Goal: Task Accomplishment & Management: Complete application form

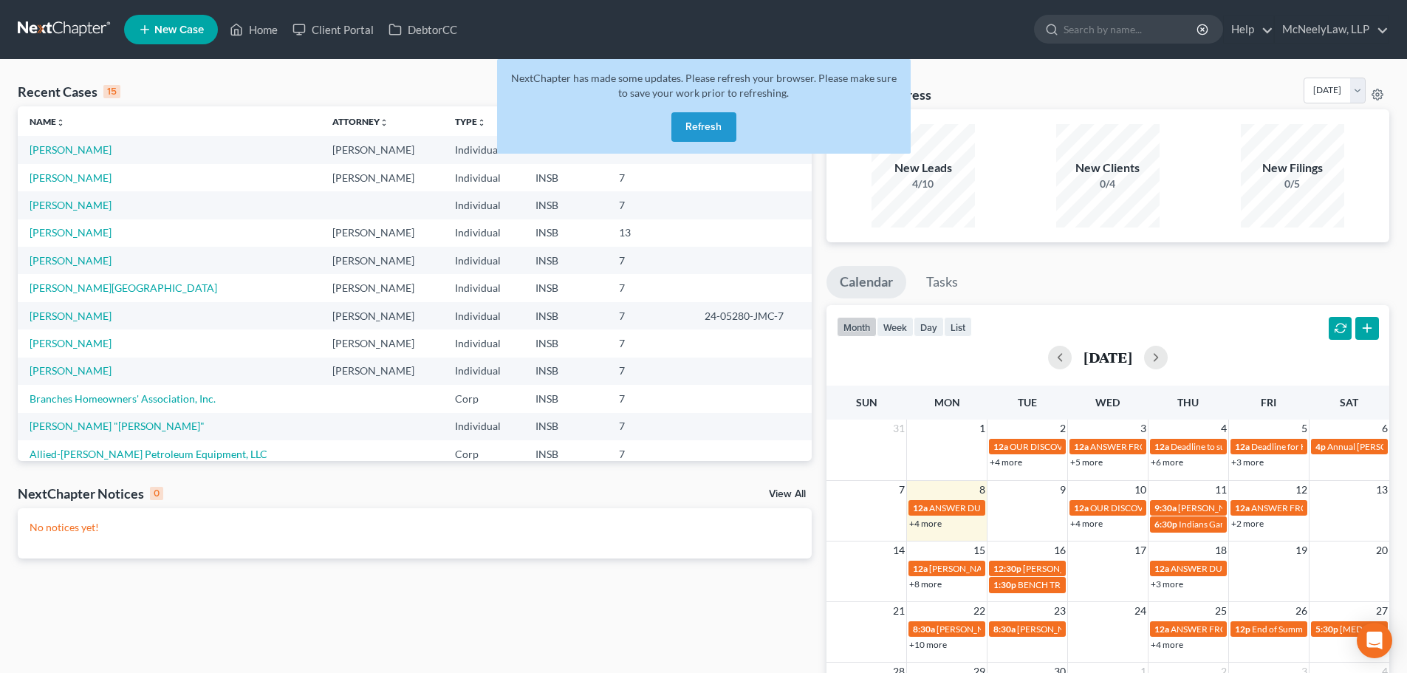
click at [717, 137] on button "Refresh" at bounding box center [704, 127] width 65 height 30
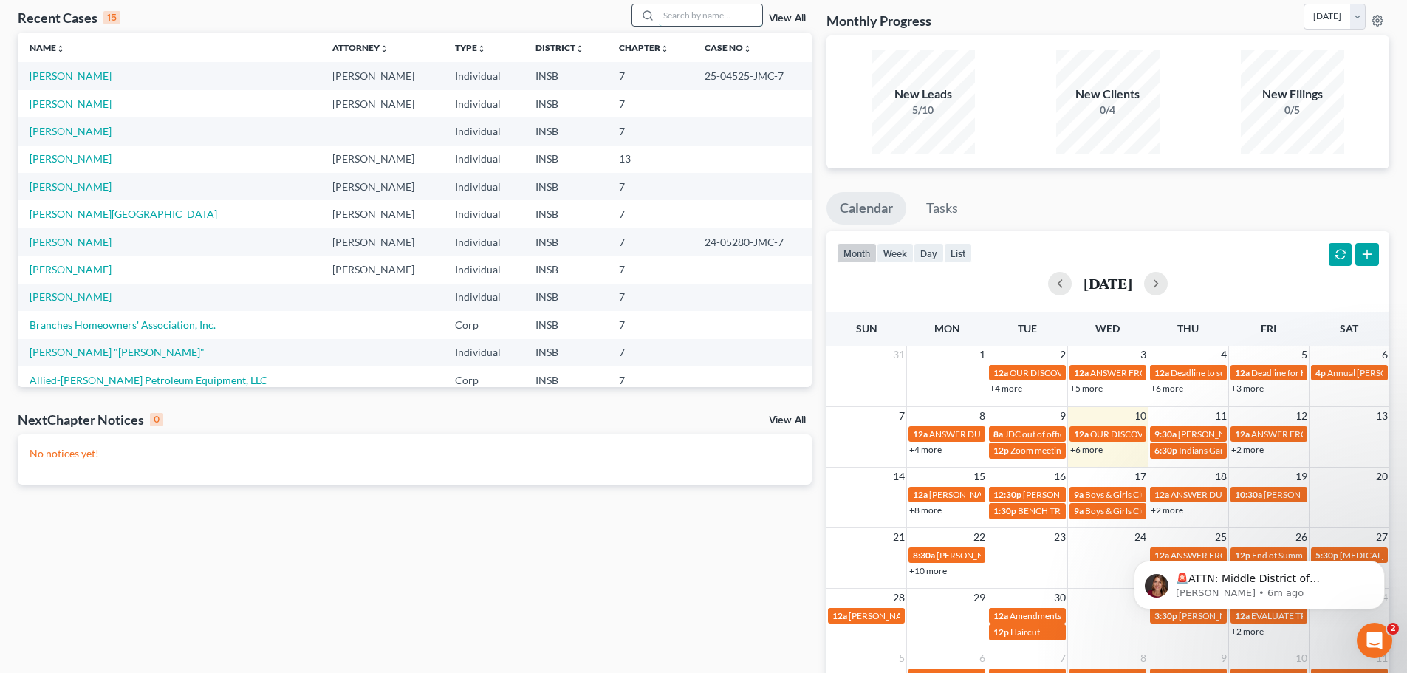
click at [702, 9] on input "search" at bounding box center [710, 14] width 103 height 21
type input "[PERSON_NAME]"
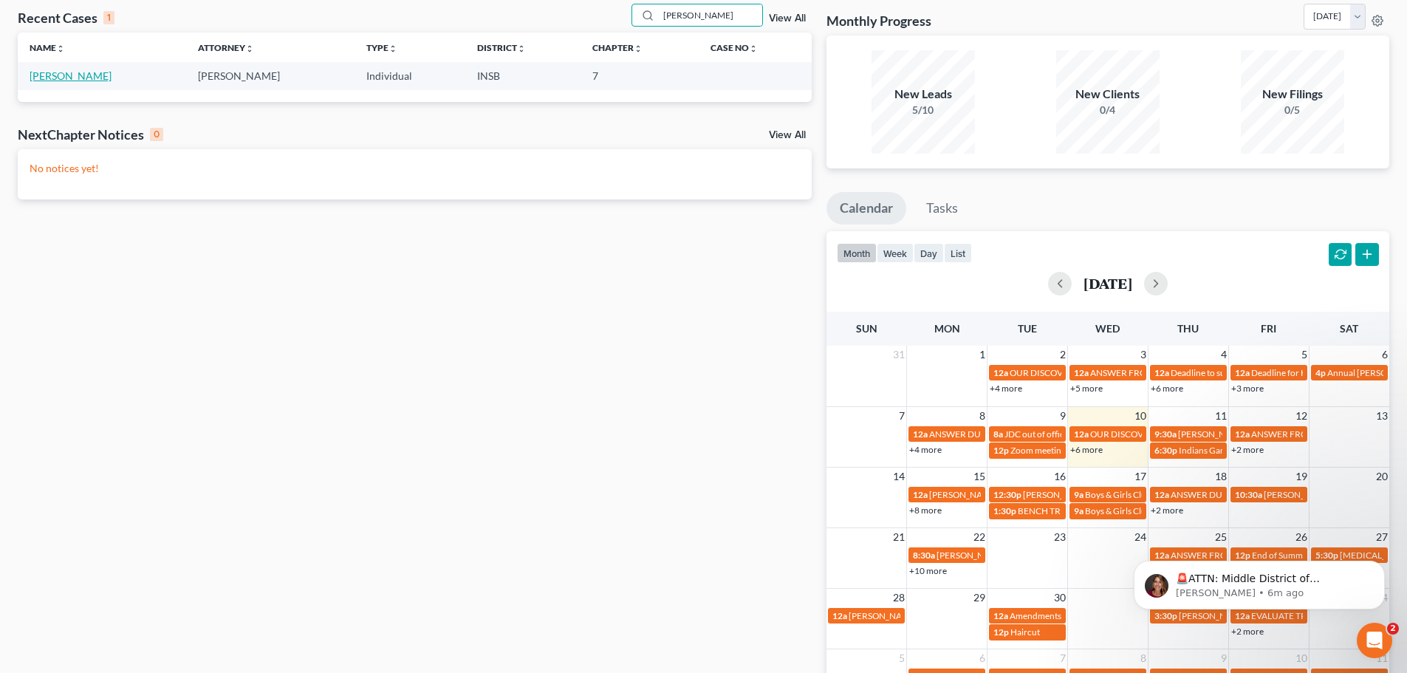
click at [69, 69] on link "[PERSON_NAME]" at bounding box center [71, 75] width 82 height 13
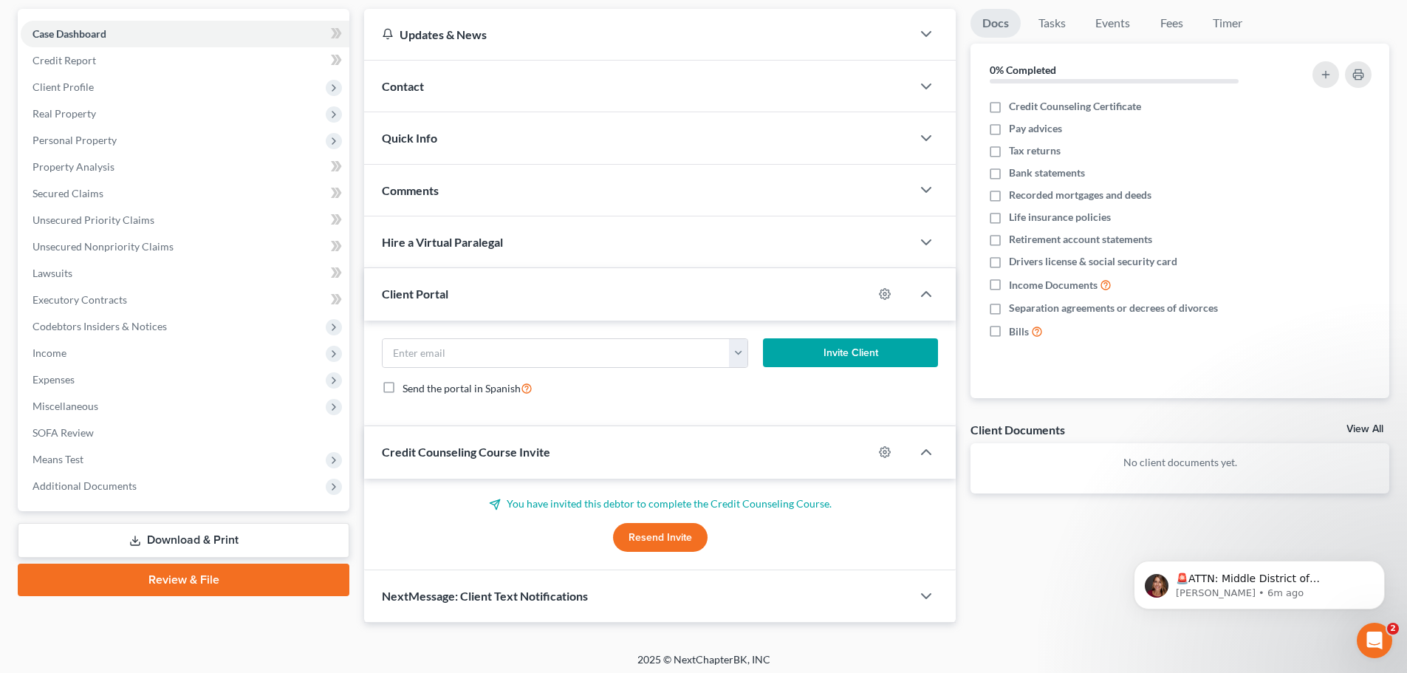
scroll to position [139, 0]
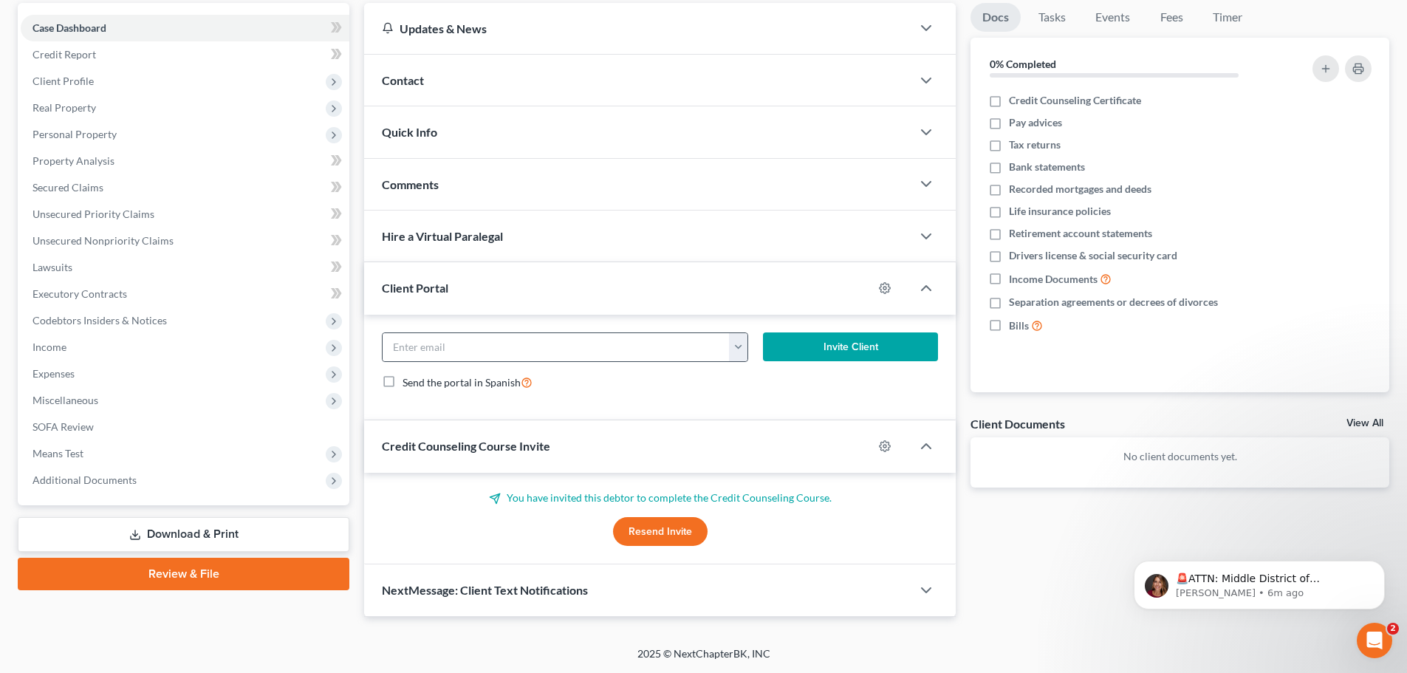
click at [737, 352] on button "button" at bounding box center [738, 347] width 18 height 28
click at [768, 379] on link "[EMAIL_ADDRESS][DOMAIN_NAME]" at bounding box center [830, 379] width 202 height 25
type input "[EMAIL_ADDRESS][DOMAIN_NAME]"
click at [837, 348] on button "Invite Client" at bounding box center [851, 347] width 176 height 30
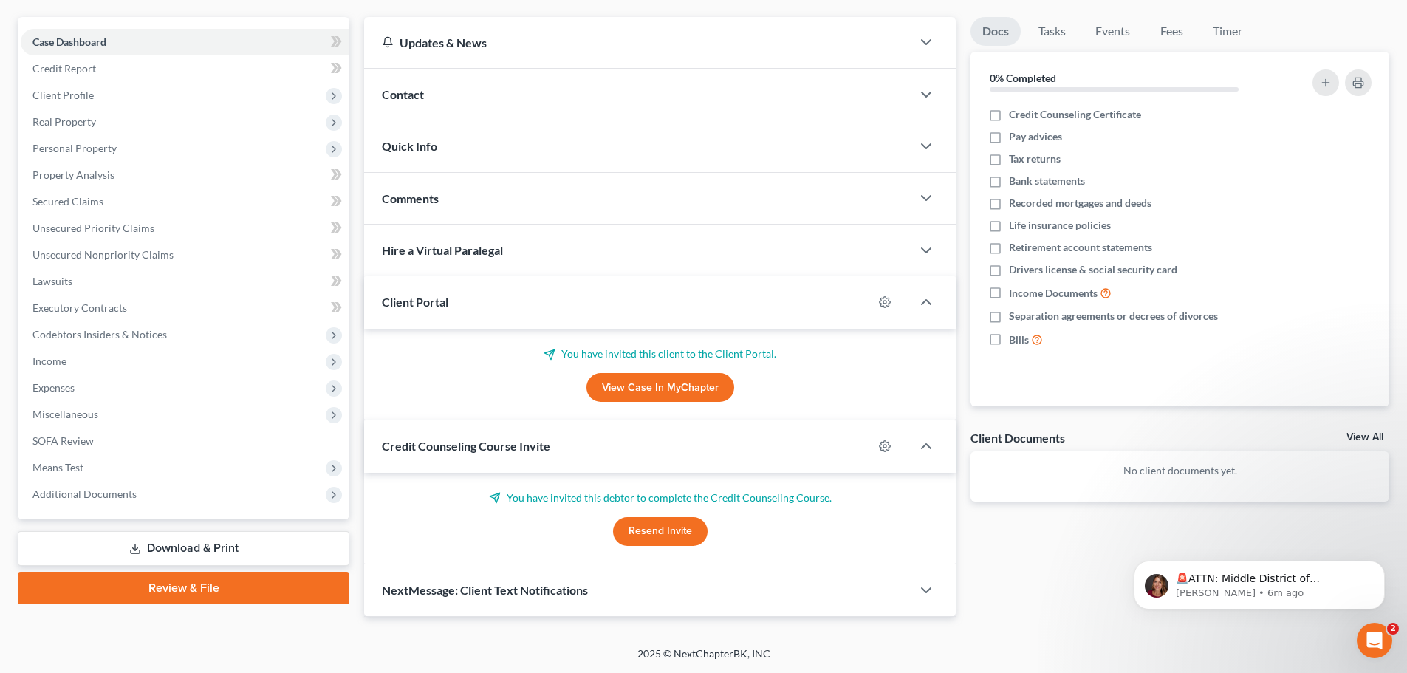
scroll to position [125, 0]
click at [685, 532] on button "Resend Invite" at bounding box center [660, 532] width 95 height 30
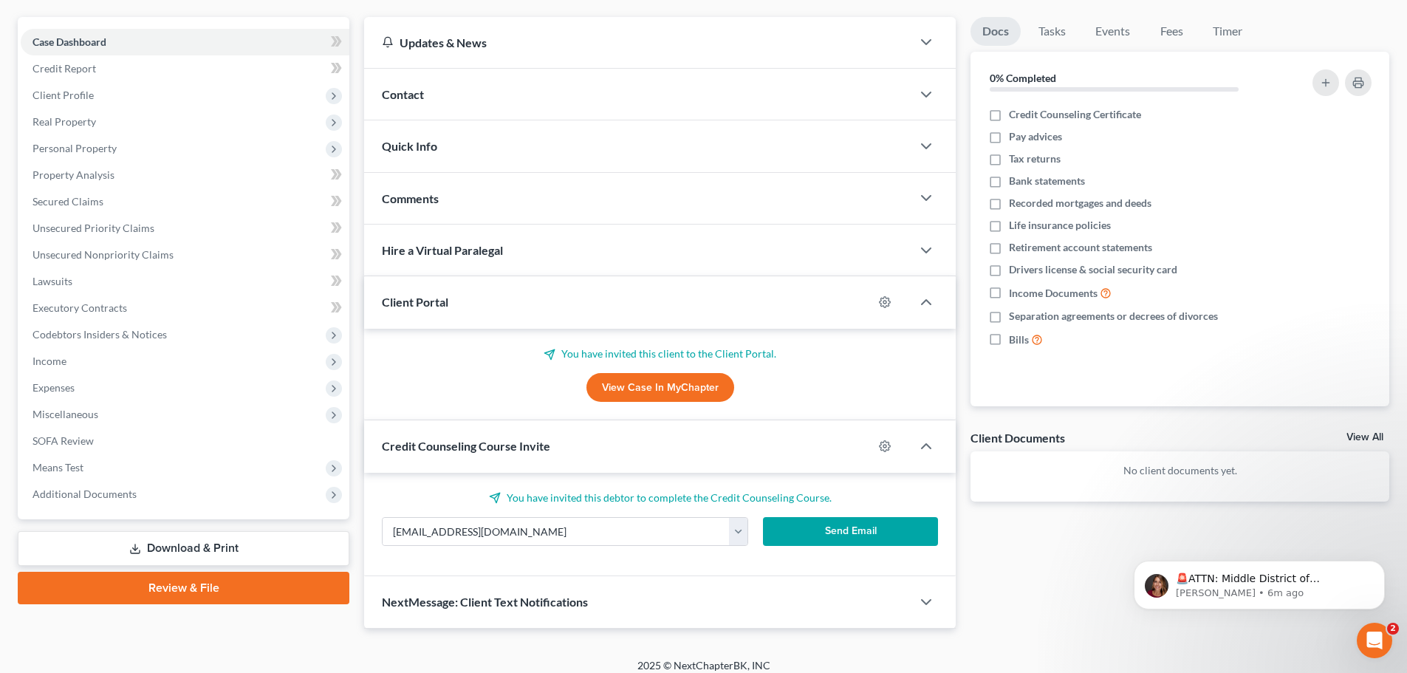
click at [867, 533] on button "Send Email" at bounding box center [851, 532] width 176 height 30
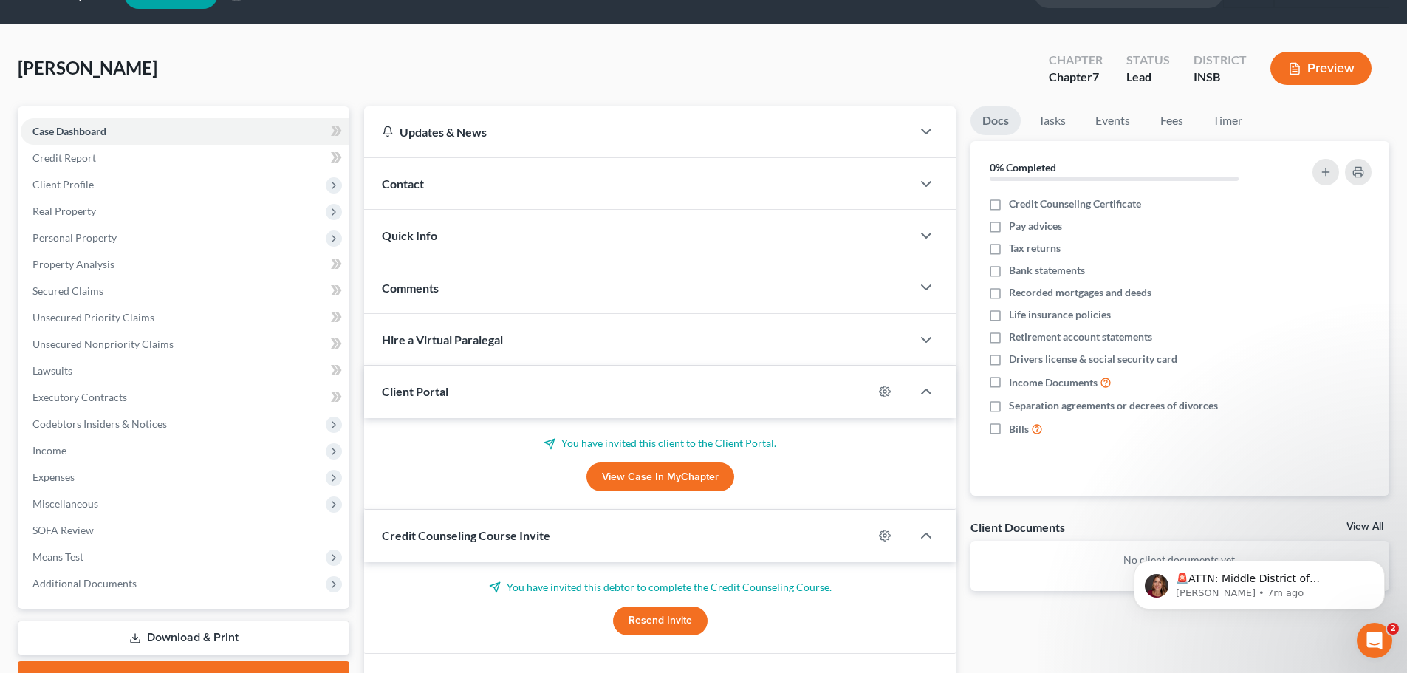
scroll to position [0, 0]
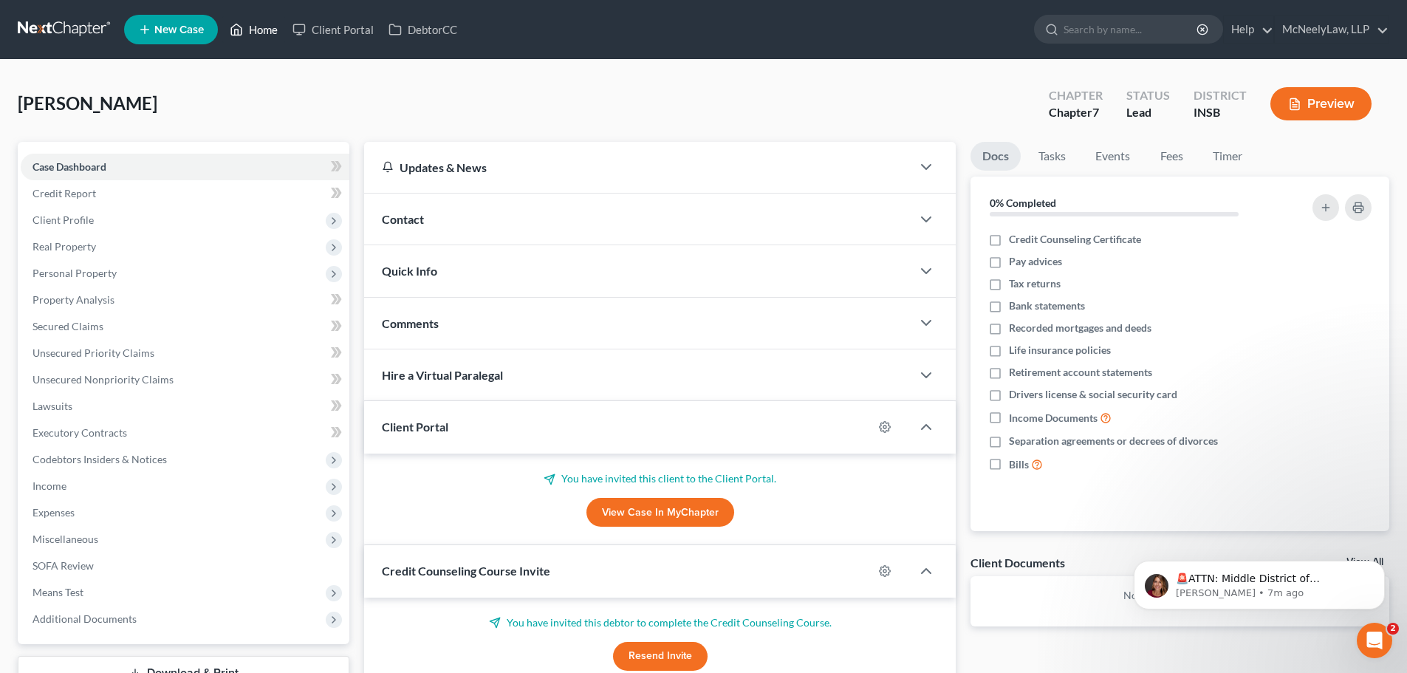
drag, startPoint x: 247, startPoint y: 27, endPoint x: 254, endPoint y: 81, distance: 53.6
click at [247, 27] on link "Home" at bounding box center [253, 29] width 63 height 27
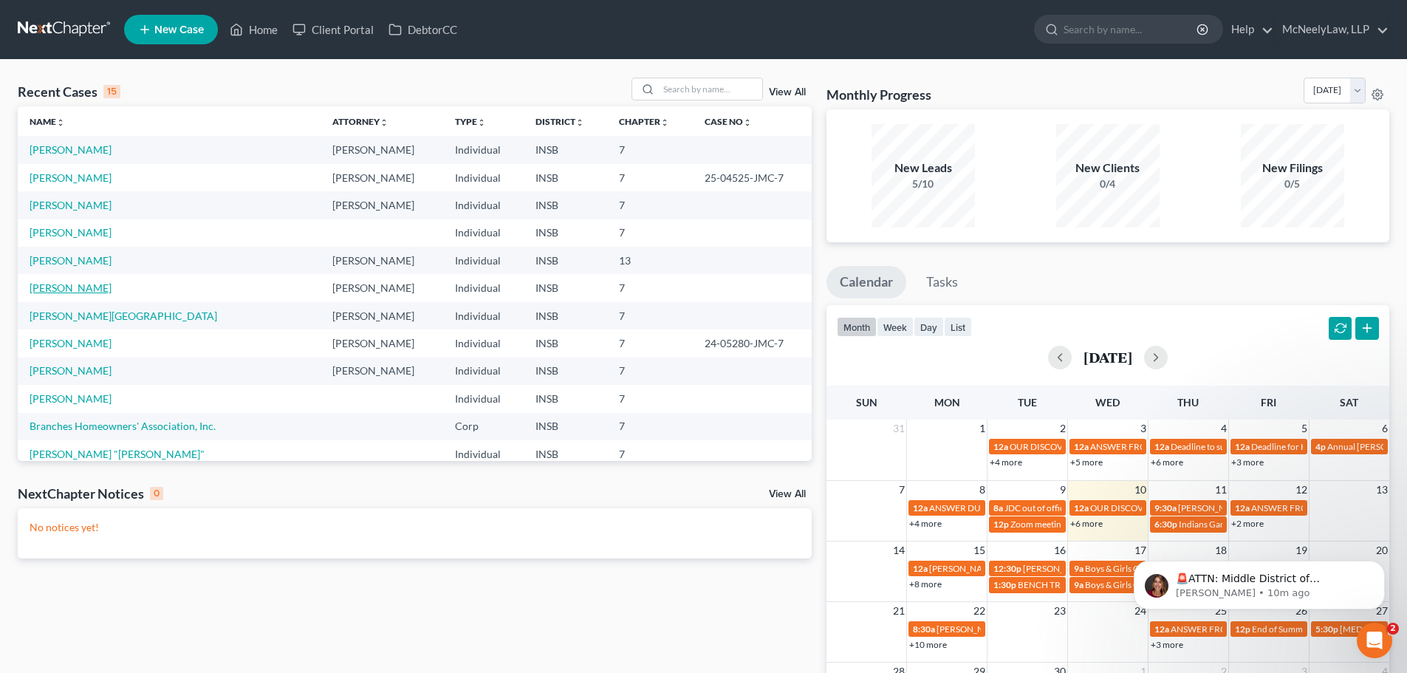
click at [72, 287] on link "[PERSON_NAME]" at bounding box center [71, 287] width 82 height 13
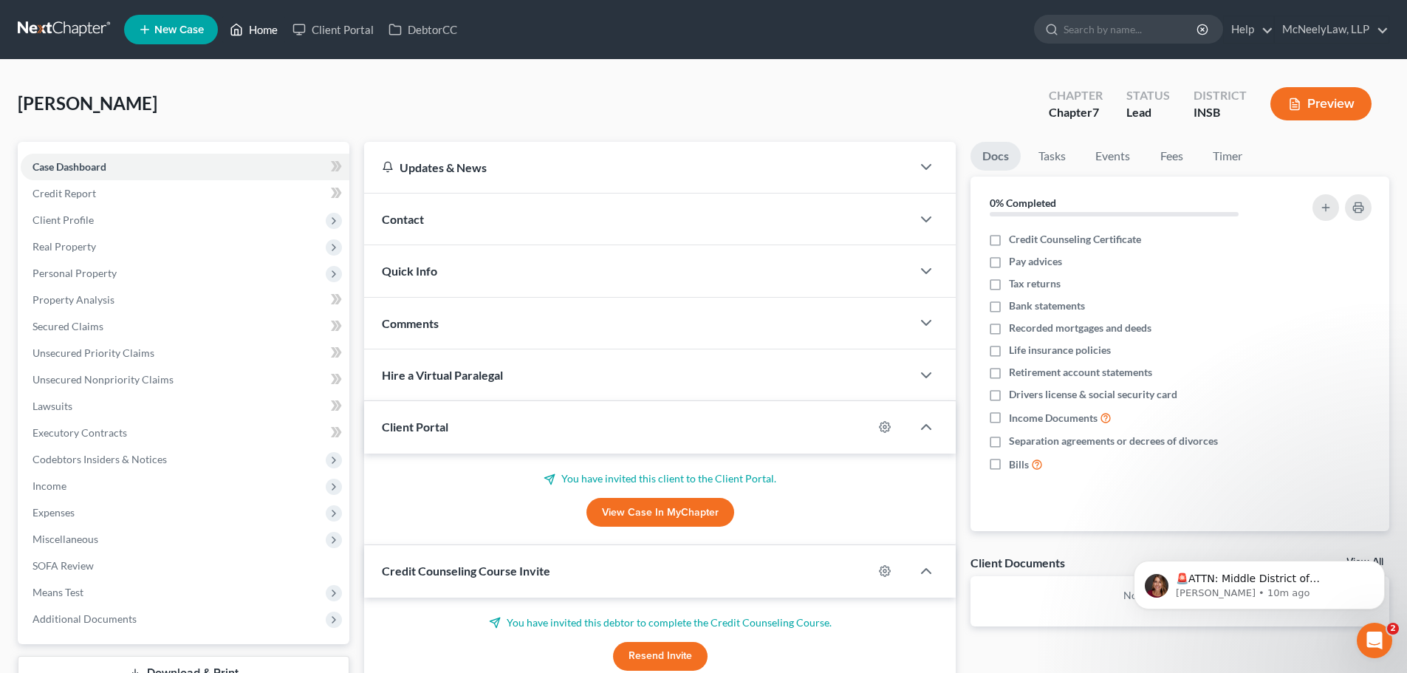
click at [237, 26] on icon at bounding box center [236, 30] width 13 height 18
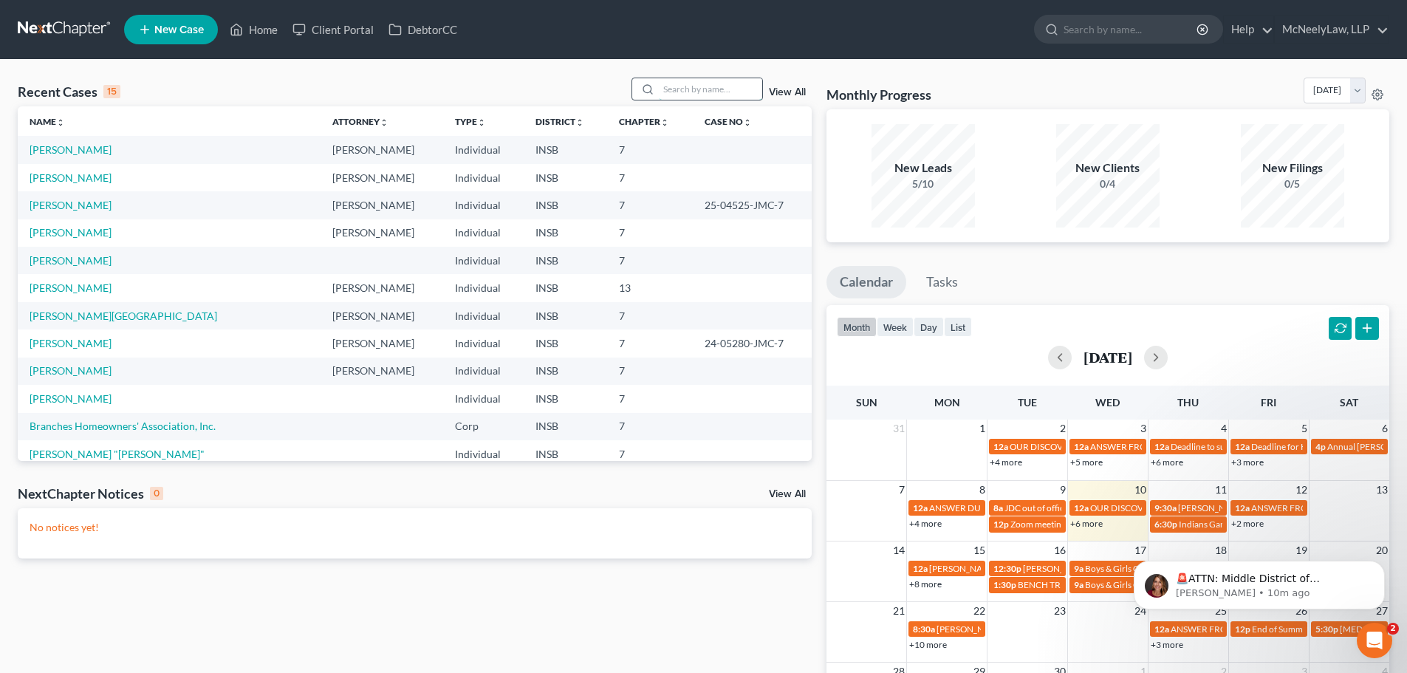
click at [720, 86] on input "search" at bounding box center [710, 88] width 103 height 21
type input "[PERSON_NAME]"
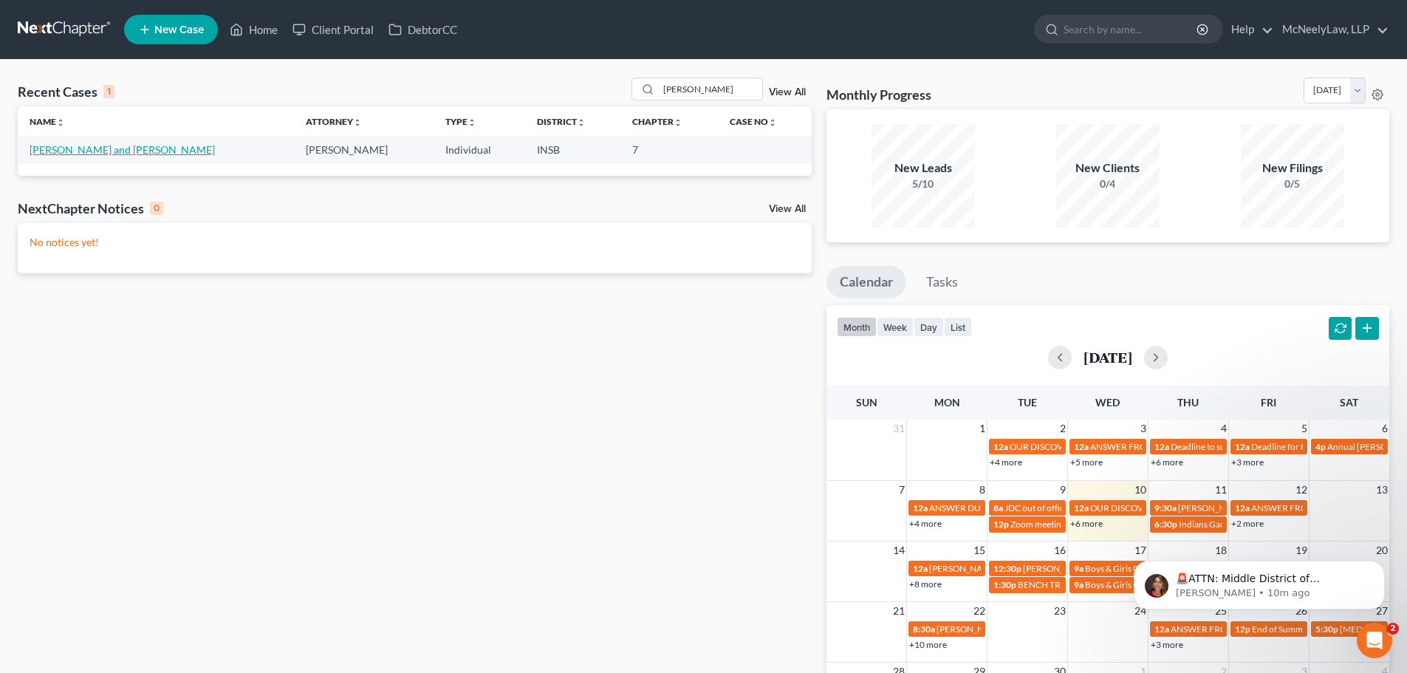
click at [97, 149] on link "[PERSON_NAME] and [PERSON_NAME]" at bounding box center [122, 149] width 185 height 13
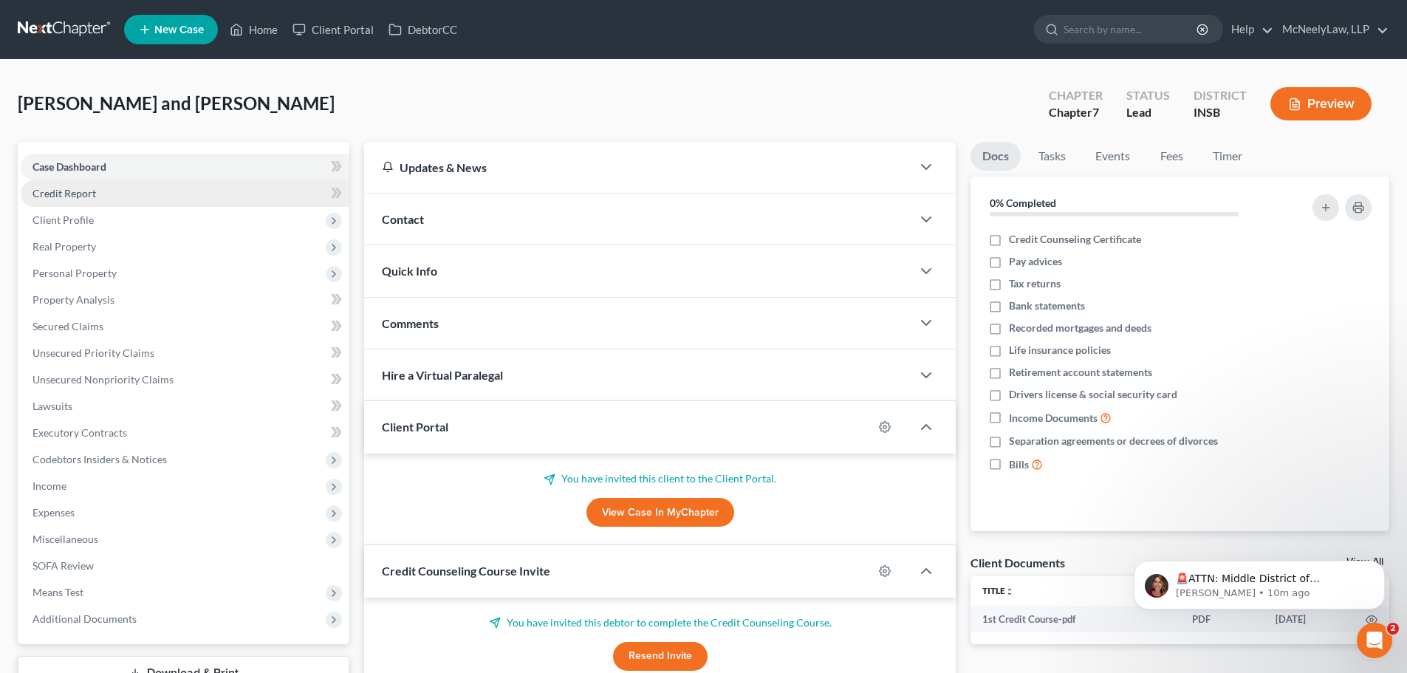
click at [138, 203] on link "Credit Report" at bounding box center [185, 193] width 329 height 27
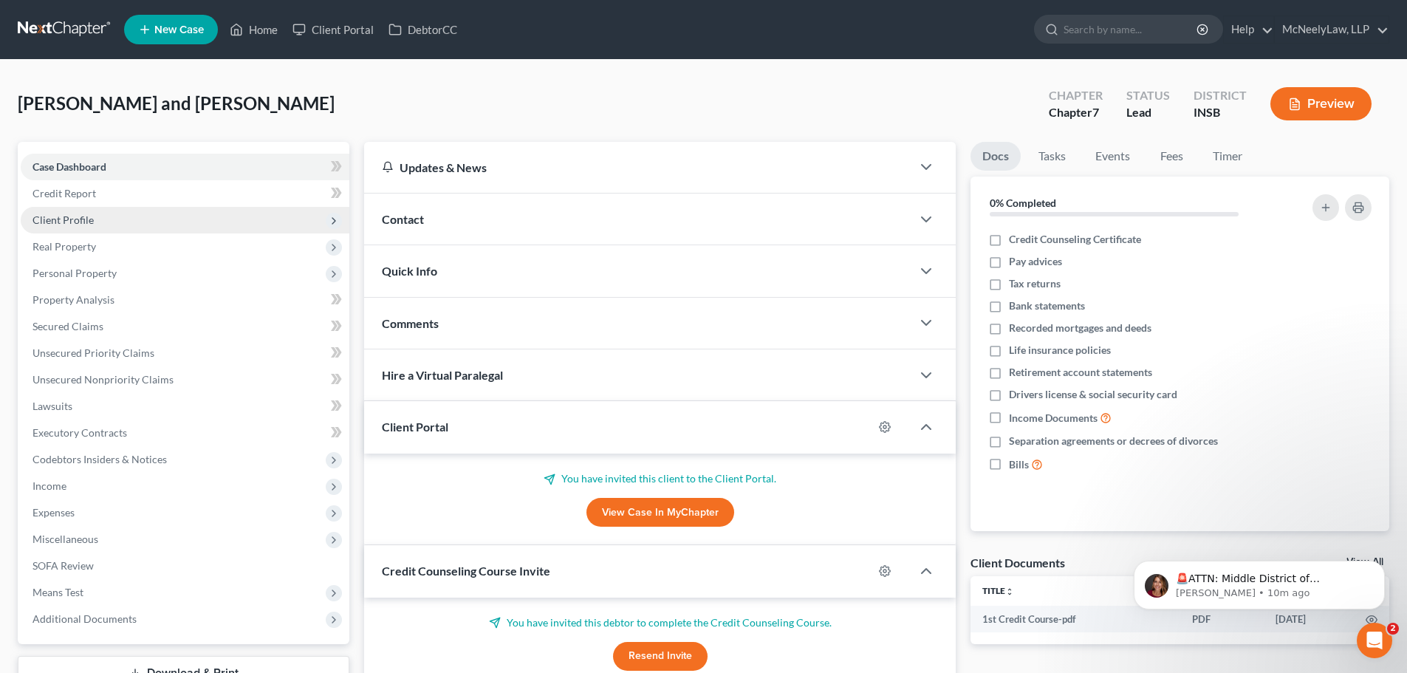
click at [128, 220] on span "Client Profile" at bounding box center [185, 220] width 329 height 27
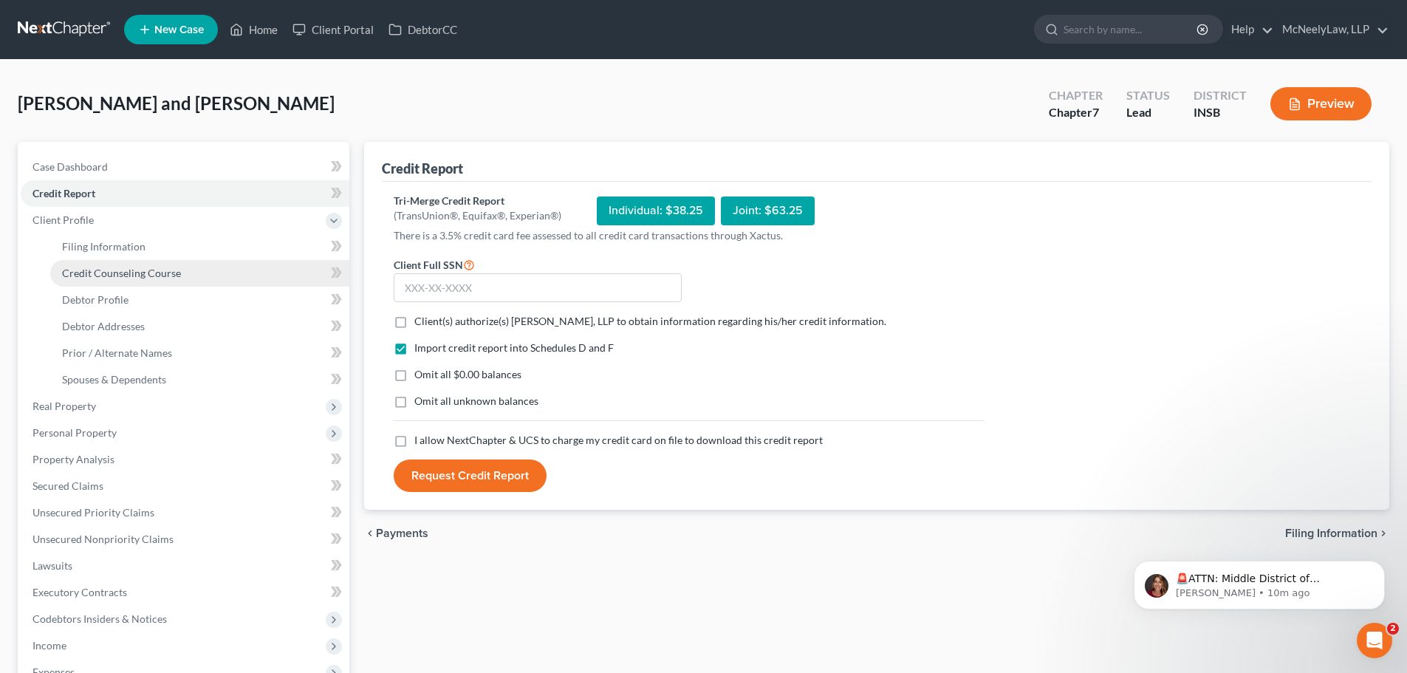
click at [112, 273] on span "Credit Counseling Course" at bounding box center [121, 273] width 119 height 13
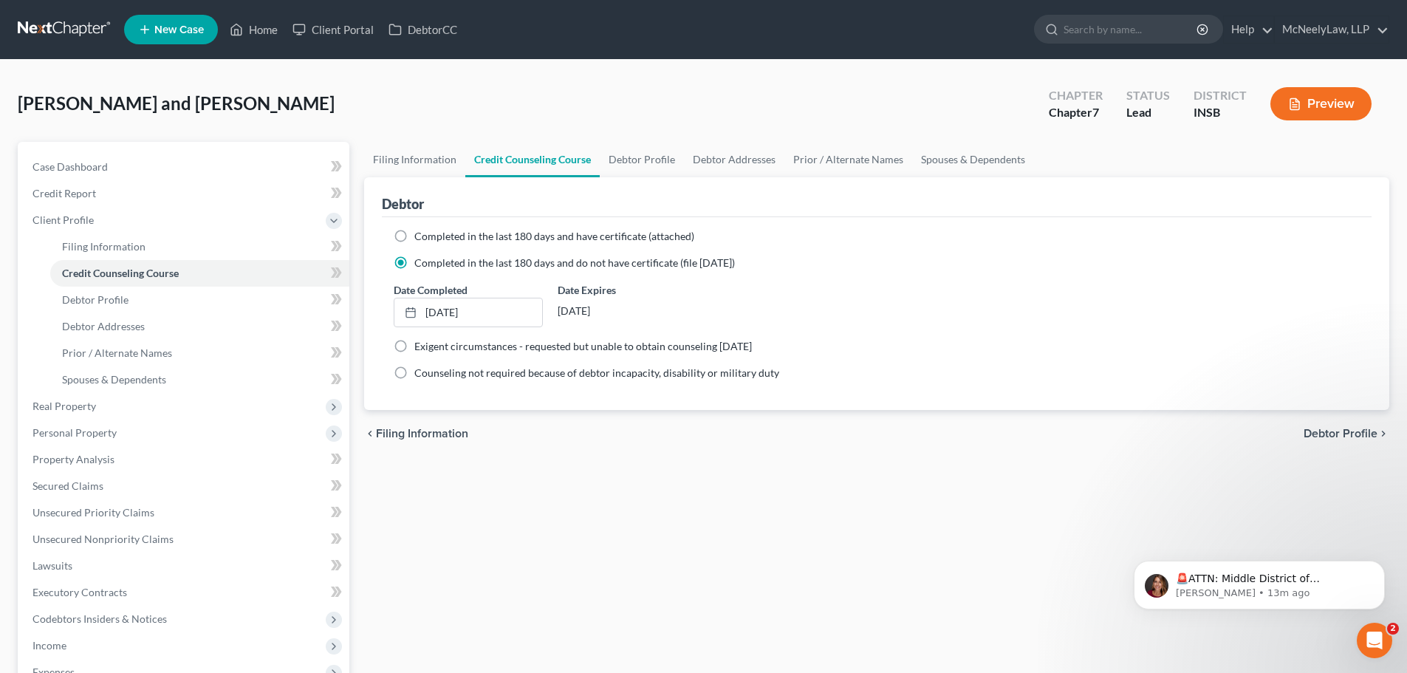
click at [712, 86] on div "[PERSON_NAME] and [PERSON_NAME] Upgraded Chapter Chapter 7 Status Lead District…" at bounding box center [704, 110] width 1372 height 64
click at [98, 197] on link "Credit Report" at bounding box center [185, 193] width 329 height 27
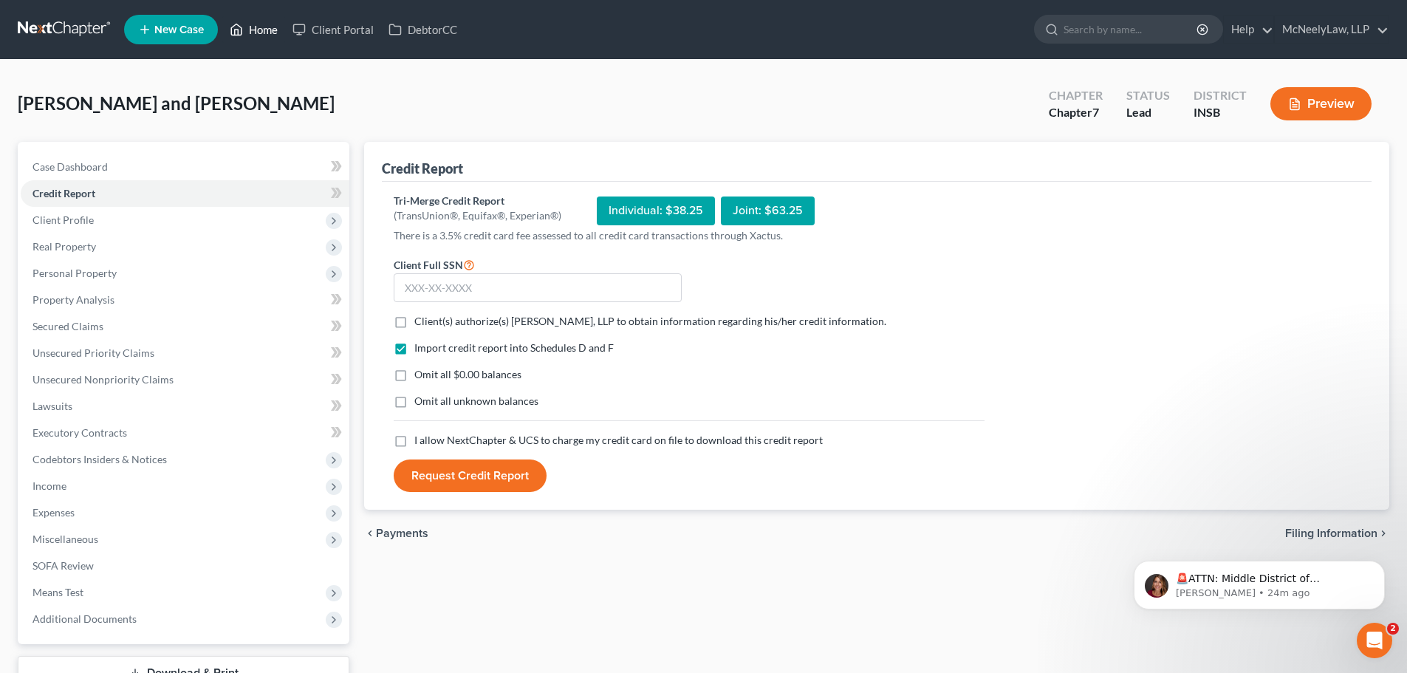
click at [237, 39] on link "Home" at bounding box center [253, 29] width 63 height 27
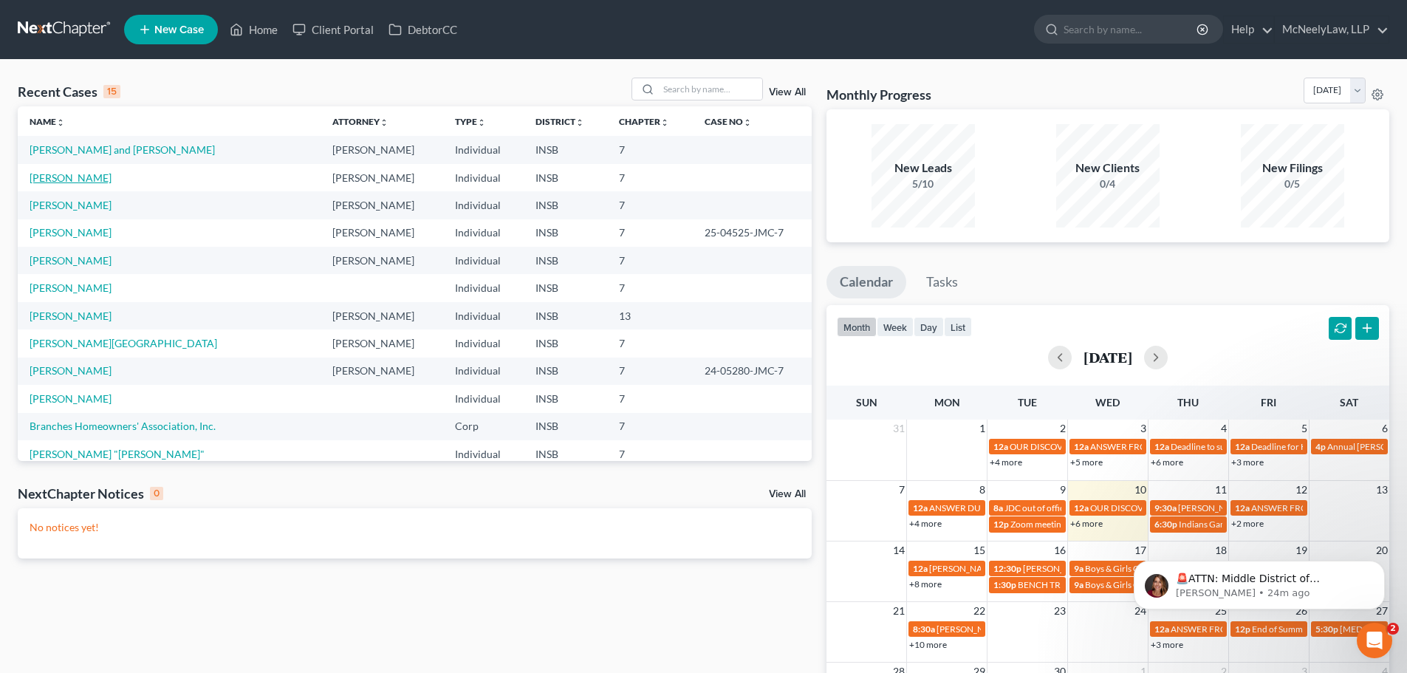
click at [77, 174] on link "[PERSON_NAME]" at bounding box center [71, 177] width 82 height 13
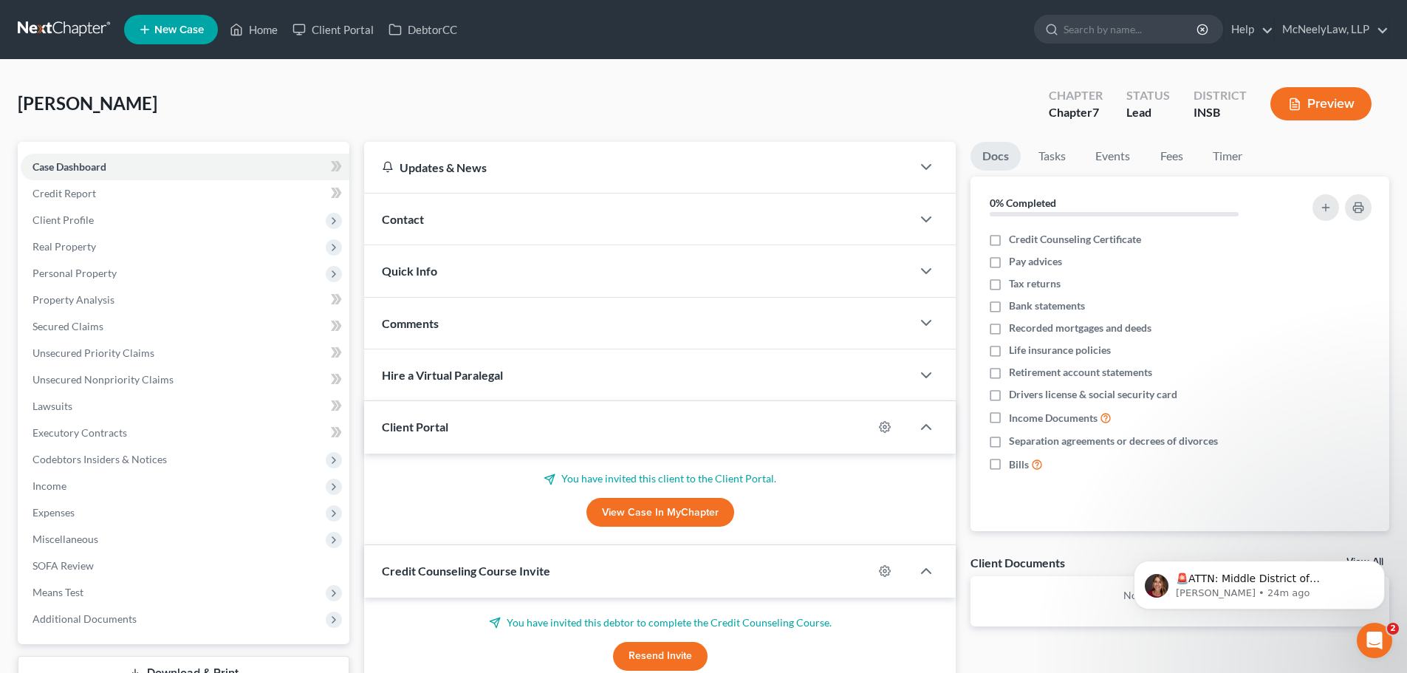
click at [652, 510] on link "View Case in MyChapter" at bounding box center [661, 513] width 148 height 30
click at [90, 216] on span "Client Profile" at bounding box center [63, 219] width 61 height 13
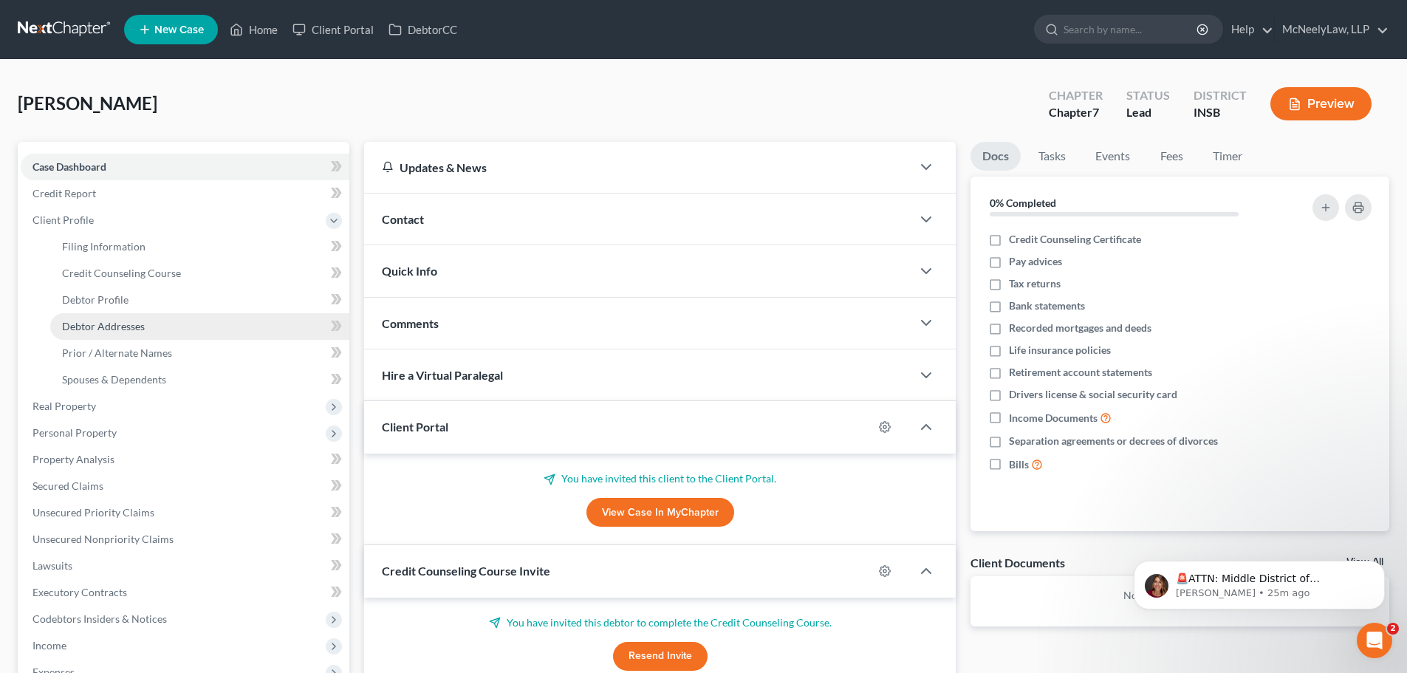
click at [137, 326] on span "Debtor Addresses" at bounding box center [103, 326] width 83 height 13
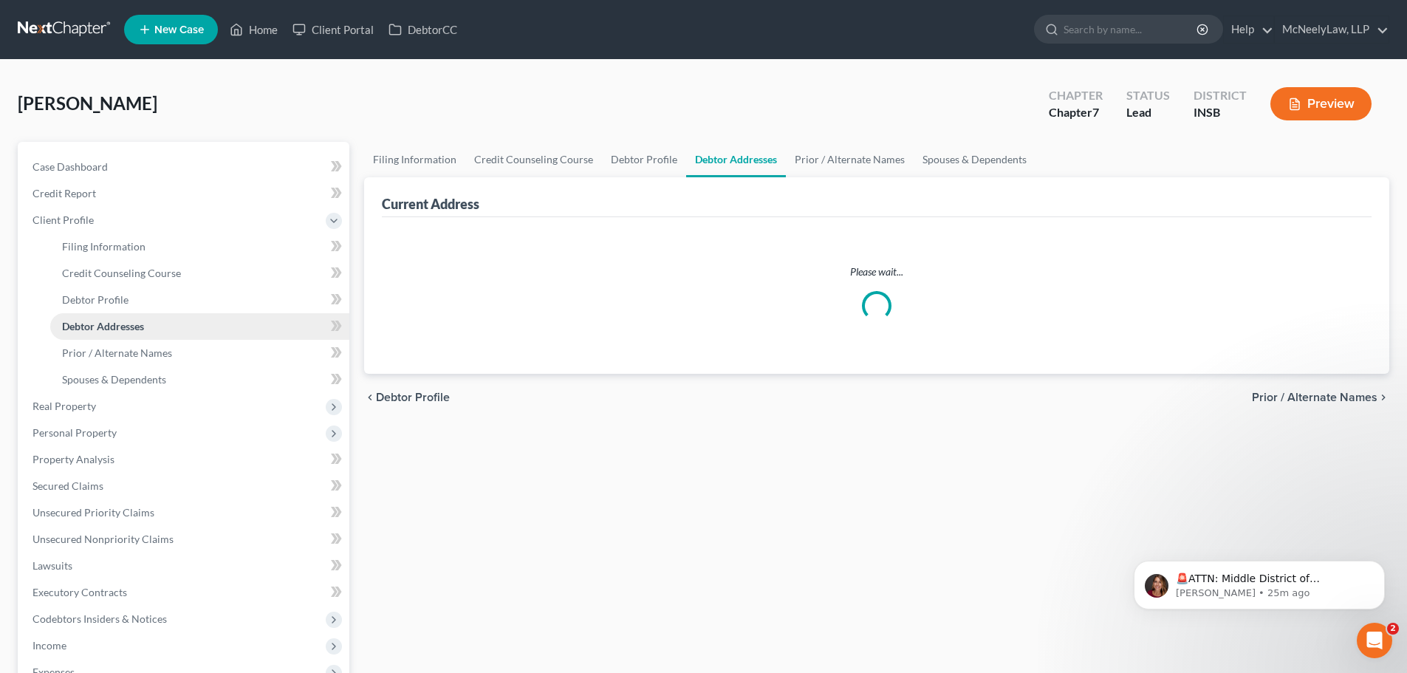
select select "0"
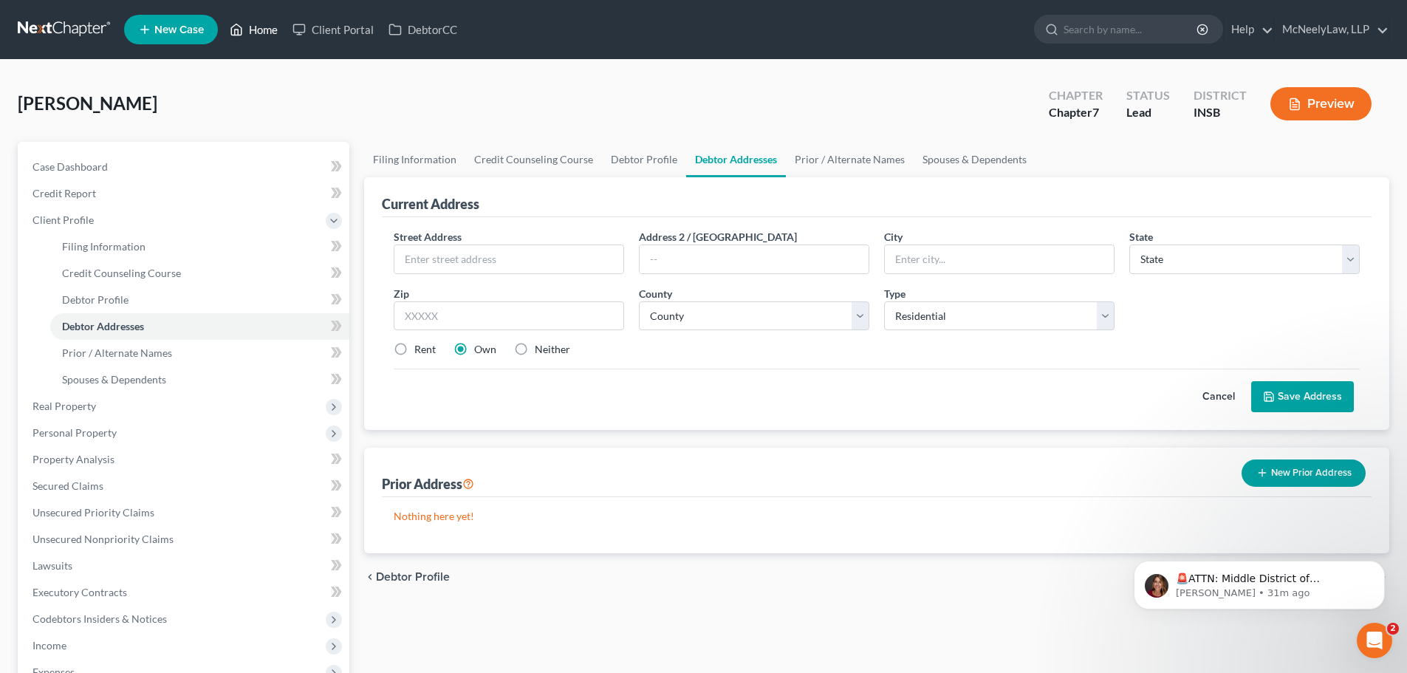
click at [239, 34] on icon at bounding box center [236, 30] width 13 height 18
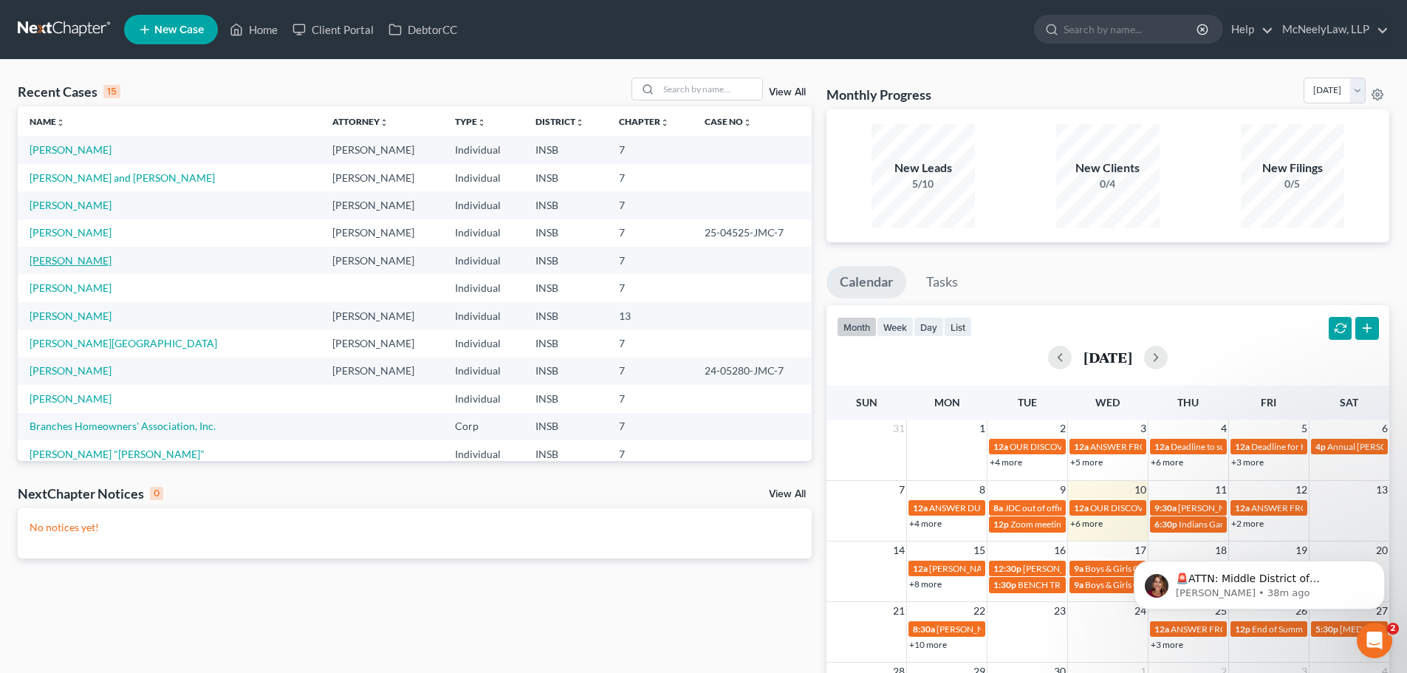
click at [63, 260] on link "[PERSON_NAME]" at bounding box center [71, 260] width 82 height 13
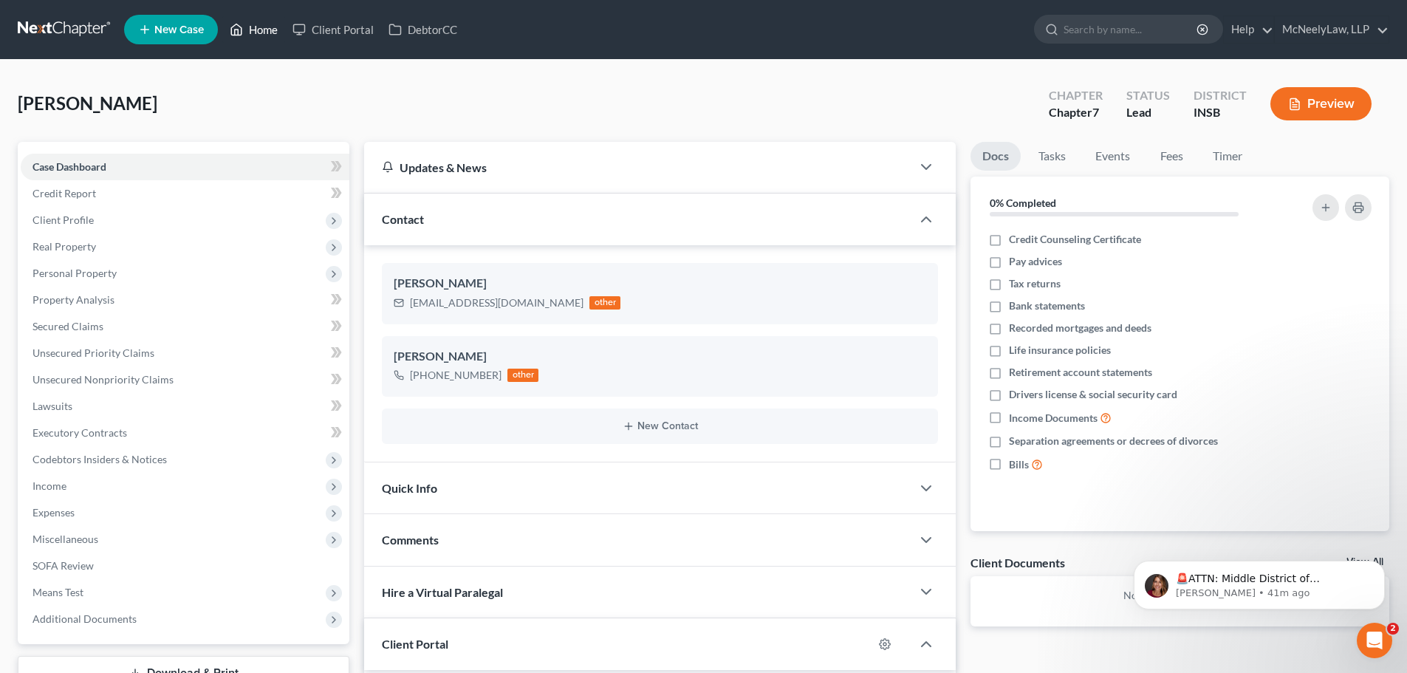
drag, startPoint x: 259, startPoint y: 35, endPoint x: 262, endPoint y: 79, distance: 43.7
click at [259, 35] on link "Home" at bounding box center [253, 29] width 63 height 27
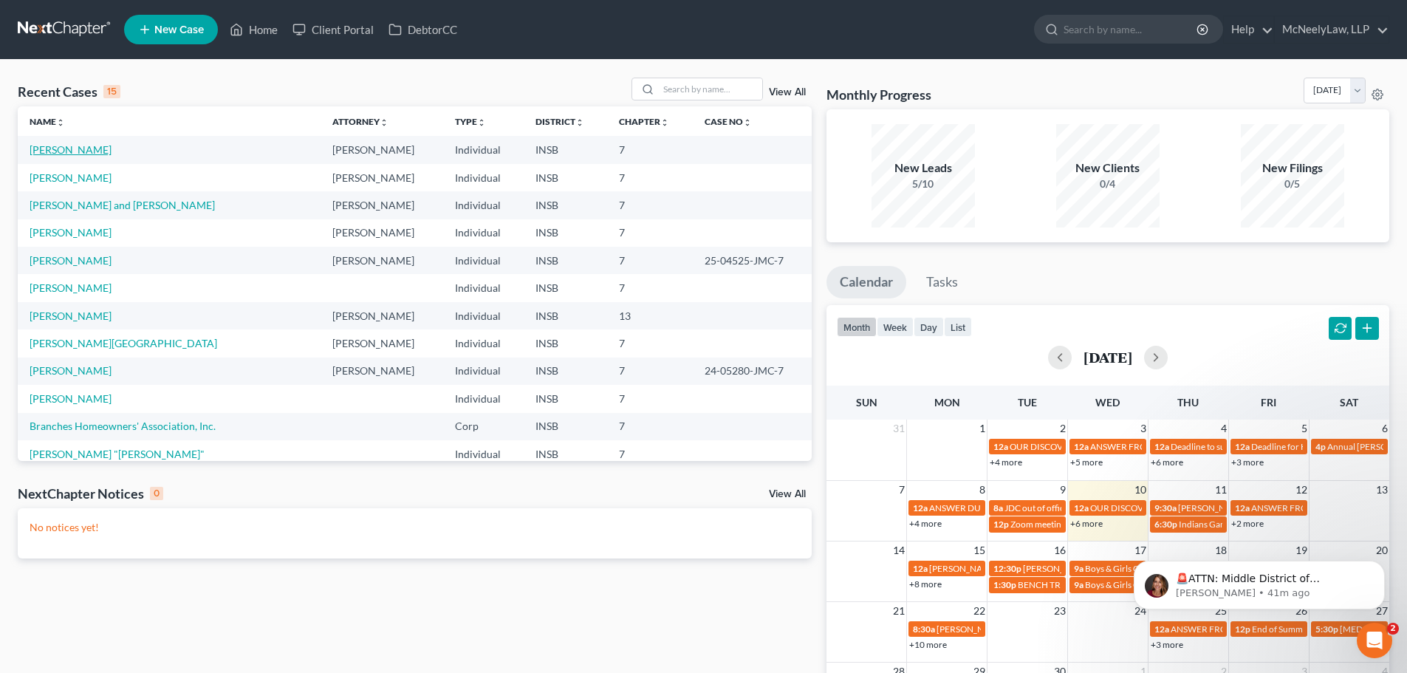
click at [66, 149] on link "[PERSON_NAME]" at bounding box center [71, 149] width 82 height 13
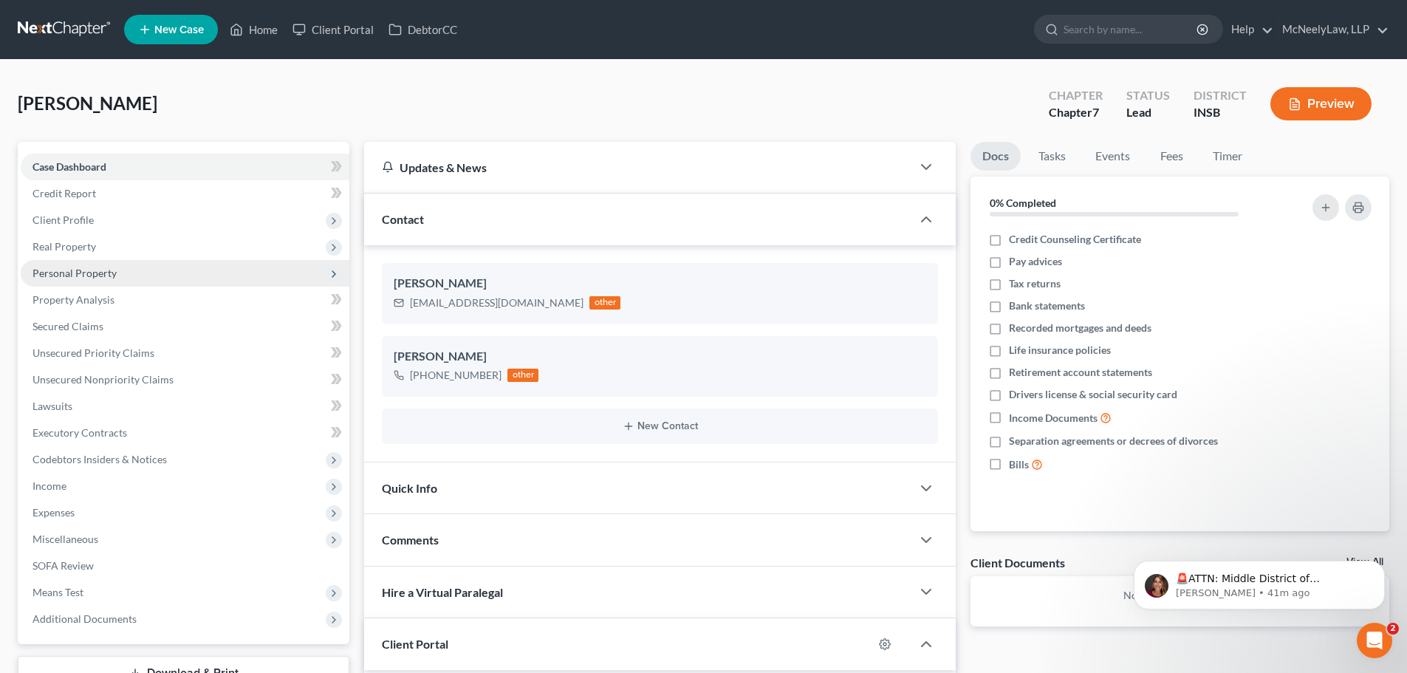
click at [93, 285] on span "Personal Property" at bounding box center [185, 273] width 329 height 27
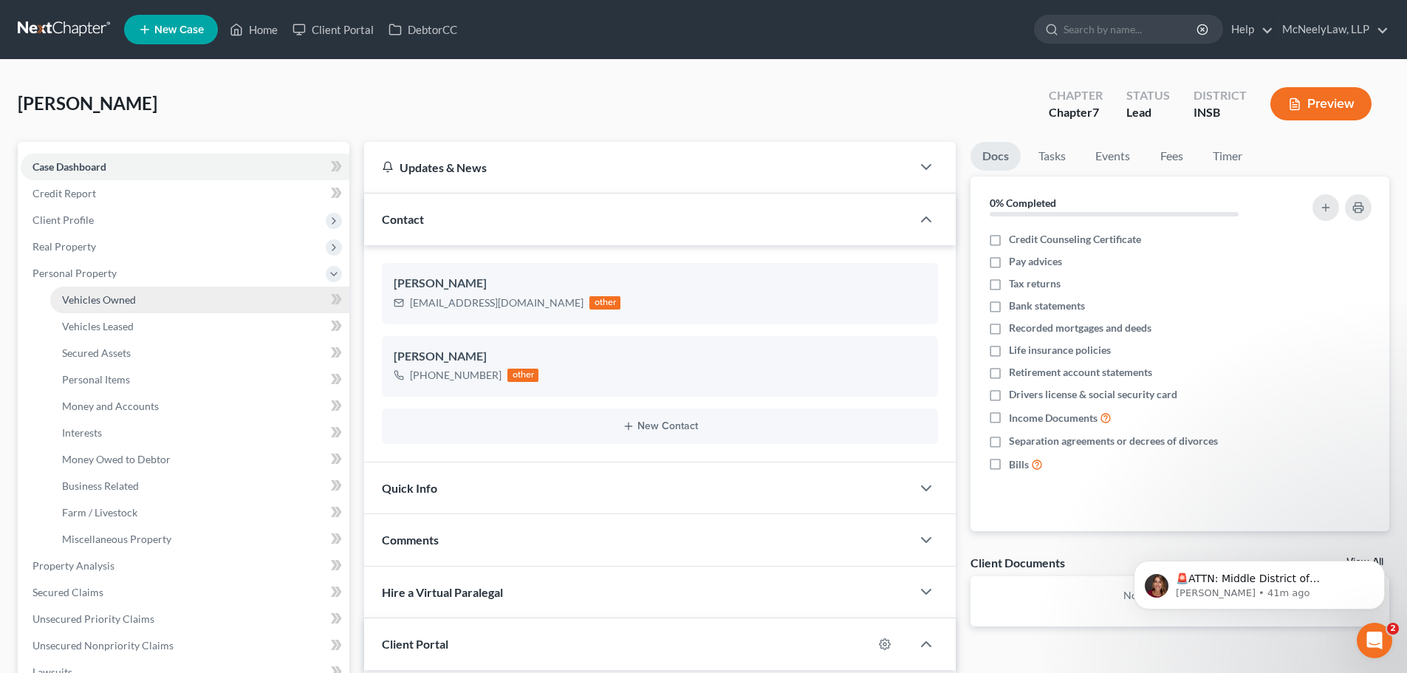
click at [127, 295] on span "Vehicles Owned" at bounding box center [99, 299] width 74 height 13
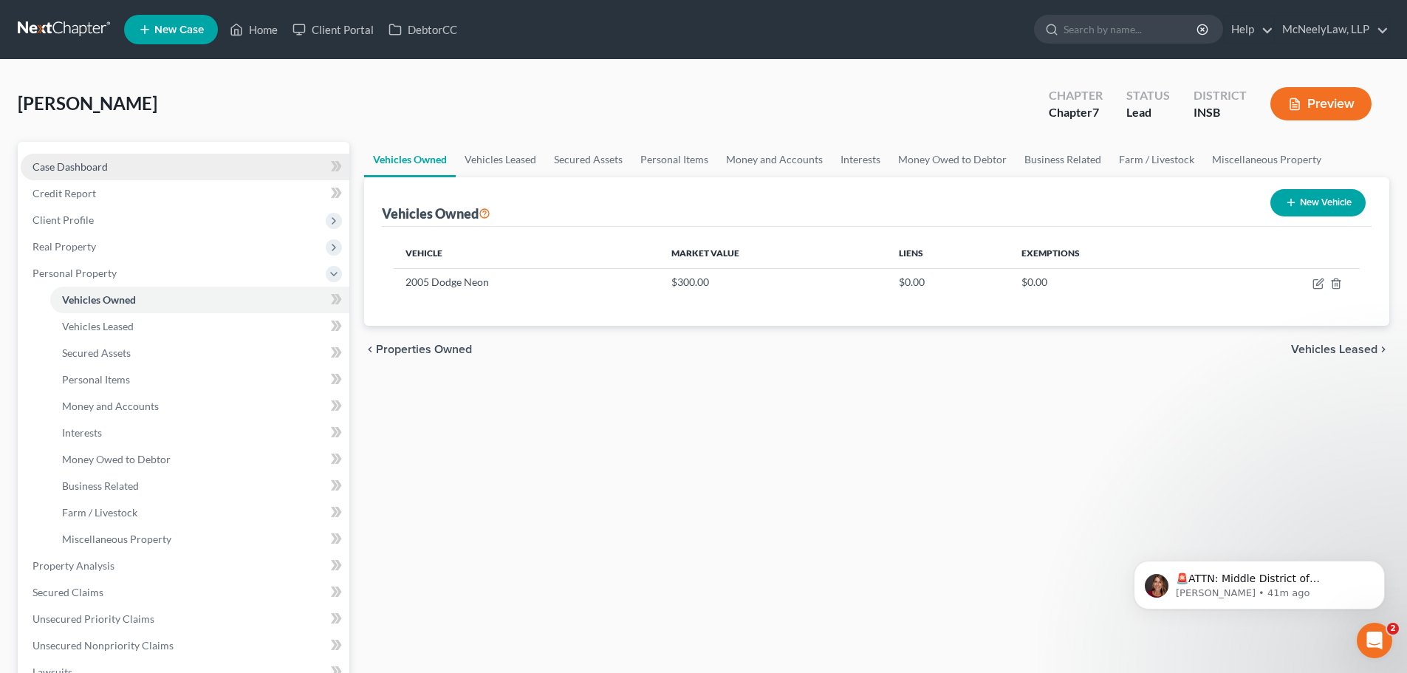
click at [69, 168] on span "Case Dashboard" at bounding box center [70, 166] width 75 height 13
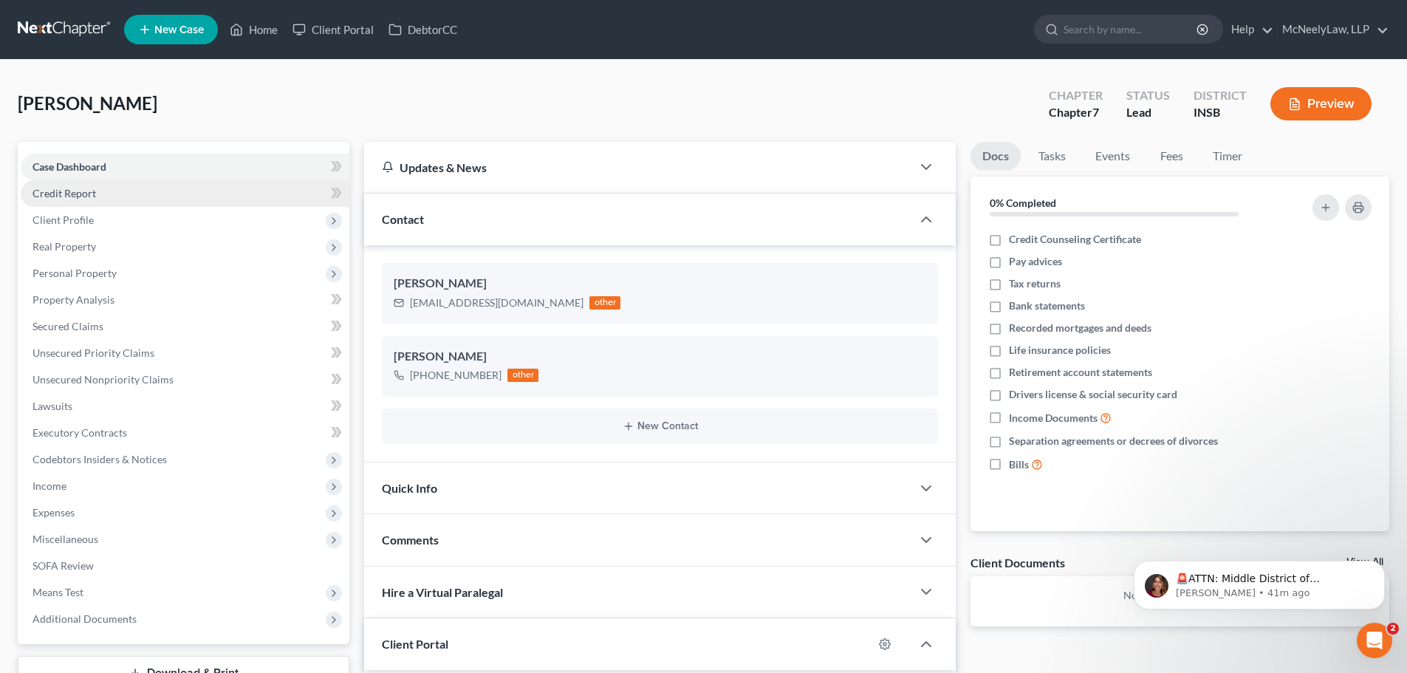
click at [75, 192] on span "Credit Report" at bounding box center [65, 193] width 64 height 13
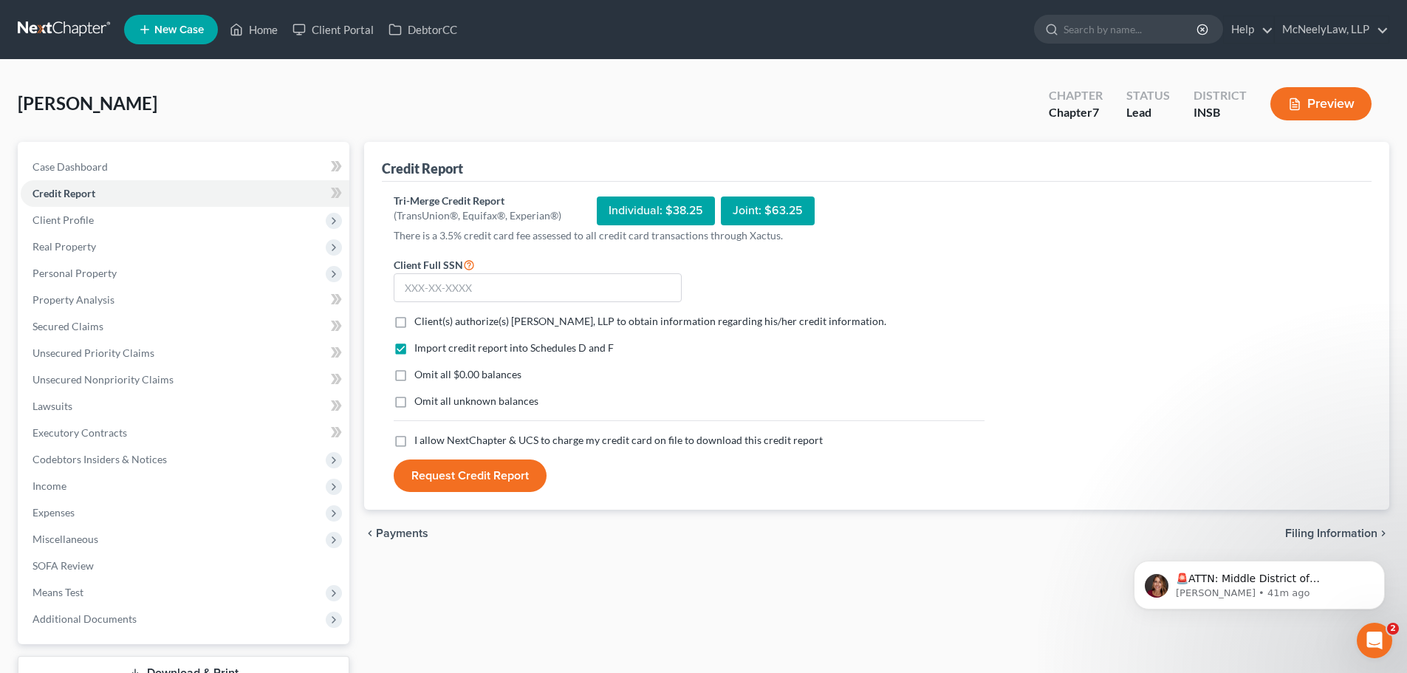
click at [1324, 537] on body "🚨ATTN: Middle District of [US_STATE] The court has added a new Credit Counselin…" at bounding box center [1260, 582] width 284 height 92
drag, startPoint x: 584, startPoint y: 291, endPoint x: 564, endPoint y: 303, distance: 23.8
click at [578, 297] on input "text" at bounding box center [538, 288] width 288 height 30
type input "316-78-2803"
click at [446, 320] on span "Client(s) authorize(s) [PERSON_NAME], LLP to obtain information regarding his/h…" at bounding box center [650, 321] width 472 height 13
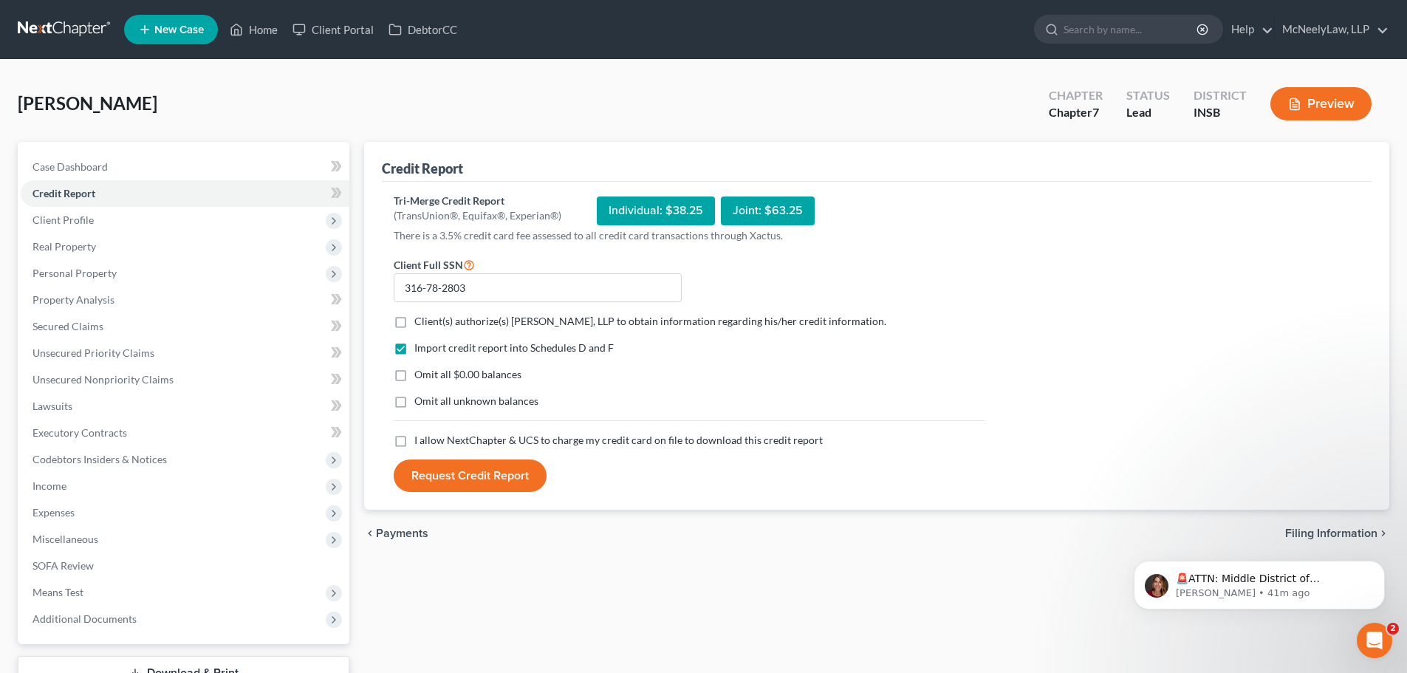
click at [430, 320] on input "Client(s) authorize(s) [PERSON_NAME], LLP to obtain information regarding his/h…" at bounding box center [425, 319] width 10 height 10
checkbox input "true"
click at [414, 434] on label "I allow NextChapter & UCS to charge my credit card on file to download this cre…" at bounding box center [618, 440] width 409 height 15
click at [420, 434] on input "I allow NextChapter & UCS to charge my credit card on file to download this cre…" at bounding box center [425, 438] width 10 height 10
checkbox input "true"
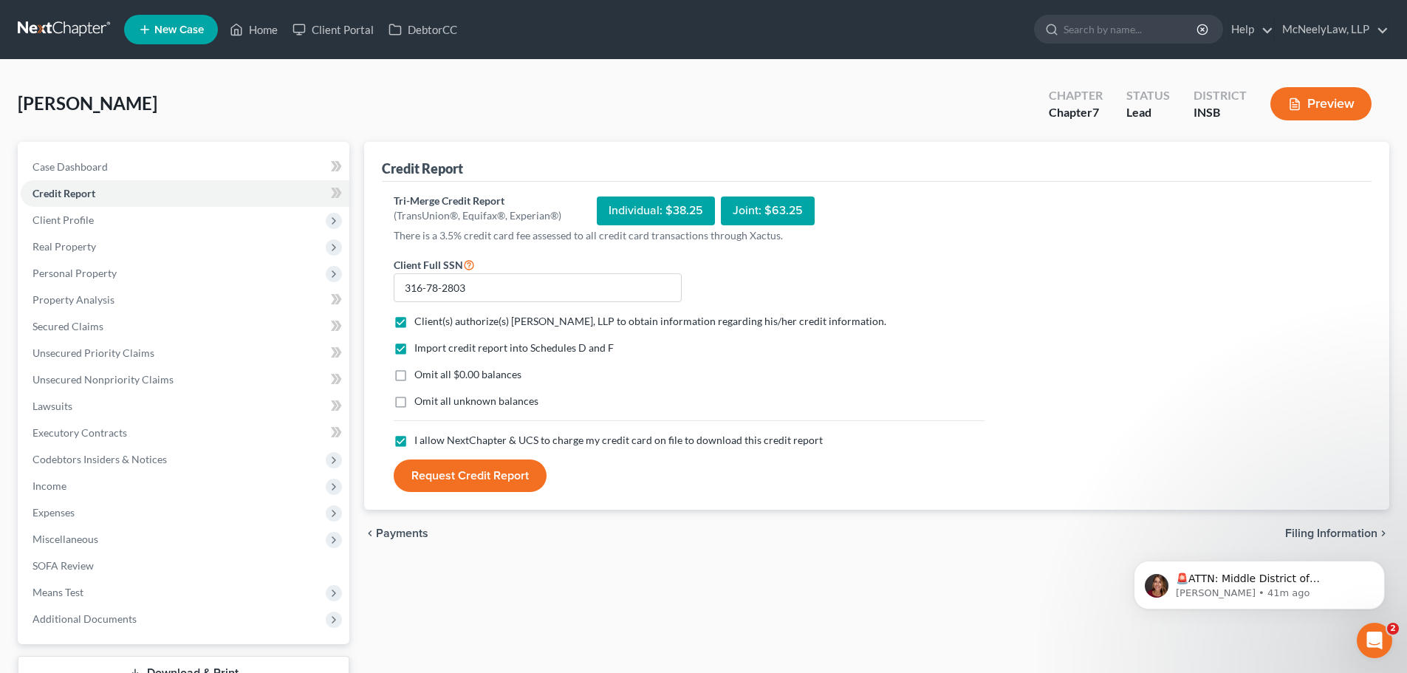
click at [470, 474] on button "Request Credit Report" at bounding box center [470, 476] width 153 height 33
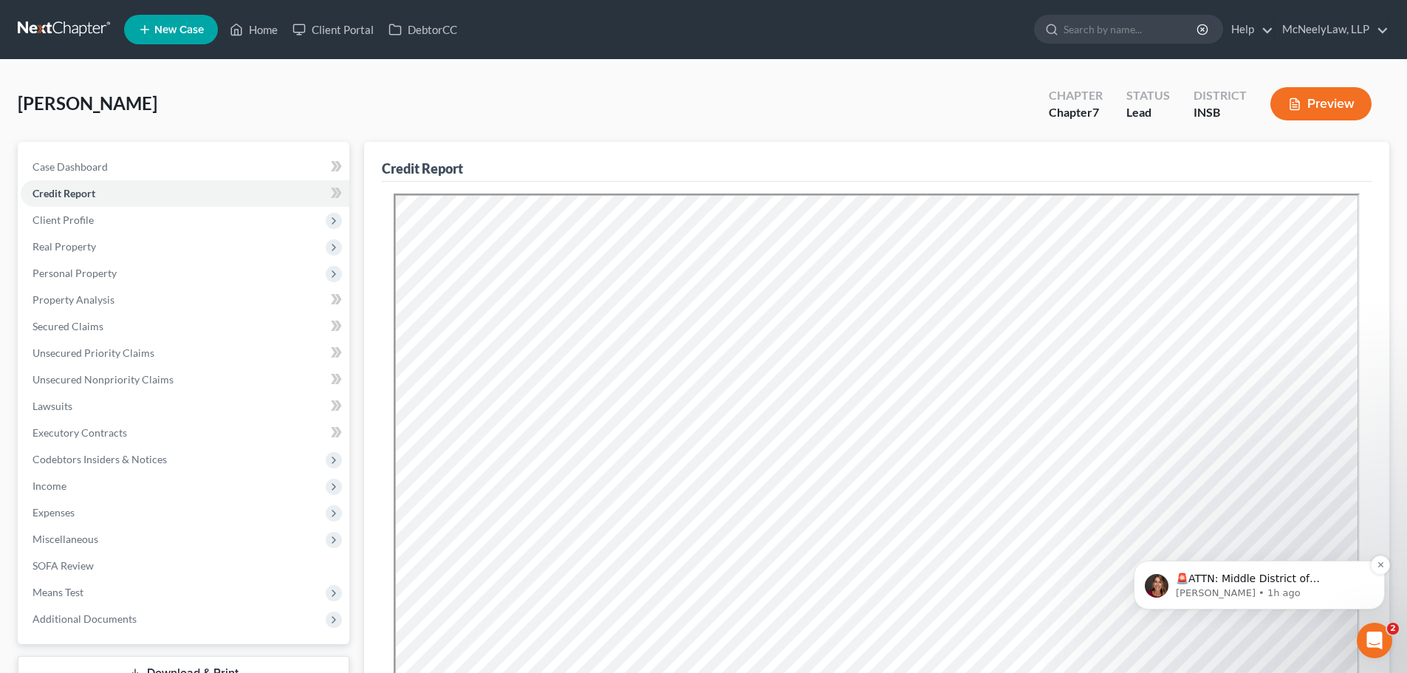
click at [1296, 596] on p "[PERSON_NAME] • 1h ago" at bounding box center [1271, 593] width 191 height 13
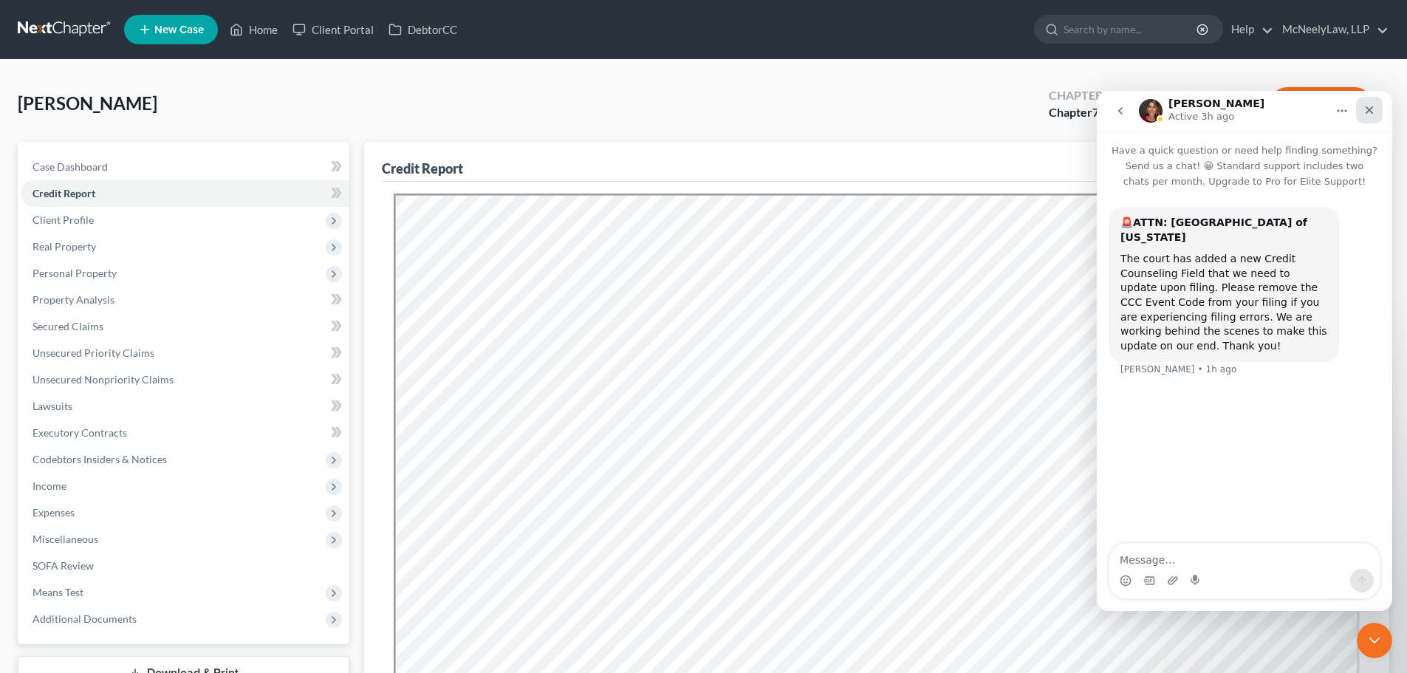
click at [1372, 110] on icon "Close" at bounding box center [1370, 110] width 12 height 12
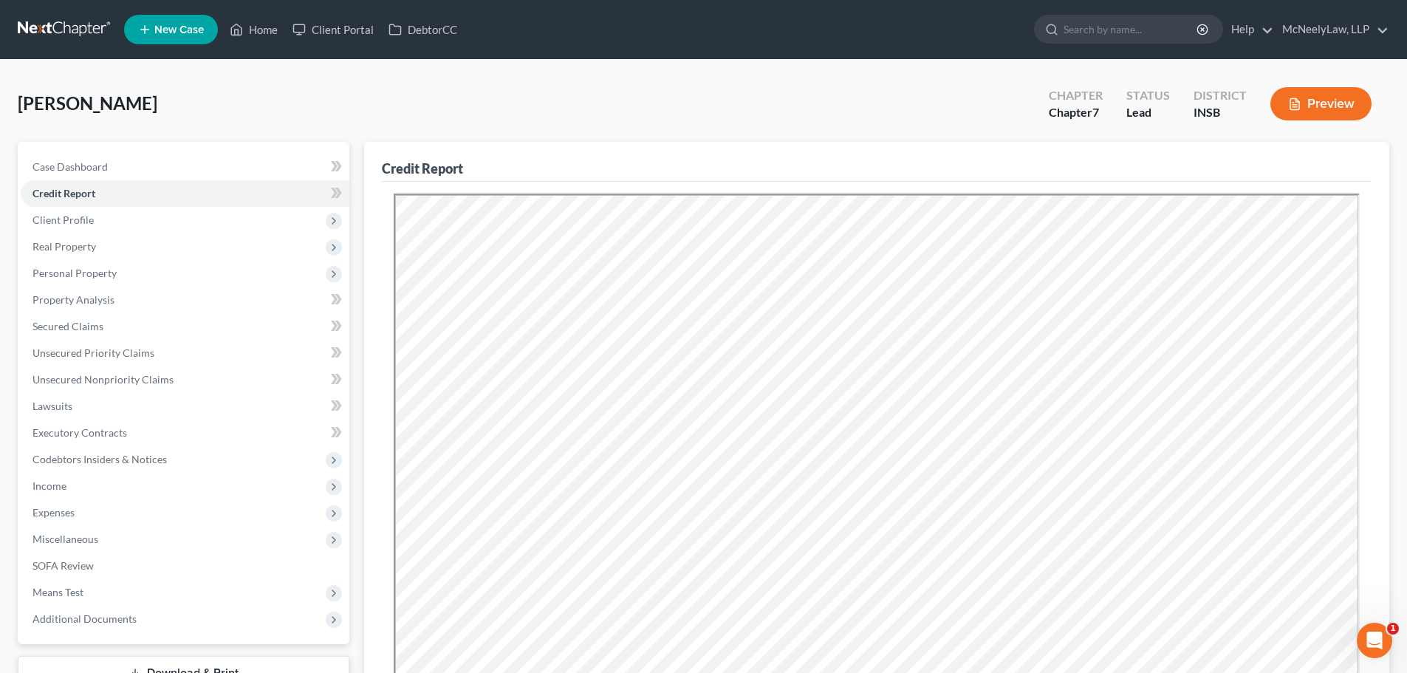
click at [776, 95] on div "[PERSON_NAME] Upgraded Chapter Chapter 7 Status Lead District INSB Preview" at bounding box center [704, 110] width 1372 height 64
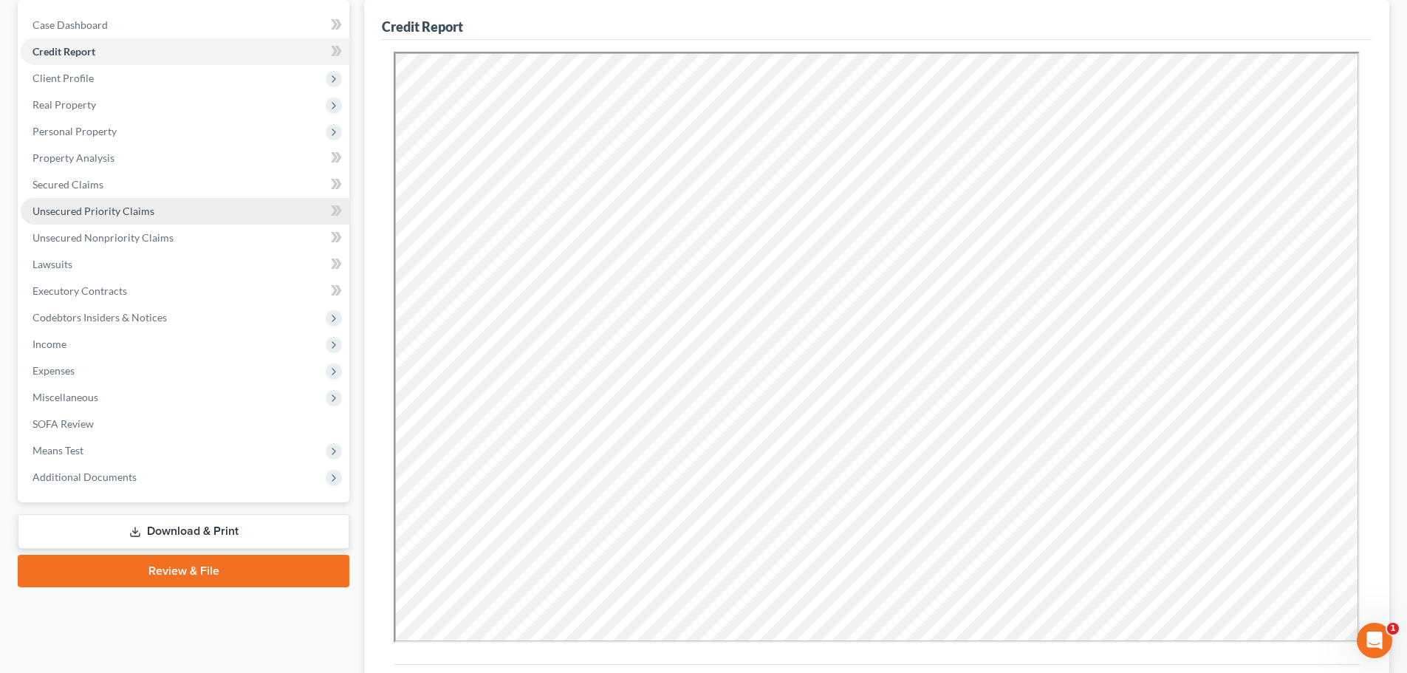
scroll to position [148, 0]
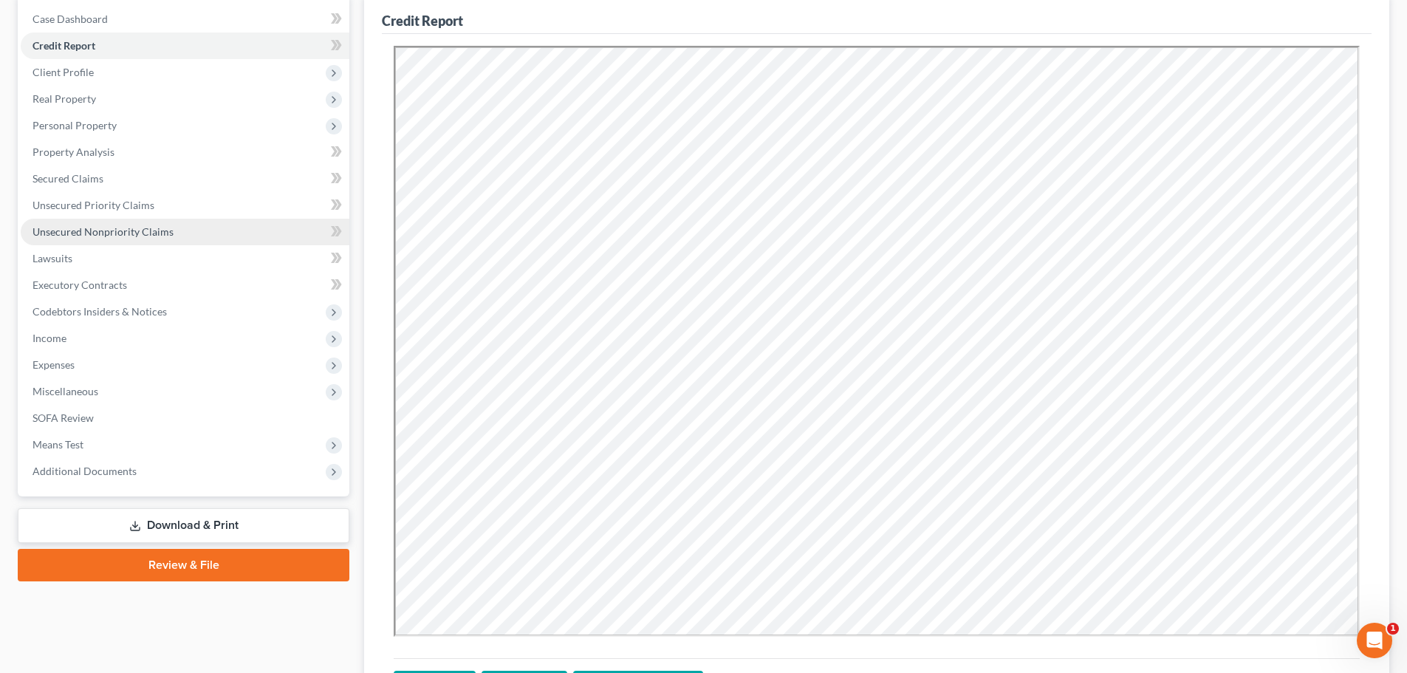
click at [100, 229] on span "Unsecured Nonpriority Claims" at bounding box center [103, 231] width 141 height 13
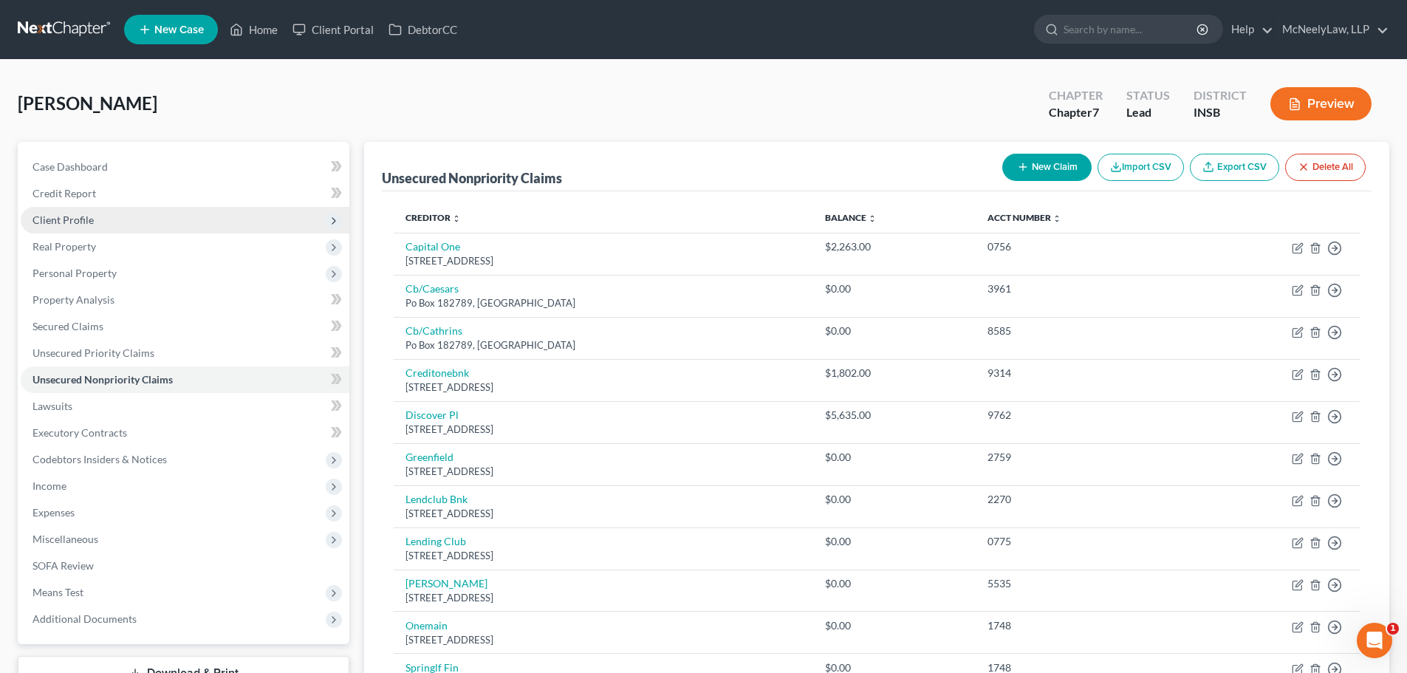
click at [180, 221] on span "Client Profile" at bounding box center [185, 220] width 329 height 27
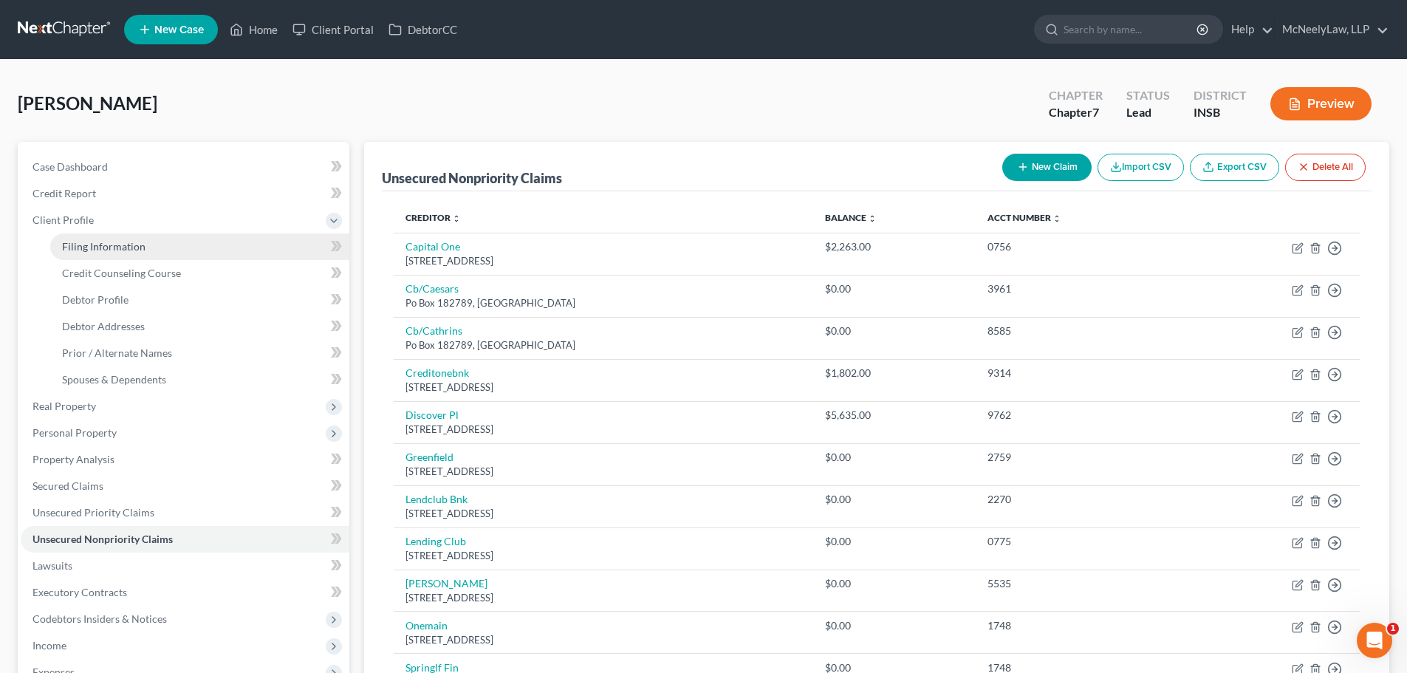
click at [143, 248] on span "Filing Information" at bounding box center [103, 246] width 83 height 13
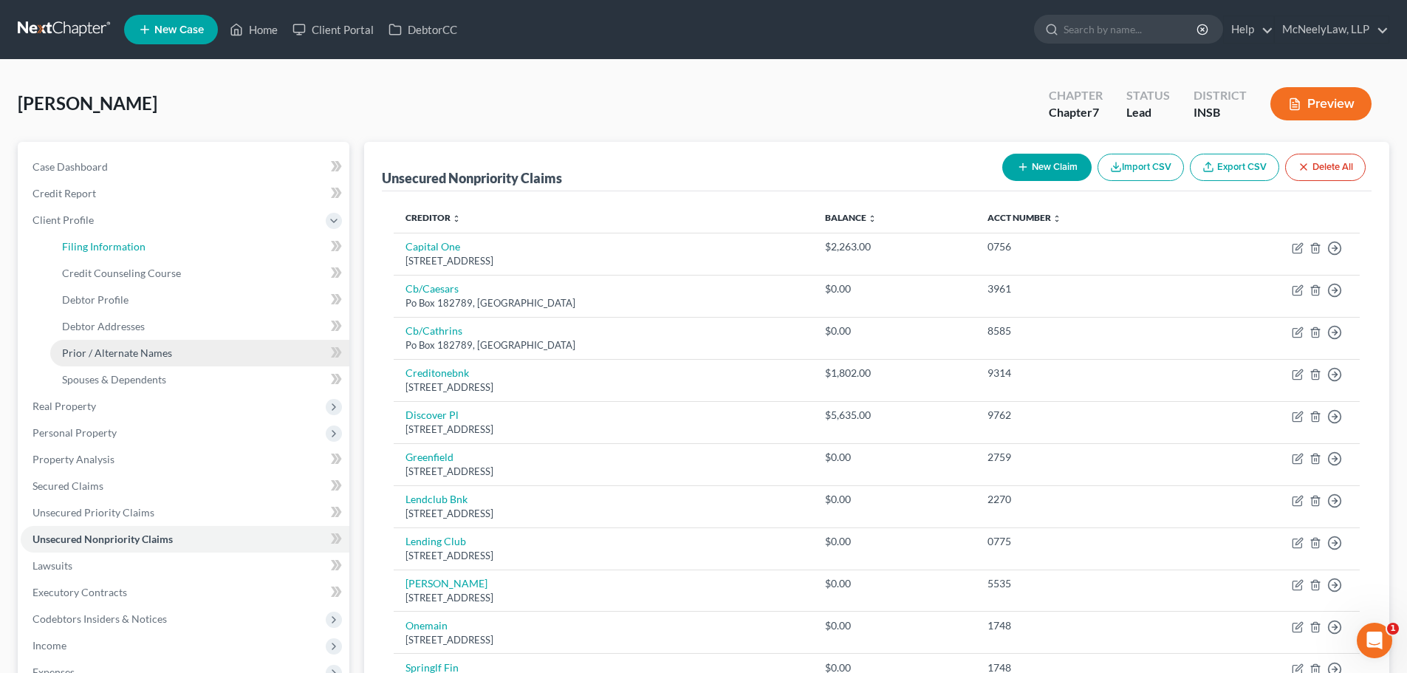
select select "1"
select select "0"
select select "15"
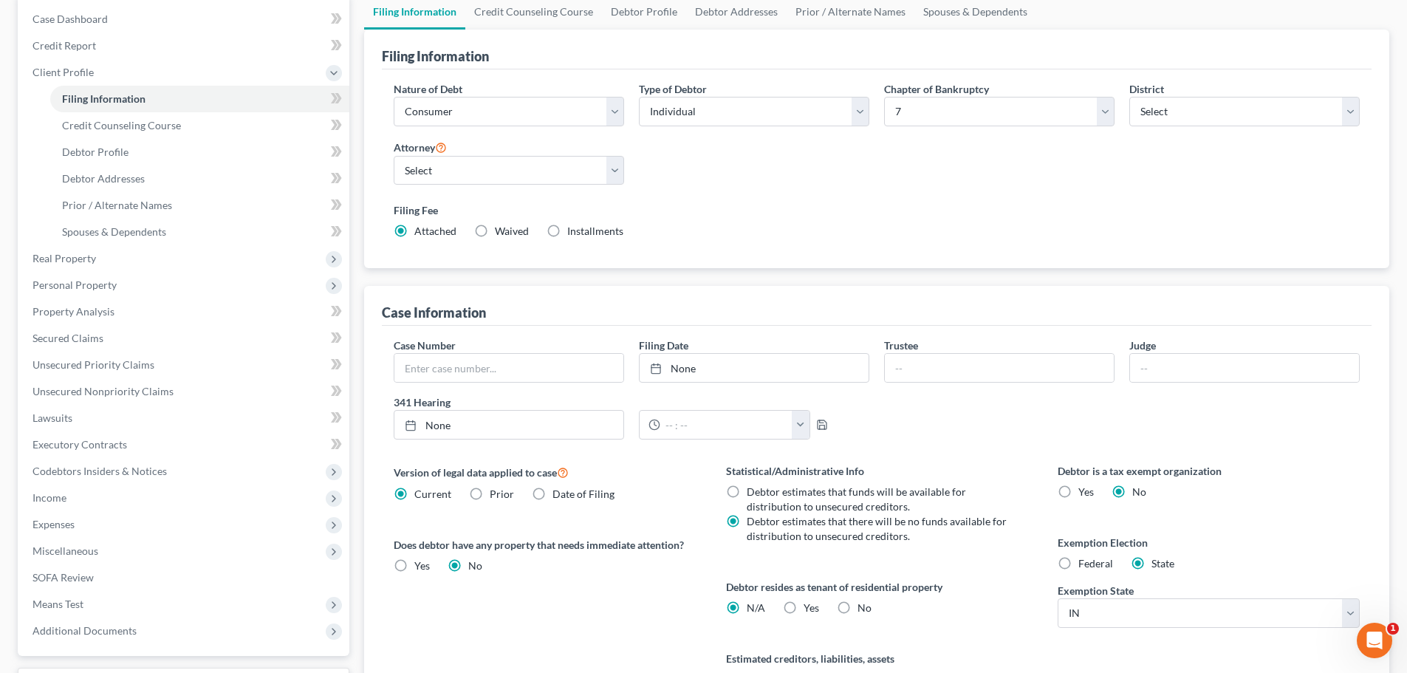
scroll to position [295, 0]
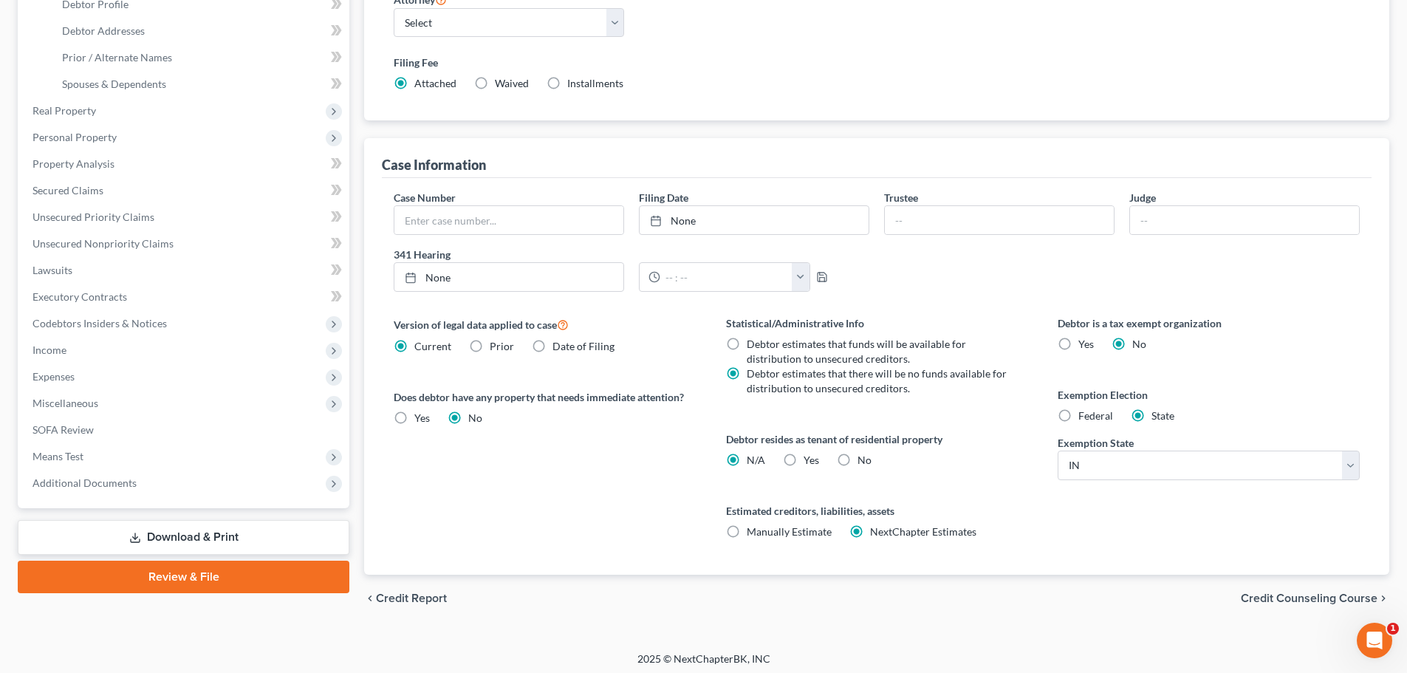
click at [1302, 601] on span "Credit Counseling Course" at bounding box center [1309, 598] width 137 height 12
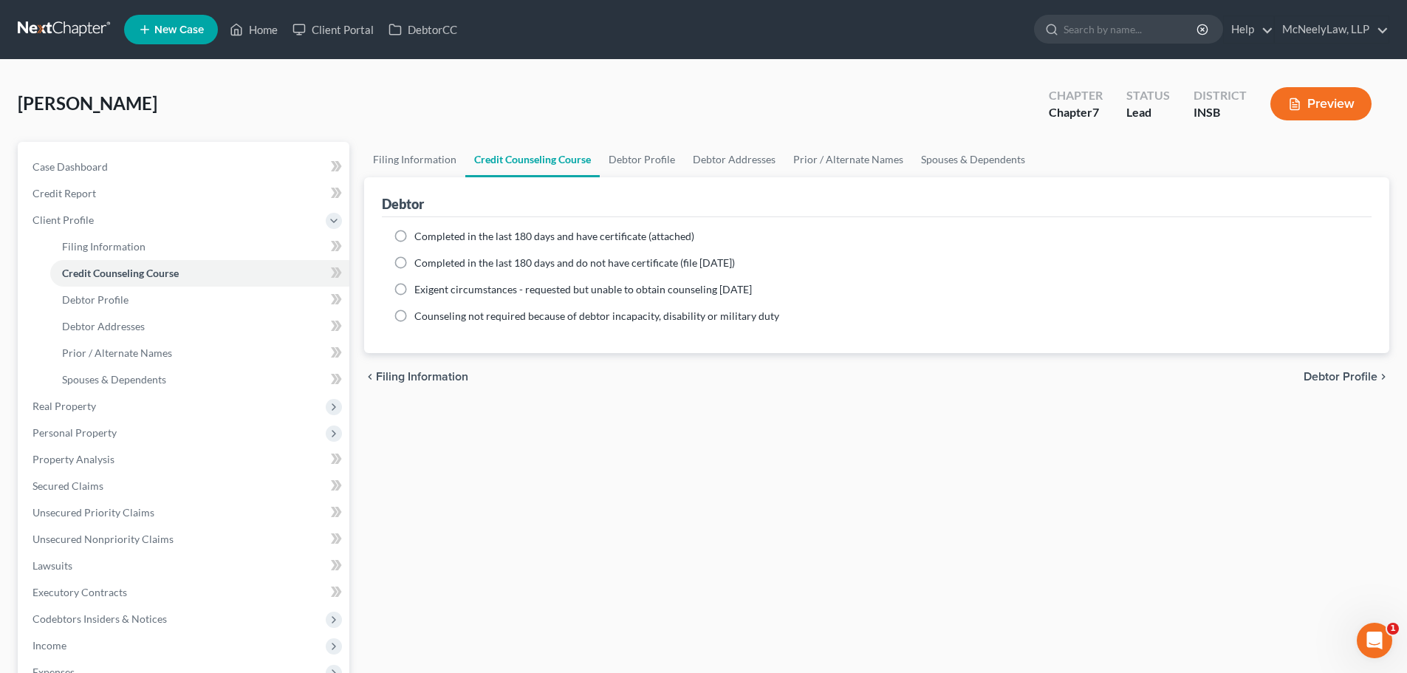
click at [1311, 371] on span "Debtor Profile" at bounding box center [1341, 377] width 74 height 12
select select "0"
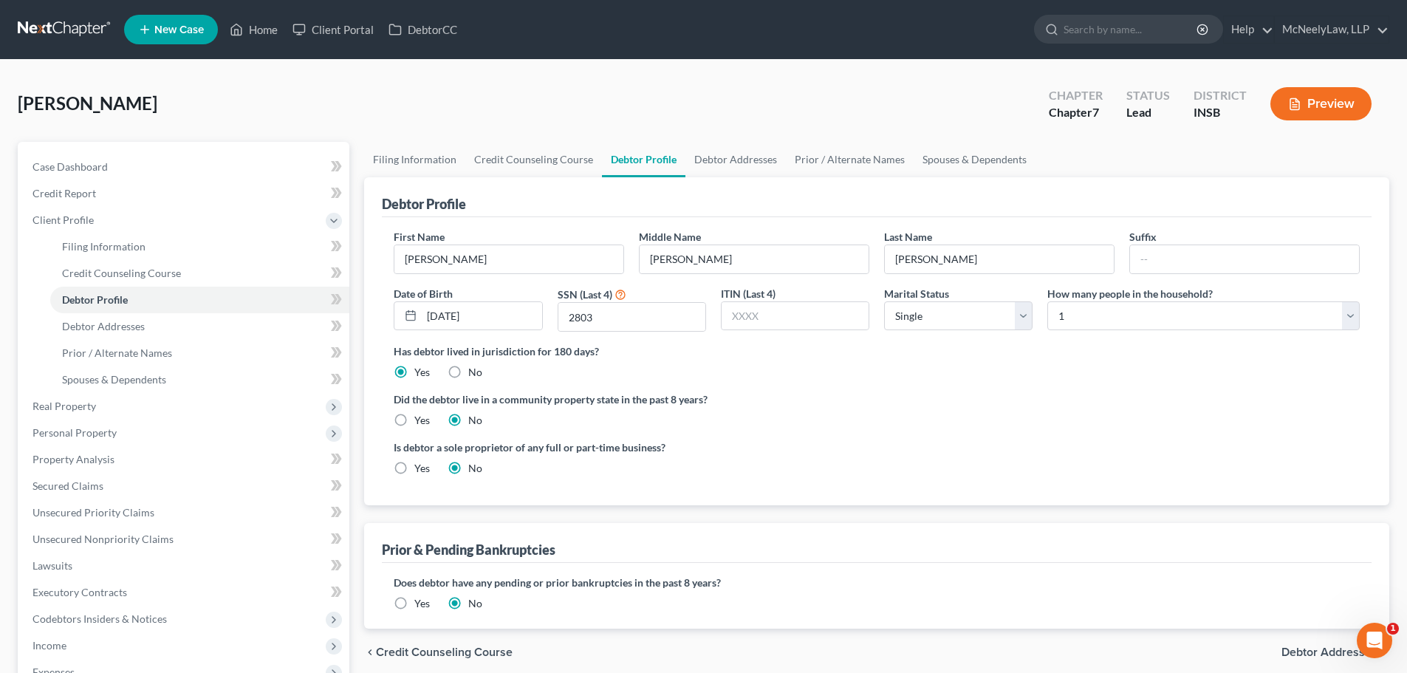
scroll to position [74, 0]
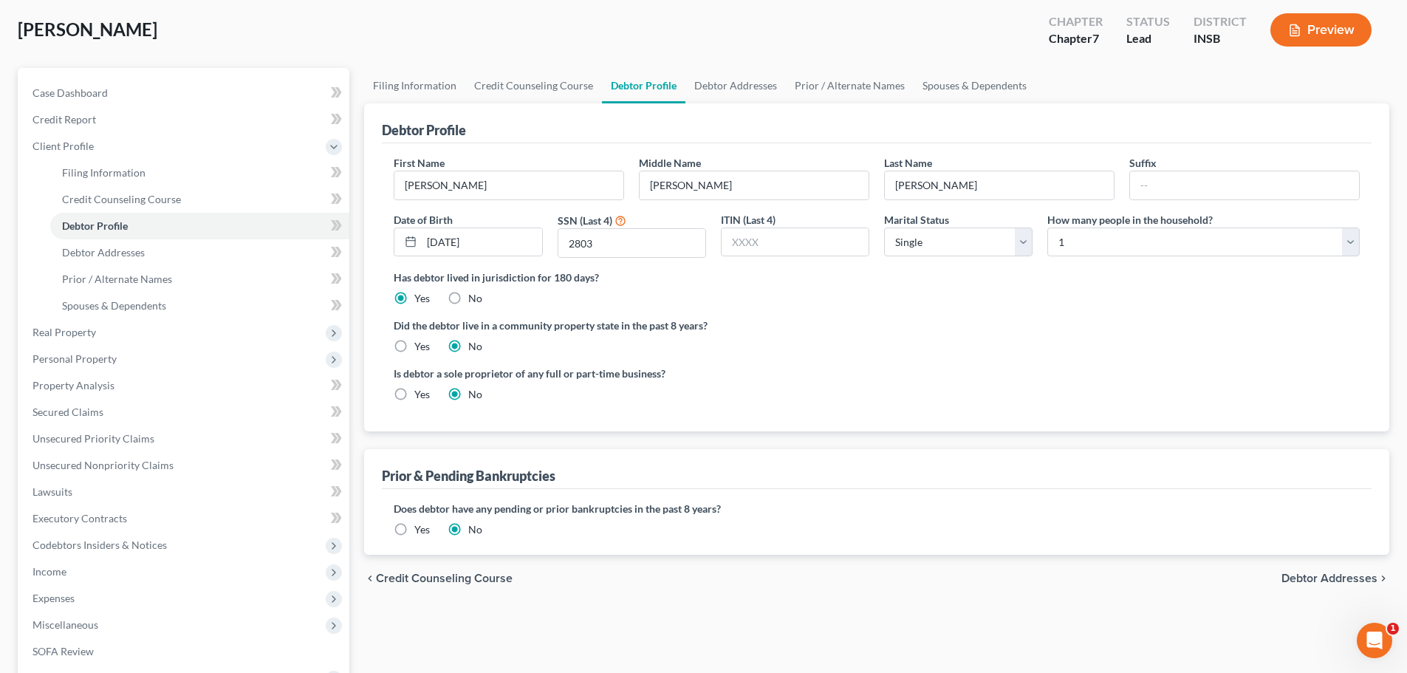
click at [1310, 580] on span "Debtor Addresses" at bounding box center [1330, 579] width 96 height 12
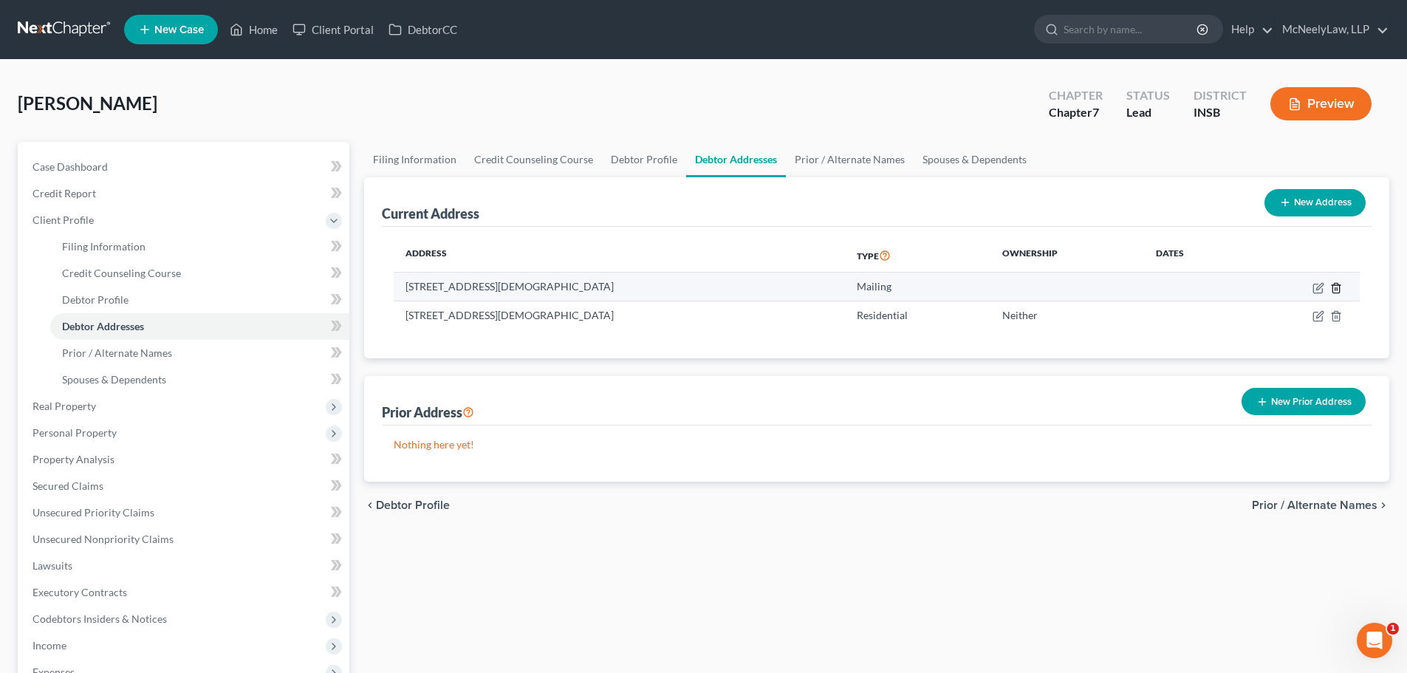
click at [1337, 292] on icon "button" at bounding box center [1336, 288] width 12 height 12
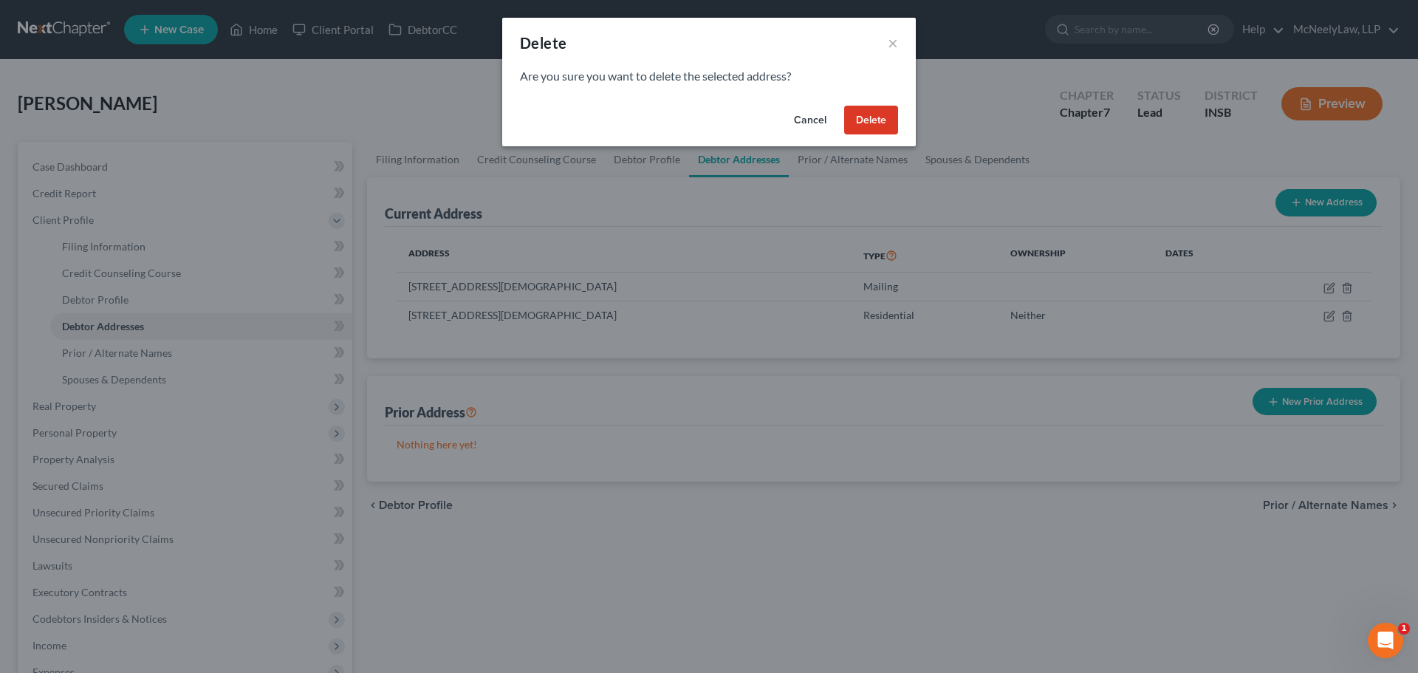
click at [871, 123] on button "Delete" at bounding box center [871, 121] width 54 height 30
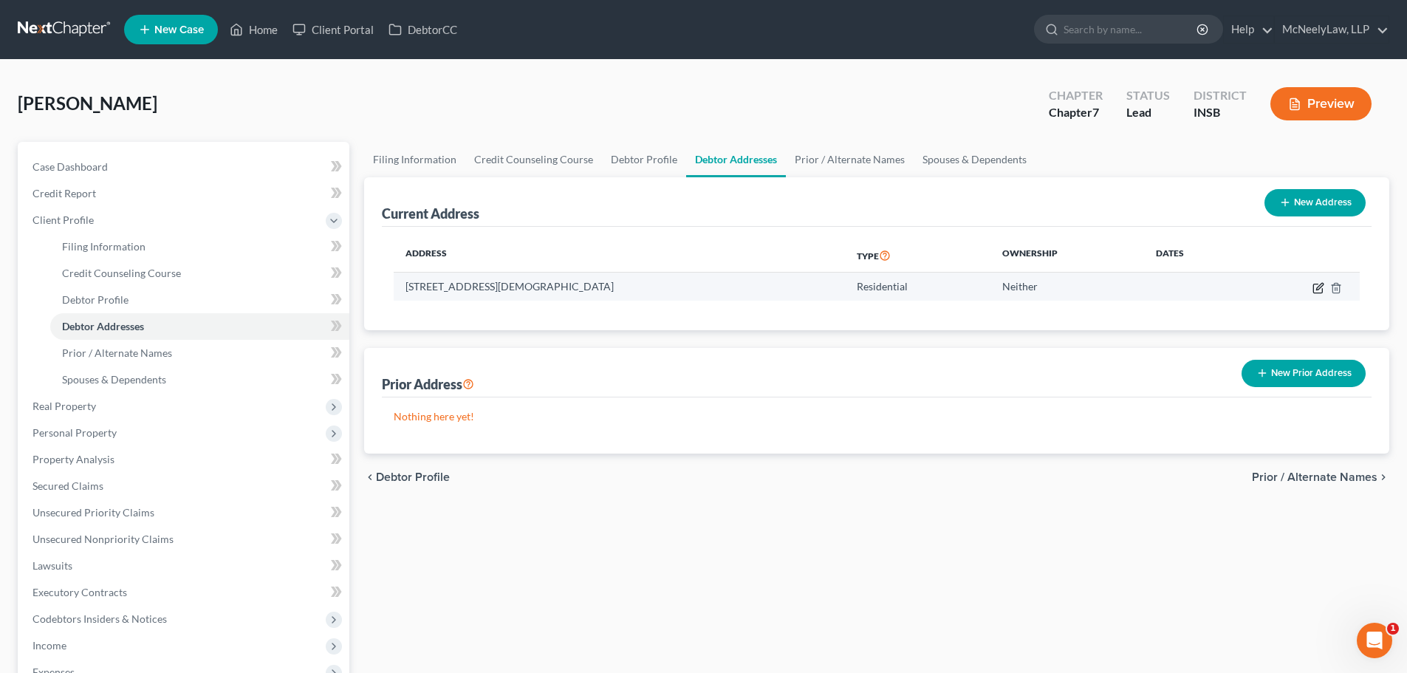
click at [1316, 289] on icon "button" at bounding box center [1319, 286] width 7 height 7
select select "15"
select select "71"
select select "0"
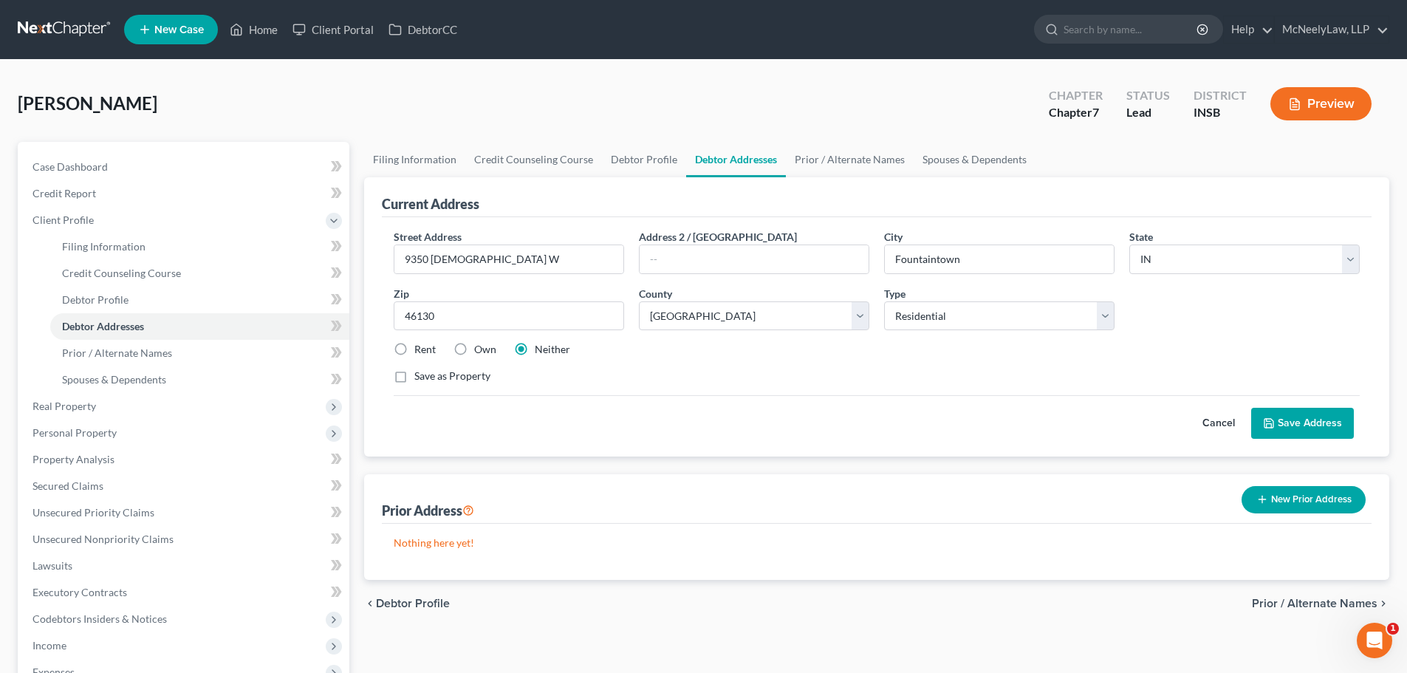
click at [1217, 425] on button "Cancel" at bounding box center [1218, 424] width 65 height 30
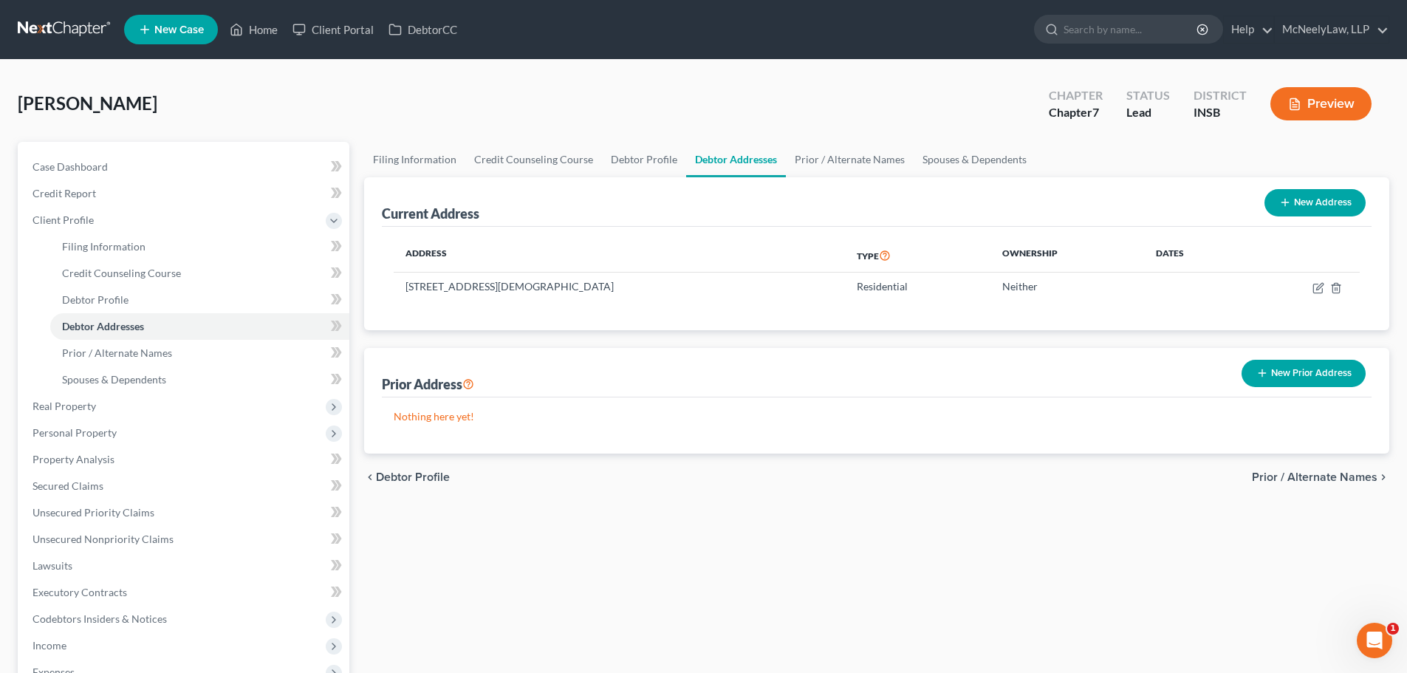
click at [1316, 482] on span "Prior / Alternate Names" at bounding box center [1315, 477] width 126 height 12
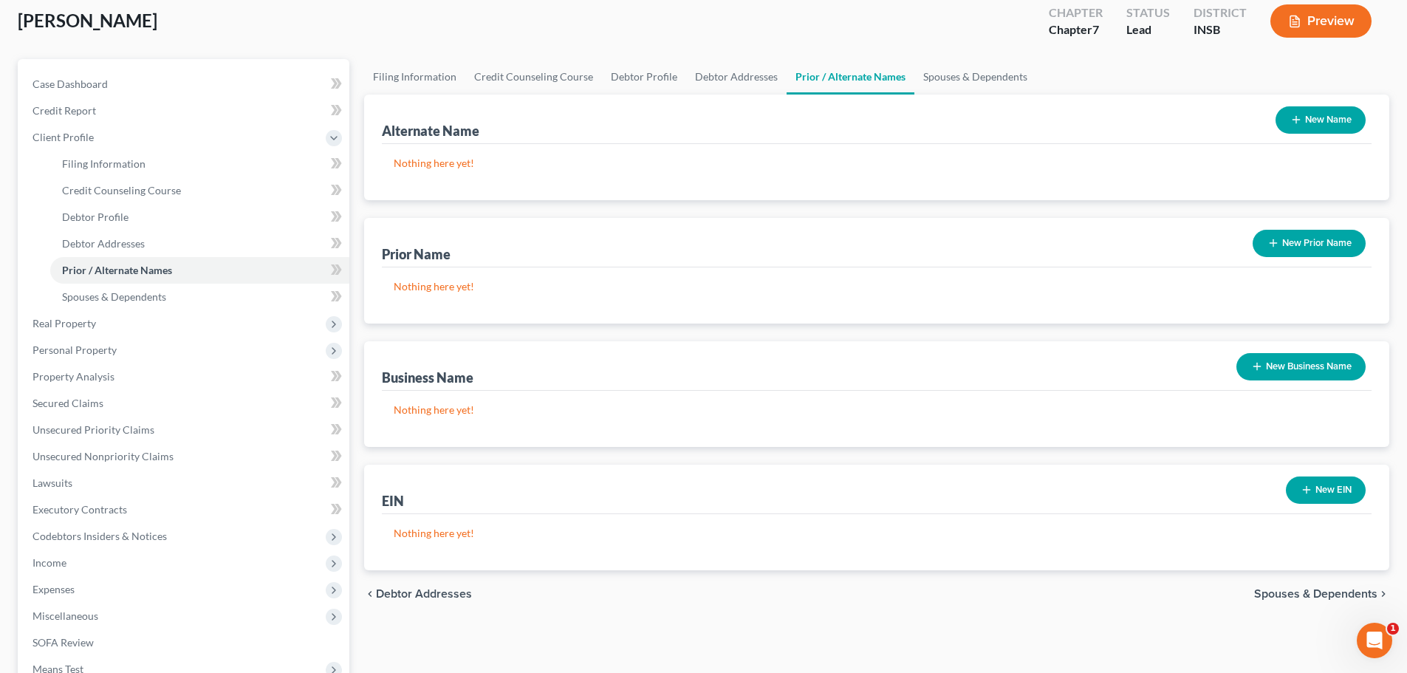
scroll to position [272, 0]
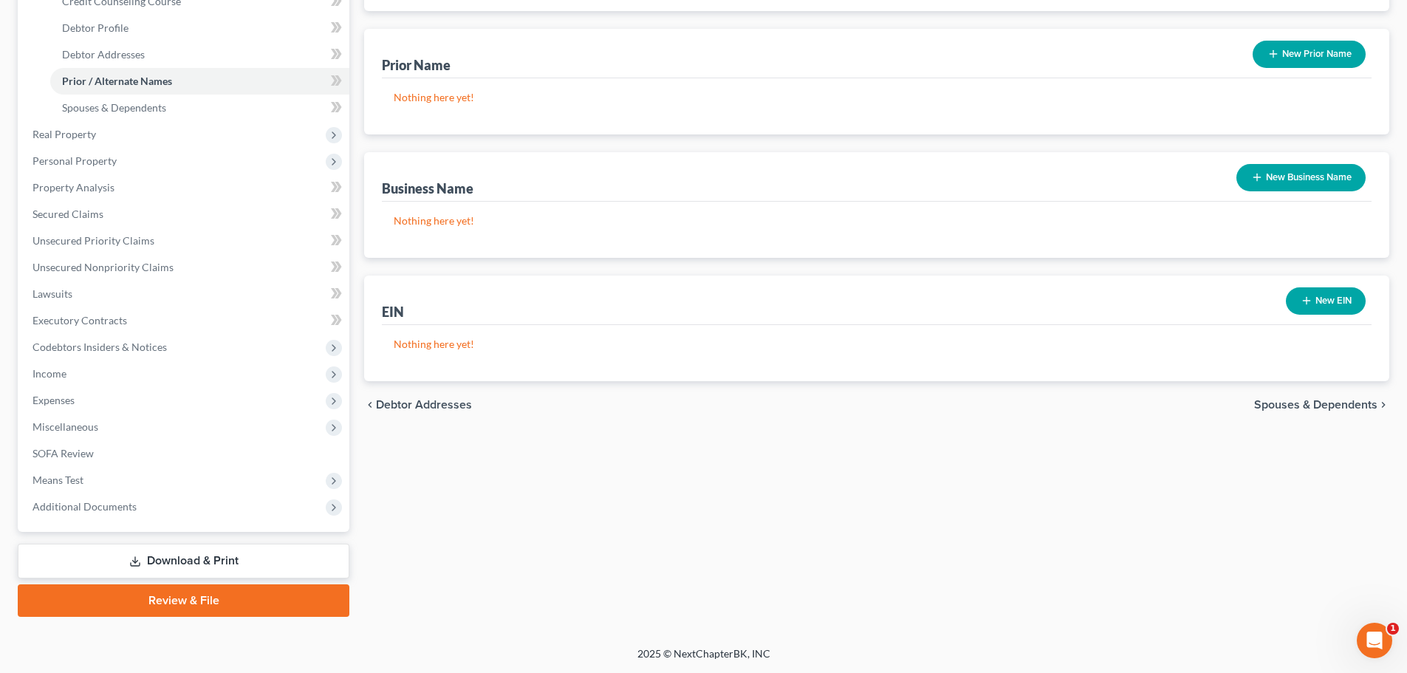
click at [1326, 404] on span "Spouses & Dependents" at bounding box center [1315, 405] width 123 height 12
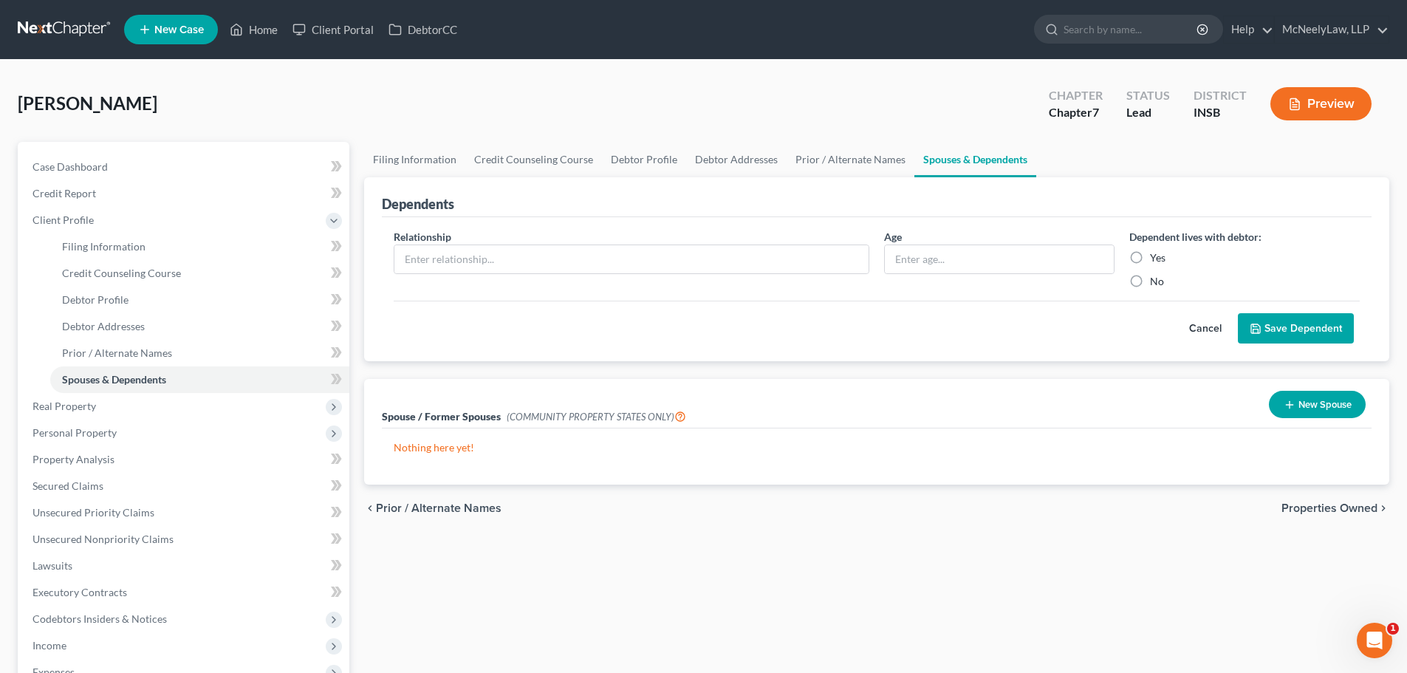
click at [1217, 321] on button "Cancel" at bounding box center [1205, 329] width 65 height 30
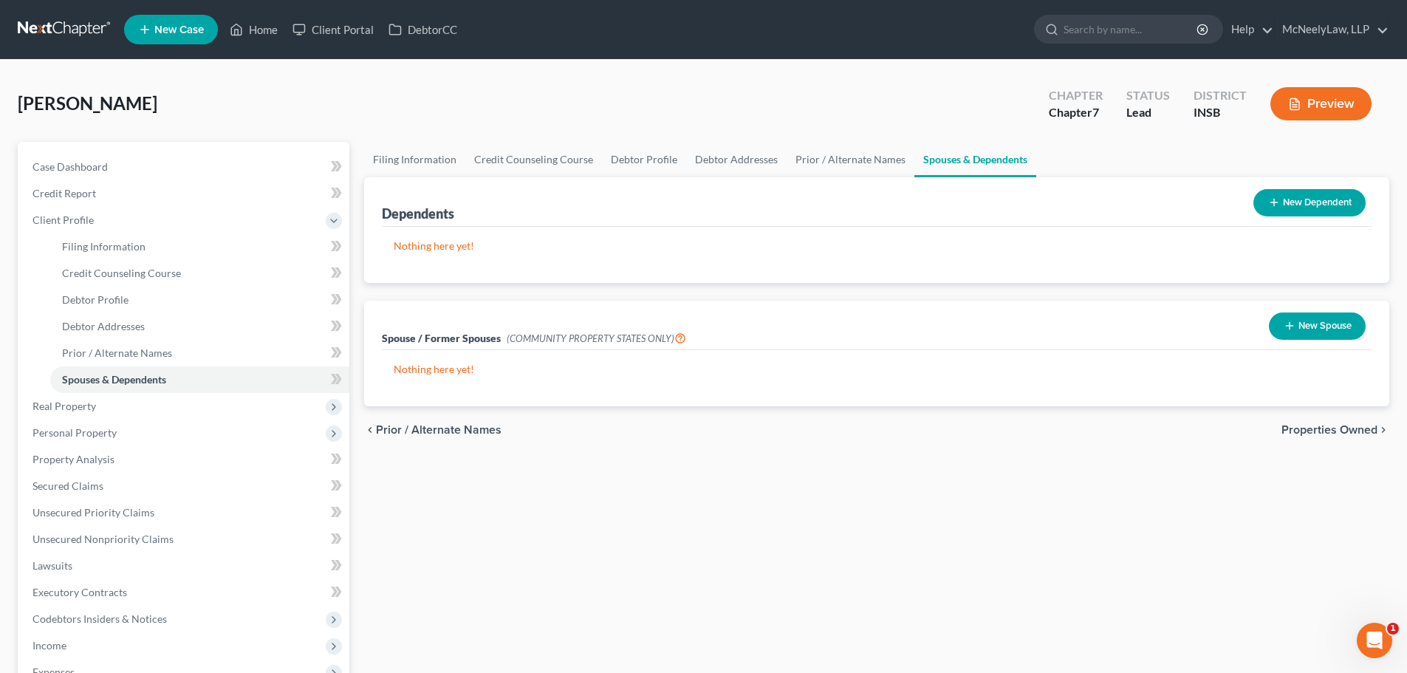
click at [1347, 426] on span "Properties Owned" at bounding box center [1330, 430] width 96 height 12
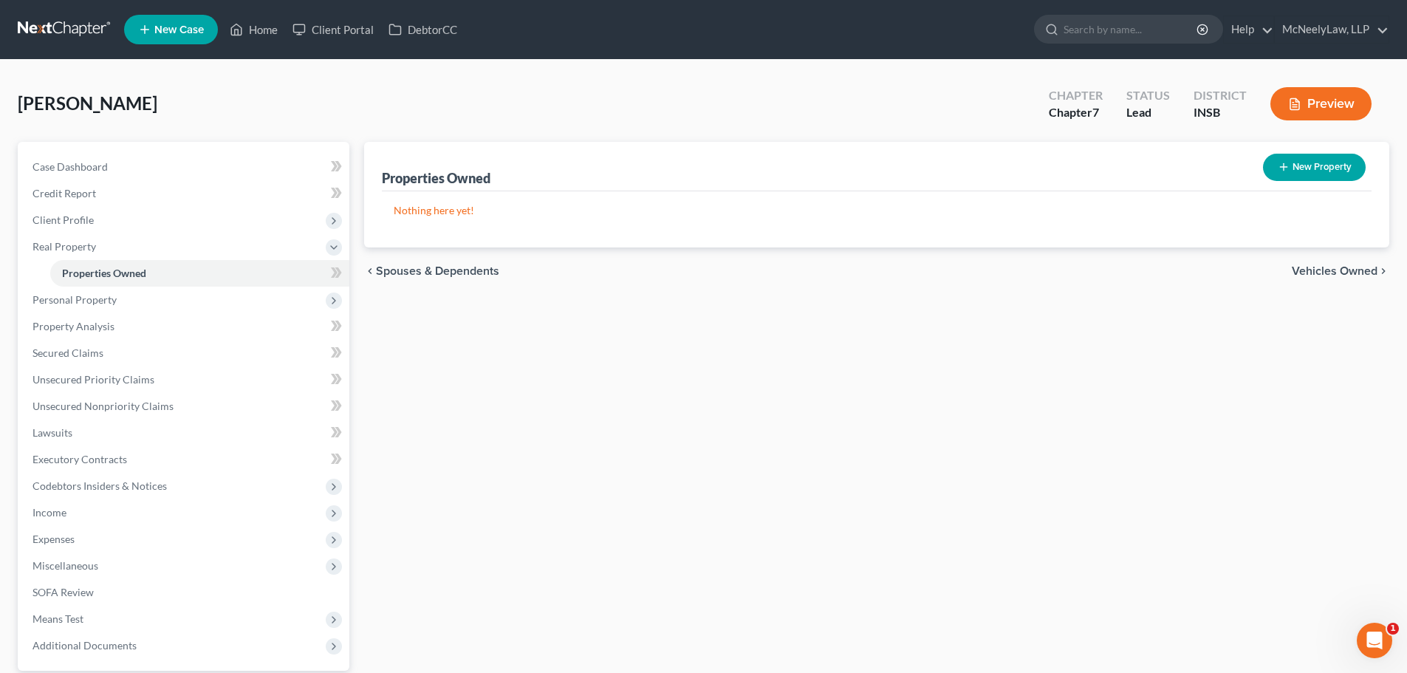
click at [1361, 267] on span "Vehicles Owned" at bounding box center [1335, 271] width 86 height 12
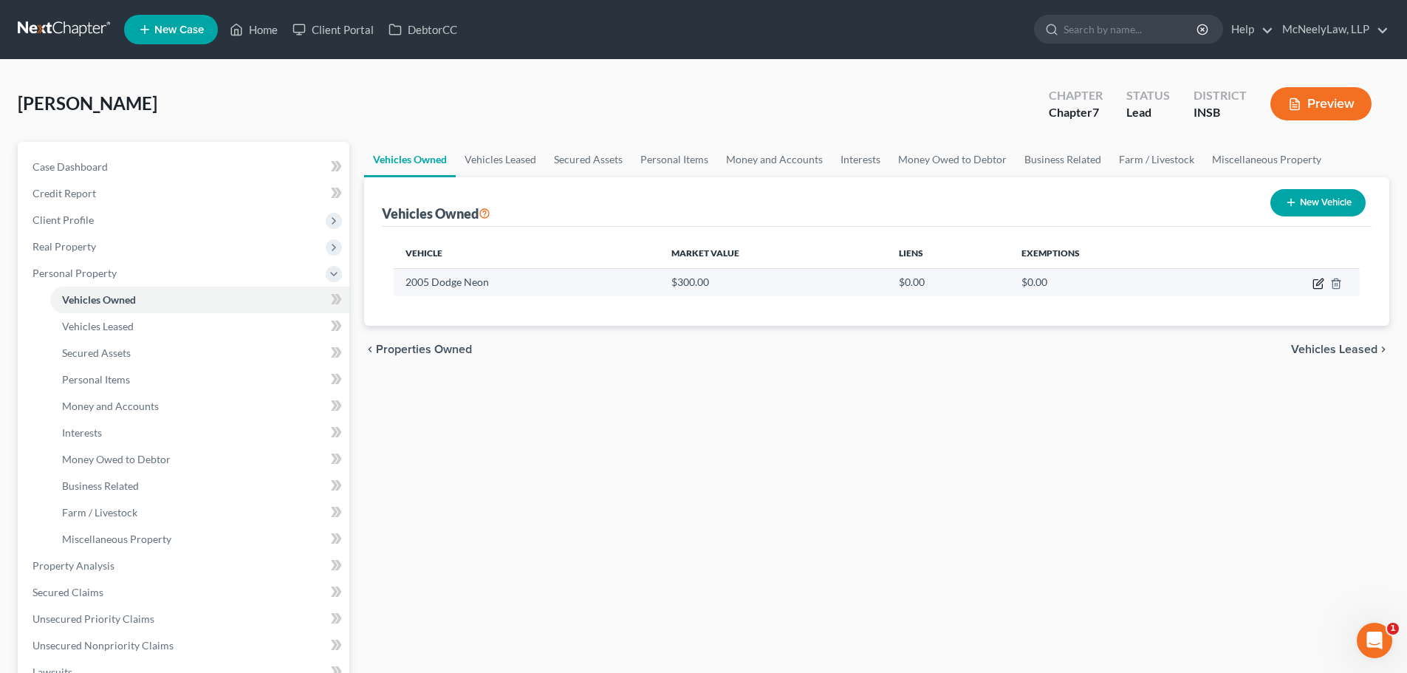
click at [1321, 285] on icon "button" at bounding box center [1319, 284] width 12 height 12
select select "0"
select select "21"
select select "4"
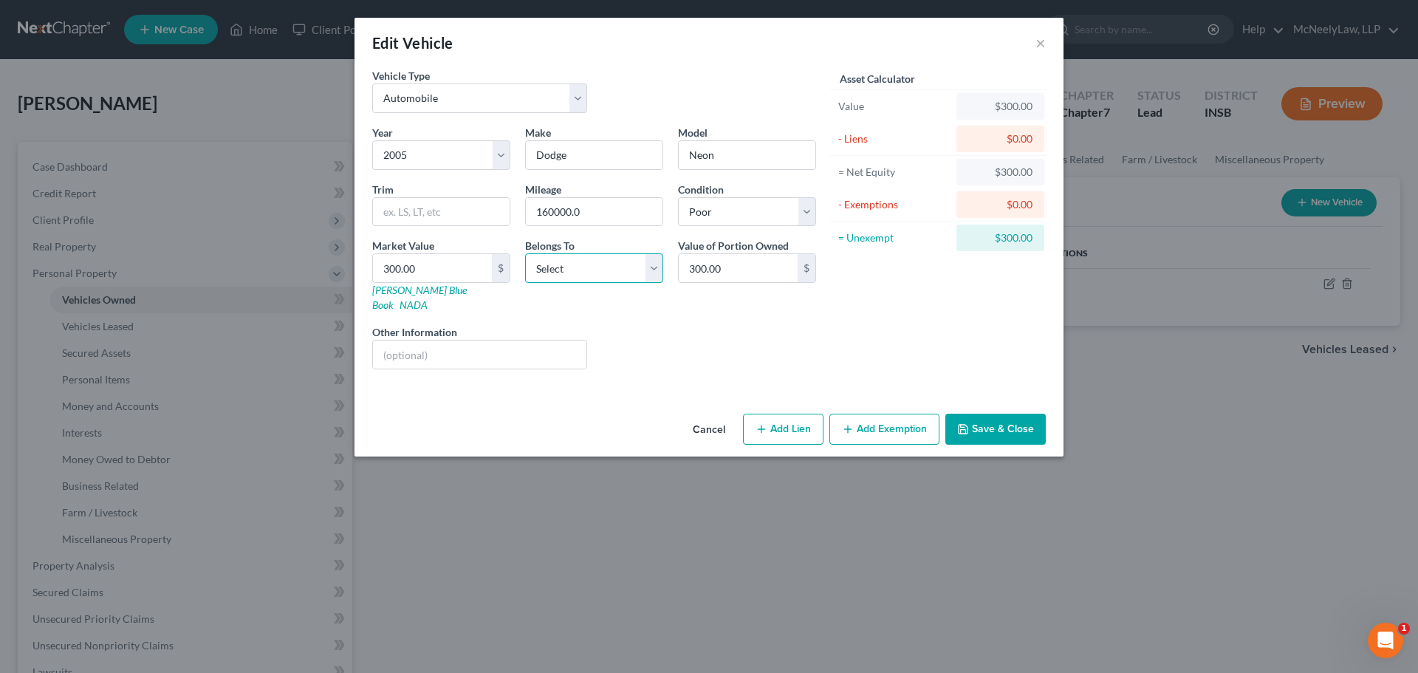
click at [584, 266] on select "Select Debtor 1 Only Debtor 2 Only Debtor 1 And Debtor 2 Only At Least One Of T…" at bounding box center [594, 268] width 138 height 30
select select "0"
click at [525, 253] on select "Select Debtor 1 Only Debtor 2 Only Debtor 1 And Debtor 2 Only At Least One Of T…" at bounding box center [594, 268] width 138 height 30
click at [622, 219] on input "160000.0" at bounding box center [594, 212] width 137 height 28
click at [557, 212] on input "160000" at bounding box center [594, 212] width 137 height 28
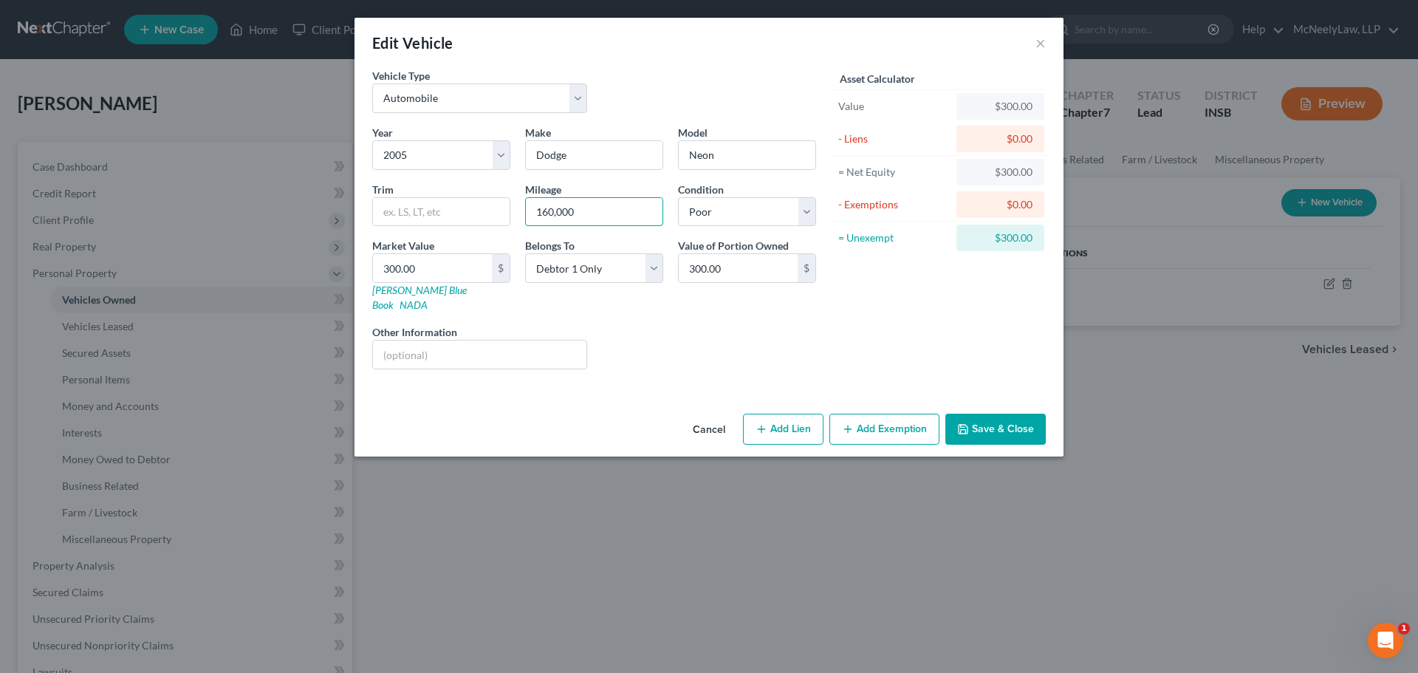
type input "160,000"
click at [665, 324] on div "Liens Select" at bounding box center [710, 346] width 230 height 45
click at [1042, 49] on button "×" at bounding box center [1041, 43] width 10 height 18
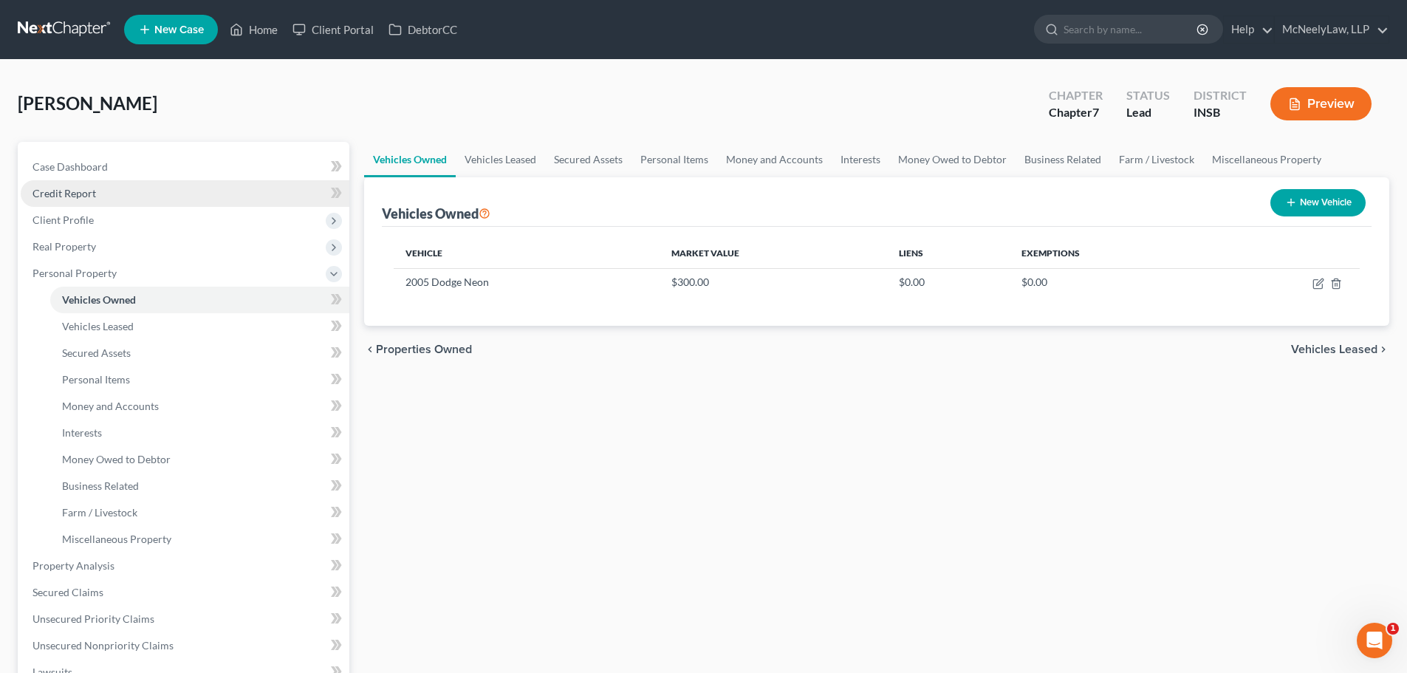
click at [76, 192] on span "Credit Report" at bounding box center [65, 193] width 64 height 13
click at [83, 166] on span "Case Dashboard" at bounding box center [70, 166] width 75 height 13
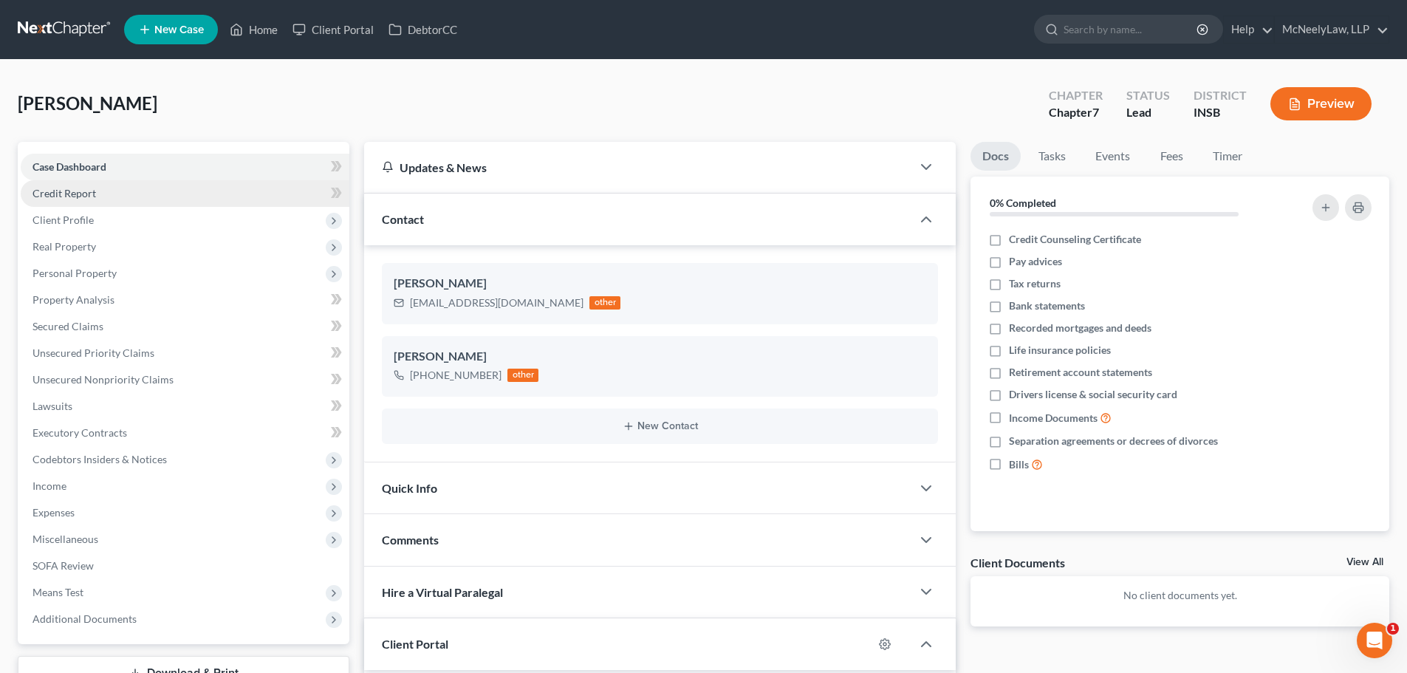
click at [82, 188] on span "Credit Report" at bounding box center [65, 193] width 64 height 13
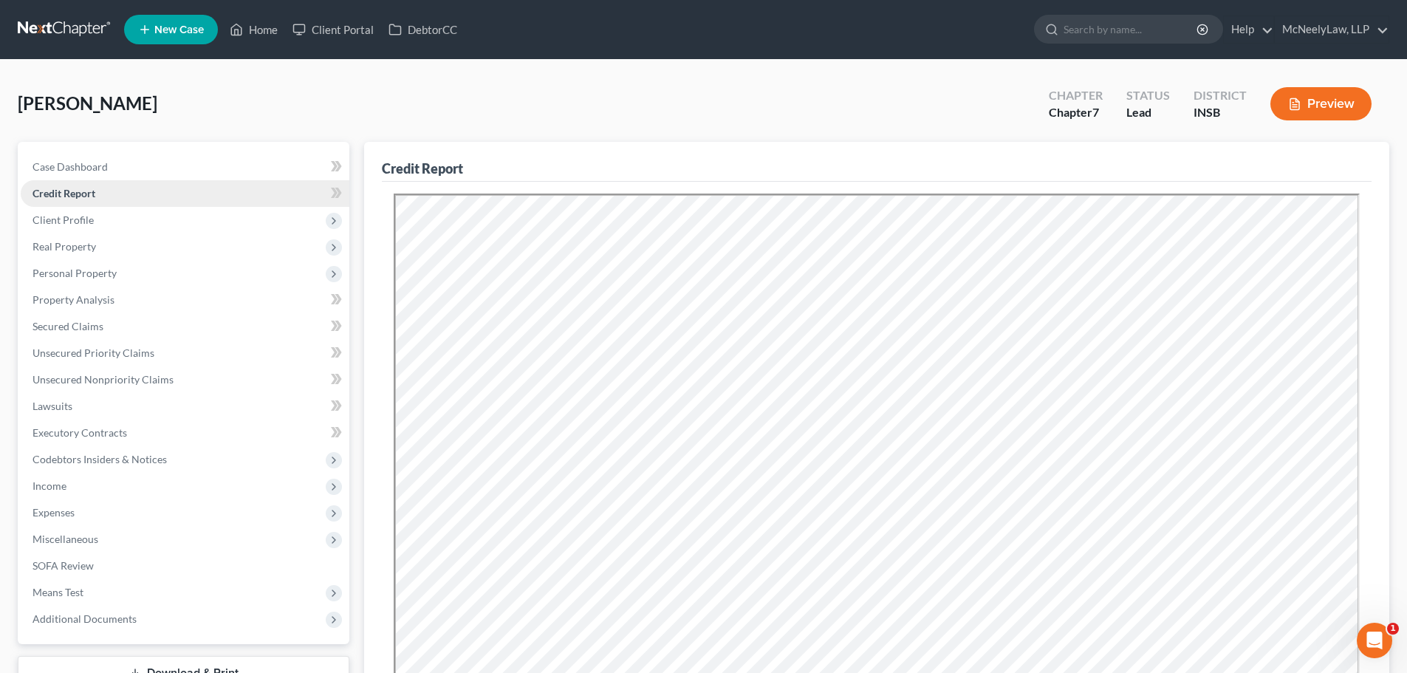
click at [83, 204] on link "Credit Report" at bounding box center [185, 193] width 329 height 27
click at [83, 221] on span "Client Profile" at bounding box center [63, 219] width 61 height 13
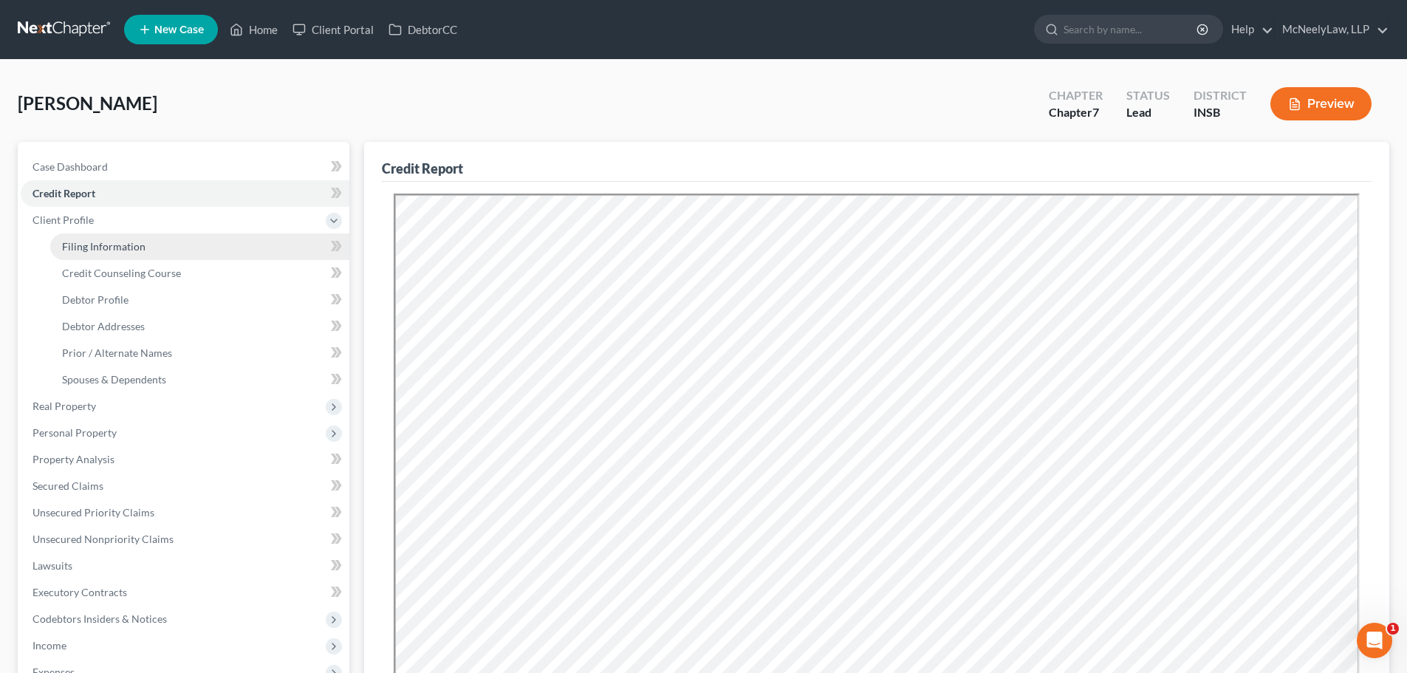
drag, startPoint x: 120, startPoint y: 254, endPoint x: 126, endPoint y: 264, distance: 11.3
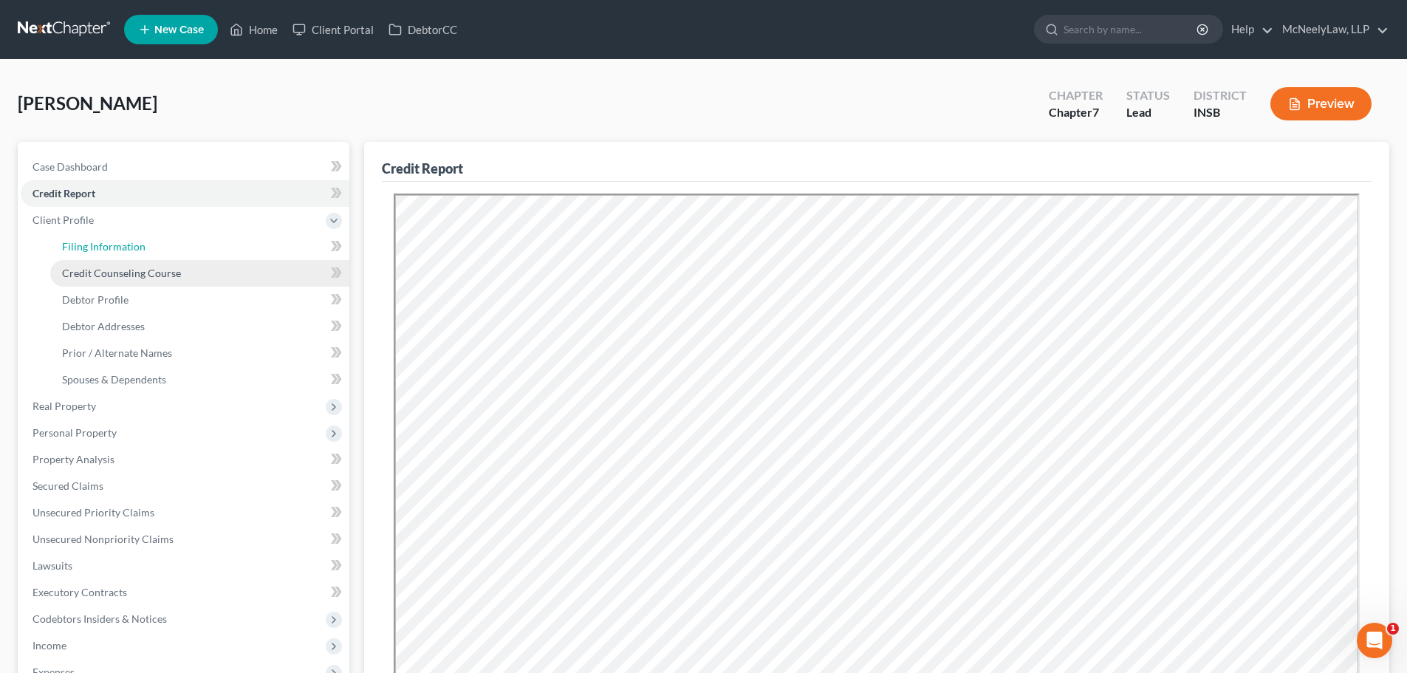
click at [120, 255] on link "Filing Information" at bounding box center [199, 246] width 299 height 27
select select "1"
select select "0"
select select "28"
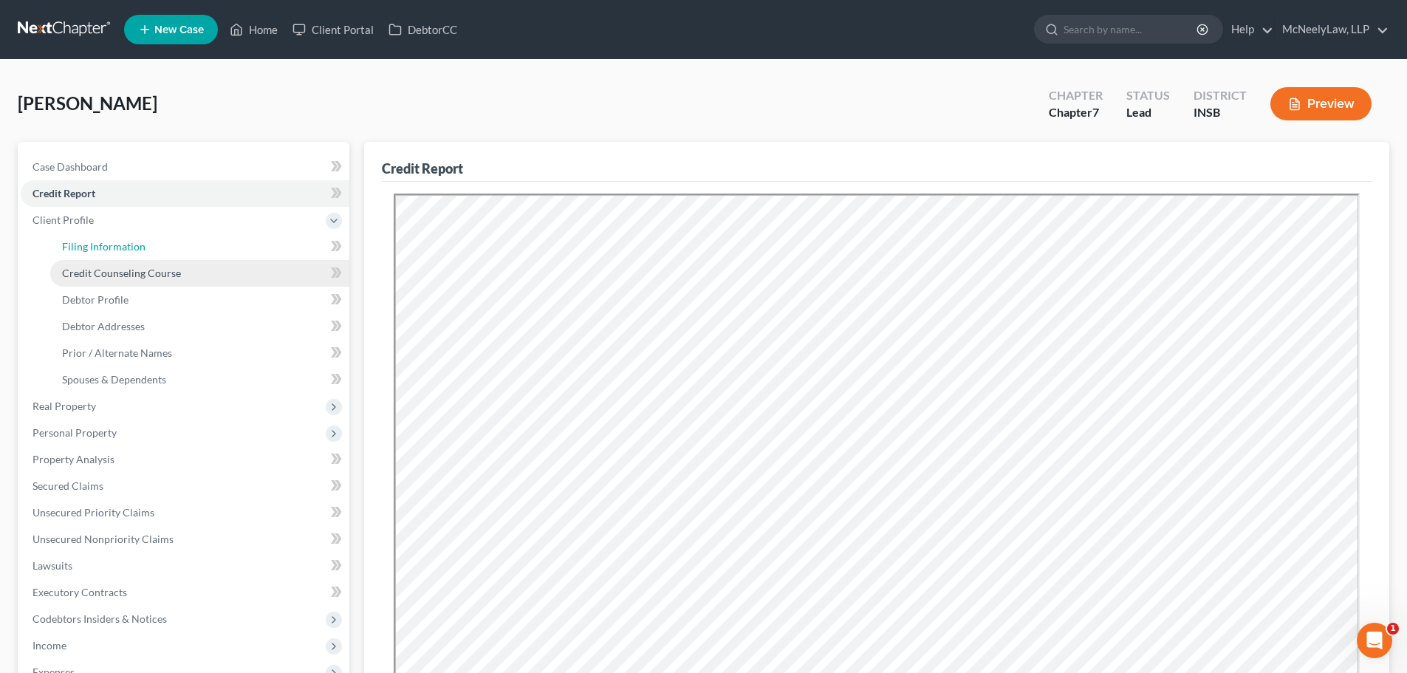
select select "0"
select select "15"
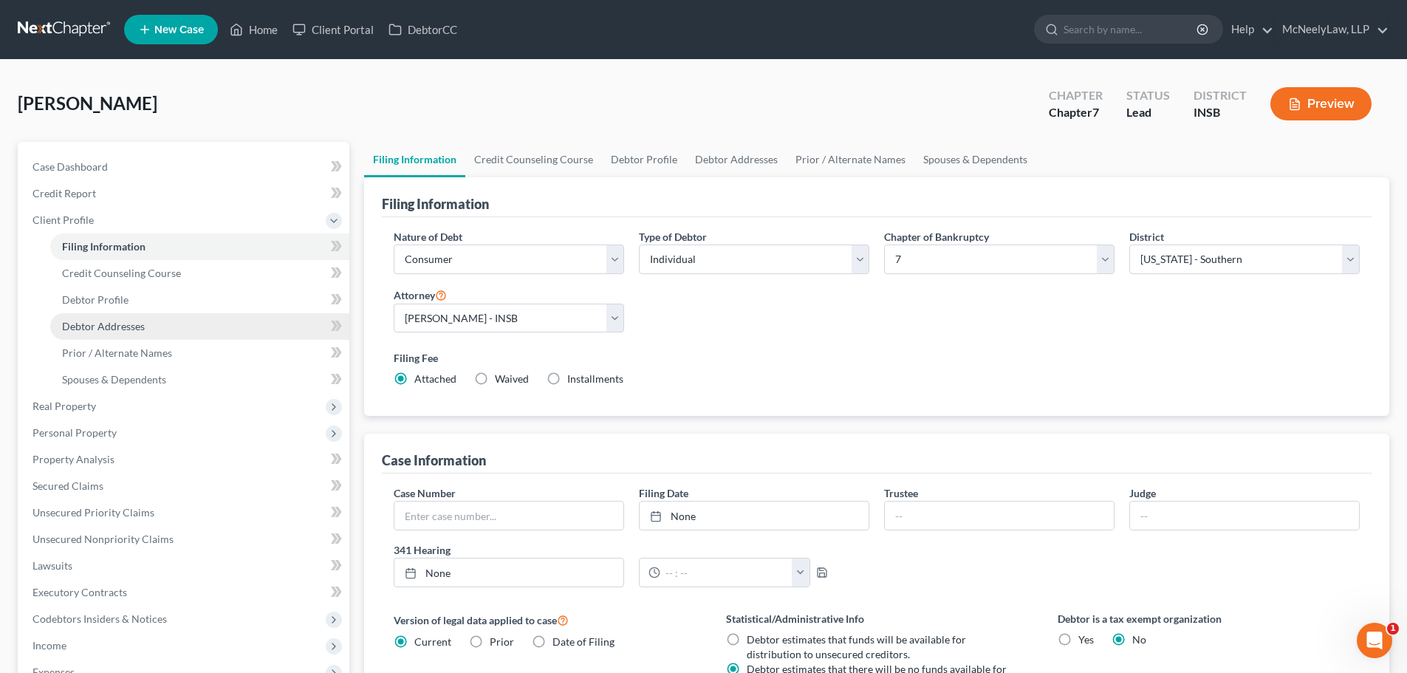
click at [112, 325] on span "Debtor Addresses" at bounding box center [103, 326] width 83 height 13
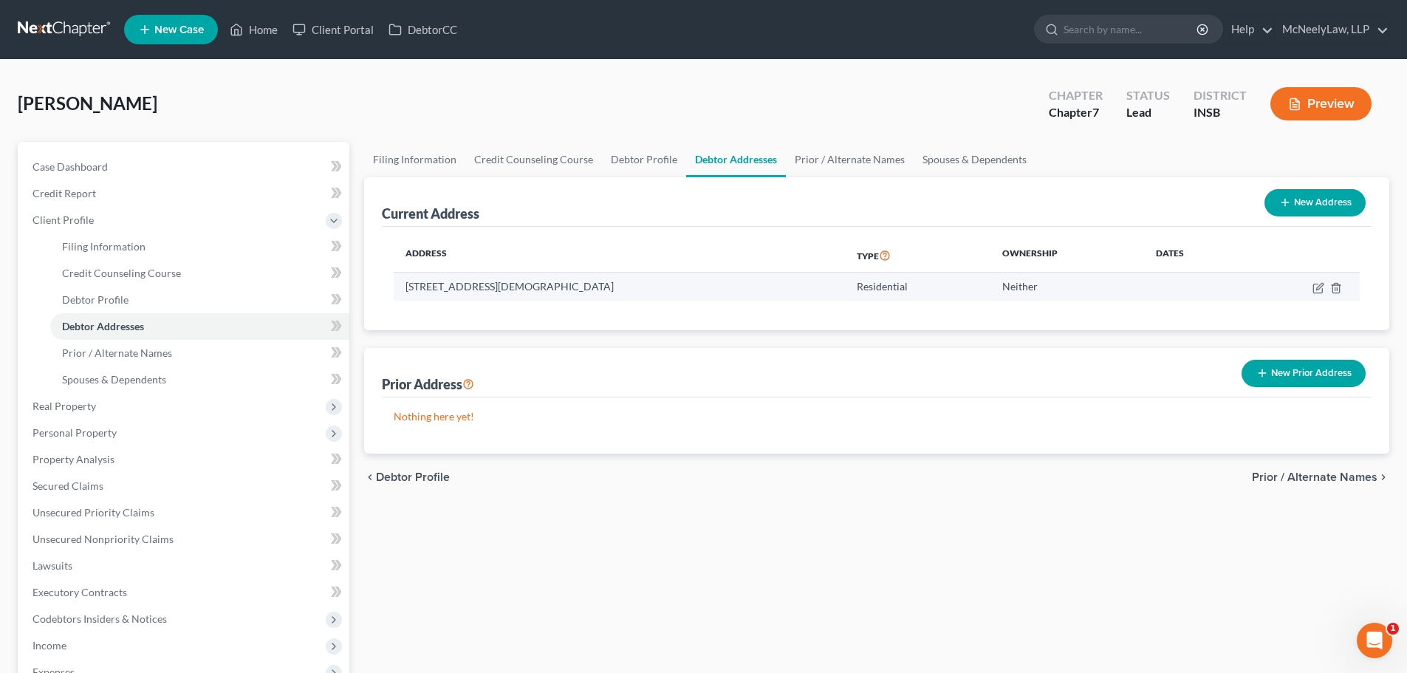
click at [580, 287] on td "[STREET_ADDRESS][DEMOGRAPHIC_DATA]" at bounding box center [619, 287] width 451 height 28
click at [572, 300] on td "[STREET_ADDRESS][DEMOGRAPHIC_DATA]" at bounding box center [619, 287] width 451 height 28
click at [580, 277] on td "[STREET_ADDRESS][DEMOGRAPHIC_DATA]" at bounding box center [619, 287] width 451 height 28
click at [580, 276] on td "[STREET_ADDRESS][DEMOGRAPHIC_DATA]" at bounding box center [619, 287] width 451 height 28
copy td "46130"
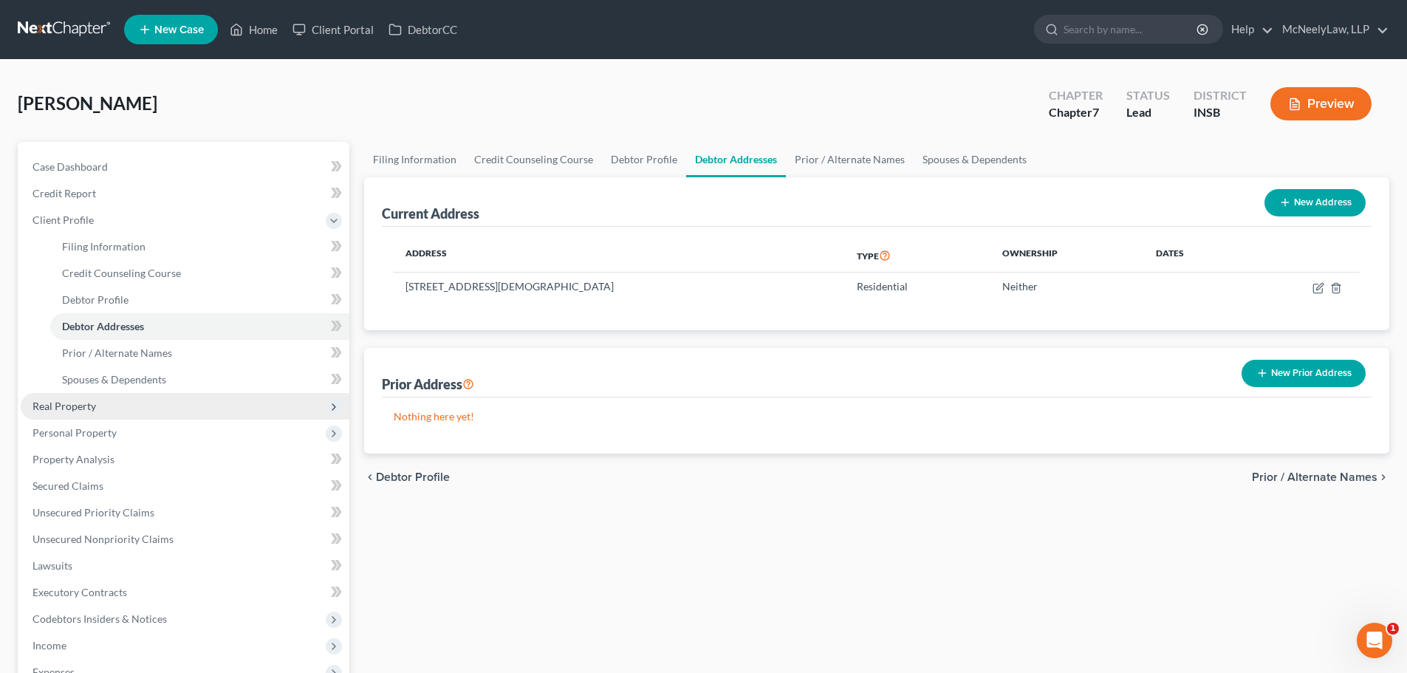
click at [102, 409] on span "Real Property" at bounding box center [185, 406] width 329 height 27
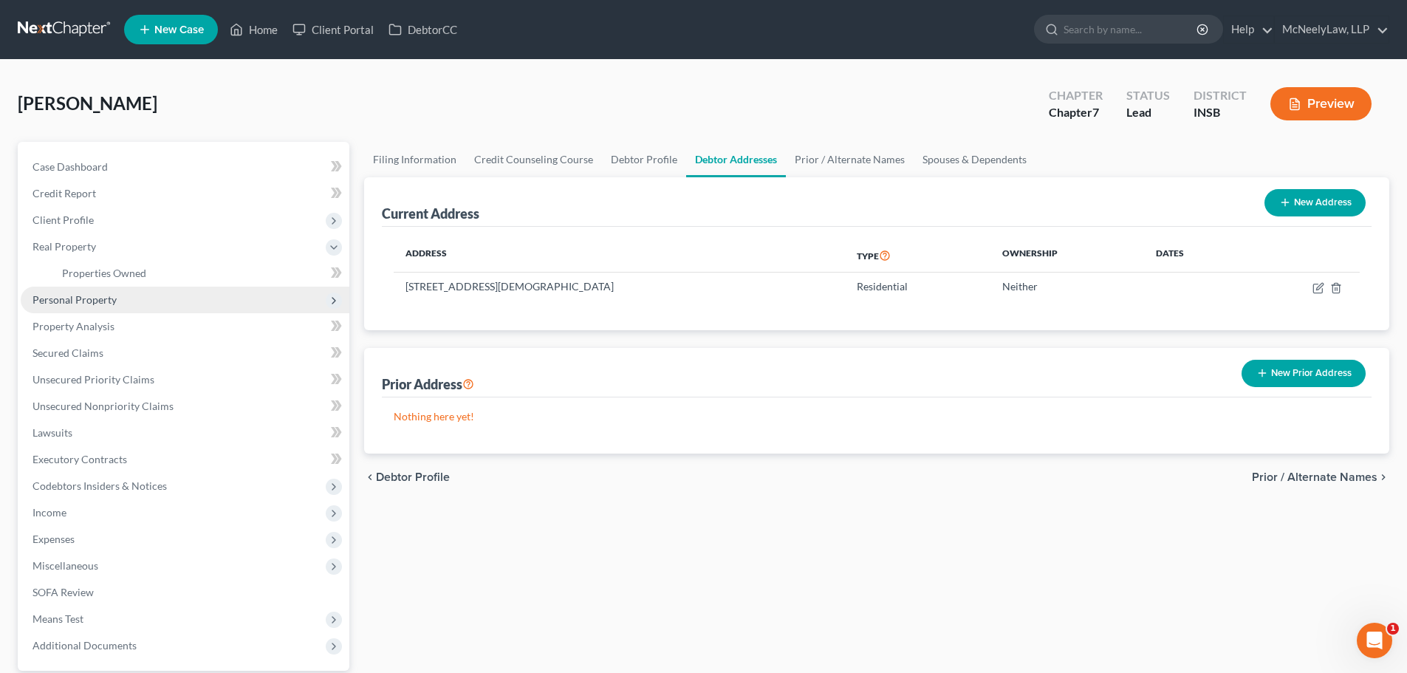
click at [78, 300] on span "Personal Property" at bounding box center [75, 299] width 84 height 13
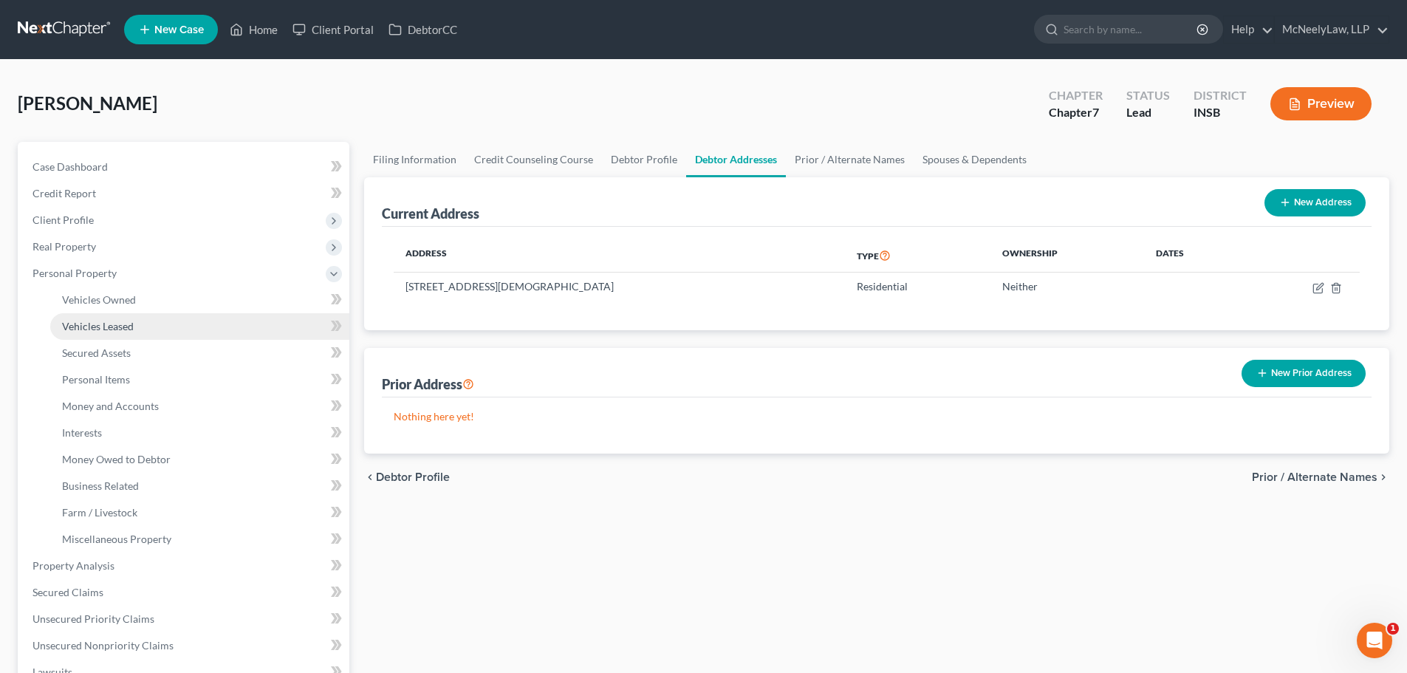
click at [99, 318] on link "Vehicles Leased" at bounding box center [199, 326] width 299 height 27
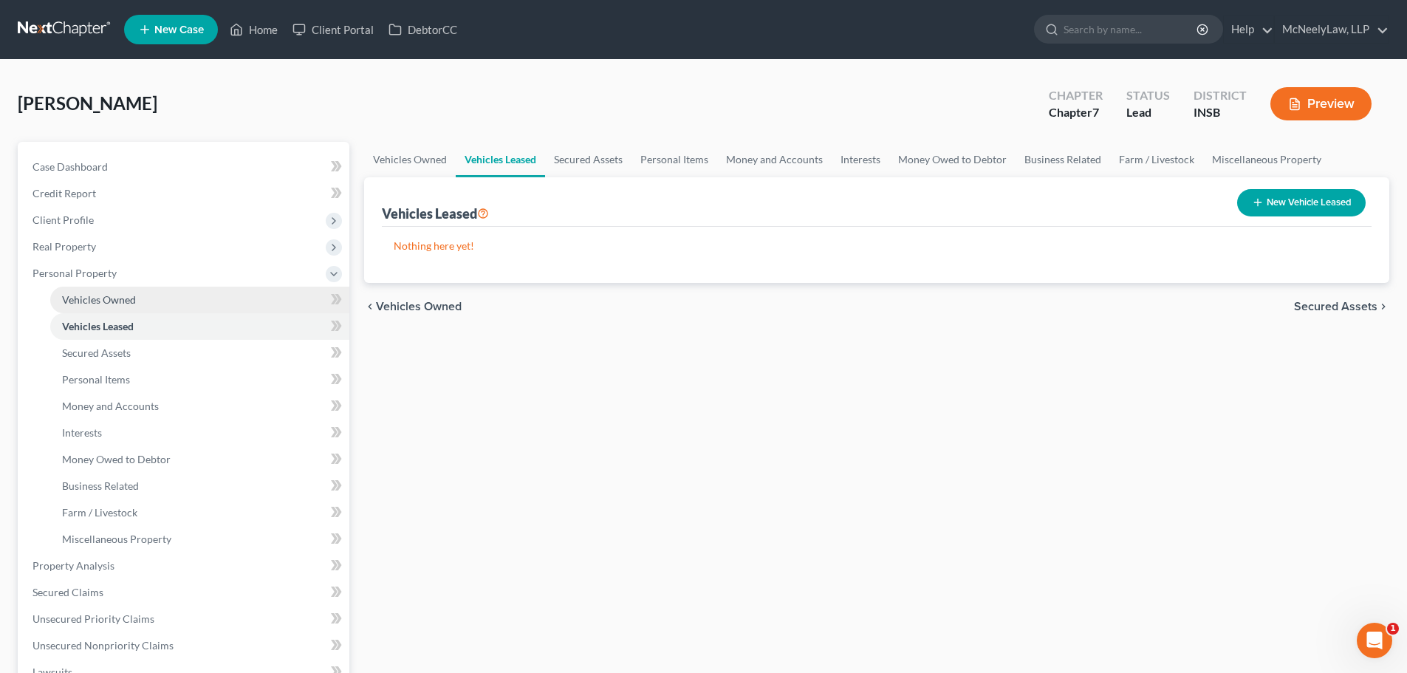
click at [141, 302] on link "Vehicles Owned" at bounding box center [199, 300] width 299 height 27
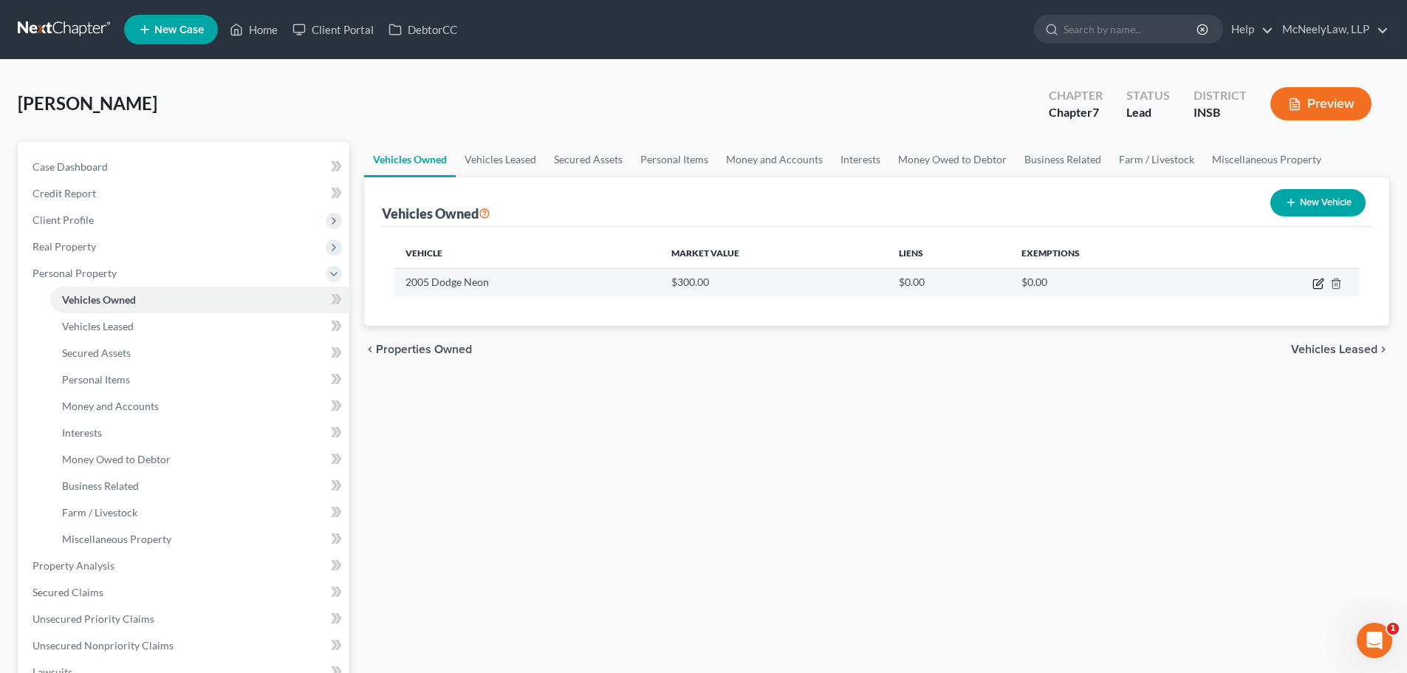
click at [1320, 284] on icon "button" at bounding box center [1319, 284] width 12 height 12
select select "0"
select select "21"
select select "4"
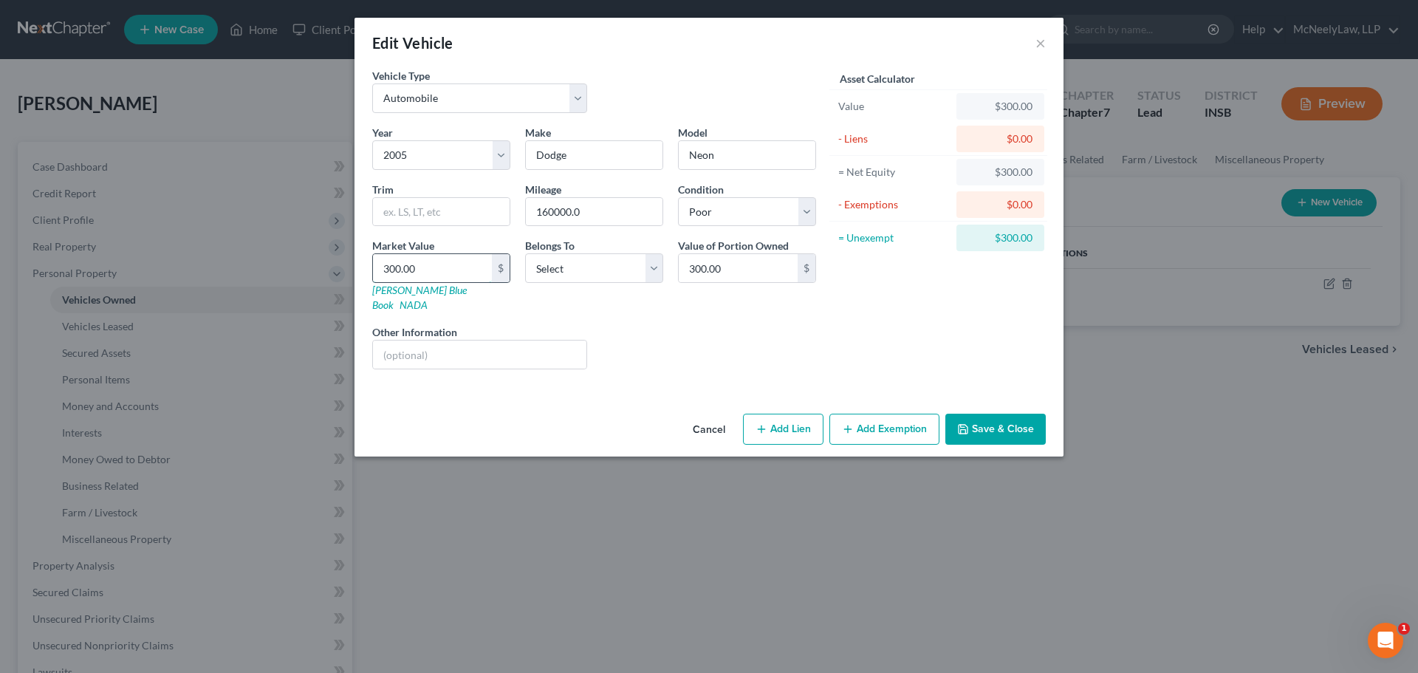
click at [432, 267] on input "300.00" at bounding box center [432, 268] width 119 height 28
type input "1"
type input "1.00"
type input "14"
type input "14.00"
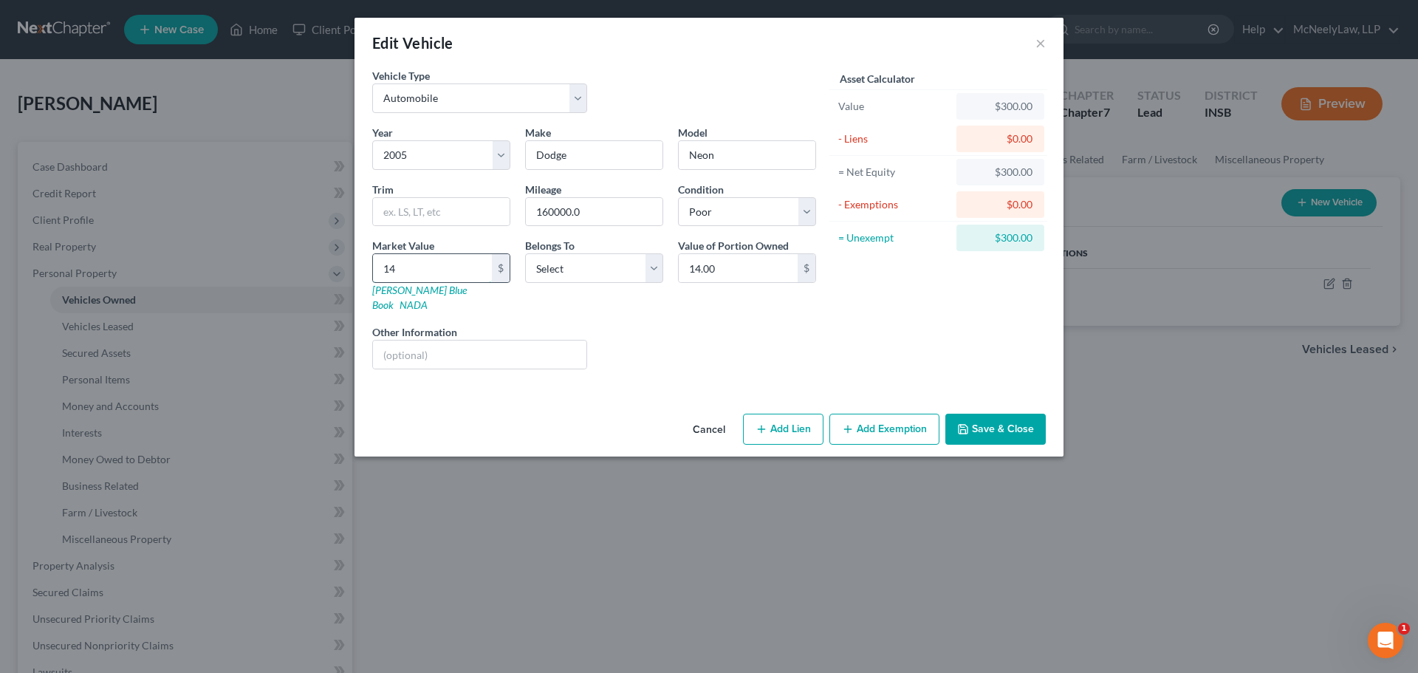
type input "144"
type input "144.00"
type input "1443"
type input "1,443.00"
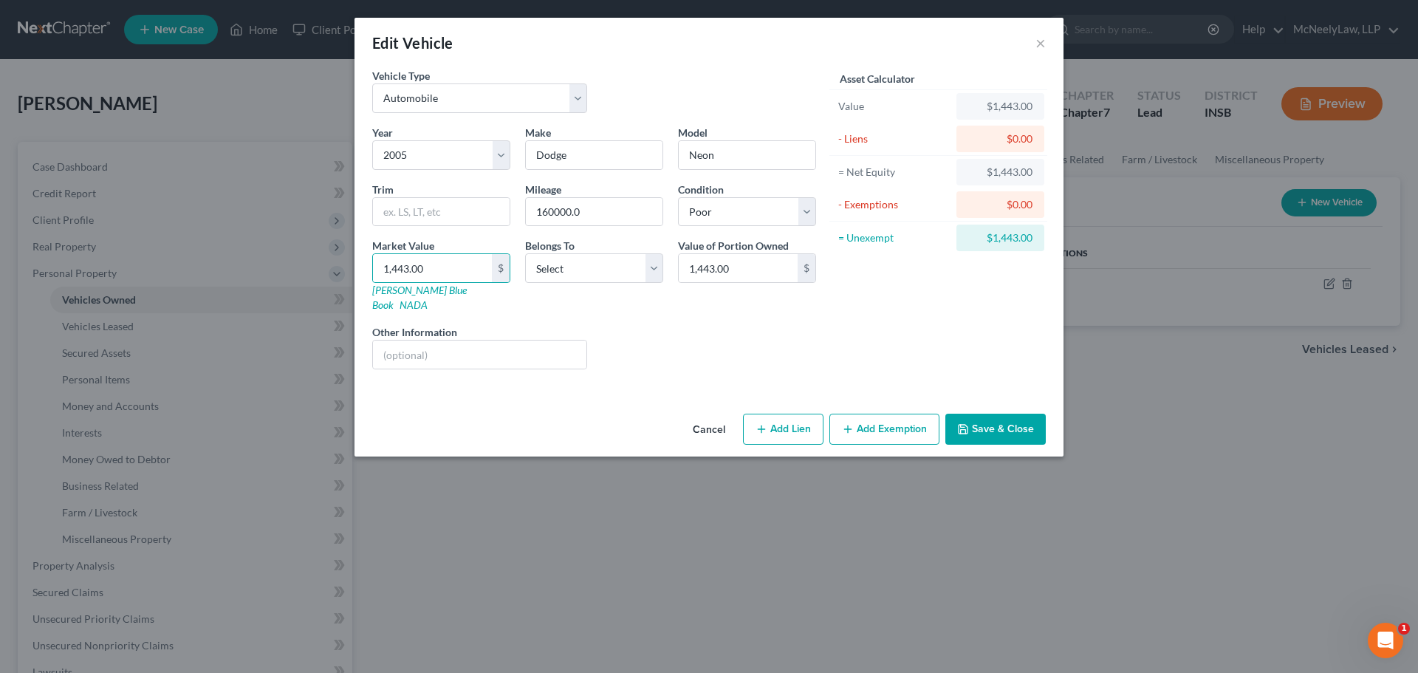
drag, startPoint x: 708, startPoint y: 335, endPoint x: 616, endPoint y: 307, distance: 96.7
click at [705, 333] on div "Liens Select" at bounding box center [710, 346] width 230 height 45
click at [615, 278] on select "Select Debtor 1 Only Debtor 2 Only Debtor 1 And Debtor 2 Only At Least One Of T…" at bounding box center [594, 268] width 138 height 30
select select "0"
click at [525, 253] on select "Select Debtor 1 Only Debtor 2 Only Debtor 1 And Debtor 2 Only At Least One Of T…" at bounding box center [594, 268] width 138 height 30
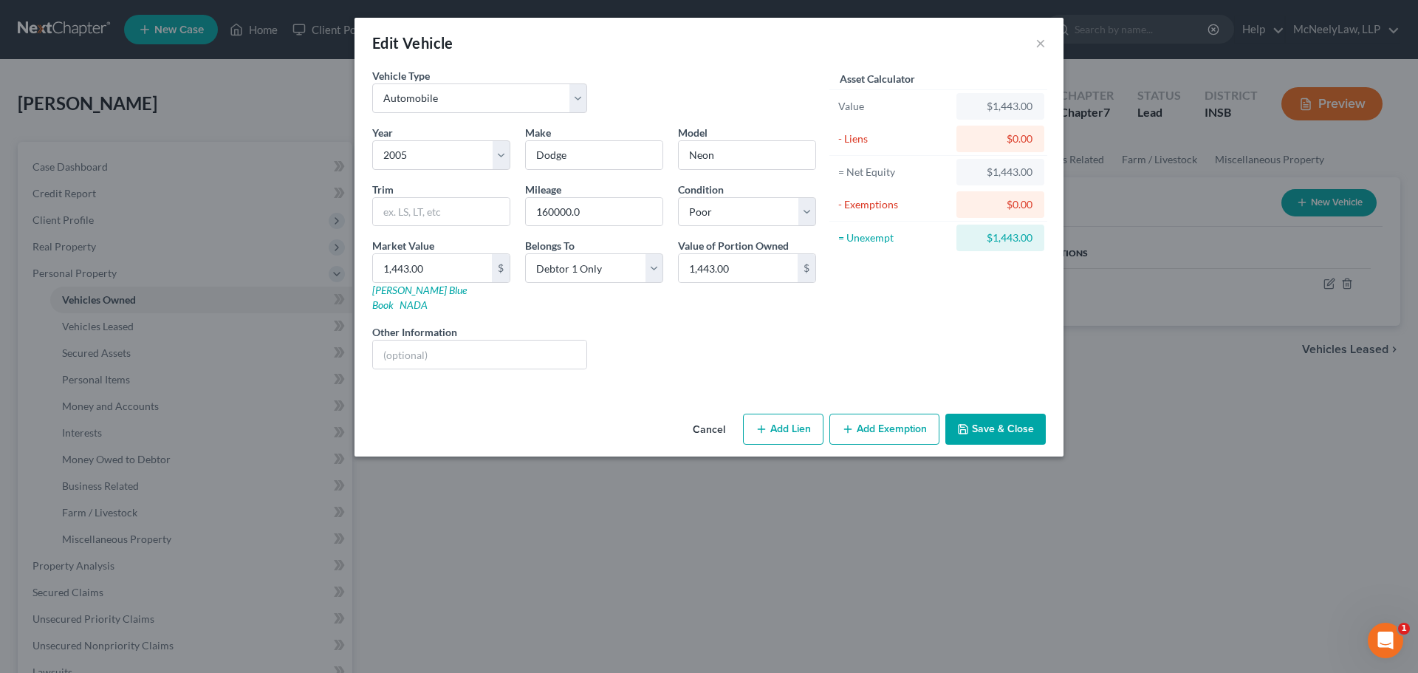
click at [670, 324] on div "Liens Select" at bounding box center [710, 346] width 230 height 45
click at [887, 419] on button "Add Exemption" at bounding box center [885, 429] width 110 height 31
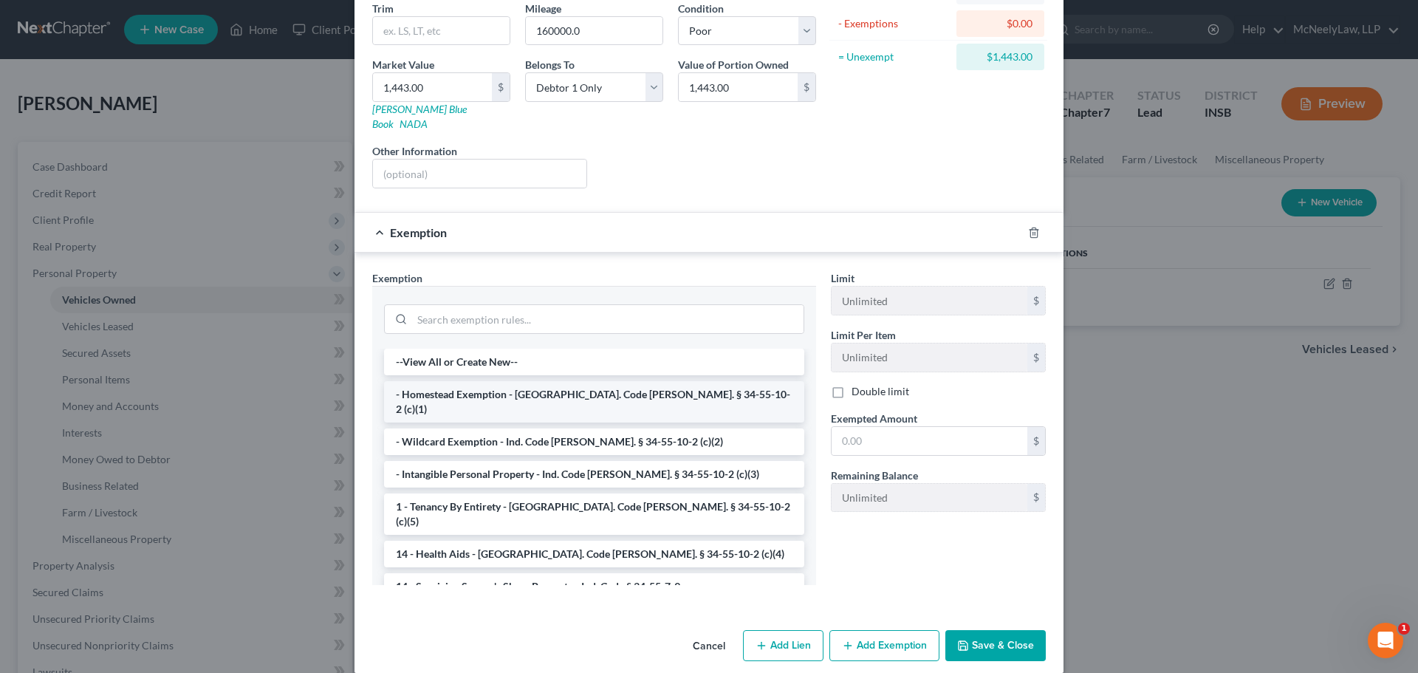
scroll to position [184, 0]
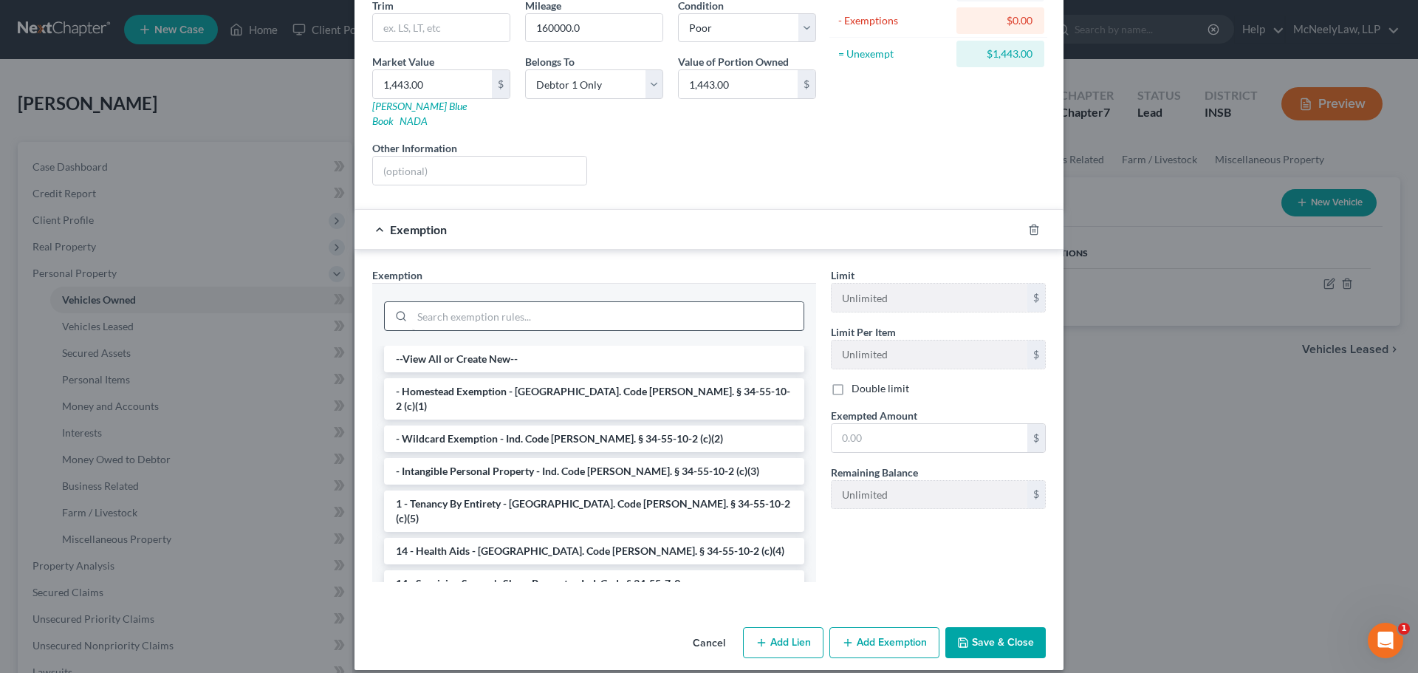
click at [677, 426] on li "- Wildcard Exemption - Ind. Code [PERSON_NAME]. § 34-55-10-2 (c)(2)" at bounding box center [594, 439] width 420 height 27
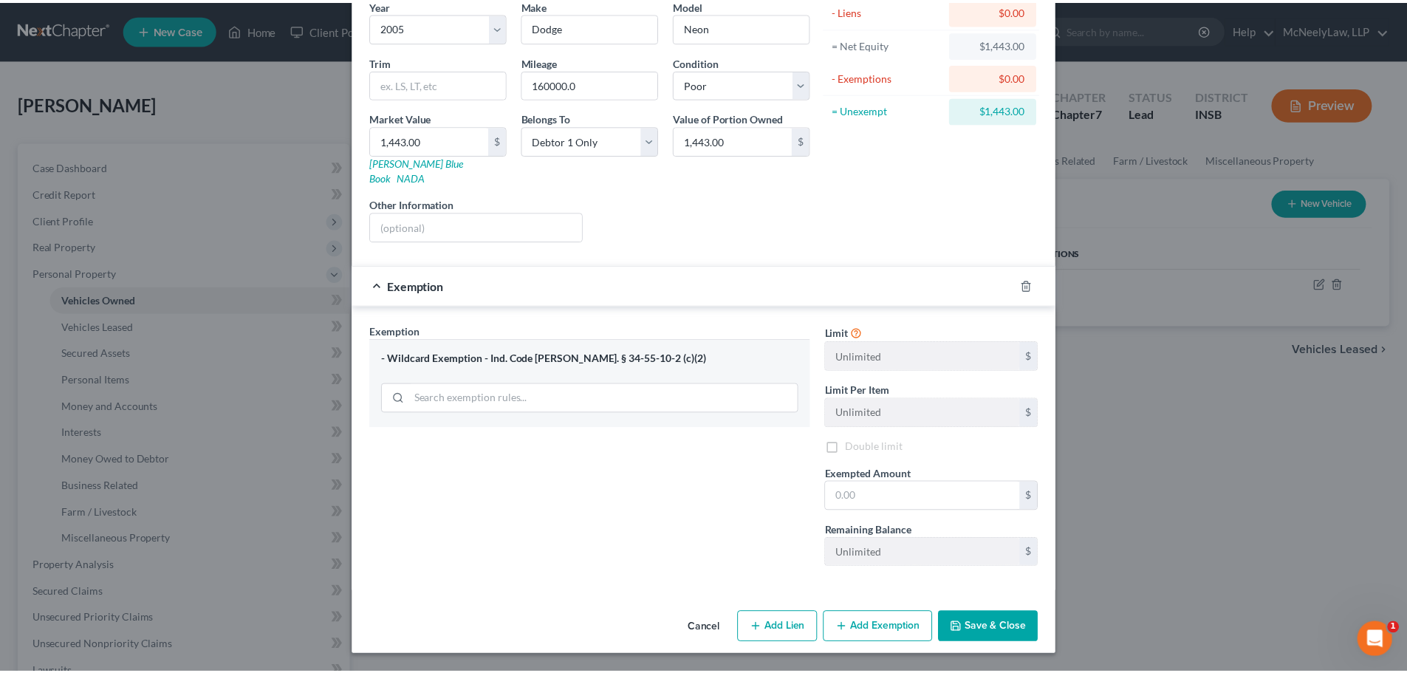
scroll to position [113, 0]
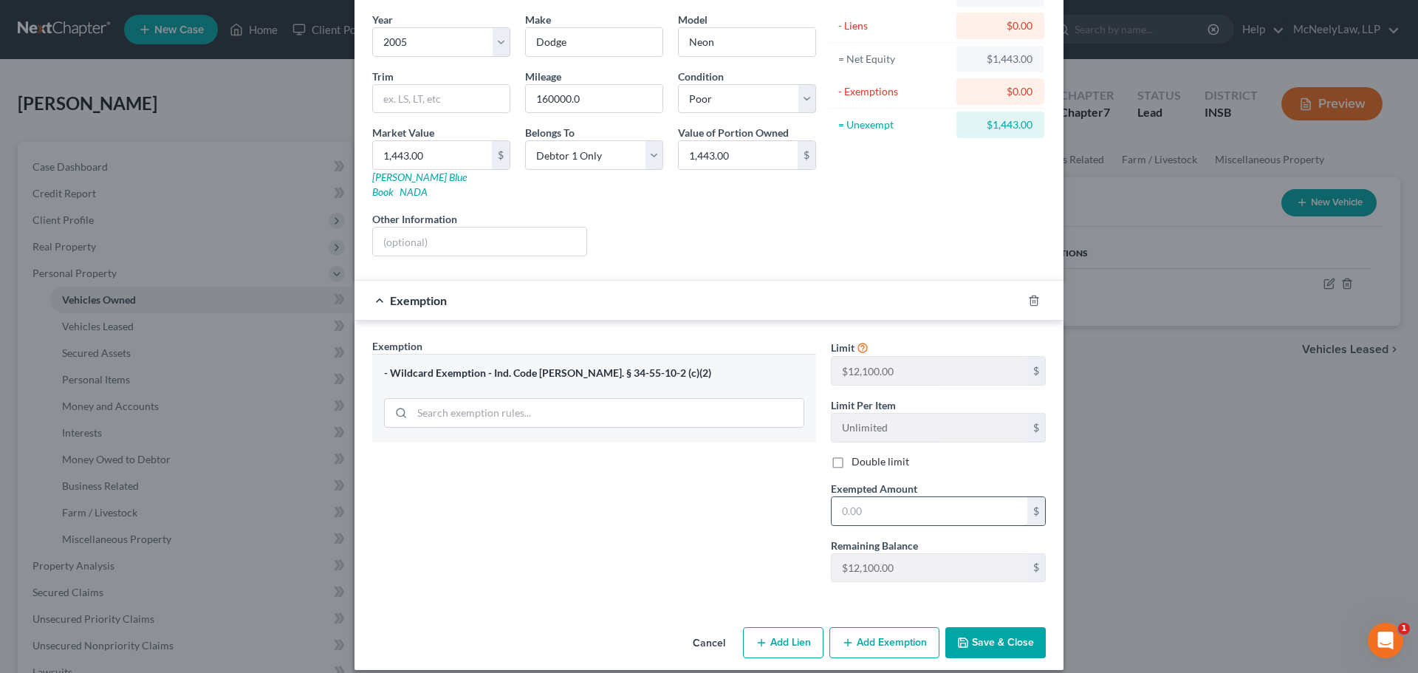
click at [905, 497] on input "text" at bounding box center [930, 511] width 196 height 28
type input "1,443.00"
click at [985, 631] on button "Save & Close" at bounding box center [996, 642] width 100 height 31
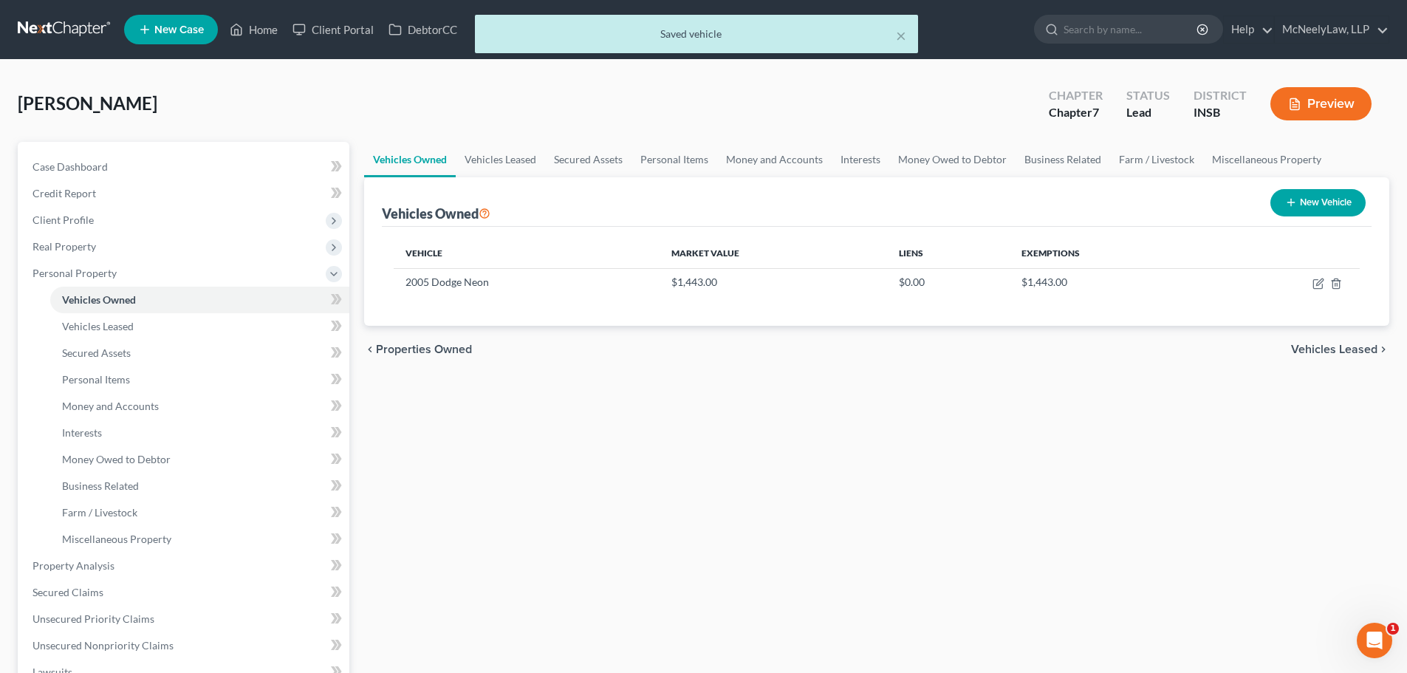
click at [1327, 350] on span "Vehicles Leased" at bounding box center [1334, 350] width 86 height 12
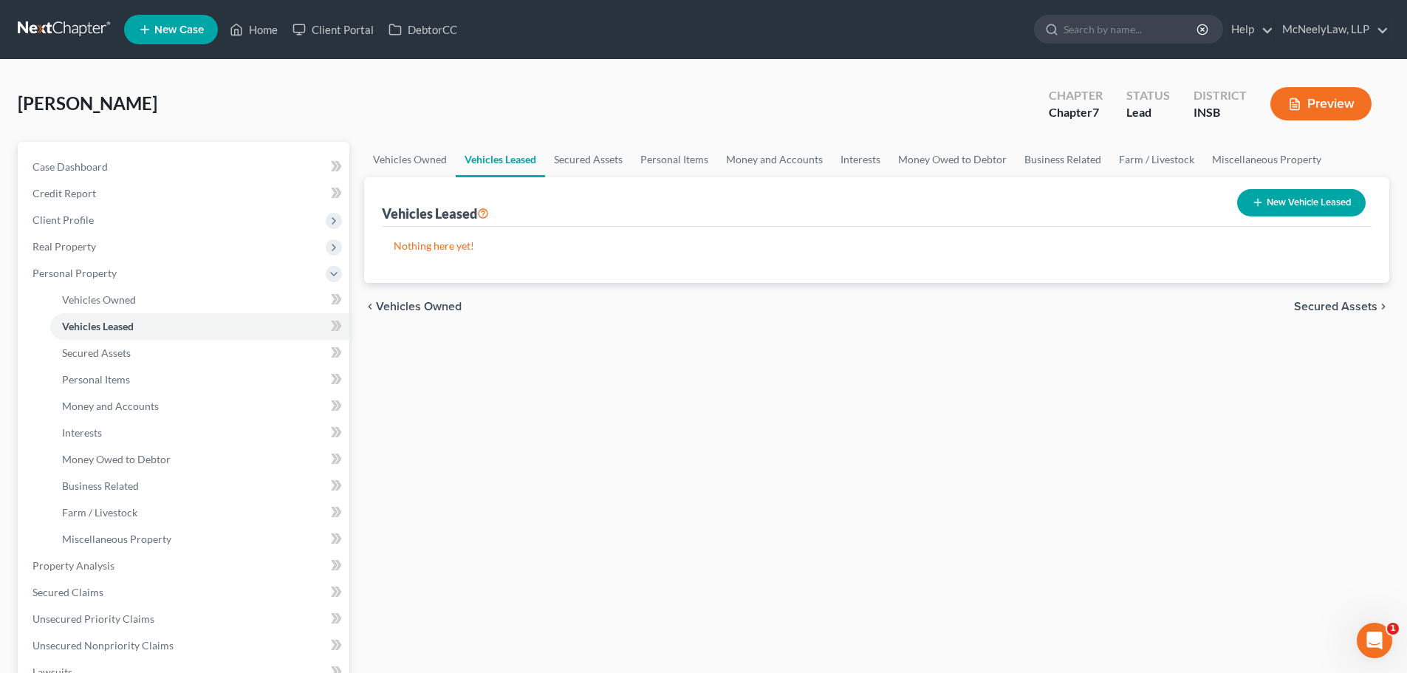
click at [1347, 295] on div "chevron_left Vehicles Owned Secured Assets chevron_right" at bounding box center [876, 306] width 1025 height 47
click at [1350, 312] on span "Secured Assets" at bounding box center [1335, 307] width 83 height 12
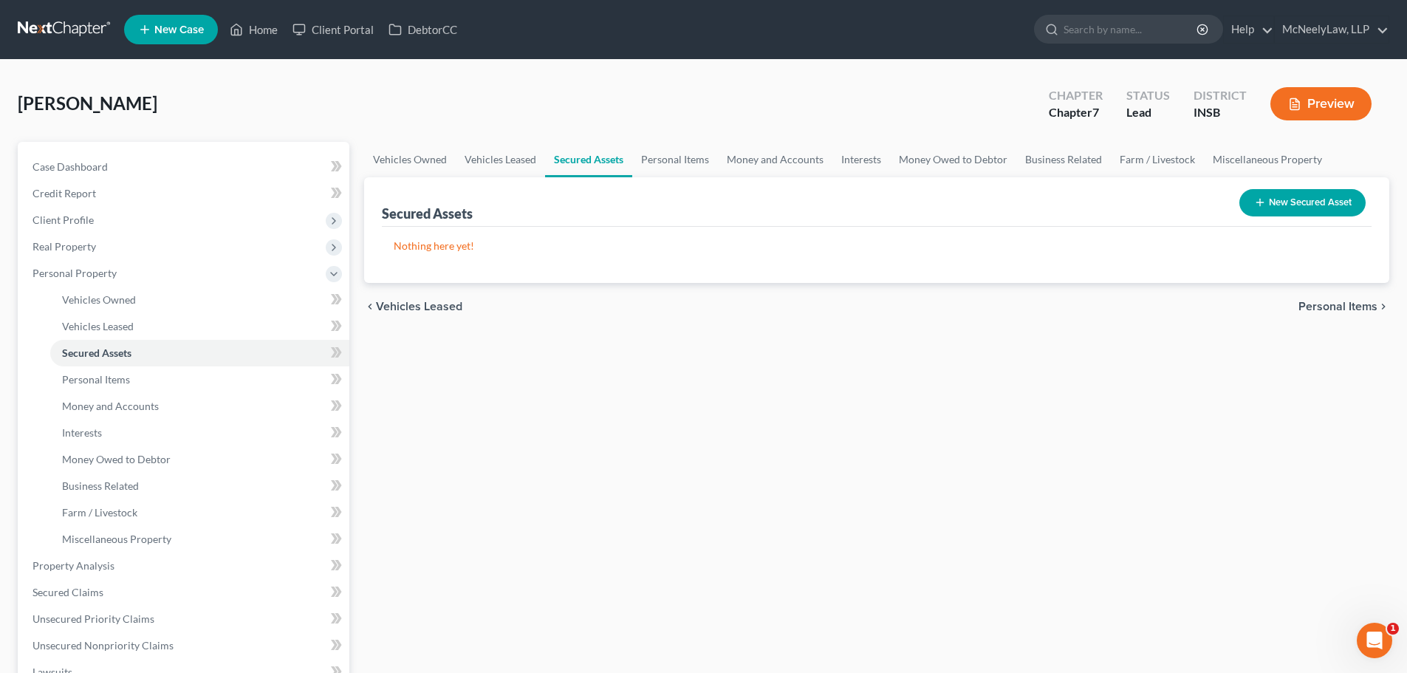
click at [1352, 308] on span "Personal Items" at bounding box center [1338, 307] width 79 height 12
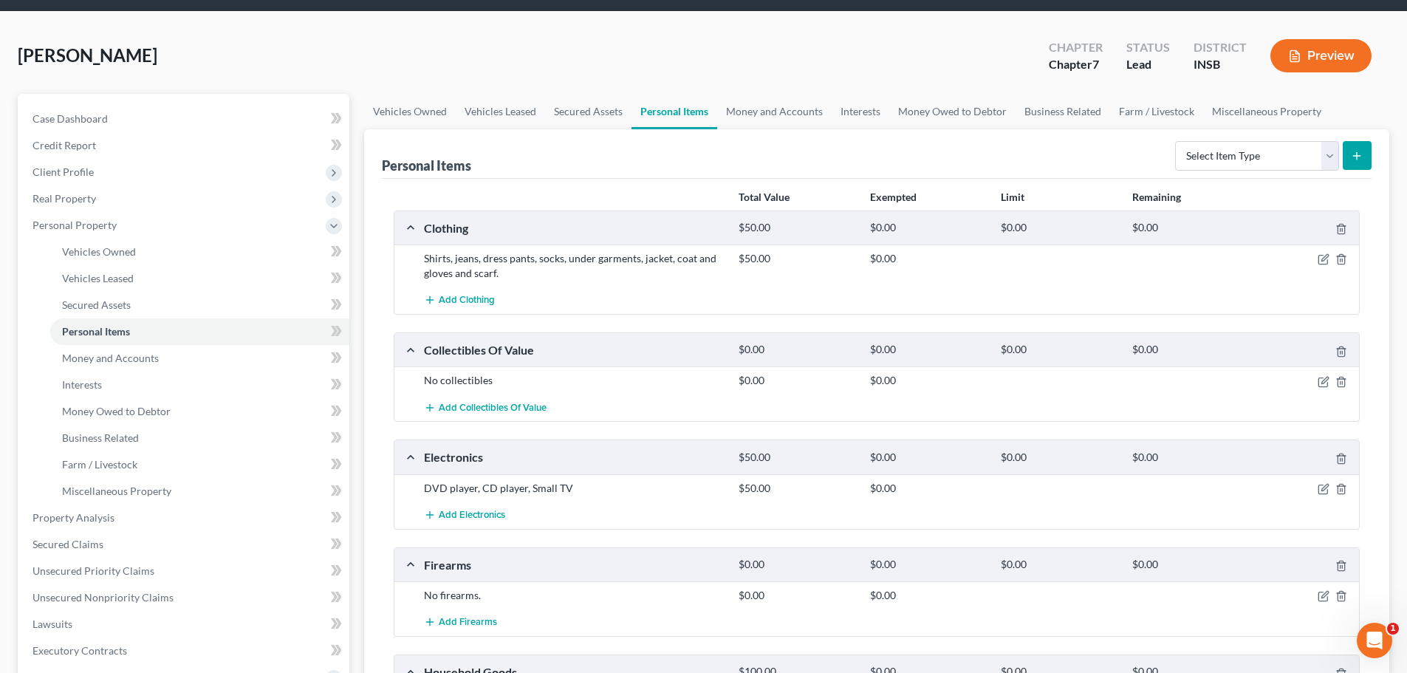
scroll to position [74, 0]
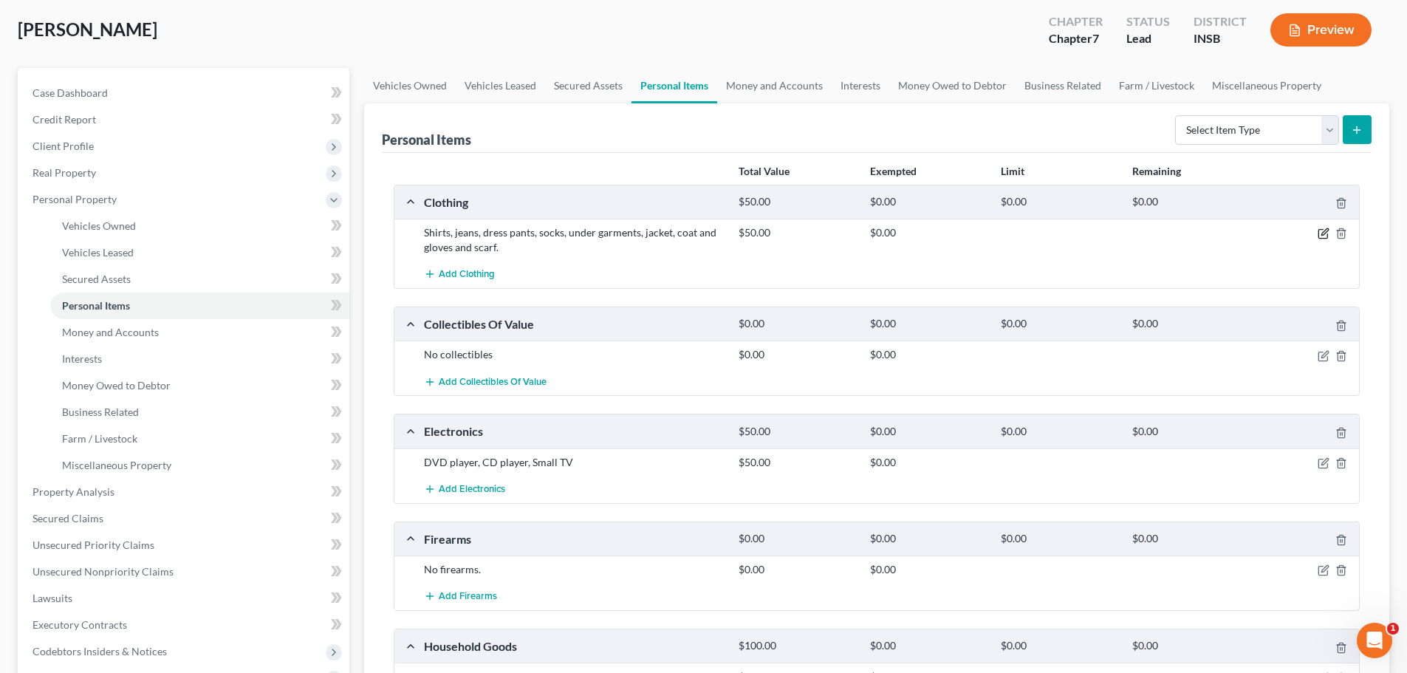
click at [1321, 235] on icon "button" at bounding box center [1324, 234] width 12 height 12
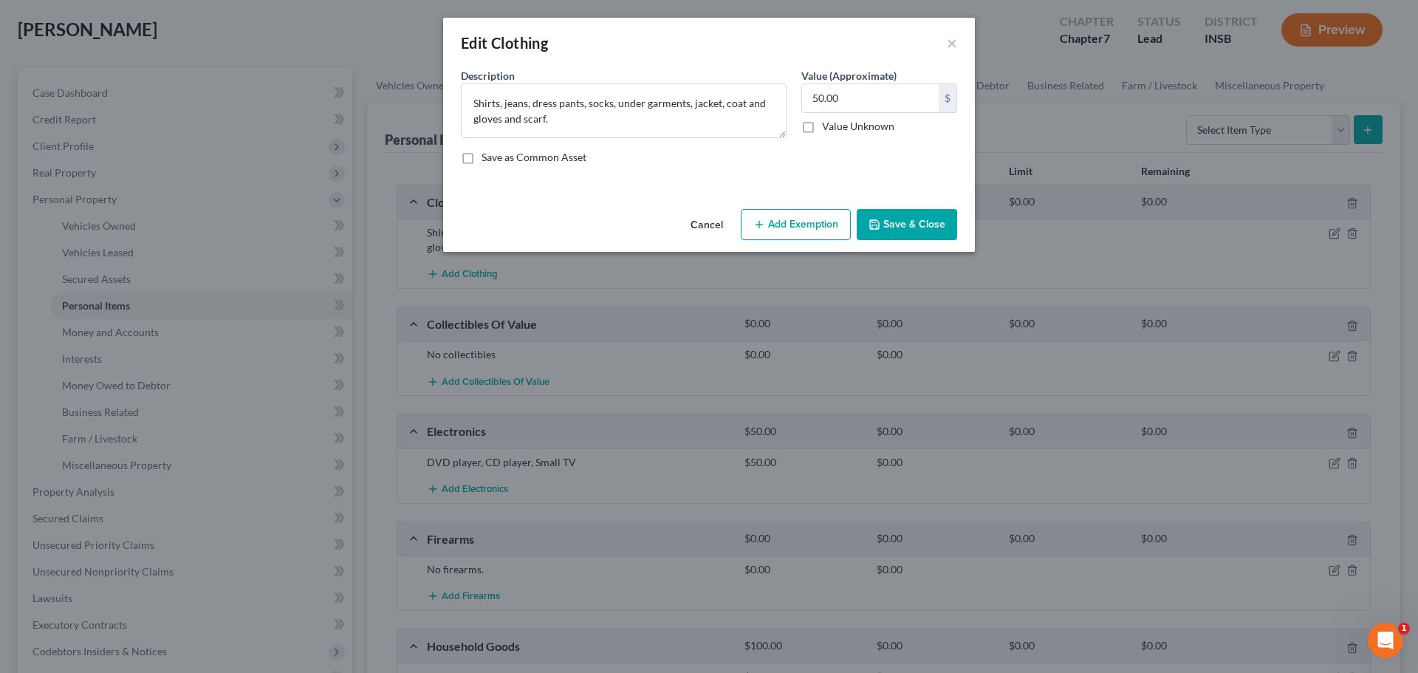
click at [804, 213] on button "Add Exemption" at bounding box center [796, 224] width 110 height 31
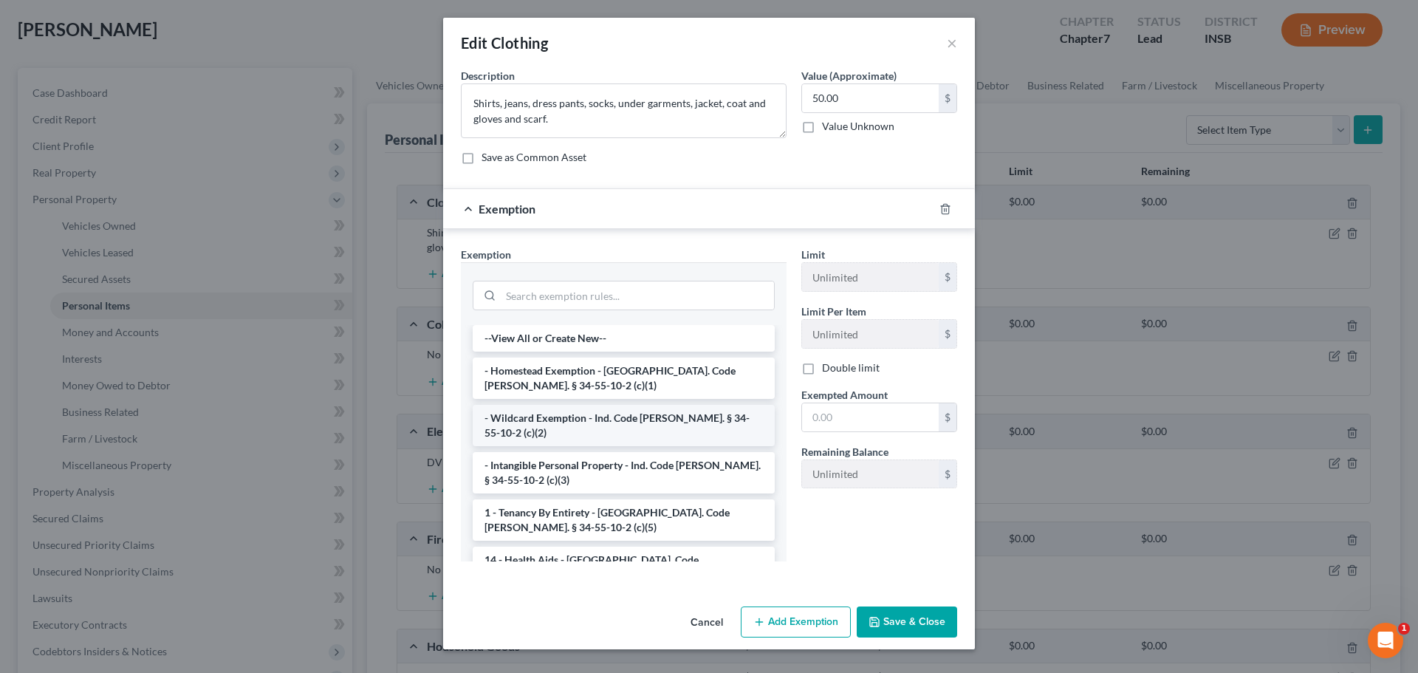
click at [596, 428] on li "- Wildcard Exemption - Ind. Code [PERSON_NAME]. § 34-55-10-2 (c)(2)" at bounding box center [624, 425] width 302 height 41
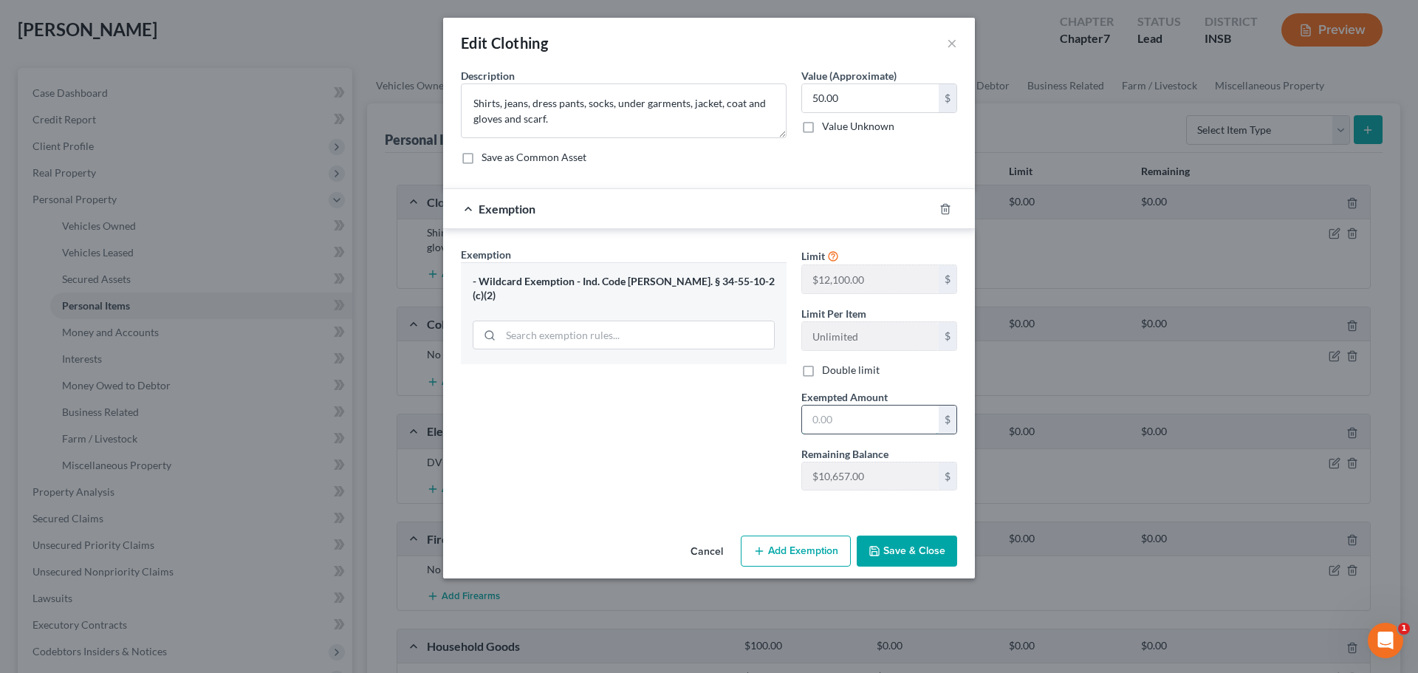
drag, startPoint x: 849, startPoint y: 424, endPoint x: 843, endPoint y: 406, distance: 18.7
click at [849, 423] on input "text" at bounding box center [870, 420] width 137 height 28
type input "50.00"
click at [922, 556] on button "Save & Close" at bounding box center [907, 551] width 100 height 31
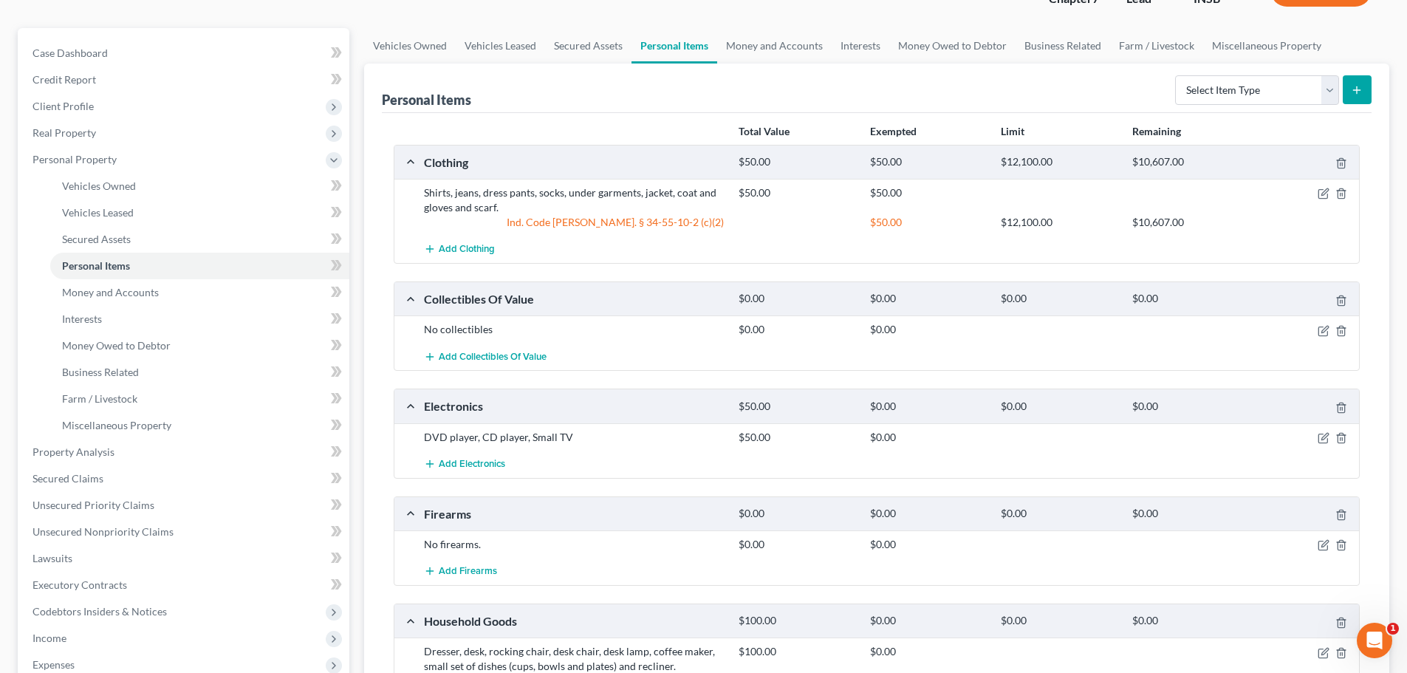
scroll to position [148, 0]
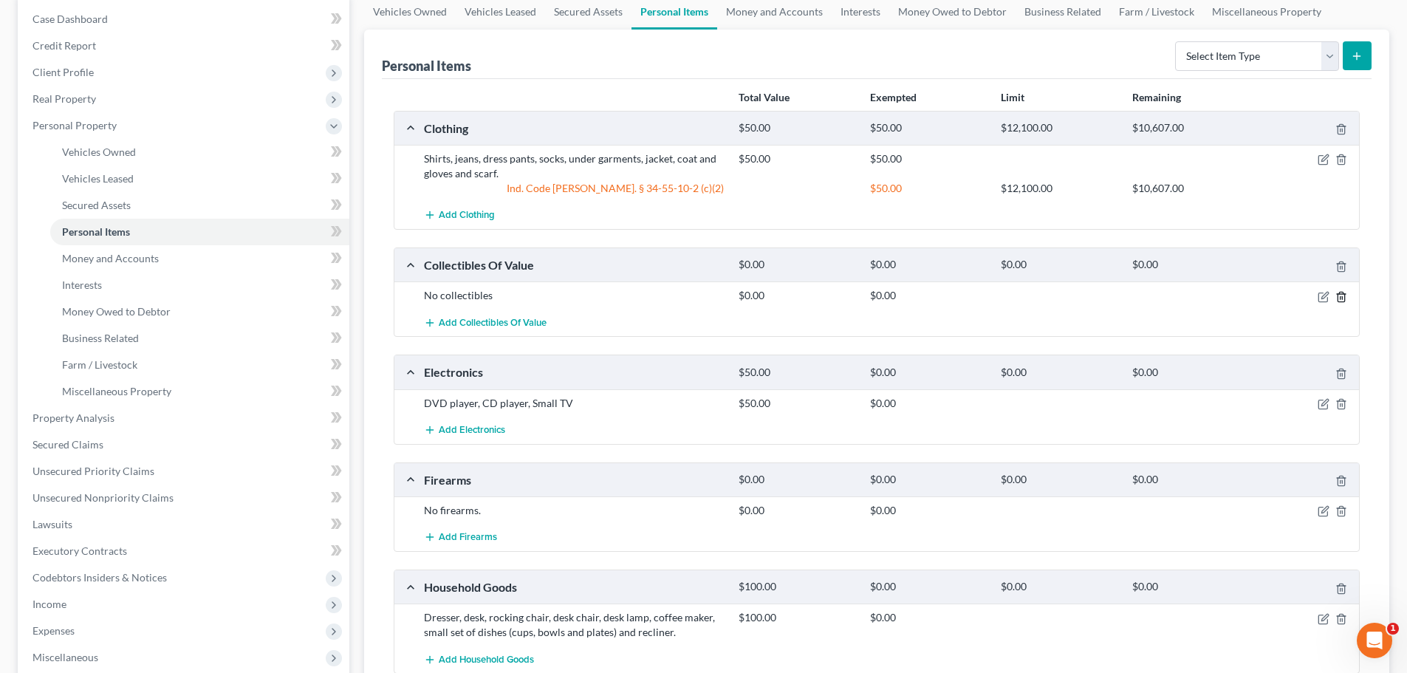
click at [1342, 295] on icon "button" at bounding box center [1342, 297] width 12 height 12
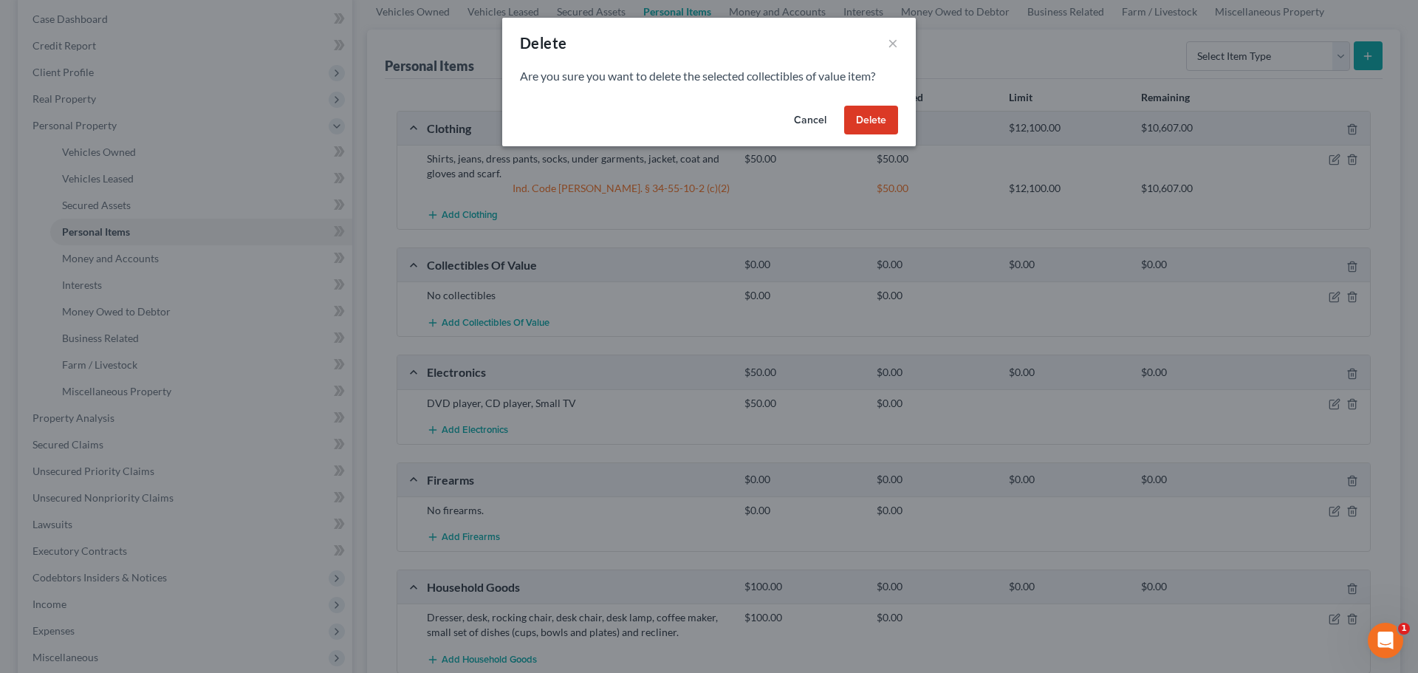
click at [879, 109] on button "Delete" at bounding box center [871, 121] width 54 height 30
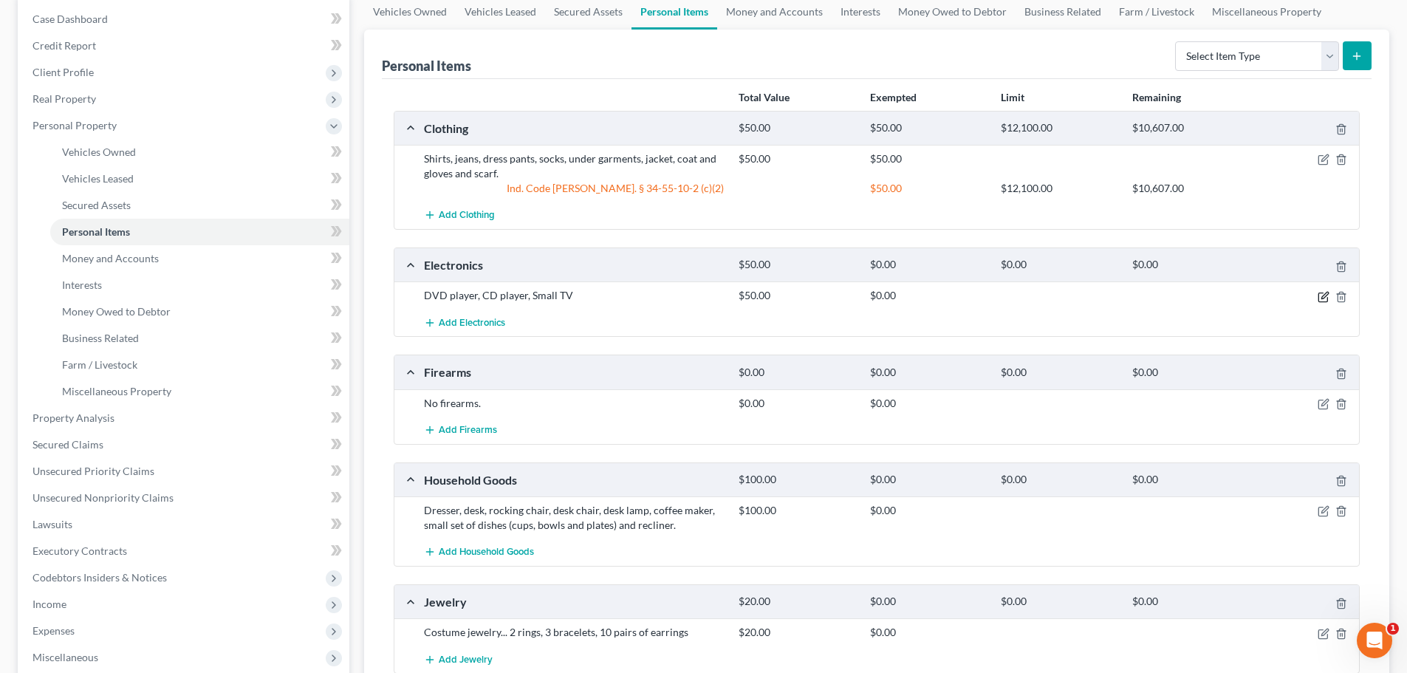
click at [1325, 298] on icon "button" at bounding box center [1324, 297] width 12 height 12
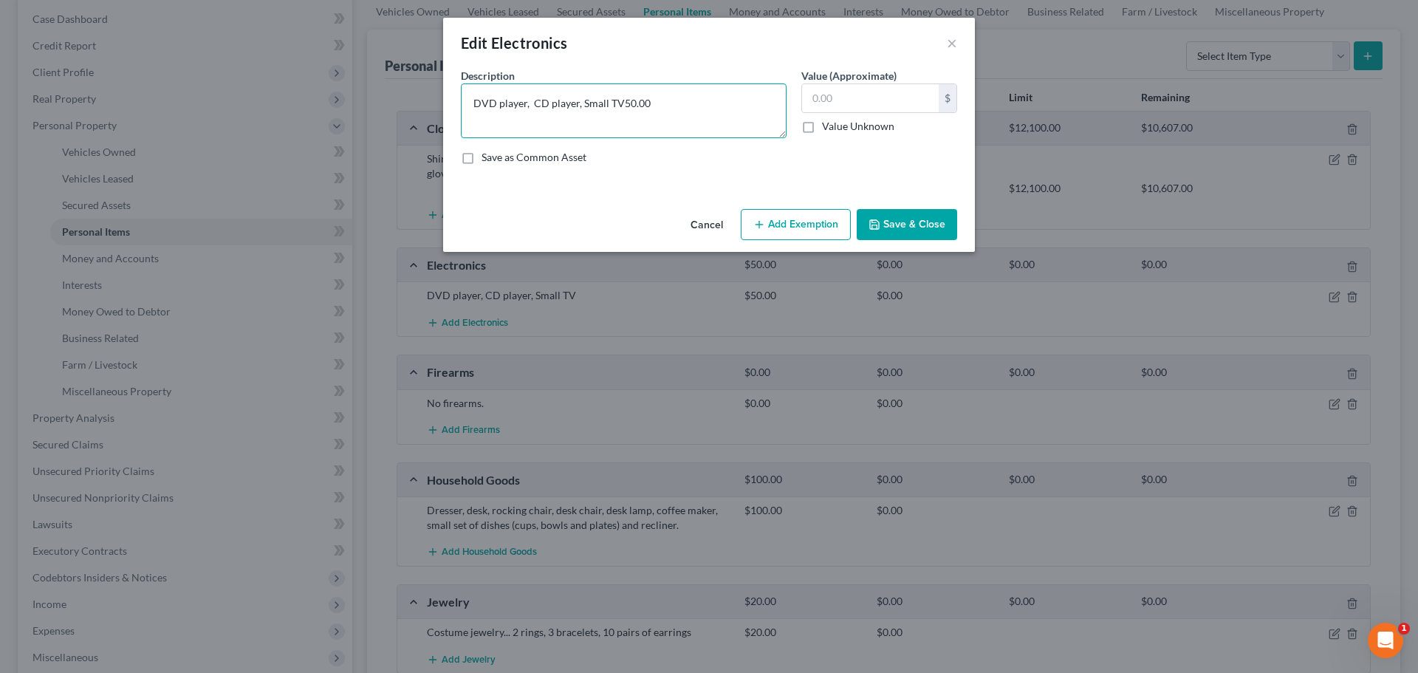
type textarea "DVD player, CD player, Small TV"
click at [860, 93] on input "text" at bounding box center [870, 98] width 137 height 28
type input "100.00"
click at [799, 225] on button "Add Exemption" at bounding box center [796, 224] width 110 height 31
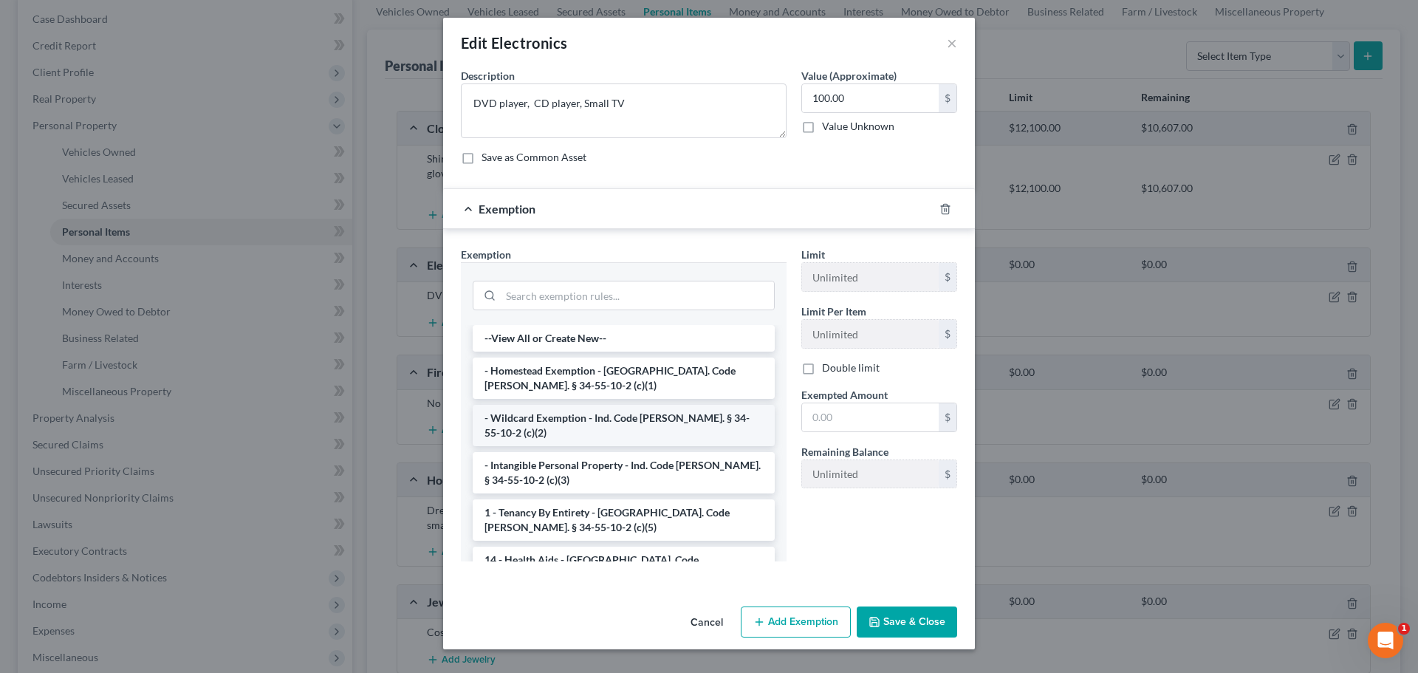
click at [557, 413] on li "- Wildcard Exemption - Ind. Code [PERSON_NAME]. § 34-55-10-2 (c)(2)" at bounding box center [624, 425] width 302 height 41
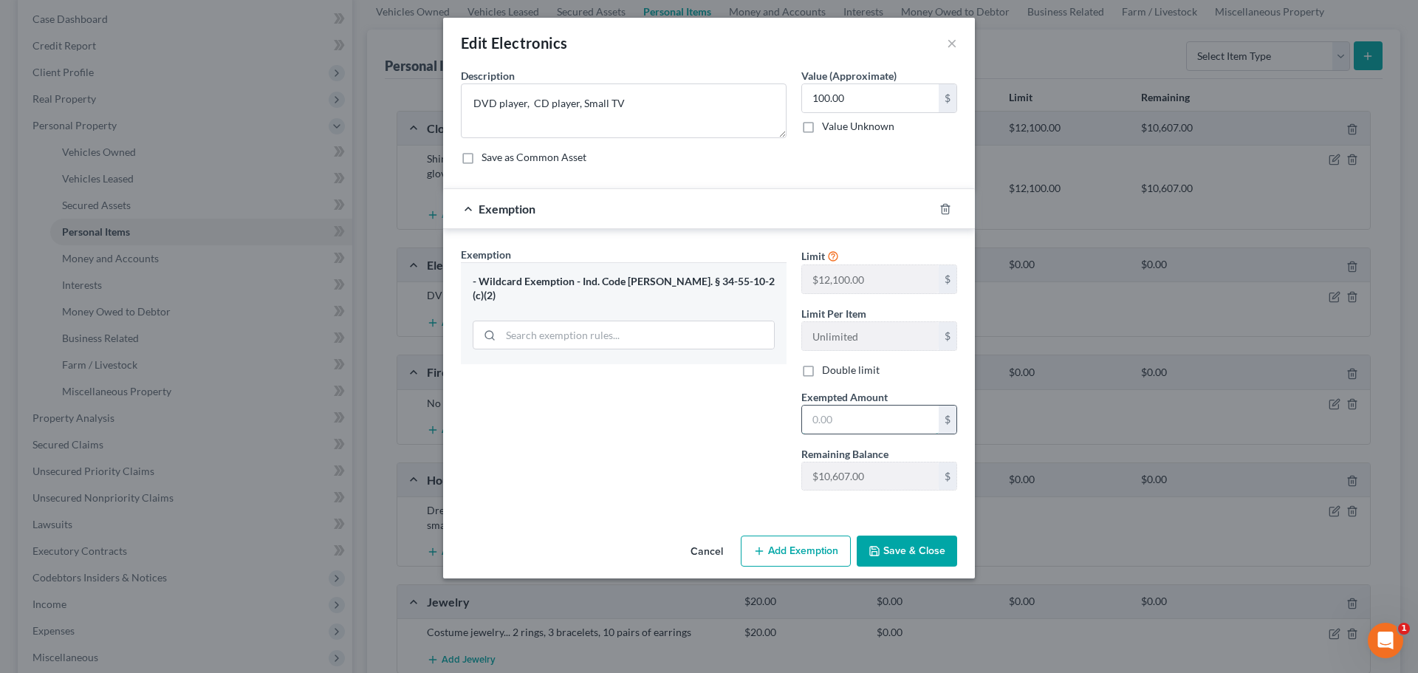
drag, startPoint x: 853, startPoint y: 420, endPoint x: 838, endPoint y: 413, distance: 15.5
click at [848, 419] on input "text" at bounding box center [870, 420] width 137 height 28
type input "100.00"
click at [894, 556] on button "Save & Close" at bounding box center [907, 551] width 100 height 31
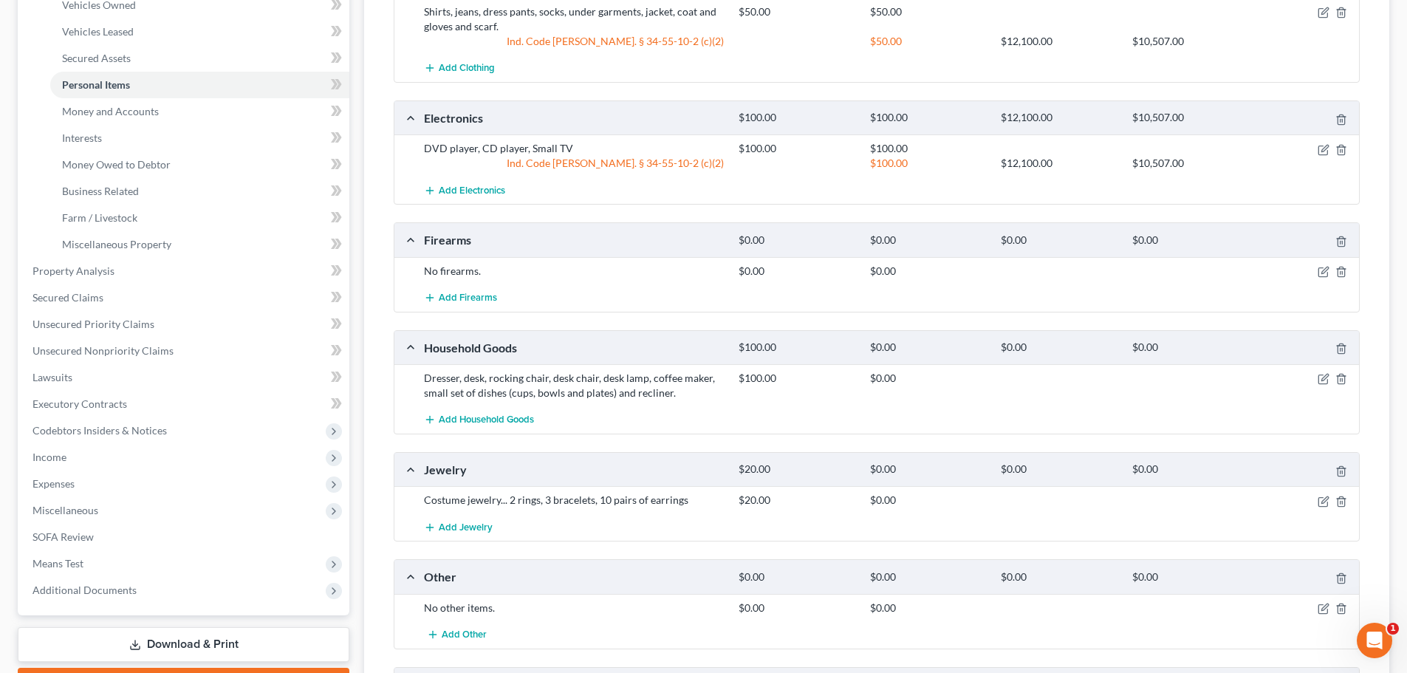
scroll to position [295, 0]
click at [1345, 272] on icon "button" at bounding box center [1341, 271] width 7 height 10
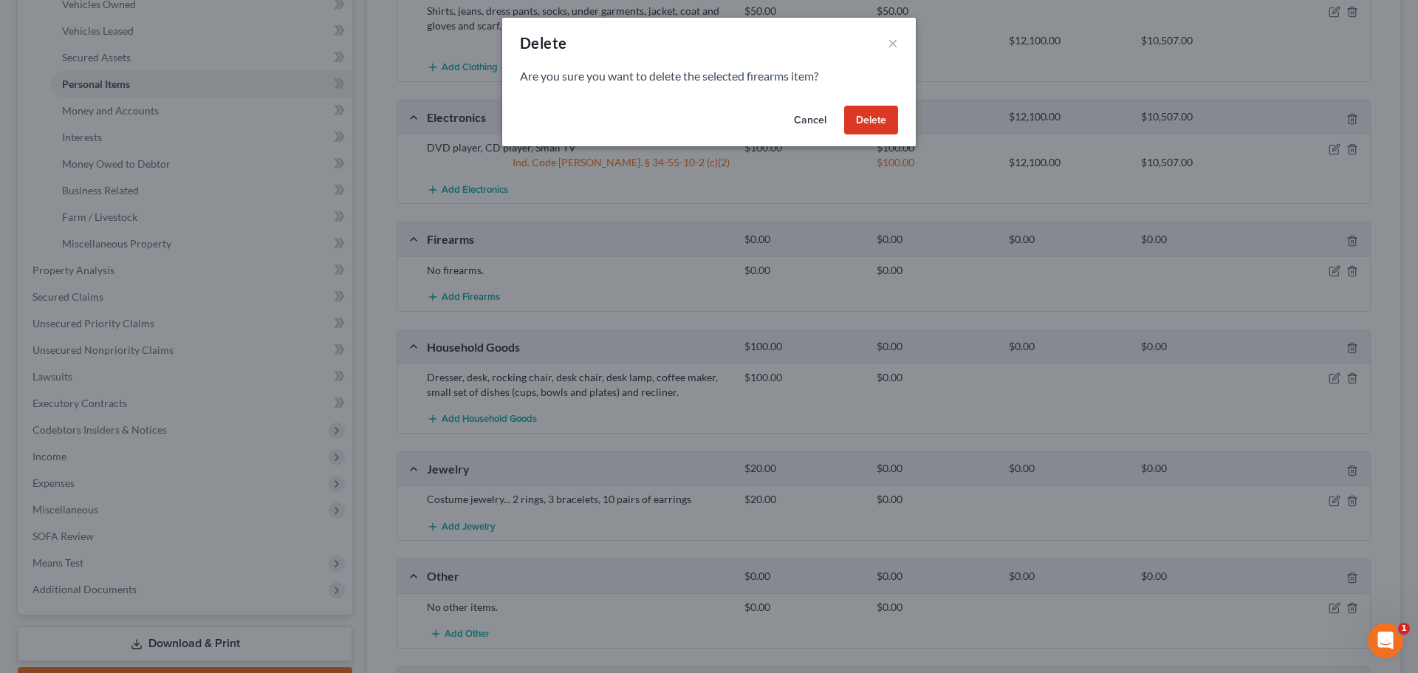
click at [893, 112] on button "Delete" at bounding box center [871, 121] width 54 height 30
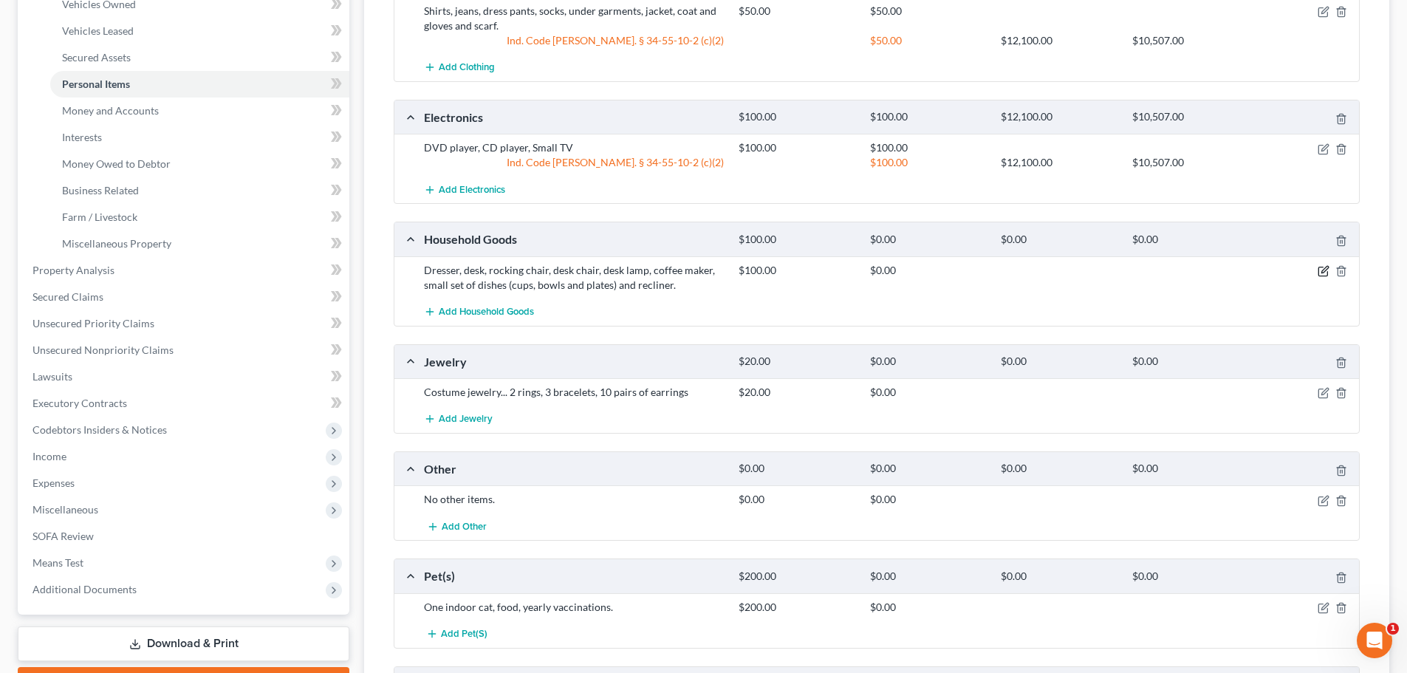
click at [1324, 273] on icon "button" at bounding box center [1325, 269] width 7 height 7
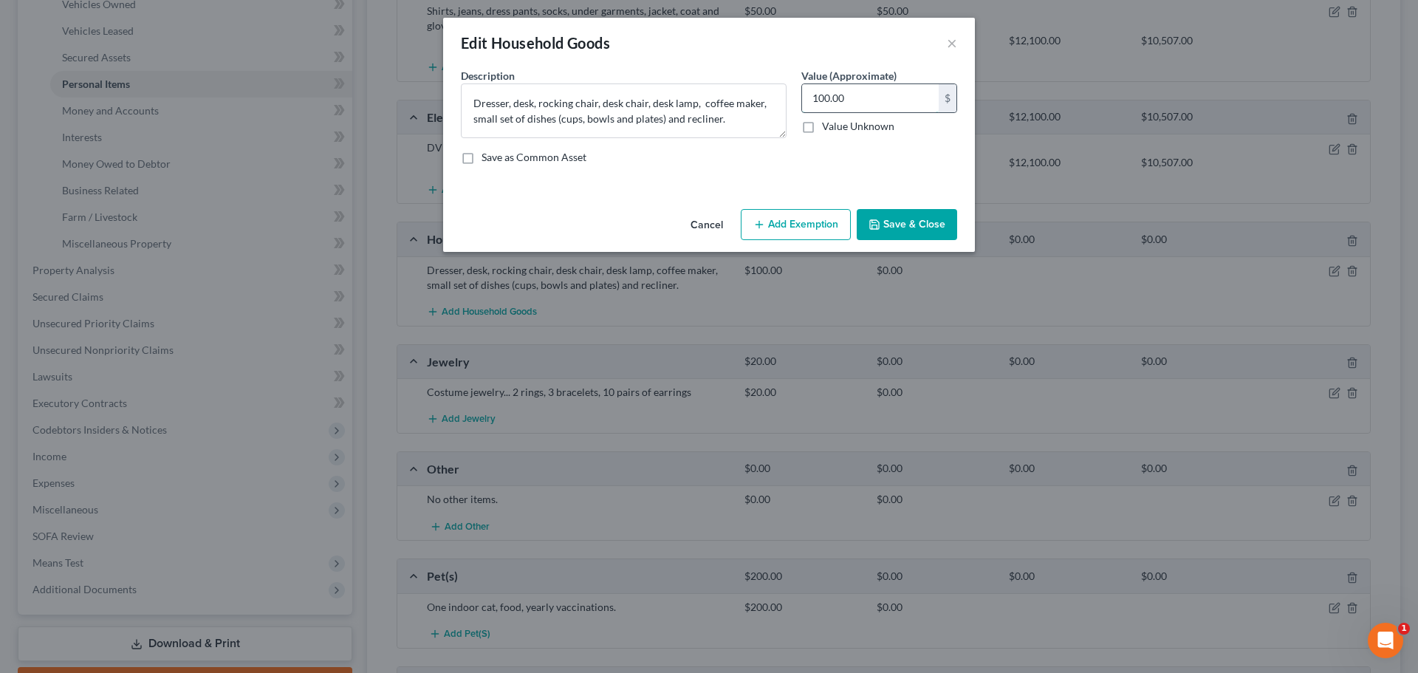
click at [881, 111] on input "100.00" at bounding box center [870, 98] width 137 height 28
type input "300.00"
click at [811, 218] on button "Add Exemption" at bounding box center [796, 224] width 110 height 31
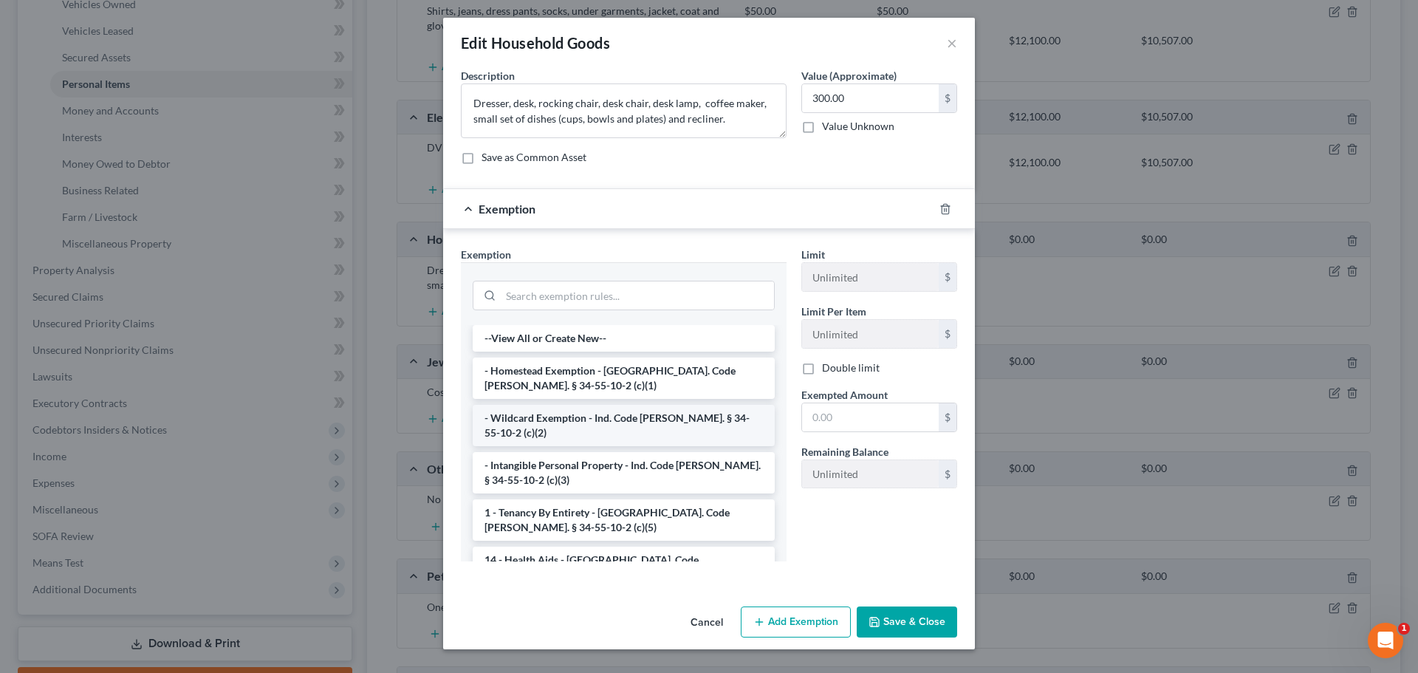
click at [616, 427] on li "- Wildcard Exemption - Ind. Code [PERSON_NAME]. § 34-55-10-2 (c)(2)" at bounding box center [624, 425] width 302 height 41
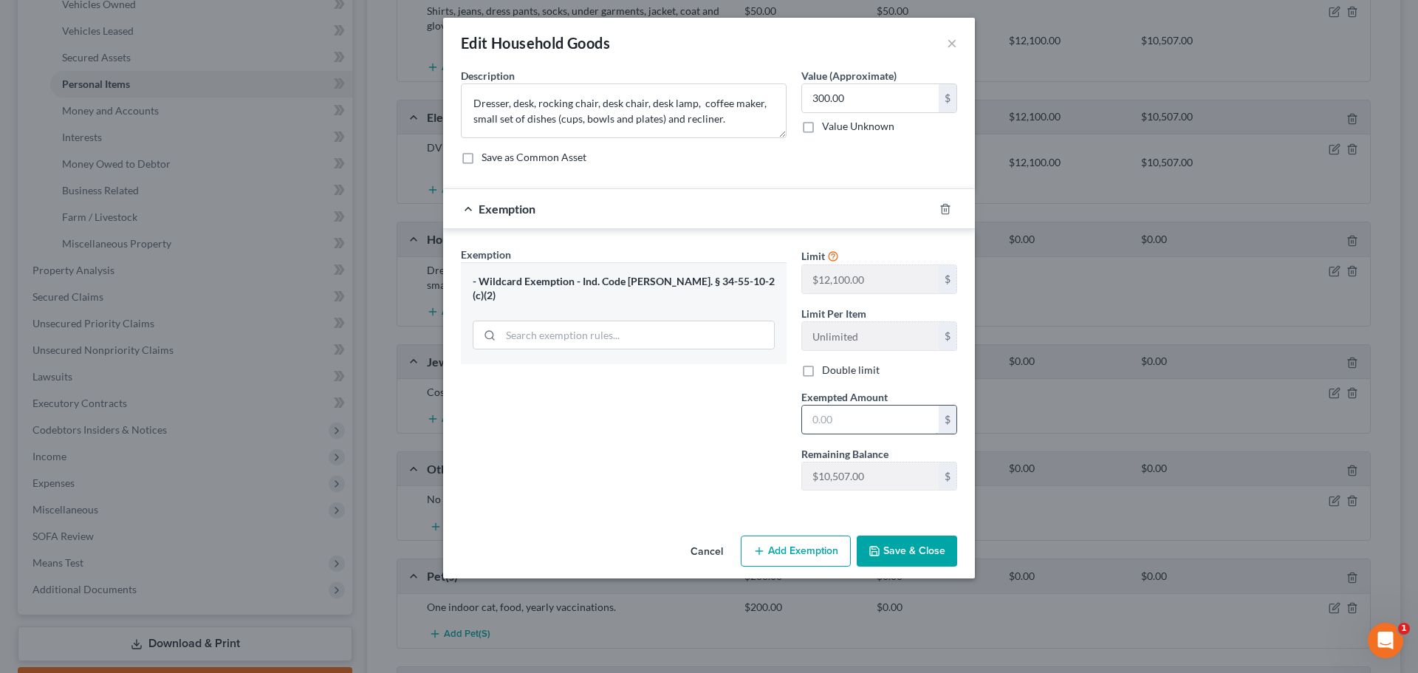
click at [903, 413] on input "text" at bounding box center [870, 420] width 137 height 28
type input "300.00"
click at [926, 556] on button "Save & Close" at bounding box center [907, 551] width 100 height 31
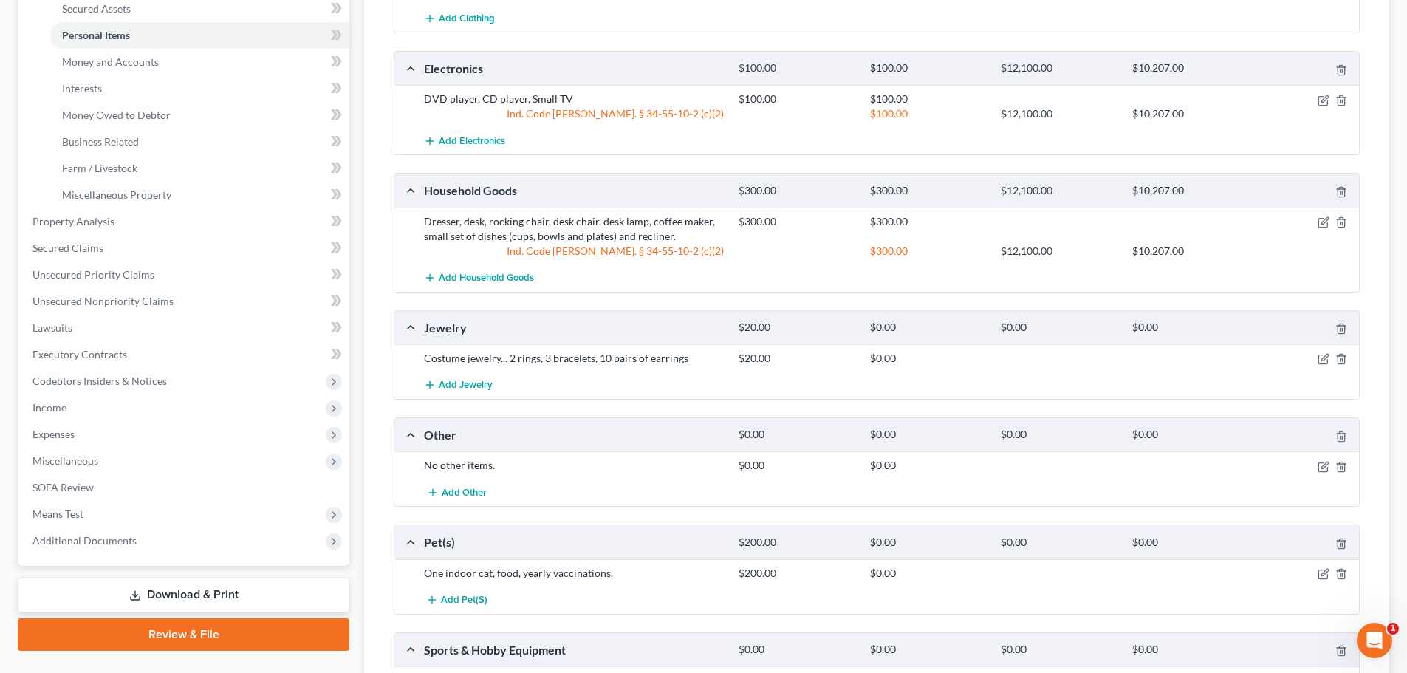
scroll to position [369, 0]
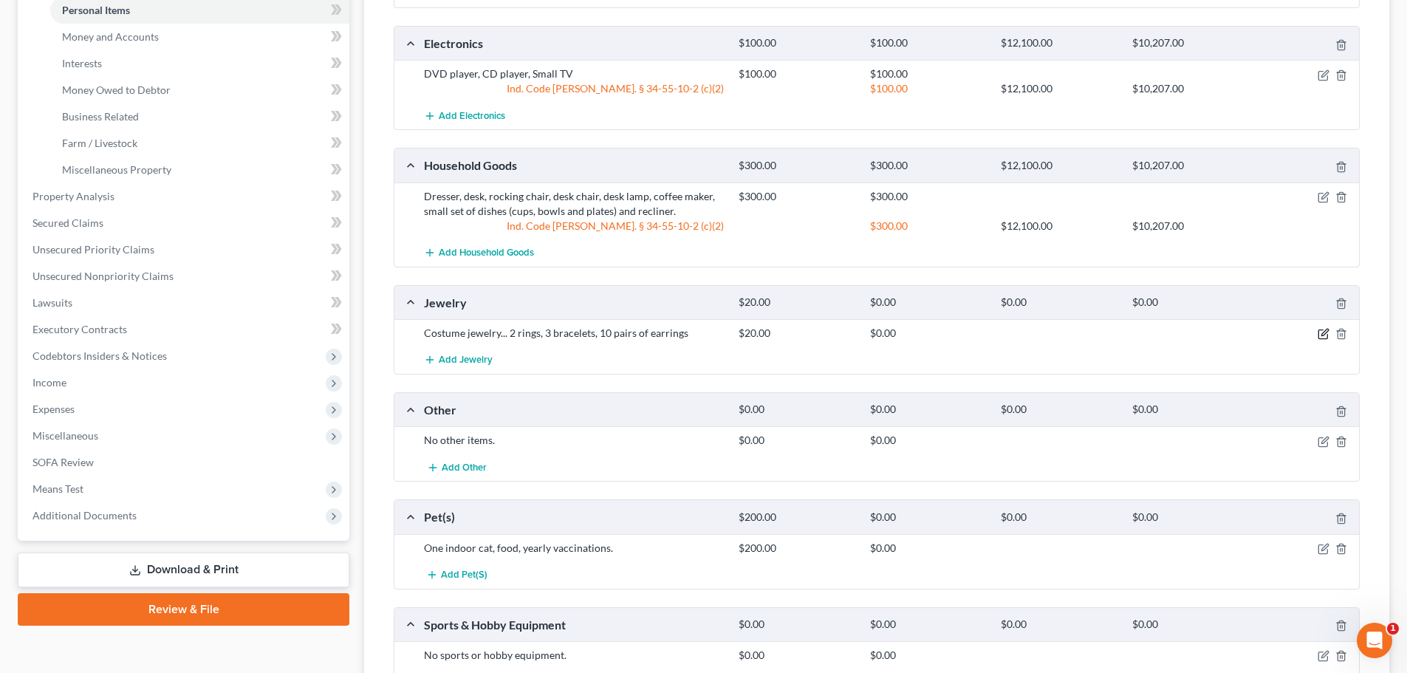
click at [1320, 335] on icon "button" at bounding box center [1324, 334] width 12 height 12
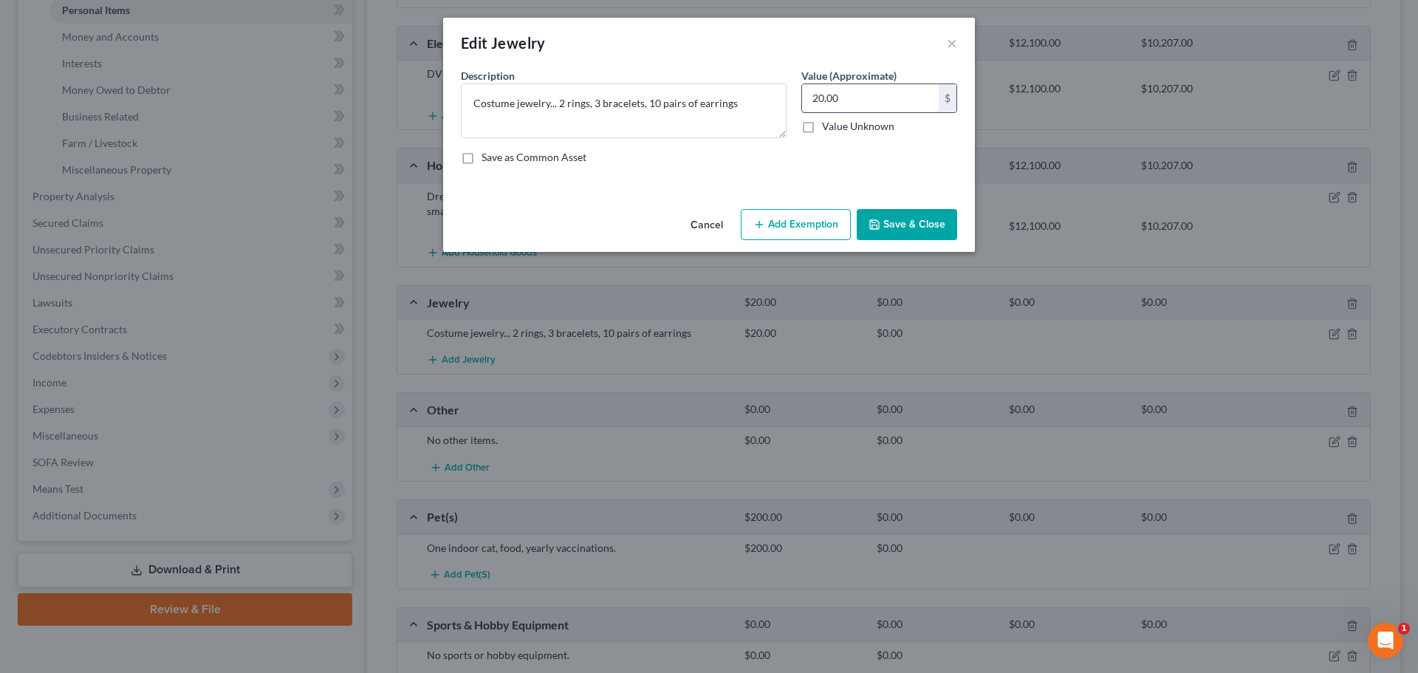
click at [848, 103] on input "20.00" at bounding box center [870, 98] width 137 height 28
type input "50.00"
click at [800, 219] on button "Add Exemption" at bounding box center [796, 224] width 110 height 31
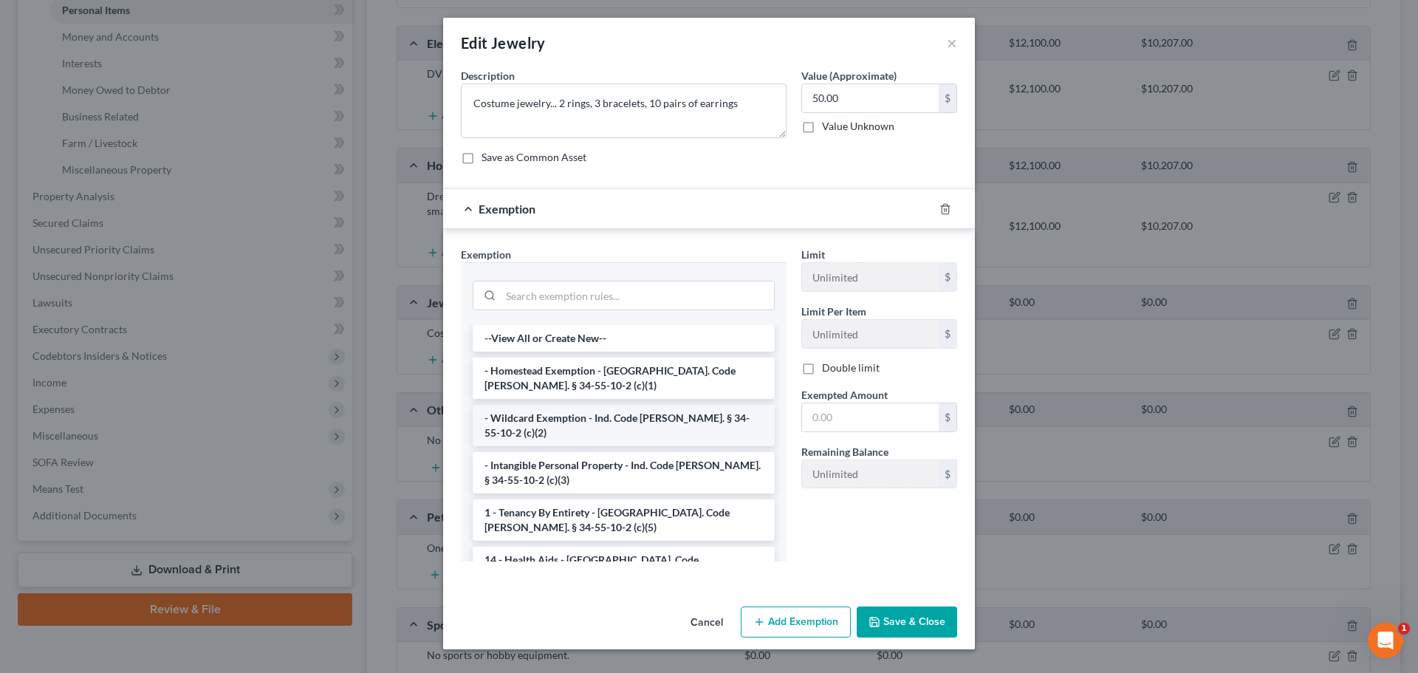
click at [563, 428] on li "- Wildcard Exemption - Ind. Code [PERSON_NAME]. § 34-55-10-2 (c)(2)" at bounding box center [624, 425] width 302 height 41
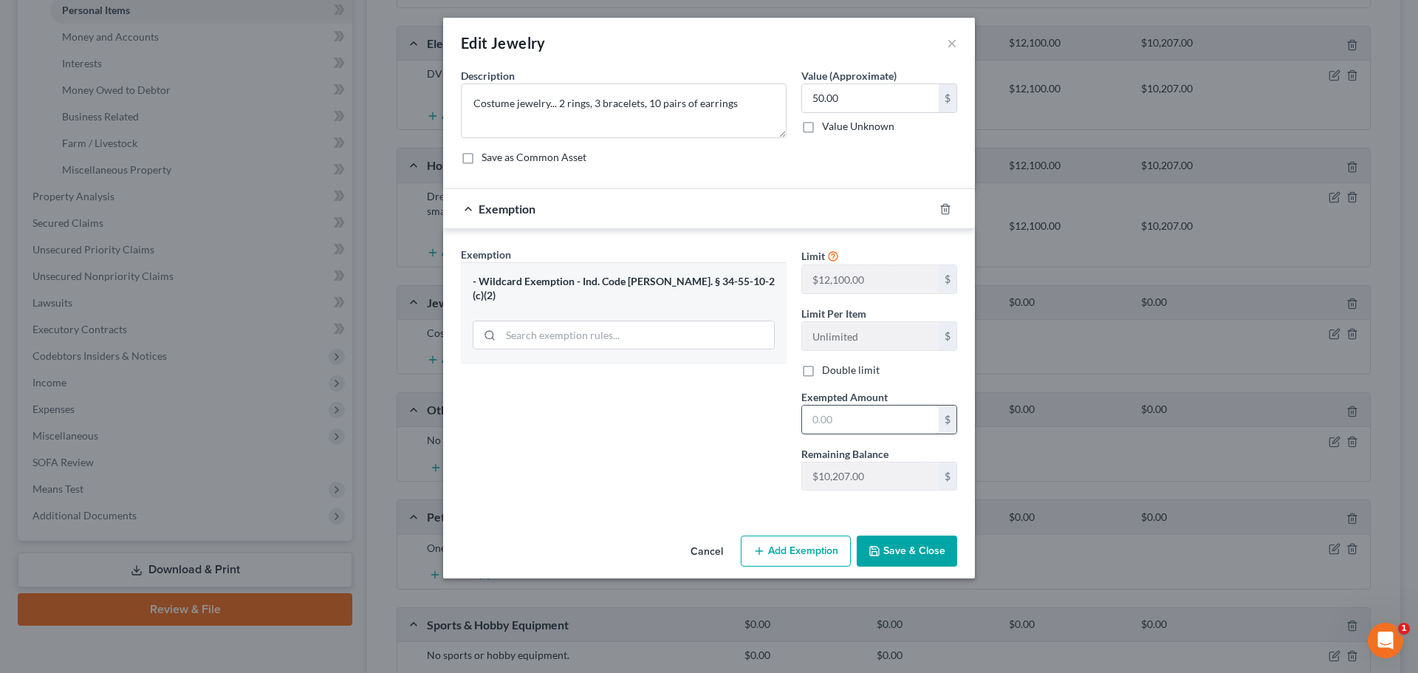
drag, startPoint x: 850, startPoint y: 411, endPoint x: 843, endPoint y: 406, distance: 9.0
click at [844, 406] on input "text" at bounding box center [870, 420] width 137 height 28
type input "1"
type input "50.00"
click at [917, 548] on button "Save & Close" at bounding box center [907, 551] width 100 height 31
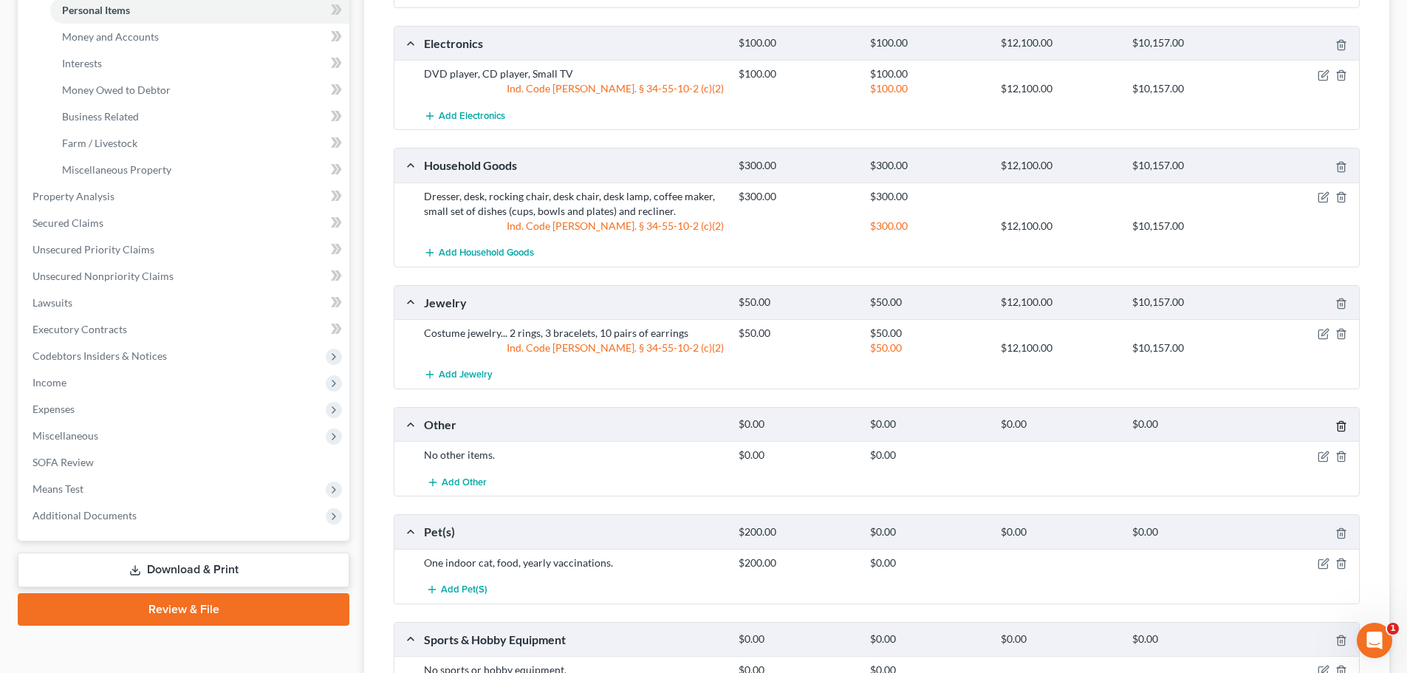
click at [1342, 430] on icon "button" at bounding box center [1342, 426] width 12 height 12
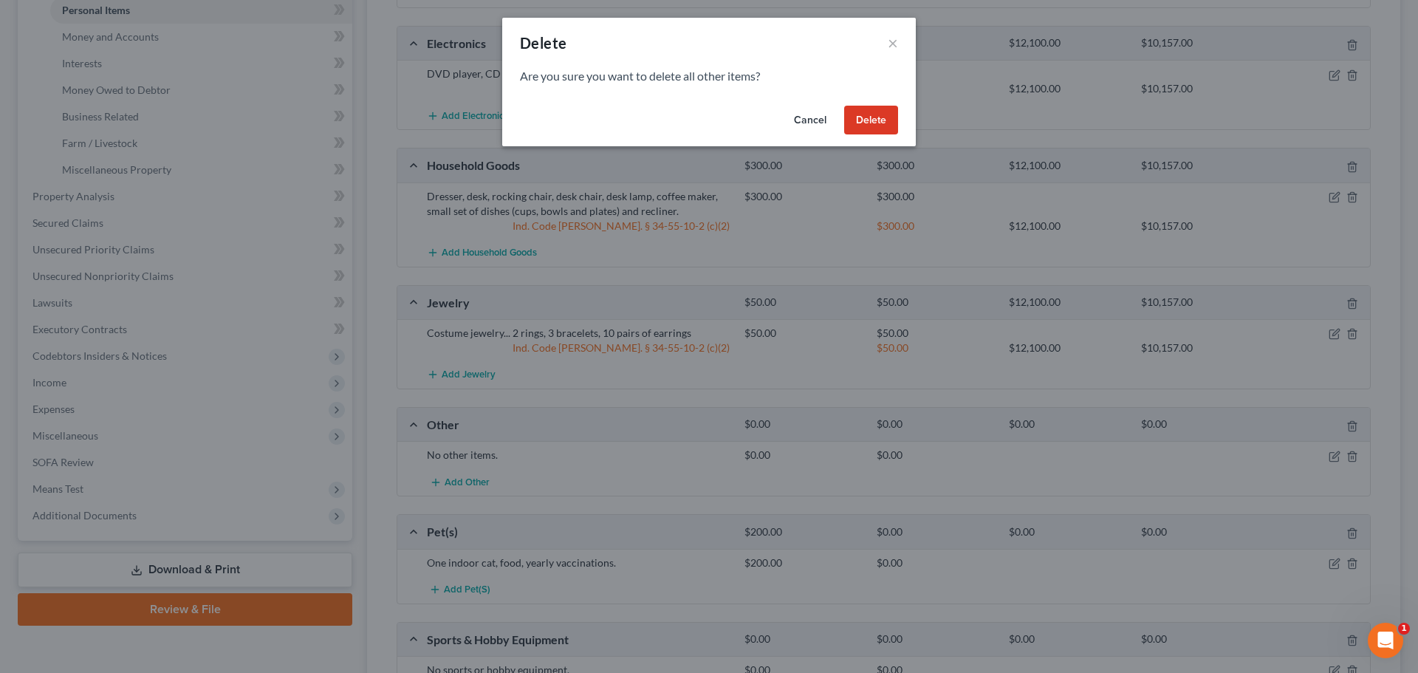
click at [870, 112] on button "Delete" at bounding box center [871, 121] width 54 height 30
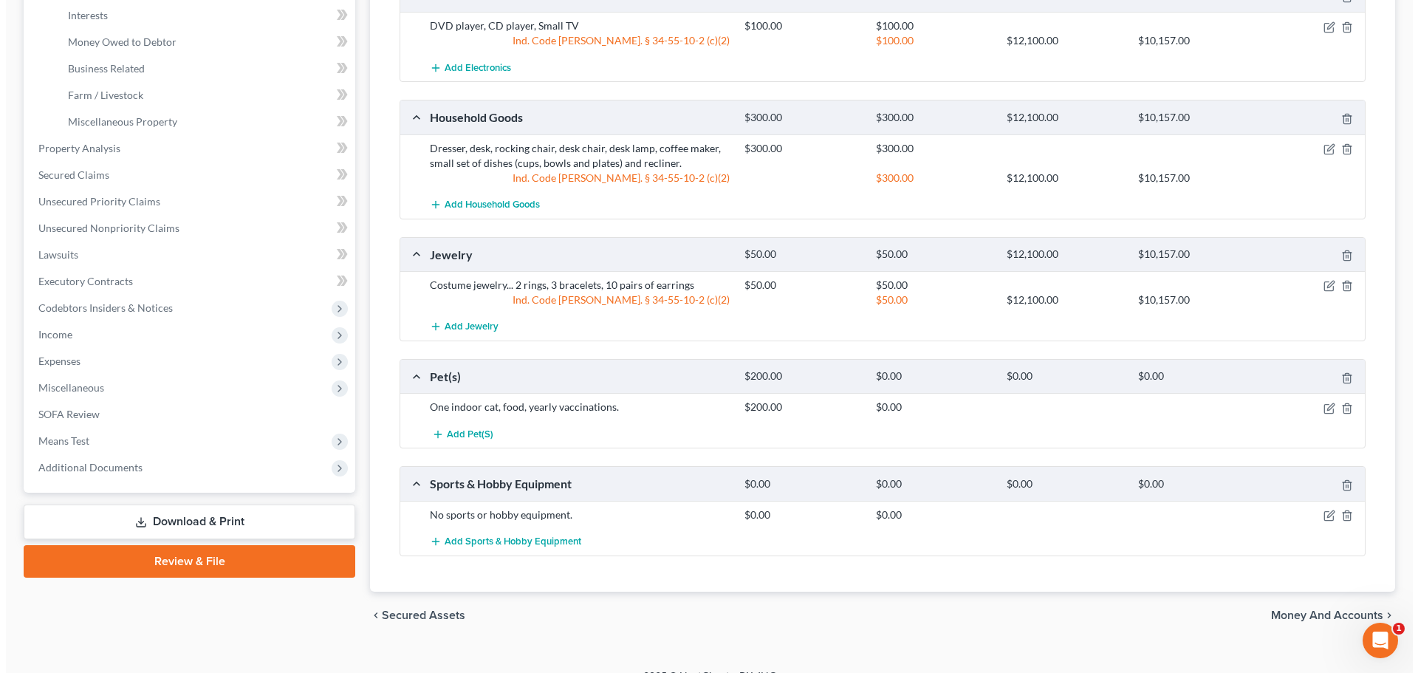
scroll to position [440, 0]
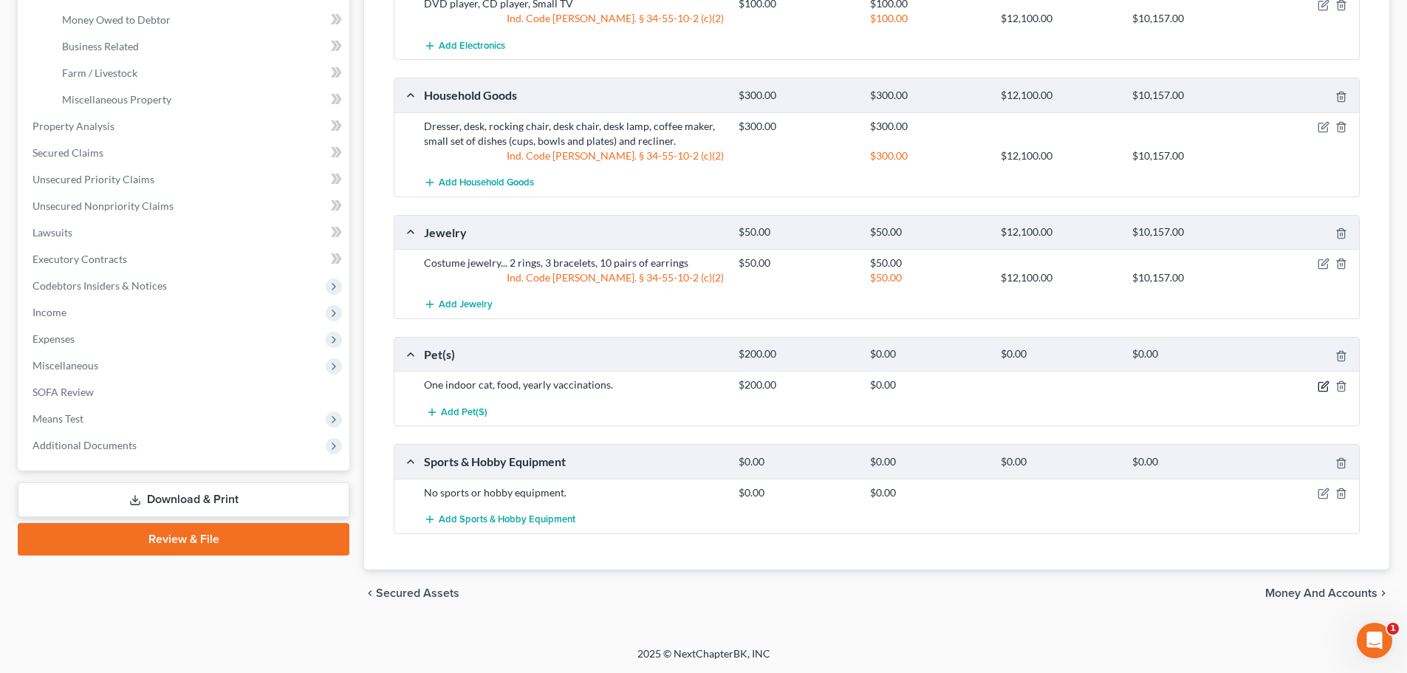
click at [1326, 386] on icon "button" at bounding box center [1324, 386] width 12 height 12
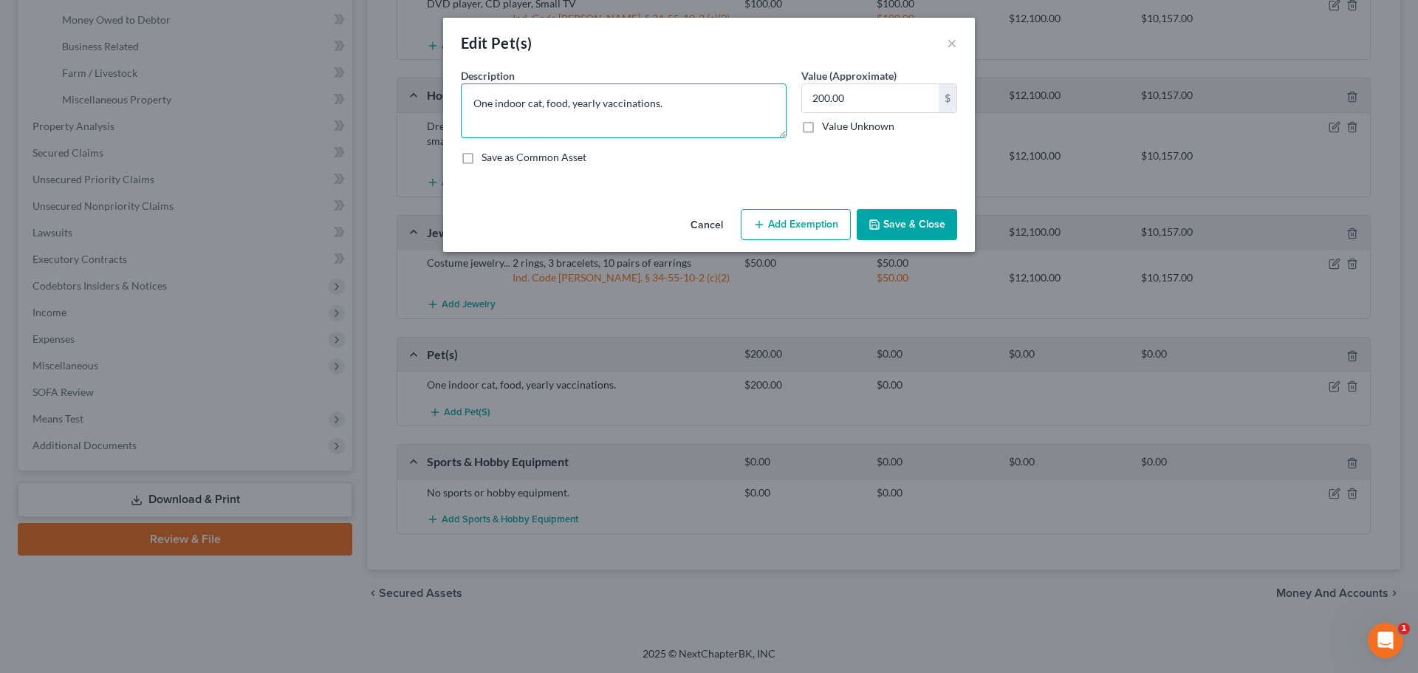
drag, startPoint x: 707, startPoint y: 110, endPoint x: 330, endPoint y: 176, distance: 382.5
click at [334, 171] on div "Edit Pet(s) × An exemption set must first be selected from the Filing Informati…" at bounding box center [709, 336] width 1418 height 673
type textarea "1 cat"
click at [934, 98] on input "text" at bounding box center [870, 98] width 137 height 28
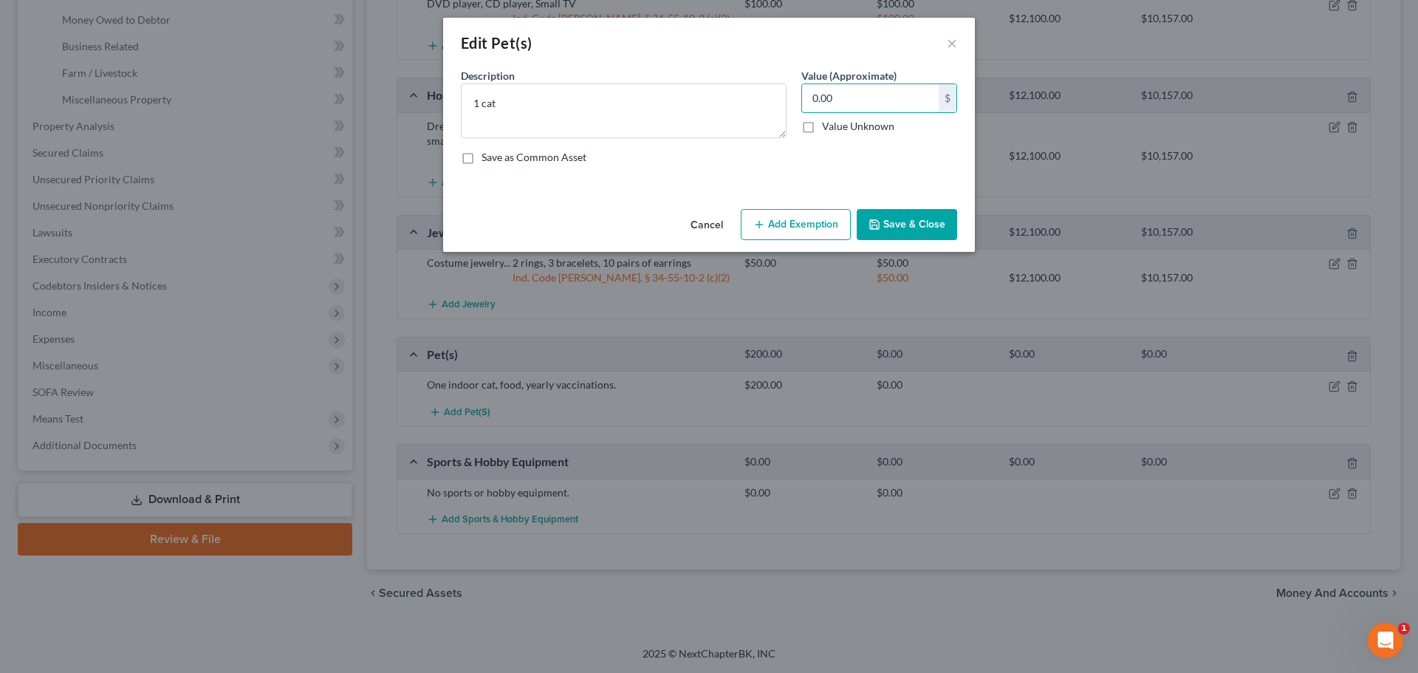
type input "0.00"
click at [932, 222] on button "Save & Close" at bounding box center [907, 224] width 100 height 31
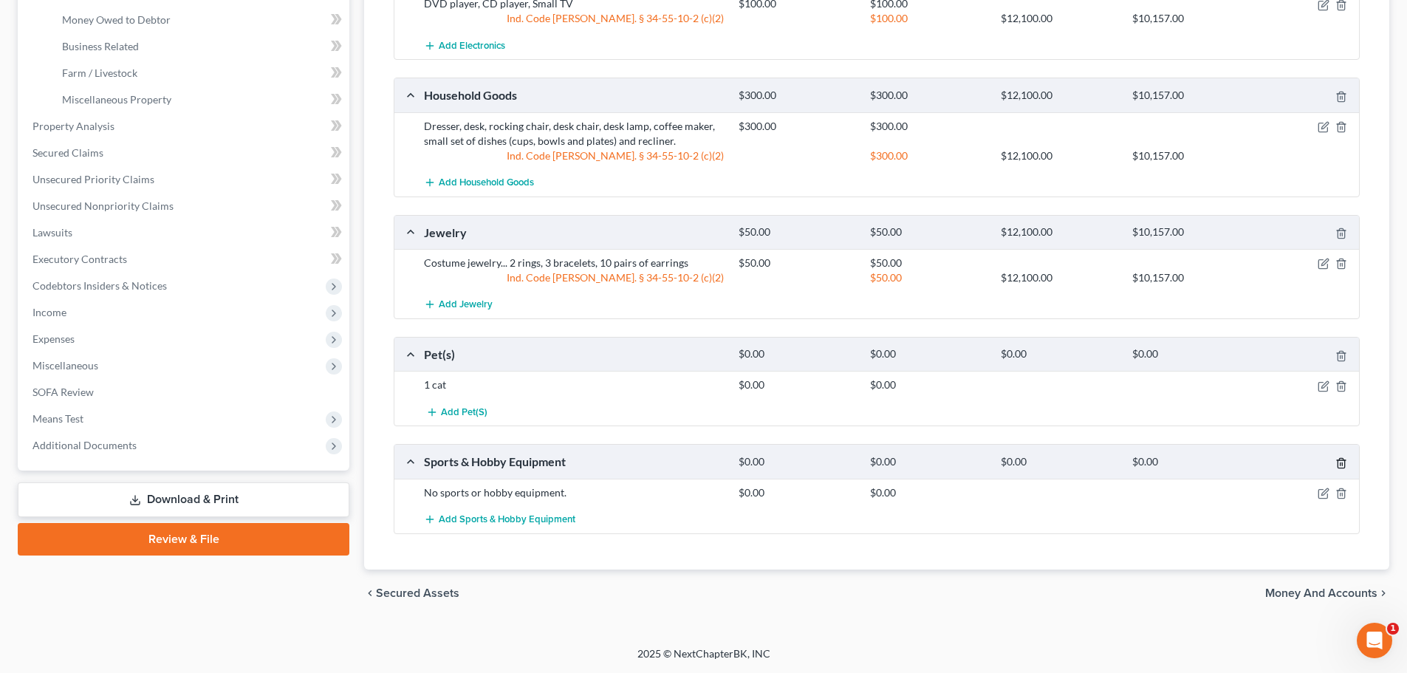
click at [1345, 463] on icon "button" at bounding box center [1341, 463] width 7 height 10
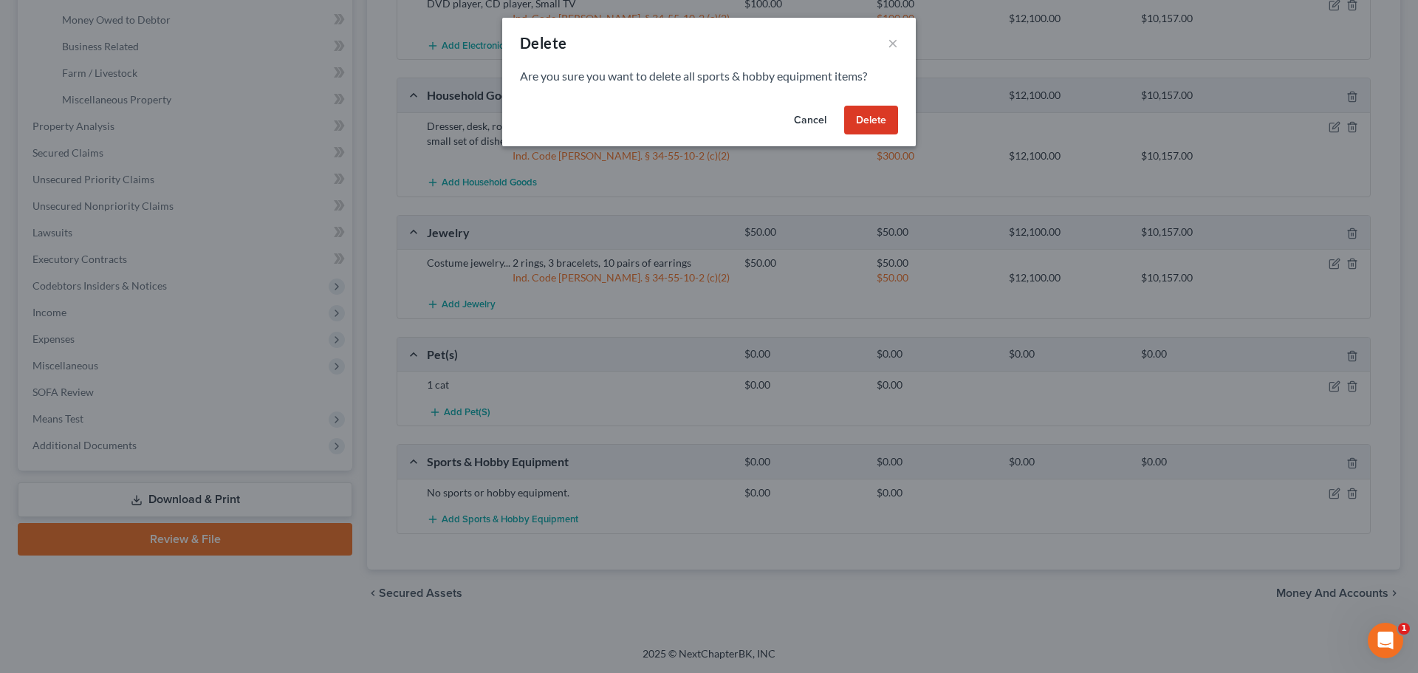
click at [866, 120] on button "Delete" at bounding box center [871, 121] width 54 height 30
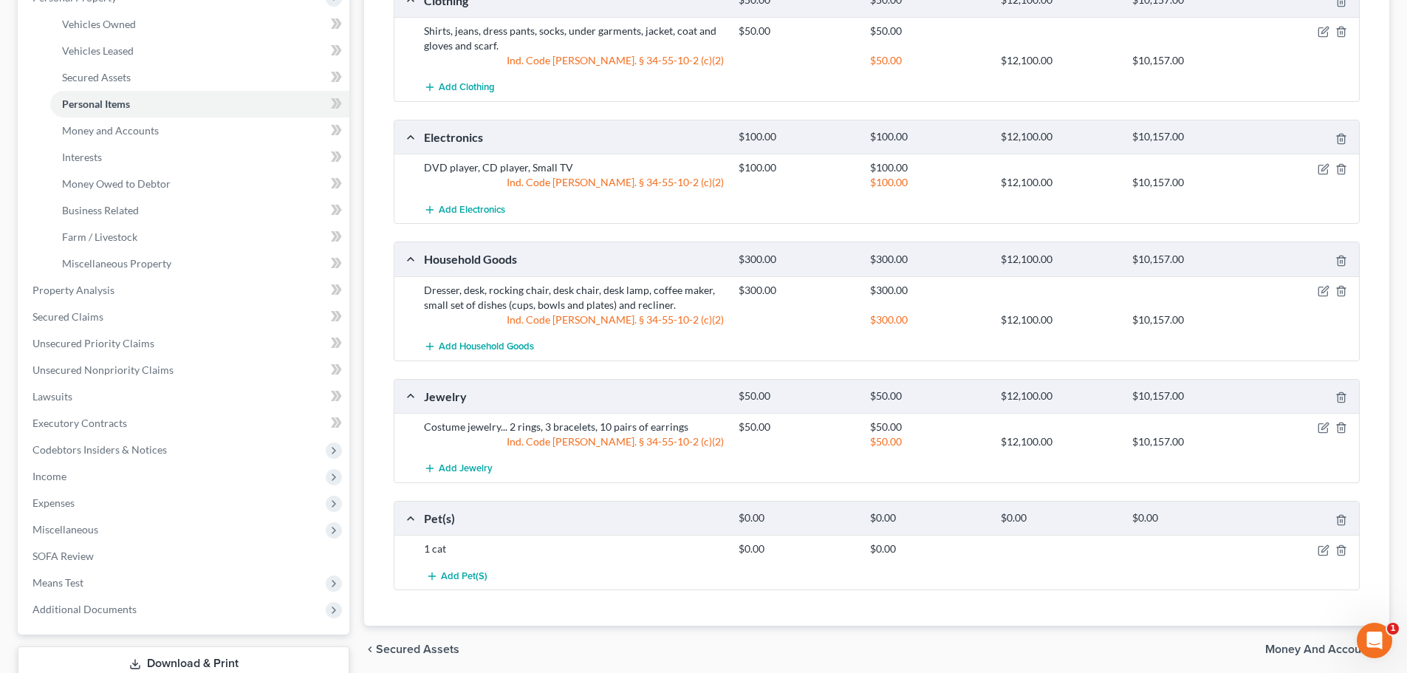
scroll to position [378, 0]
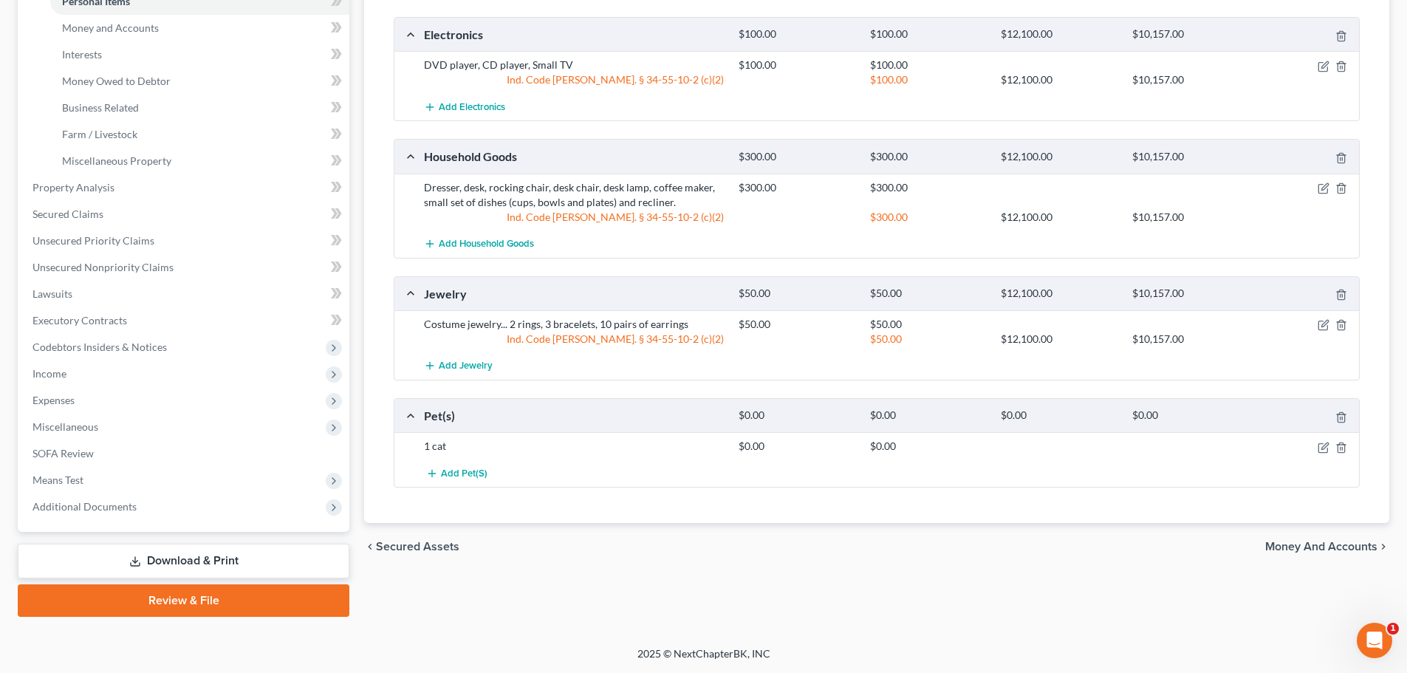
click at [1327, 553] on span "Money and Accounts" at bounding box center [1321, 547] width 112 height 12
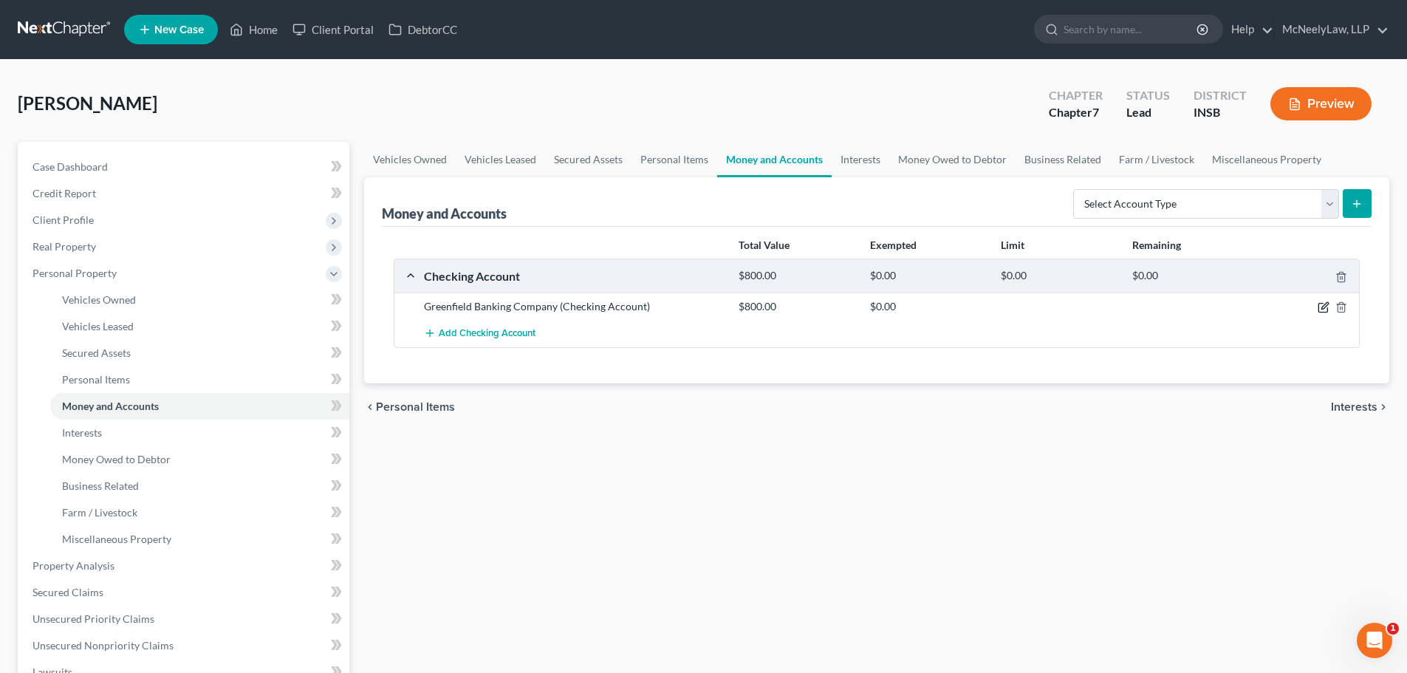
click at [1324, 308] on icon "button" at bounding box center [1324, 307] width 12 height 12
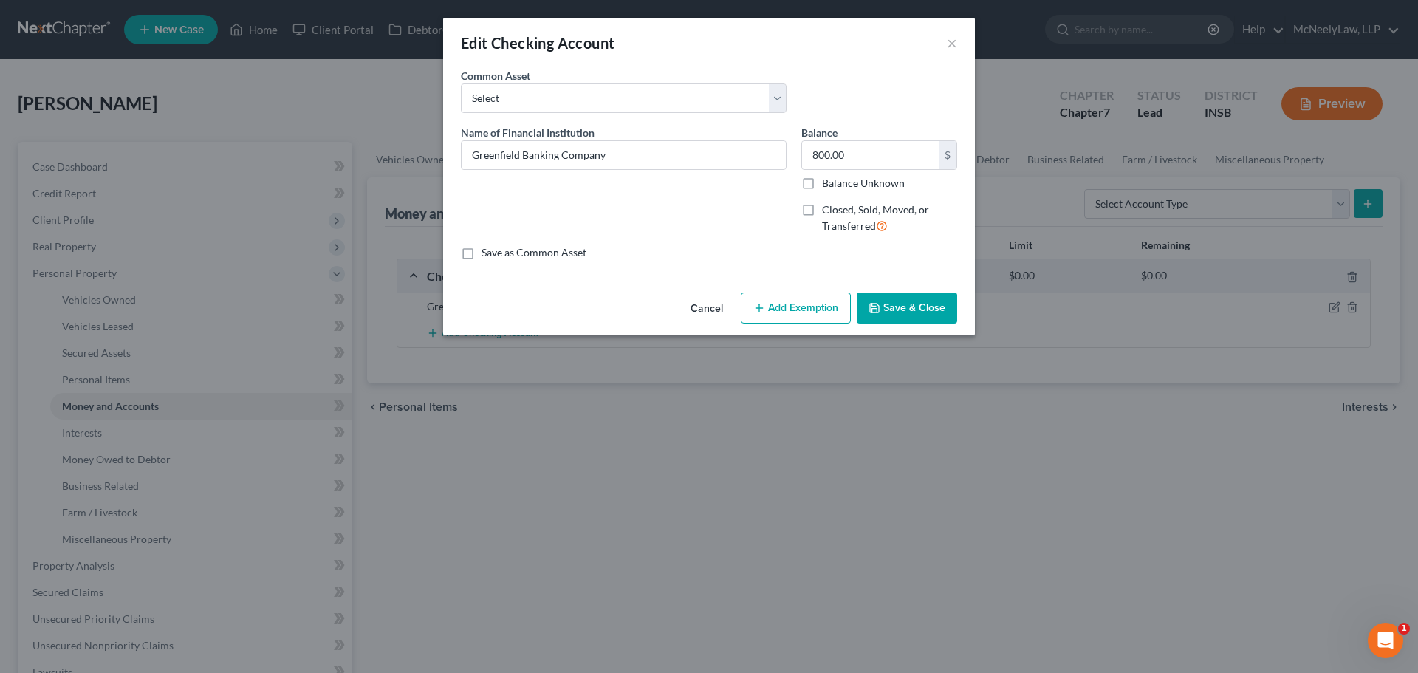
click at [796, 303] on button "Add Exemption" at bounding box center [796, 308] width 110 height 31
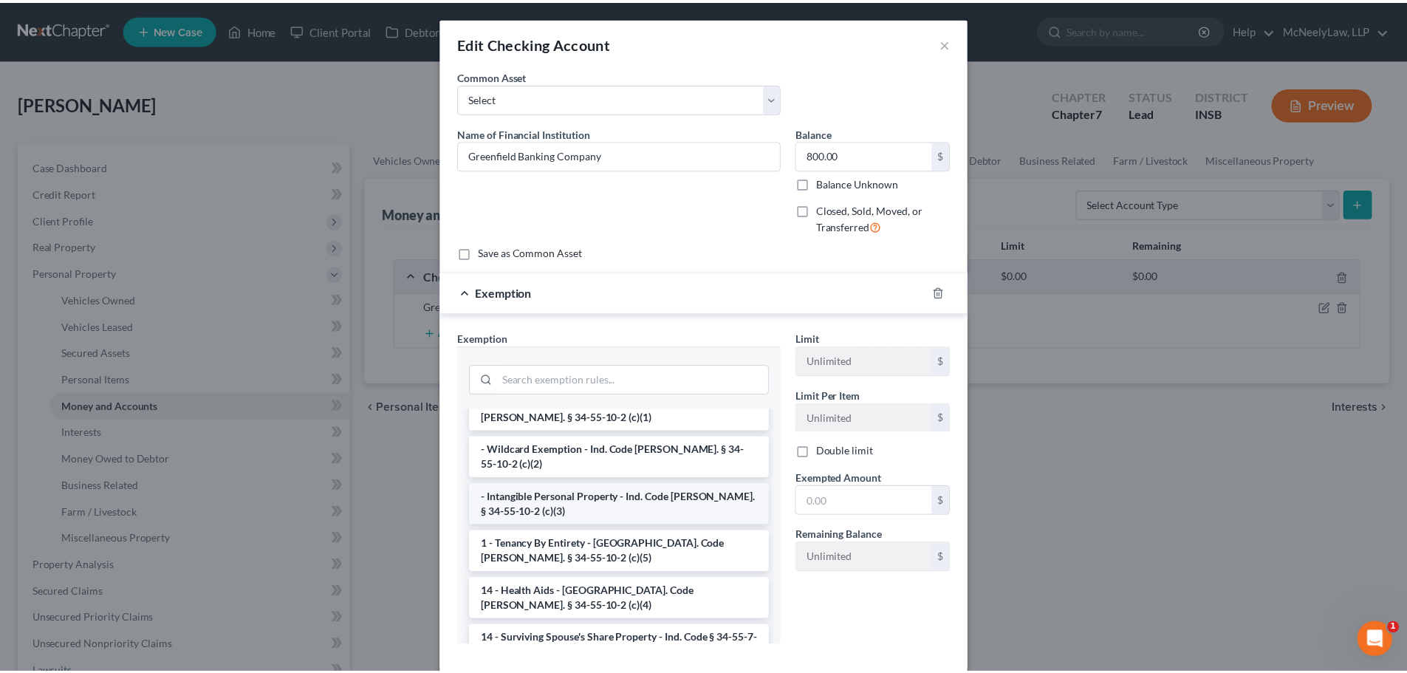
scroll to position [74, 0]
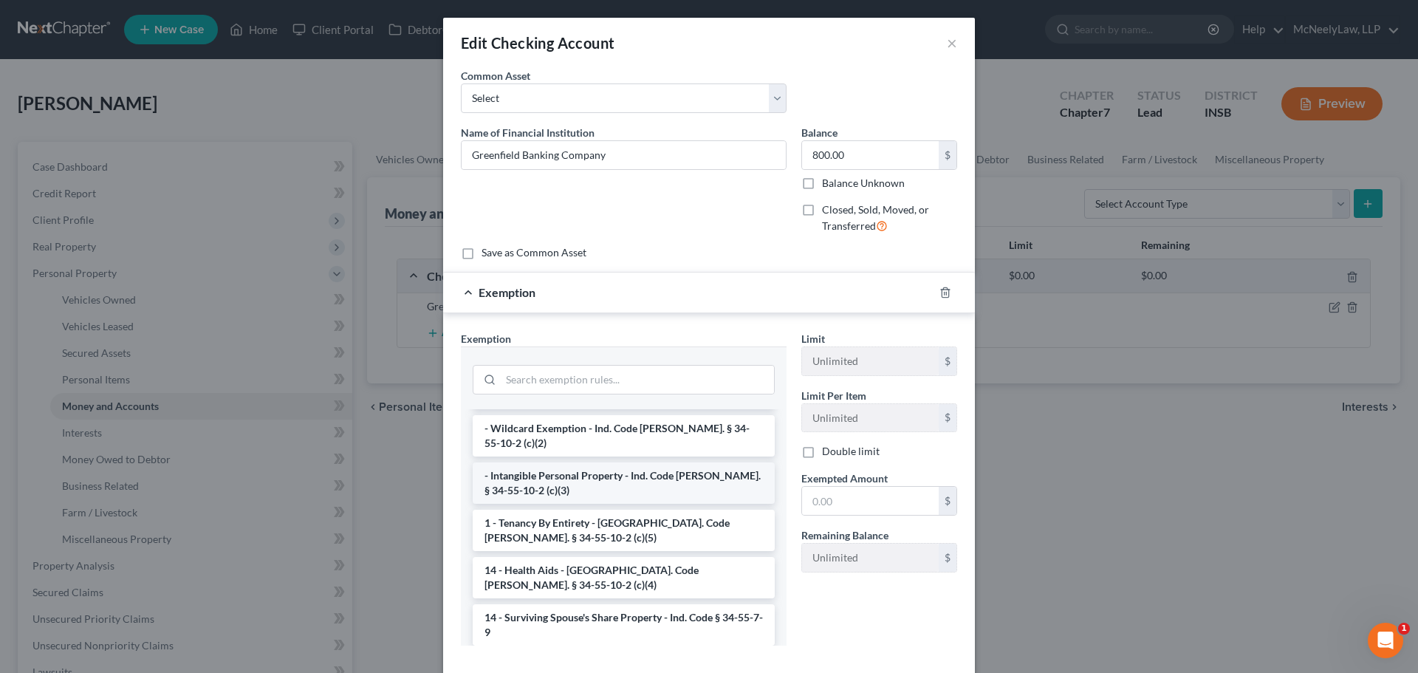
click at [598, 468] on li "- Intangible Personal Property - Ind. Code [PERSON_NAME]. § 34-55-10-2 (c)(3)" at bounding box center [624, 482] width 302 height 41
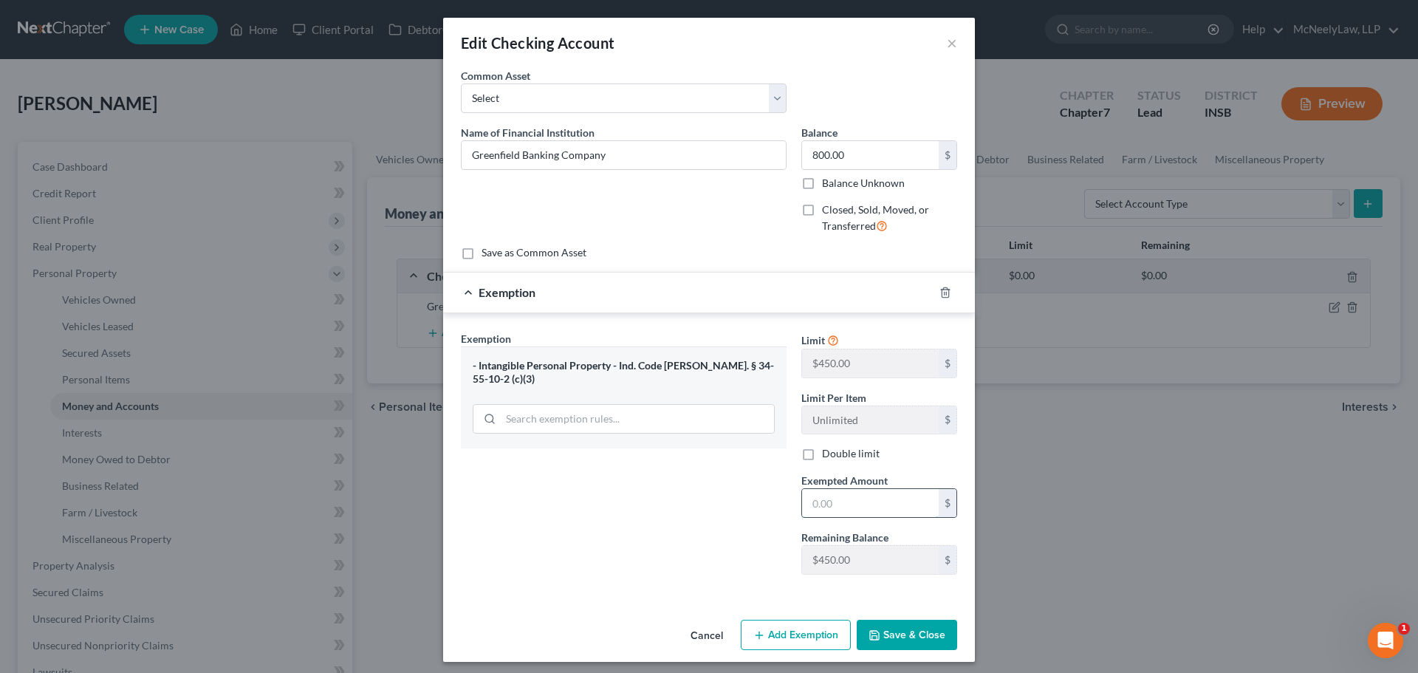
drag, startPoint x: 853, startPoint y: 506, endPoint x: 842, endPoint y: 506, distance: 11.1
click at [848, 508] on input "text" at bounding box center [870, 503] width 137 height 28
type input "450.00"
click at [708, 487] on div "Exemption Set must be selected for CA. Exemption * - Intangible Personal Proper…" at bounding box center [624, 459] width 341 height 256
drag, startPoint x: 874, startPoint y: 626, endPoint x: 865, endPoint y: 629, distance: 9.3
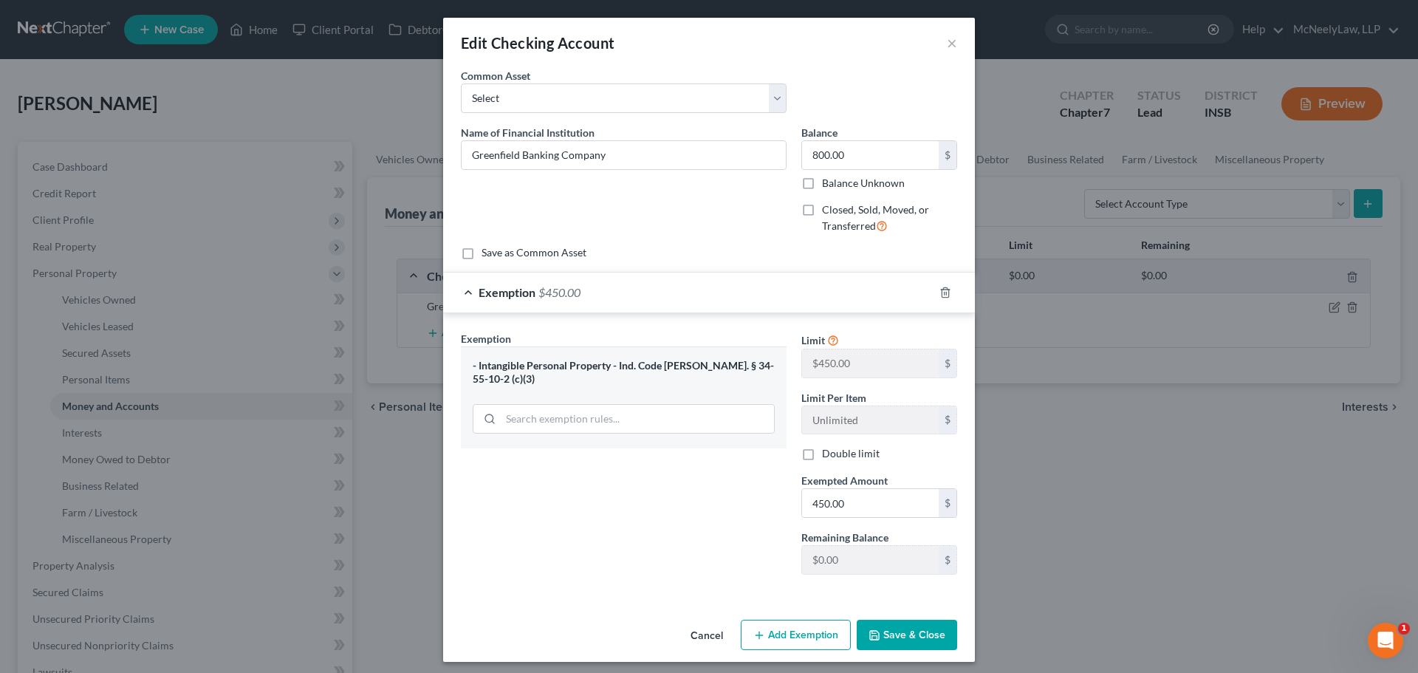
click at [874, 626] on button "Save & Close" at bounding box center [907, 635] width 100 height 31
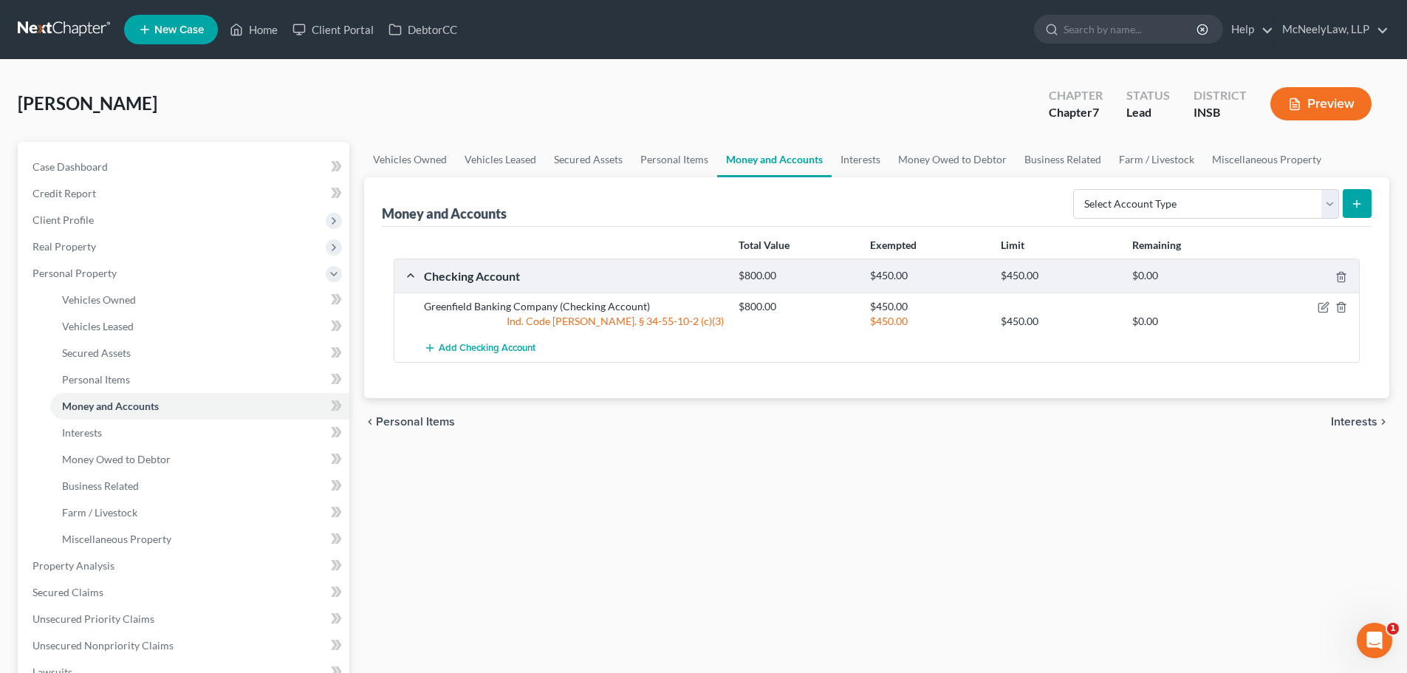
click at [1366, 420] on span "Interests" at bounding box center [1354, 422] width 47 height 12
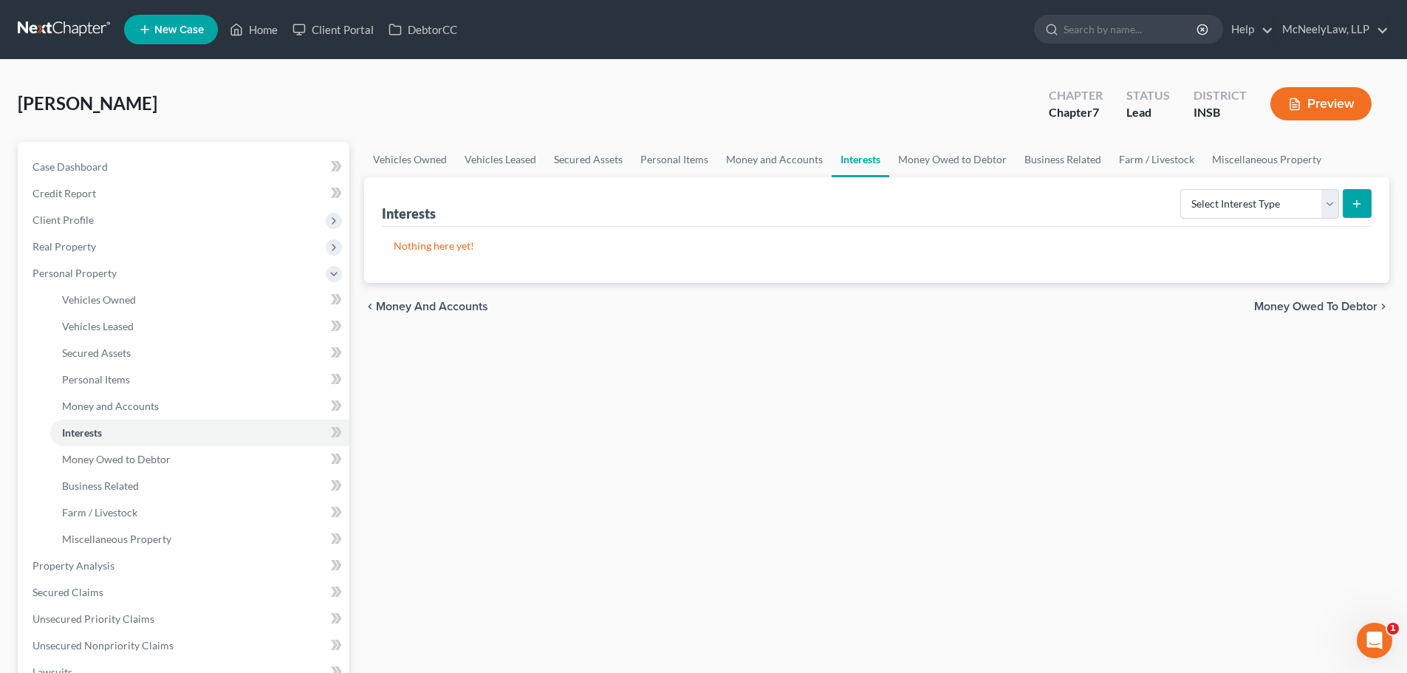
click at [1342, 304] on span "Money Owed to Debtor" at bounding box center [1315, 307] width 123 height 12
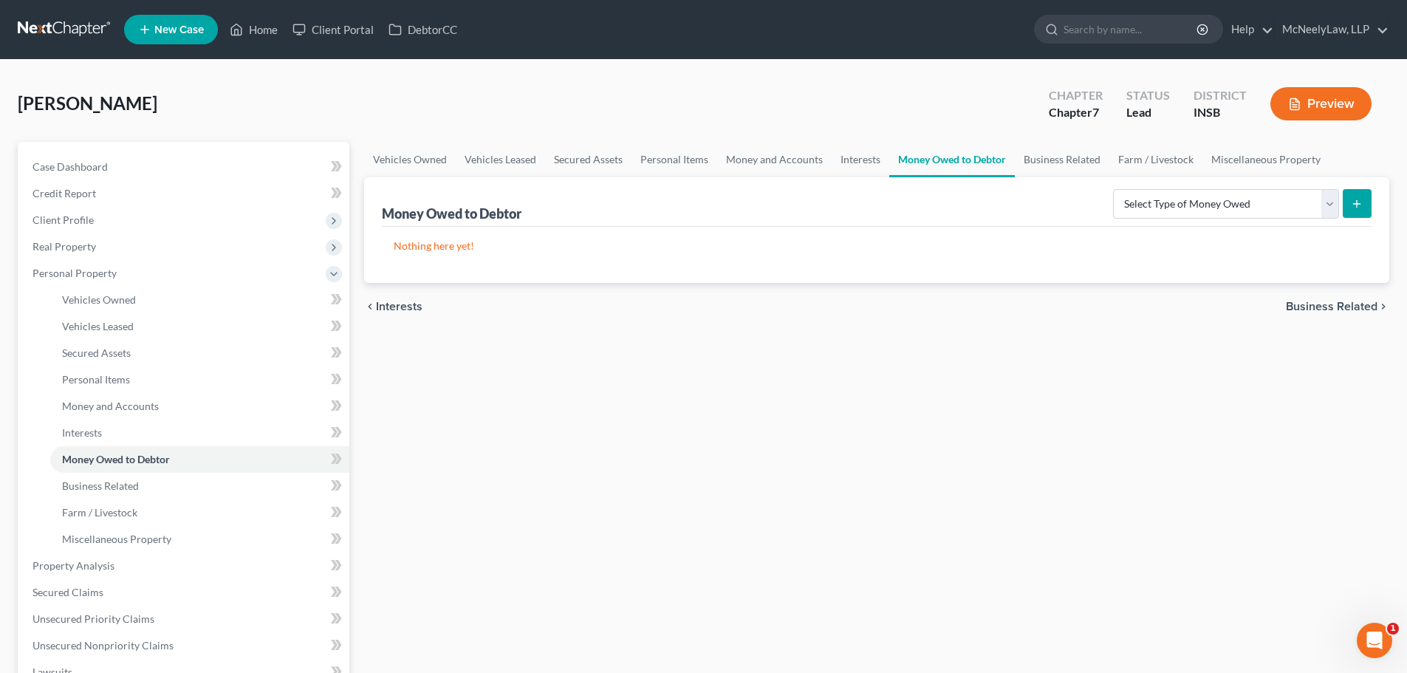
click at [1338, 312] on span "Business Related" at bounding box center [1332, 307] width 92 height 12
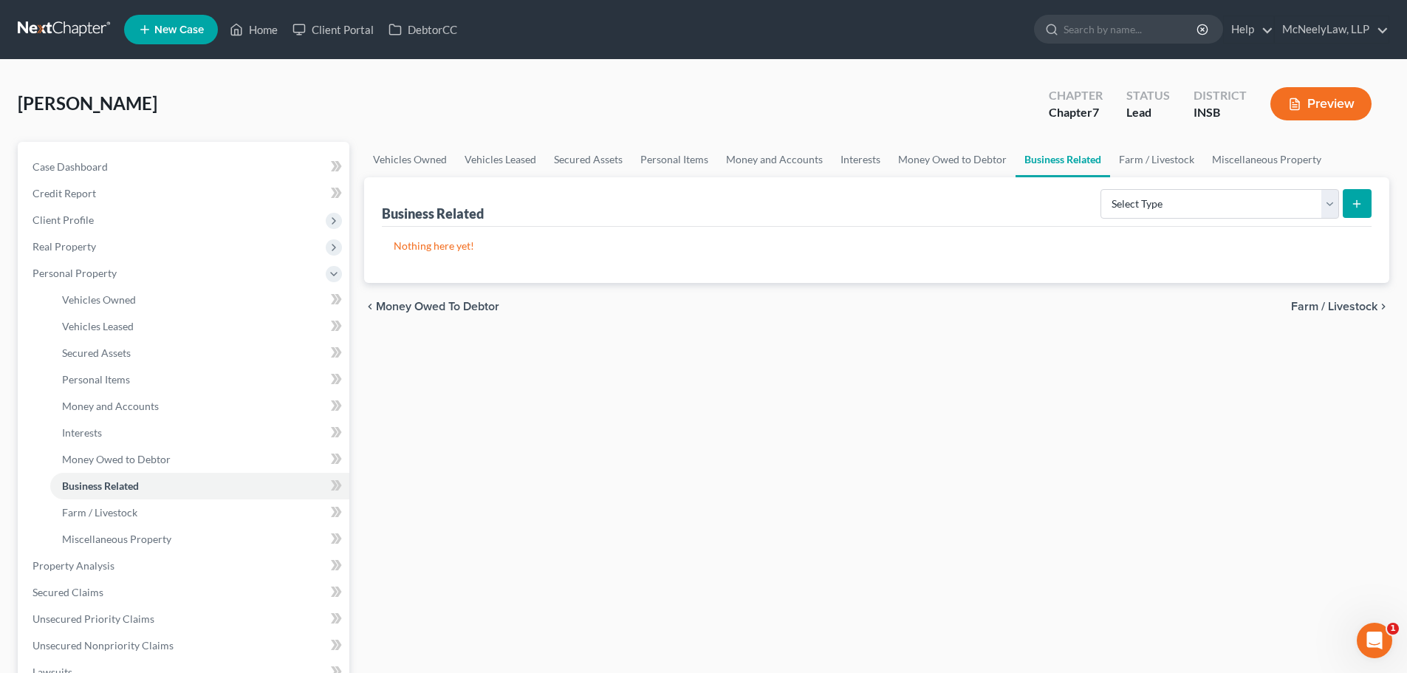
click at [1336, 307] on span "Farm / Livestock" at bounding box center [1334, 307] width 86 height 12
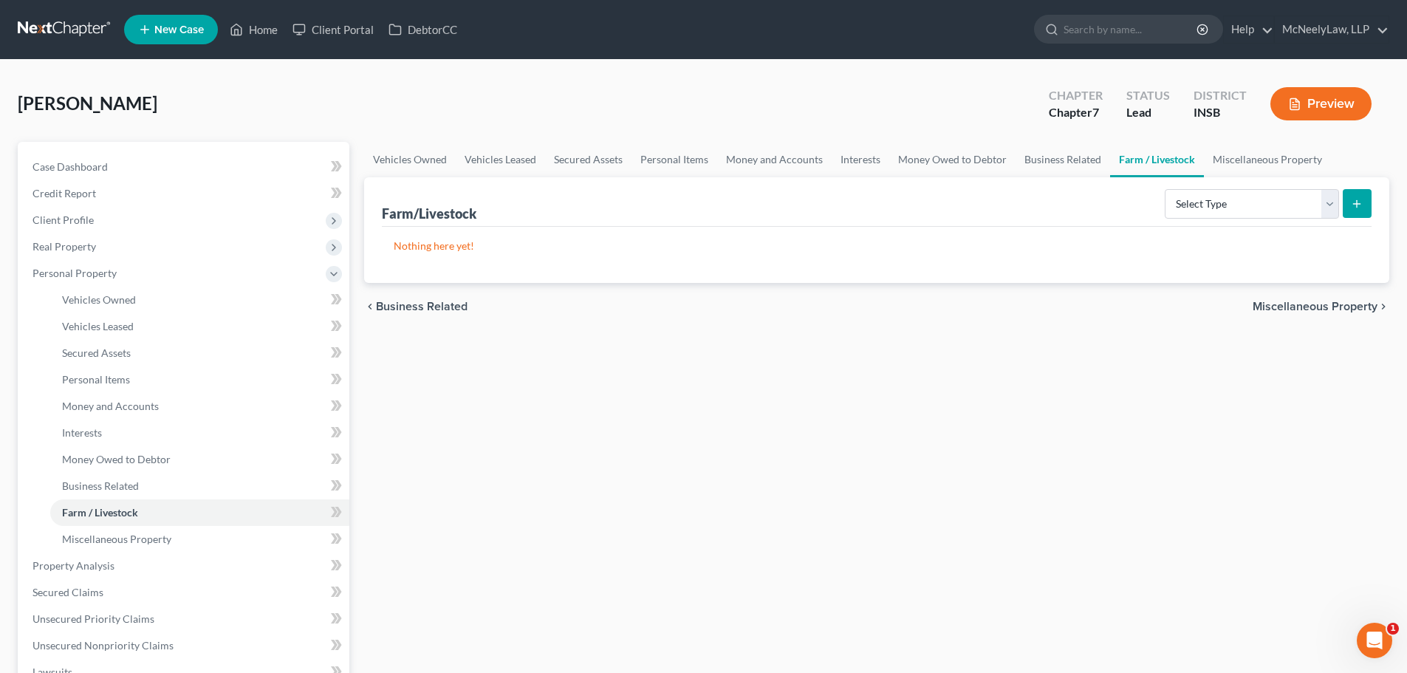
click at [1336, 307] on span "Miscellaneous Property" at bounding box center [1315, 307] width 125 height 12
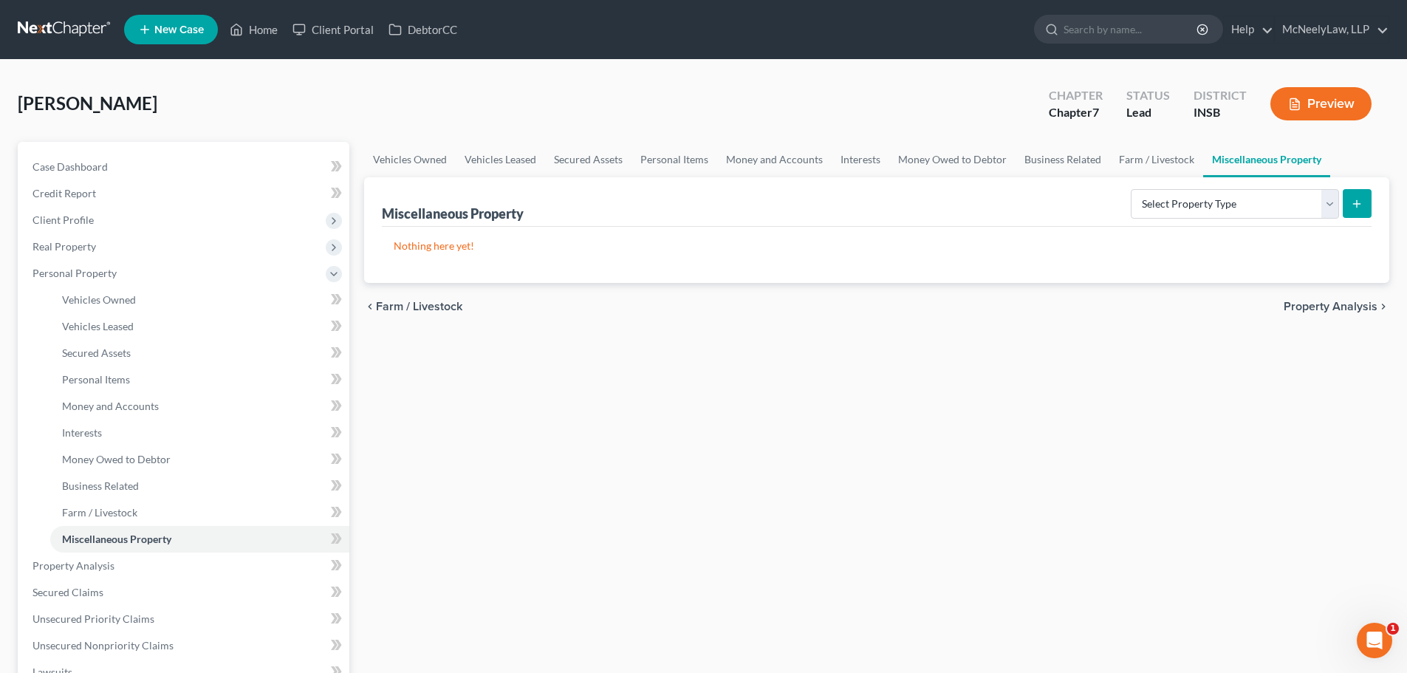
click at [1342, 306] on span "Property Analysis" at bounding box center [1331, 307] width 94 height 12
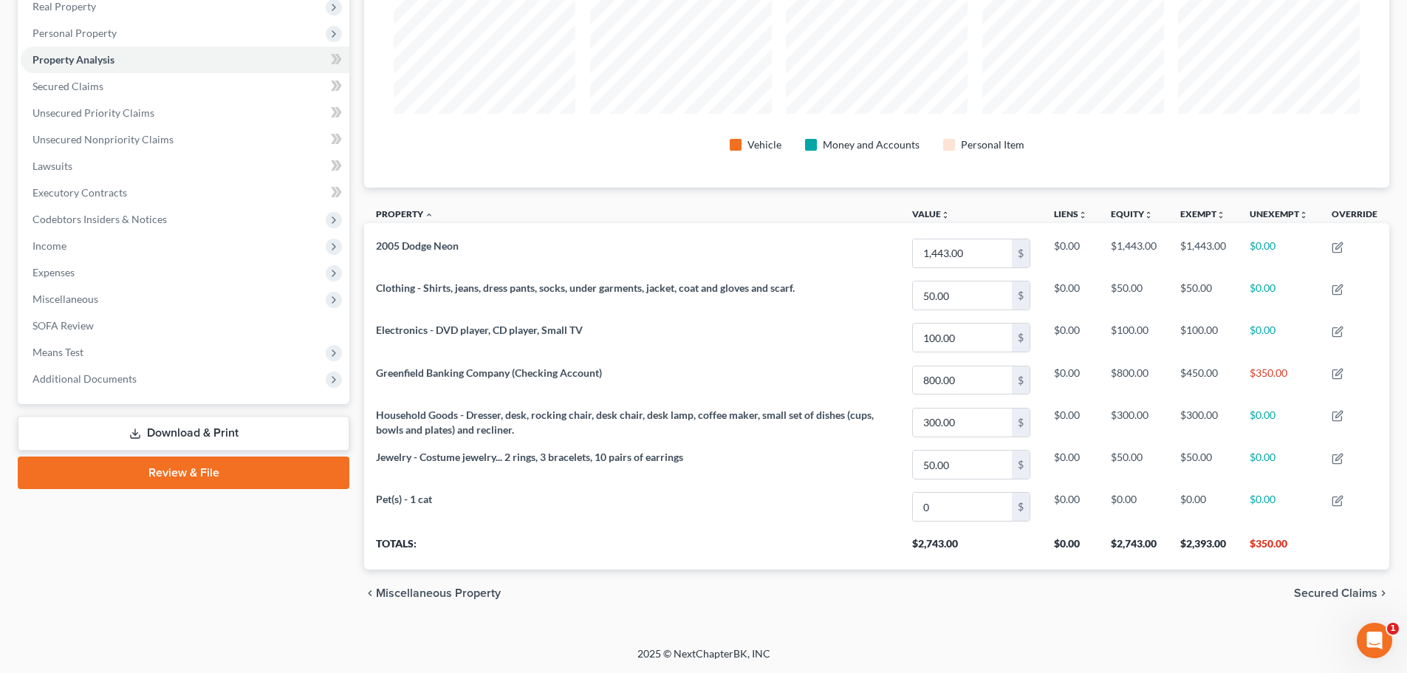
click at [1319, 596] on span "Secured Claims" at bounding box center [1335, 593] width 83 height 12
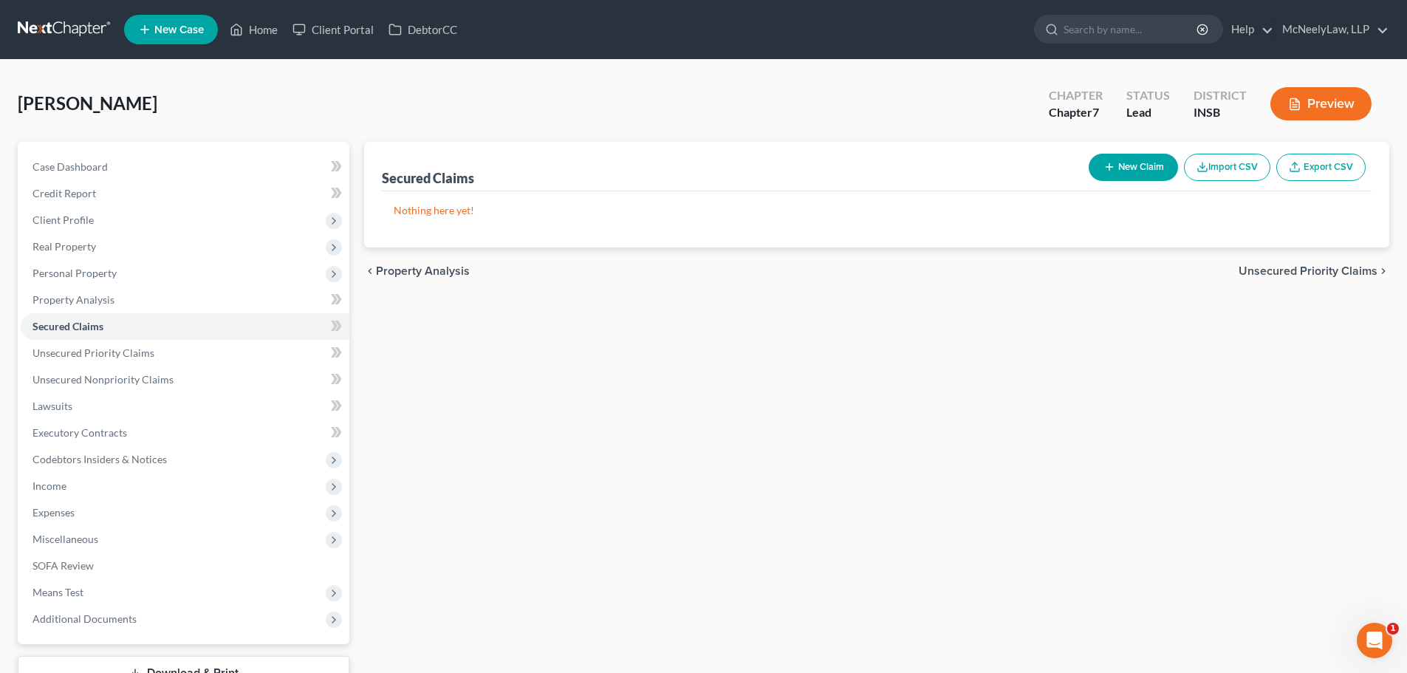
click at [1302, 270] on span "Unsecured Priority Claims" at bounding box center [1308, 271] width 139 height 12
click at [1299, 273] on span "Unsecured Nonpriority Claims" at bounding box center [1297, 271] width 160 height 12
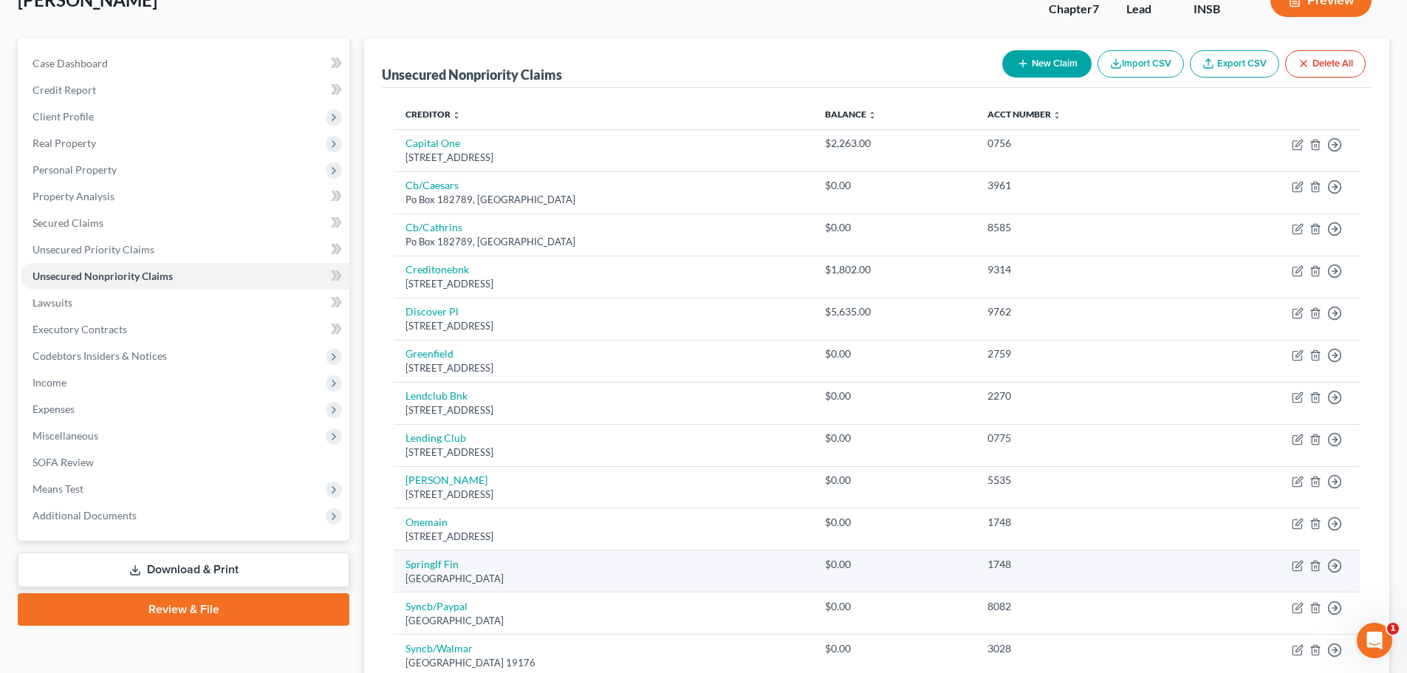
scroll to position [351, 0]
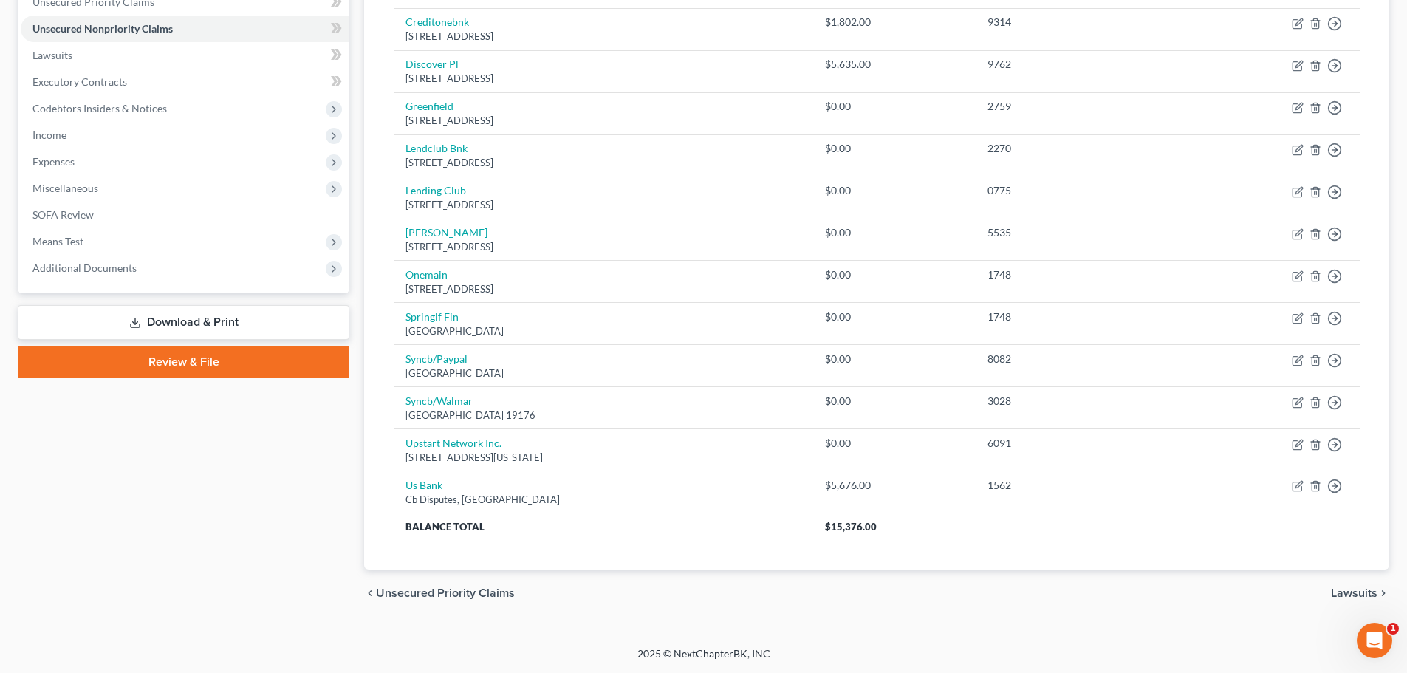
click at [1353, 595] on span "Lawsuits" at bounding box center [1354, 593] width 47 height 12
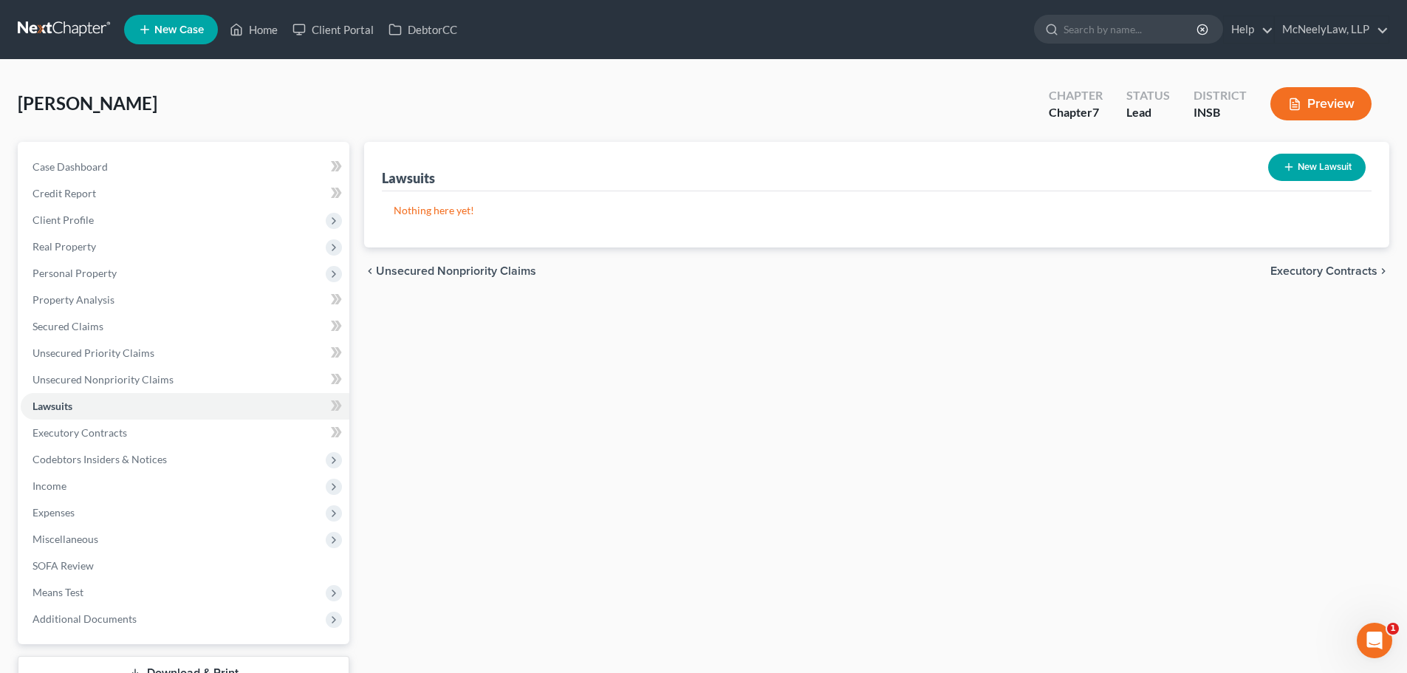
click at [1307, 270] on span "Executory Contracts" at bounding box center [1324, 271] width 107 height 12
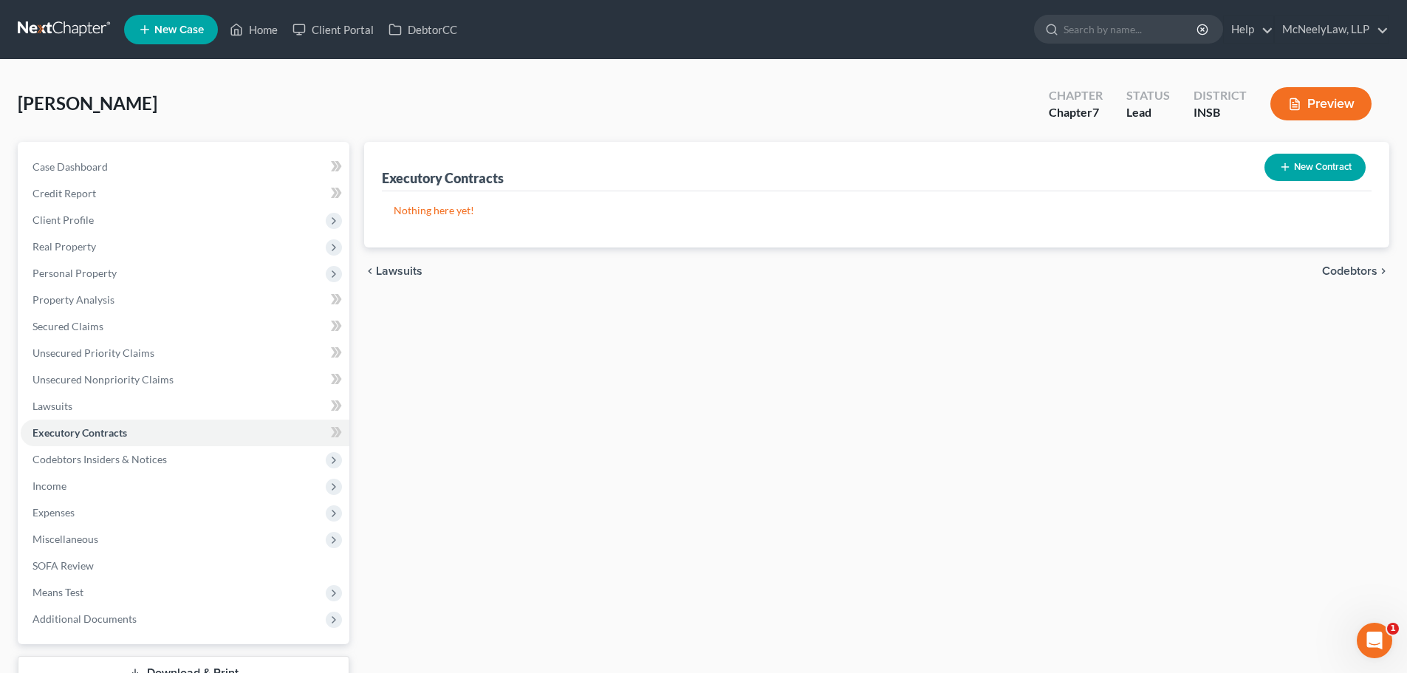
click at [1307, 270] on div "chevron_left Lawsuits Codebtors chevron_right" at bounding box center [876, 270] width 1025 height 47
click at [1353, 272] on span "Codebtors" at bounding box center [1349, 271] width 55 height 12
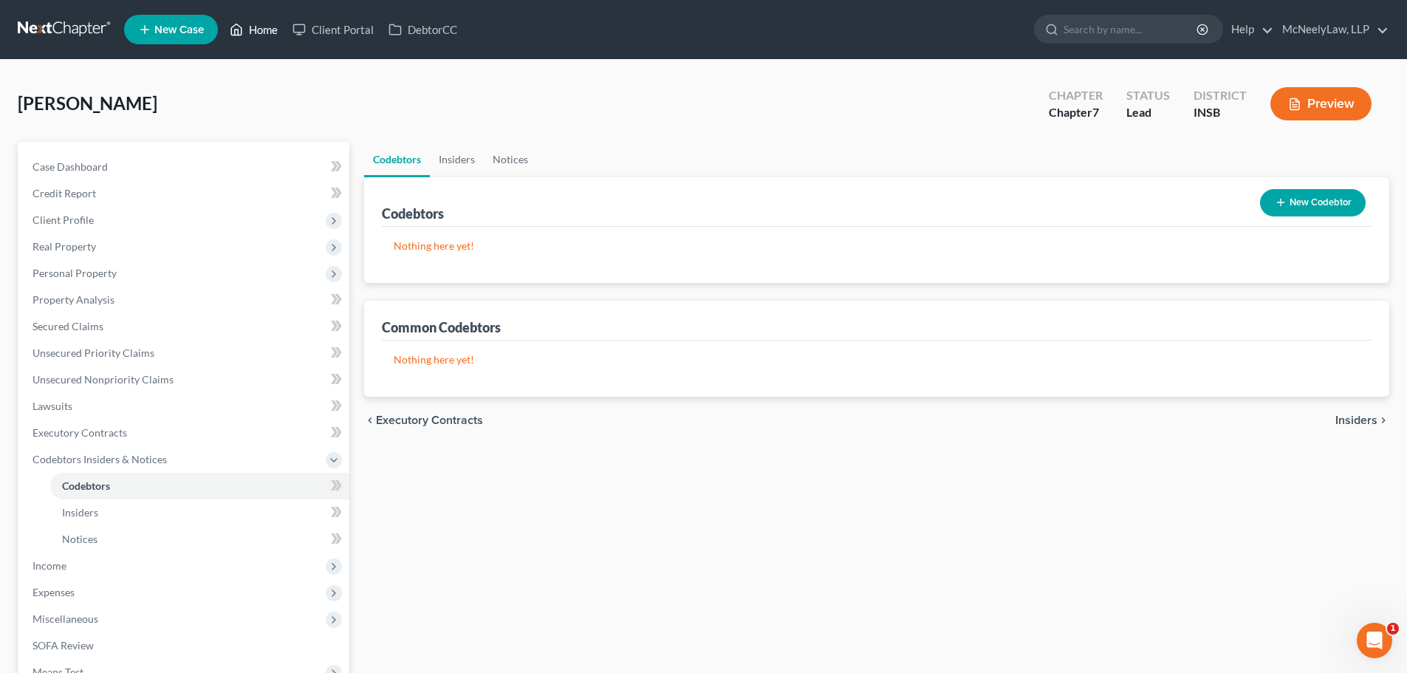
click at [262, 27] on link "Home" at bounding box center [253, 29] width 63 height 27
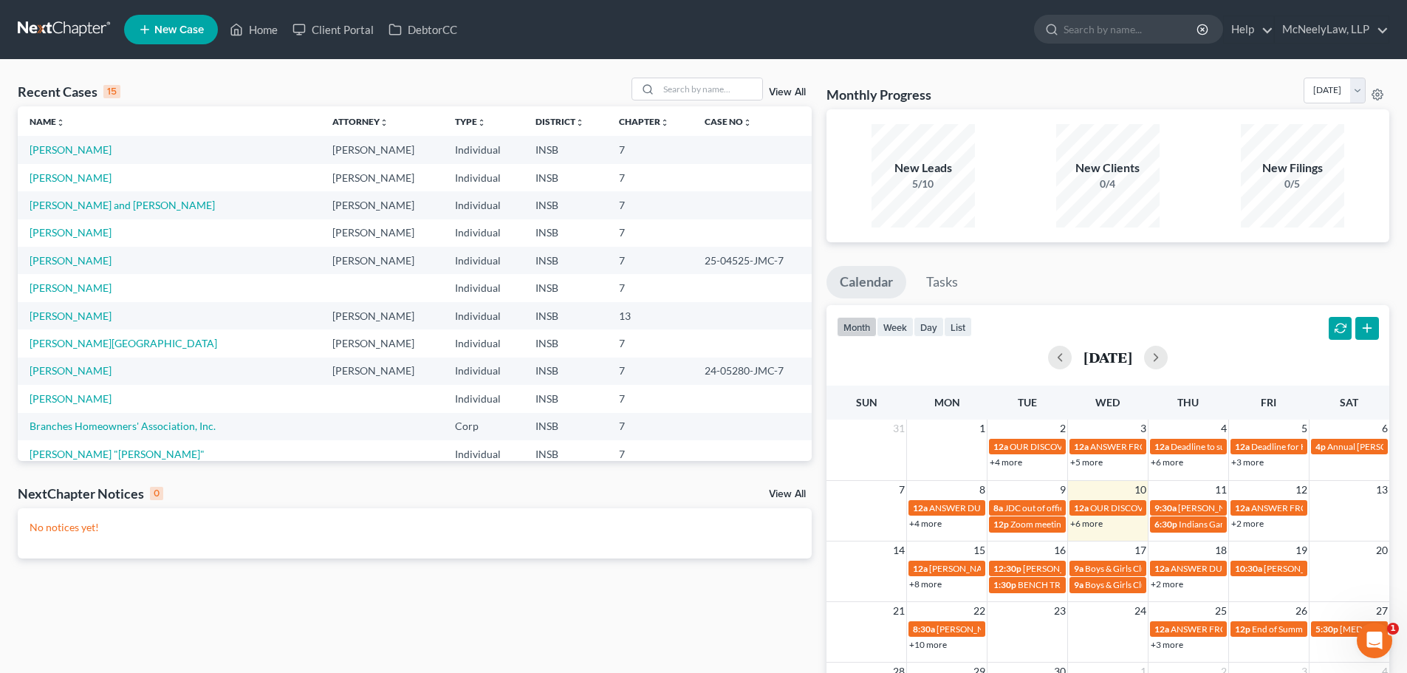
click at [781, 92] on link "View All" at bounding box center [787, 92] width 37 height 10
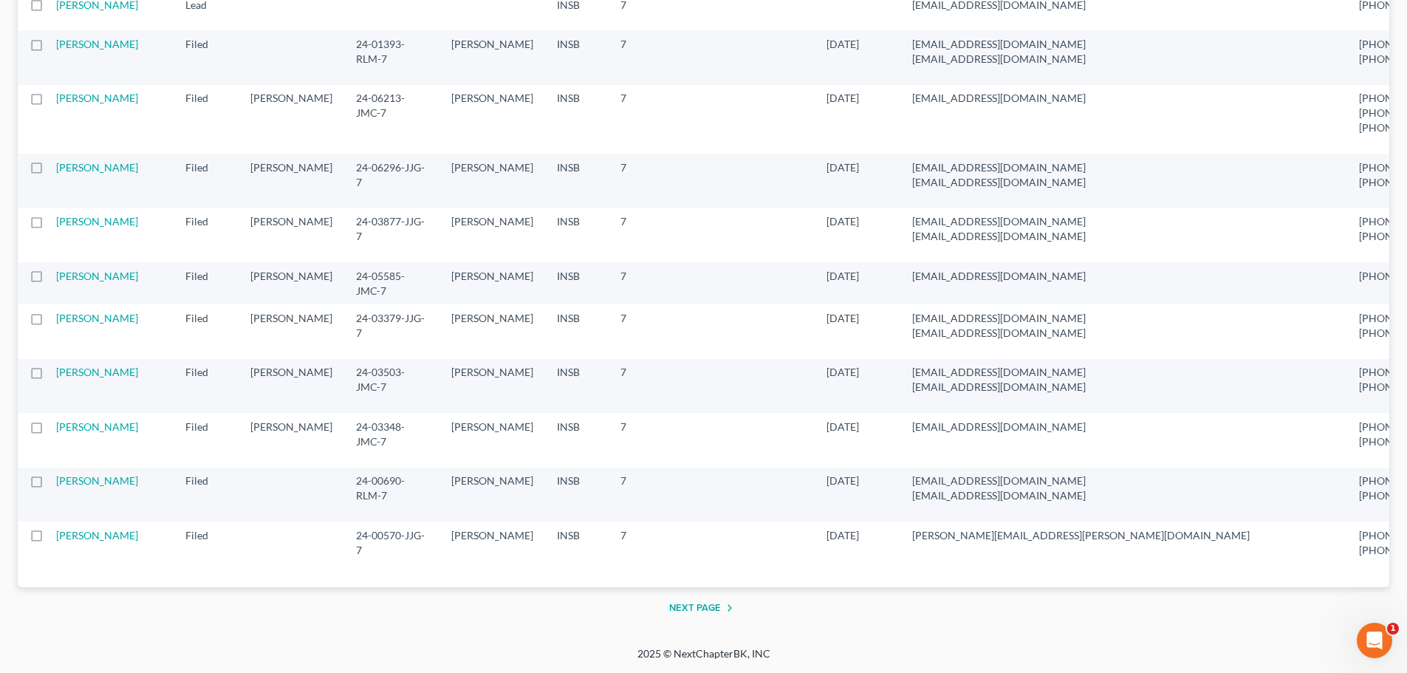
scroll to position [2733, 0]
click at [82, 420] on link "[PERSON_NAME]" at bounding box center [97, 426] width 82 height 13
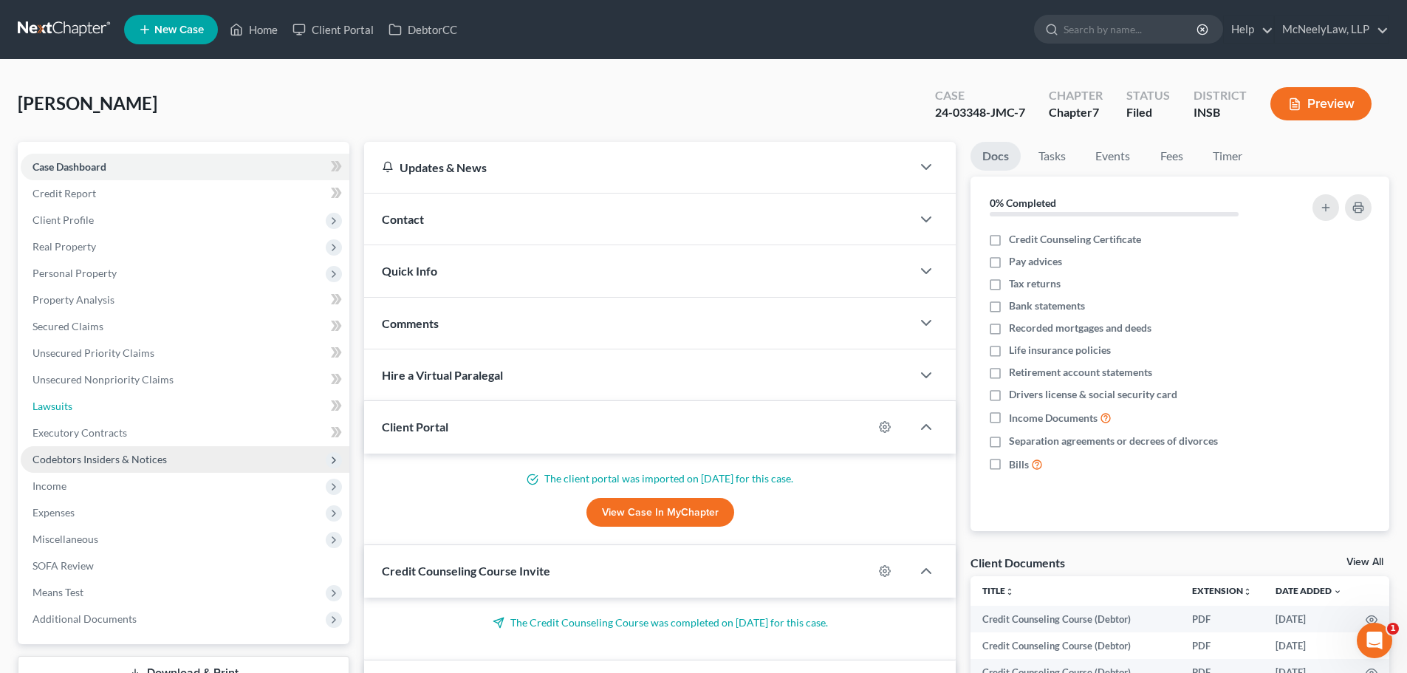
drag, startPoint x: 102, startPoint y: 405, endPoint x: 119, endPoint y: 446, distance: 44.7
click at [103, 405] on link "Lawsuits" at bounding box center [185, 406] width 329 height 27
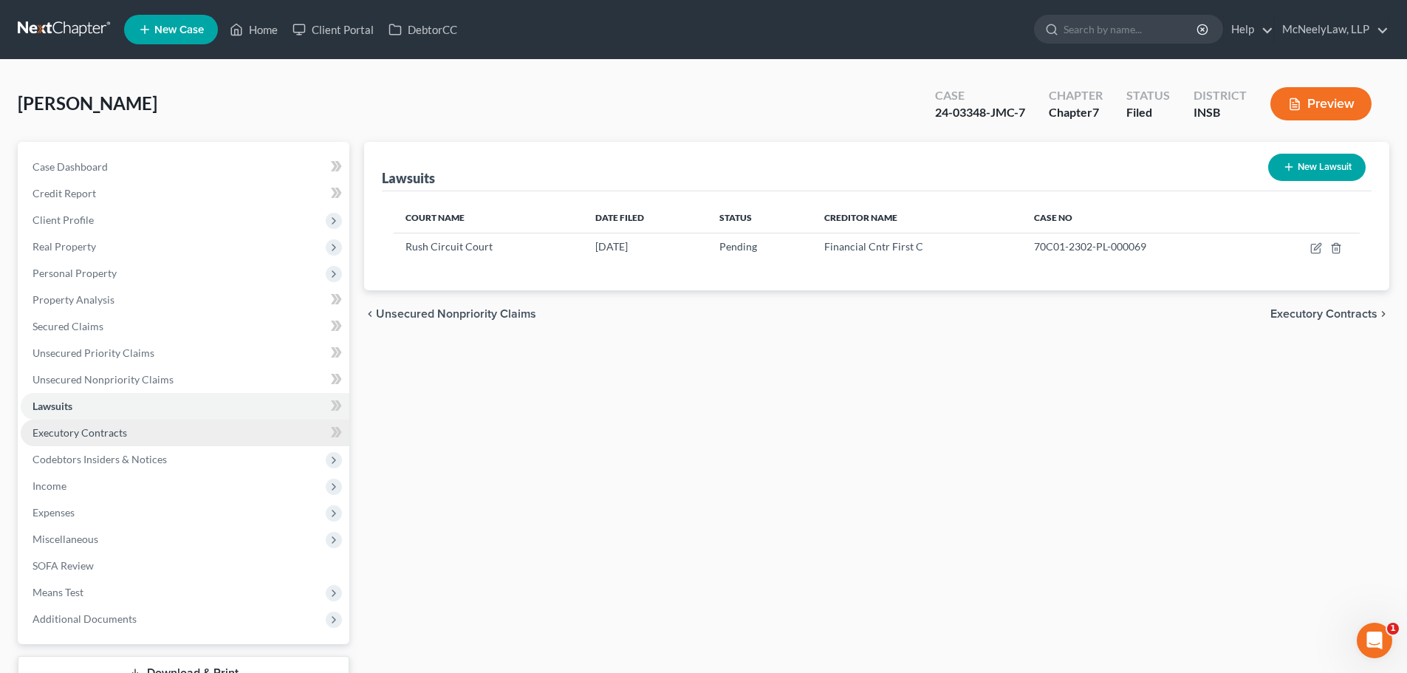
click at [124, 437] on span "Executory Contracts" at bounding box center [80, 432] width 95 height 13
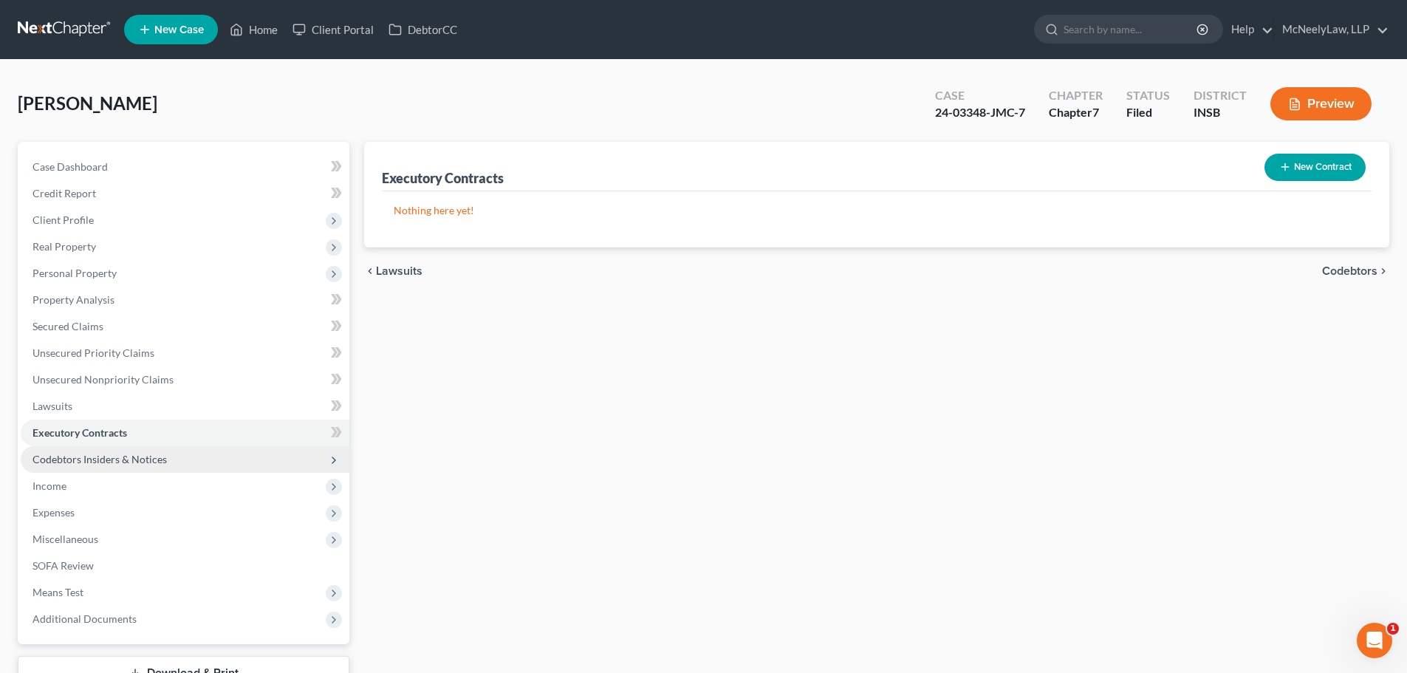
click at [98, 457] on span "Codebtors Insiders & Notices" at bounding box center [100, 459] width 134 height 13
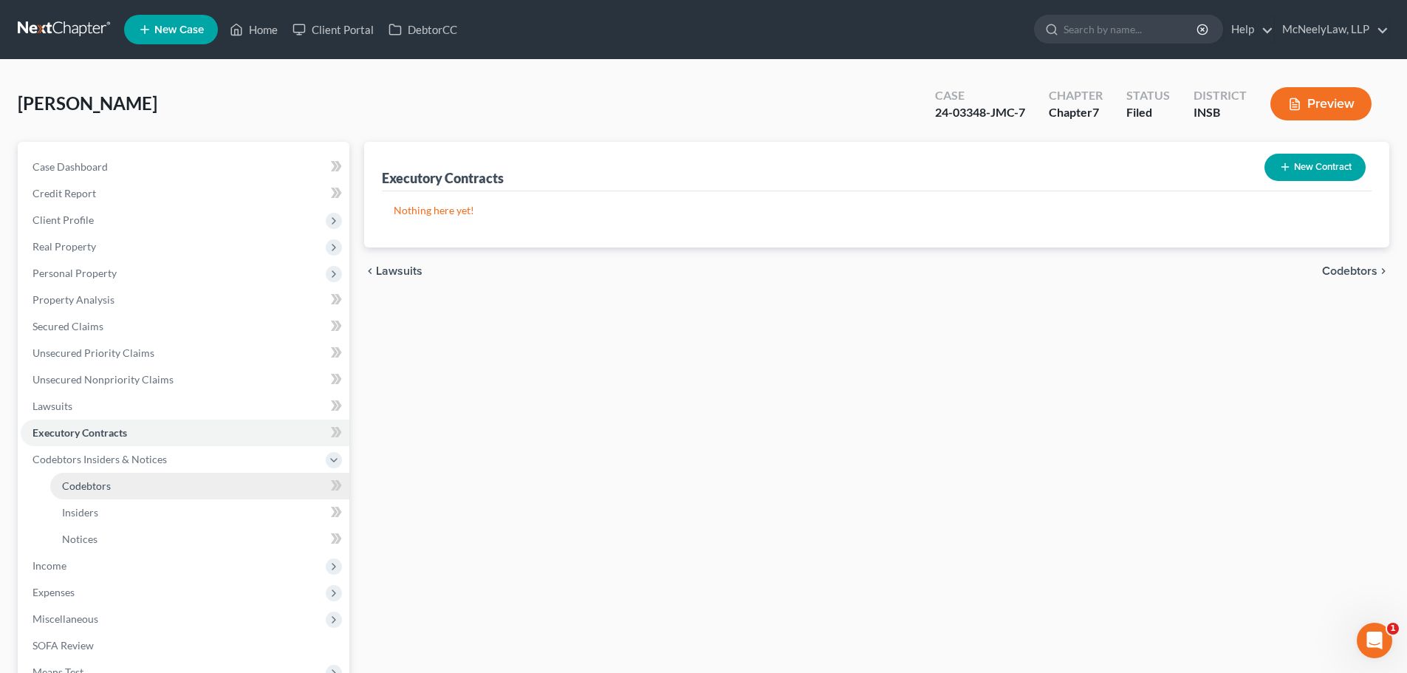
click at [101, 485] on span "Codebtors" at bounding box center [86, 485] width 49 height 13
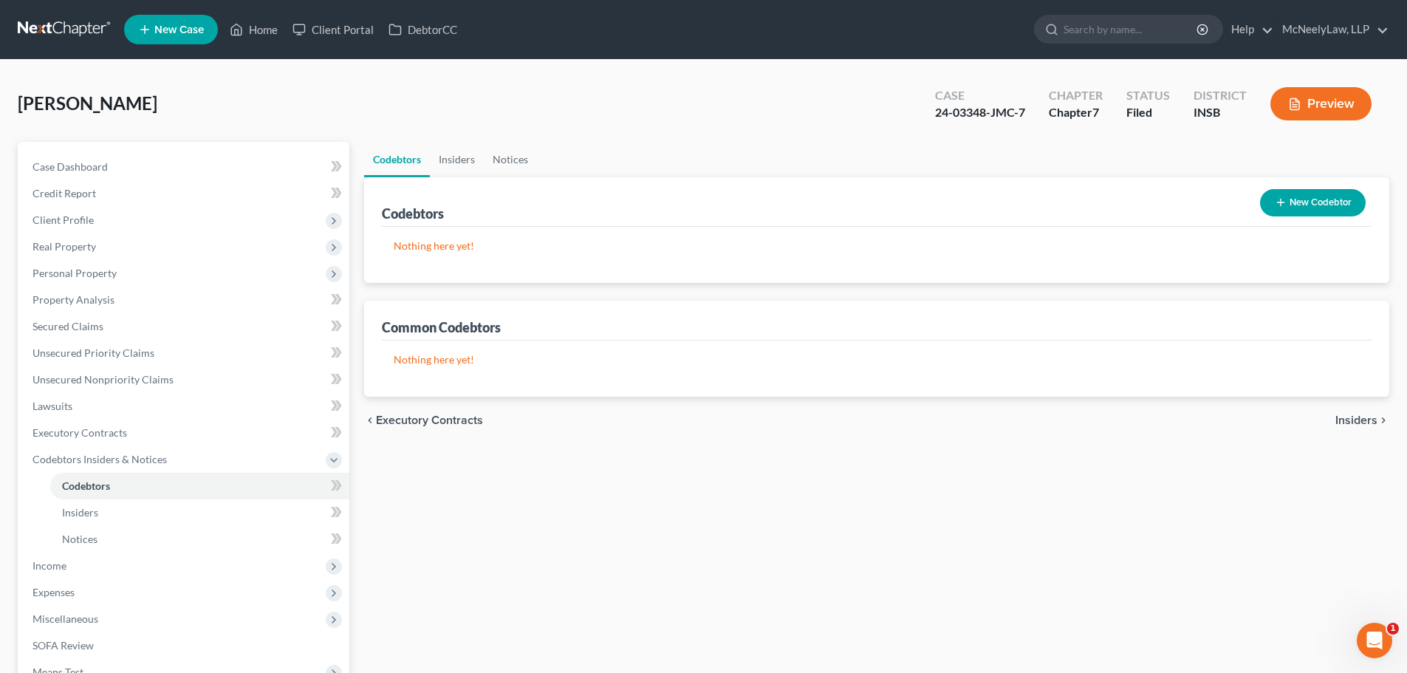
click at [1357, 420] on span "Insiders" at bounding box center [1357, 420] width 42 height 12
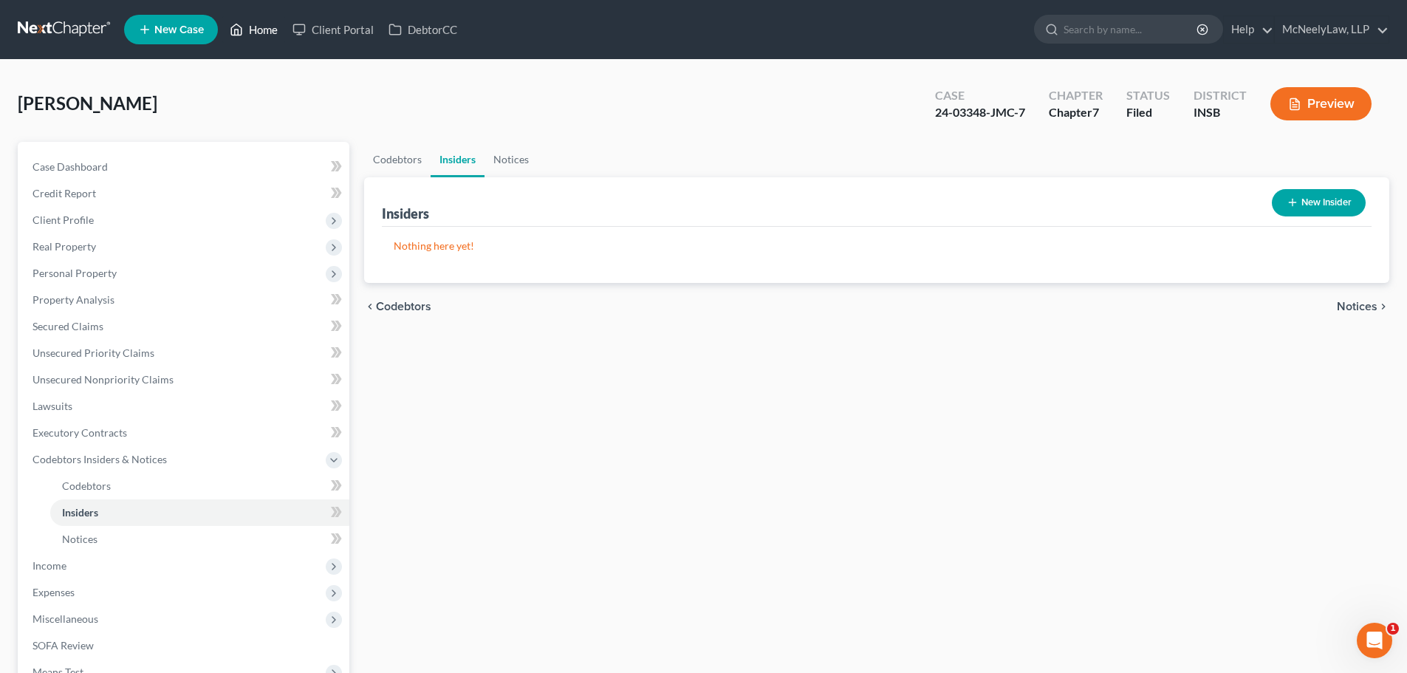
click at [284, 27] on link "Home" at bounding box center [253, 29] width 63 height 27
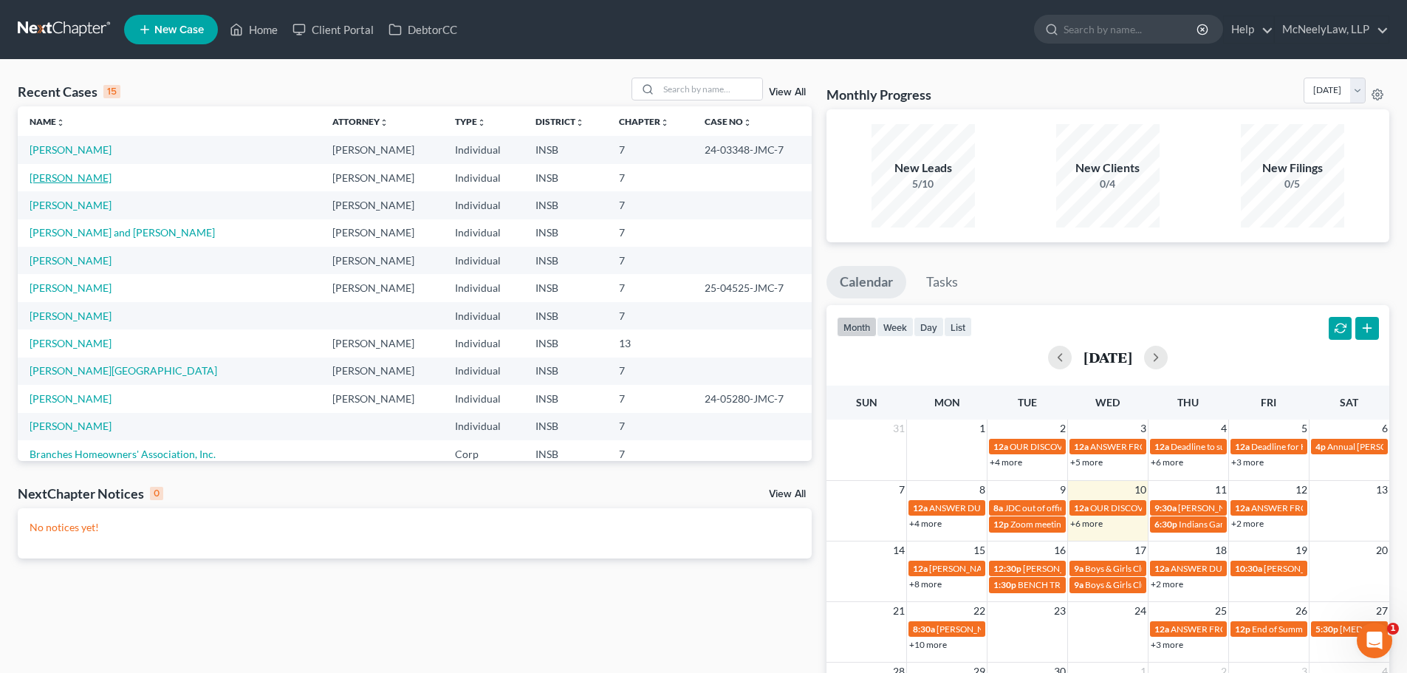
click at [70, 180] on link "[PERSON_NAME]" at bounding box center [71, 177] width 82 height 13
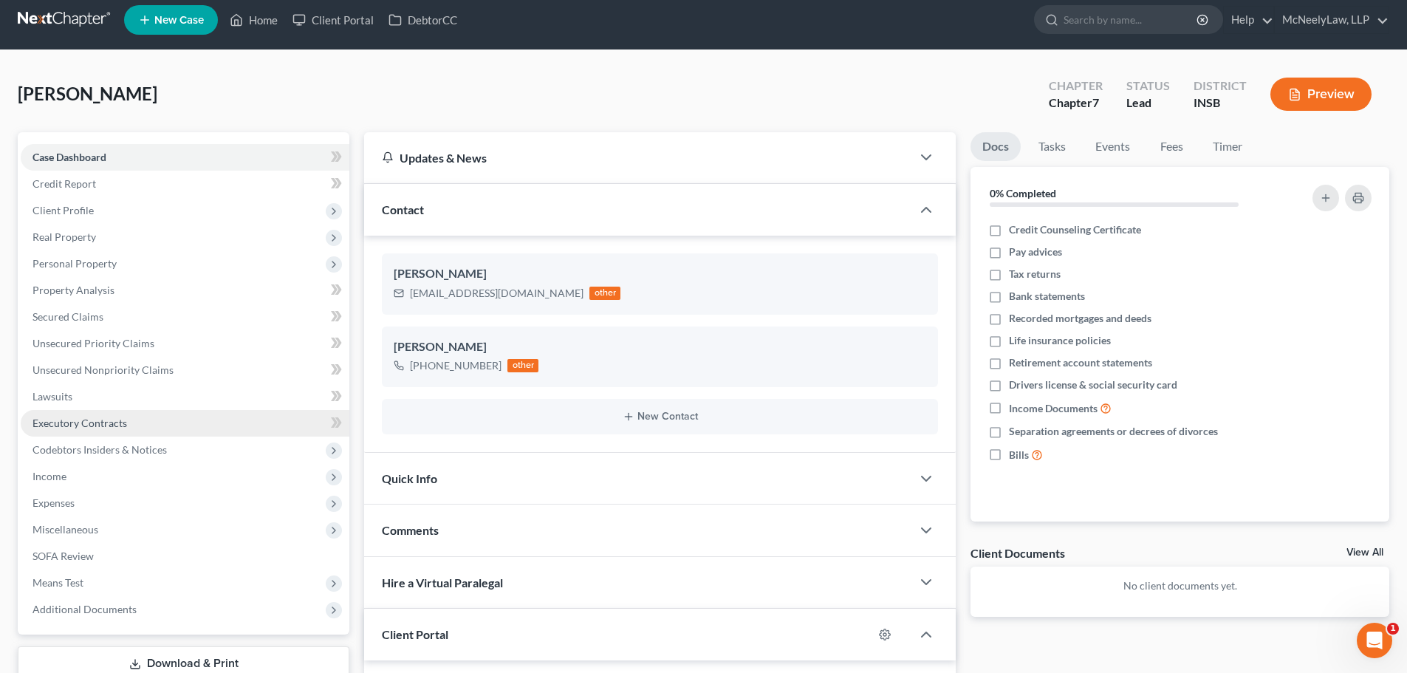
scroll to position [74, 0]
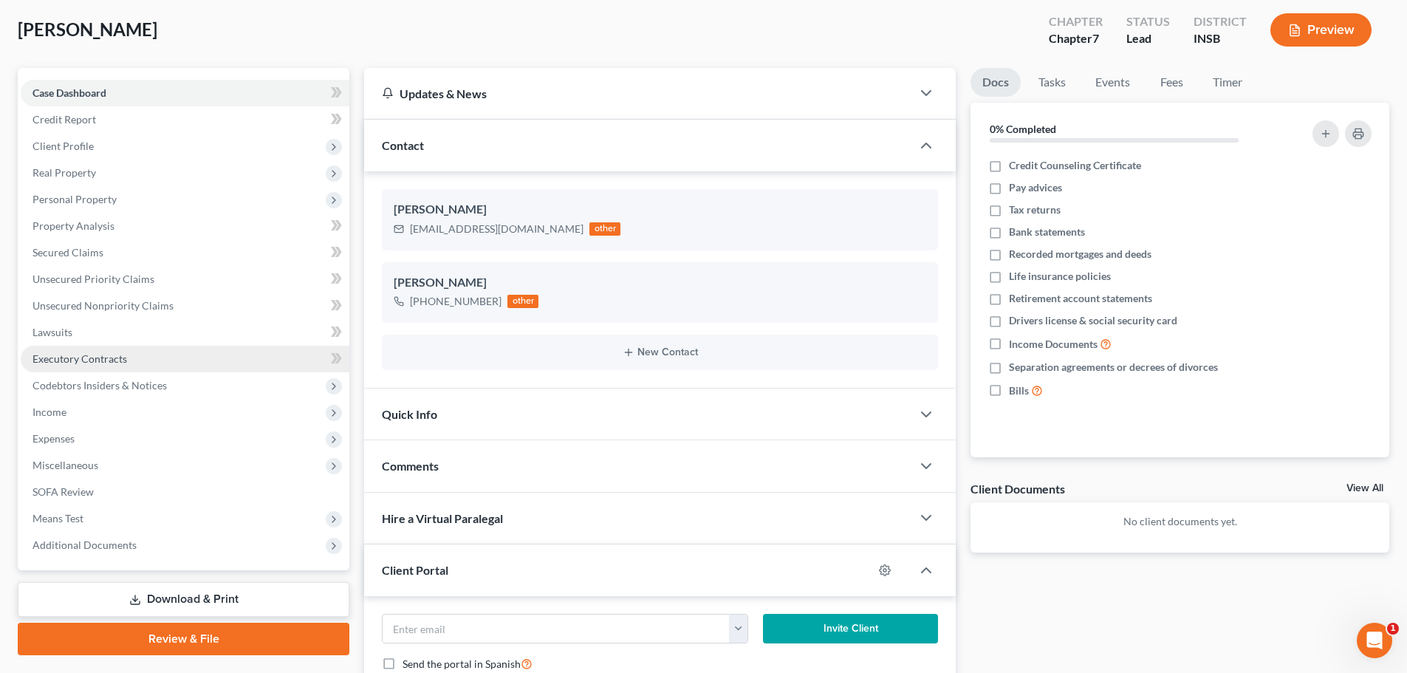
click at [126, 363] on link "Executory Contracts" at bounding box center [185, 359] width 329 height 27
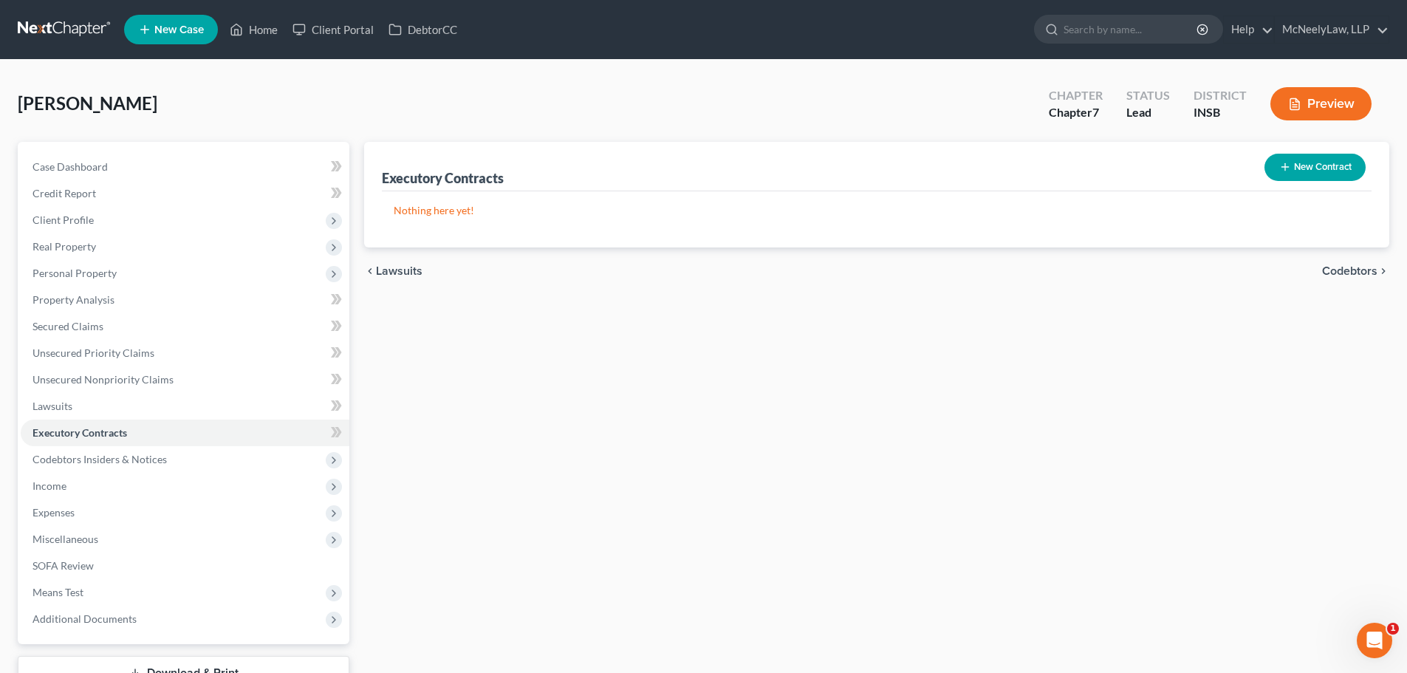
click at [1369, 274] on span "Codebtors" at bounding box center [1349, 271] width 55 height 12
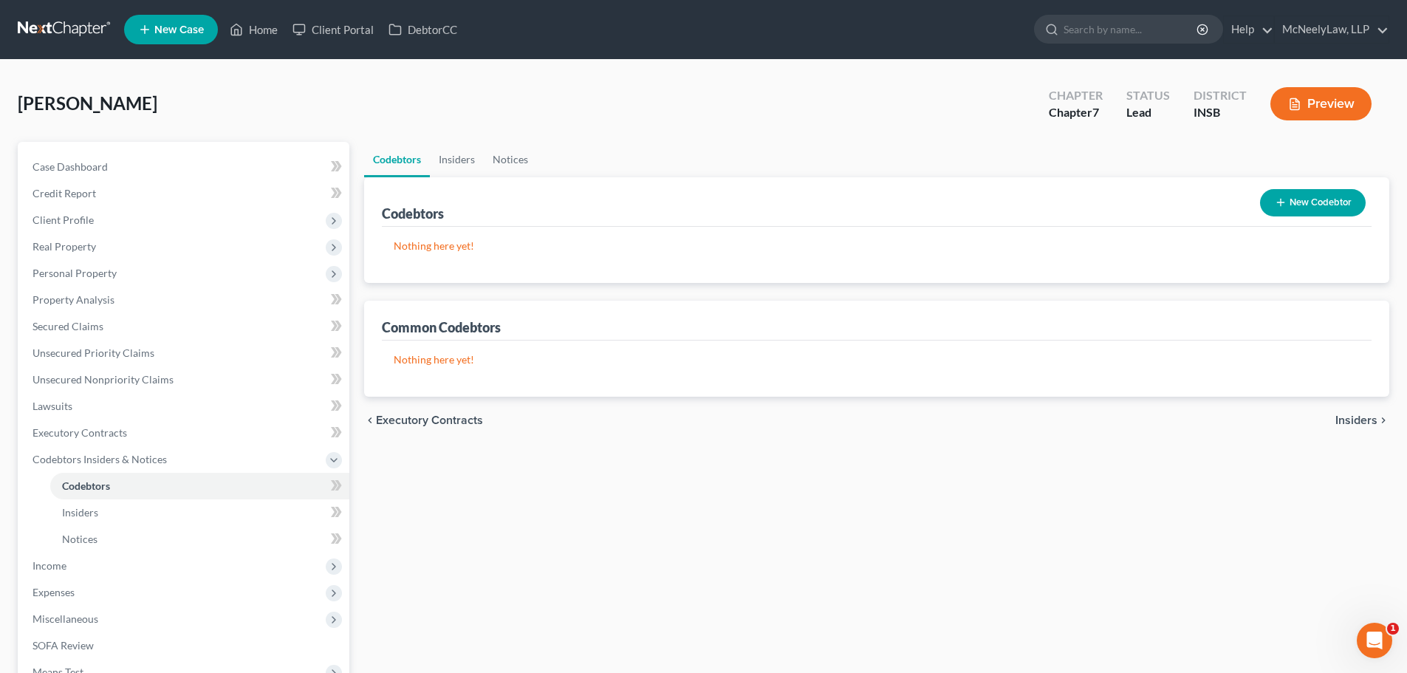
click at [1350, 414] on span "Insiders" at bounding box center [1357, 420] width 42 height 12
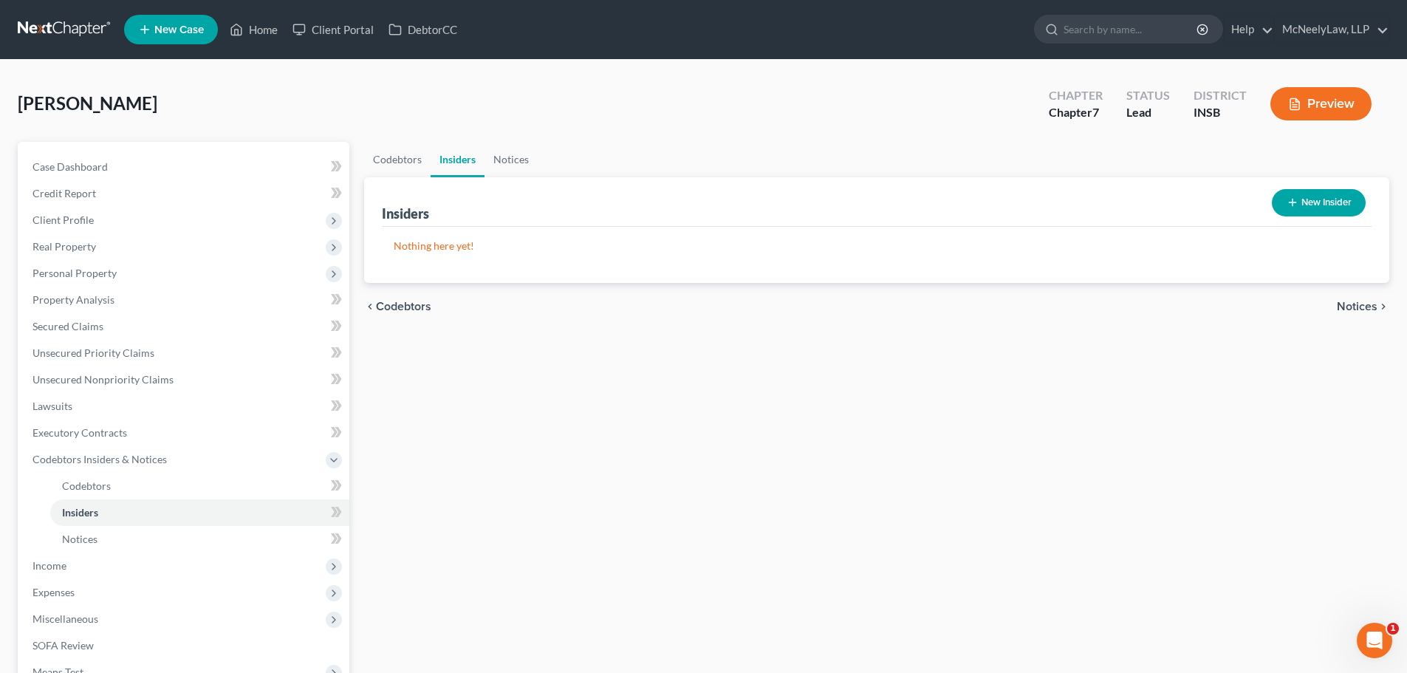
click at [1385, 310] on icon "chevron_right" at bounding box center [1384, 307] width 12 height 12
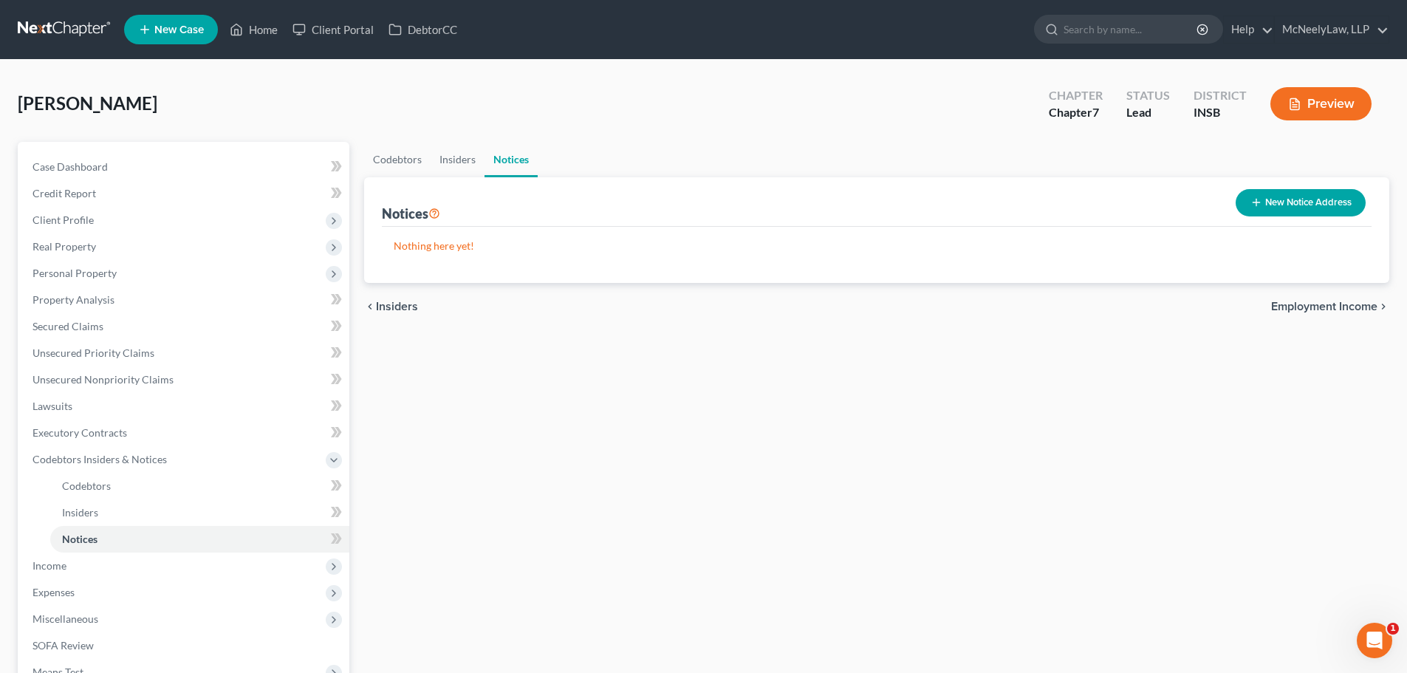
click at [1381, 310] on icon "chevron_right" at bounding box center [1384, 307] width 12 height 12
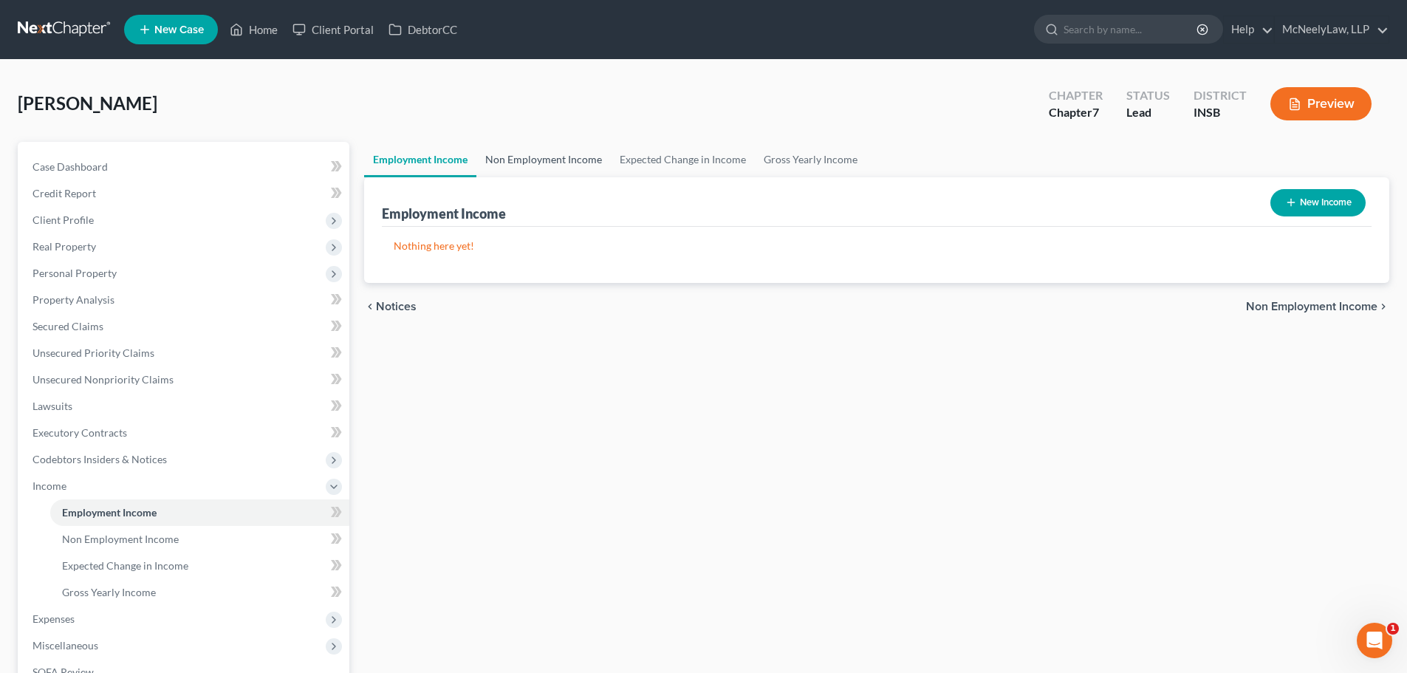
click at [529, 151] on link "Non Employment Income" at bounding box center [543, 159] width 134 height 35
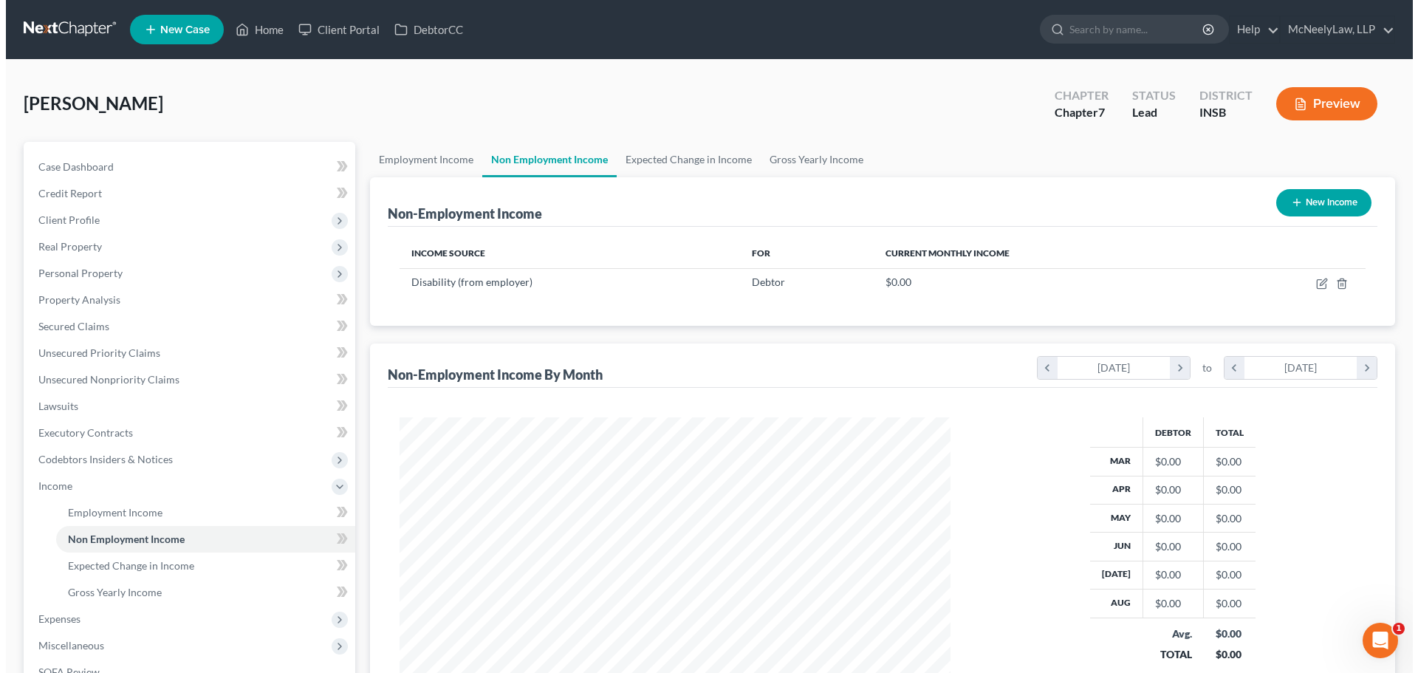
scroll to position [276, 581]
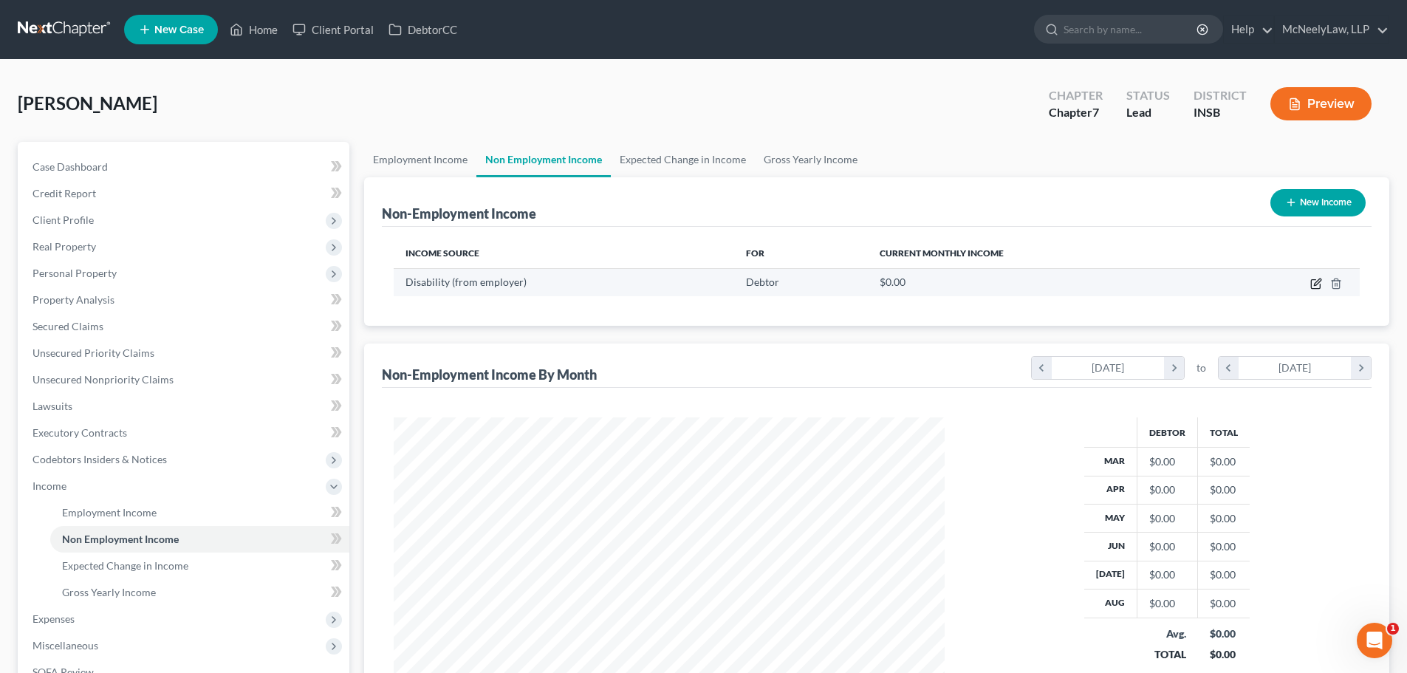
click at [1312, 288] on icon "button" at bounding box center [1315, 284] width 9 height 9
select select "1"
select select "0"
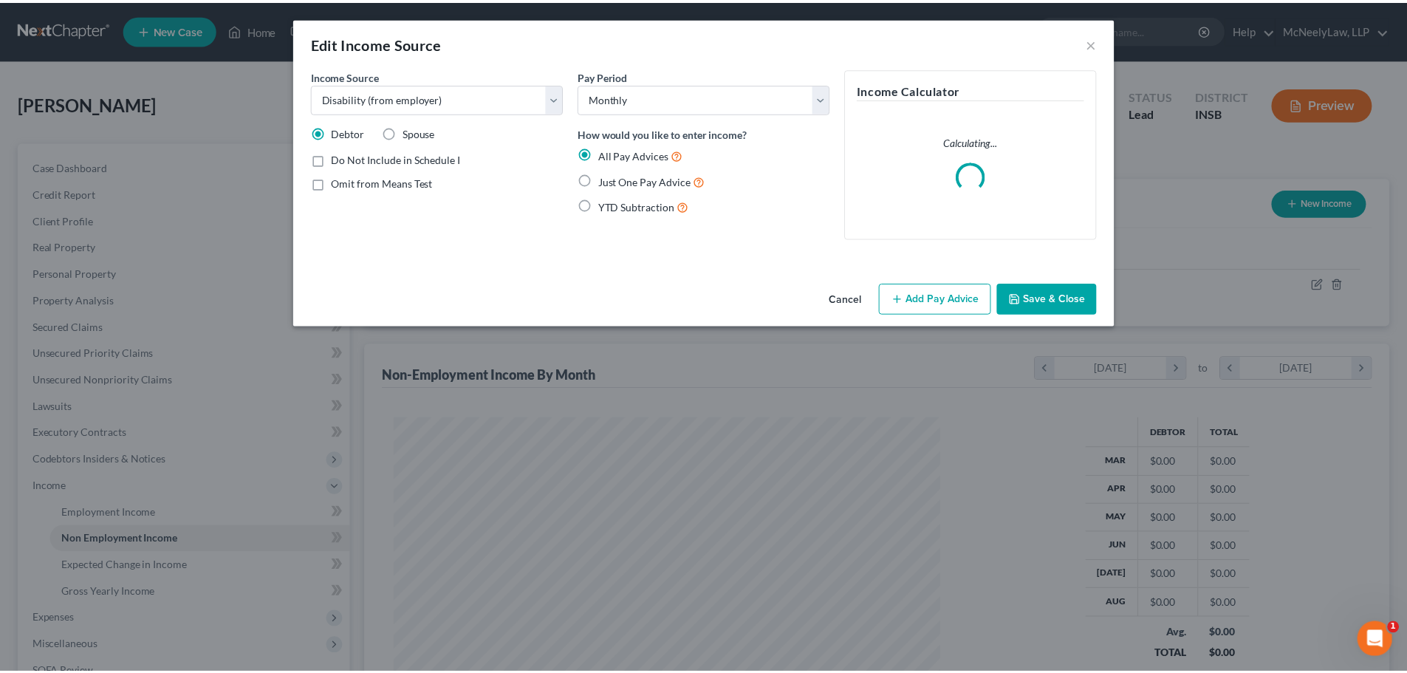
scroll to position [278, 586]
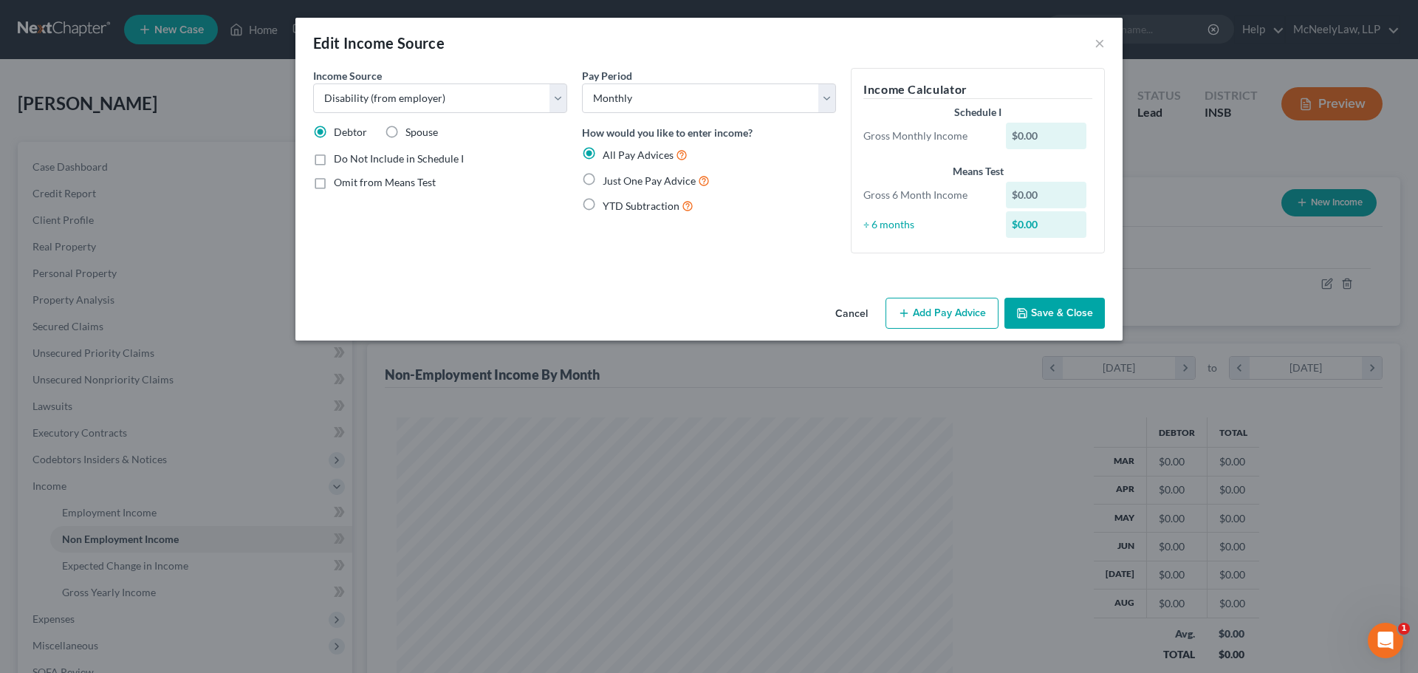
click at [943, 299] on button "Add Pay Advice" at bounding box center [942, 313] width 113 height 31
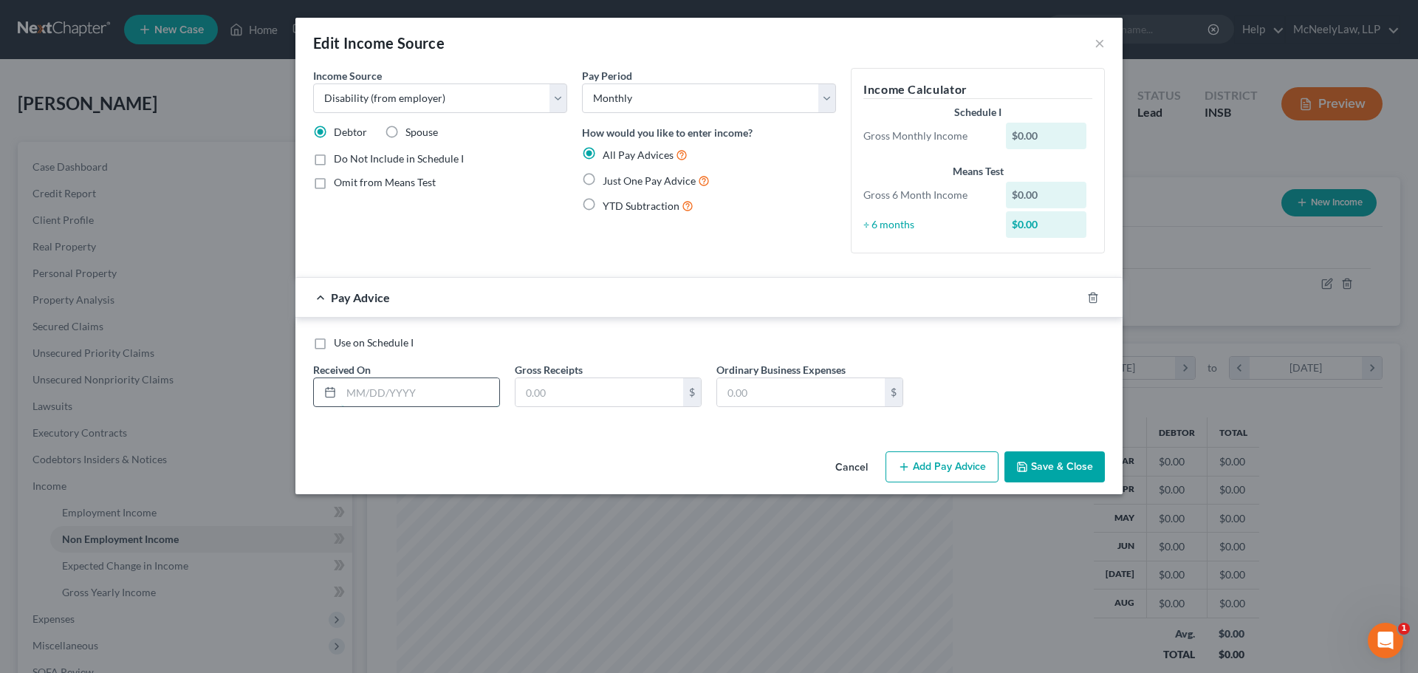
click at [465, 405] on input "text" at bounding box center [420, 392] width 158 height 28
click at [502, 320] on div "Use on Schedule I Received On * Gross Receipts $ Ordinary Business Expenses $" at bounding box center [708, 374] width 827 height 113
drag, startPoint x: 508, startPoint y: 85, endPoint x: 508, endPoint y: 92, distance: 7.4
click at [508, 85] on select "Select Unemployment Disability (from employer) Pension Retirement Social Securi…" at bounding box center [440, 98] width 254 height 30
drag, startPoint x: 507, startPoint y: 50, endPoint x: 502, endPoint y: 56, distance: 7.9
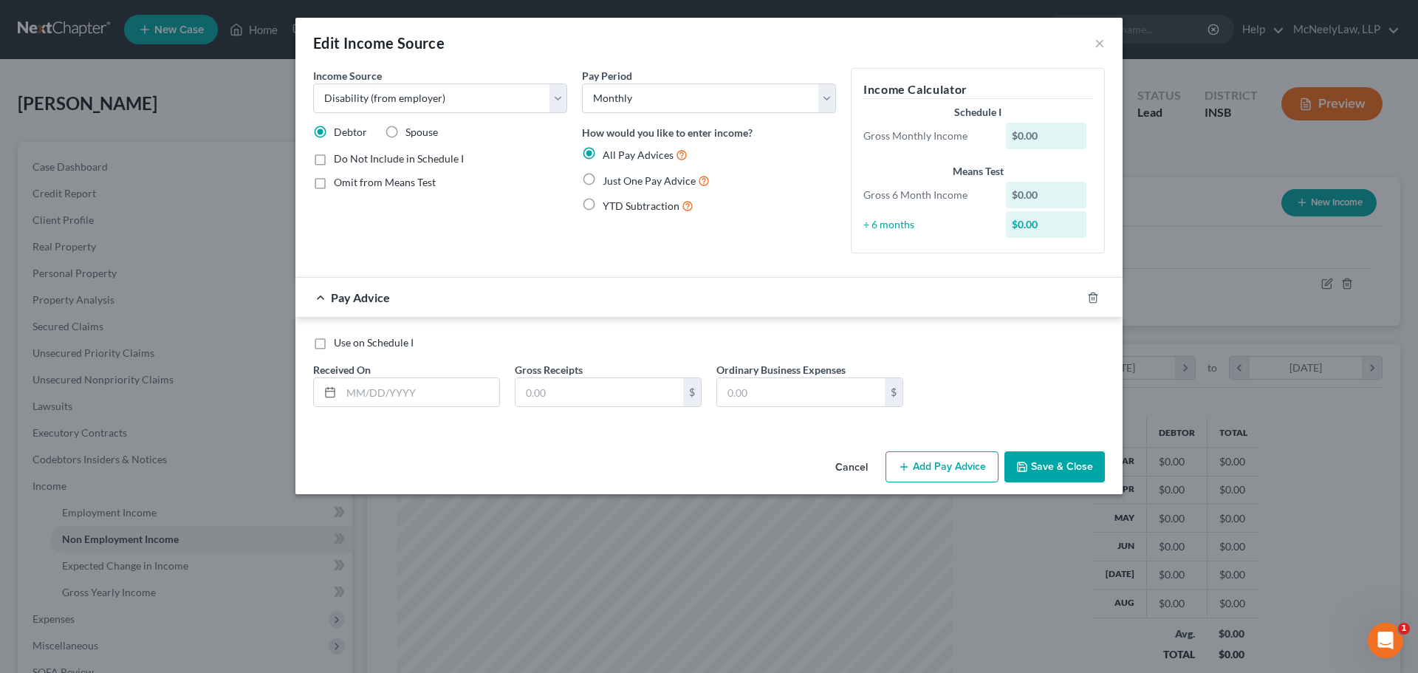
click at [507, 49] on div "Edit Income Source ×" at bounding box center [708, 43] width 827 height 50
click at [444, 411] on div "Use on Schedule I Received On * Gross Receipts $ Ordinary Business Expenses $" at bounding box center [709, 376] width 807 height 83
click at [440, 390] on input "text" at bounding box center [420, 392] width 158 height 28
type input "[DATE]"
drag, startPoint x: 502, startPoint y: 231, endPoint x: 484, endPoint y: 239, distance: 19.9
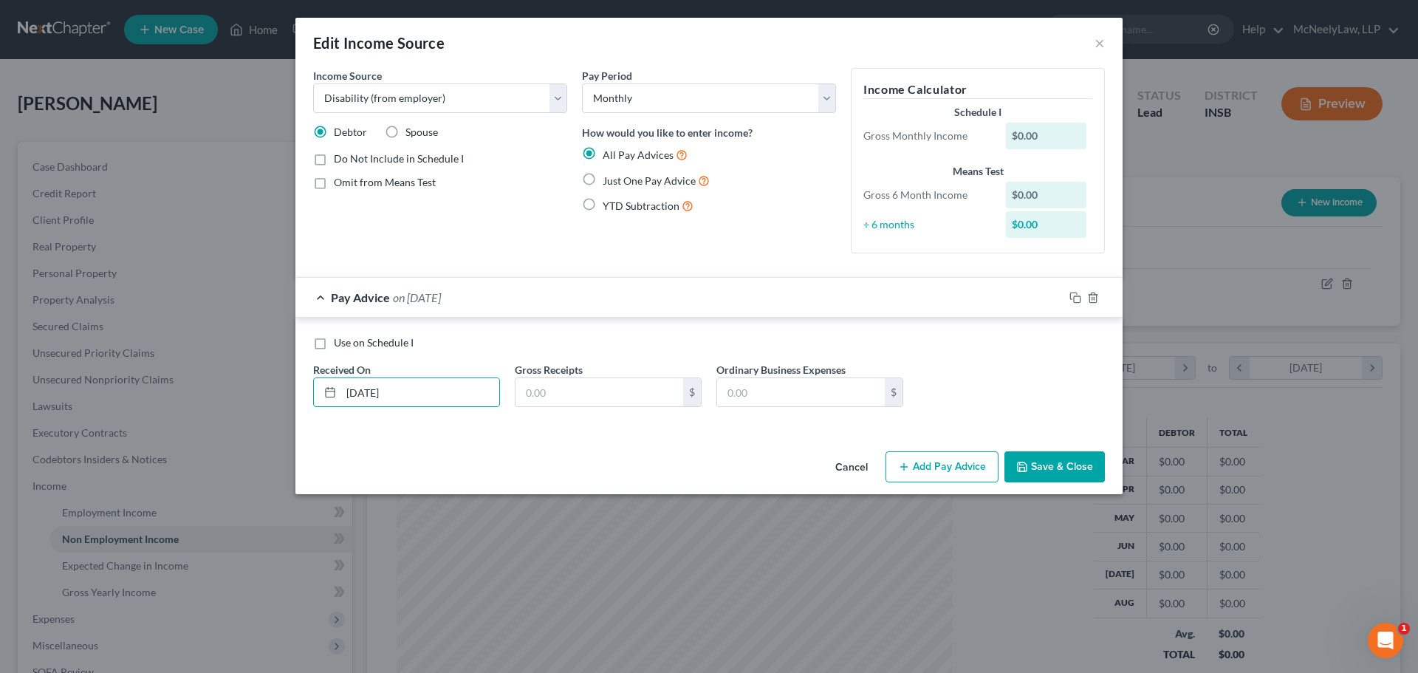
click at [502, 230] on div "Income Source * Select Unemployment Disability (from employer) Pension Retireme…" at bounding box center [440, 166] width 269 height 197
click at [640, 383] on input "text" at bounding box center [600, 392] width 168 height 28
type input "1,799.00"
click at [708, 233] on div "Pay Period Select Monthly Twice Monthly Every Other Week Weekly How would you l…" at bounding box center [709, 166] width 269 height 197
click at [814, 90] on select "Select Monthly Twice Monthly Every Other Week Weekly" at bounding box center [709, 98] width 254 height 30
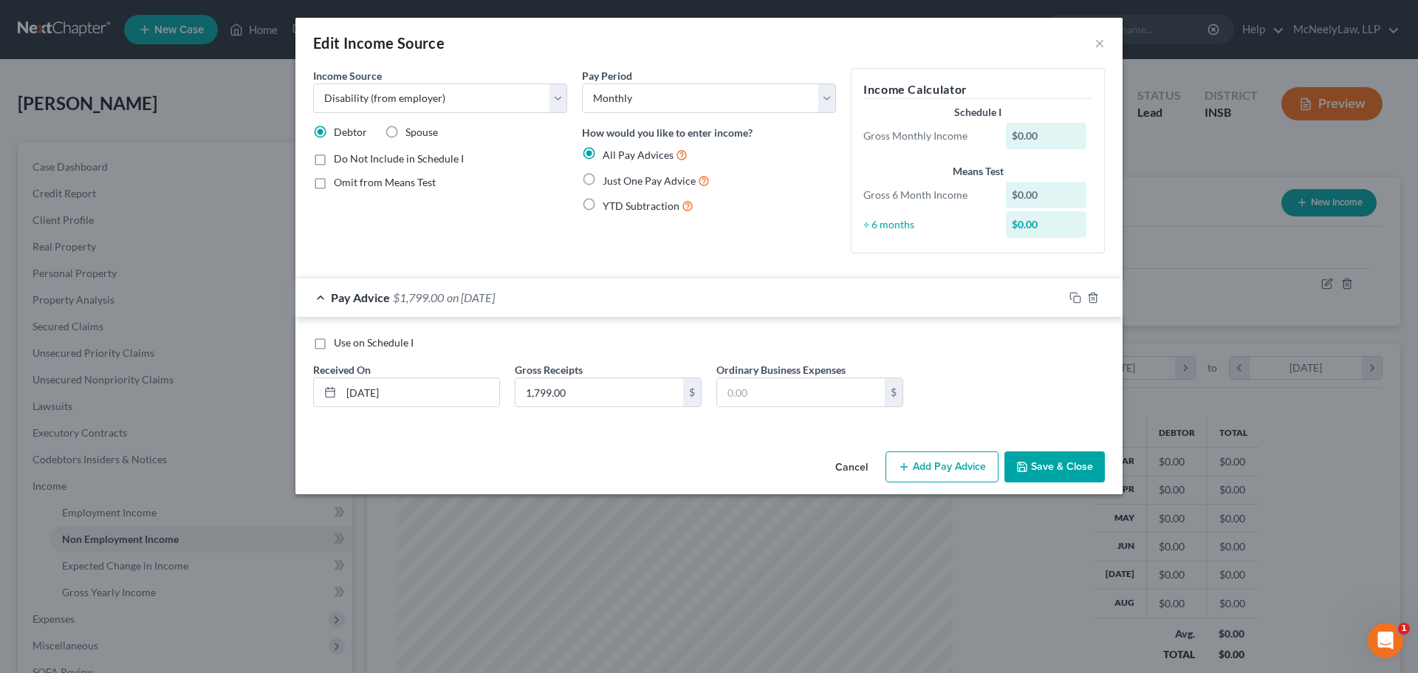
click at [793, 58] on div "Edit Income Source ×" at bounding box center [708, 43] width 827 height 50
click at [649, 182] on span "Just One Pay Advice" at bounding box center [649, 180] width 93 height 13
click at [618, 182] on input "Just One Pay Advice" at bounding box center [614, 177] width 10 height 10
radio input "true"
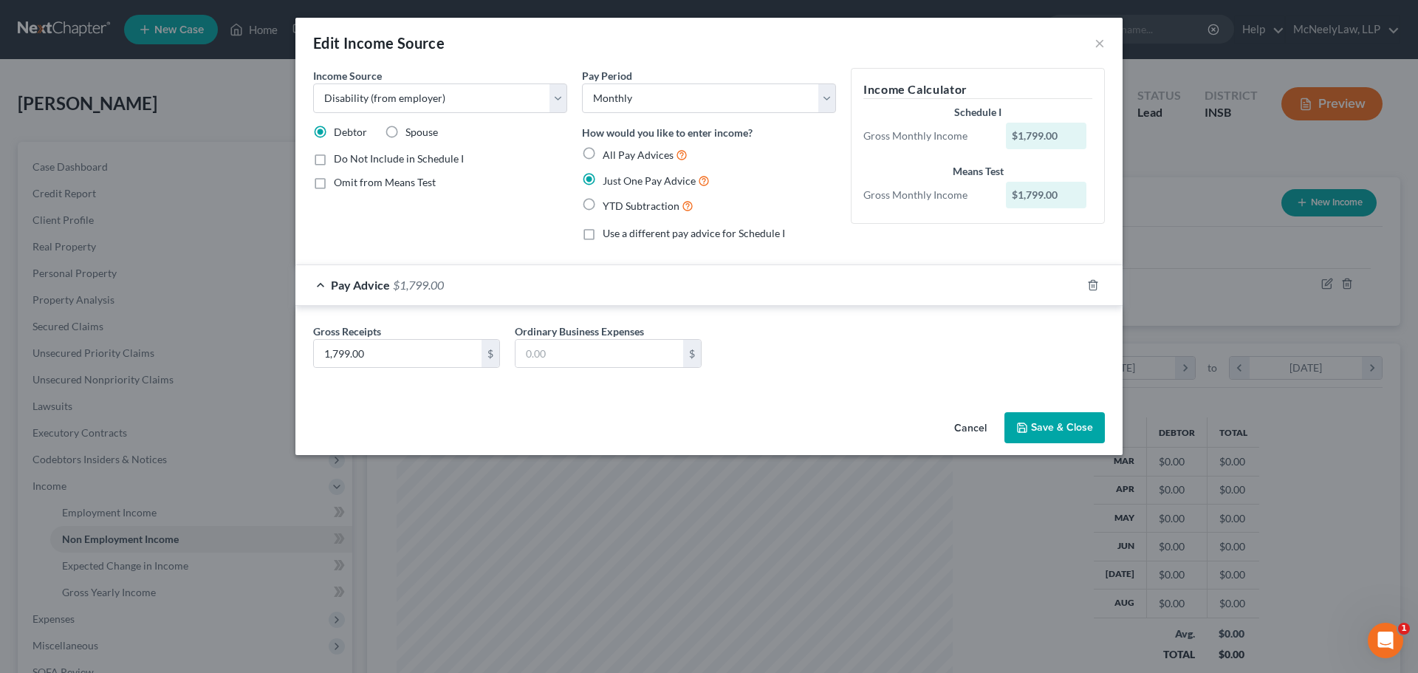
click at [603, 153] on label "All Pay Advices" at bounding box center [645, 154] width 85 height 17
click at [609, 153] on input "All Pay Advices" at bounding box center [614, 151] width 10 height 10
radio input "true"
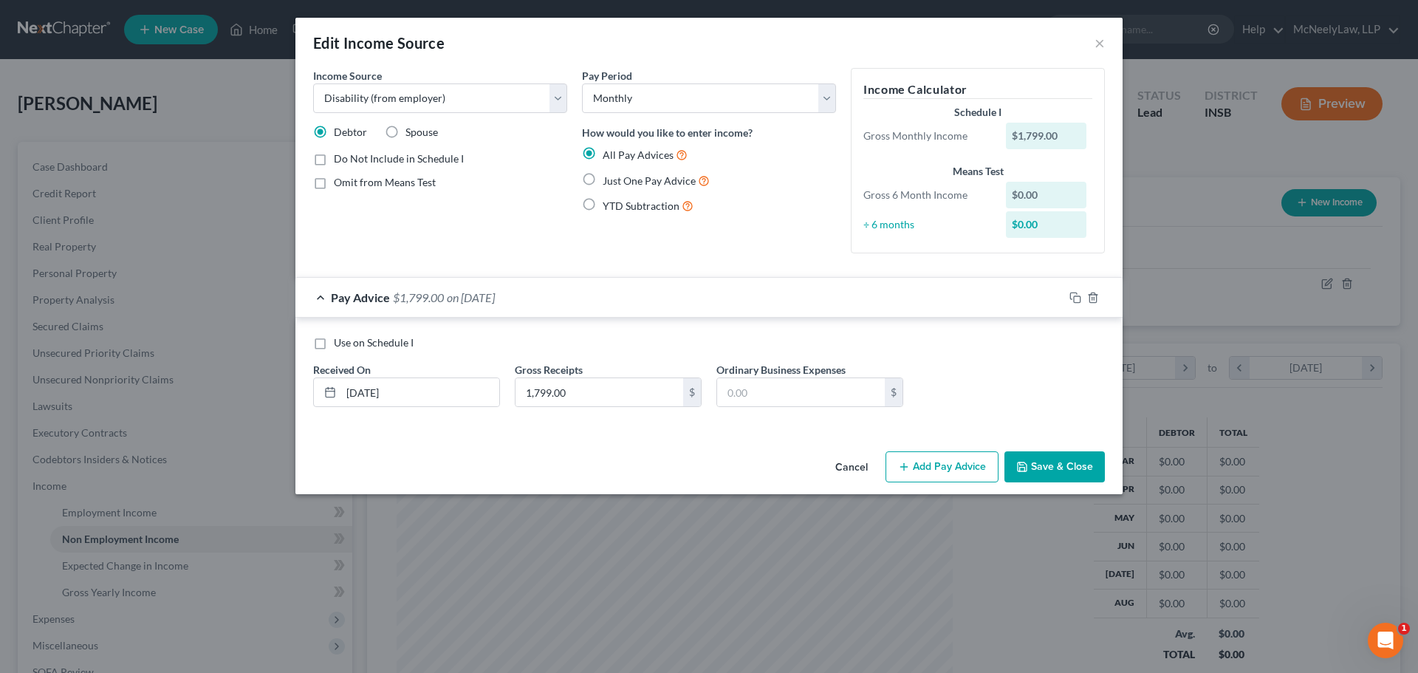
click at [1040, 460] on button "Save & Close" at bounding box center [1055, 466] width 100 height 31
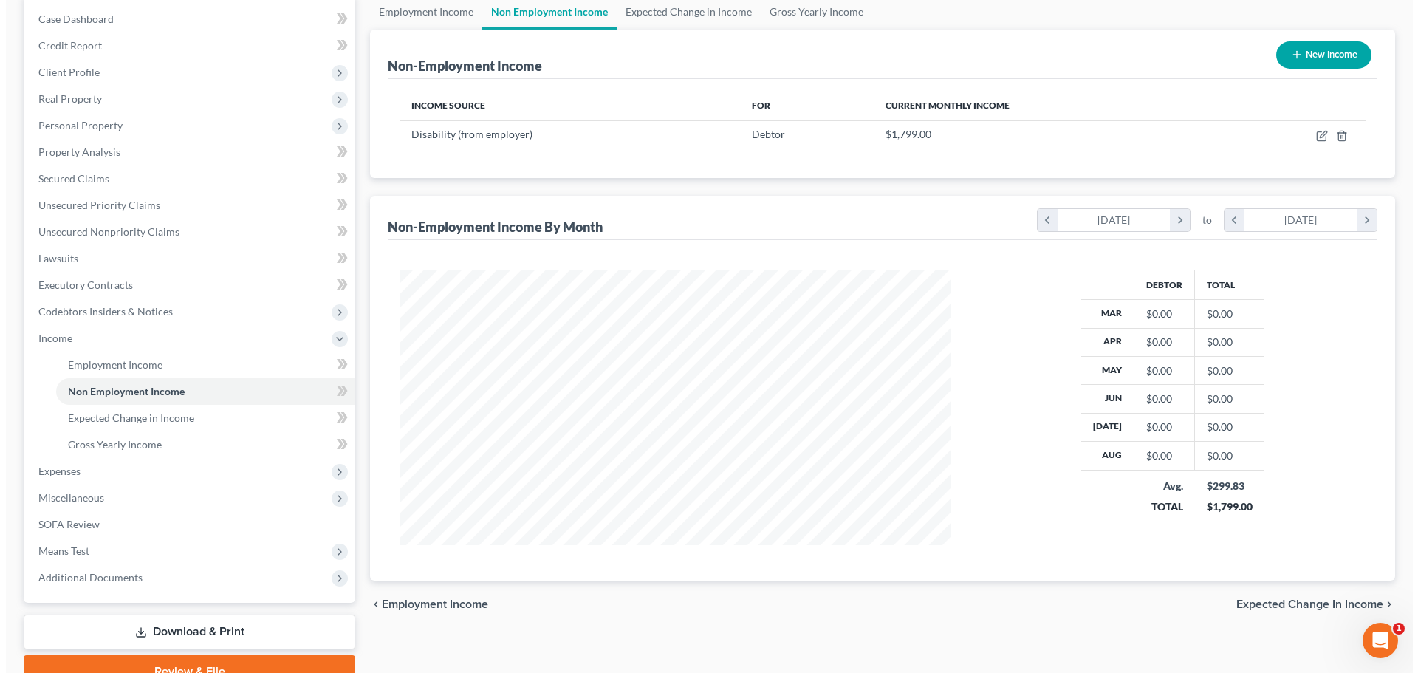
scroll to position [0, 0]
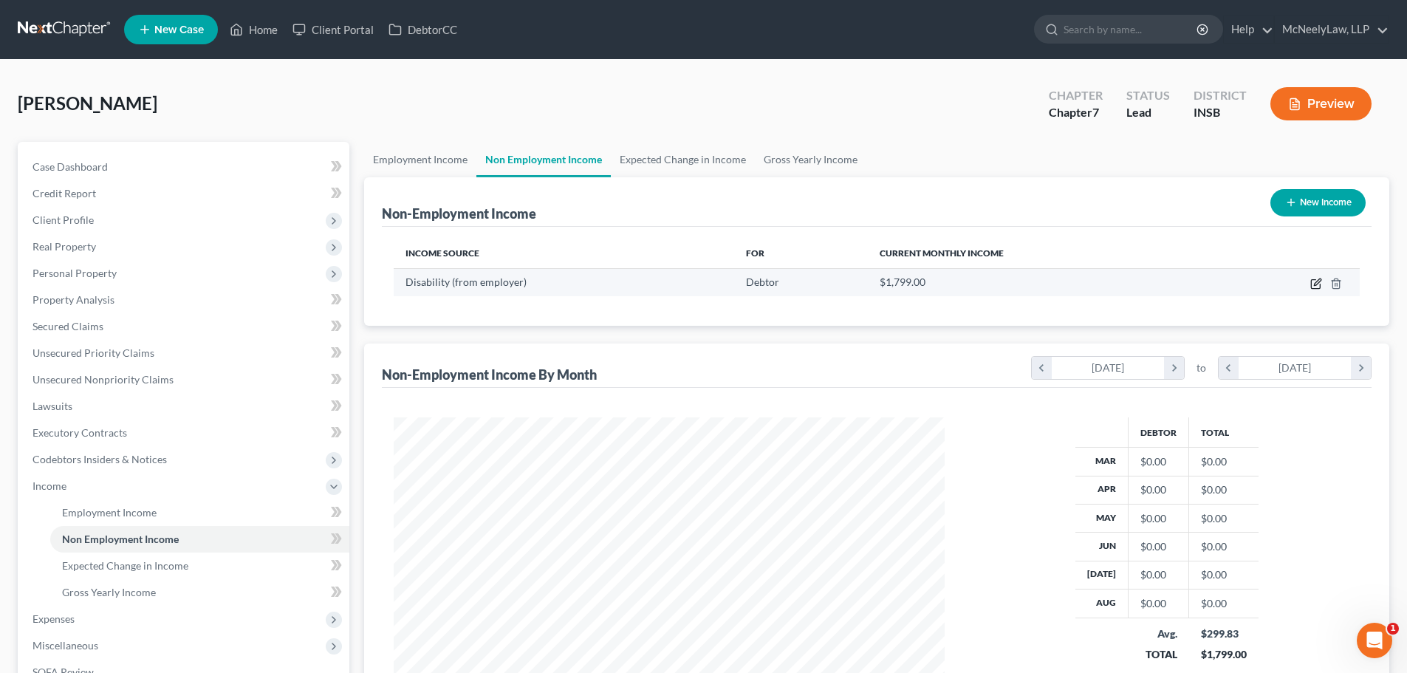
click at [1317, 281] on icon "button" at bounding box center [1317, 282] width 7 height 7
select select "1"
select select "0"
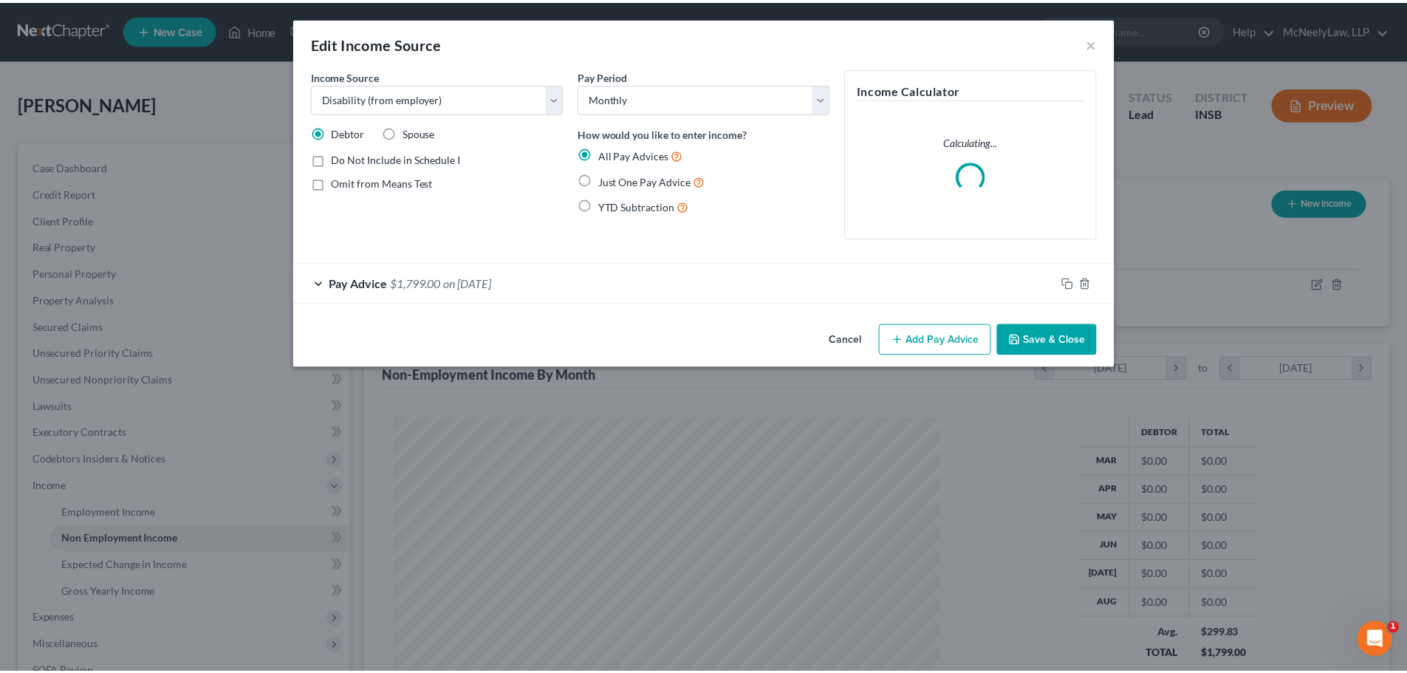
scroll to position [278, 586]
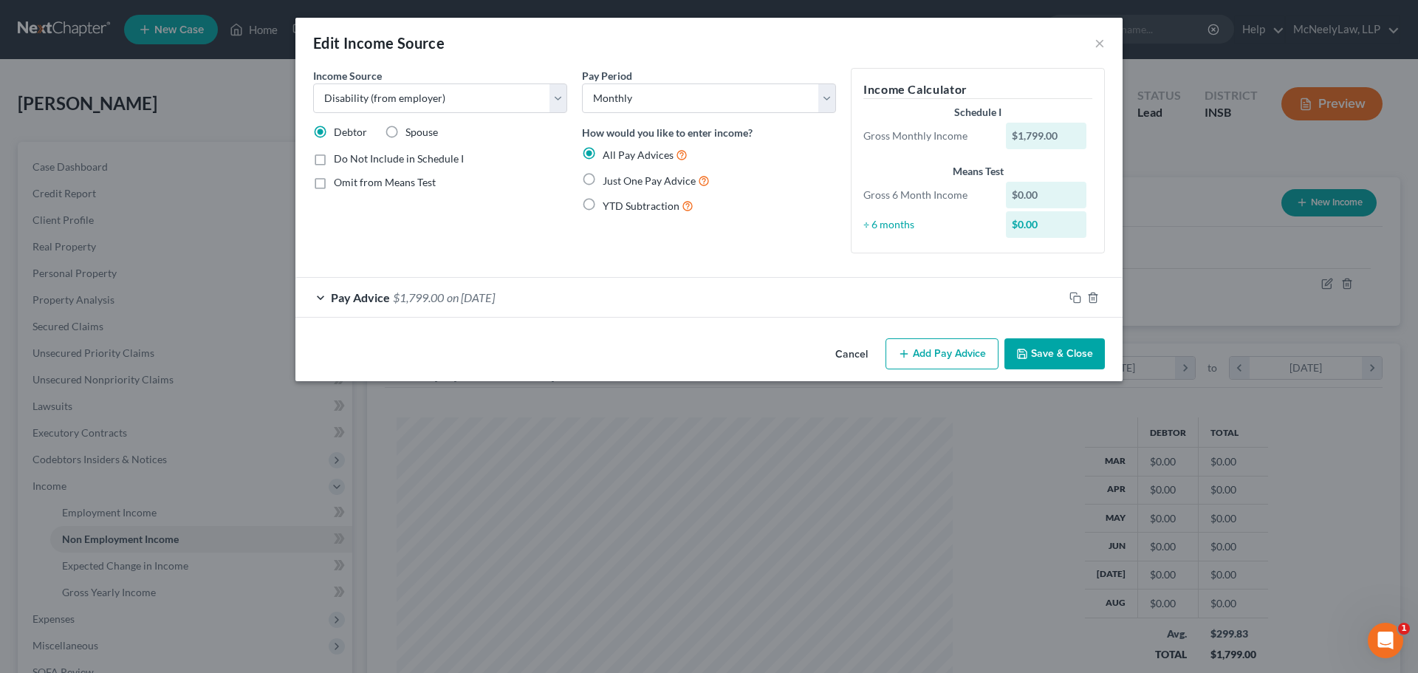
click at [603, 176] on label "Just One Pay Advice" at bounding box center [656, 180] width 107 height 17
click at [609, 176] on input "Just One Pay Advice" at bounding box center [614, 177] width 10 height 10
radio input "true"
click at [1049, 347] on button "Save & Close" at bounding box center [1055, 353] width 100 height 31
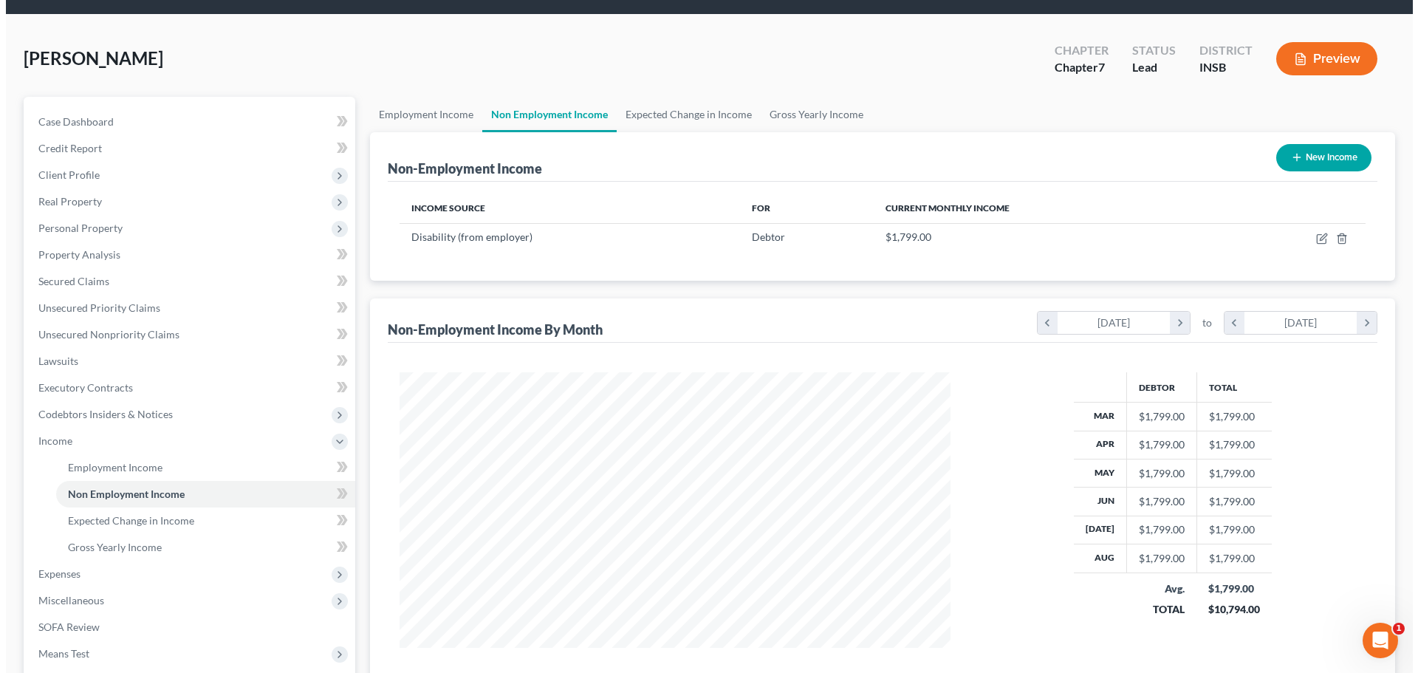
scroll to position [219, 0]
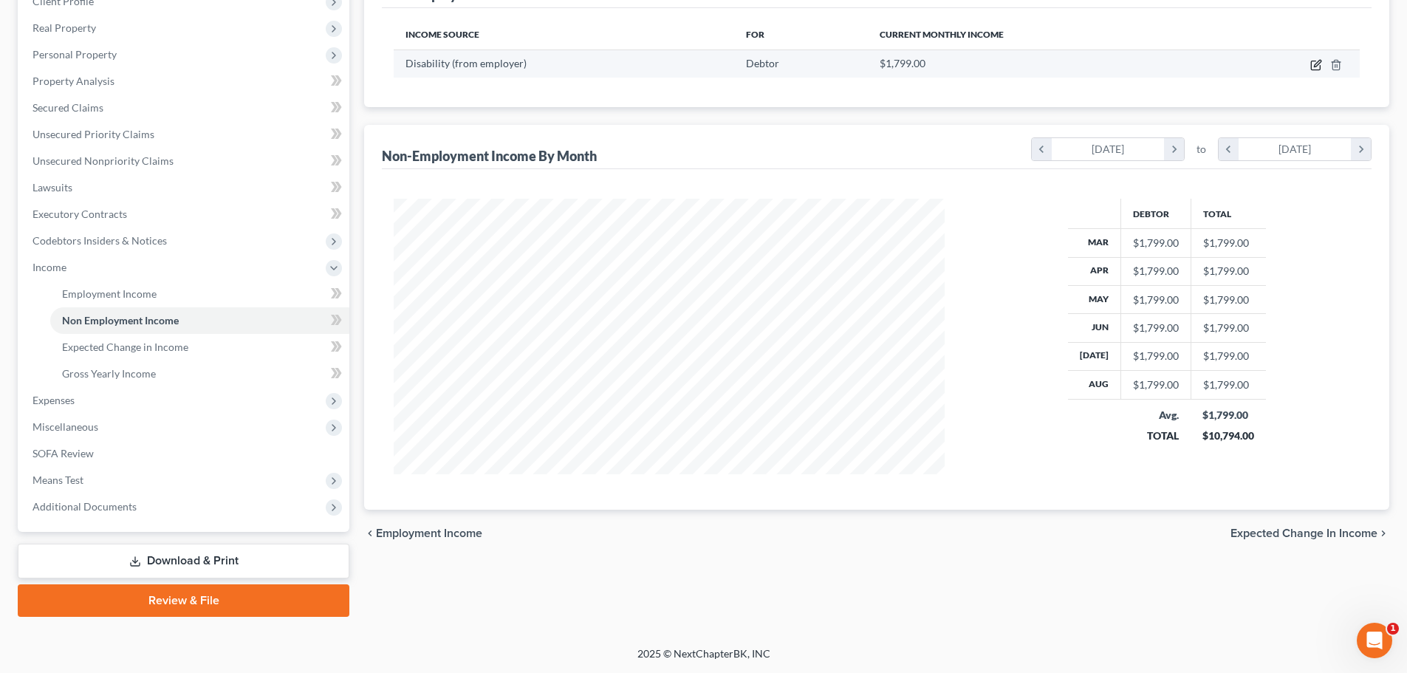
click at [1316, 64] on icon "button" at bounding box center [1317, 65] width 12 height 12
select select "1"
select select "0"
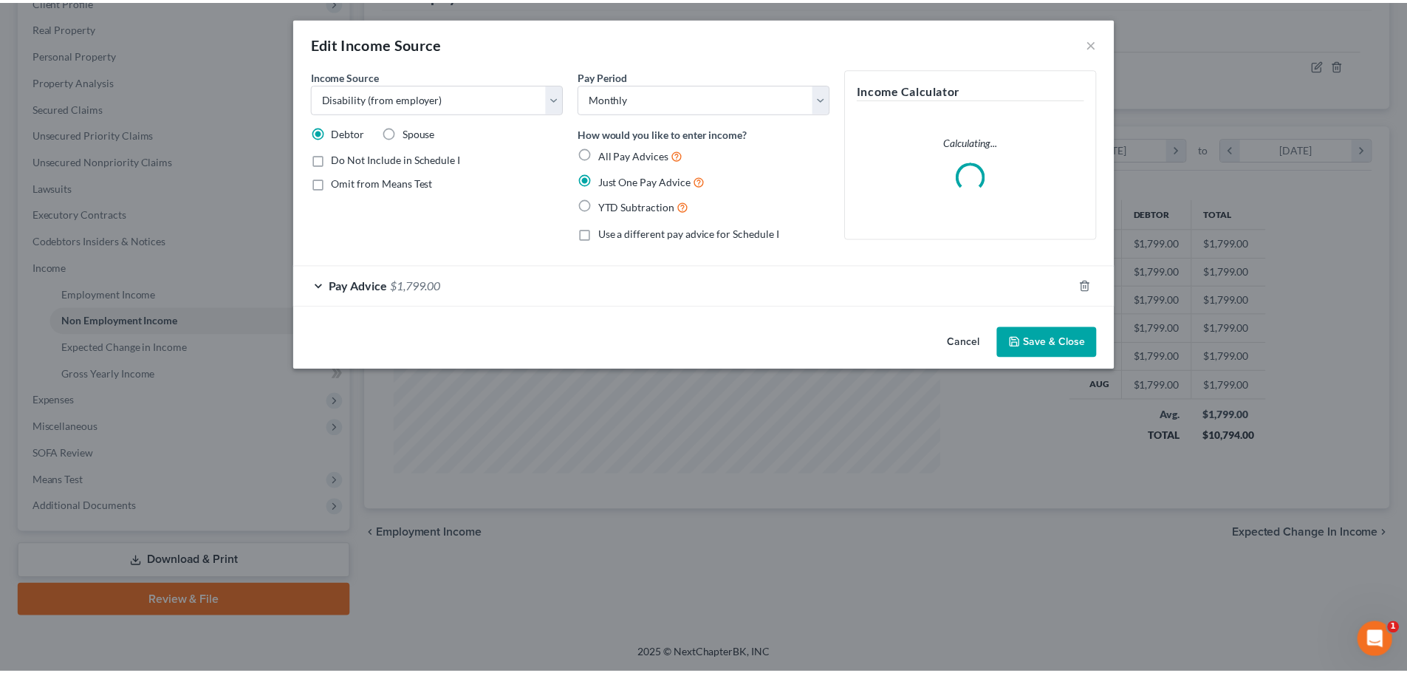
scroll to position [278, 586]
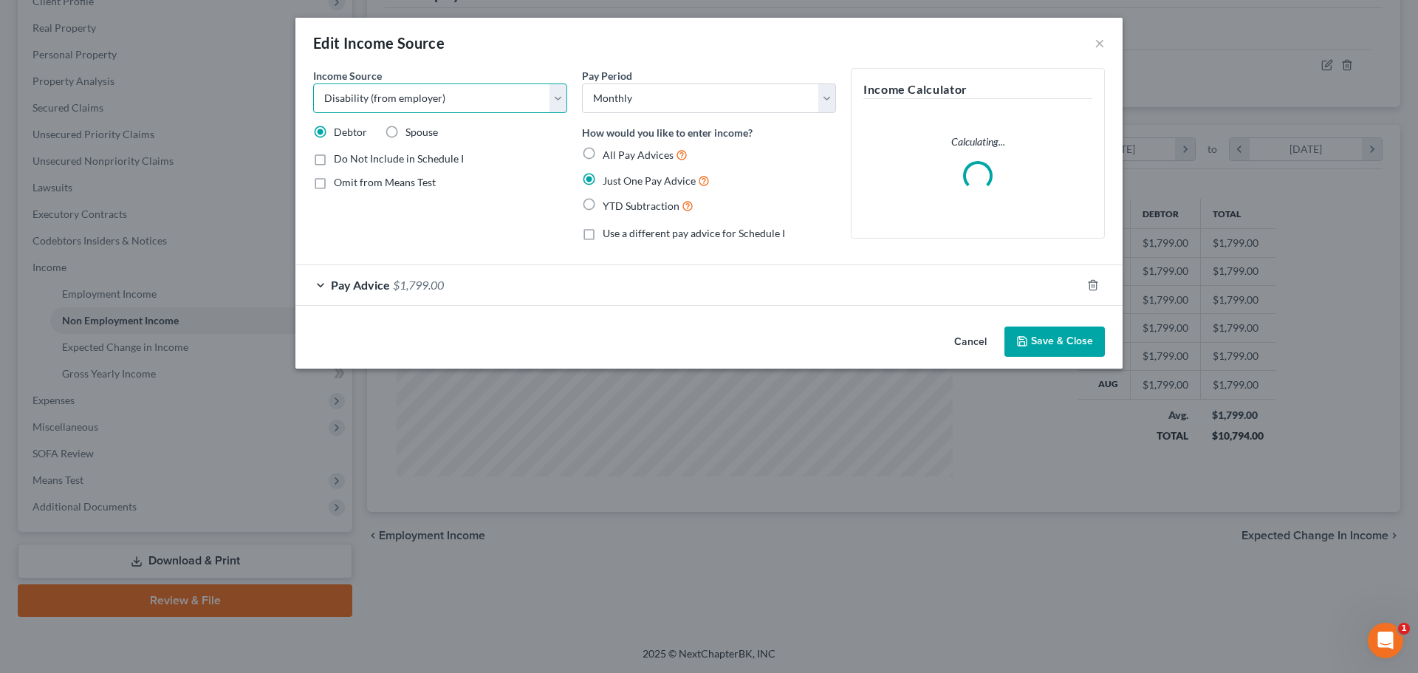
click at [511, 101] on select "Select Unemployment Disability (from employer) Pension Retirement Social Securi…" at bounding box center [440, 98] width 254 height 30
select select "4"
click at [313, 83] on select "Select Unemployment Disability (from employer) Pension Retirement Social Securi…" at bounding box center [440, 98] width 254 height 30
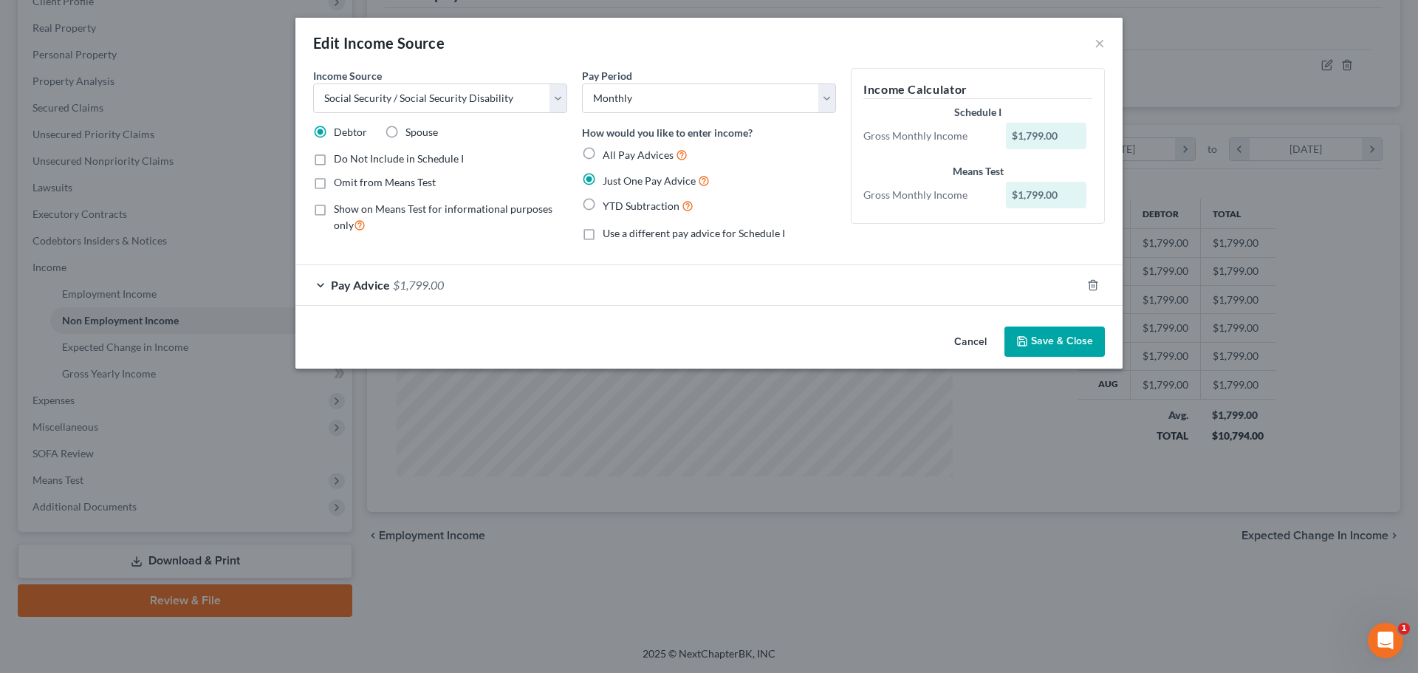
click at [1056, 348] on button "Save & Close" at bounding box center [1055, 342] width 100 height 31
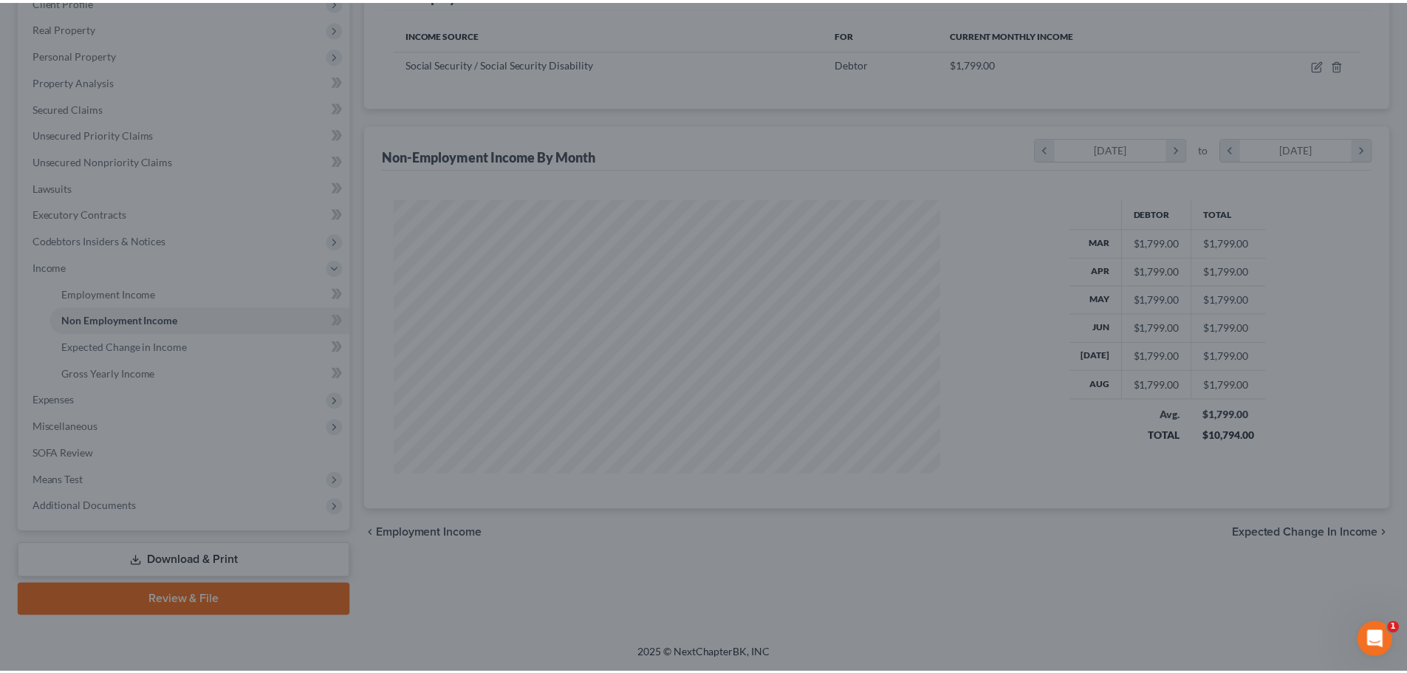
scroll to position [738471, 738166]
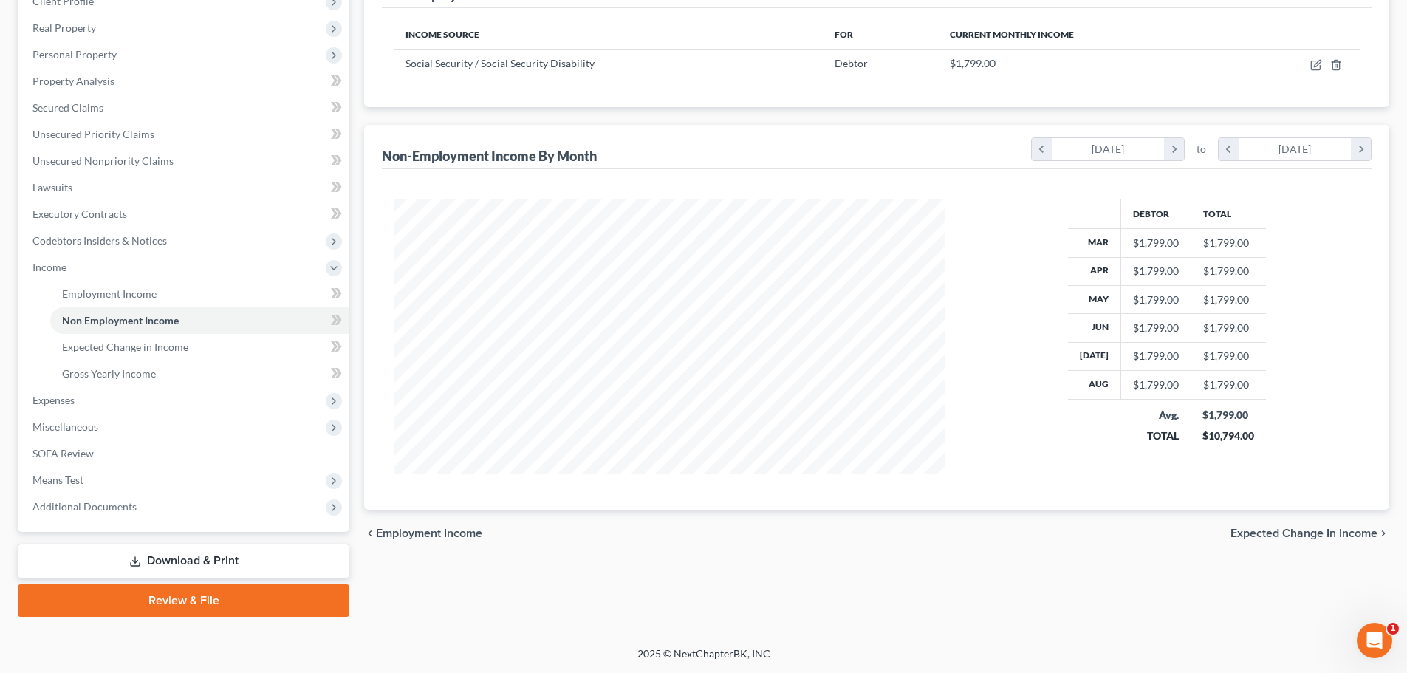
click at [1351, 535] on span "Expected Change in Income" at bounding box center [1304, 533] width 147 height 12
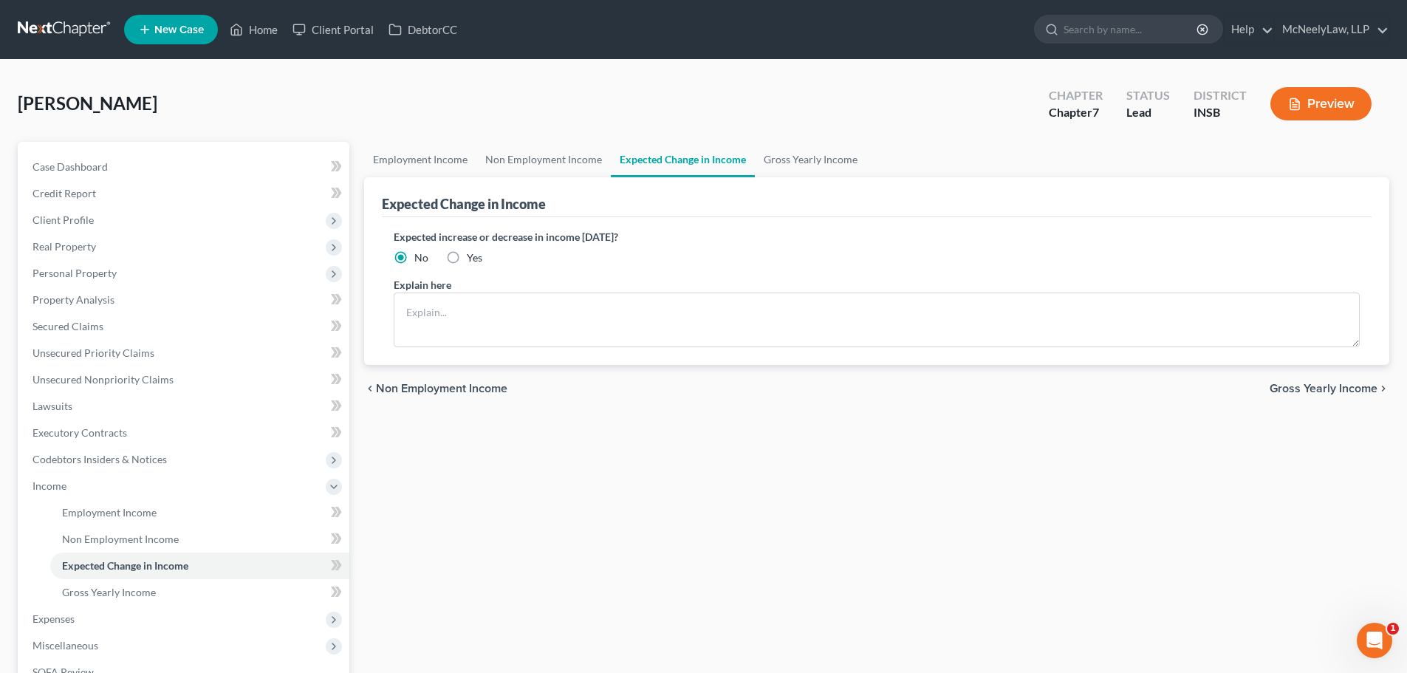
click at [1305, 392] on span "Gross Yearly Income" at bounding box center [1324, 389] width 108 height 12
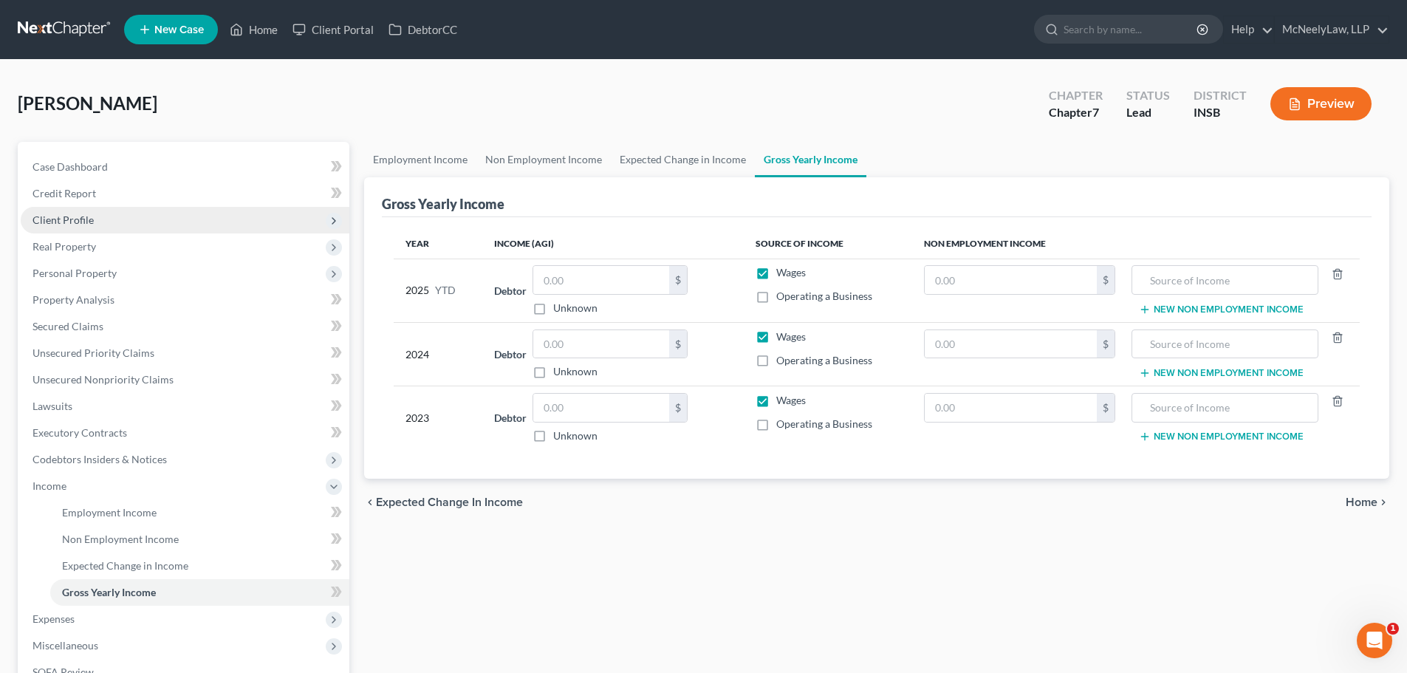
click at [96, 217] on span "Client Profile" at bounding box center [185, 220] width 329 height 27
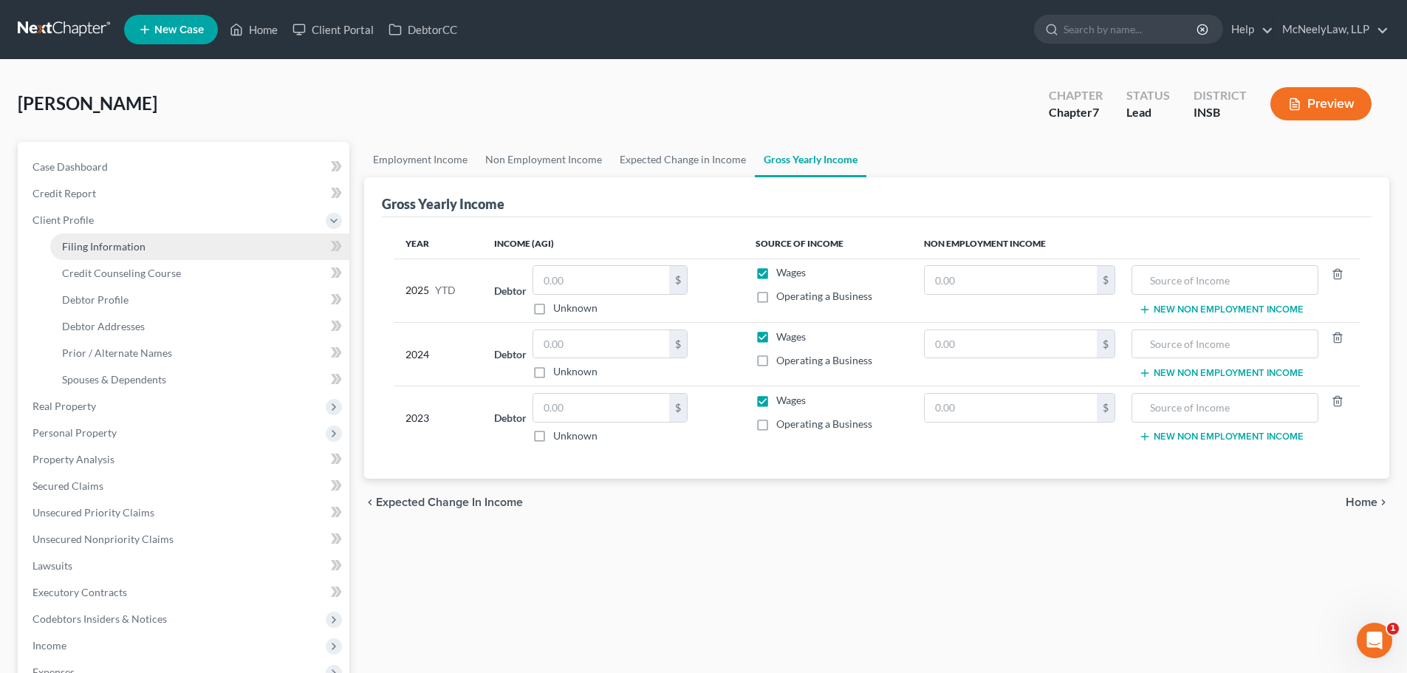
click at [124, 247] on span "Filing Information" at bounding box center [103, 246] width 83 height 13
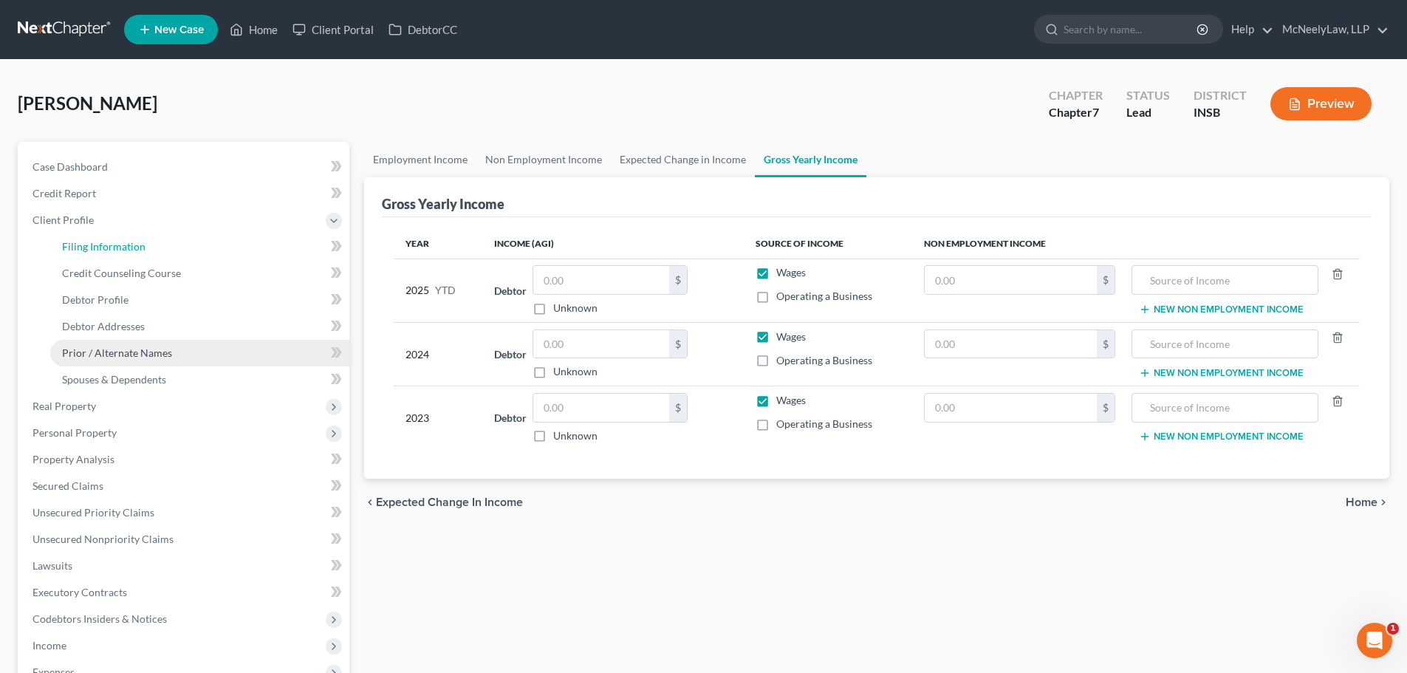
select select "1"
select select "0"
select select "28"
select select "0"
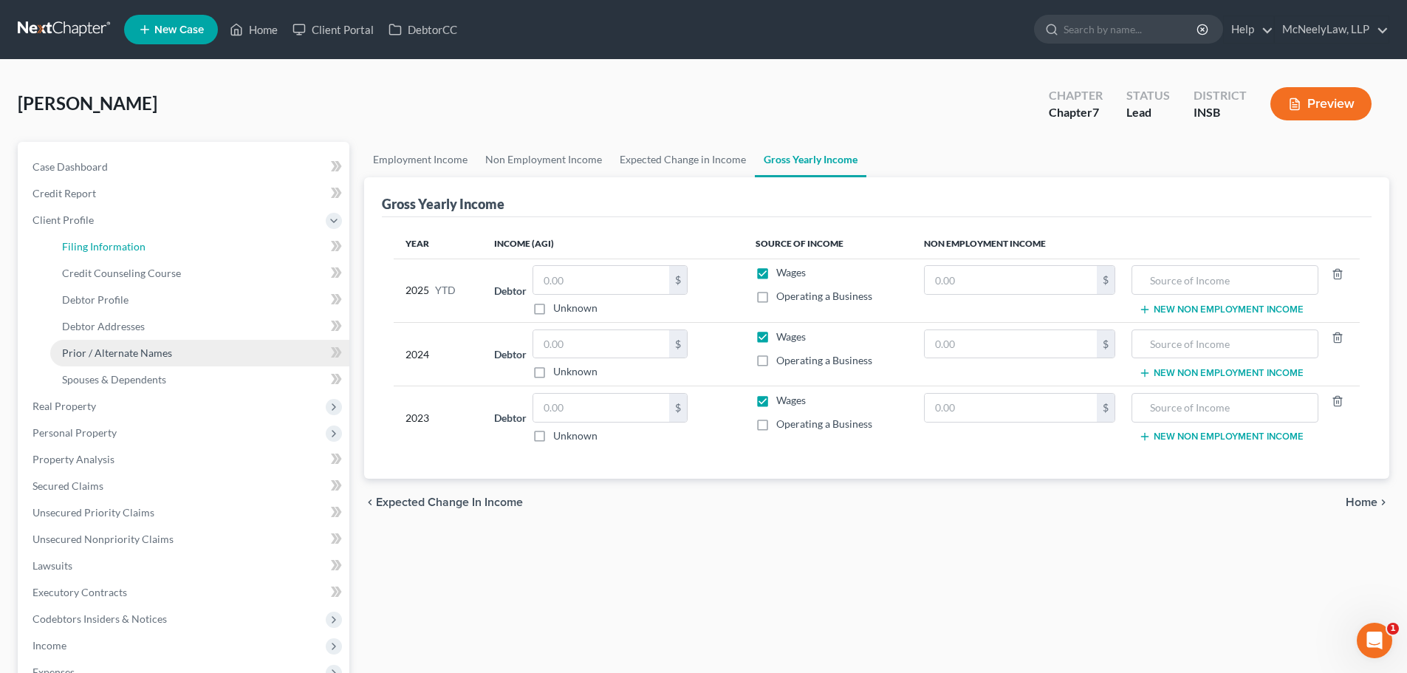
select select "15"
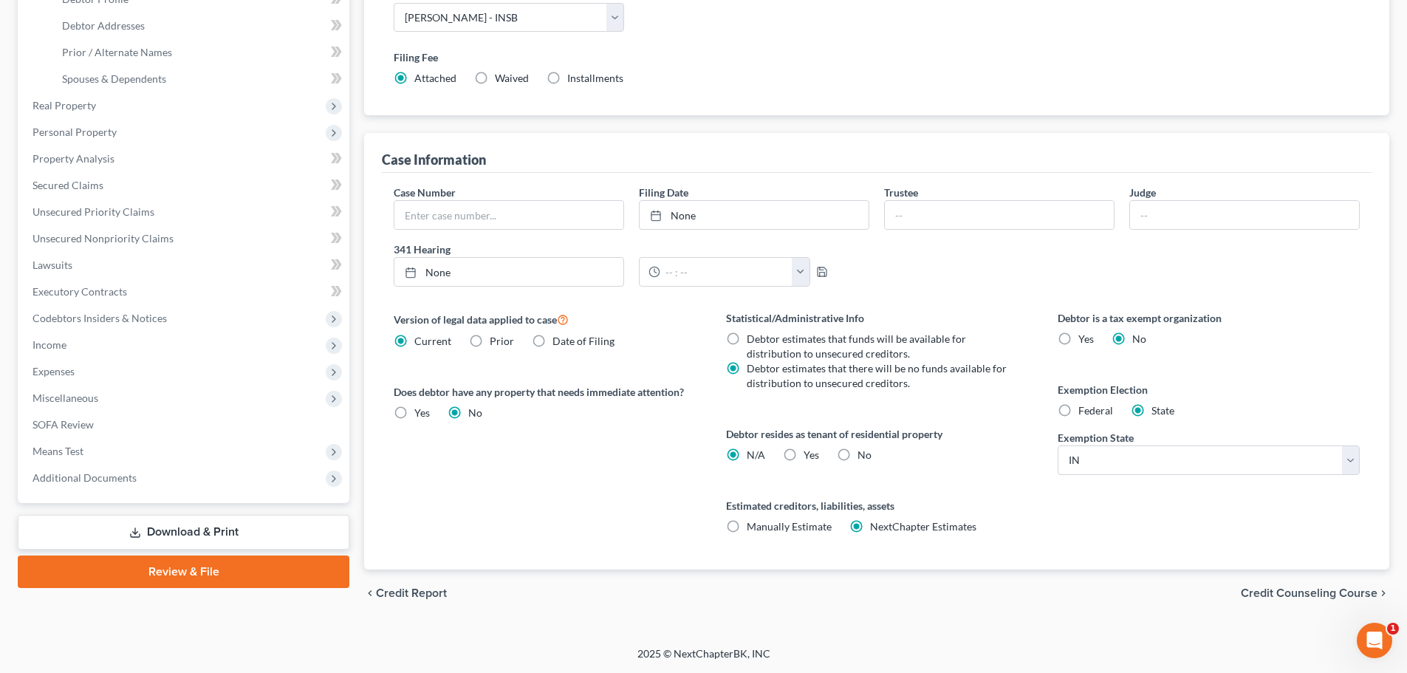
click at [1304, 589] on span "Credit Counseling Course" at bounding box center [1309, 593] width 137 height 12
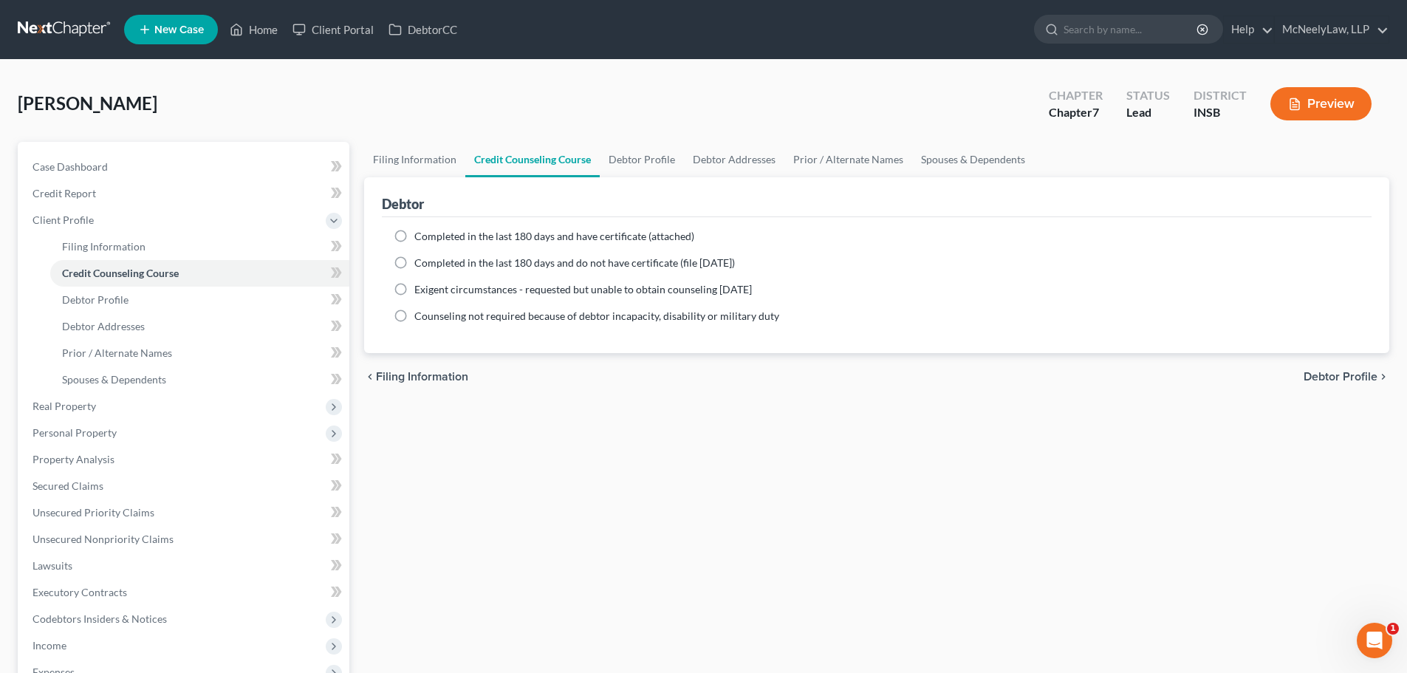
click at [1337, 383] on div "chevron_left Filing Information Debtor Profile chevron_right" at bounding box center [876, 376] width 1025 height 47
click at [1337, 377] on span "Debtor Profile" at bounding box center [1341, 377] width 74 height 12
select select "0"
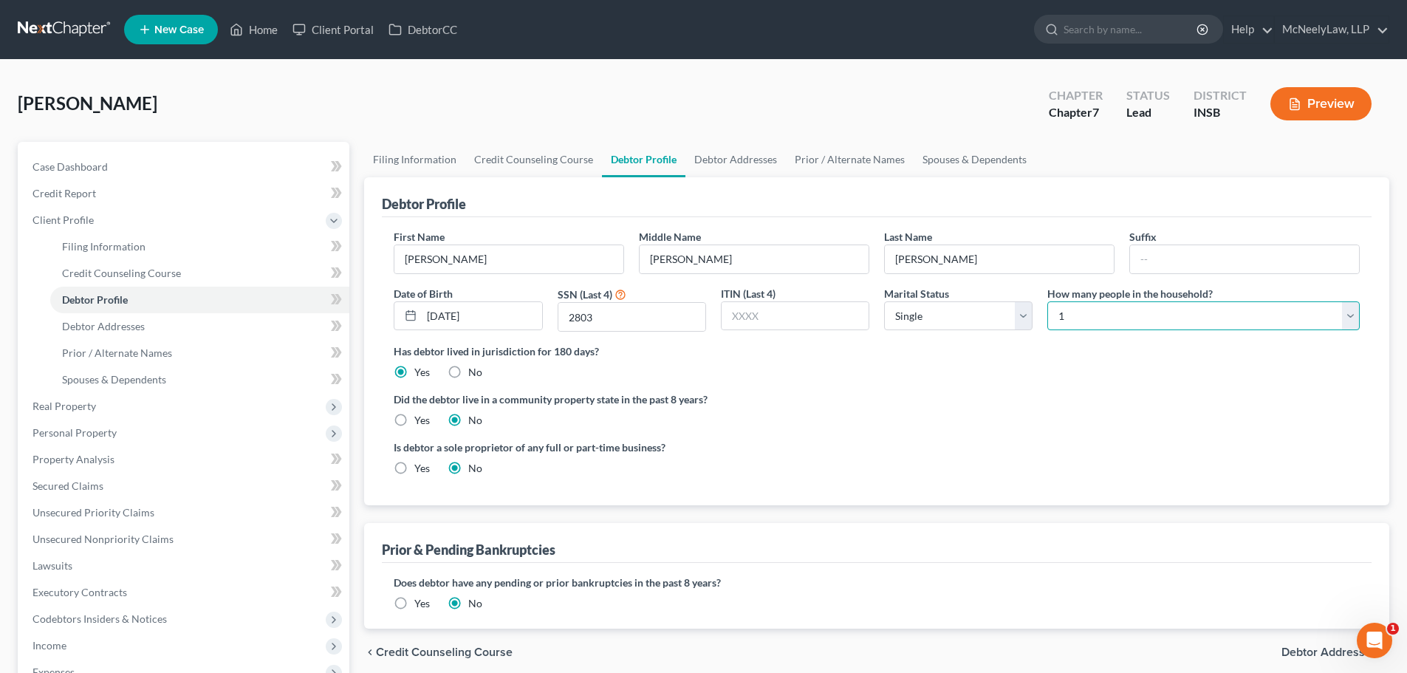
click at [1192, 316] on select "Select 1 2 3 4 5 6 7 8 9 10 11 12 13 14 15 16 17 18 19 20" at bounding box center [1204, 316] width 312 height 30
select select "2"
click at [1048, 301] on select "Select 1 2 3 4 5 6 7 8 9 10 11 12 13 14 15 16 17 18 19 20" at bounding box center [1204, 316] width 312 height 30
click at [1094, 407] on label "Did the debtor live in a community property state in the past 8 years?" at bounding box center [877, 400] width 966 height 16
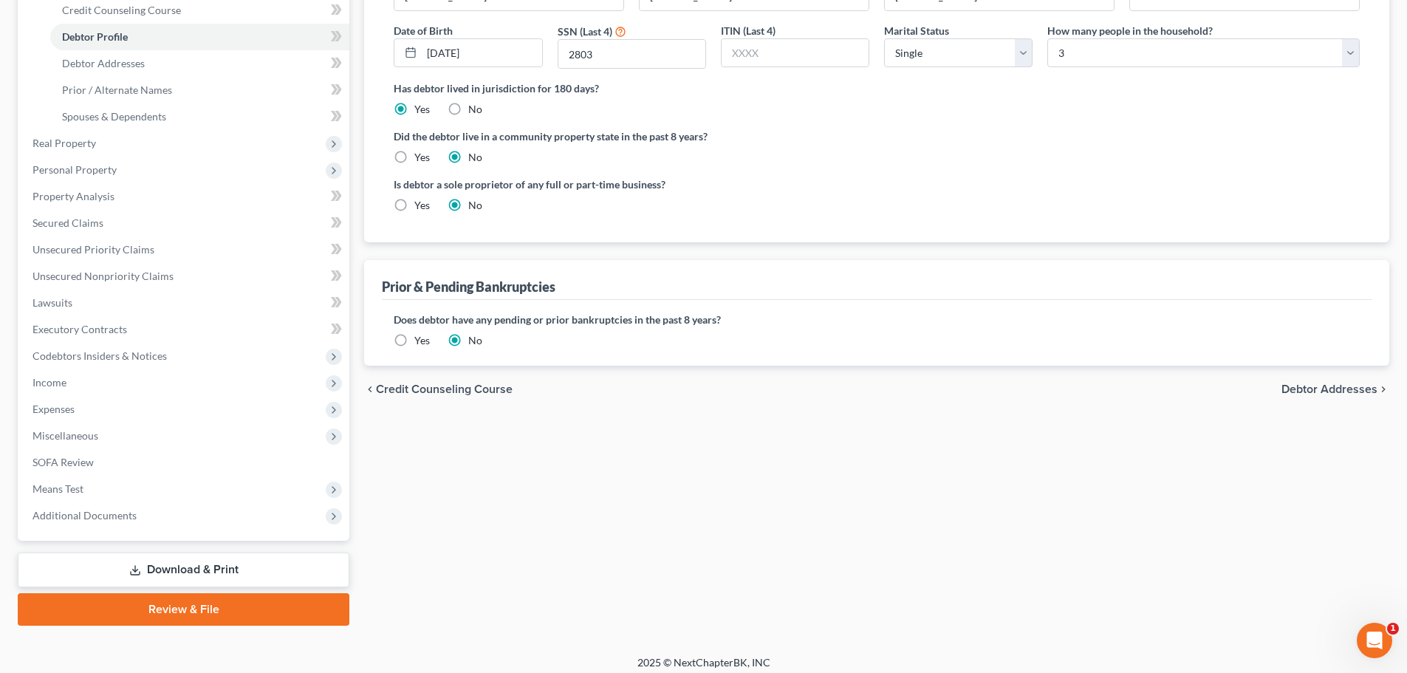
scroll to position [272, 0]
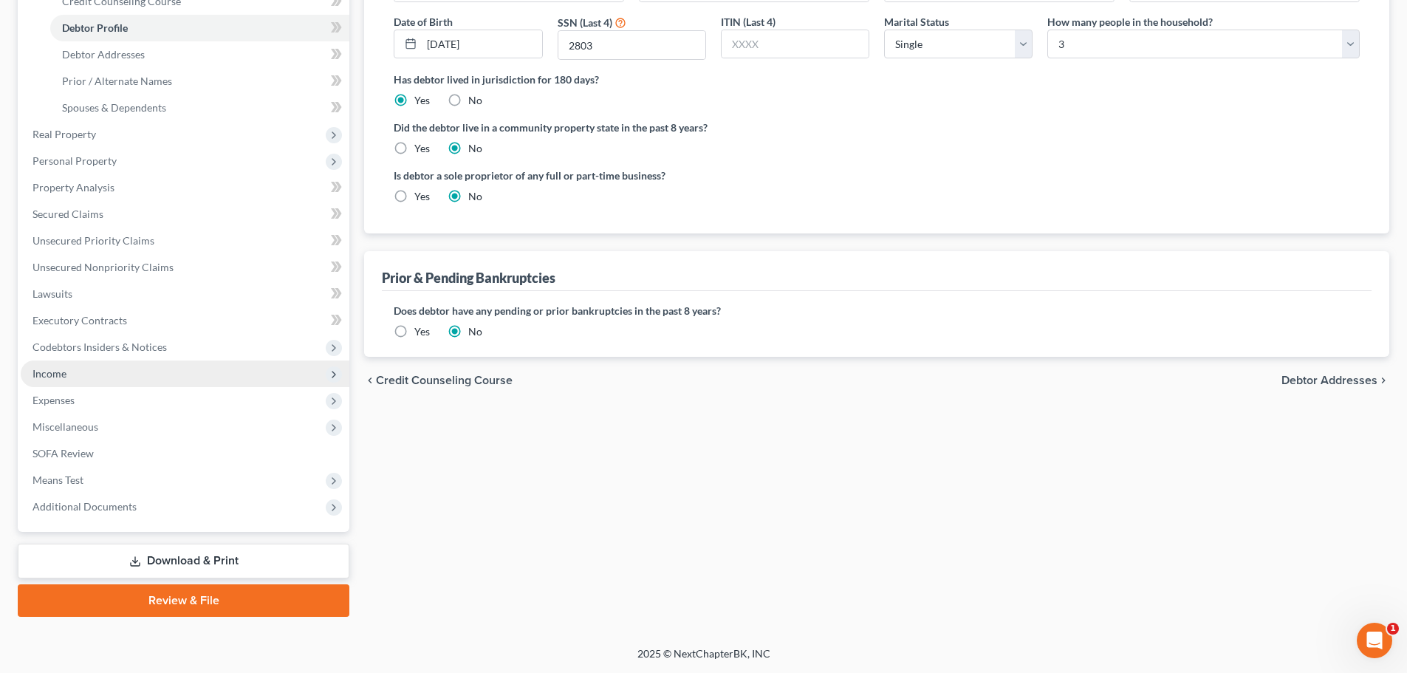
click at [103, 372] on span "Income" at bounding box center [185, 374] width 329 height 27
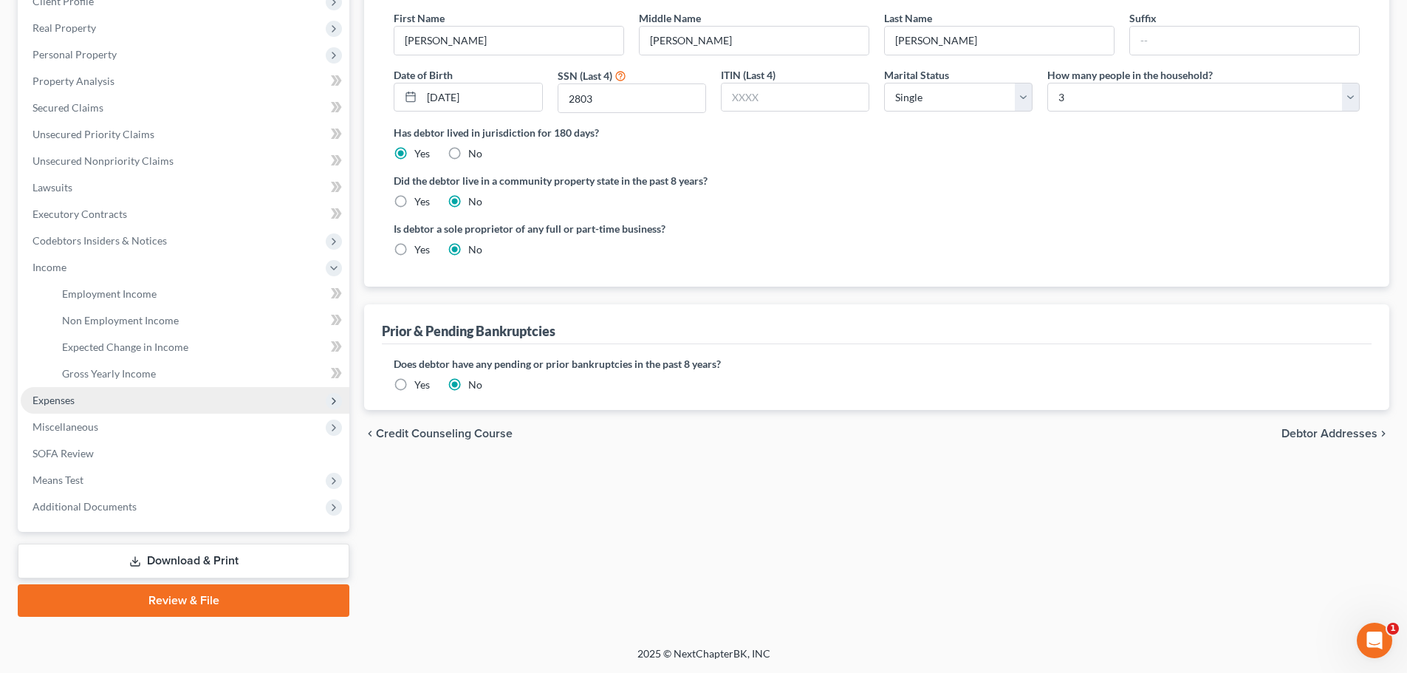
scroll to position [219, 0]
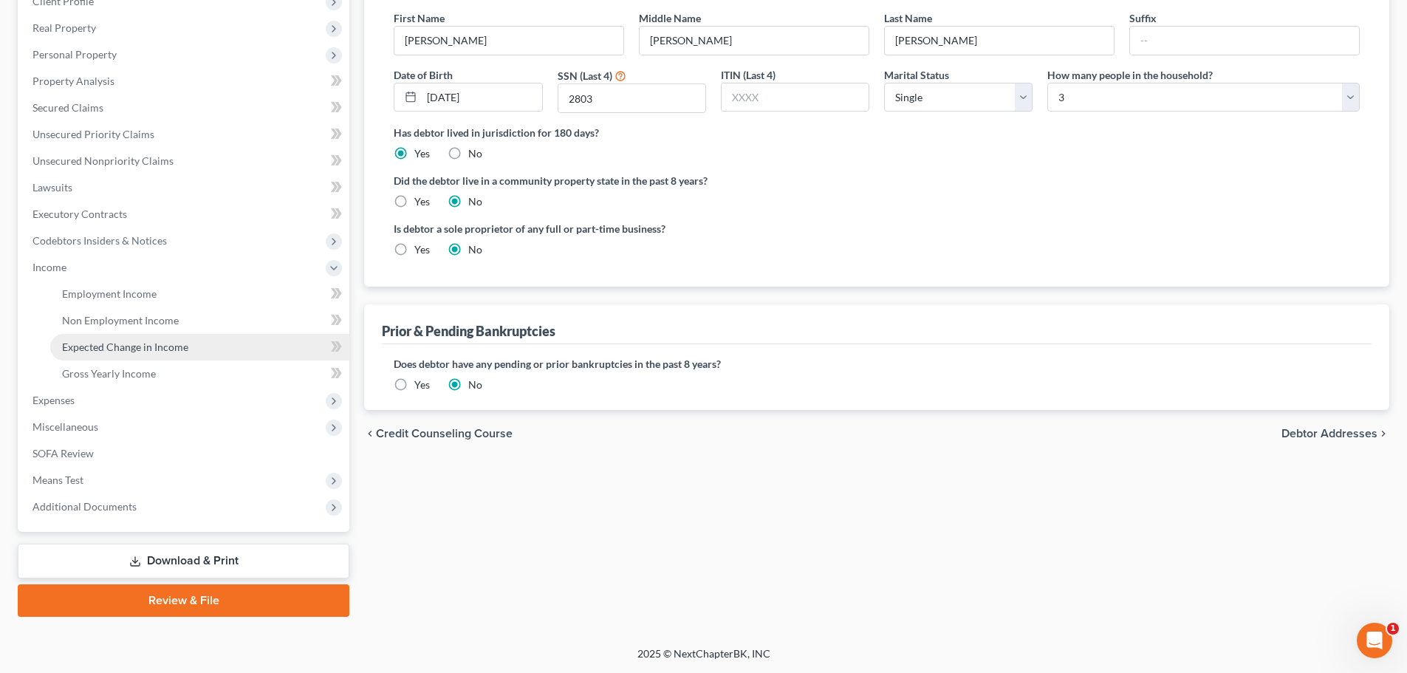
click at [122, 354] on link "Expected Change in Income" at bounding box center [199, 347] width 299 height 27
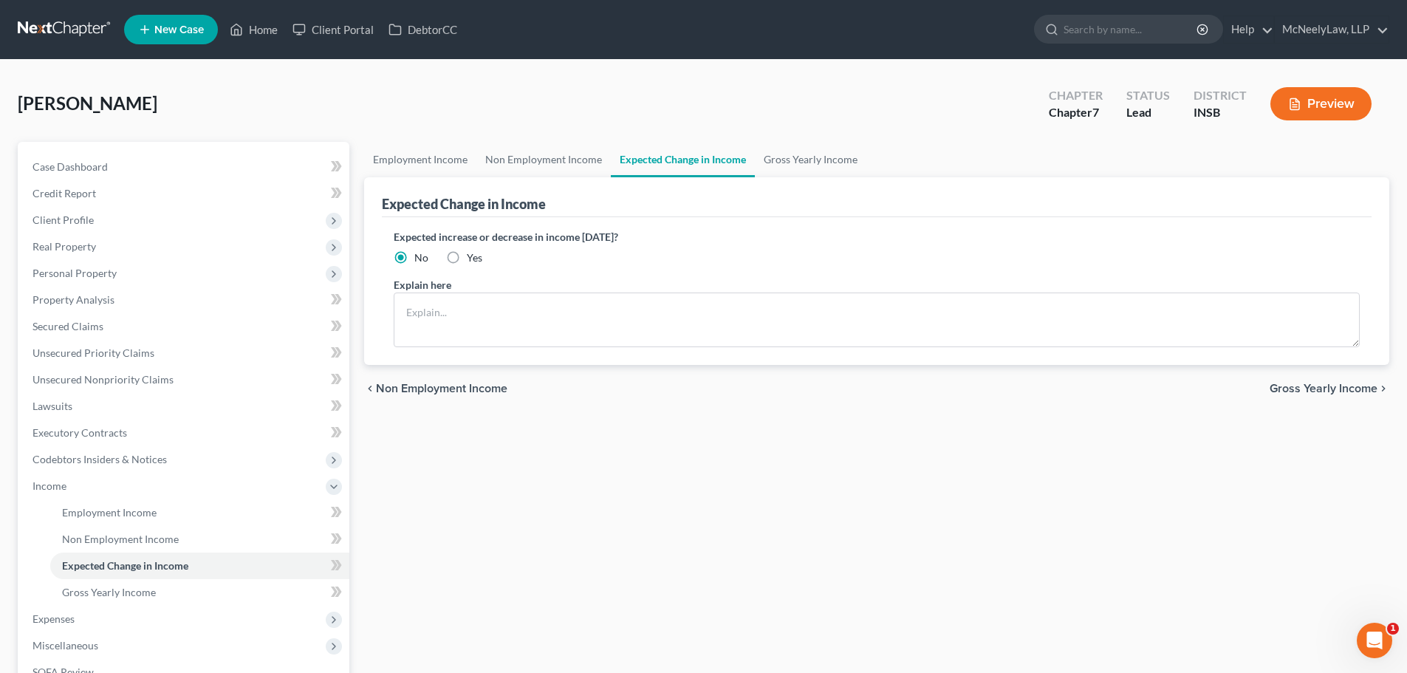
click at [1305, 386] on span "Gross Yearly Income" at bounding box center [1324, 389] width 108 height 12
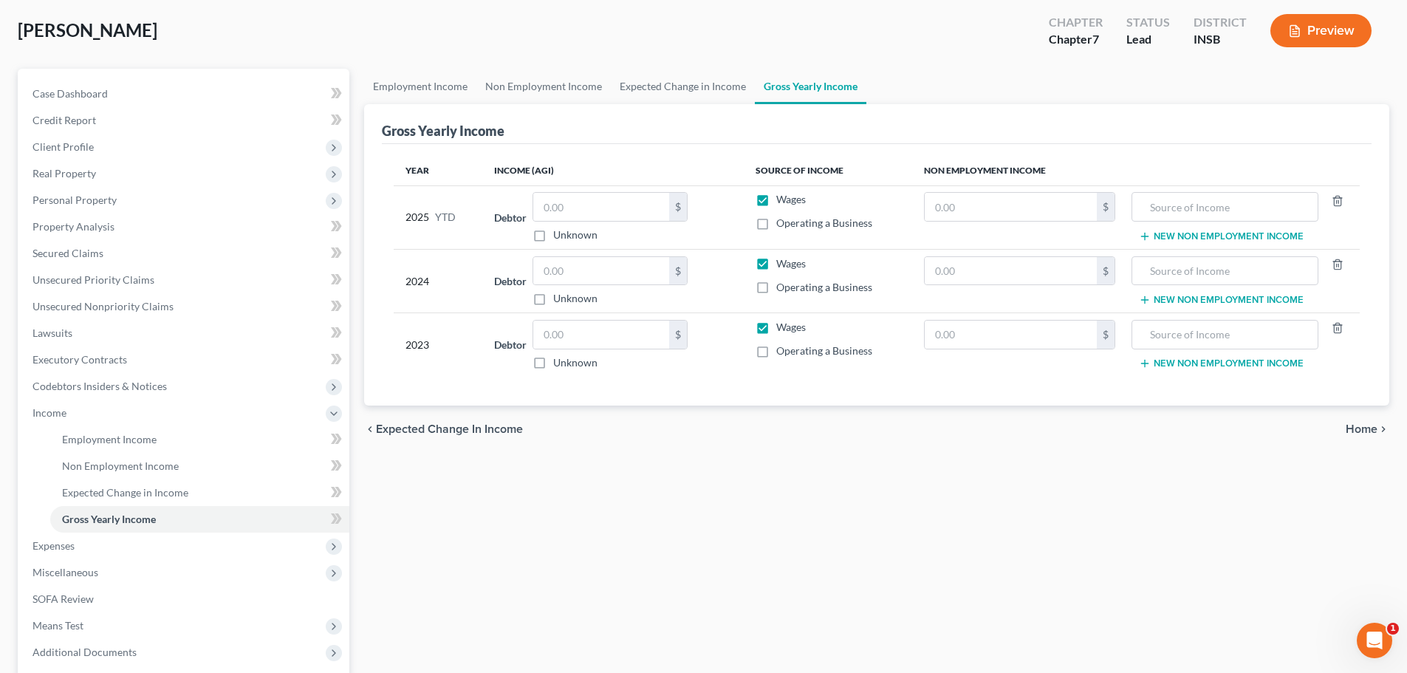
scroll to position [74, 0]
click at [1373, 434] on span "Home" at bounding box center [1362, 429] width 32 height 12
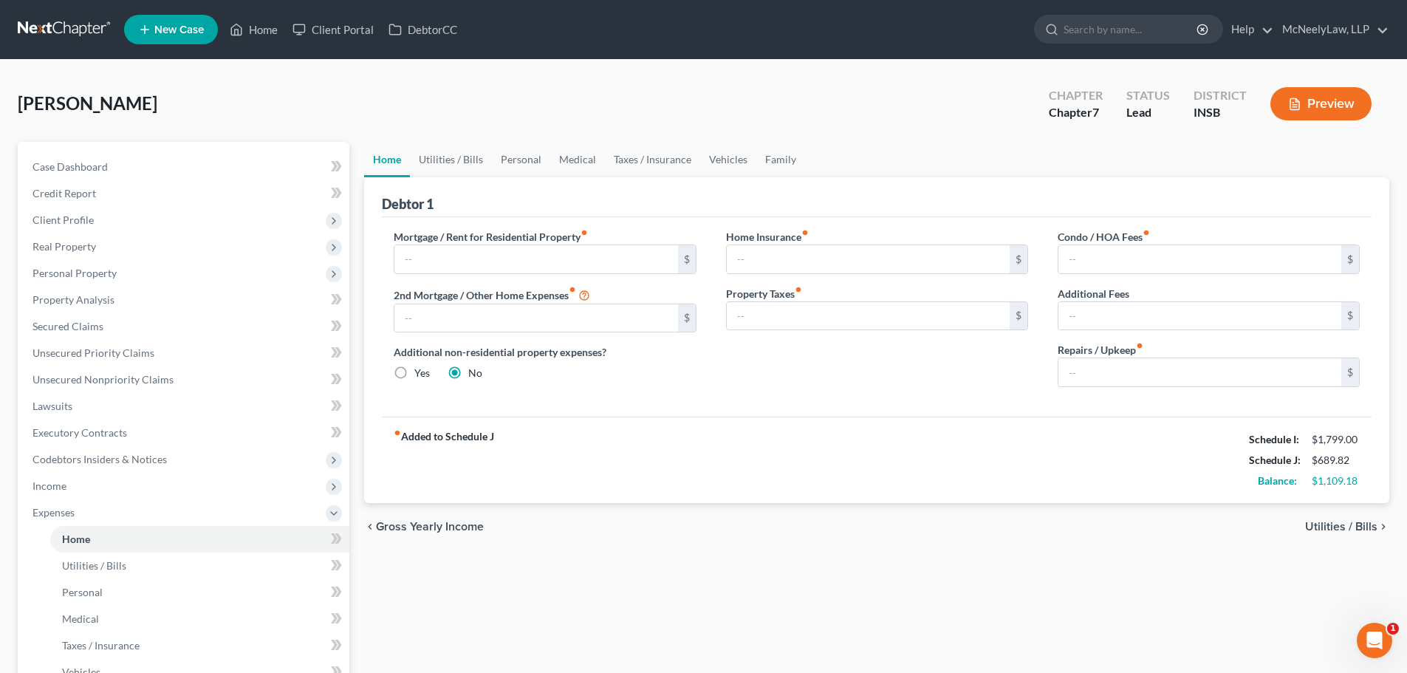
click at [1335, 522] on span "Utilities / Bills" at bounding box center [1341, 527] width 72 height 12
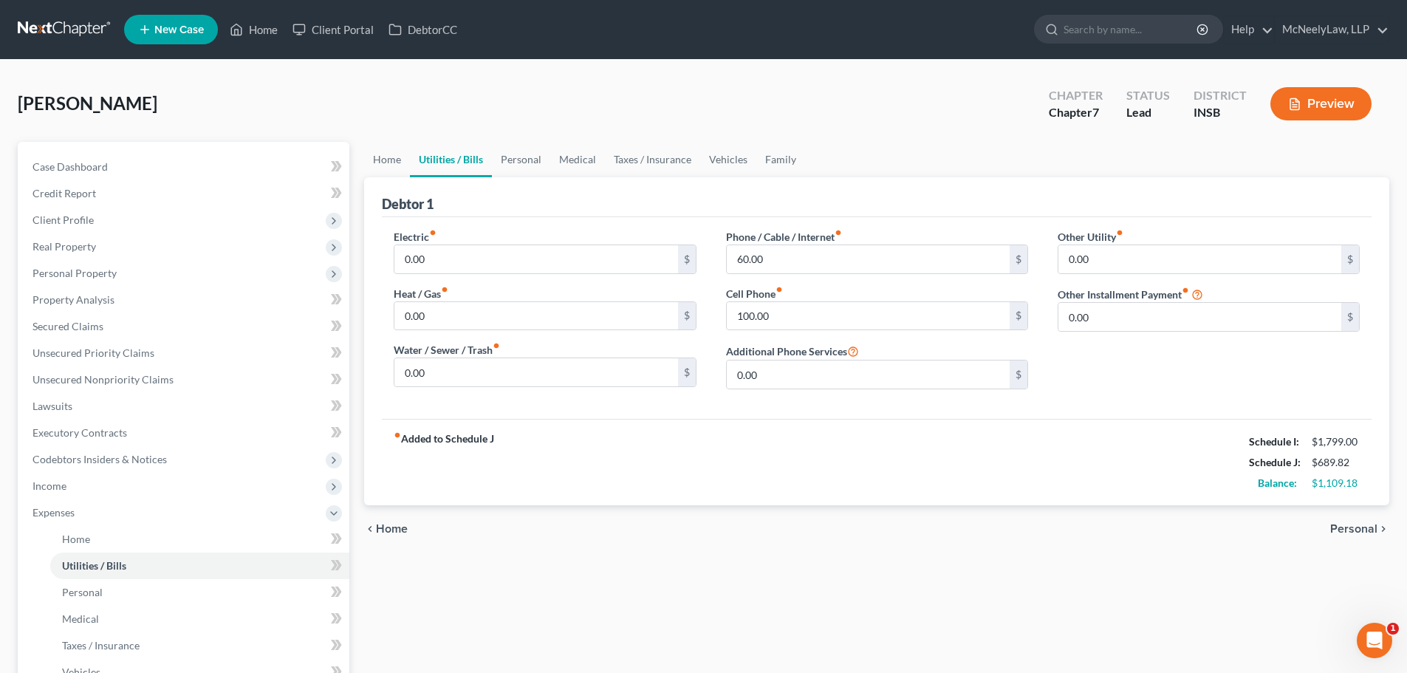
click at [1364, 525] on span "Personal" at bounding box center [1353, 529] width 47 height 12
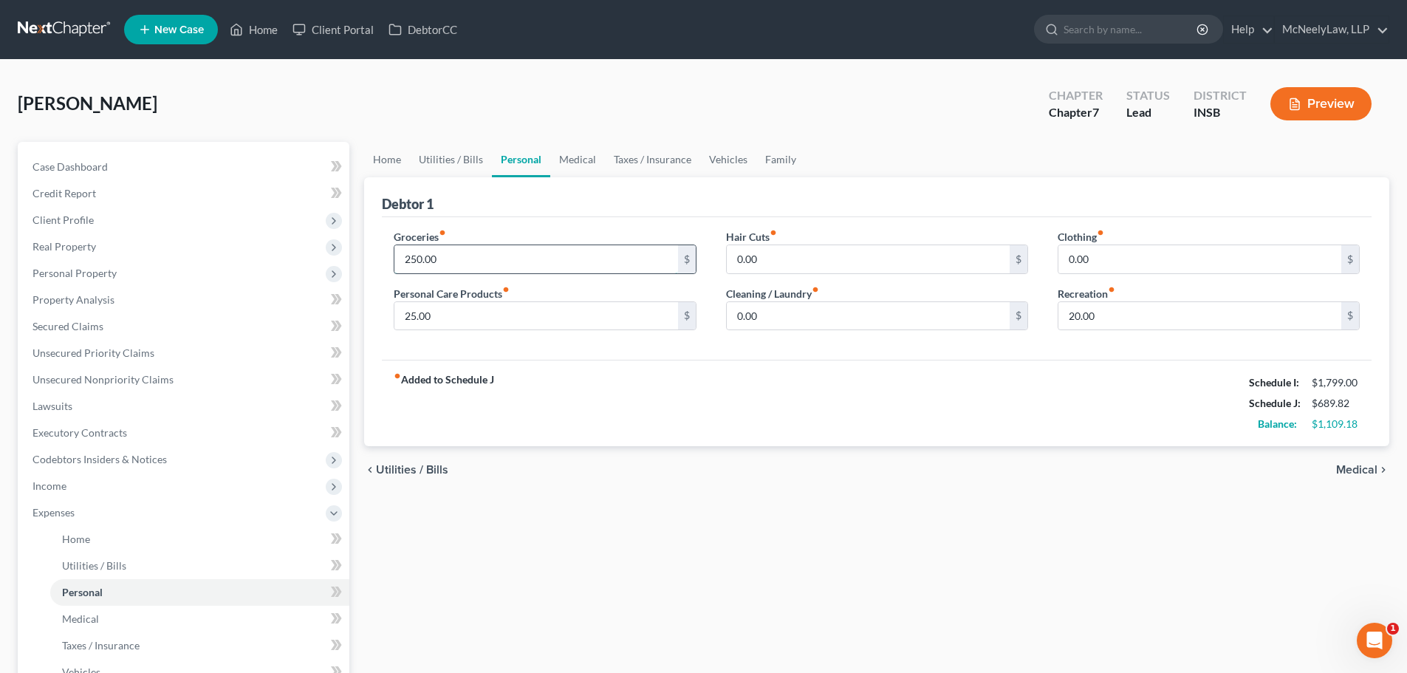
click at [468, 262] on input "250.00" at bounding box center [535, 259] width 283 height 28
type input "400.00"
drag, startPoint x: 672, startPoint y: 455, endPoint x: 666, endPoint y: 451, distance: 8.0
click at [673, 455] on div "chevron_left Utilities / Bills Medical chevron_right" at bounding box center [876, 469] width 1025 height 47
click at [1132, 321] on input "20.00" at bounding box center [1200, 316] width 283 height 28
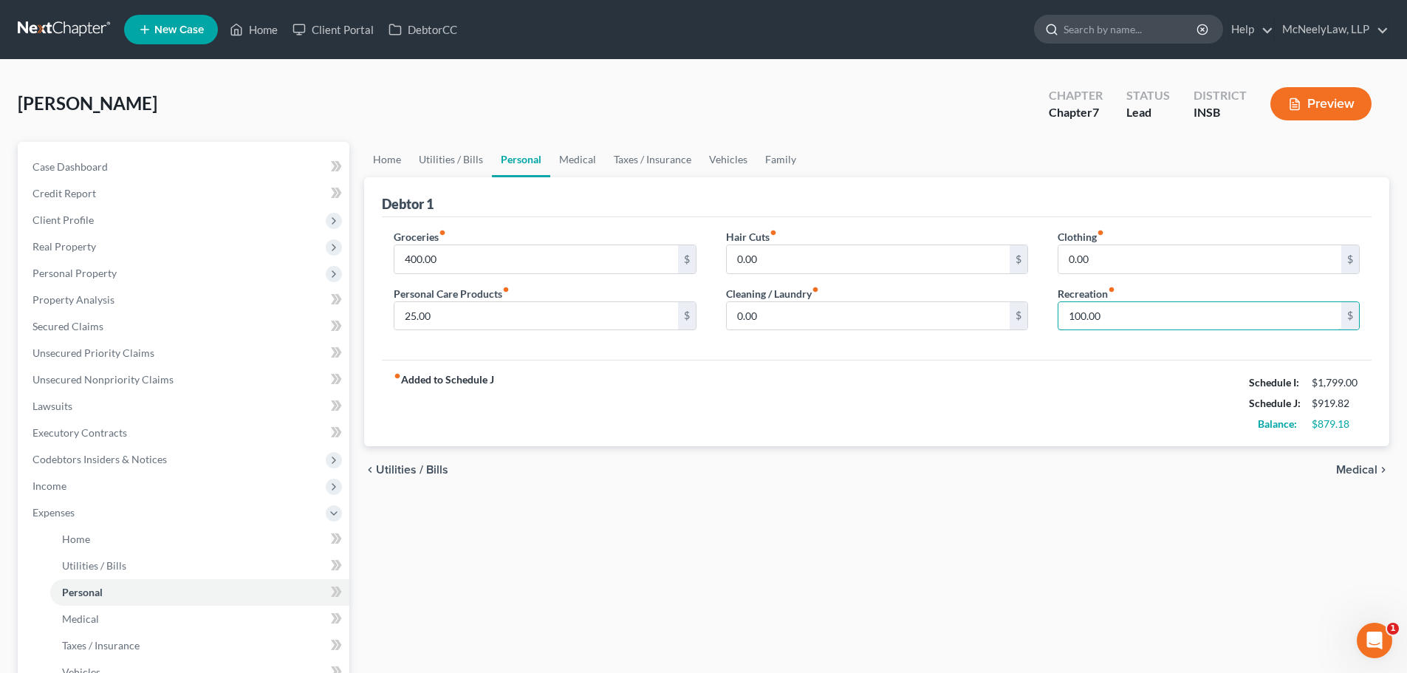
type input "100.00"
click at [794, 321] on input "0.00" at bounding box center [868, 316] width 283 height 28
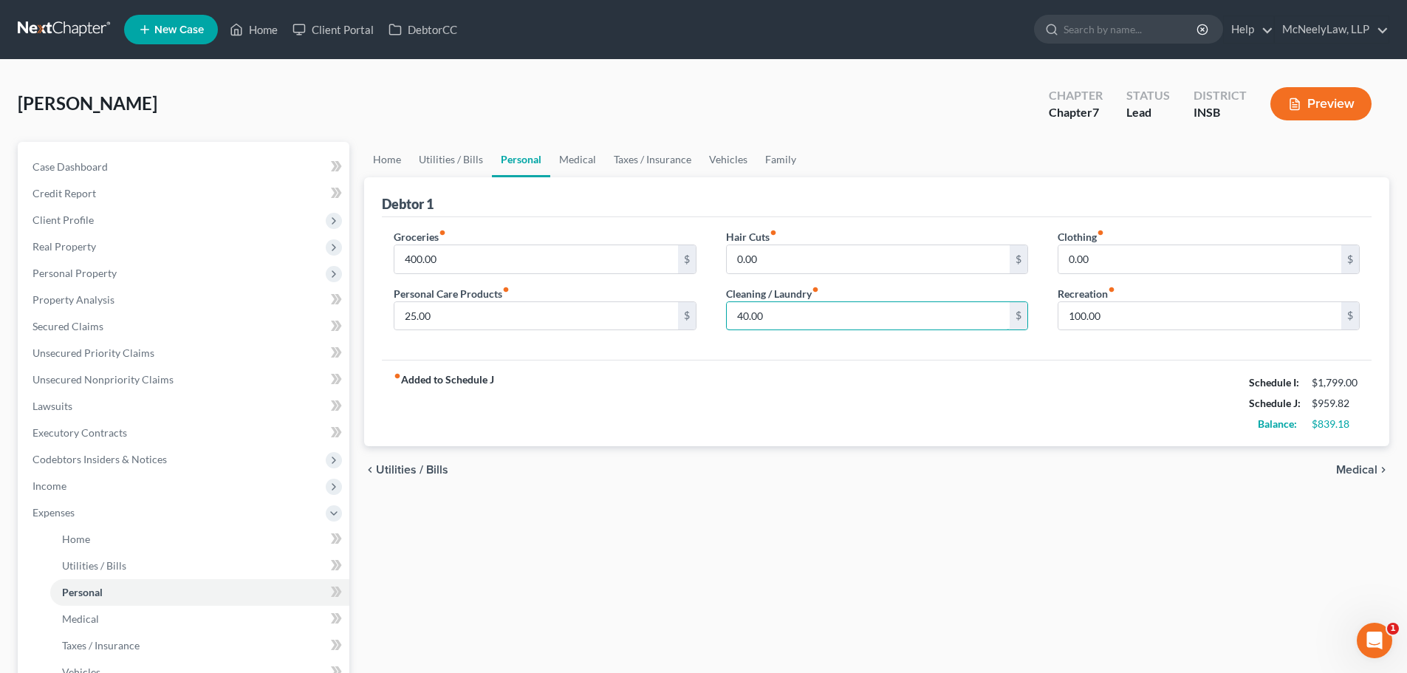
type input "40.00"
click at [510, 323] on input "25.00" at bounding box center [535, 316] width 283 height 28
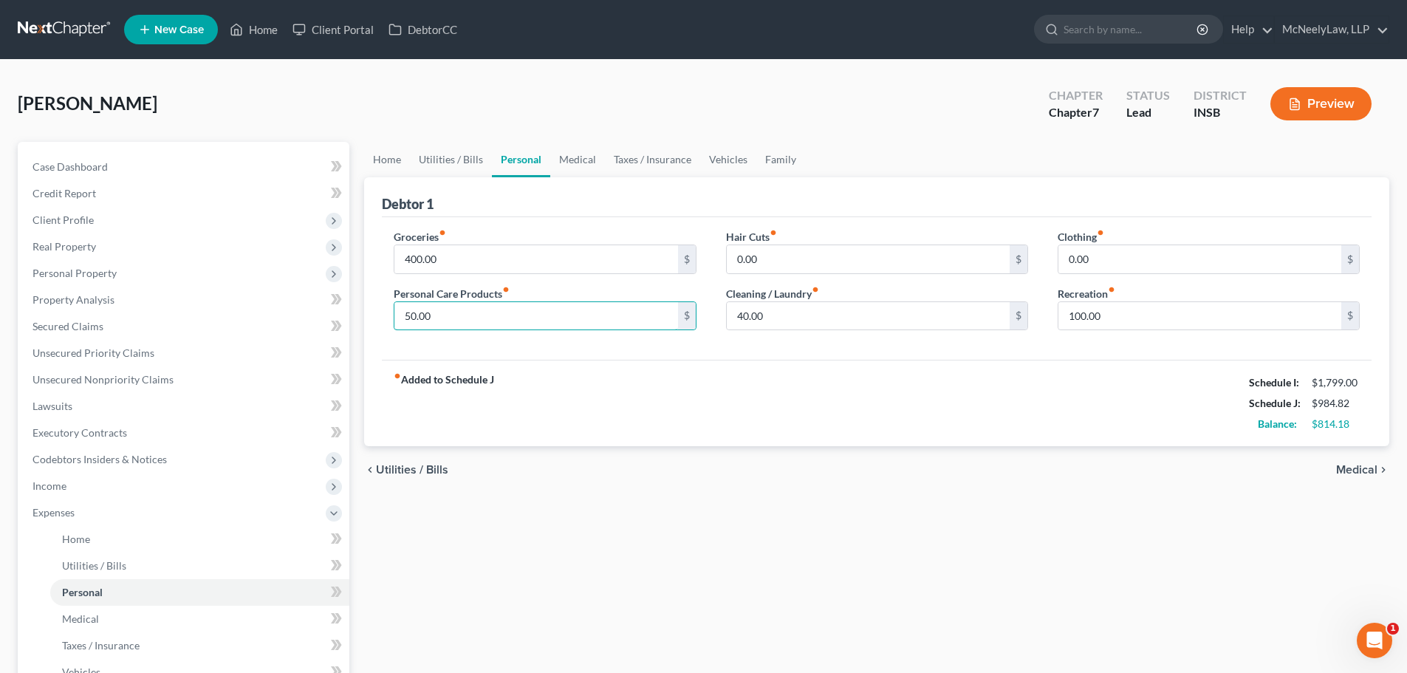
type input "50.00"
click at [1157, 264] on input "0.00" at bounding box center [1200, 259] width 283 height 28
type input "50.00"
click at [926, 400] on div "fiber_manual_record Added to Schedule J Schedule I: $1,799.00 Schedule J: $1,03…" at bounding box center [877, 403] width 990 height 86
click at [839, 254] on input "0.00" at bounding box center [868, 259] width 283 height 28
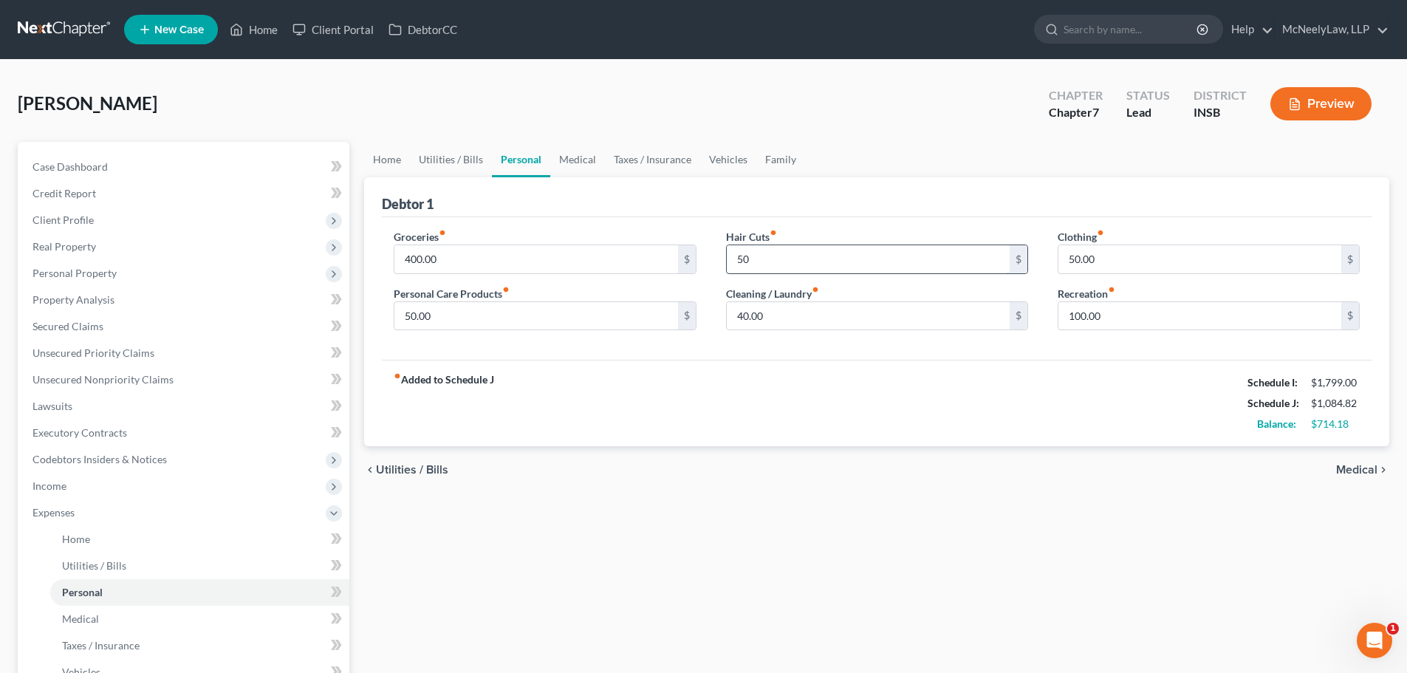
type input "5"
type input "25.00"
click at [897, 471] on div "chevron_left Utilities / Bills Medical chevron_right" at bounding box center [876, 469] width 1025 height 47
click at [1352, 471] on span "Medical" at bounding box center [1356, 470] width 41 height 12
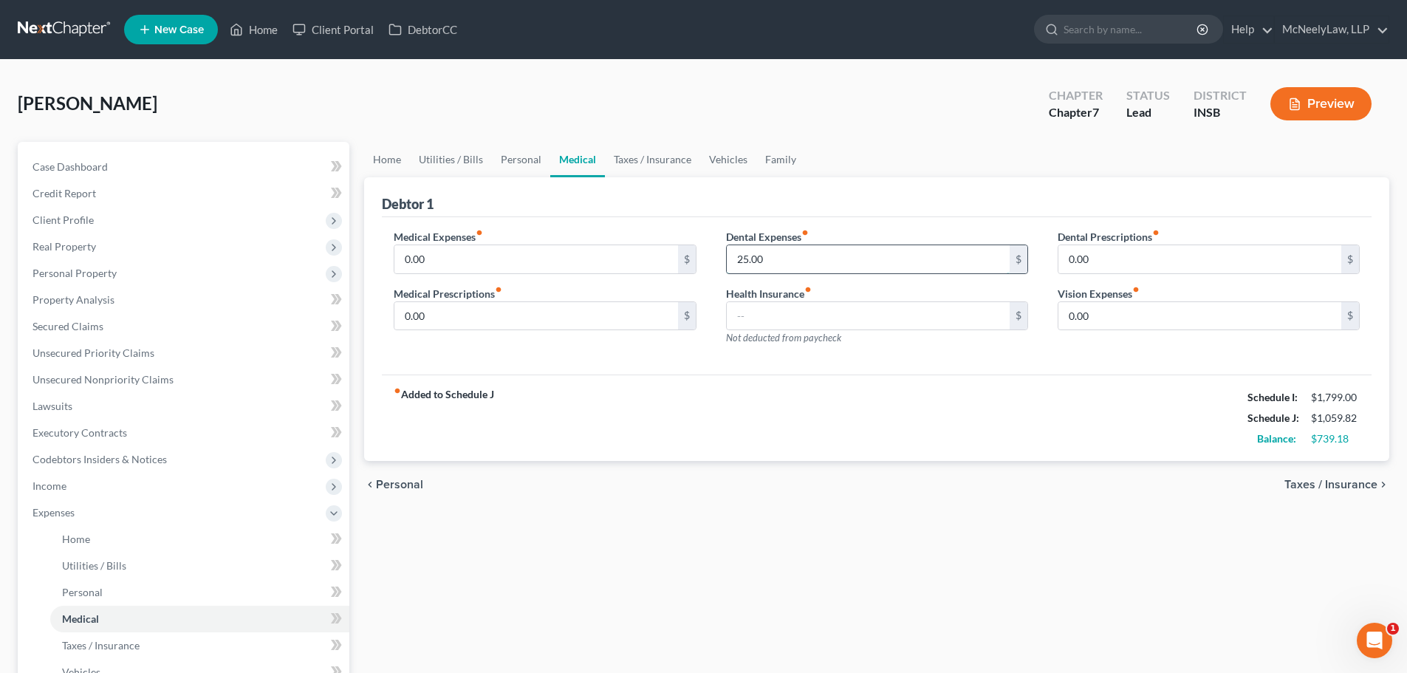
click at [845, 250] on input "25.00" at bounding box center [868, 259] width 283 height 28
type input "50.00"
click at [1238, 439] on div "fiber_manual_record Added to Schedule J Schedule I: $1,799.00 Schedule J: $1,08…" at bounding box center [877, 418] width 990 height 86
click at [1371, 493] on div "chevron_left Personal Taxes / Insurance chevron_right" at bounding box center [876, 484] width 1025 height 47
click at [1365, 486] on span "Taxes / Insurance" at bounding box center [1331, 485] width 93 height 12
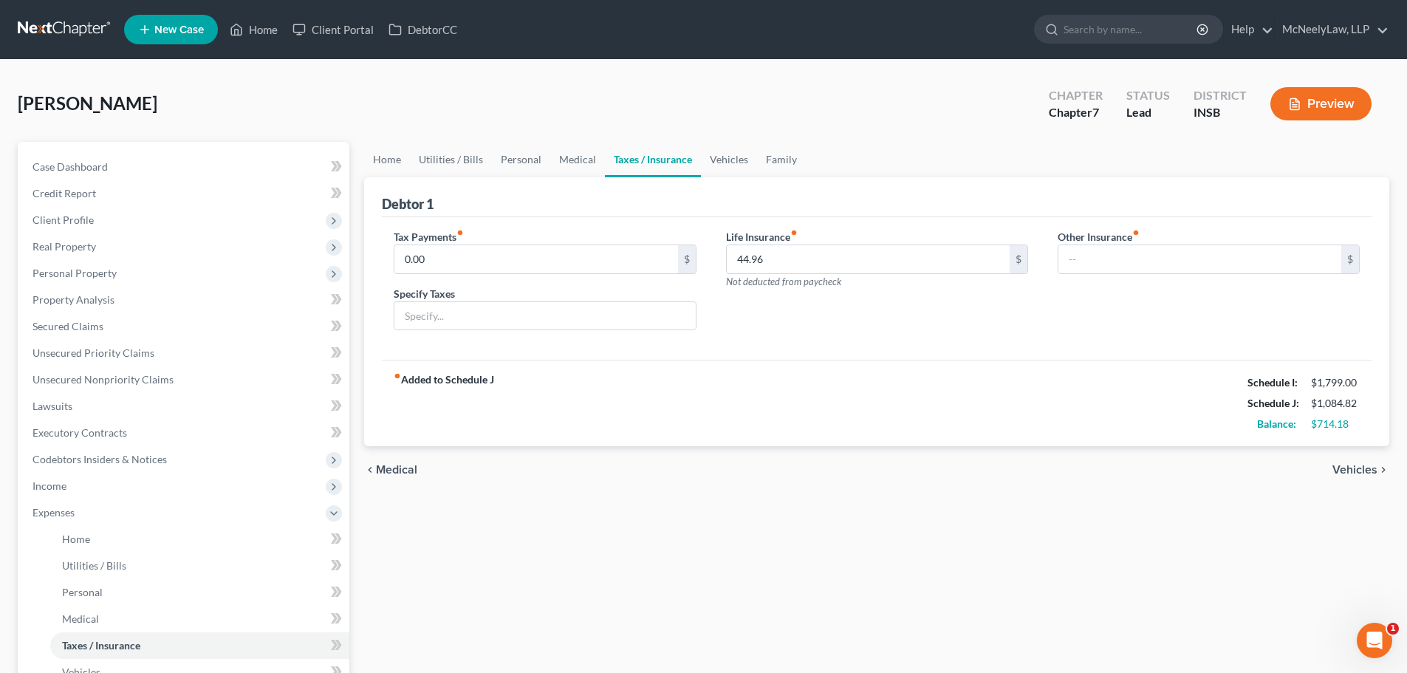
click at [1346, 471] on span "Vehicles" at bounding box center [1355, 470] width 45 height 12
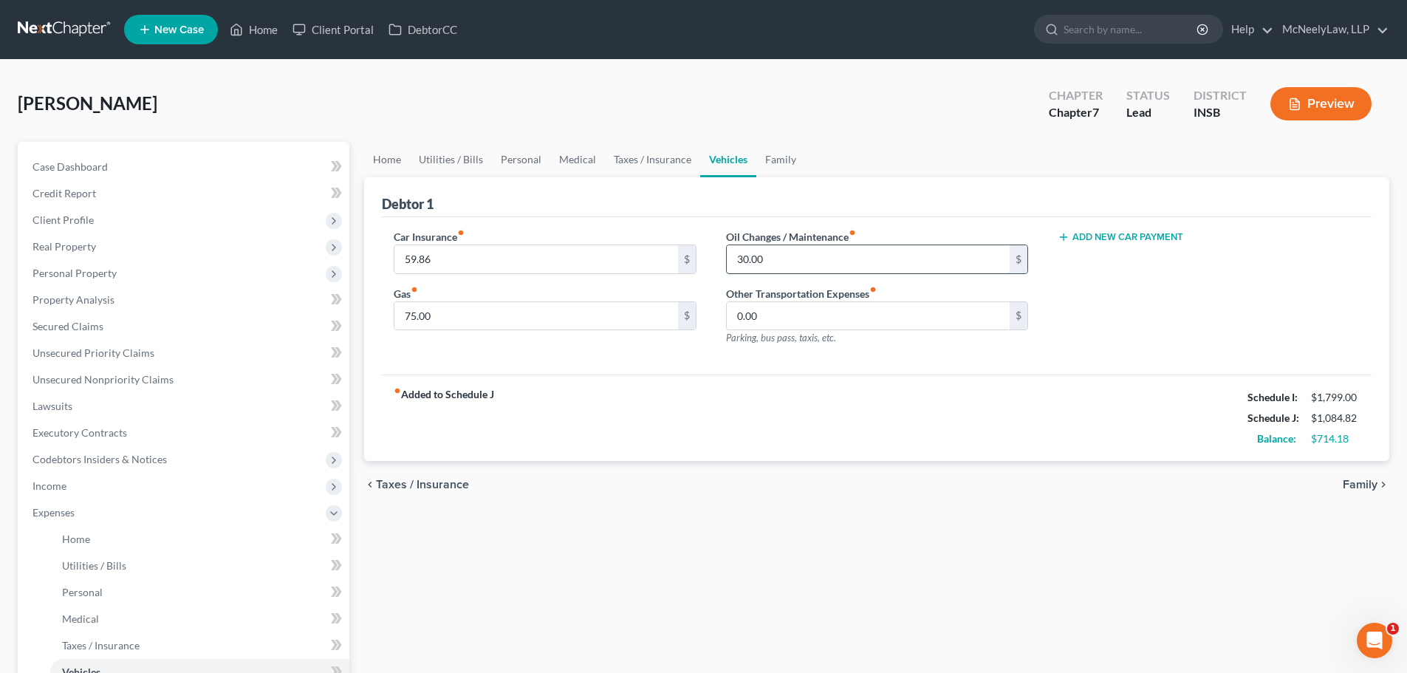
click at [909, 262] on input "30.00" at bounding box center [868, 259] width 283 height 28
drag, startPoint x: 836, startPoint y: 404, endPoint x: 835, endPoint y: 390, distance: 14.1
click at [836, 403] on div "fiber_manual_record Added to Schedule J Schedule I: $1,799.00 Schedule J: $1,08…" at bounding box center [877, 418] width 990 height 86
click at [505, 306] on input "75.00" at bounding box center [535, 316] width 283 height 28
type input "150.00"
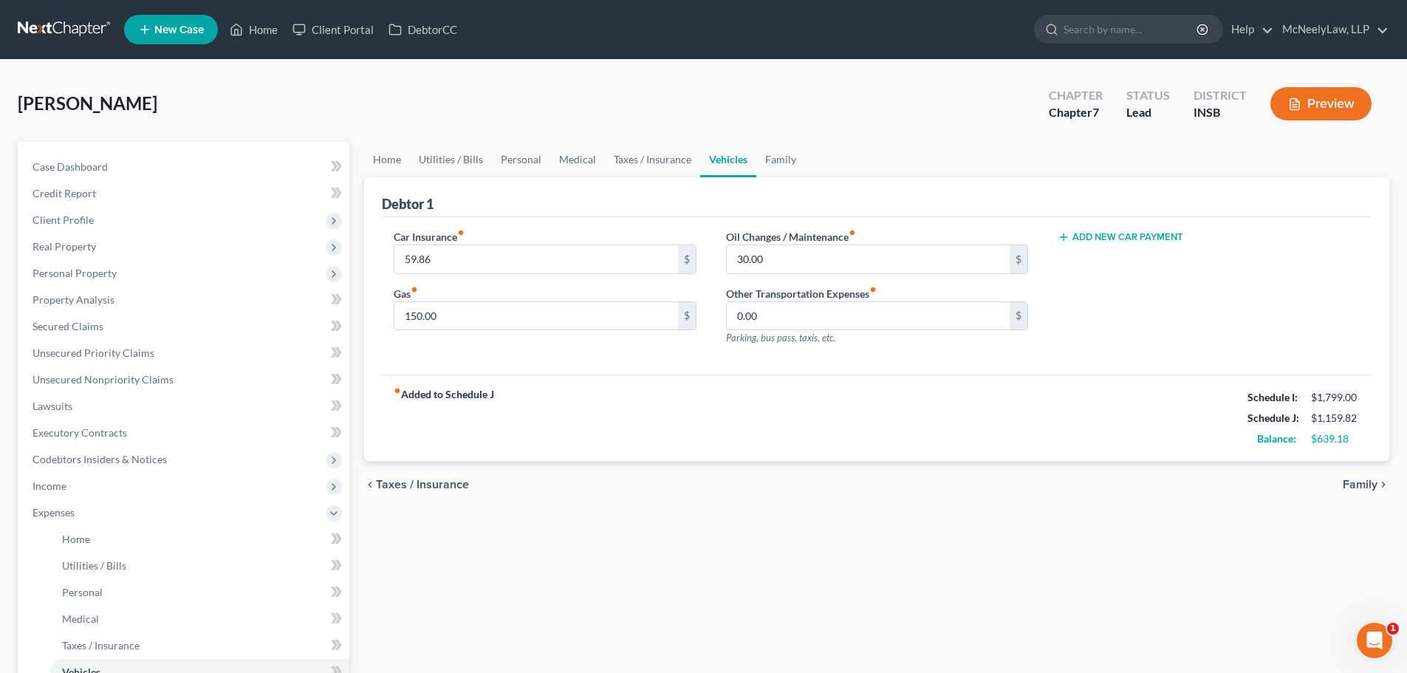
drag, startPoint x: 943, startPoint y: 527, endPoint x: 1234, endPoint y: 578, distance: 295.5
click at [947, 527] on div "Home Utilities / Bills Personal Medical Taxes / Insurance Vehicles Family Debto…" at bounding box center [877, 528] width 1040 height 773
click at [1363, 486] on span "Family" at bounding box center [1360, 485] width 35 height 12
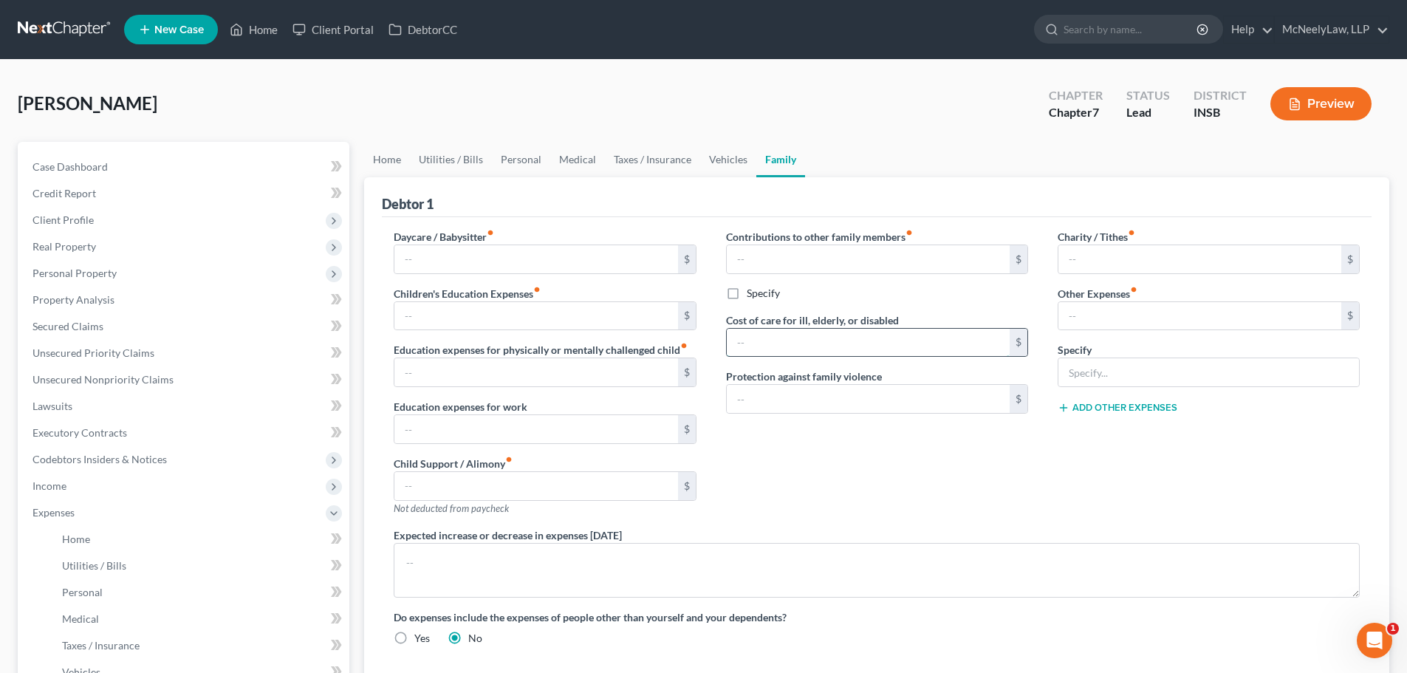
drag, startPoint x: 761, startPoint y: 341, endPoint x: 771, endPoint y: 345, distance: 10.6
click at [761, 341] on input "text" at bounding box center [868, 343] width 283 height 28
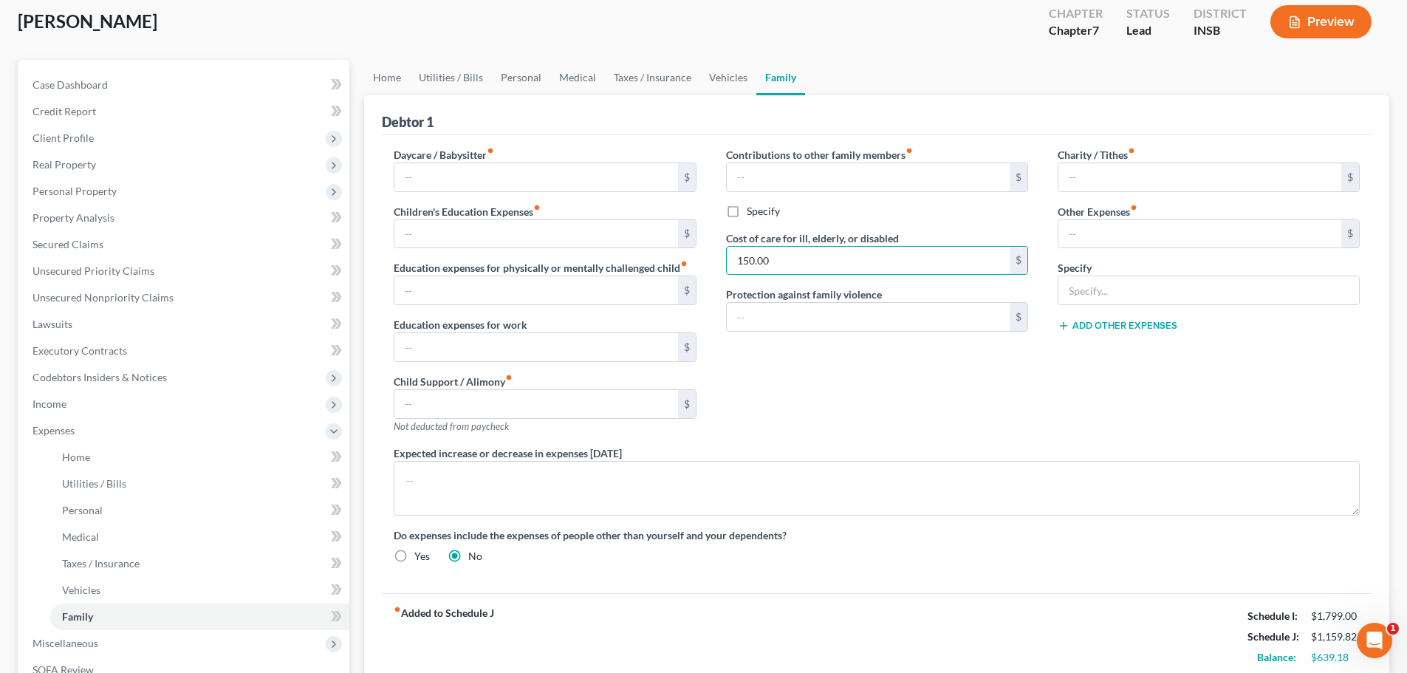
scroll to position [222, 0]
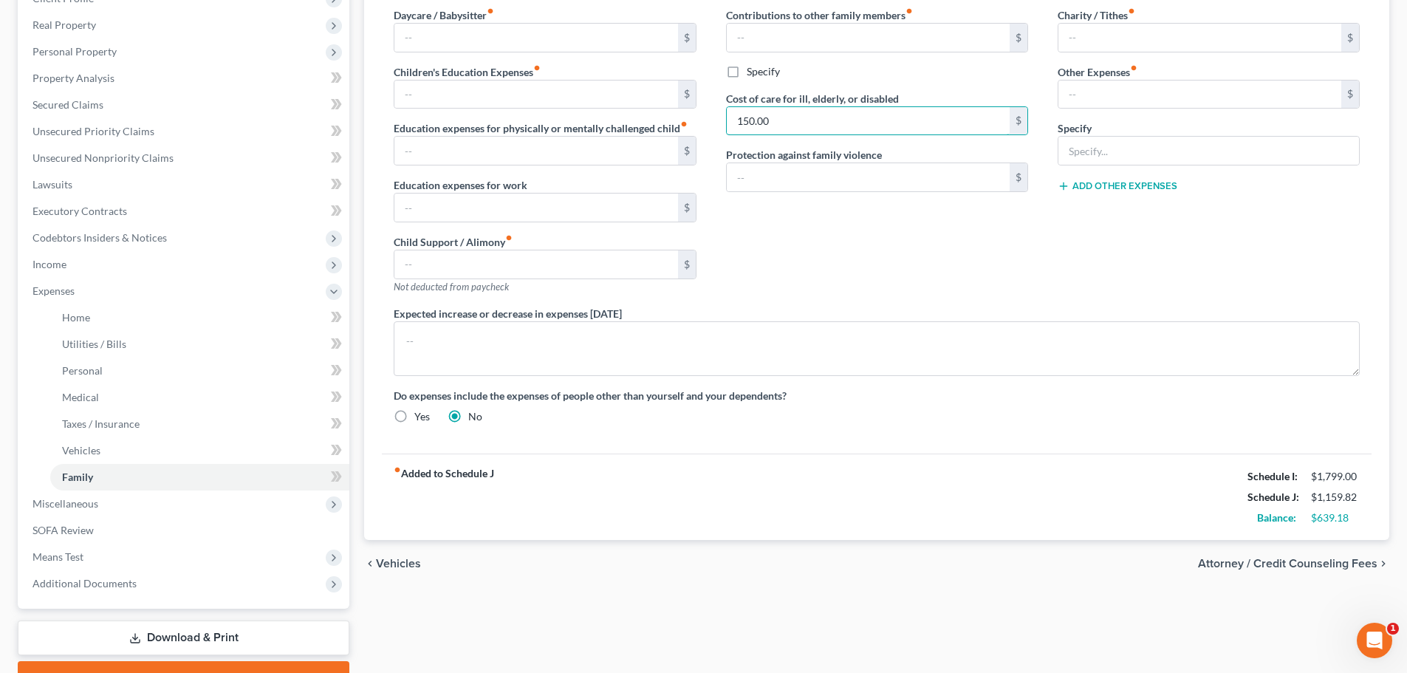
drag, startPoint x: 810, startPoint y: 128, endPoint x: 590, endPoint y: 135, distance: 220.3
click at [589, 136] on div "Daycare / Babysitter fiber_manual_record $ Children's Education Expenses fiber_…" at bounding box center [877, 221] width 996 height 428
type input "300.00"
click at [813, 290] on div "Contributions to other family members fiber_manual_record $ Specify Cost of car…" at bounding box center [877, 156] width 332 height 298
click at [861, 107] on input "300.00" at bounding box center [868, 121] width 283 height 28
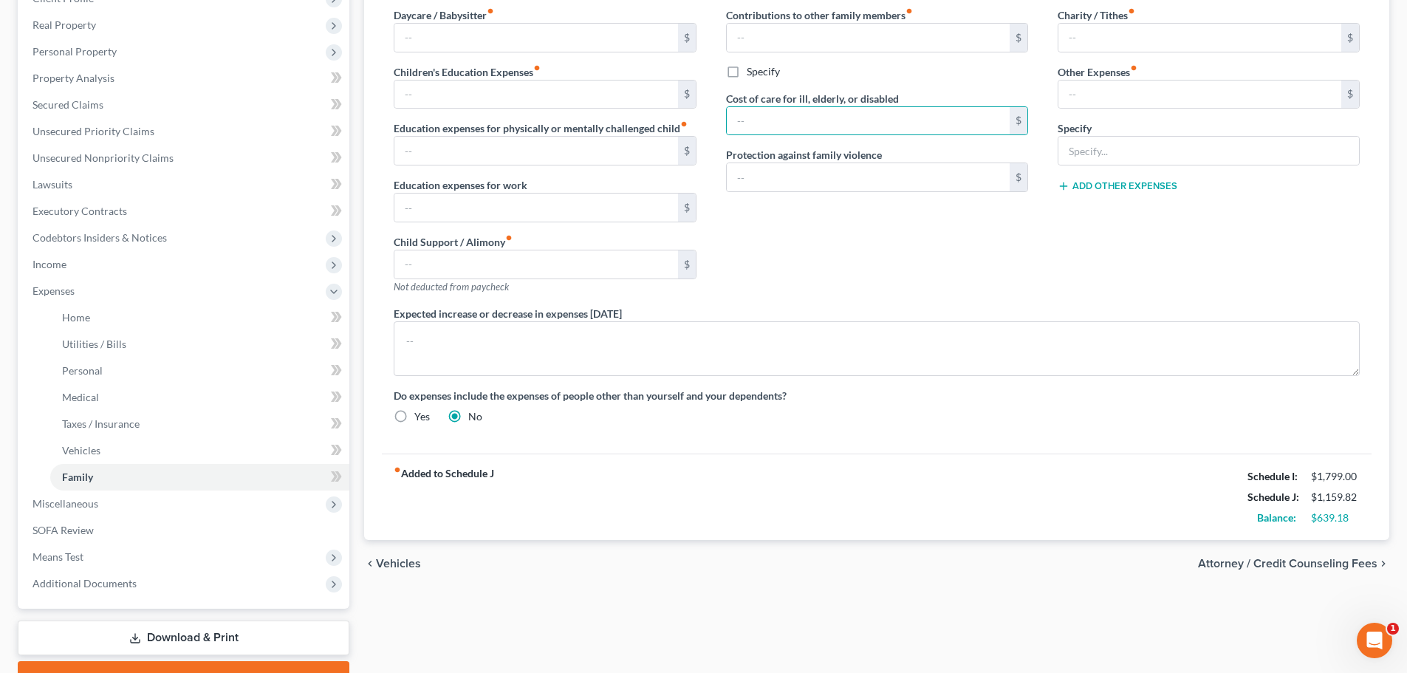
click at [861, 285] on div "Contributions to other family members fiber_manual_record $ Specify Cost of car…" at bounding box center [877, 156] width 332 height 298
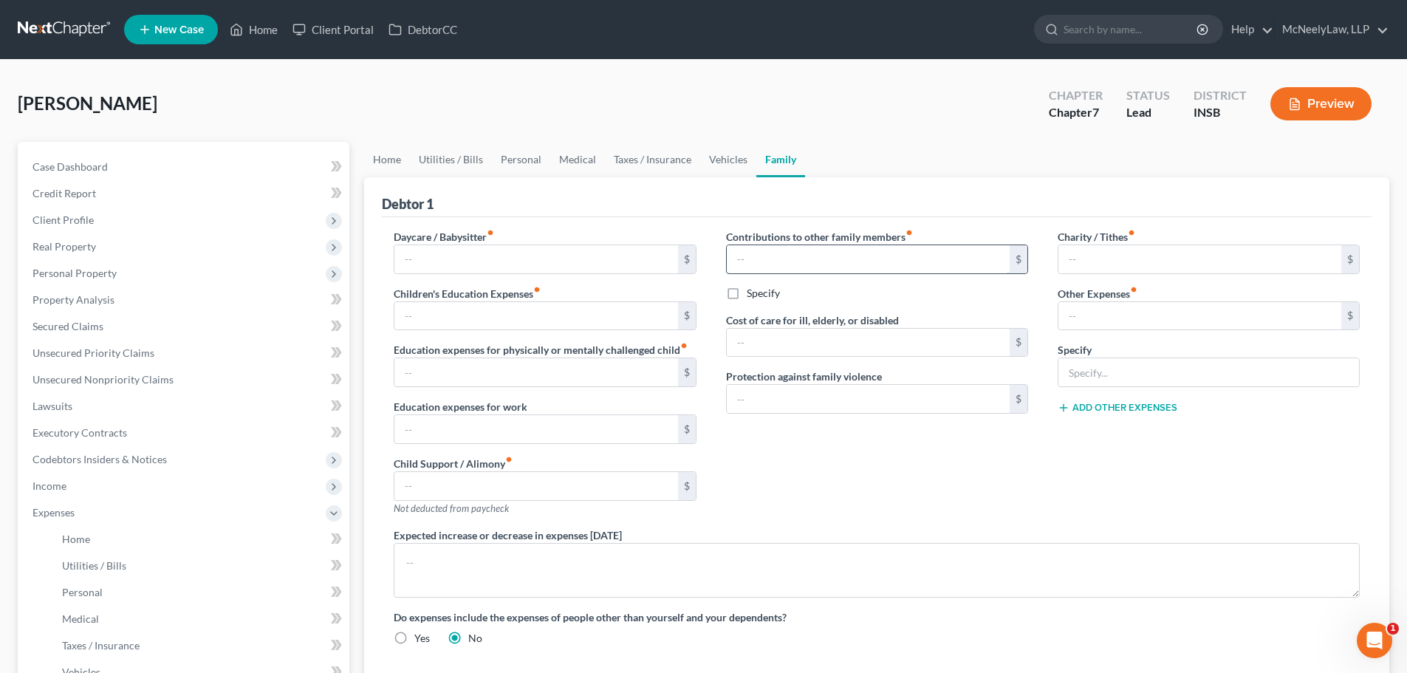
click at [820, 256] on input "text" at bounding box center [868, 259] width 283 height 28
type input "3"
click at [847, 341] on input "text" at bounding box center [868, 343] width 283 height 28
type input "3"
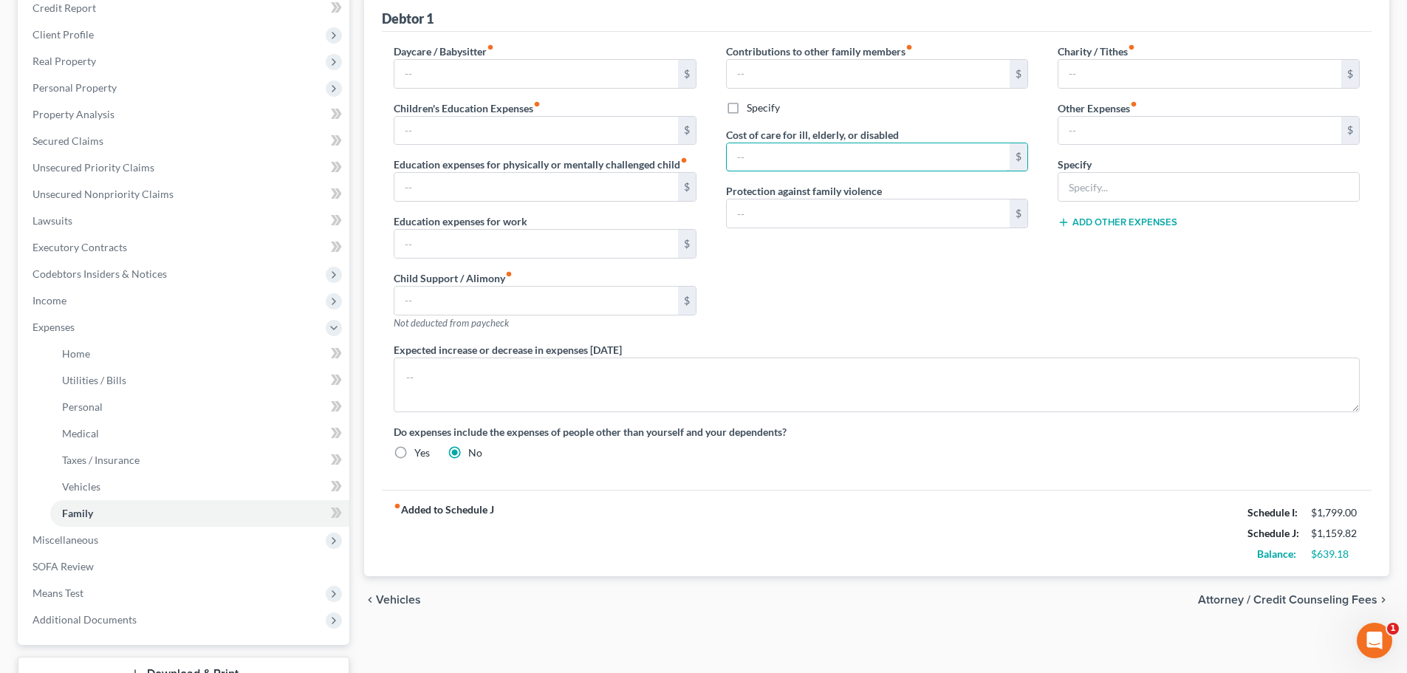
scroll to position [222, 0]
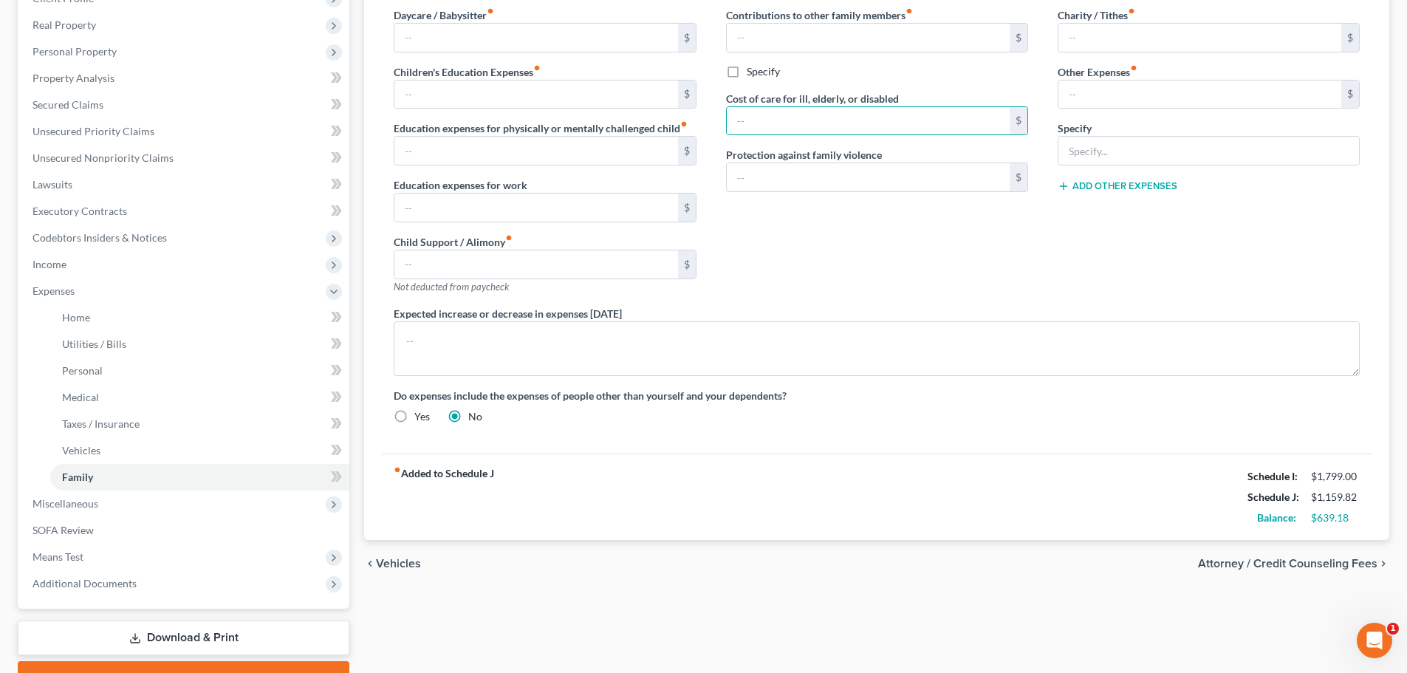
click at [1311, 566] on span "Attorney / Credit Counseling Fees" at bounding box center [1288, 564] width 180 height 12
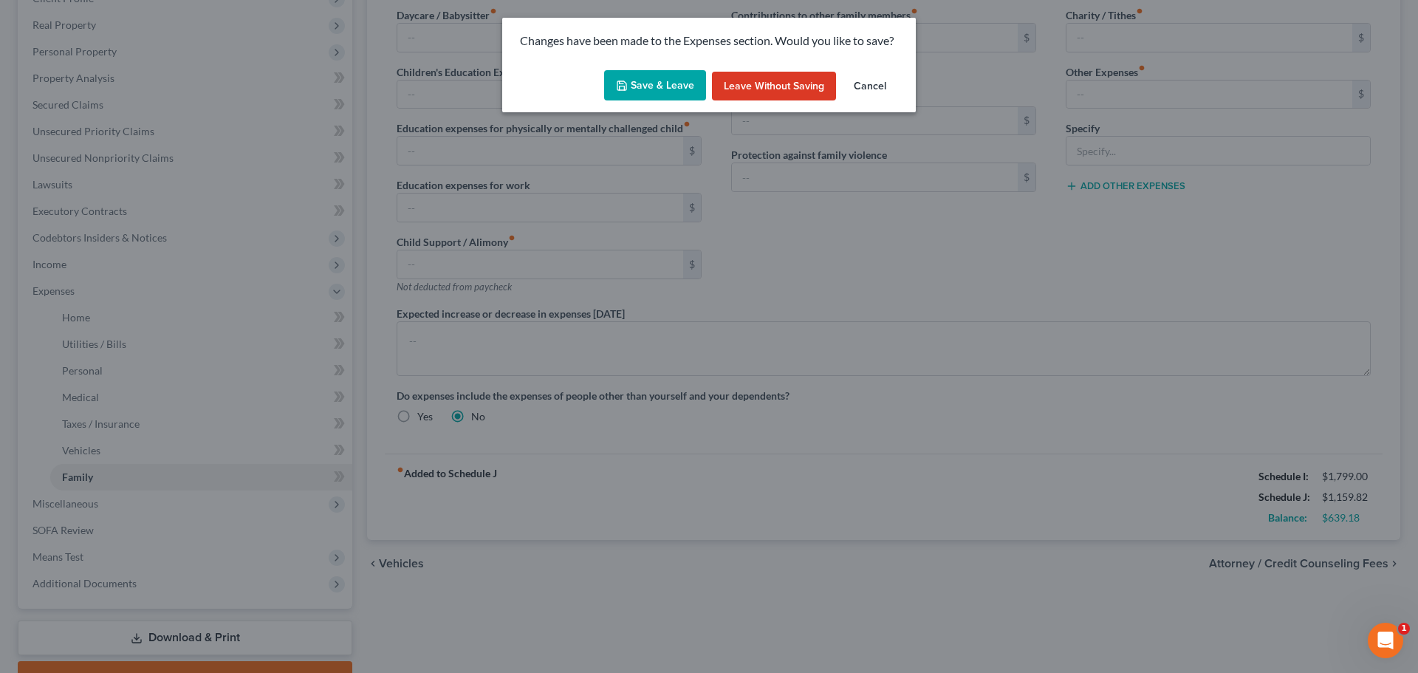
click at [668, 87] on button "Save & Leave" at bounding box center [655, 85] width 102 height 31
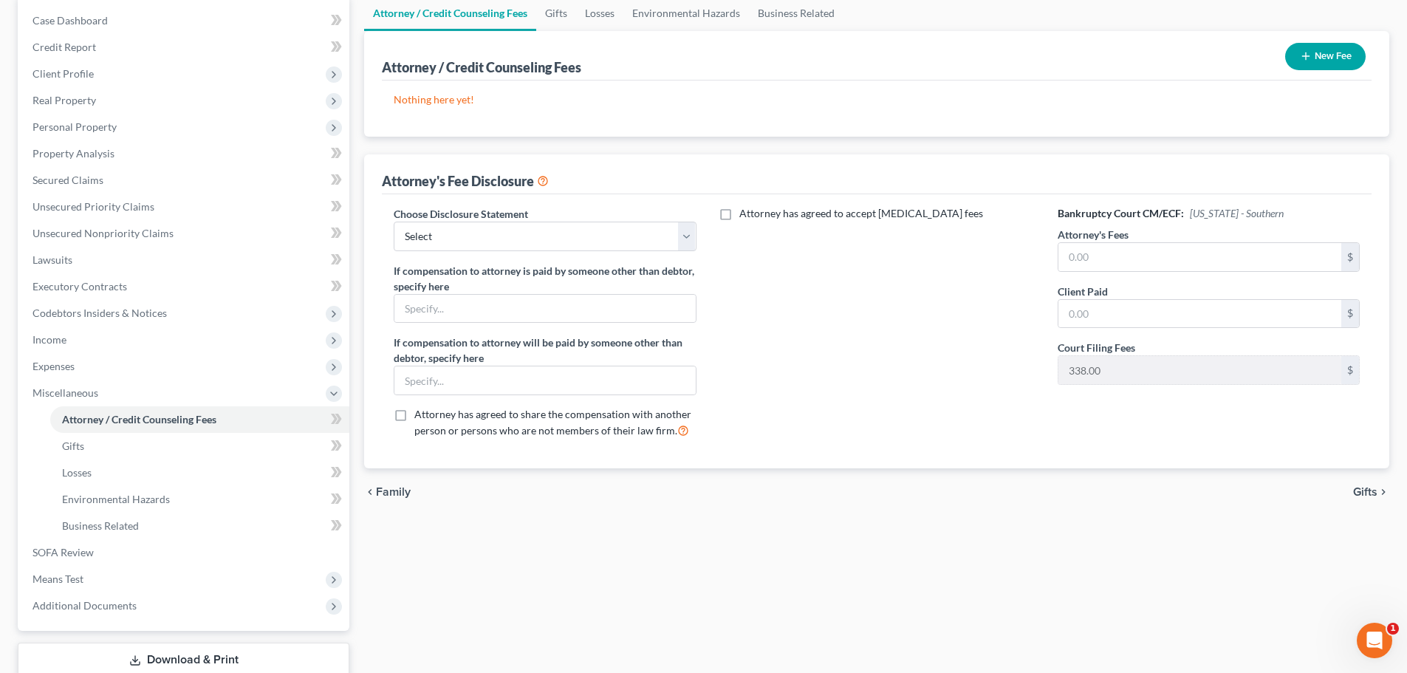
scroll to position [148, 0]
drag, startPoint x: 578, startPoint y: 237, endPoint x: 573, endPoint y: 249, distance: 12.6
click at [577, 236] on select "Select McNeelyLaw Fee Disclosure" at bounding box center [545, 235] width 302 height 30
select select "0"
click at [394, 220] on select "Select McNeelyLaw Fee Disclosure" at bounding box center [545, 235] width 302 height 30
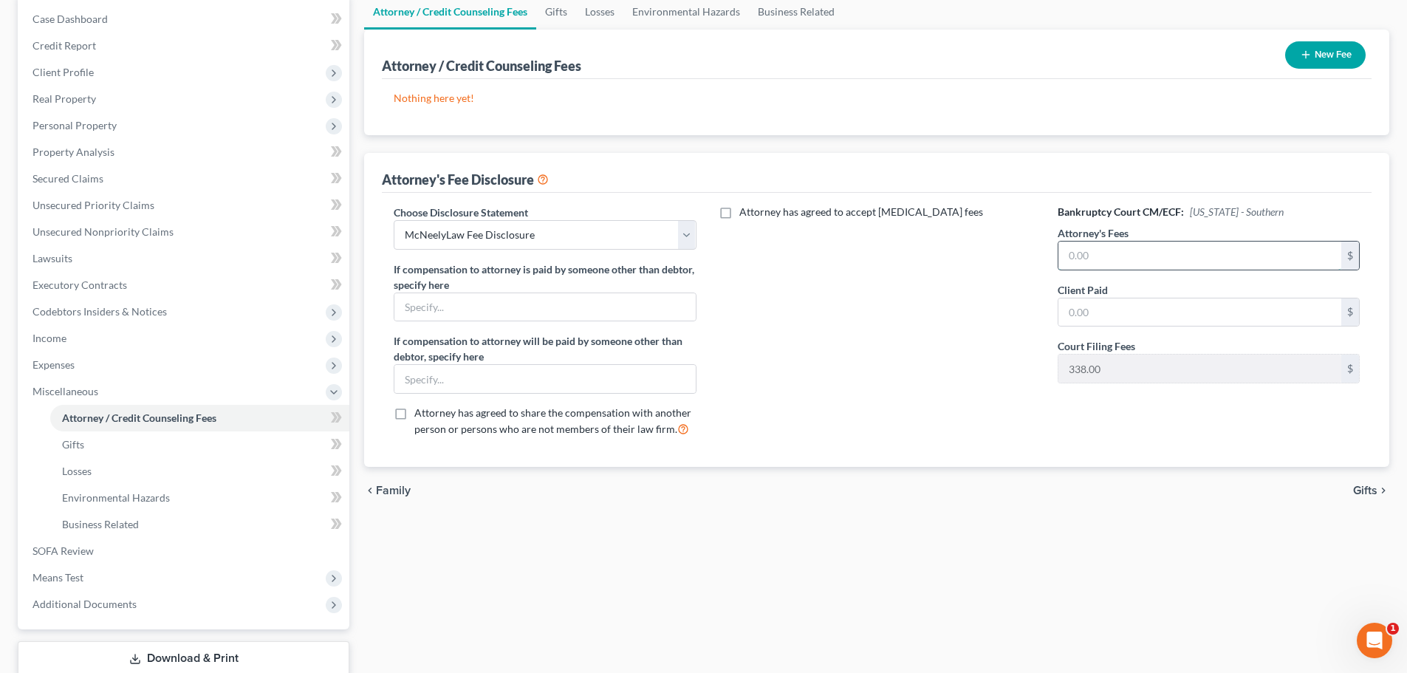
click at [1167, 257] on input "text" at bounding box center [1200, 256] width 283 height 28
type input "1,500.00"
click at [1096, 314] on input "text" at bounding box center [1200, 312] width 283 height 28
type input "1,500.00"
drag, startPoint x: 1035, startPoint y: 452, endPoint x: 1020, endPoint y: 427, distance: 29.1
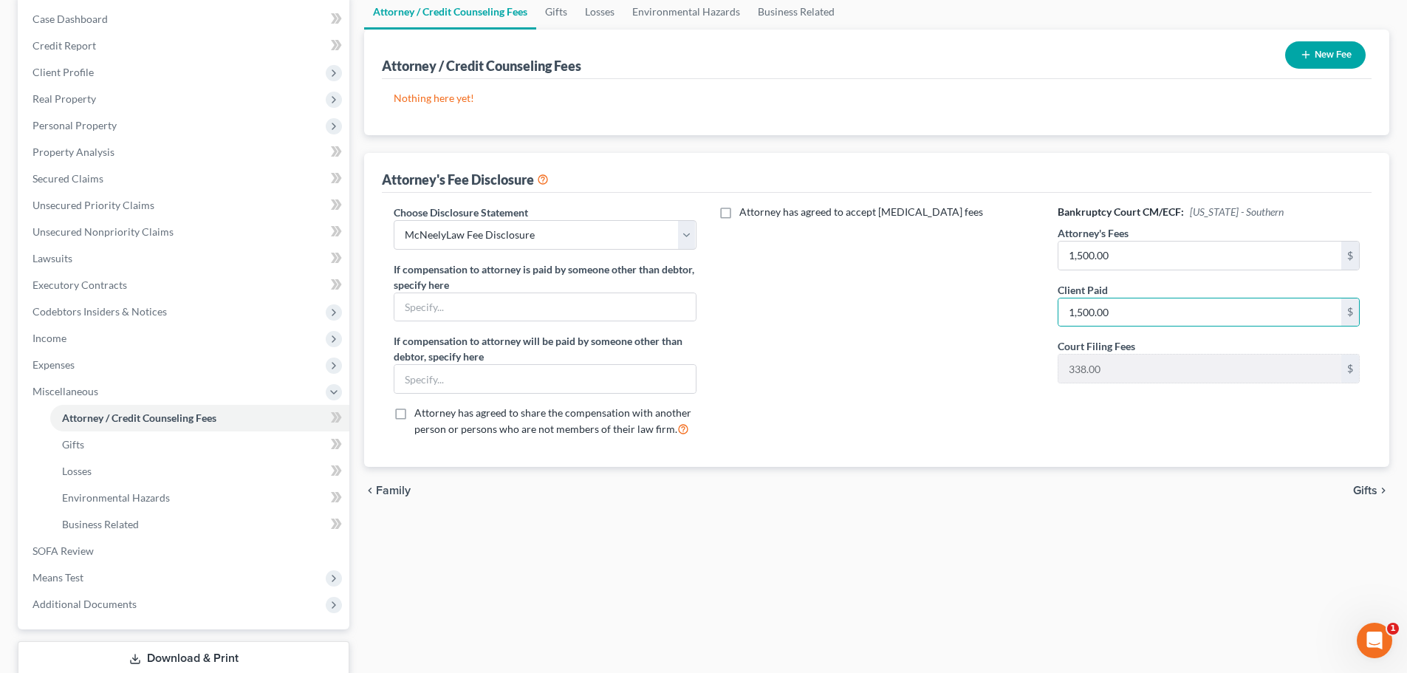
click at [1025, 434] on div "Choose Disclosure Statement Select McNeelyLaw Fee Disclosure If compensation to…" at bounding box center [877, 330] width 990 height 274
click at [1374, 488] on span "Gifts" at bounding box center [1365, 491] width 24 height 12
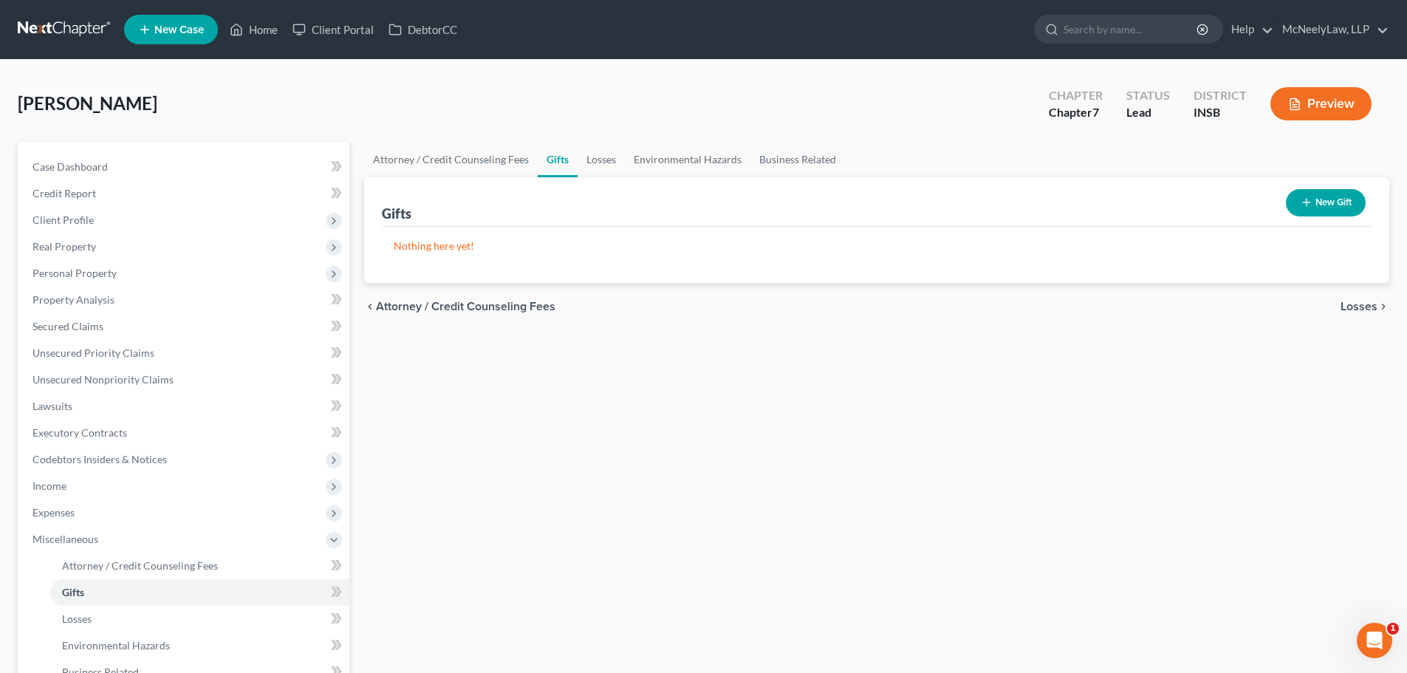
click at [1359, 310] on span "Losses" at bounding box center [1359, 307] width 37 height 12
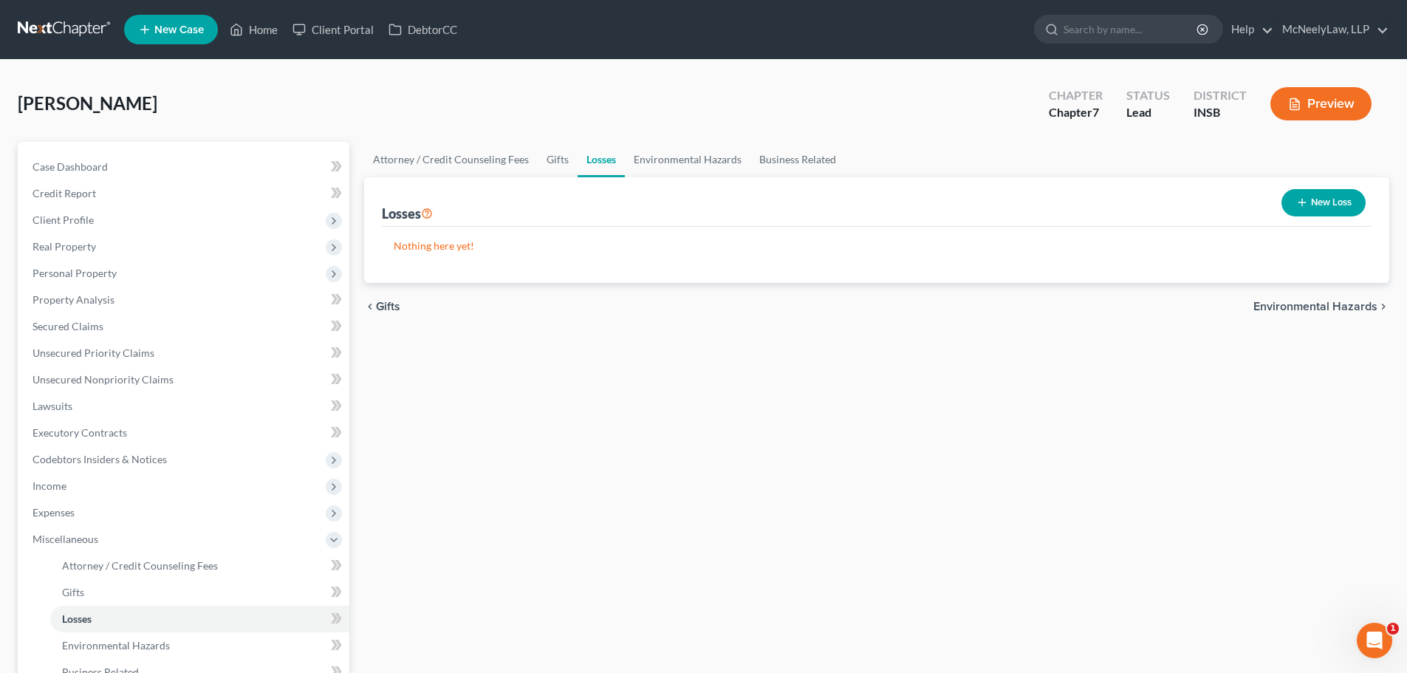
click at [1358, 305] on span "Environmental Hazards" at bounding box center [1316, 307] width 124 height 12
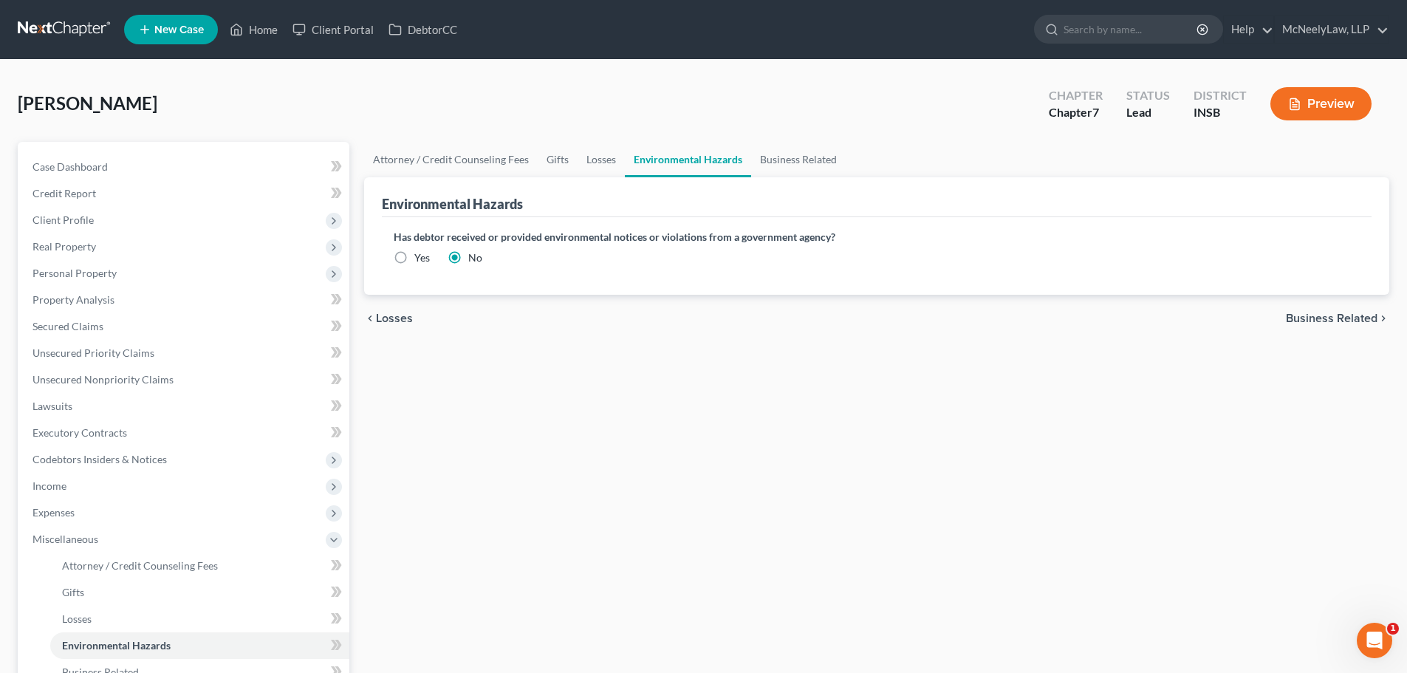
click at [1356, 326] on div "chevron_left Losses Business Related chevron_right" at bounding box center [876, 318] width 1025 height 47
click at [1353, 309] on div "chevron_left Losses Business Related chevron_right" at bounding box center [876, 318] width 1025 height 47
click at [1352, 321] on span "Business Related" at bounding box center [1332, 318] width 92 height 12
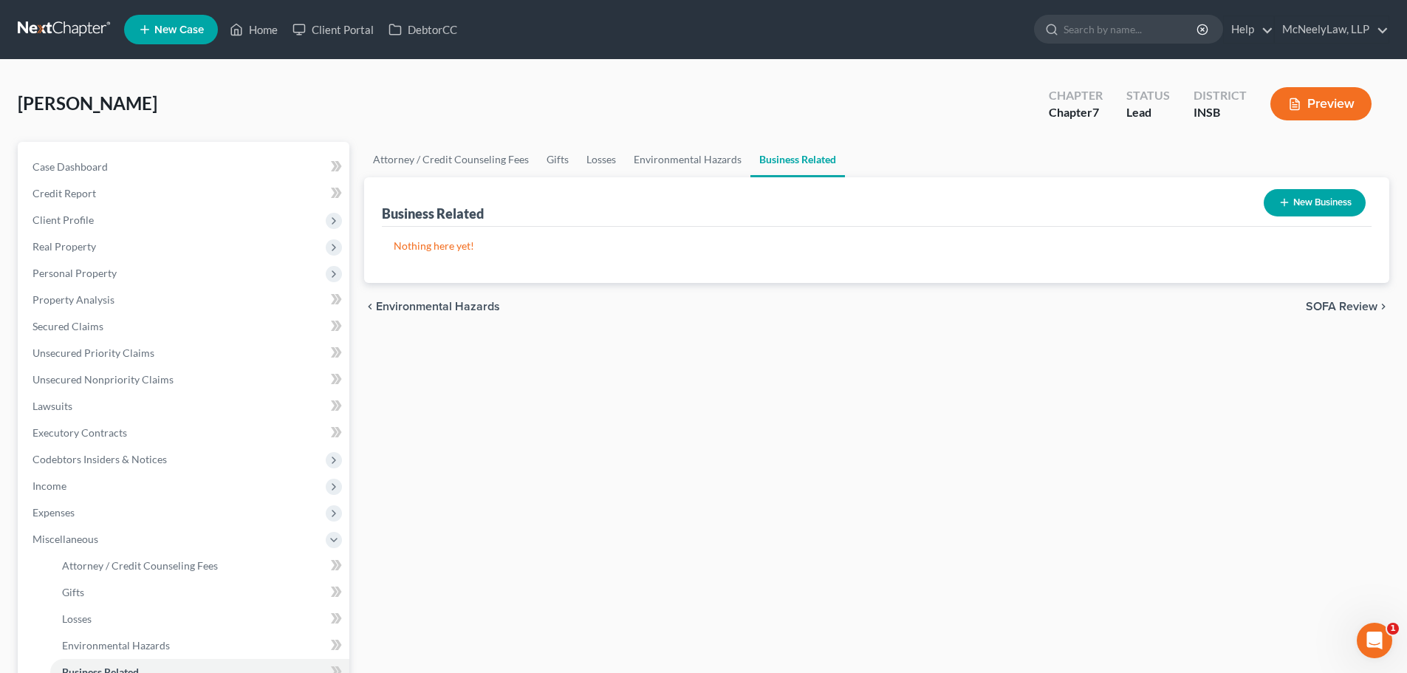
click at [1351, 304] on span "SOFA Review" at bounding box center [1342, 307] width 72 height 12
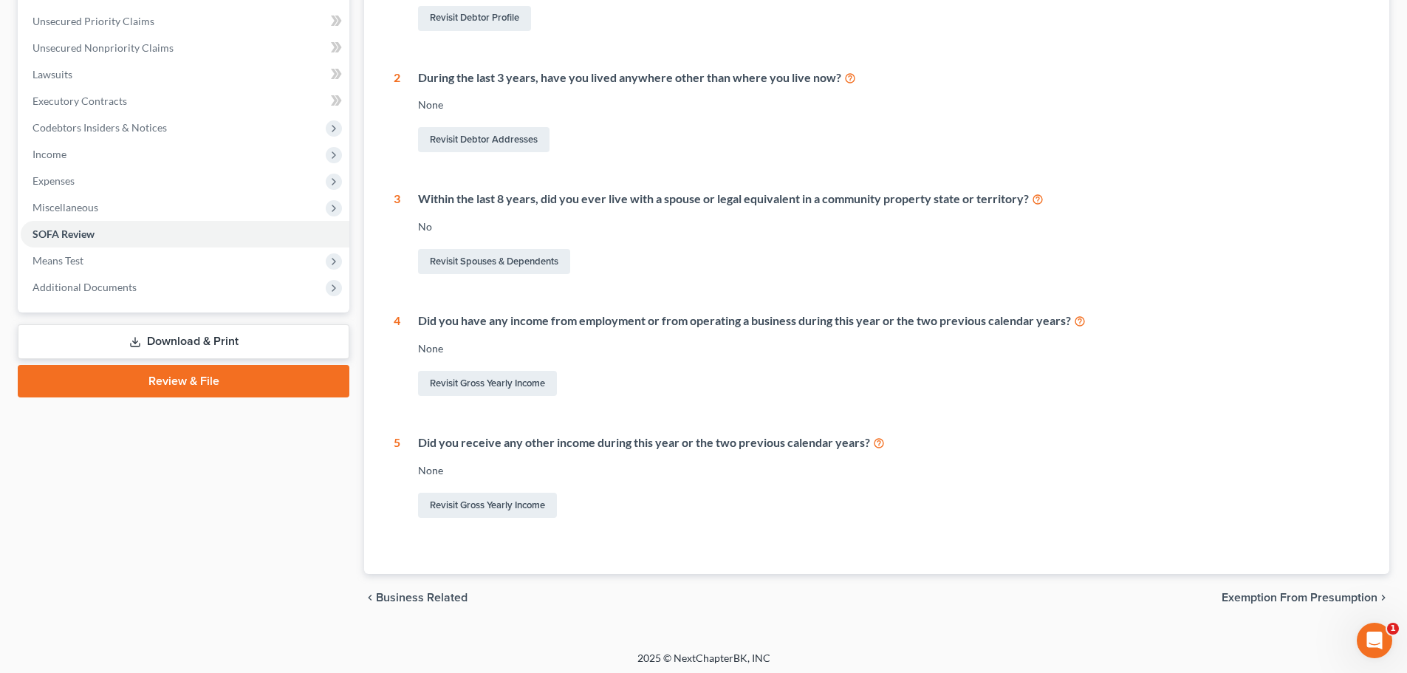
scroll to position [336, 0]
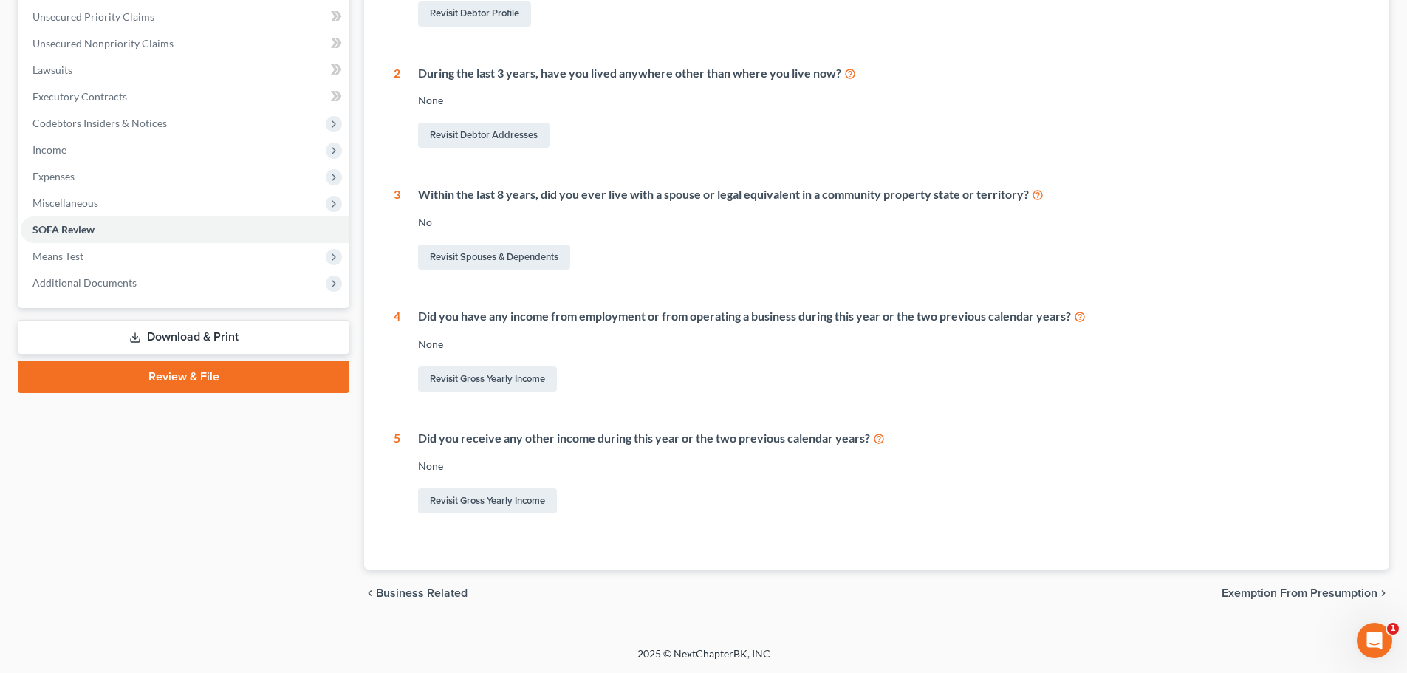
click at [1240, 598] on div "chevron_left Business Related Exemption from Presumption chevron_right" at bounding box center [876, 593] width 1025 height 47
click at [1238, 594] on span "Exemption from Presumption" at bounding box center [1300, 593] width 156 height 12
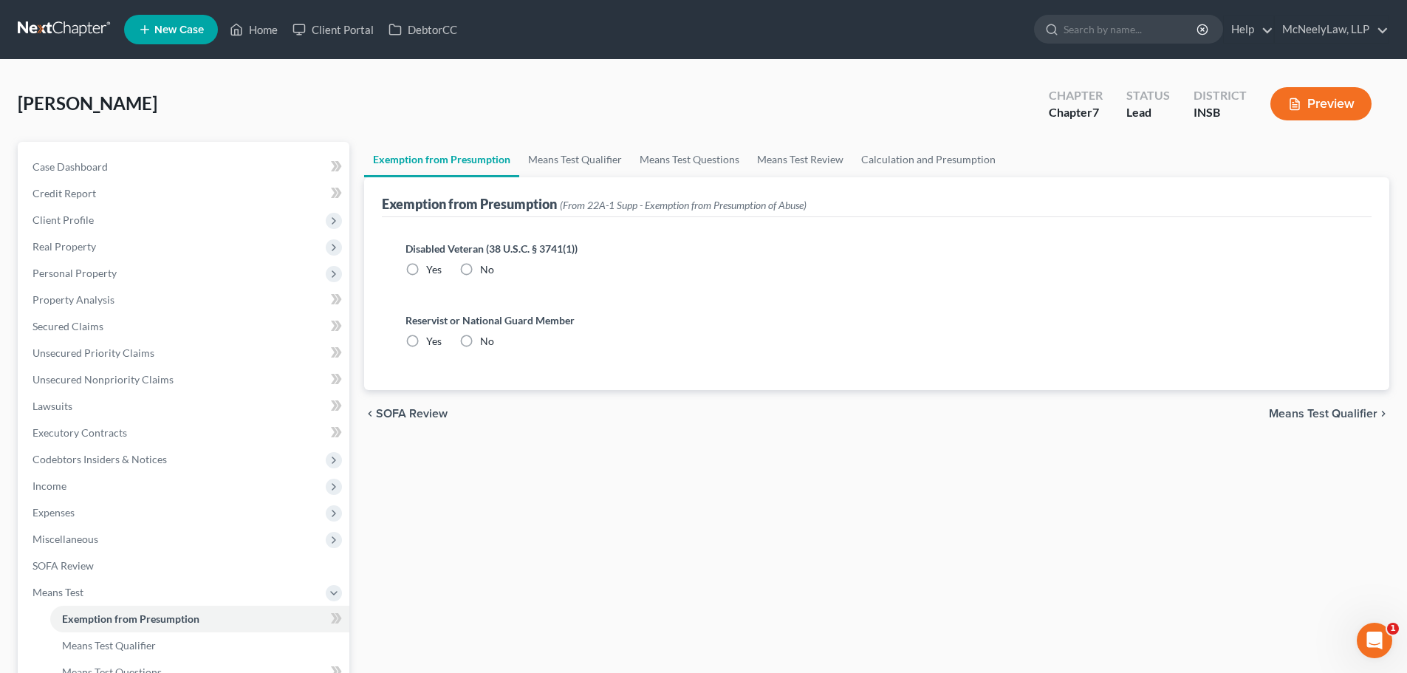
click at [488, 270] on span "No" at bounding box center [487, 269] width 14 height 13
click at [488, 270] on input "No" at bounding box center [491, 267] width 10 height 10
radio input "true"
drag, startPoint x: 474, startPoint y: 341, endPoint x: 476, endPoint y: 328, distance: 12.8
click at [480, 341] on label "No" at bounding box center [487, 341] width 14 height 15
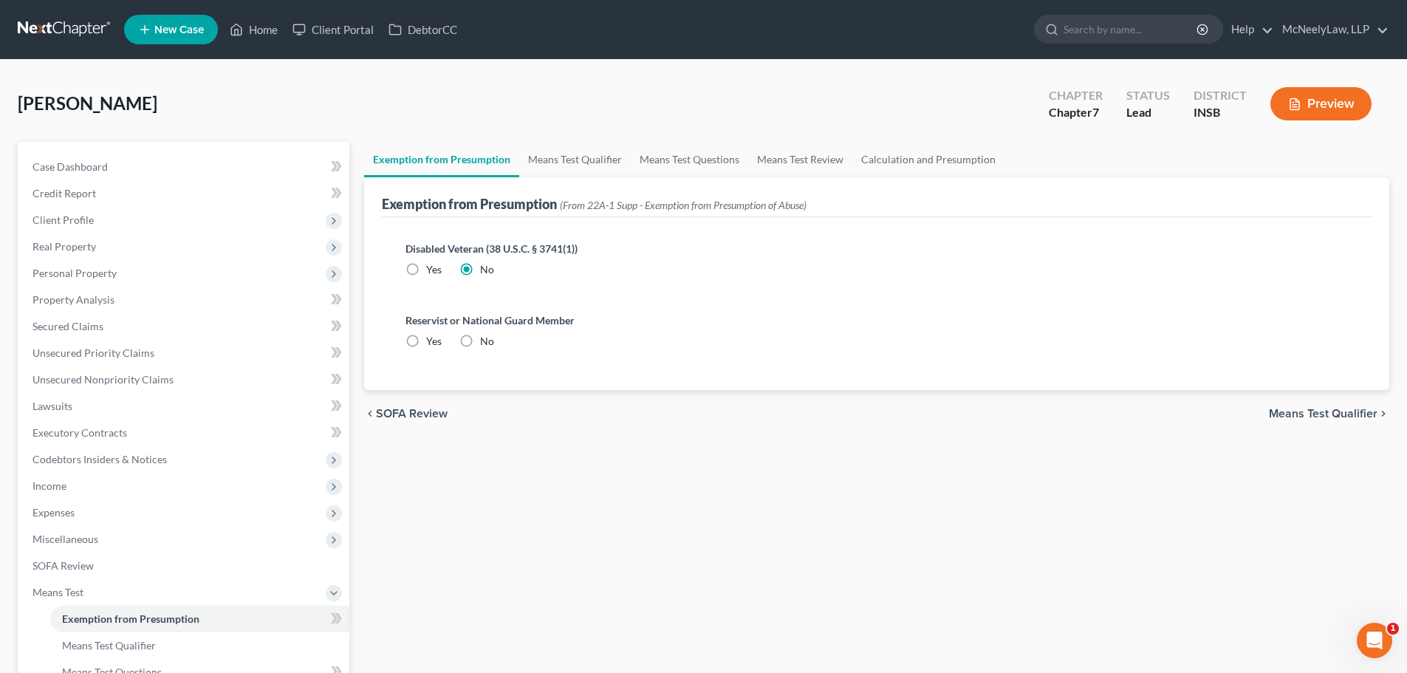
click at [486, 341] on input "No" at bounding box center [491, 339] width 10 height 10
radio input "true"
click at [1313, 421] on div "chevron_left SOFA Review Means Test Qualifier chevron_right" at bounding box center [876, 413] width 1025 height 47
click at [1319, 414] on span "Means Test Qualifier" at bounding box center [1323, 414] width 109 height 12
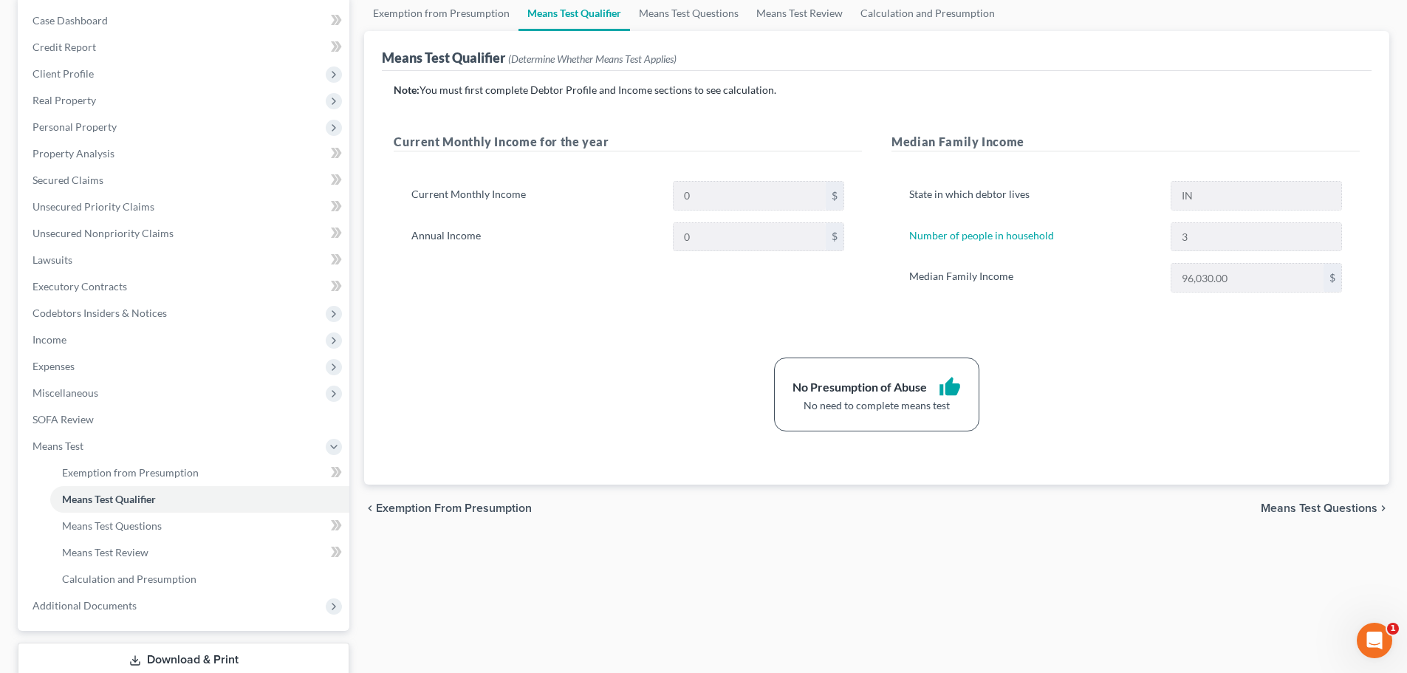
scroll to position [148, 0]
click at [1301, 505] on span "Means Test Questions" at bounding box center [1319, 507] width 117 height 12
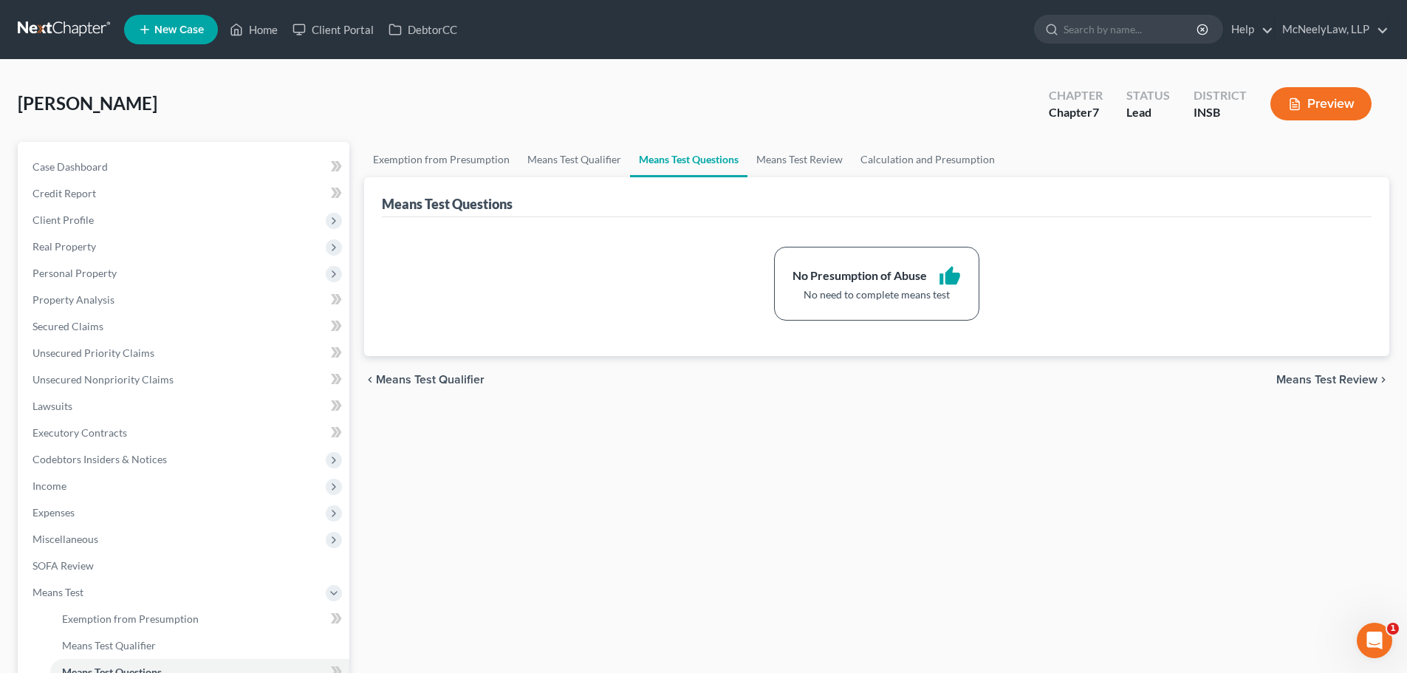
click at [403, 377] on span "Means Test Qualifier" at bounding box center [430, 380] width 109 height 12
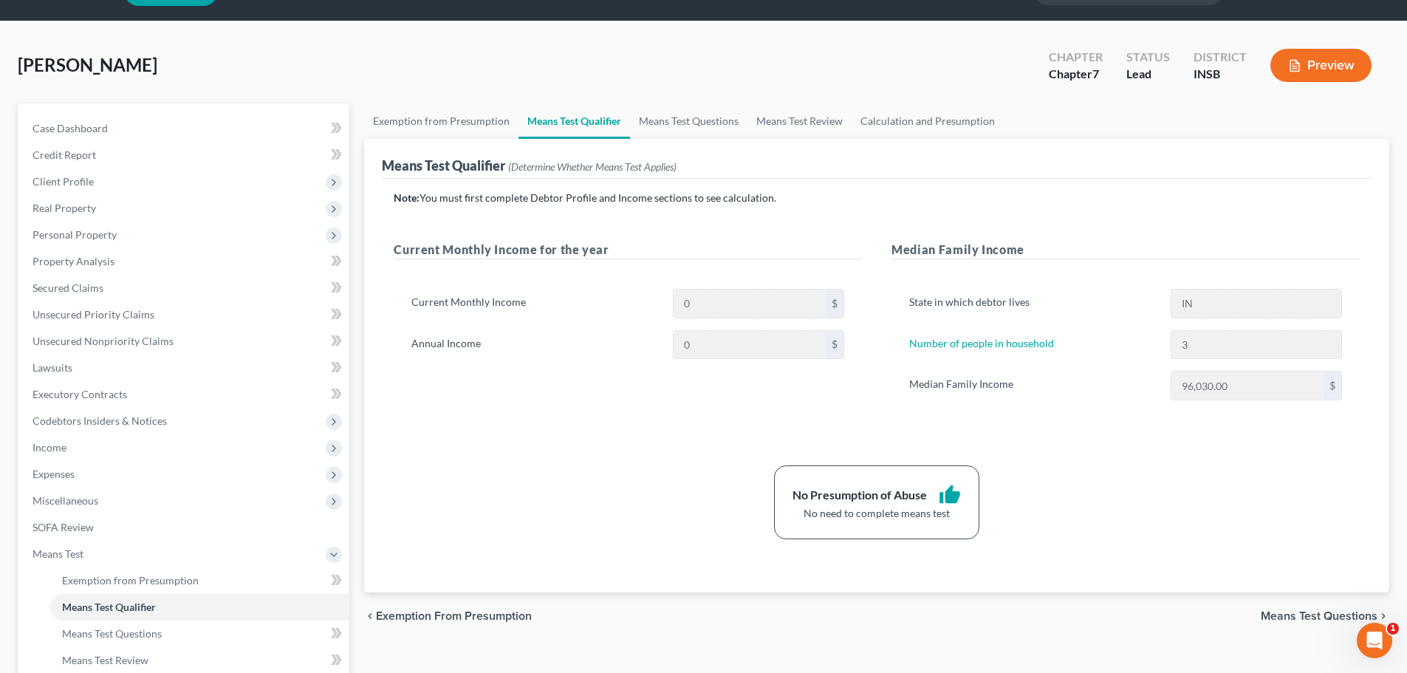
scroll to position [74, 0]
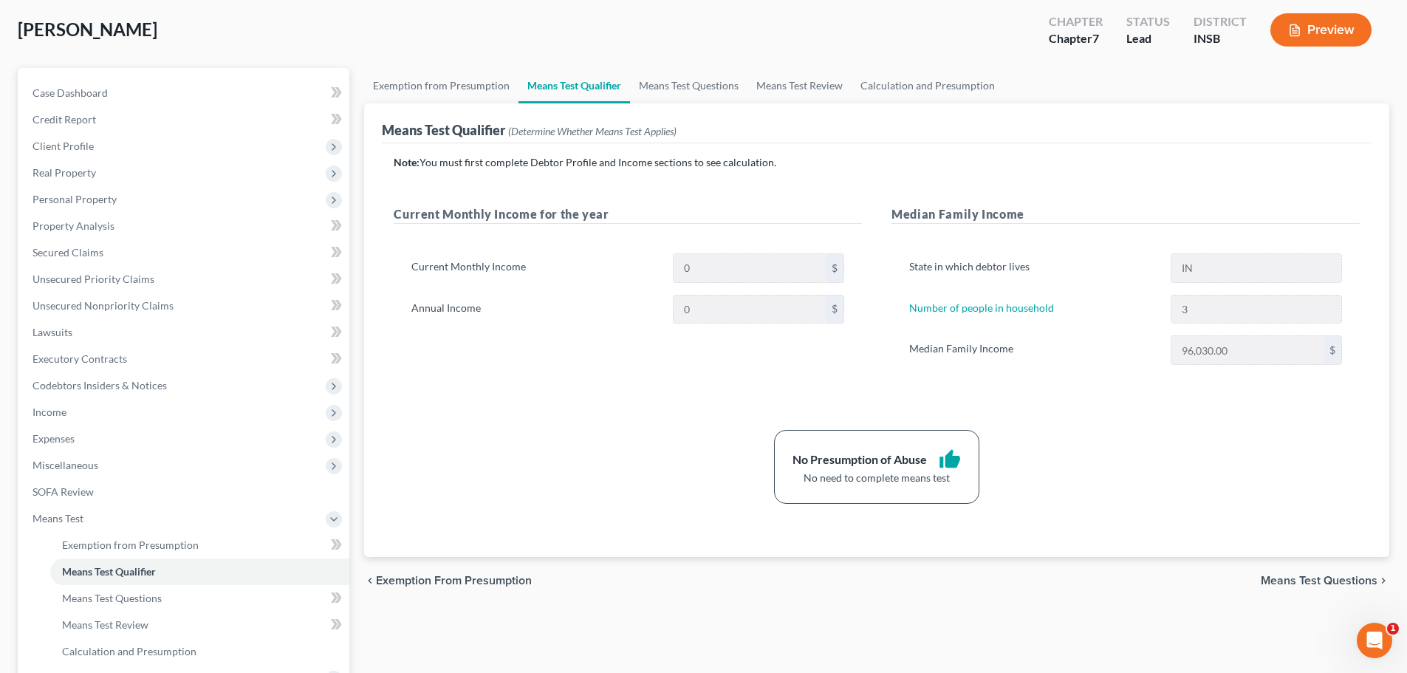
click at [1295, 584] on span "Means Test Questions" at bounding box center [1319, 581] width 117 height 12
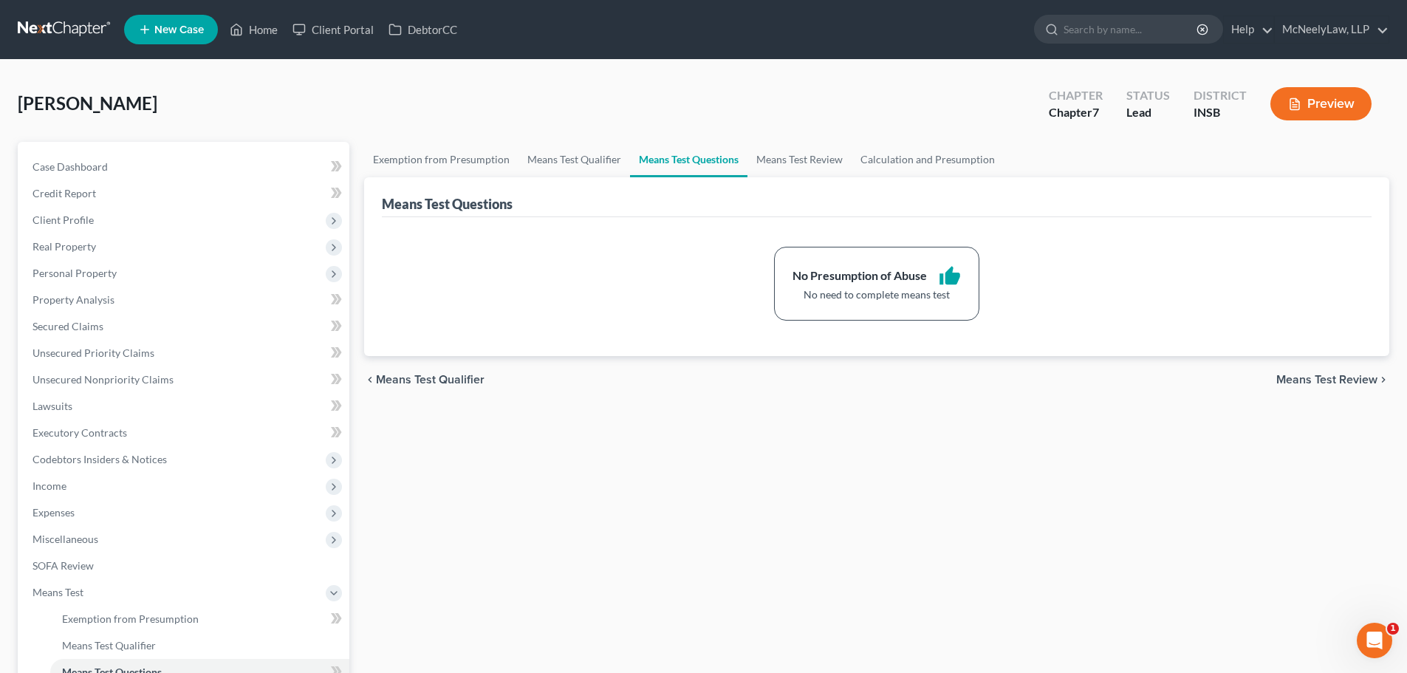
click at [1336, 380] on span "Means Test Review" at bounding box center [1327, 380] width 101 height 12
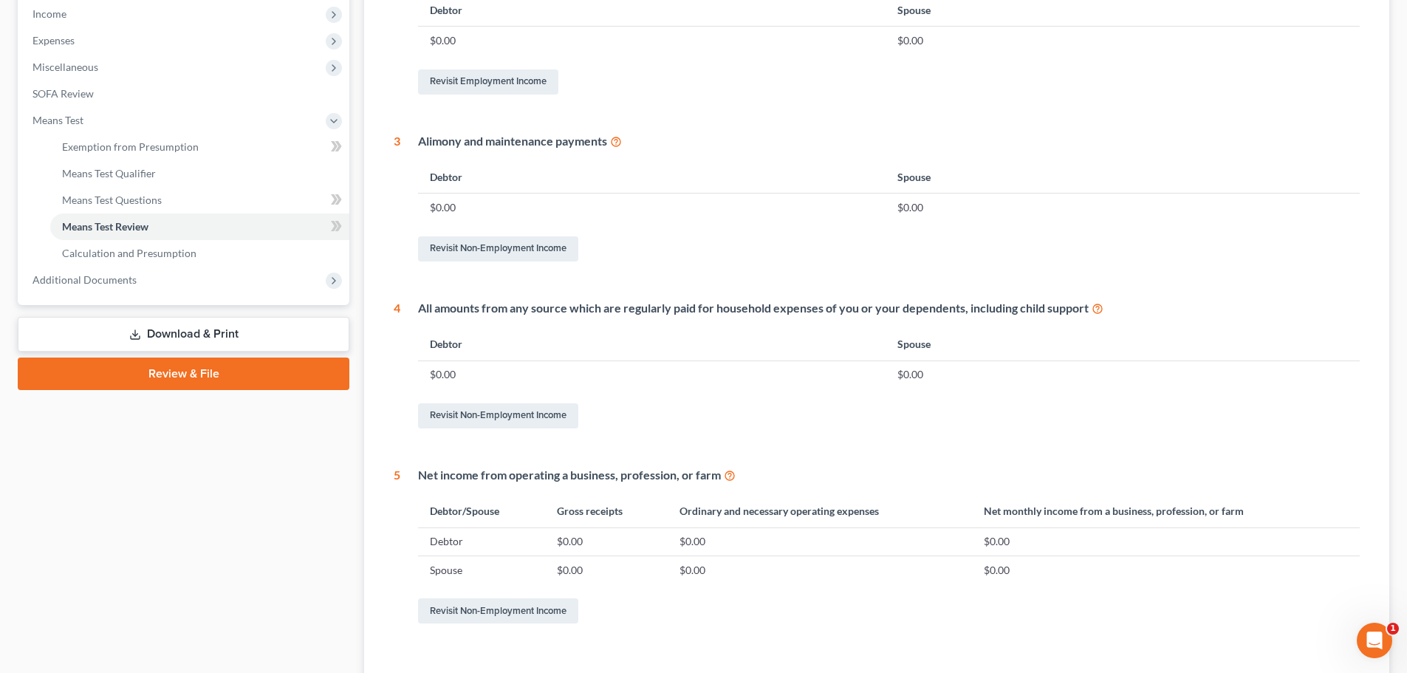
scroll to position [582, 0]
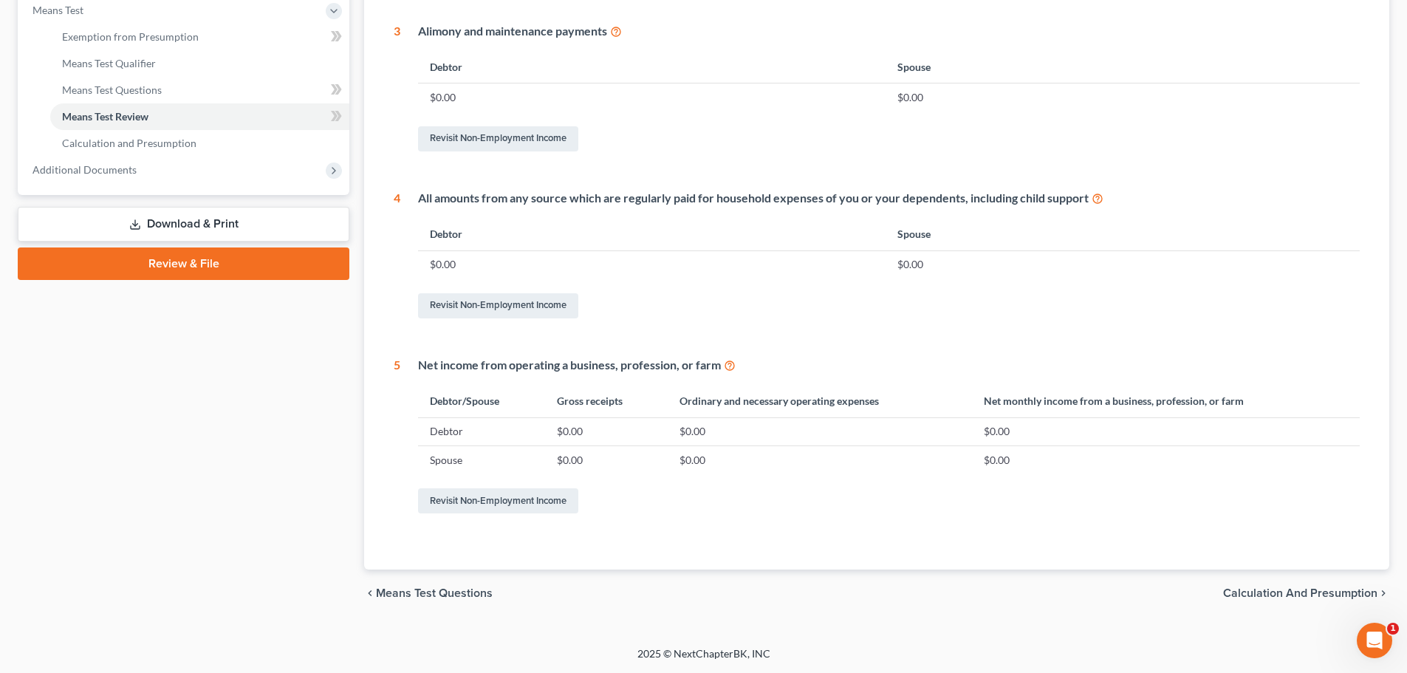
click at [1280, 591] on span "Calculation and Presumption" at bounding box center [1300, 593] width 154 height 12
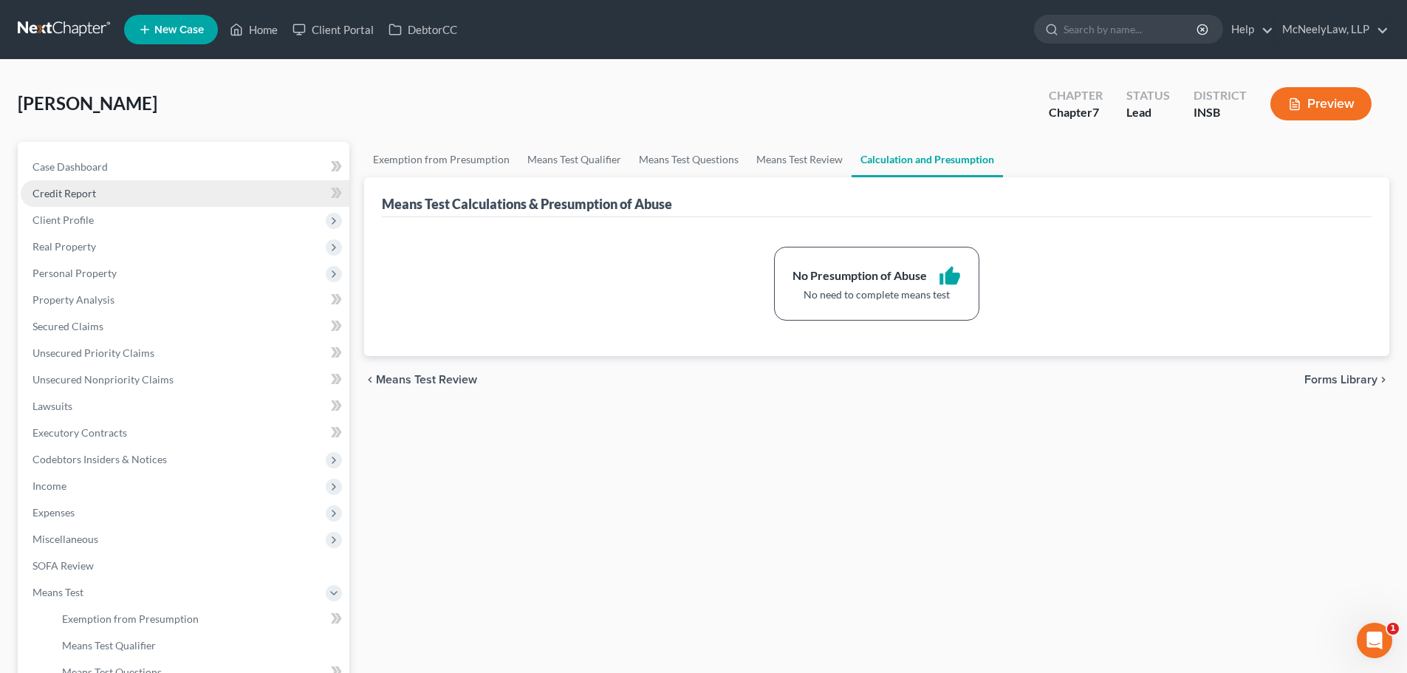
click at [93, 188] on span "Credit Report" at bounding box center [65, 193] width 64 height 13
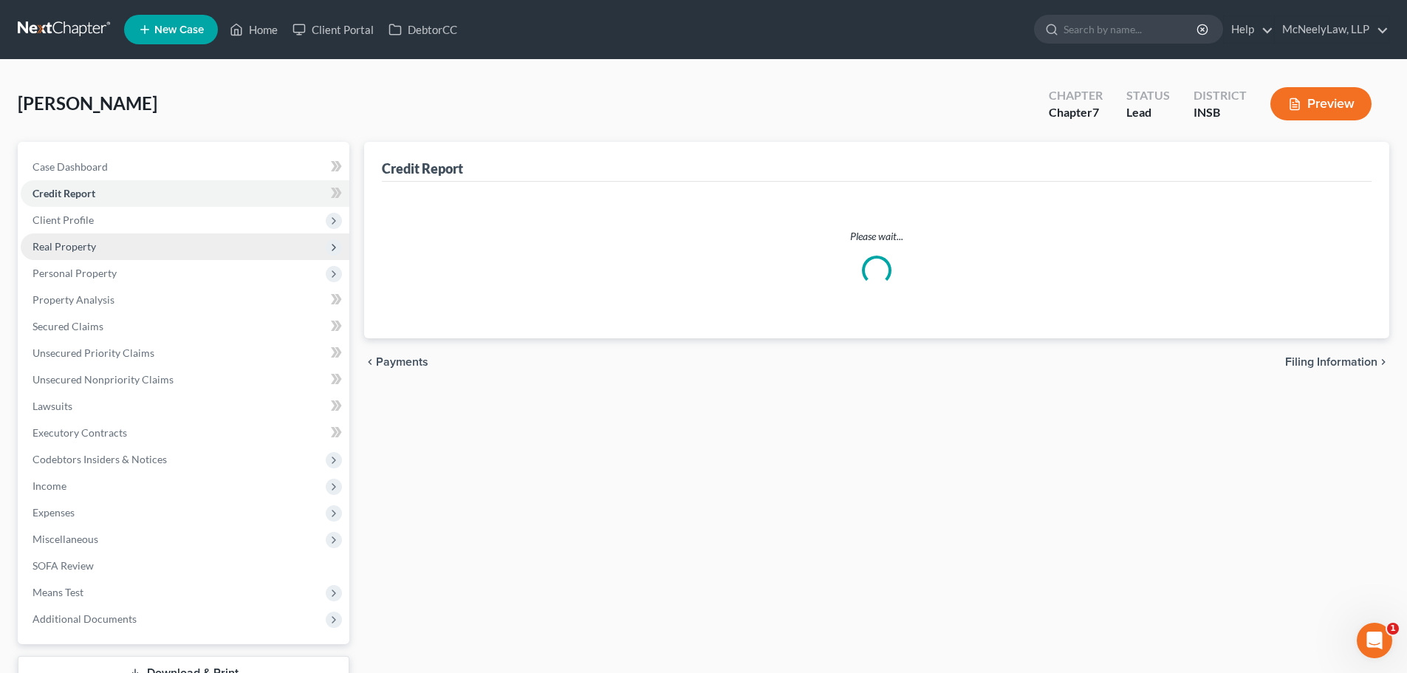
click at [134, 241] on span "Real Property" at bounding box center [185, 246] width 329 height 27
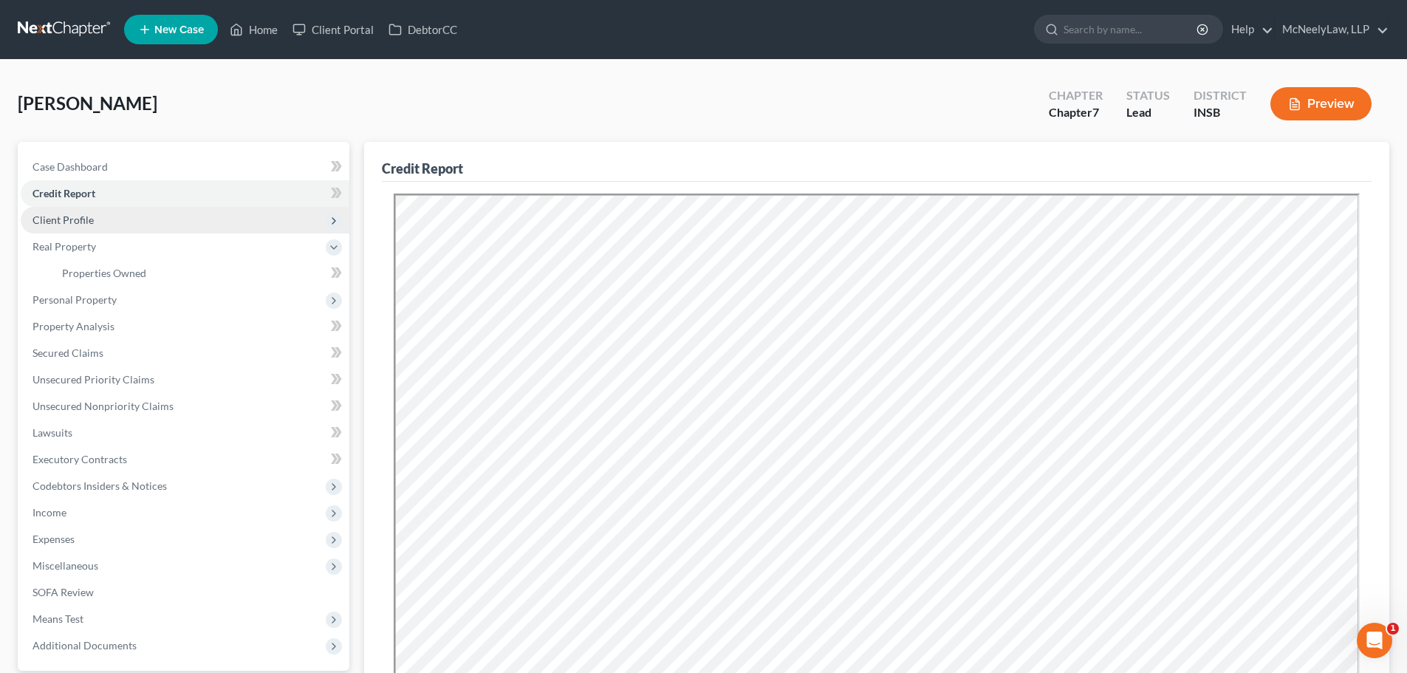
click at [123, 228] on span "Client Profile" at bounding box center [185, 220] width 329 height 27
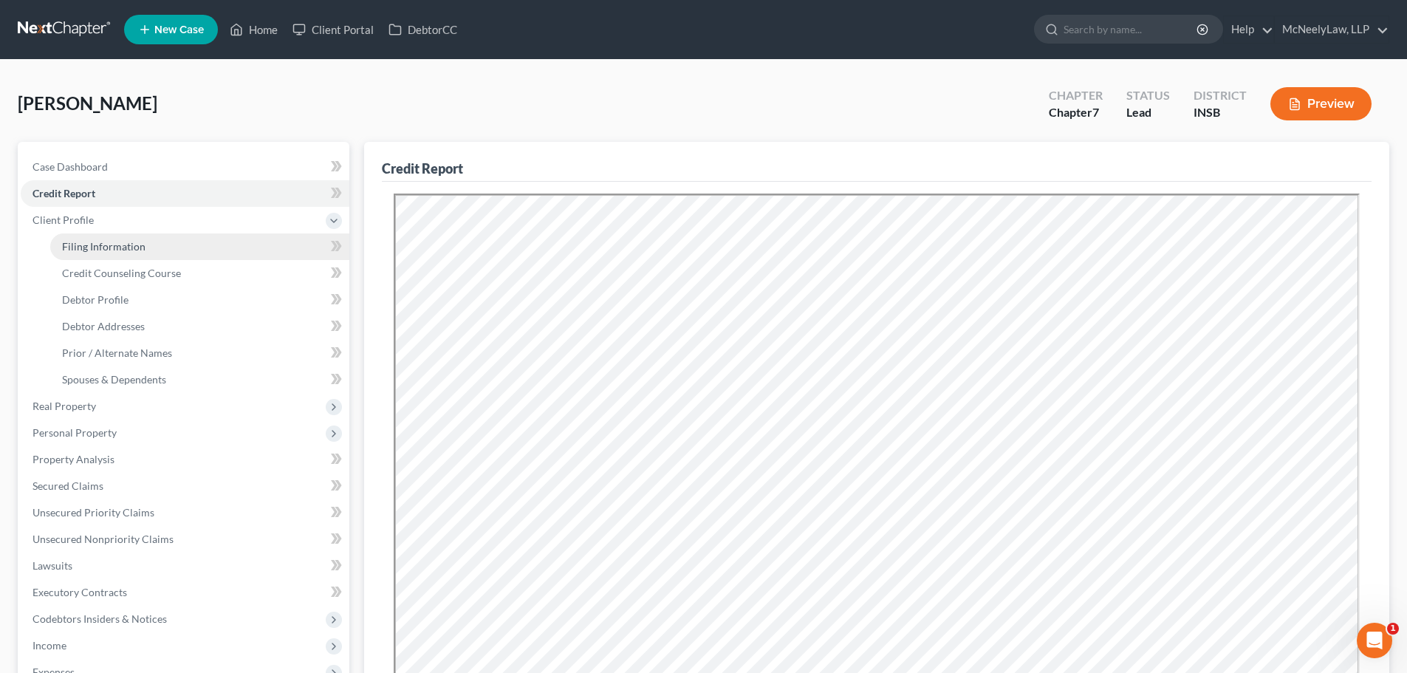
drag, startPoint x: 121, startPoint y: 246, endPoint x: 389, endPoint y: 410, distance: 313.7
click at [120, 246] on span "Filing Information" at bounding box center [103, 246] width 83 height 13
select select "1"
select select "0"
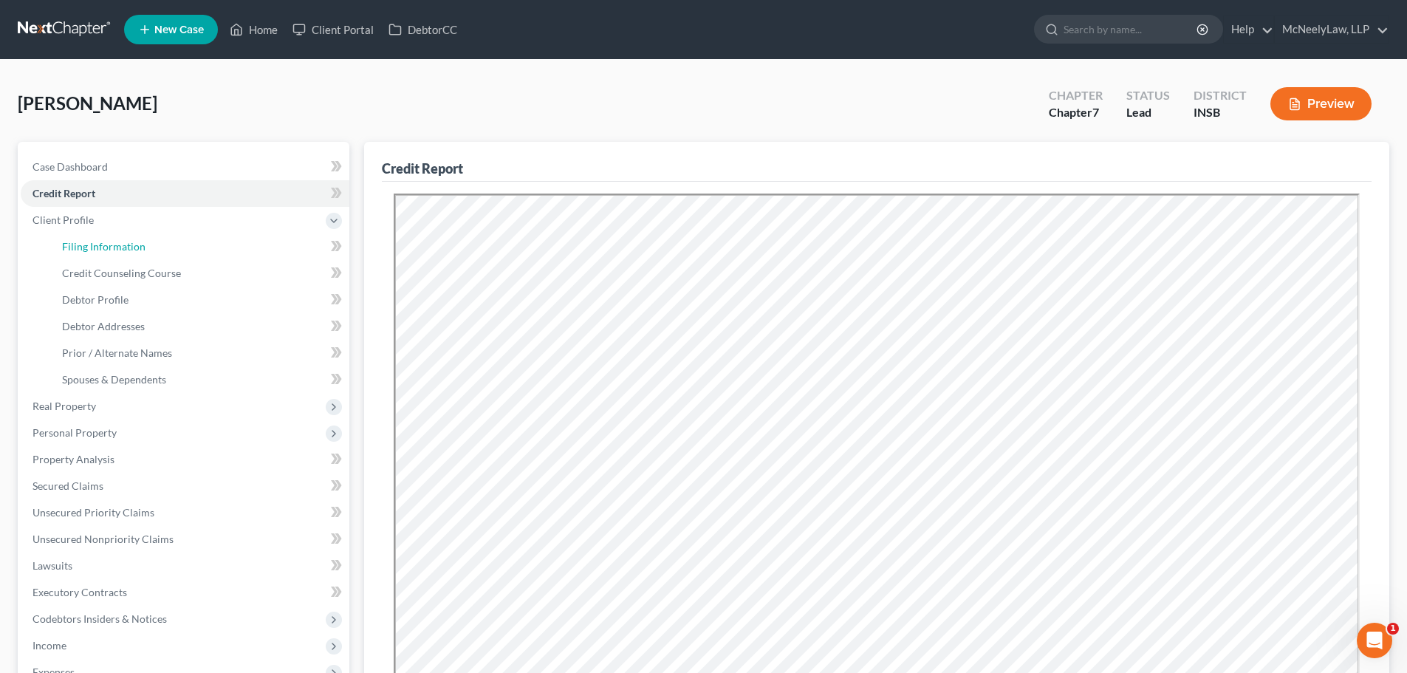
select select "28"
select select "0"
select select "15"
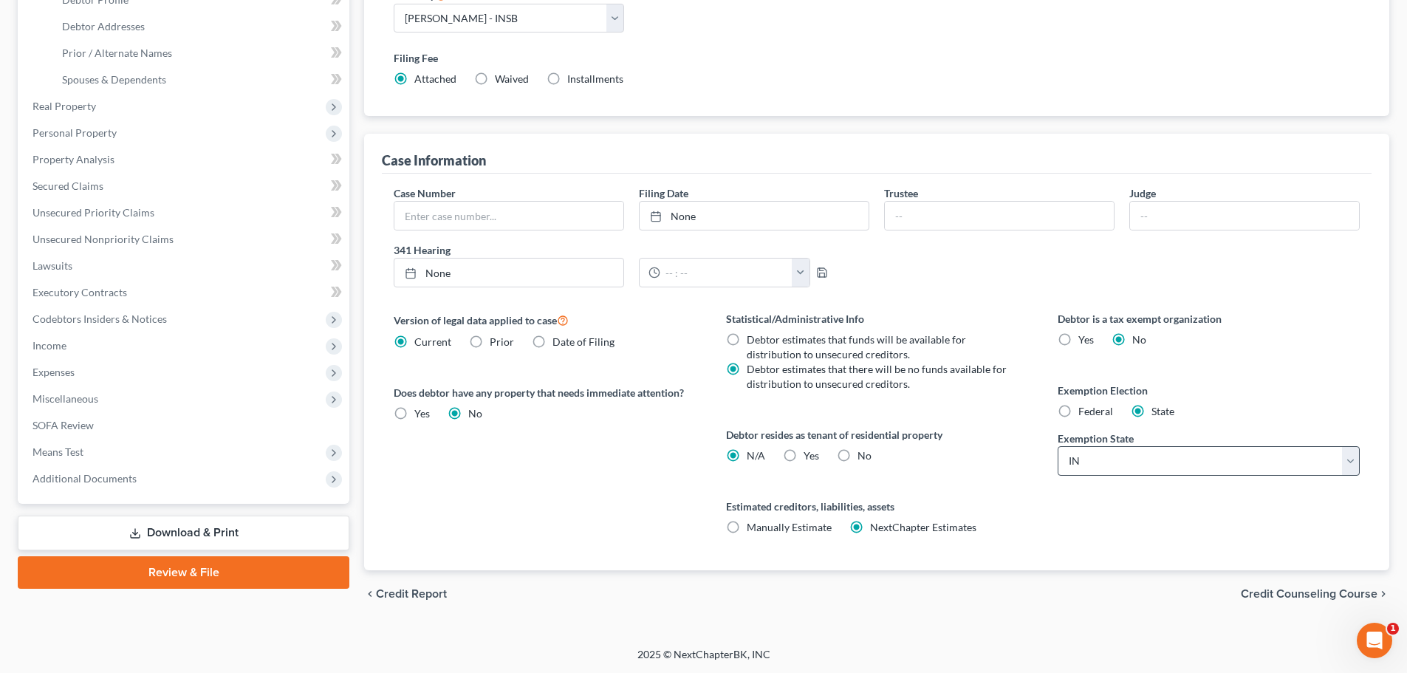
scroll to position [301, 0]
click at [1305, 593] on span "Credit Counseling Course" at bounding box center [1309, 593] width 137 height 12
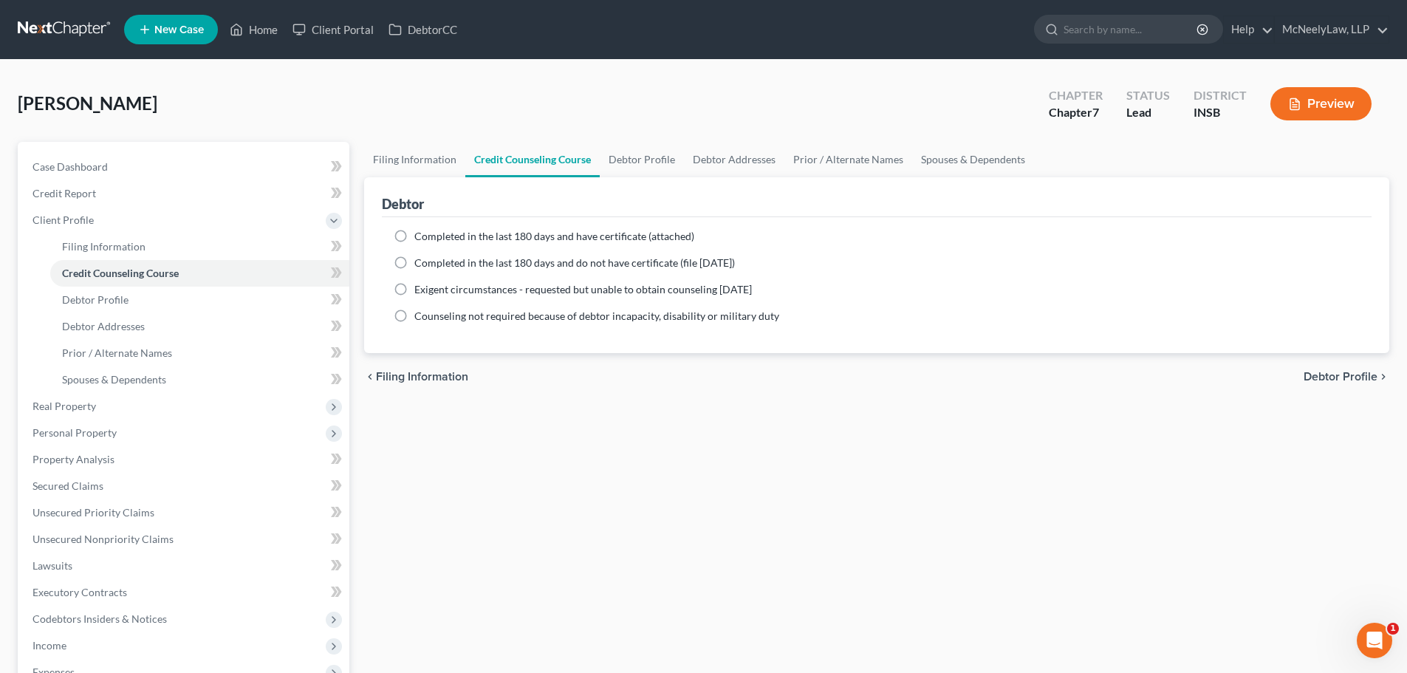
click at [1342, 375] on span "Debtor Profile" at bounding box center [1341, 377] width 74 height 12
select select "0"
select select "2"
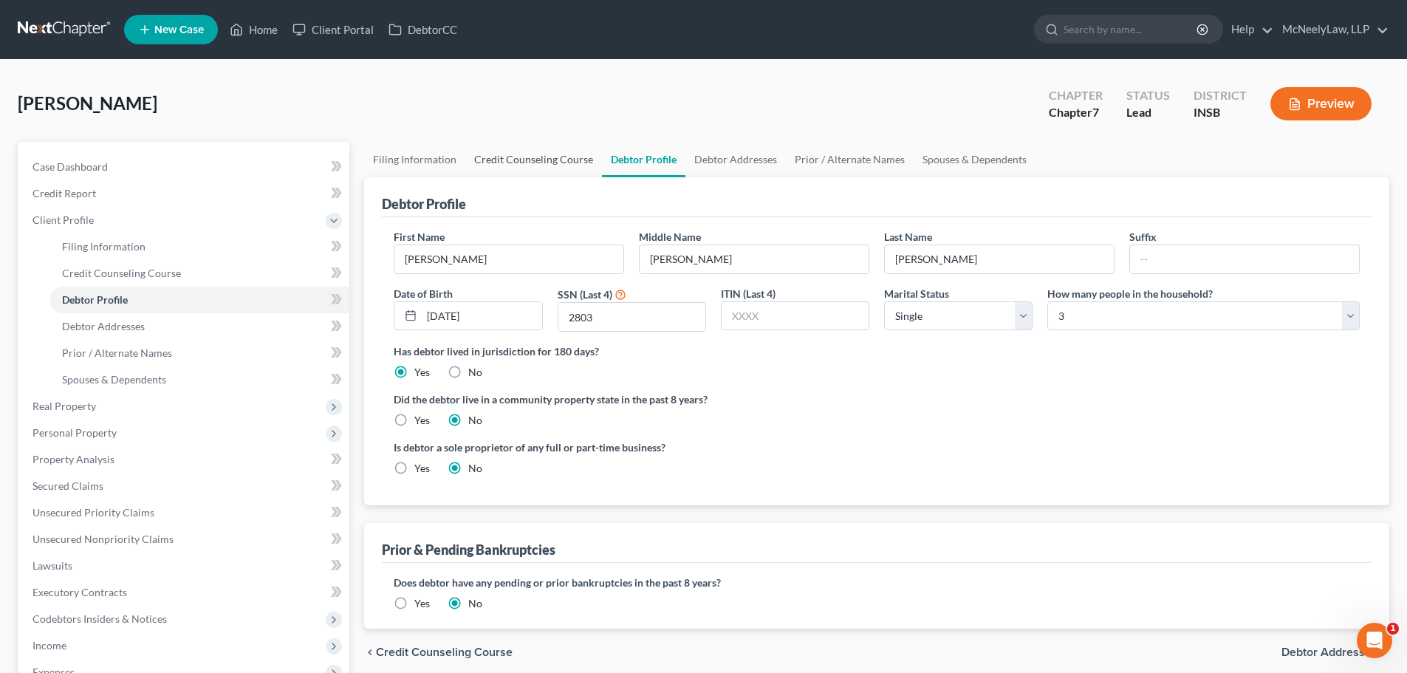
click at [530, 154] on link "Credit Counseling Course" at bounding box center [533, 159] width 137 height 35
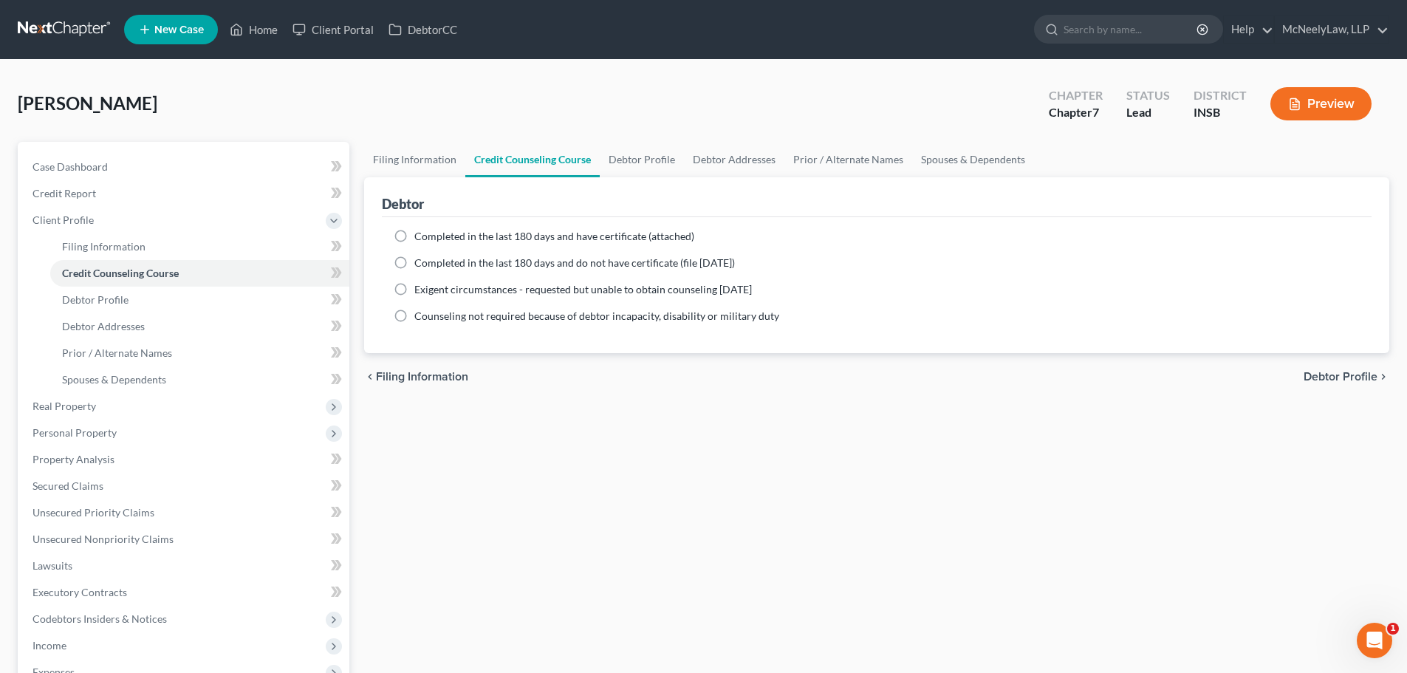
drag, startPoint x: 407, startPoint y: 240, endPoint x: 396, endPoint y: 234, distance: 12.6
click at [414, 240] on label "Completed in the last 180 days and have certificate (attached)" at bounding box center [554, 236] width 280 height 15
click at [420, 239] on input "Completed in the last 180 days and have certificate (attached)" at bounding box center [425, 234] width 10 height 10
radio input "true"
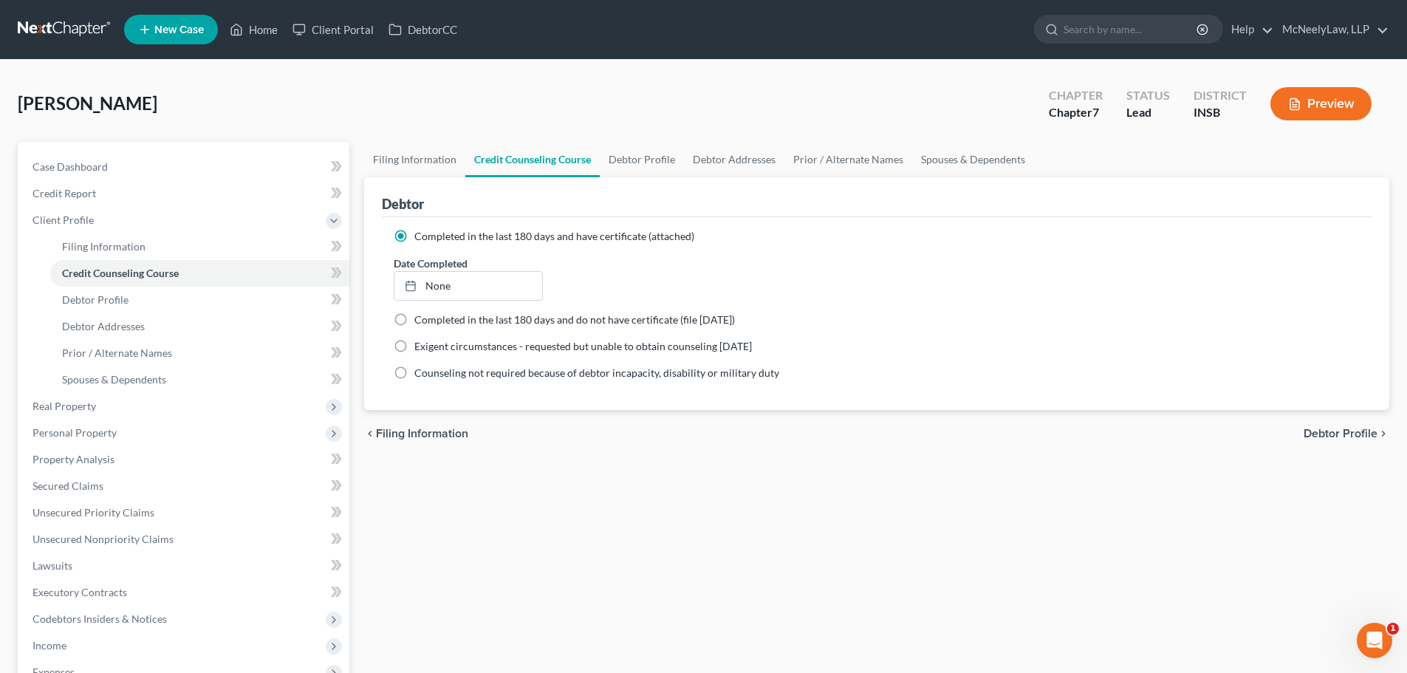
click at [414, 234] on label "Completed in the last 180 days and have certificate (attached)" at bounding box center [554, 236] width 280 height 15
click at [420, 234] on input "Completed in the last 180 days and have certificate (attached)" at bounding box center [425, 234] width 10 height 10
click at [1366, 434] on span "Debtor Profile" at bounding box center [1341, 434] width 74 height 12
select select "0"
select select "2"
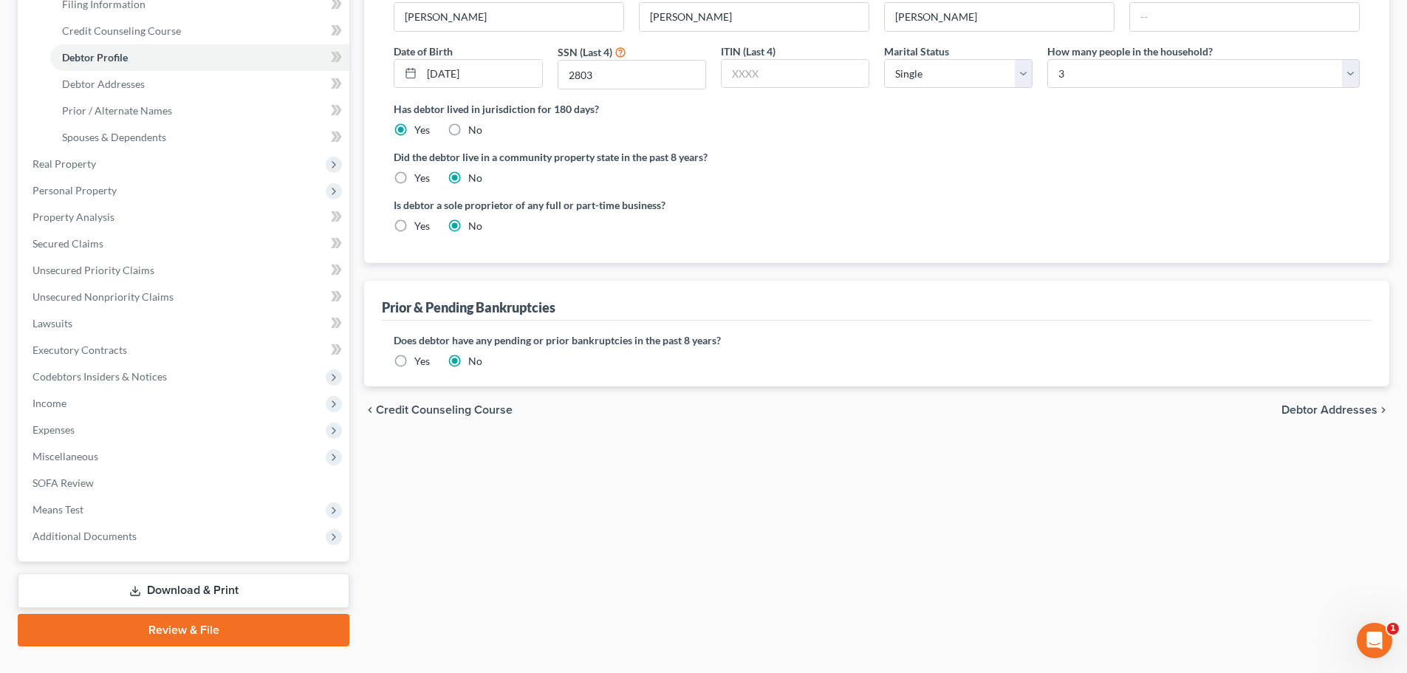
scroll to position [272, 0]
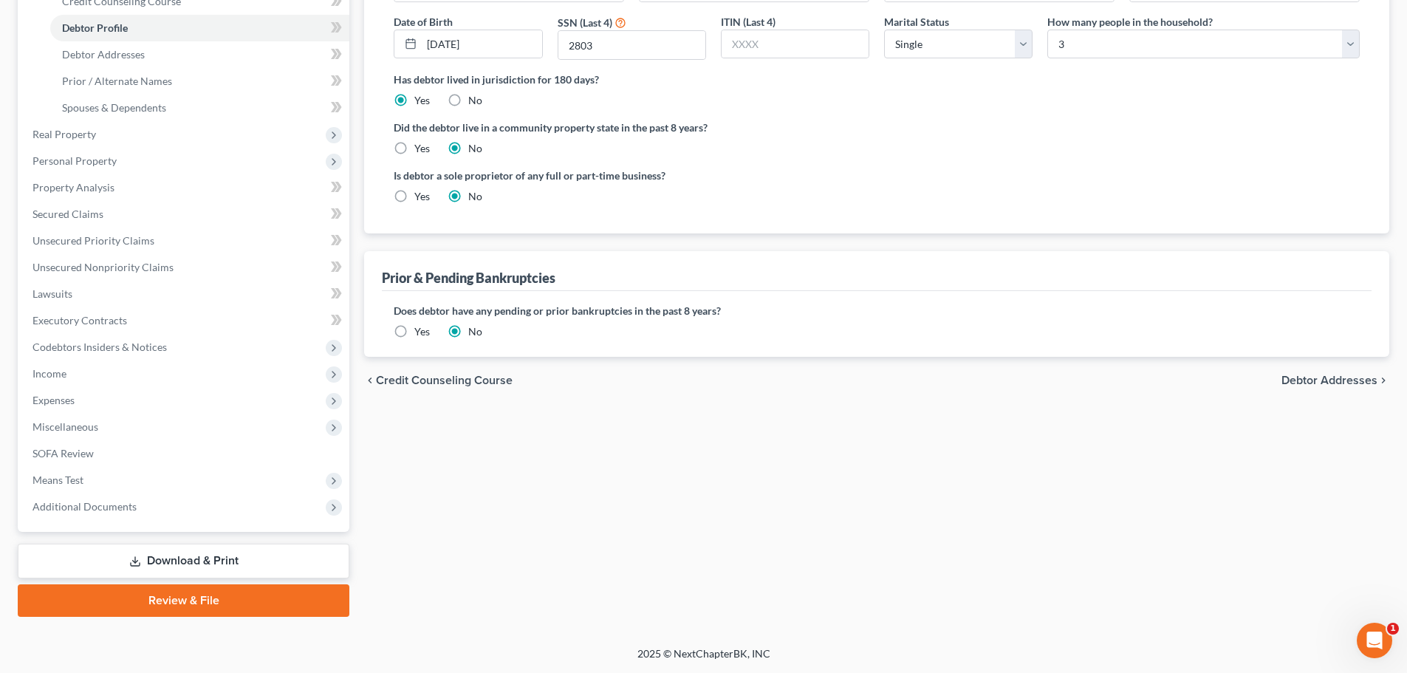
click at [1311, 375] on span "Debtor Addresses" at bounding box center [1330, 381] width 96 height 12
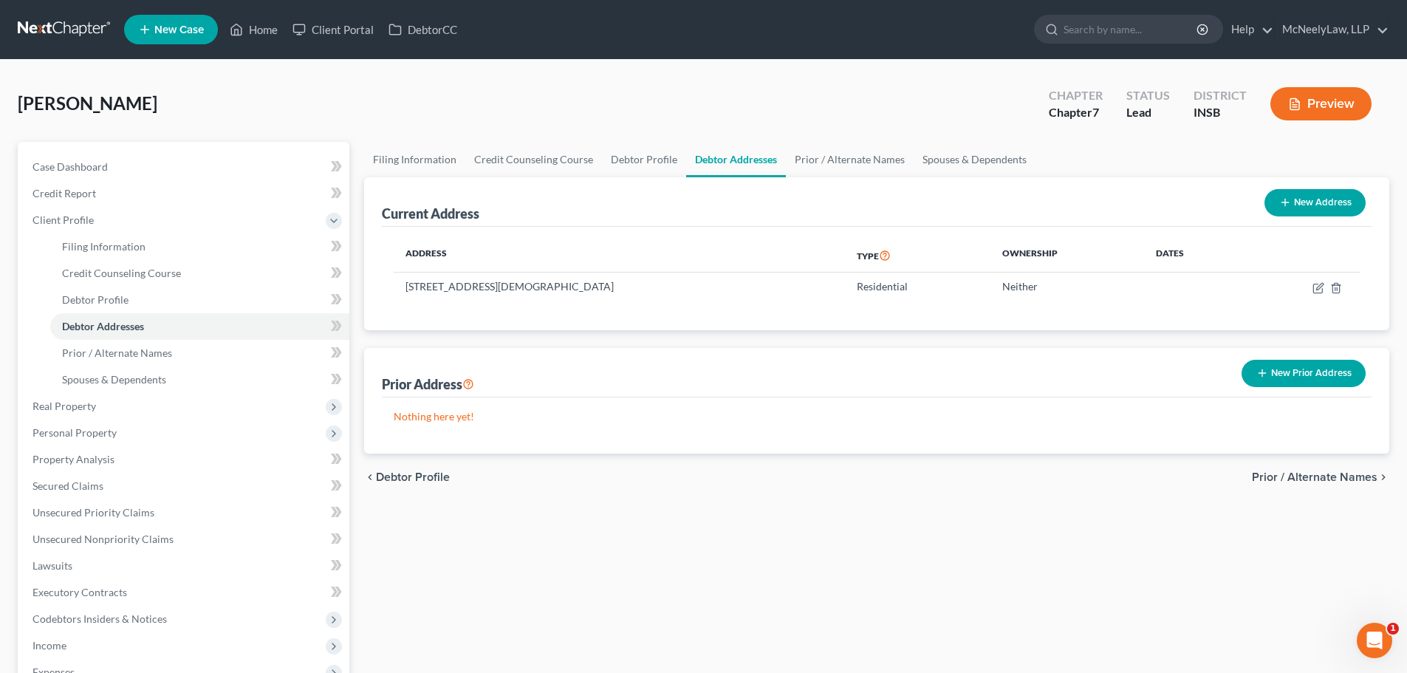
click at [1319, 477] on span "Prior / Alternate Names" at bounding box center [1315, 477] width 126 height 12
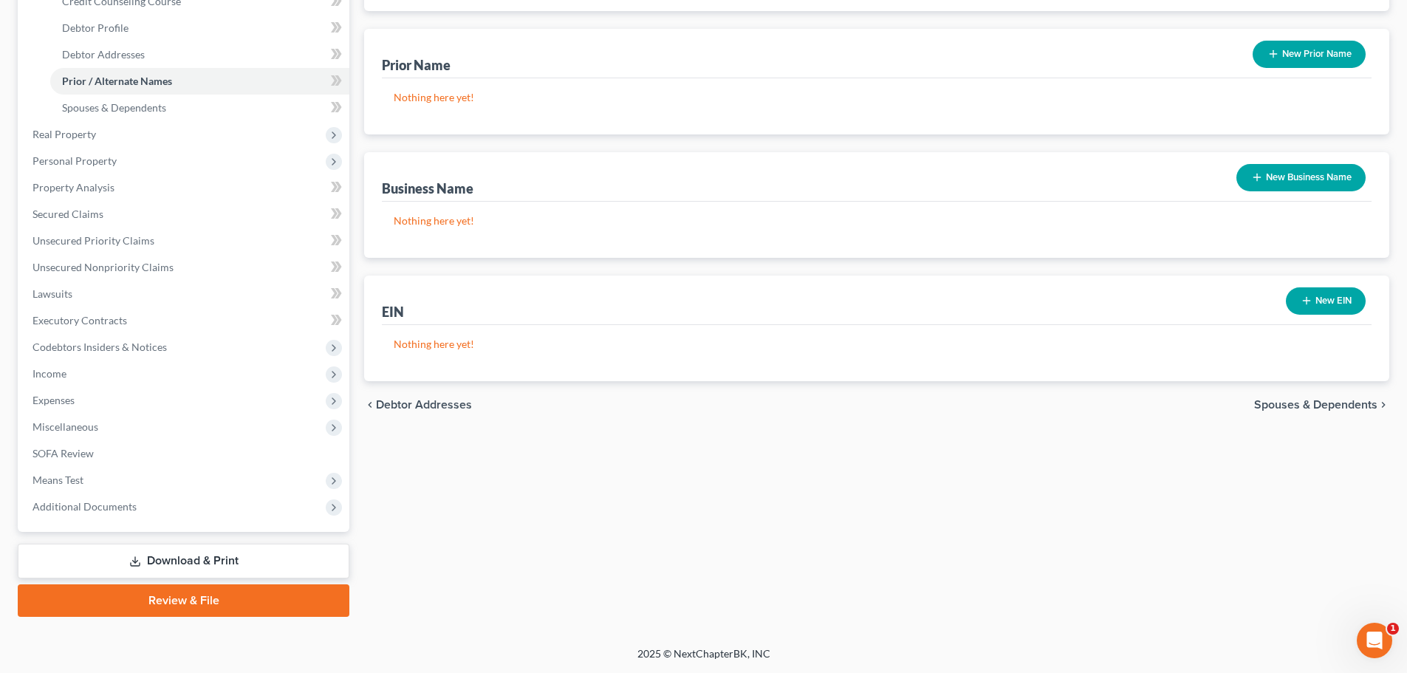
click at [1327, 407] on span "Spouses & Dependents" at bounding box center [1315, 405] width 123 height 12
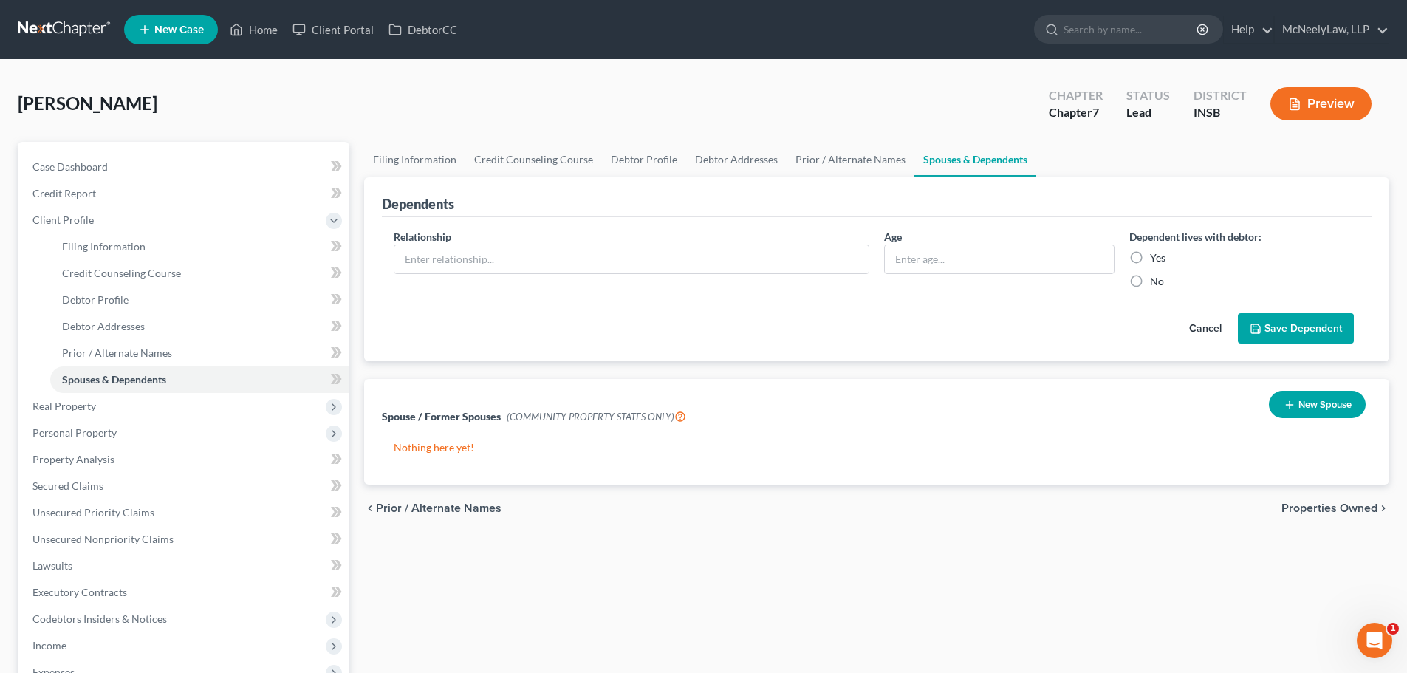
click at [1217, 328] on button "Cancel" at bounding box center [1205, 329] width 65 height 30
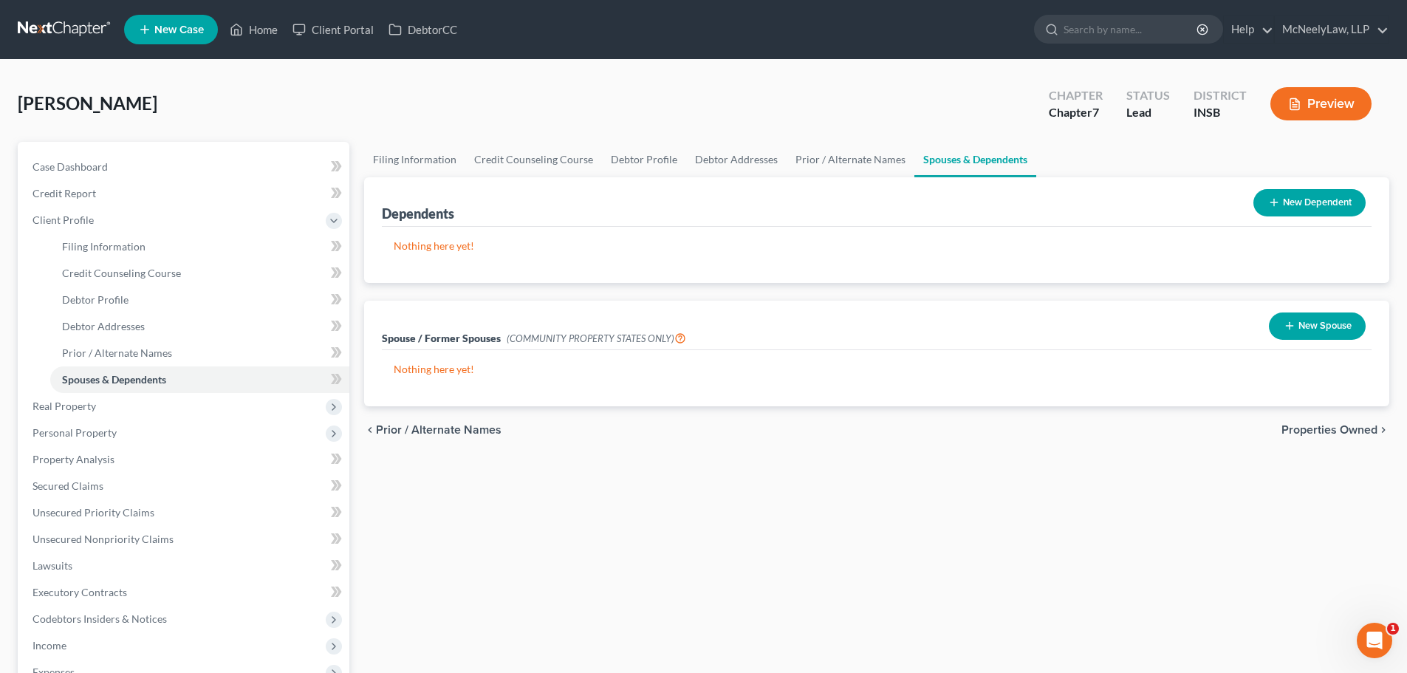
click at [1350, 431] on span "Properties Owned" at bounding box center [1330, 430] width 96 height 12
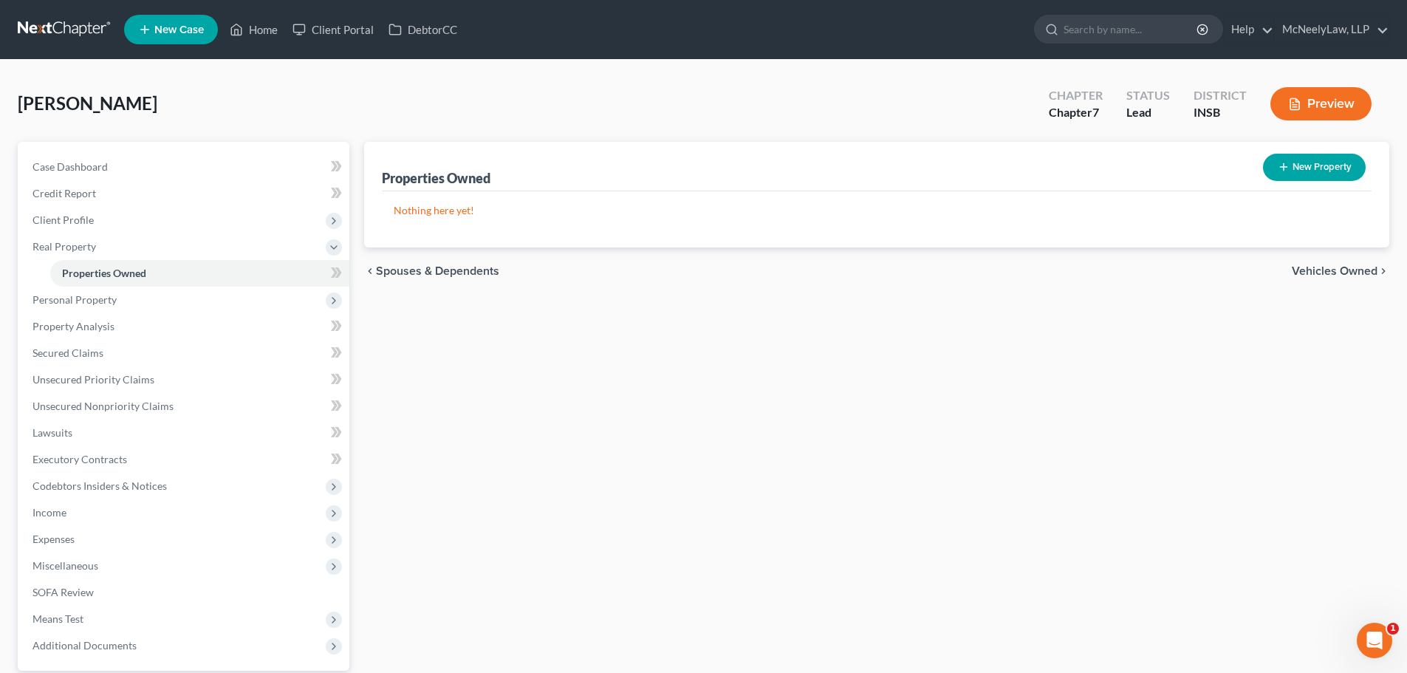
click at [1349, 267] on span "Vehicles Owned" at bounding box center [1335, 271] width 86 height 12
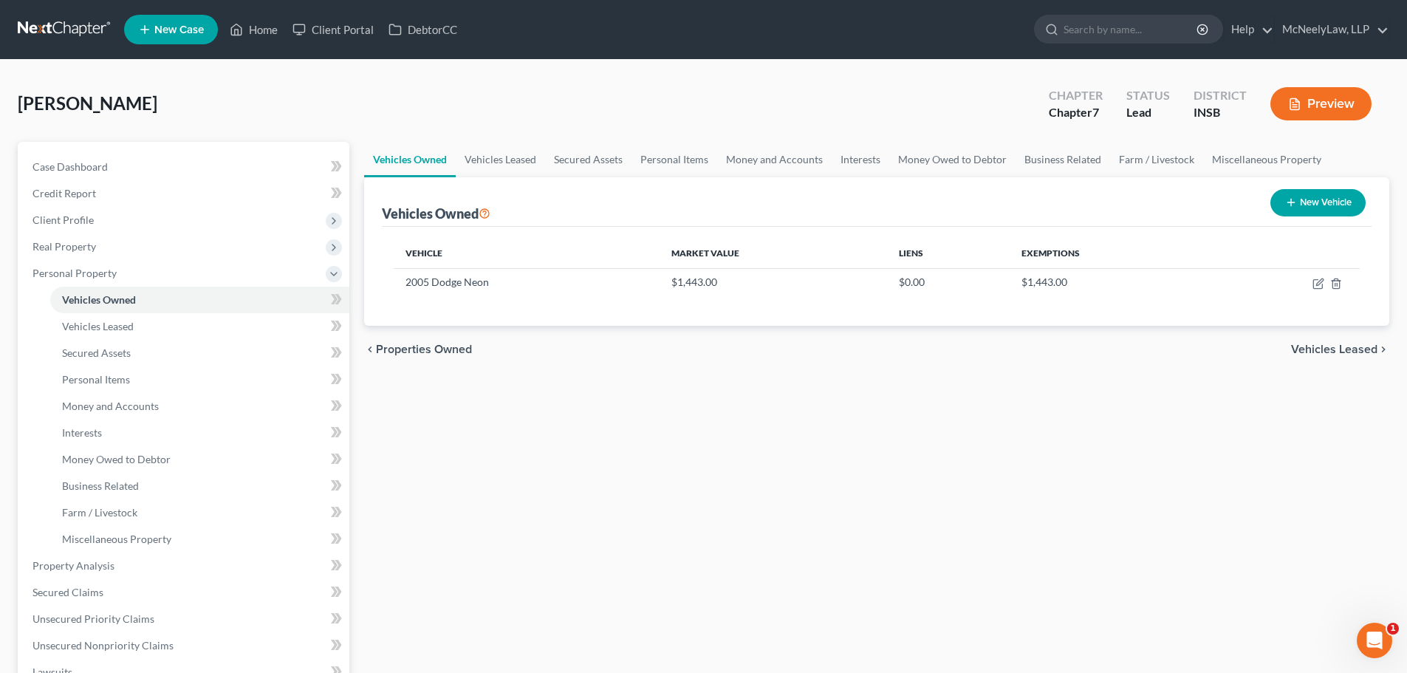
click at [1329, 344] on span "Vehicles Leased" at bounding box center [1334, 350] width 86 height 12
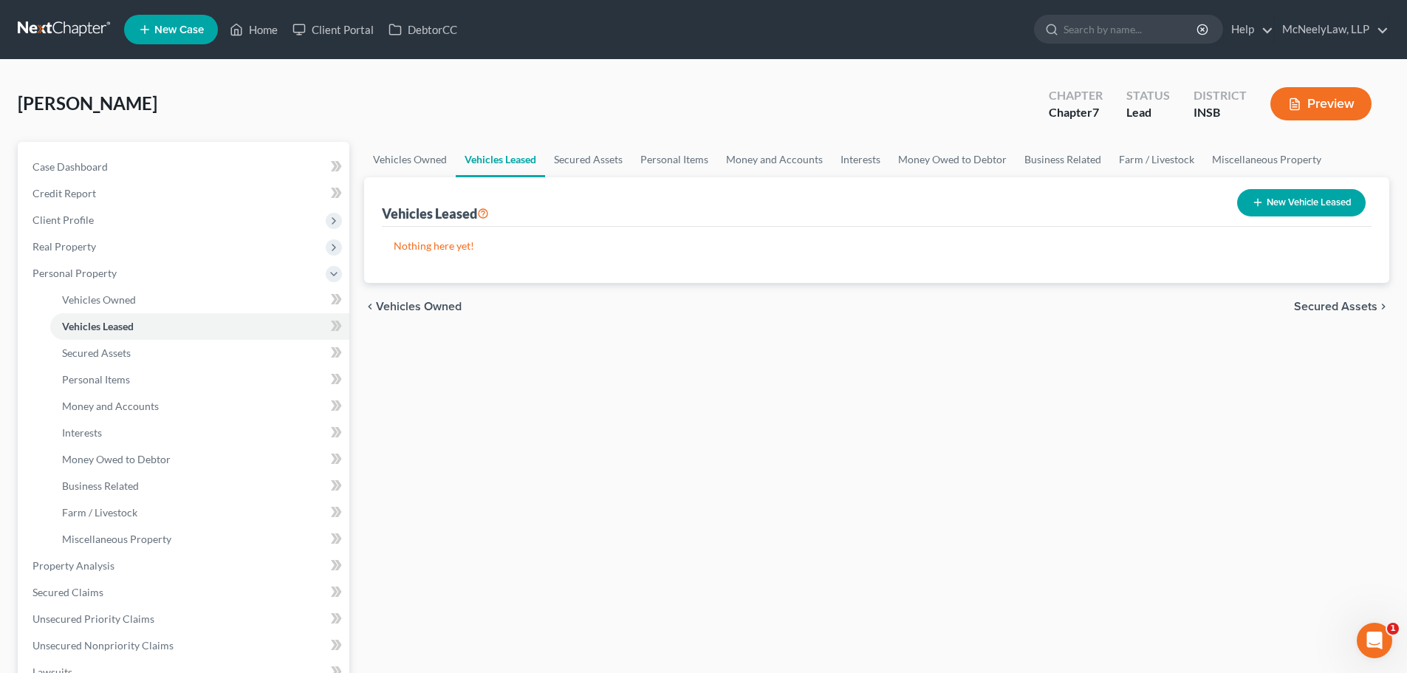
click at [1333, 309] on span "Secured Assets" at bounding box center [1335, 307] width 83 height 12
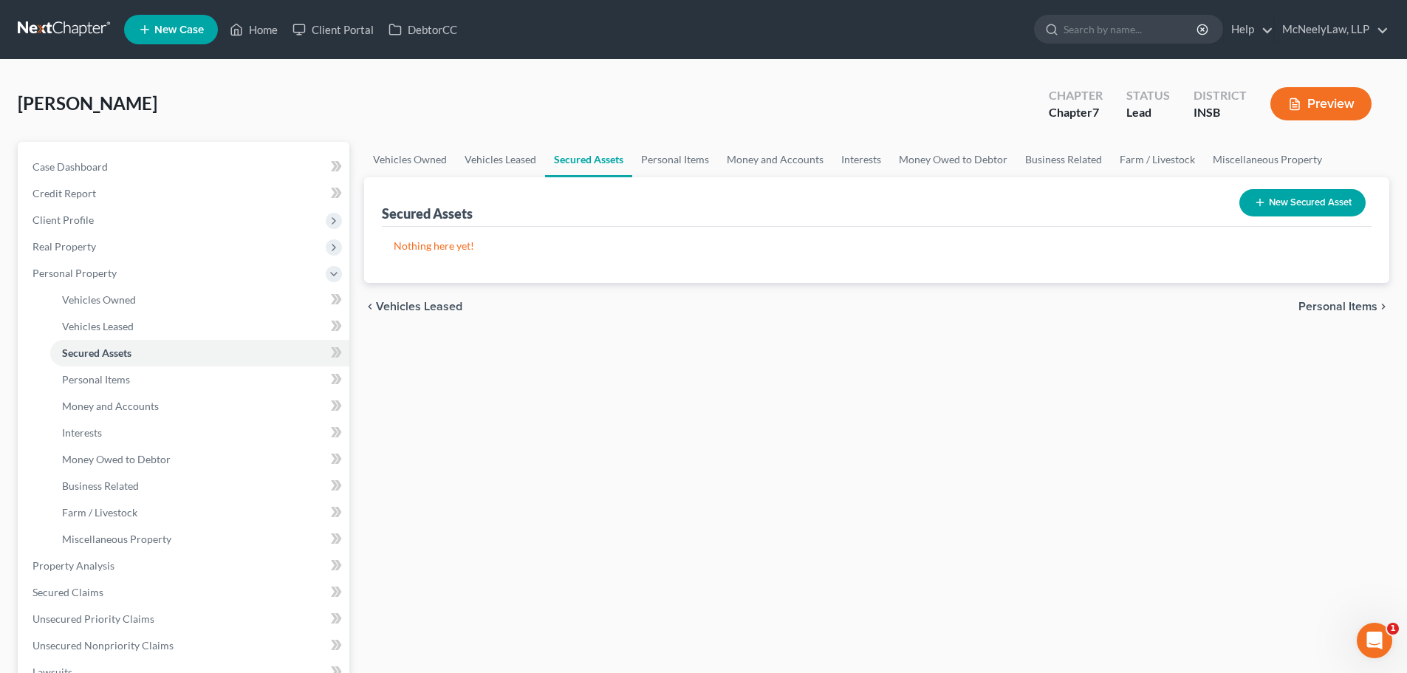
click at [1335, 307] on span "Personal Items" at bounding box center [1338, 307] width 79 height 12
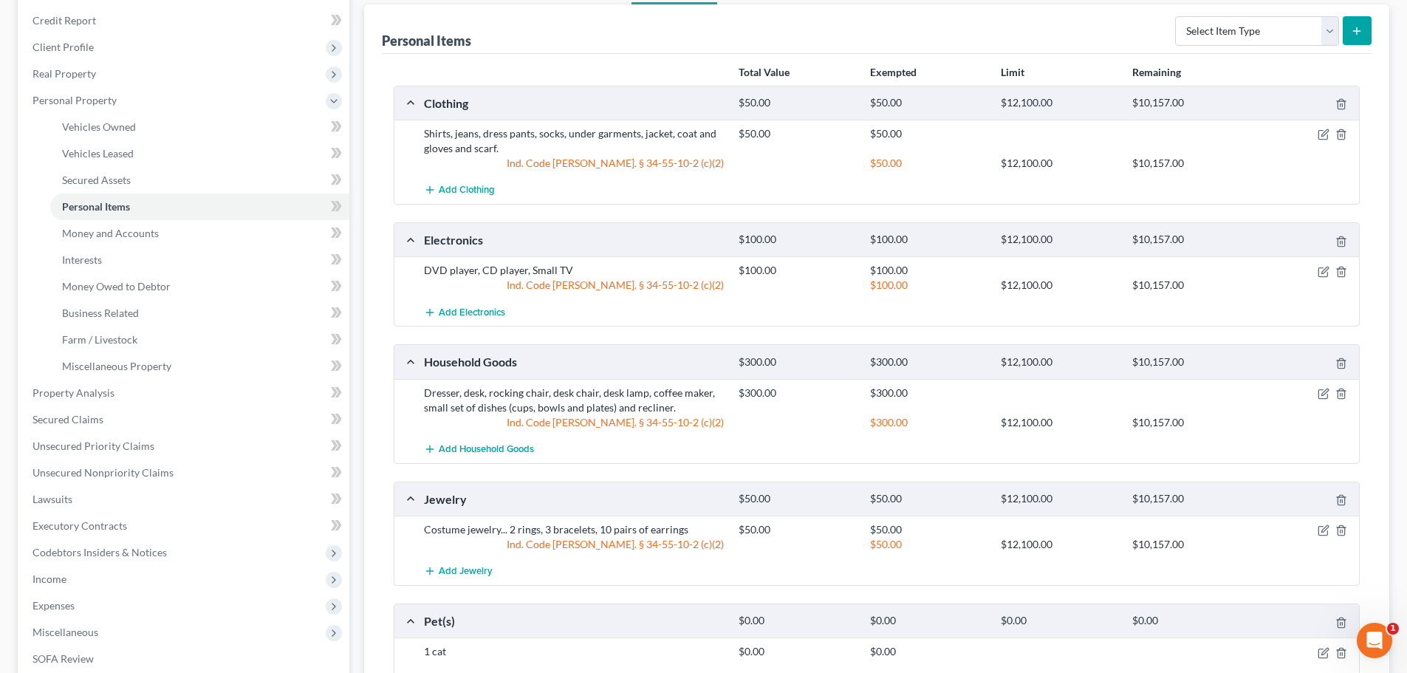
scroll to position [378, 0]
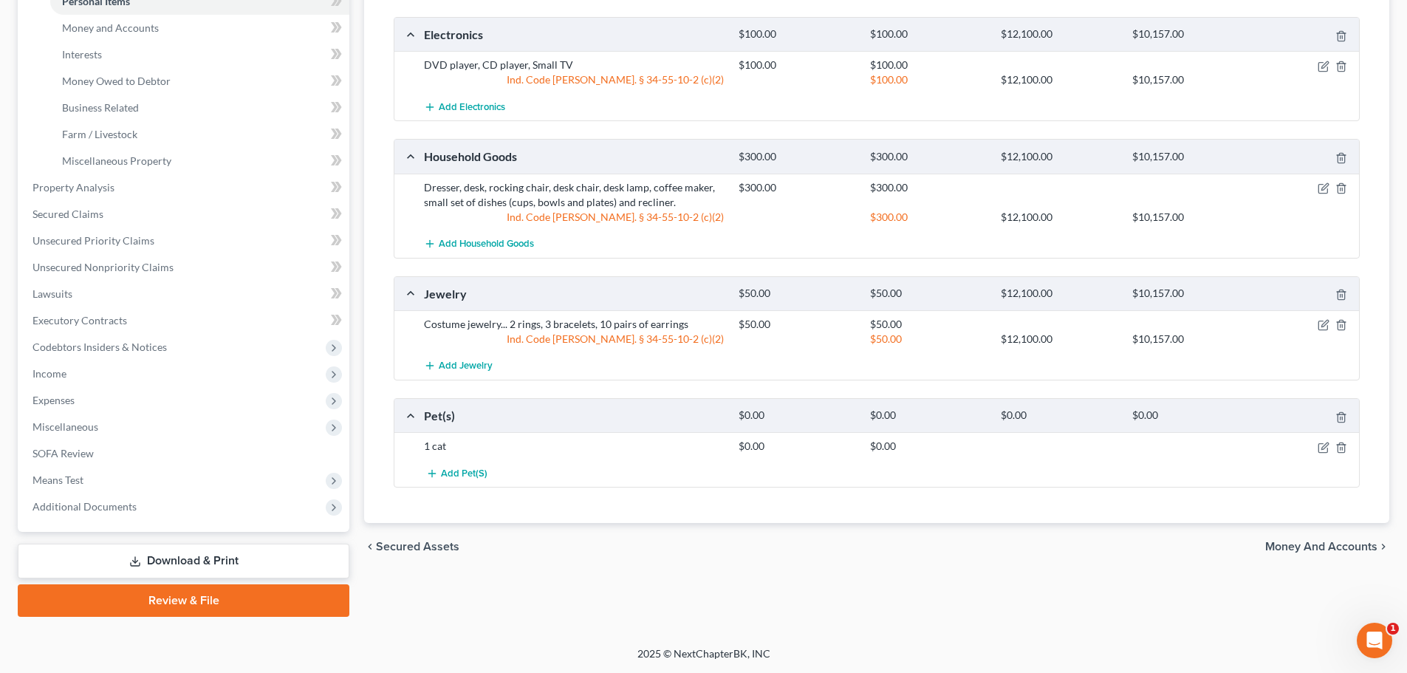
click at [1297, 544] on span "Money and Accounts" at bounding box center [1321, 547] width 112 height 12
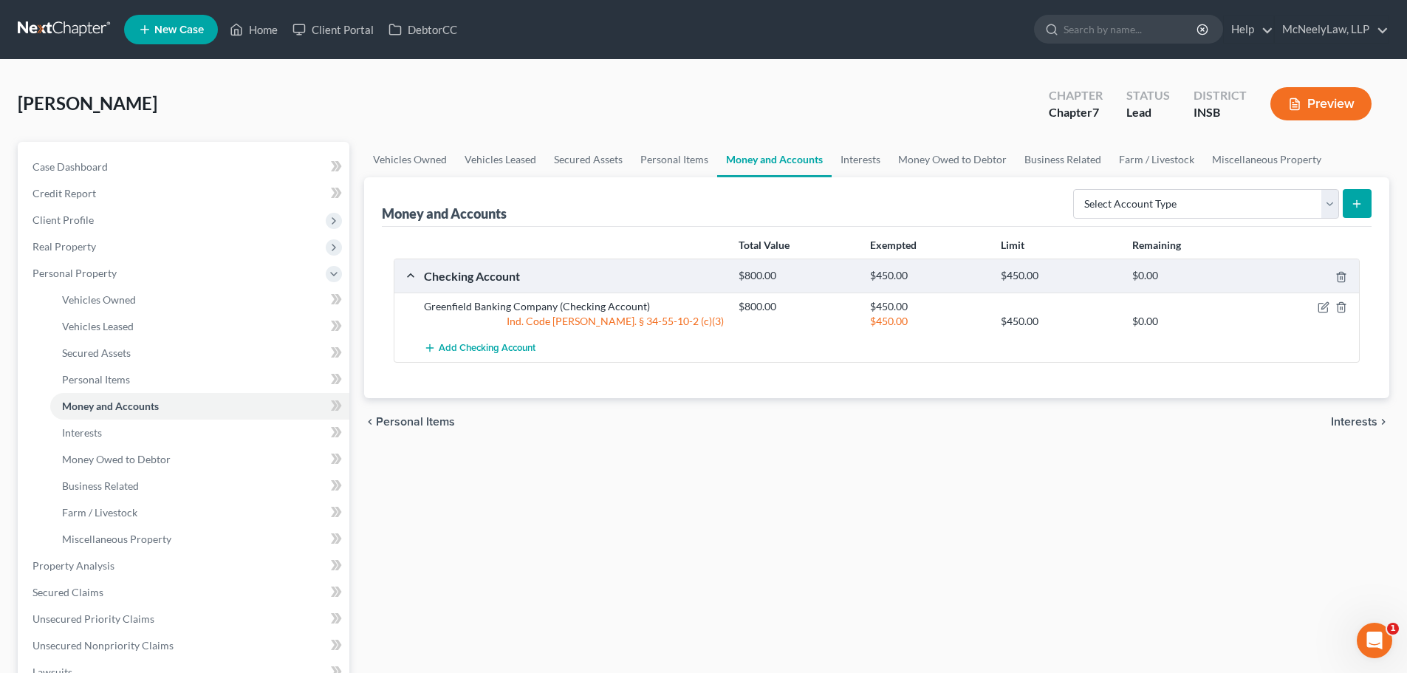
click at [1346, 418] on span "Interests" at bounding box center [1354, 422] width 47 height 12
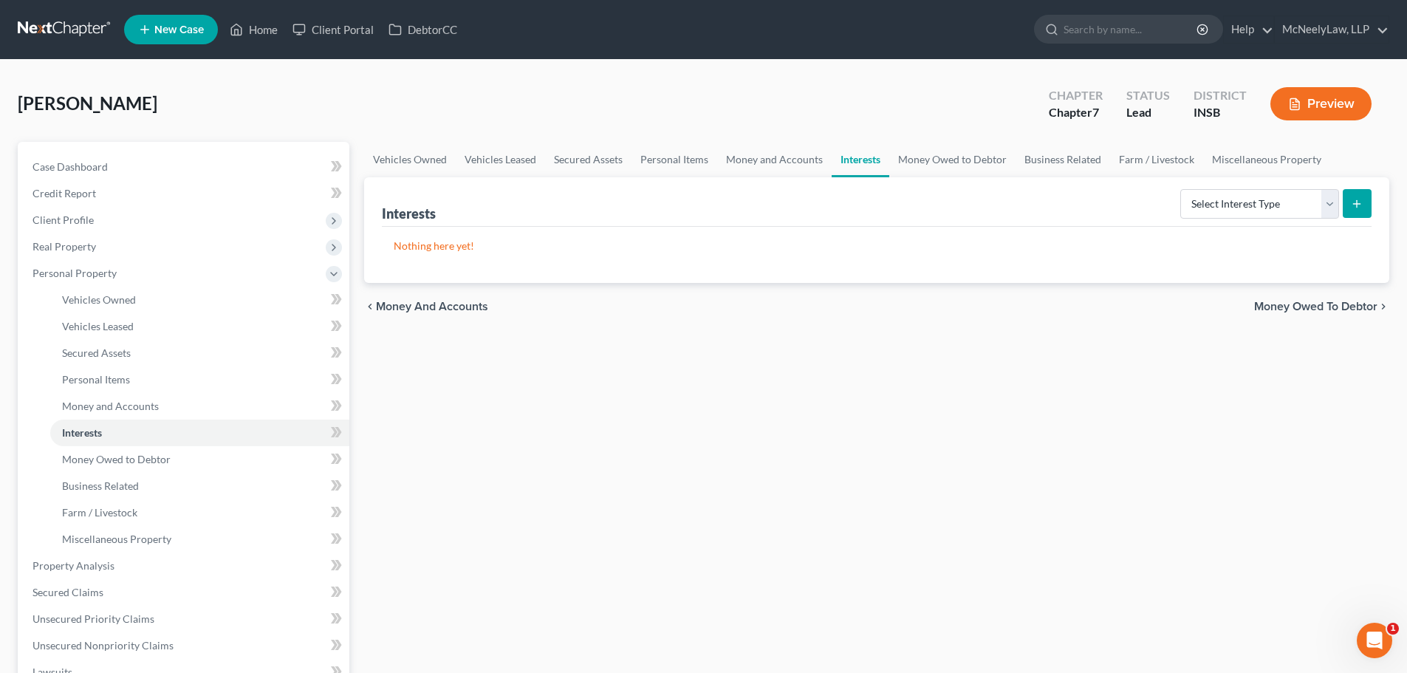
click at [1325, 312] on span "Money Owed to Debtor" at bounding box center [1315, 307] width 123 height 12
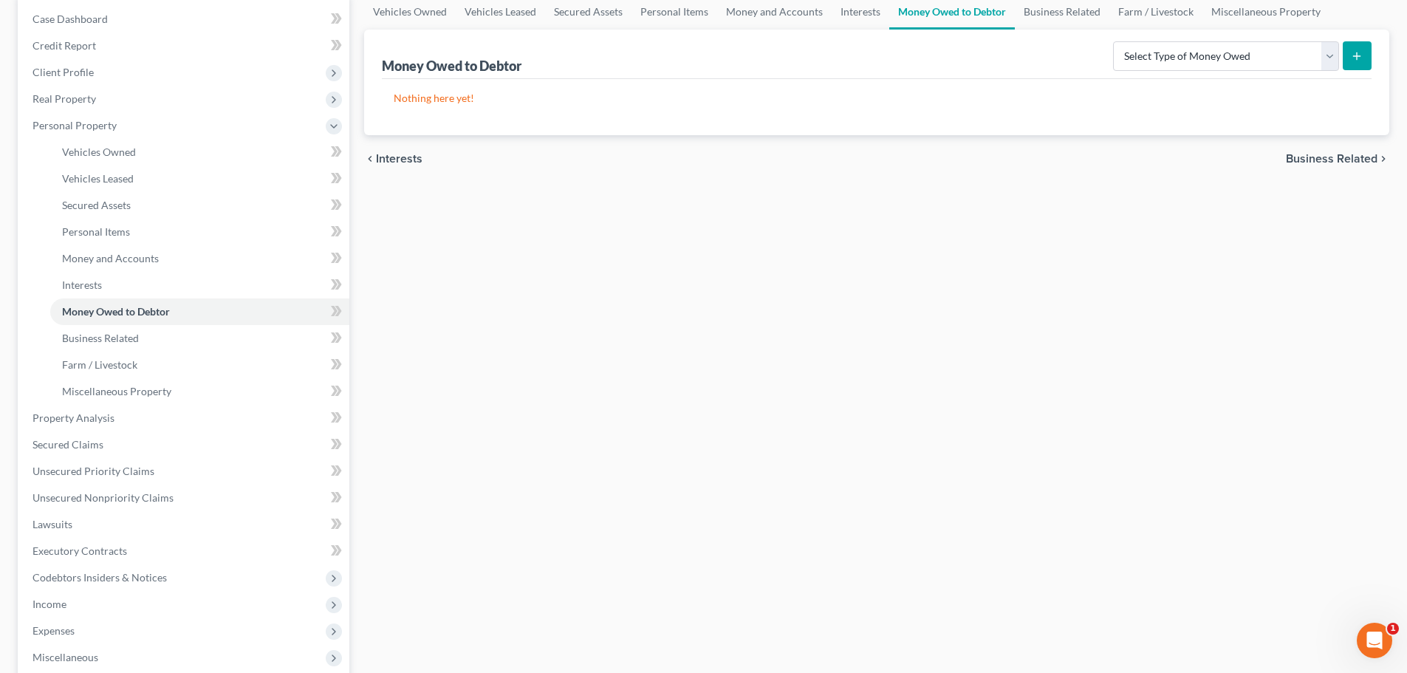
click at [1356, 154] on span "Business Related" at bounding box center [1332, 159] width 92 height 12
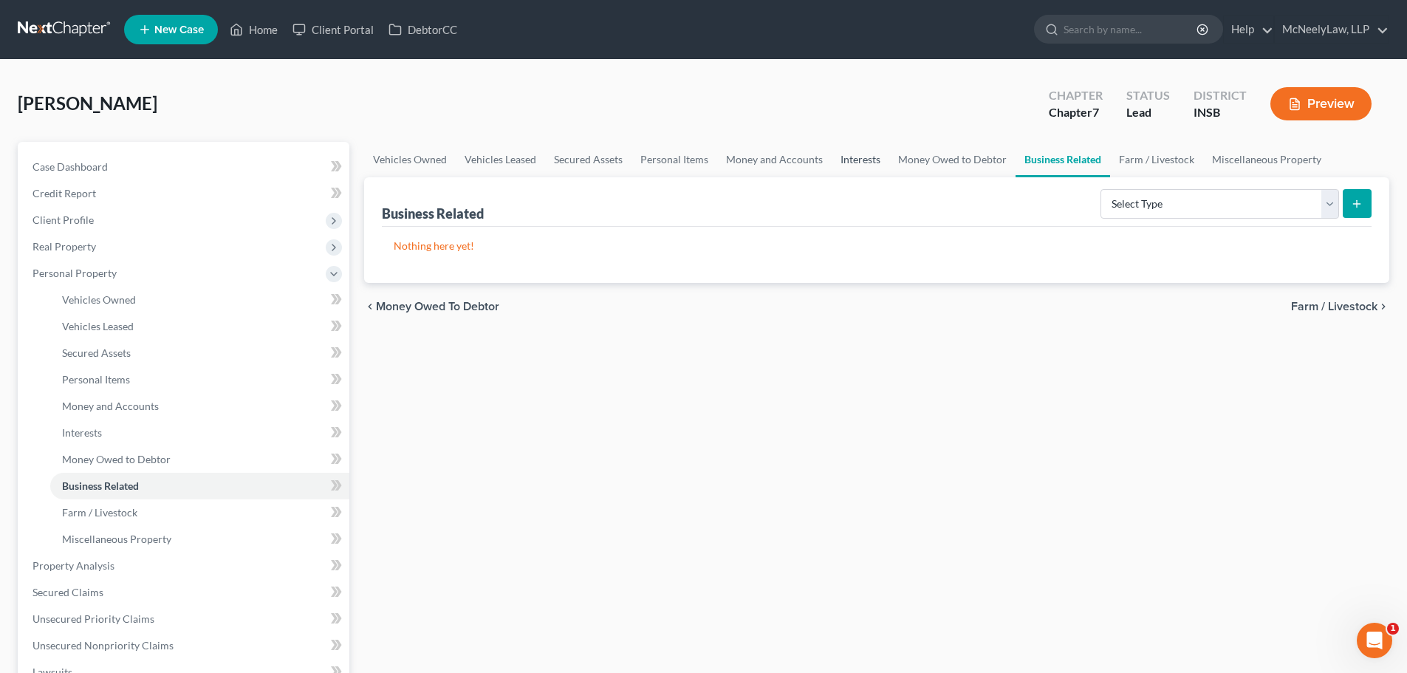
click at [853, 155] on link "Interests" at bounding box center [861, 159] width 58 height 35
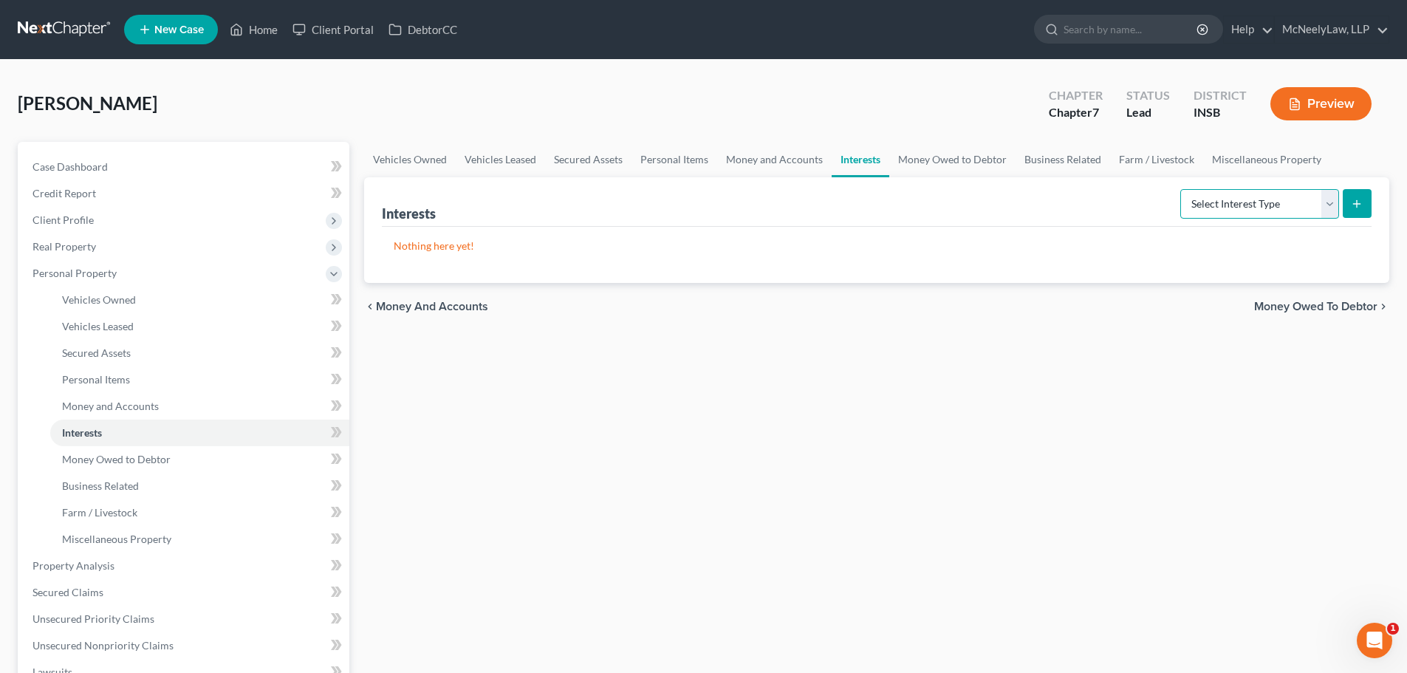
click at [1308, 192] on select "Select Interest Type 401K Annuity Bond Education IRA Government Bond Government…" at bounding box center [1260, 204] width 159 height 30
drag, startPoint x: 1243, startPoint y: 199, endPoint x: 1237, endPoint y: 218, distance: 19.4
click at [1244, 199] on select "Select Interest Type 401K Annuity Bond Education IRA Government Bond Government…" at bounding box center [1260, 204] width 159 height 30
drag, startPoint x: 1282, startPoint y: 205, endPoint x: 1281, endPoint y: 213, distance: 8.3
click at [1282, 205] on select "Select Interest Type 401K Annuity Bond Education IRA Government Bond Government…" at bounding box center [1260, 204] width 159 height 30
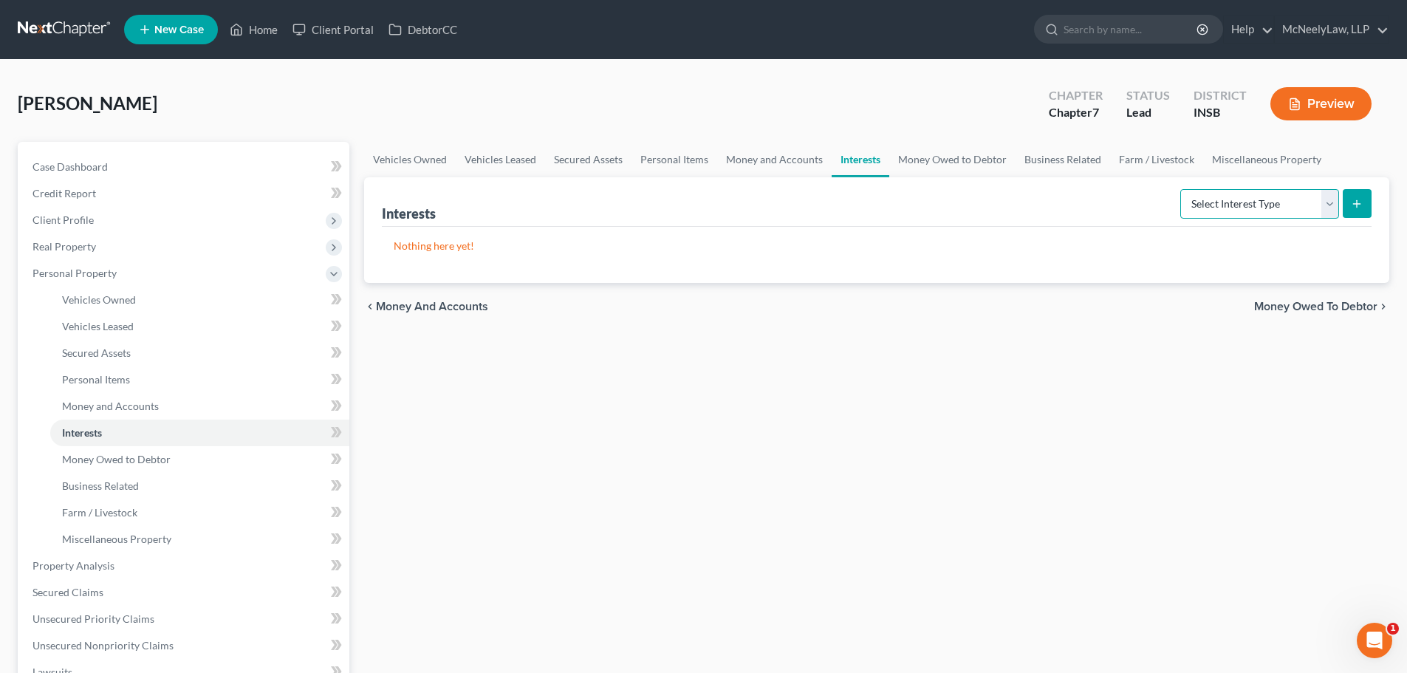
select select "term_life_insurance"
click at [1182, 189] on select "Select Interest Type 401K Annuity Bond Education IRA Government Bond Government…" at bounding box center [1260, 204] width 159 height 30
click at [1364, 204] on button "submit" at bounding box center [1357, 203] width 29 height 29
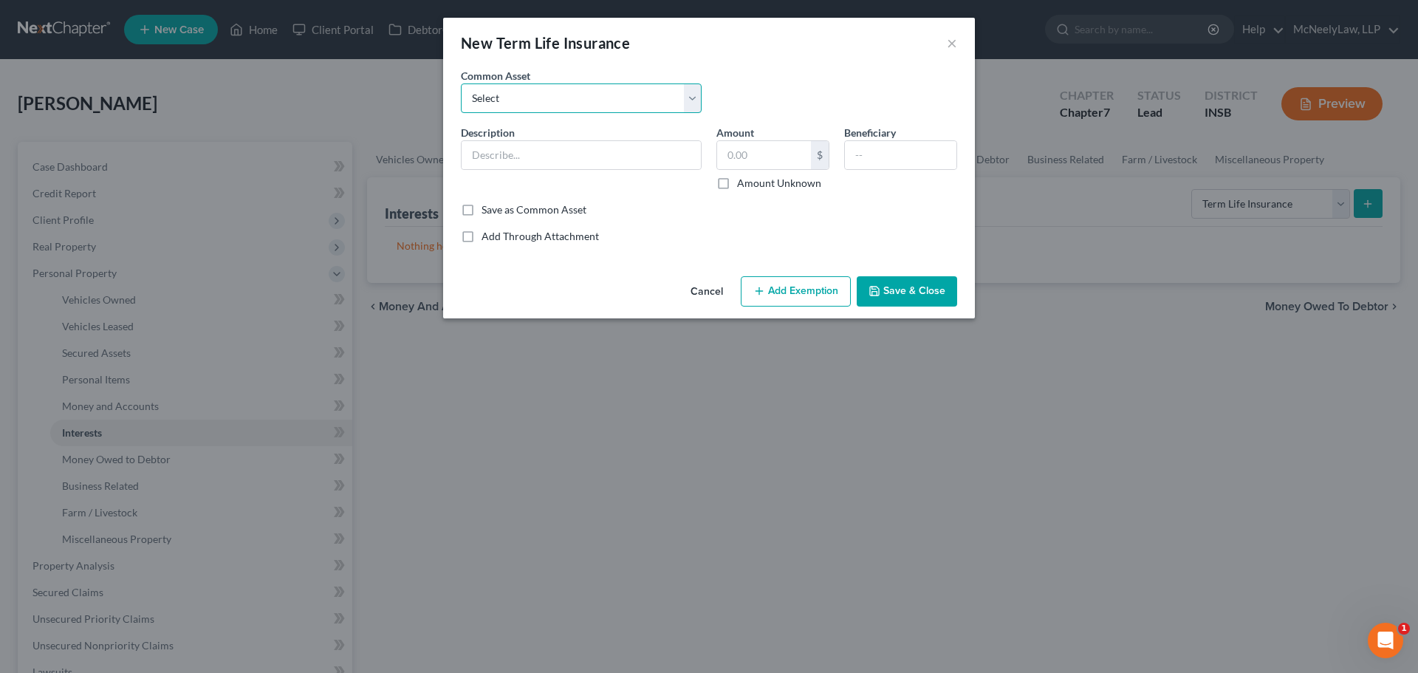
click at [605, 106] on select "Select Met Life Insurance [US_STATE] Life Prudential Term Life" at bounding box center [581, 98] width 241 height 30
drag, startPoint x: 702, startPoint y: 65, endPoint x: 598, endPoint y: 129, distance: 122.4
click at [702, 65] on div "New Term Life Insurance ×" at bounding box center [709, 43] width 532 height 50
click at [566, 144] on input "text" at bounding box center [581, 155] width 239 height 28
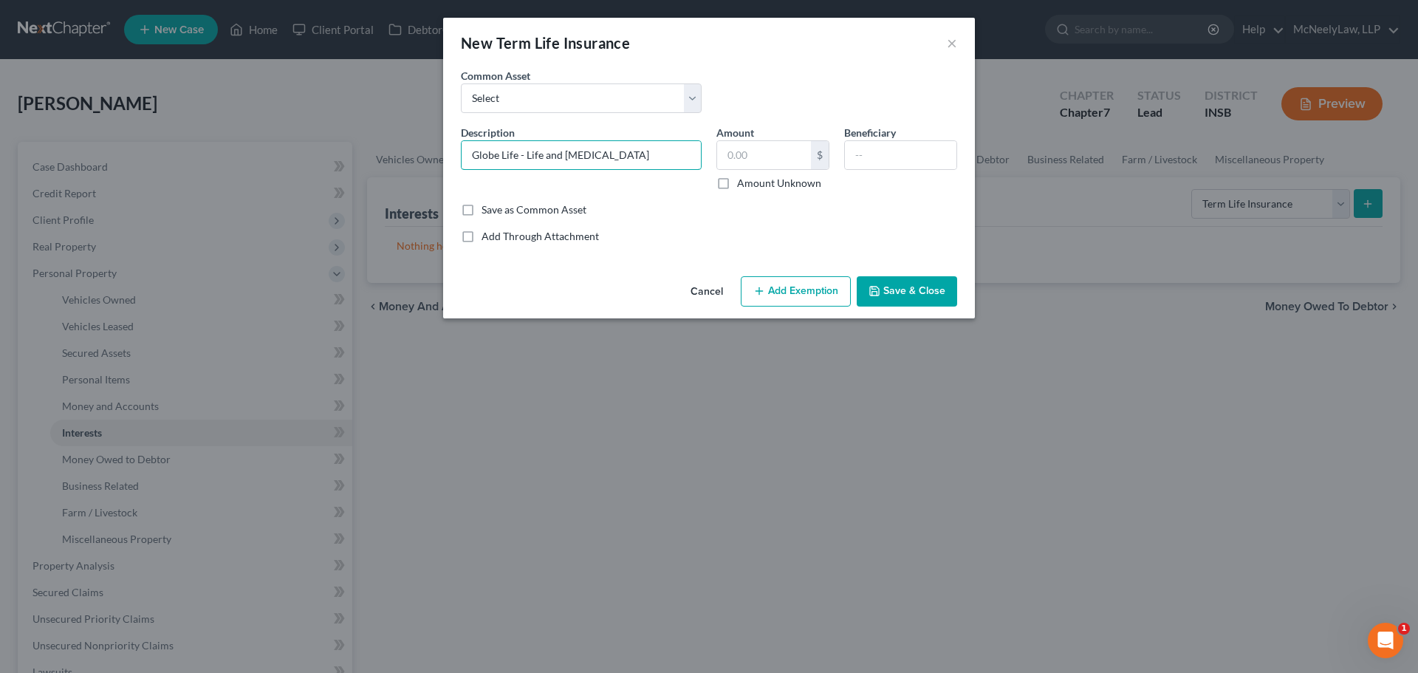
drag, startPoint x: 665, startPoint y: 154, endPoint x: 547, endPoint y: 213, distance: 132.5
click at [547, 213] on div "Common Asset Select Met Life Insurance [US_STATE] Life Prudential Term Life Des…" at bounding box center [709, 156] width 496 height 176
type input "Globe Life - Life"
click at [876, 154] on input "text" at bounding box center [901, 155] width 112 height 28
type input "[PERSON_NAME]"
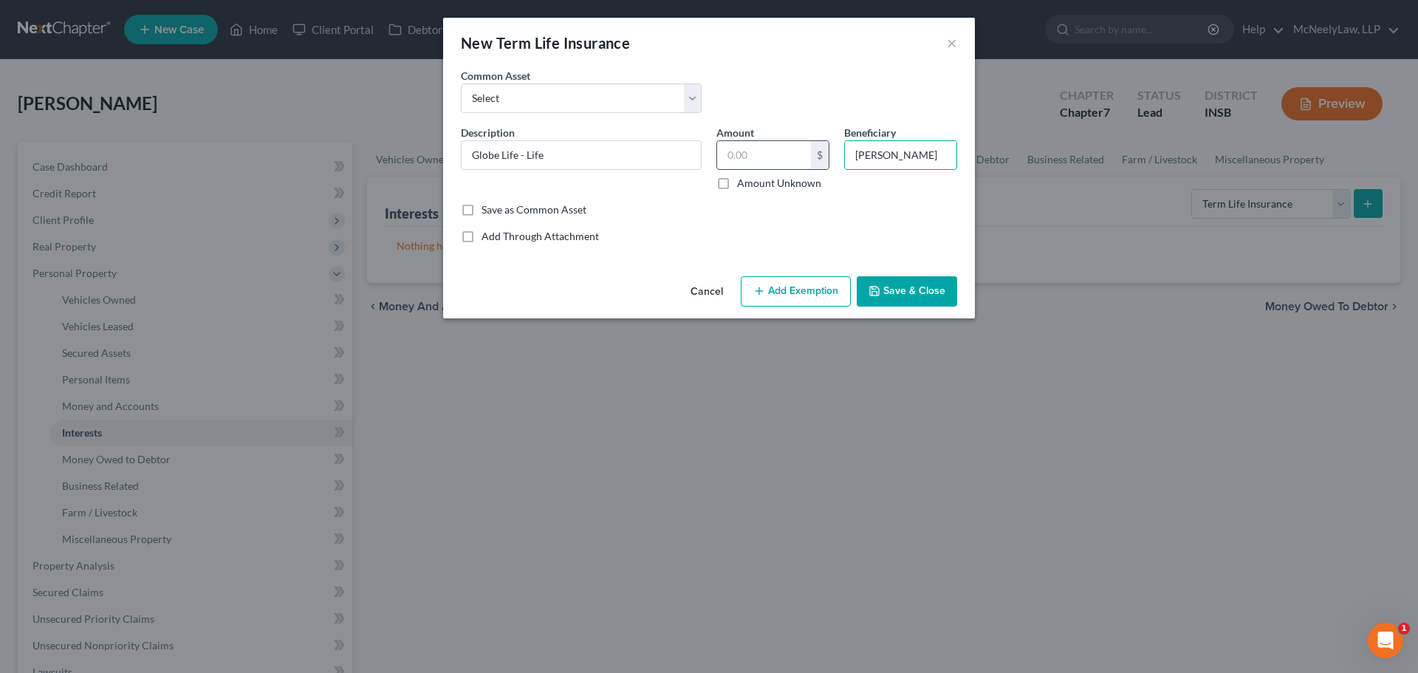
click at [799, 161] on input "text" at bounding box center [764, 155] width 94 height 28
type input "20,000"
drag, startPoint x: 920, startPoint y: 289, endPoint x: 937, endPoint y: 279, distance: 19.3
click at [920, 289] on button "Save & Close" at bounding box center [907, 291] width 100 height 31
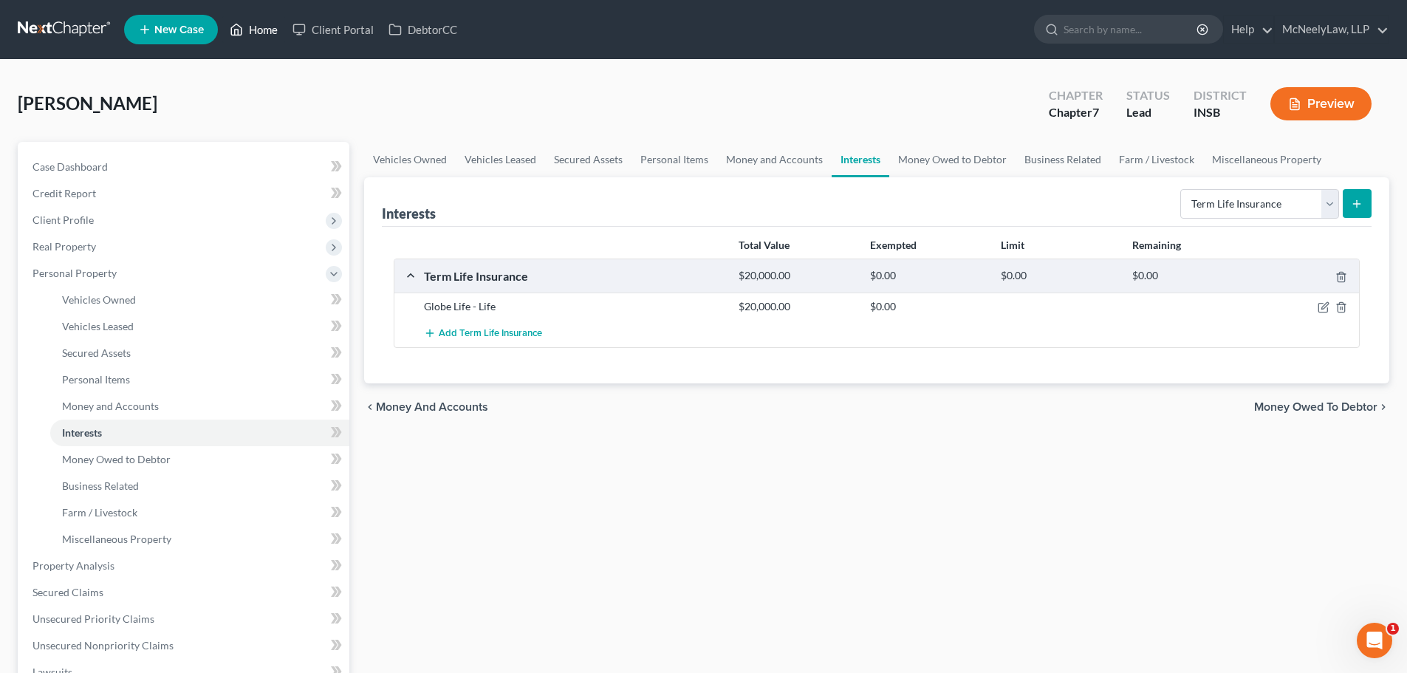
click at [259, 27] on link "Home" at bounding box center [253, 29] width 63 height 27
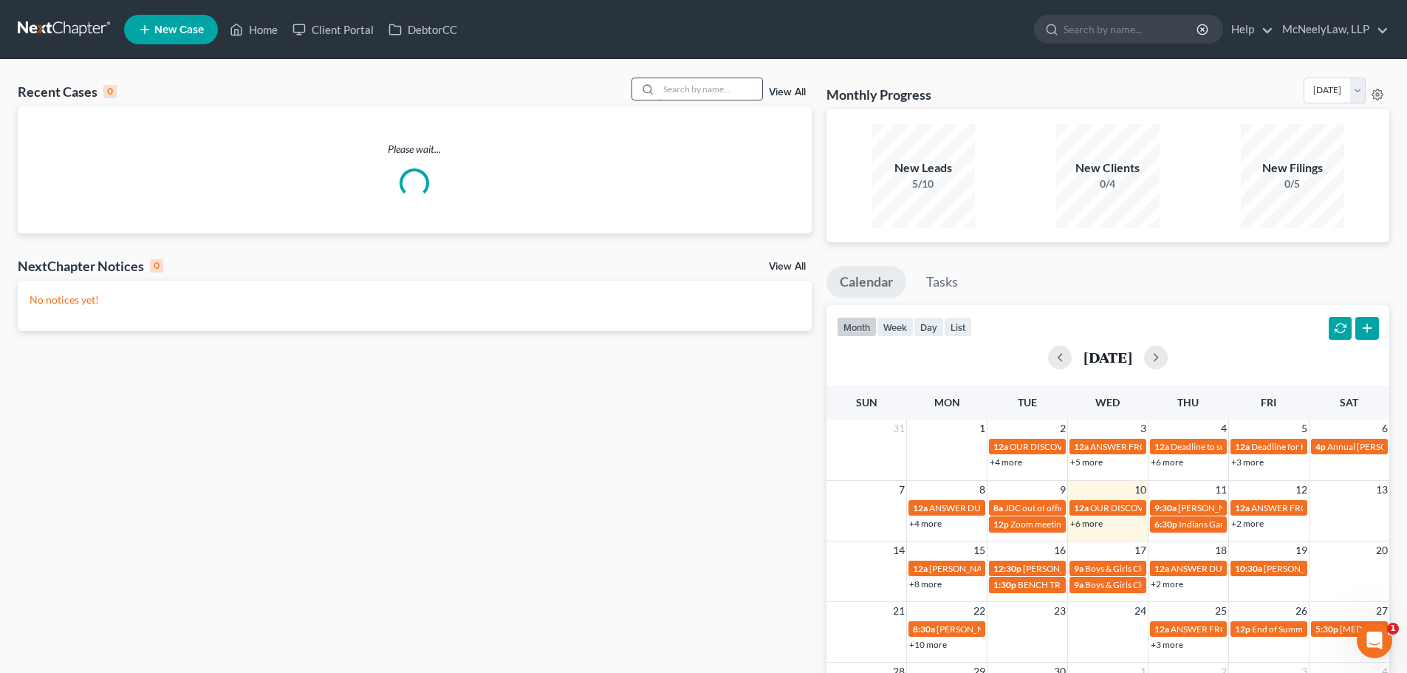
click at [686, 83] on input "search" at bounding box center [710, 88] width 103 height 21
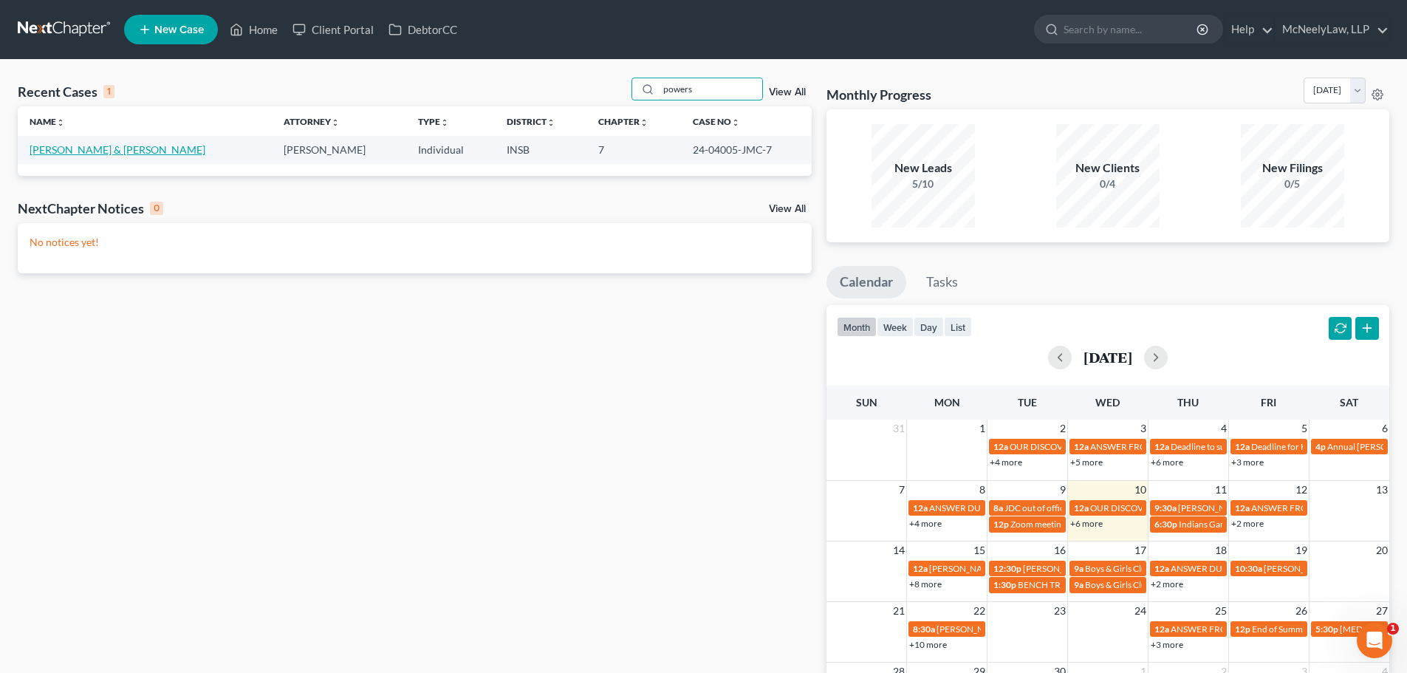
type input "powers"
click at [102, 150] on link "[PERSON_NAME] & [PERSON_NAME]" at bounding box center [118, 149] width 176 height 13
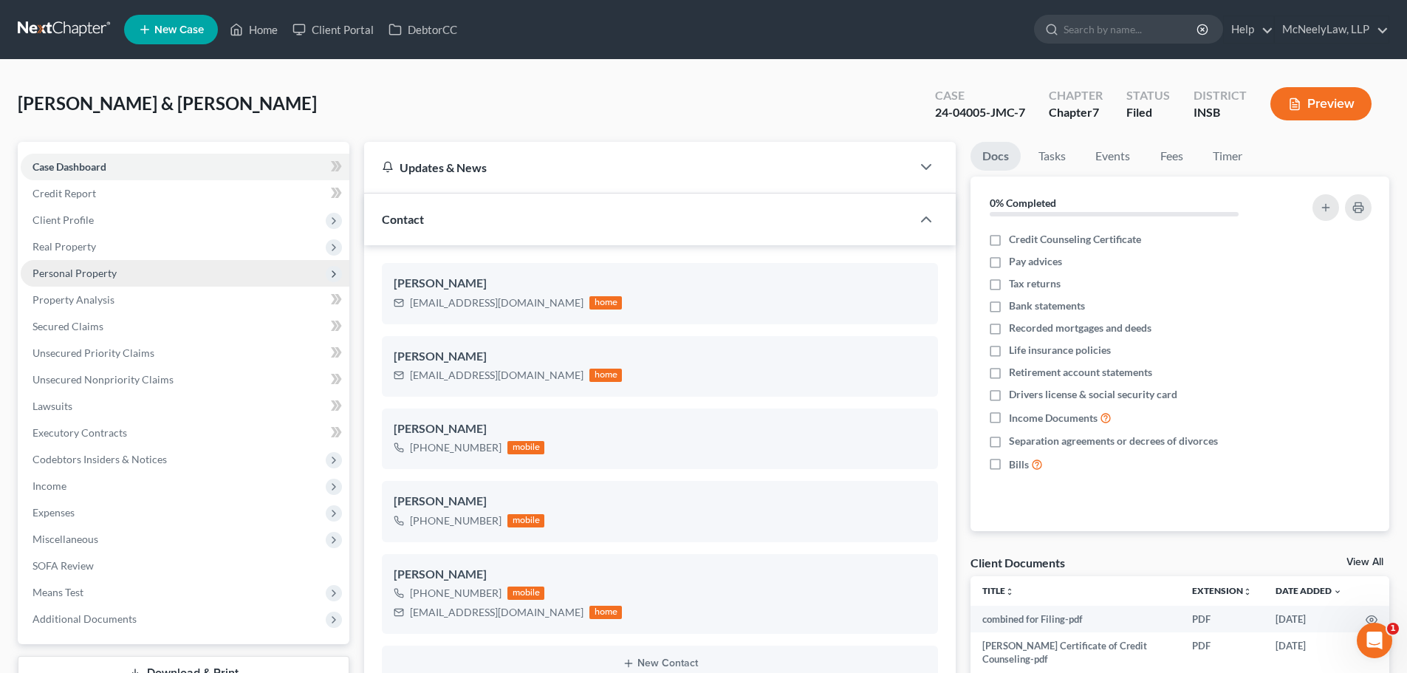
click at [112, 272] on span "Personal Property" at bounding box center [75, 273] width 84 height 13
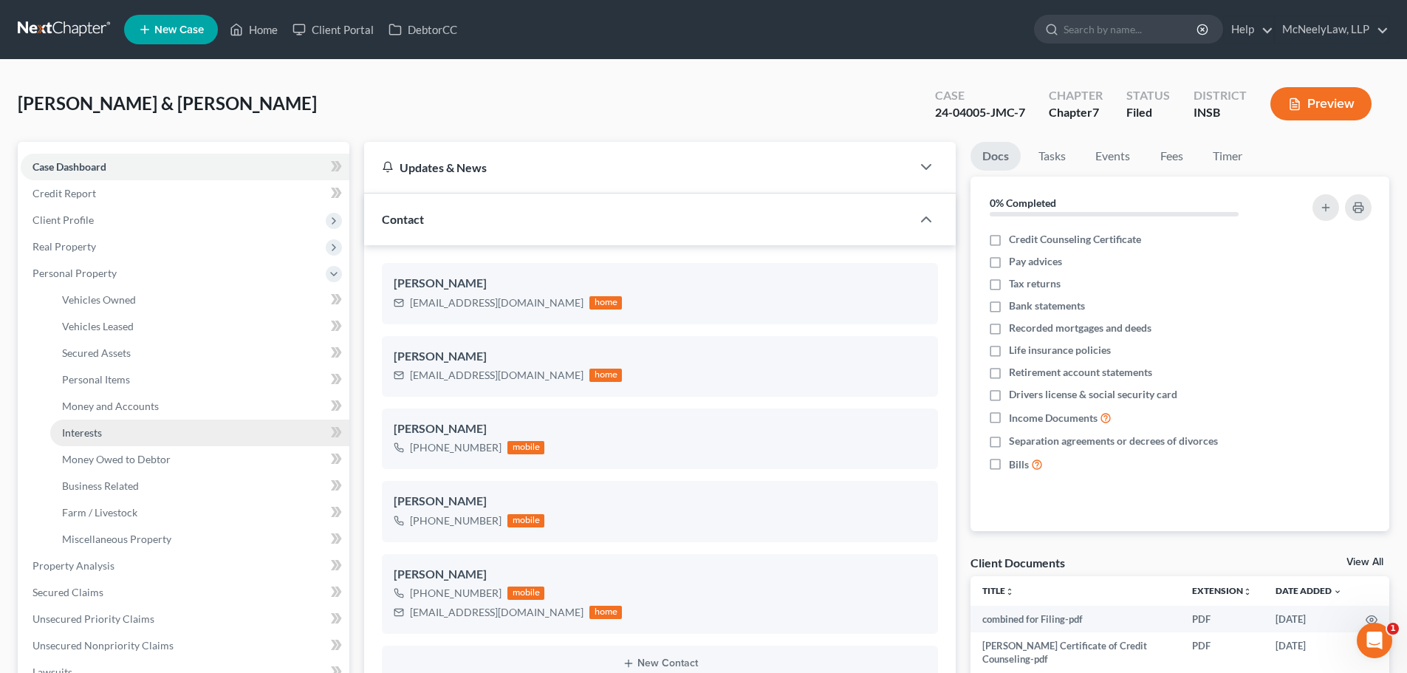
click at [96, 434] on span "Interests" at bounding box center [82, 432] width 40 height 13
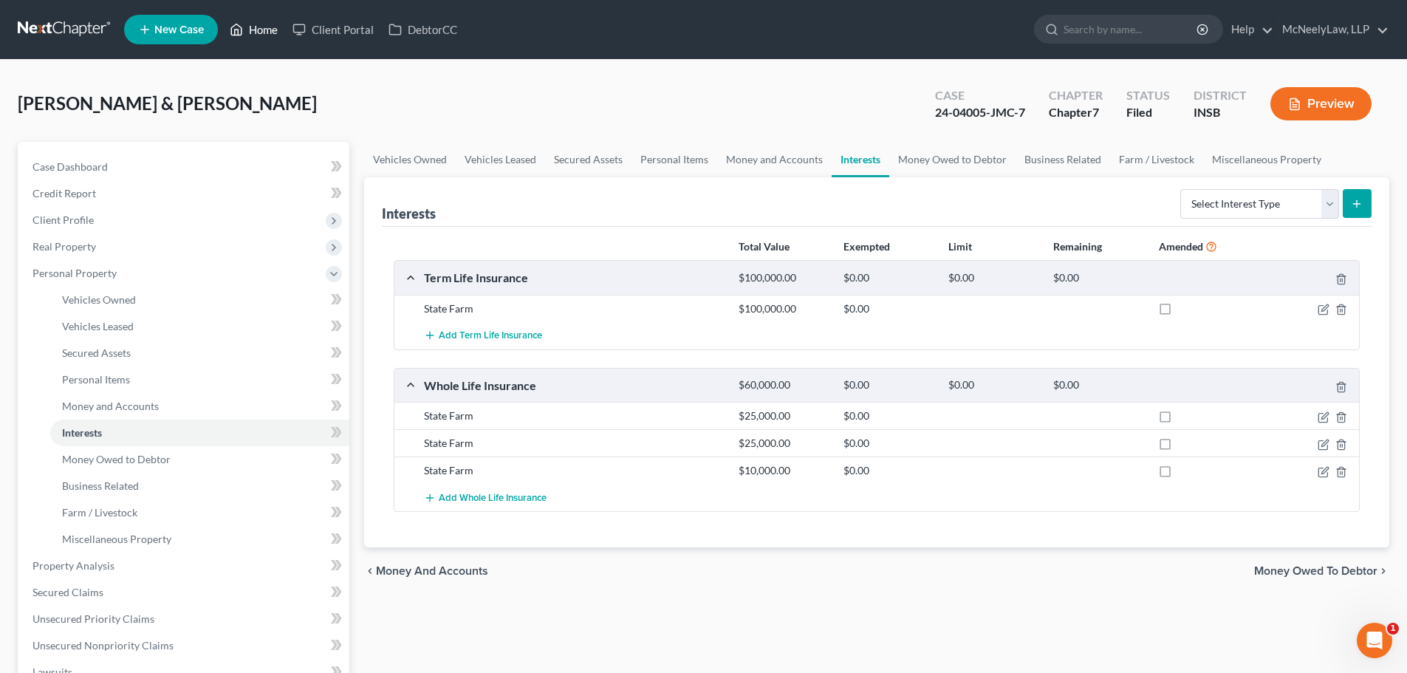
click at [257, 33] on link "Home" at bounding box center [253, 29] width 63 height 27
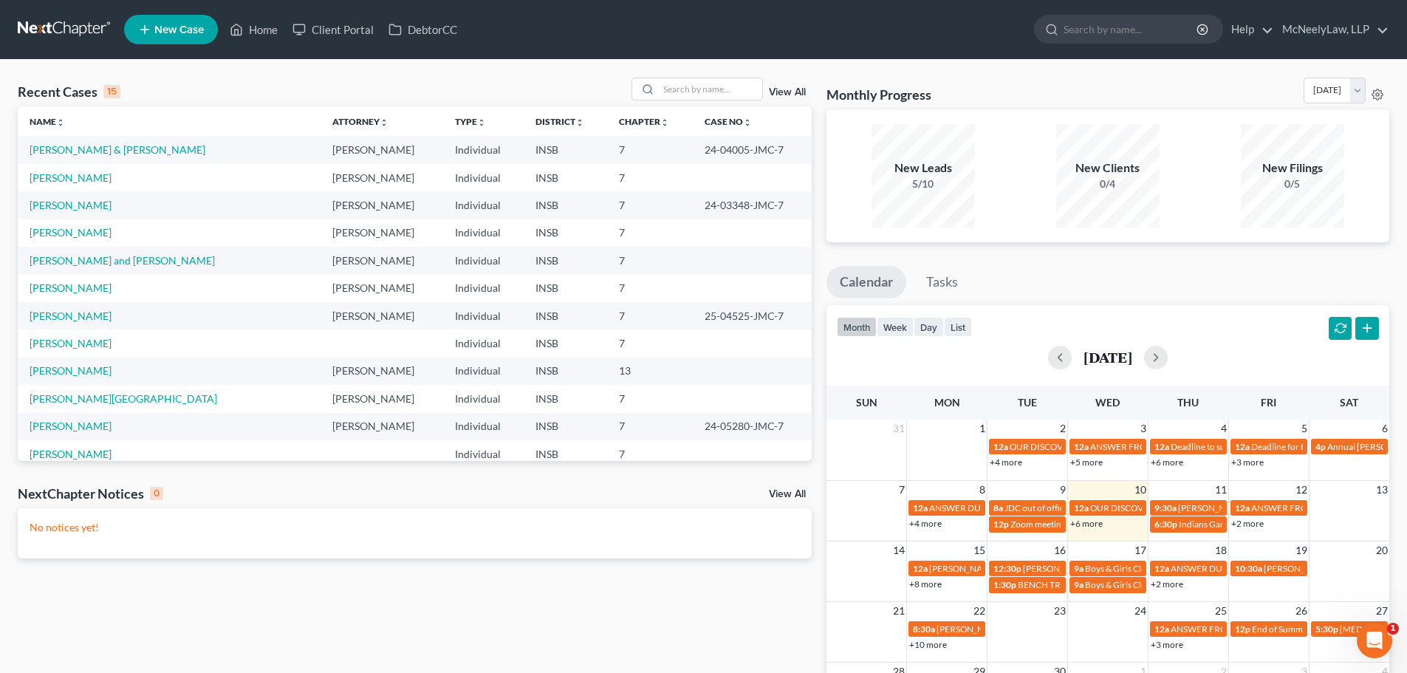
click at [69, 184] on td "[PERSON_NAME]" at bounding box center [169, 177] width 303 height 27
click at [69, 182] on link "[PERSON_NAME]" at bounding box center [71, 177] width 82 height 13
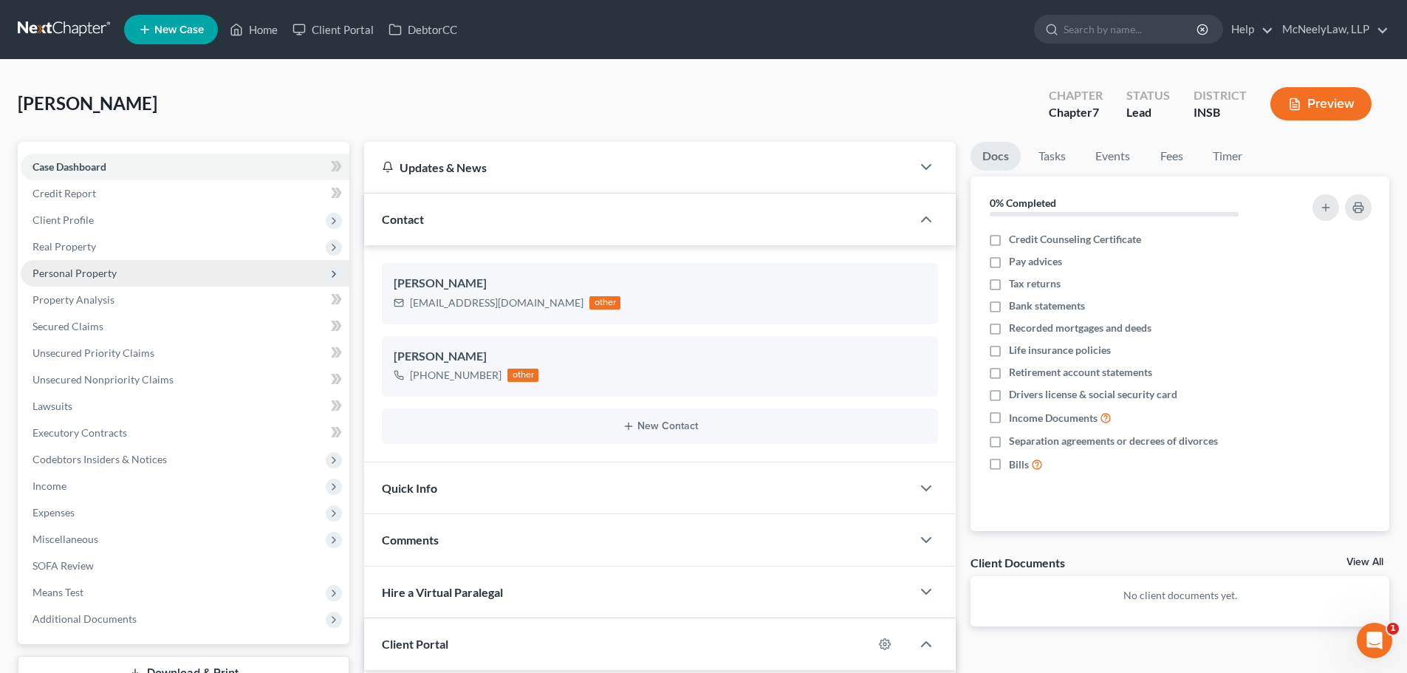
click at [92, 281] on span "Personal Property" at bounding box center [185, 273] width 329 height 27
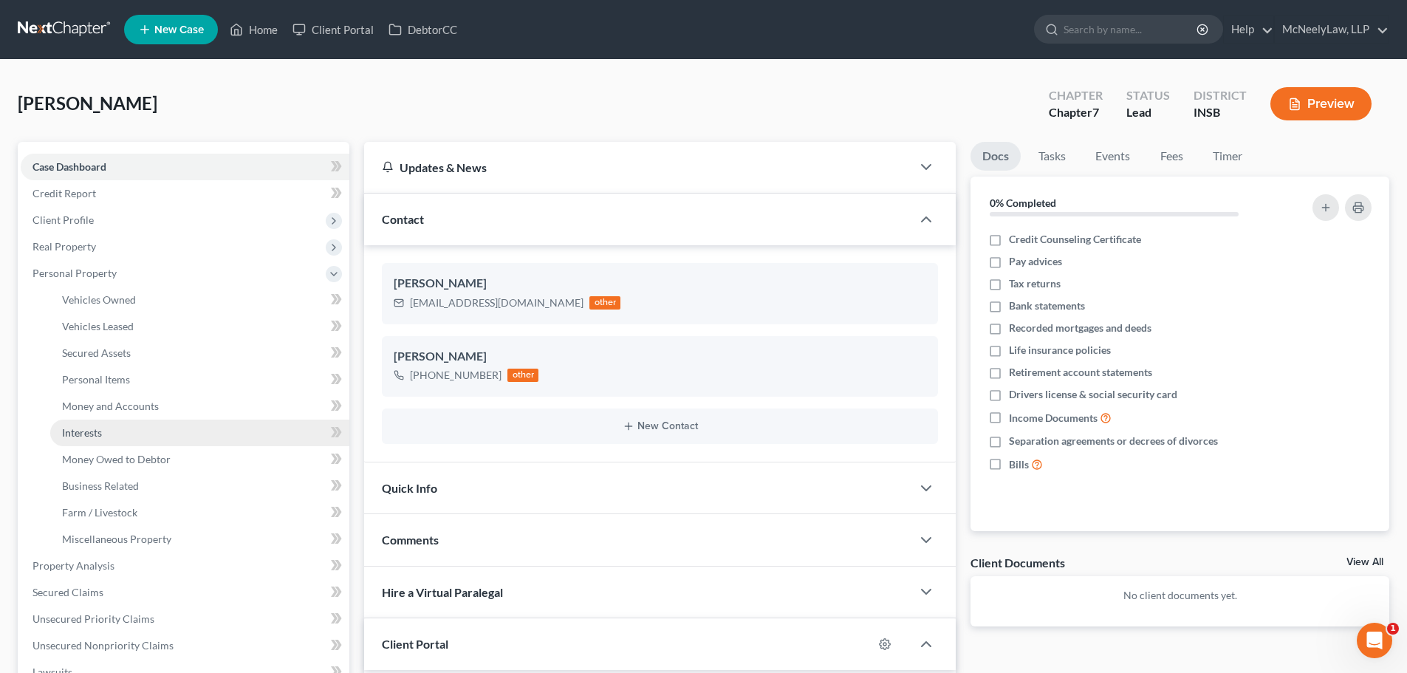
click at [88, 431] on span "Interests" at bounding box center [82, 432] width 40 height 13
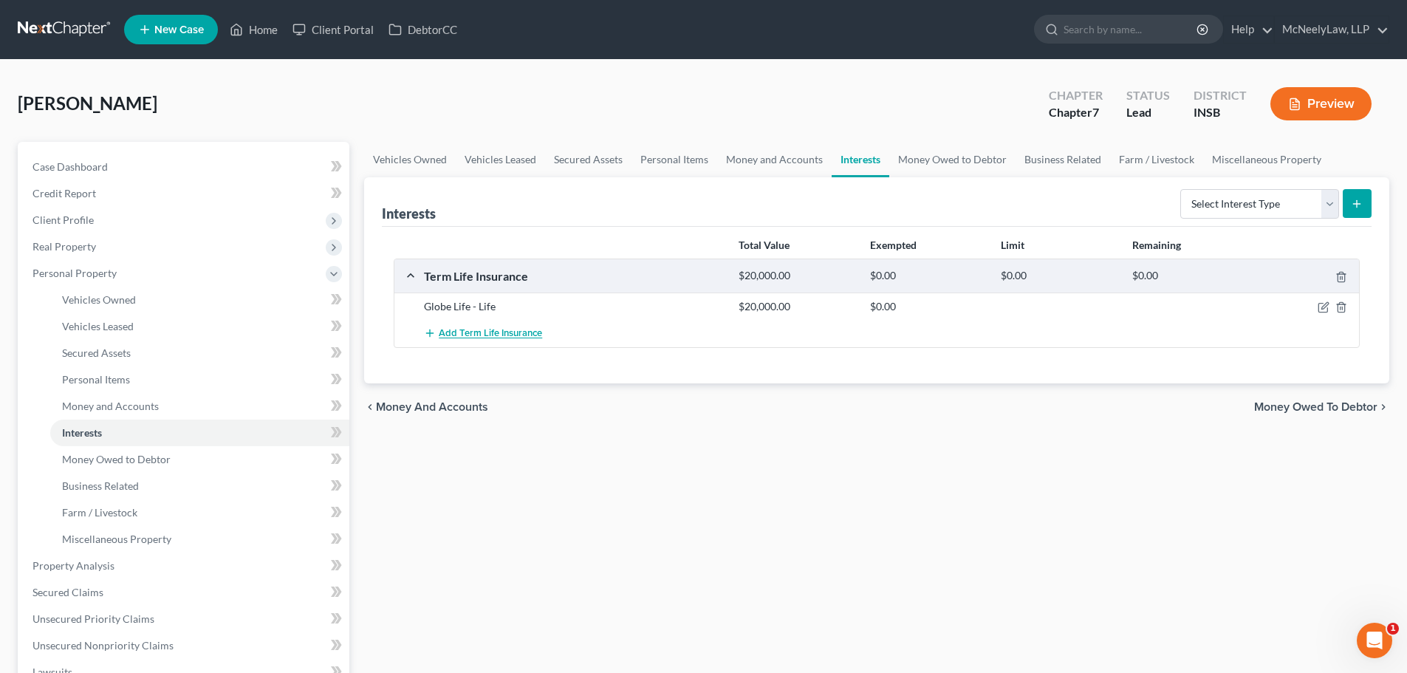
click at [536, 329] on span "Add Term Life Insurance" at bounding box center [490, 334] width 103 height 12
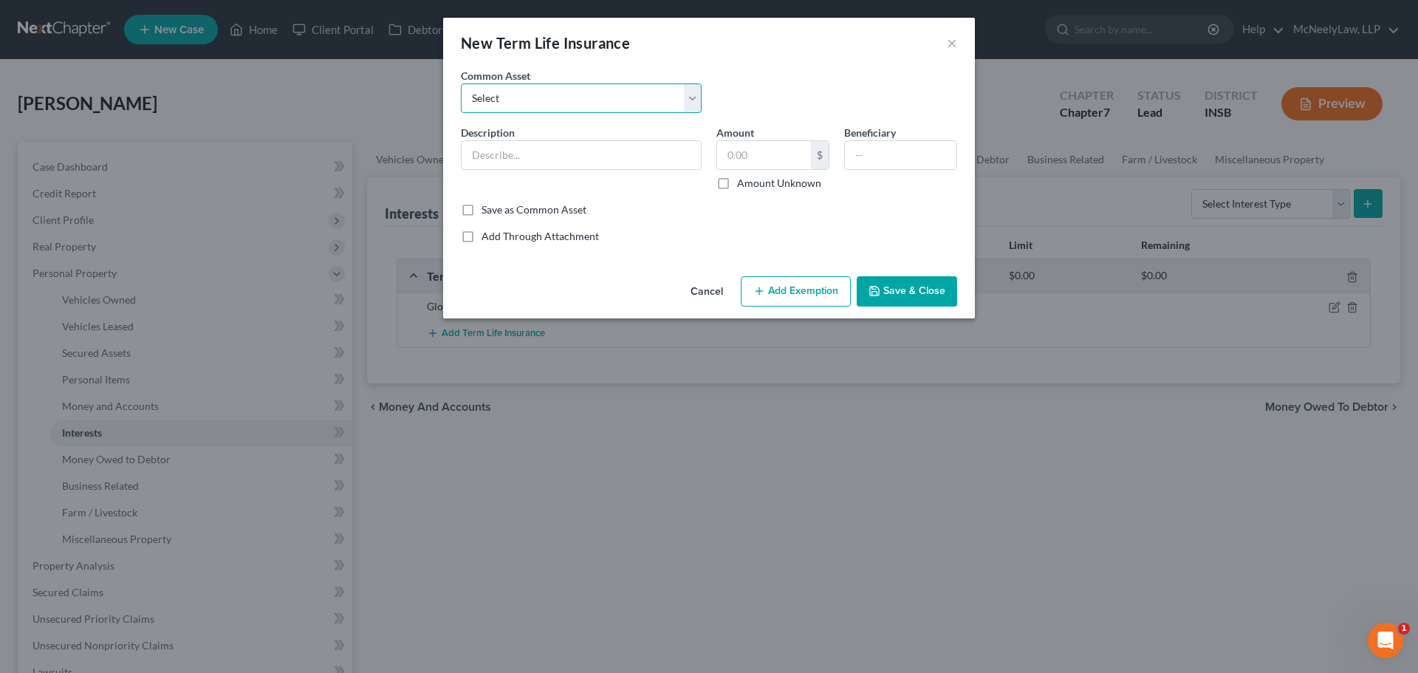
click at [595, 103] on select "Select Met Life Insurance [US_STATE] Life Prudential Term Life" at bounding box center [581, 98] width 241 height 30
click at [722, 72] on div "Common Asset Select Met Life Insurance [US_STATE] Life Prudential Term Life" at bounding box center [709, 96] width 511 height 57
click at [561, 157] on input "text" at bounding box center [581, 155] width 239 height 28
paste input "and [MEDICAL_DATA]"
click at [547, 154] on input "Globe Life - and [MEDICAL_DATA]" at bounding box center [581, 155] width 239 height 28
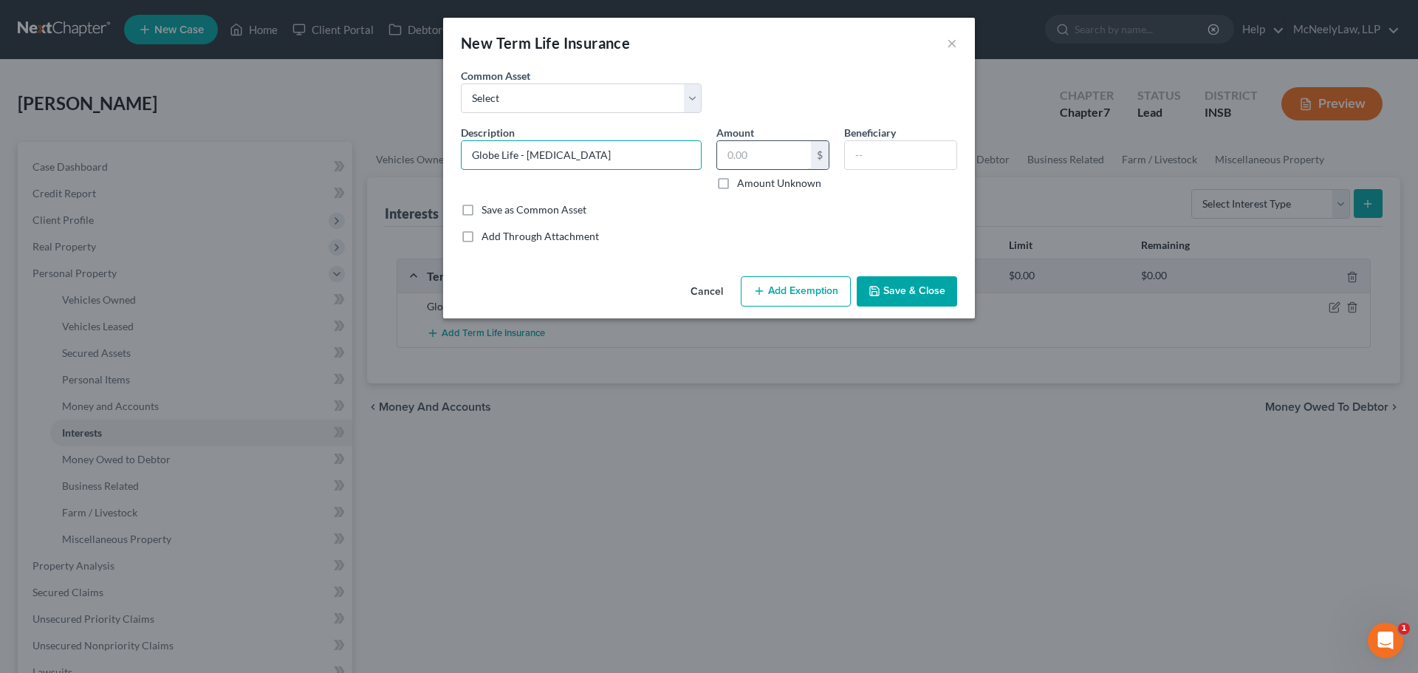
type input "Globe Life - [MEDICAL_DATA]"
click at [759, 151] on input "text" at bounding box center [764, 155] width 94 height 28
type input "25,000"
click at [872, 146] on input "text" at bounding box center [901, 155] width 112 height 28
type input "[PERSON_NAME]"
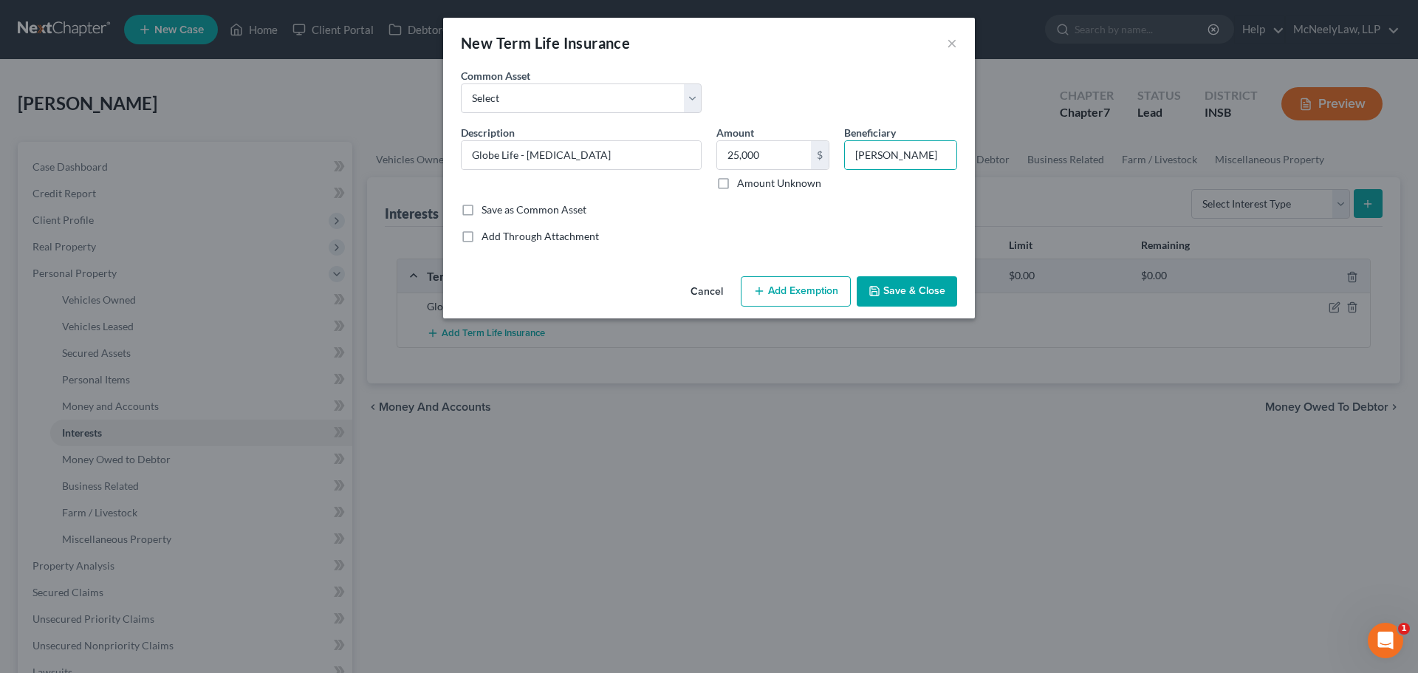
drag, startPoint x: 910, startPoint y: 154, endPoint x: 843, endPoint y: 276, distance: 139.8
click at [858, 207] on div "Save as Common Asset" at bounding box center [709, 209] width 496 height 15
click at [906, 299] on button "Save & Close" at bounding box center [907, 291] width 100 height 31
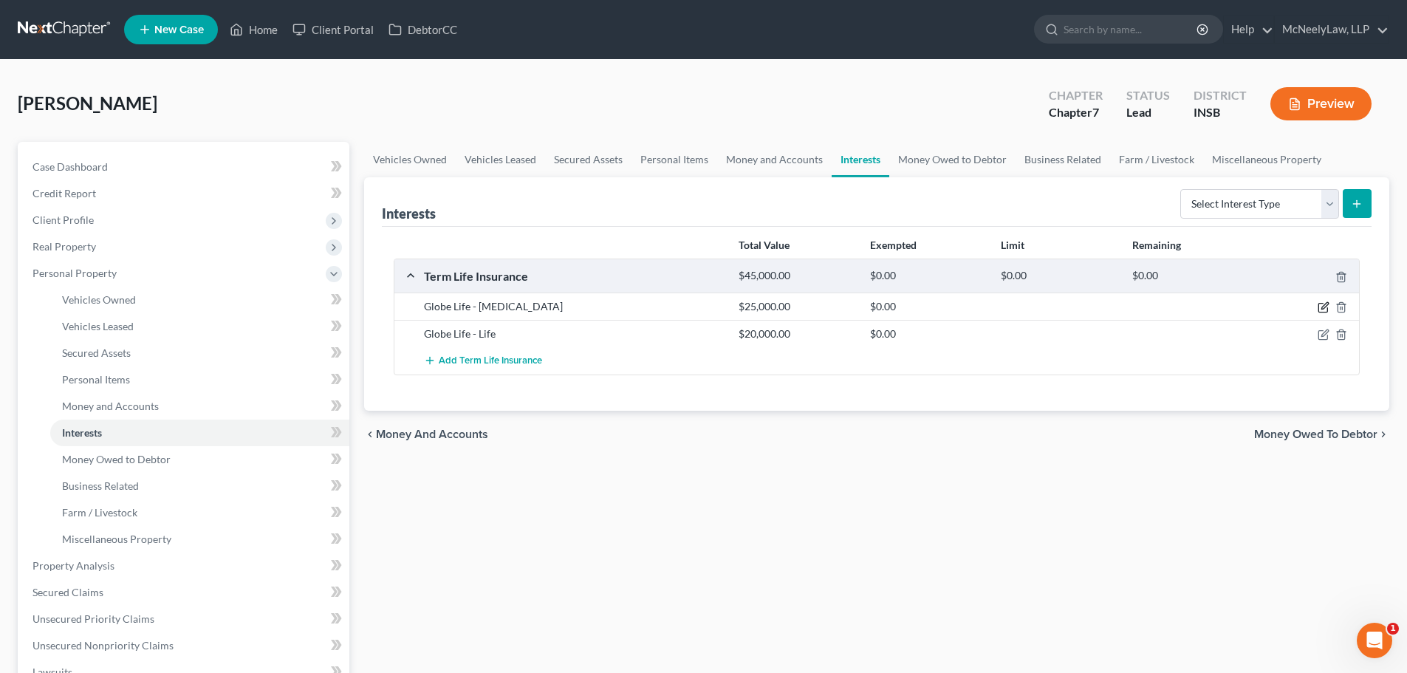
click at [1327, 308] on icon "button" at bounding box center [1324, 307] width 12 height 12
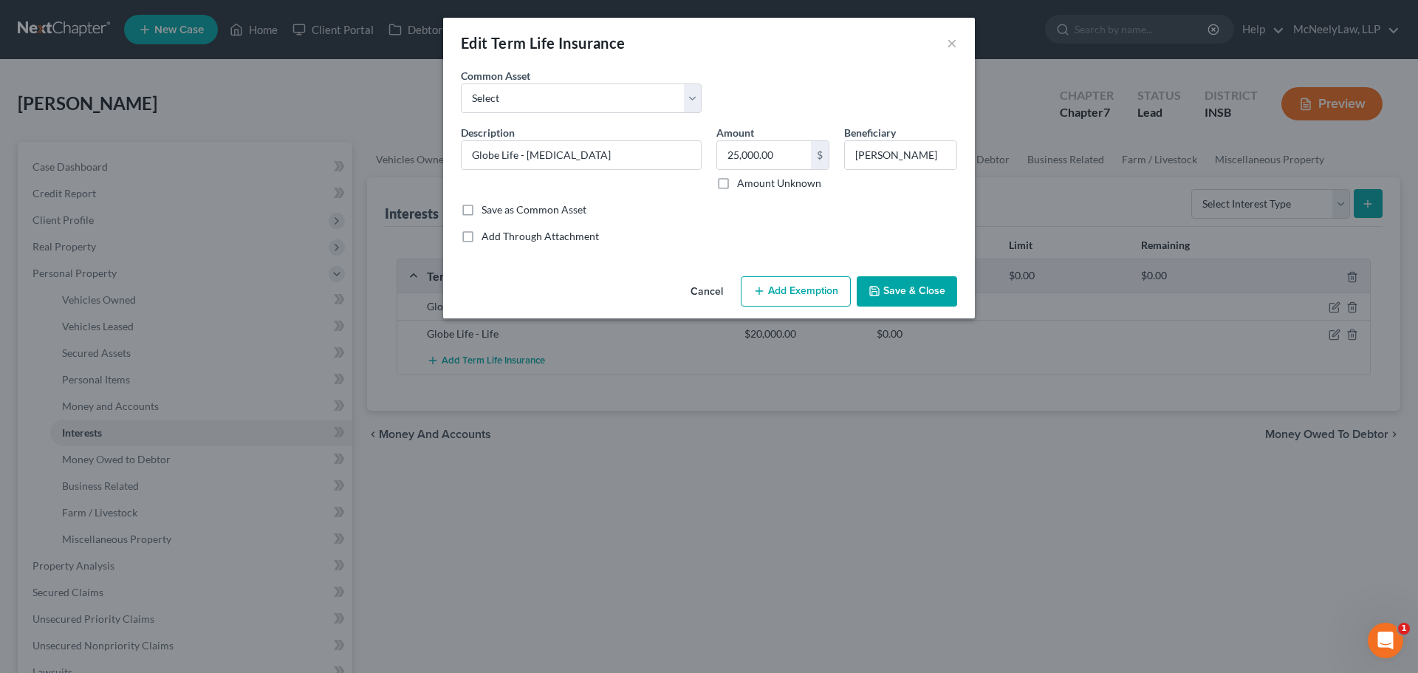
click at [833, 295] on button "Add Exemption" at bounding box center [796, 291] width 110 height 31
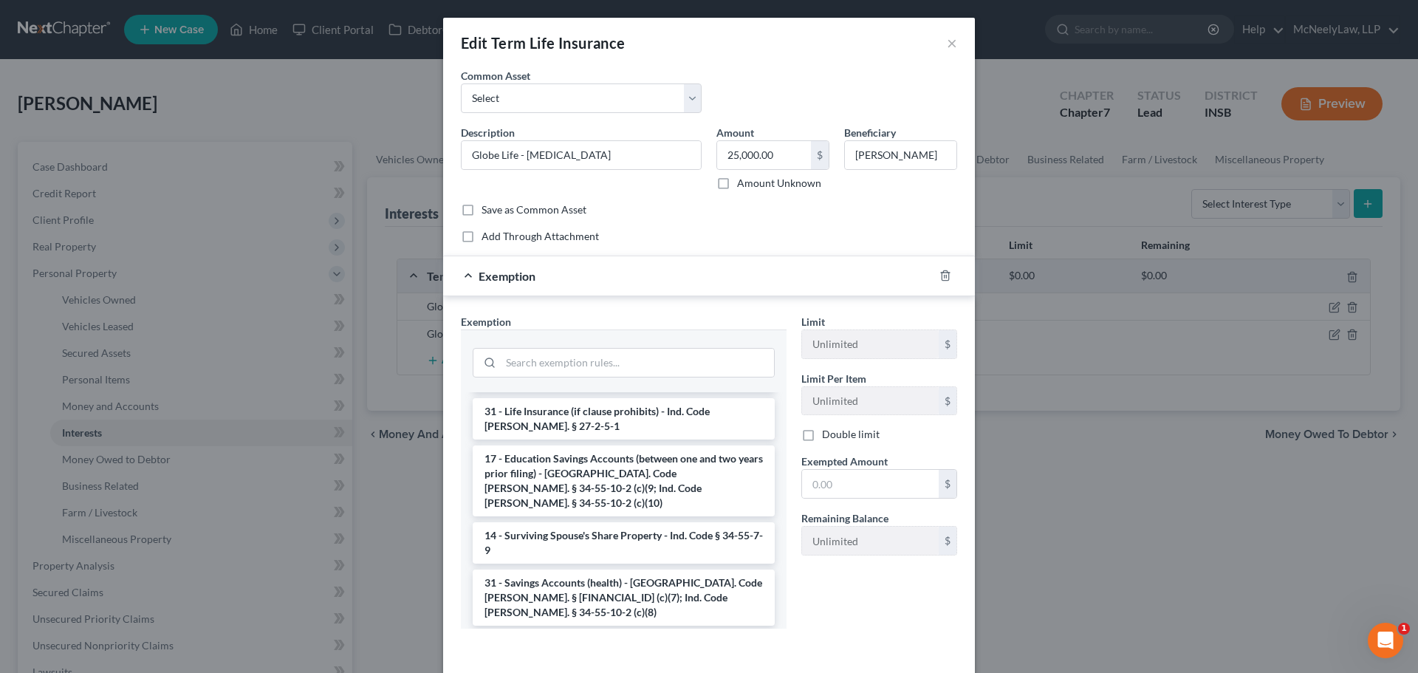
scroll to position [61, 0]
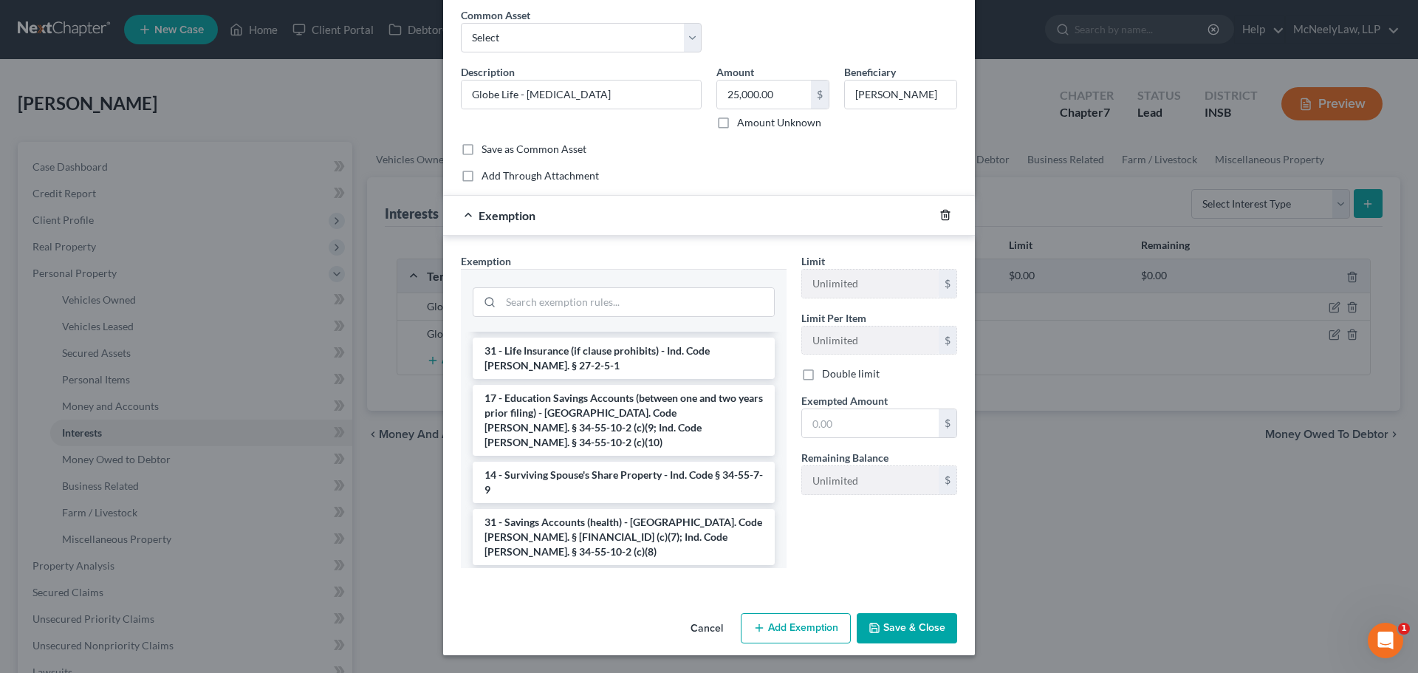
click at [940, 213] on icon "button" at bounding box center [946, 215] width 12 height 12
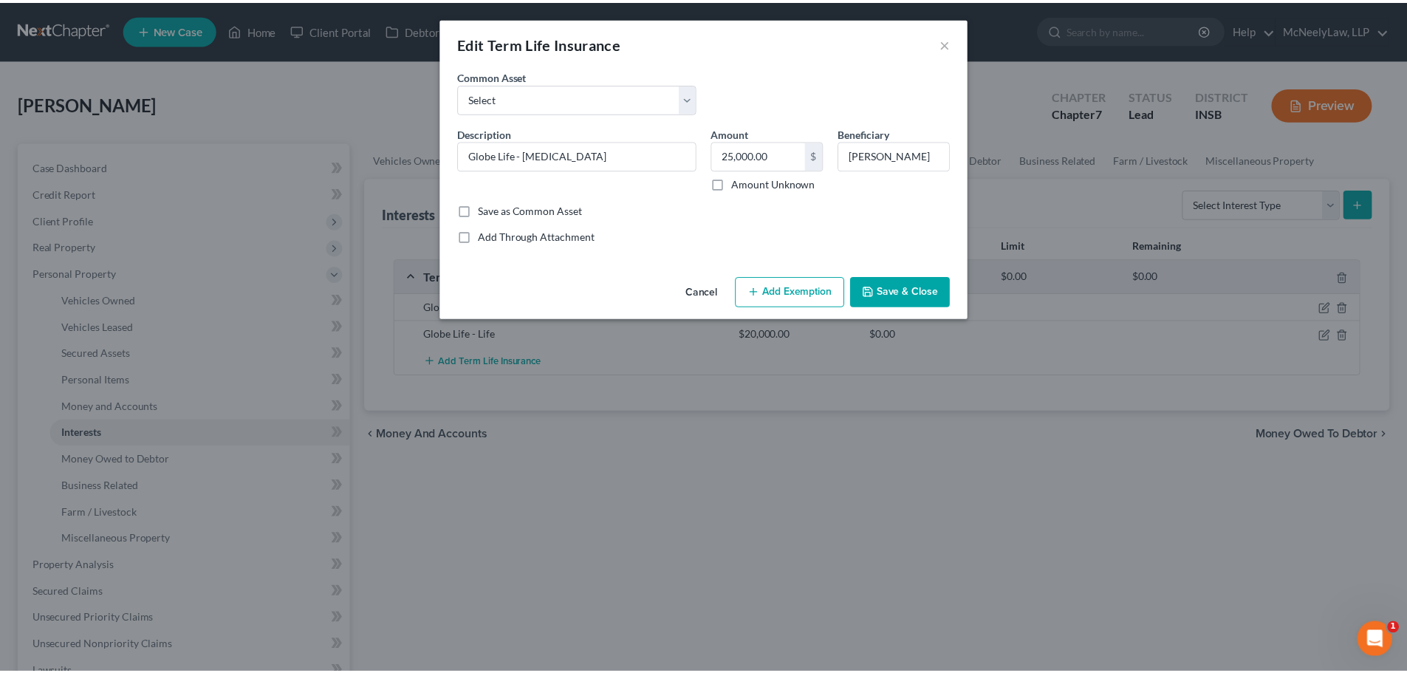
scroll to position [0, 0]
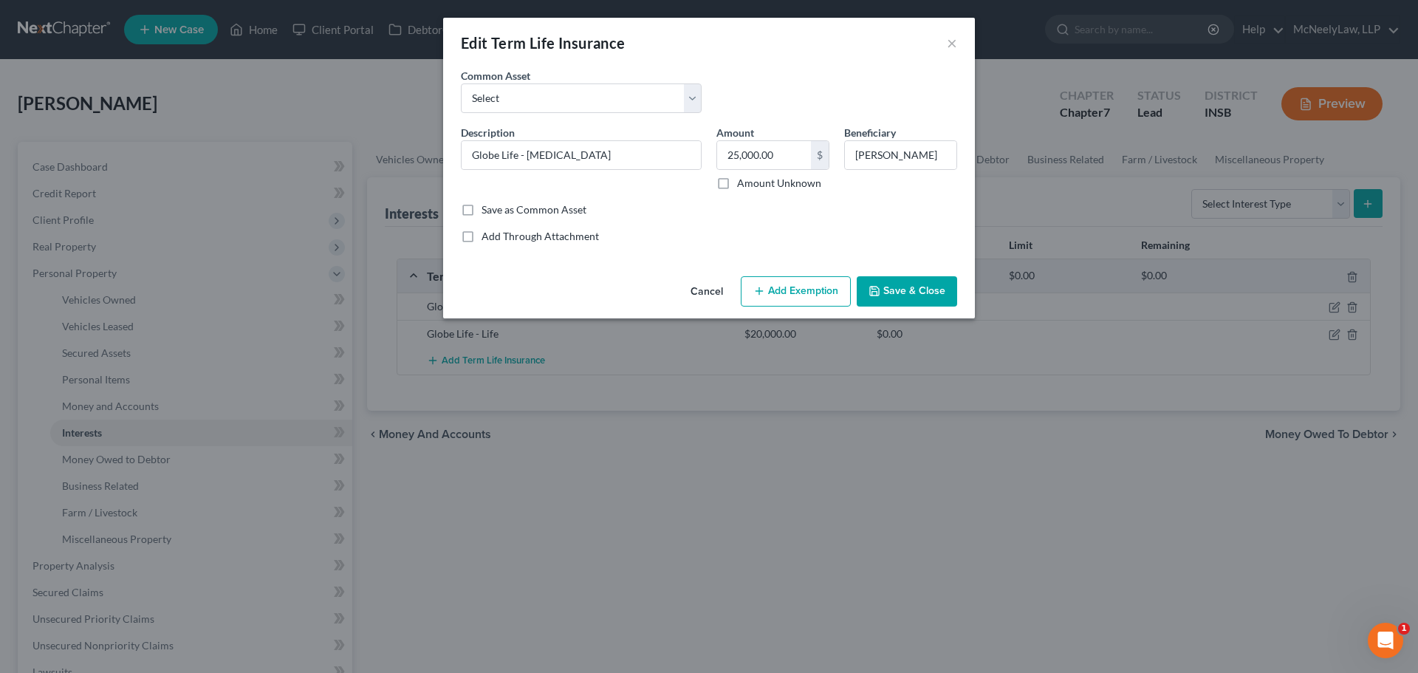
click at [926, 293] on button "Save & Close" at bounding box center [907, 291] width 100 height 31
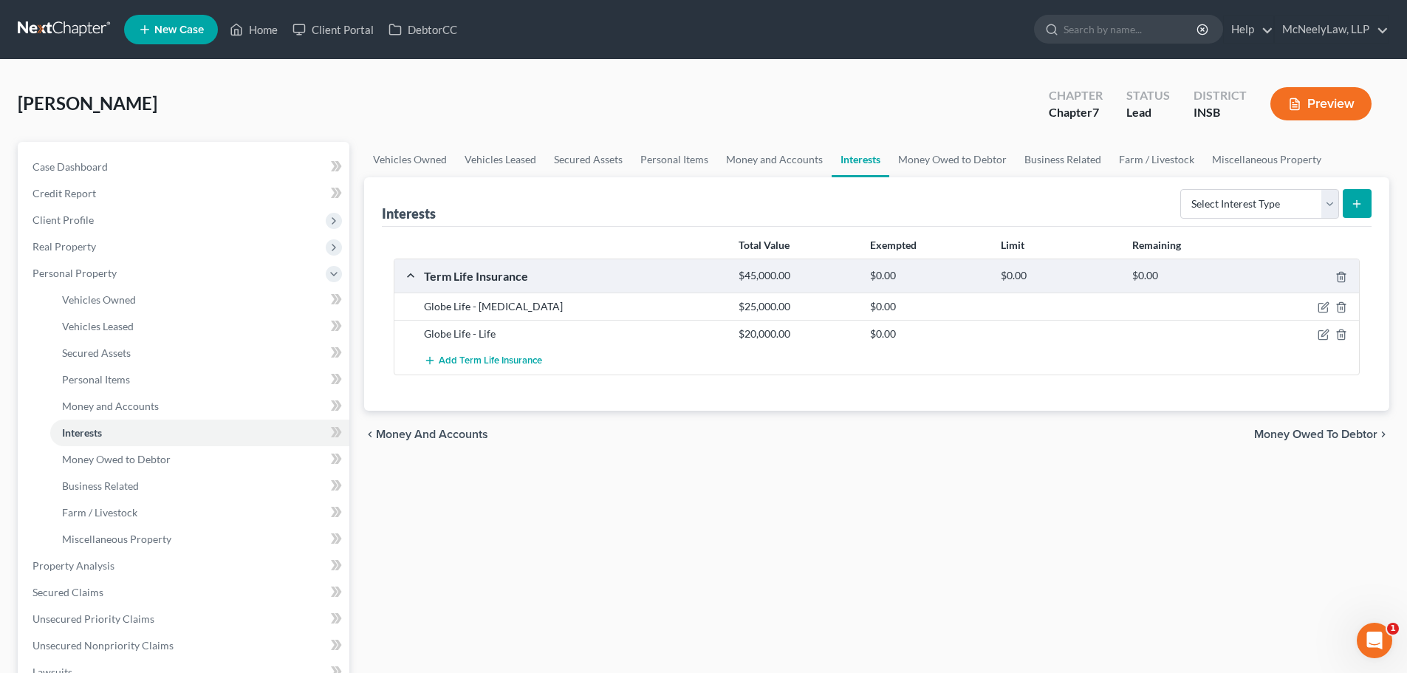
click at [1306, 432] on span "Money Owed to Debtor" at bounding box center [1315, 434] width 123 height 12
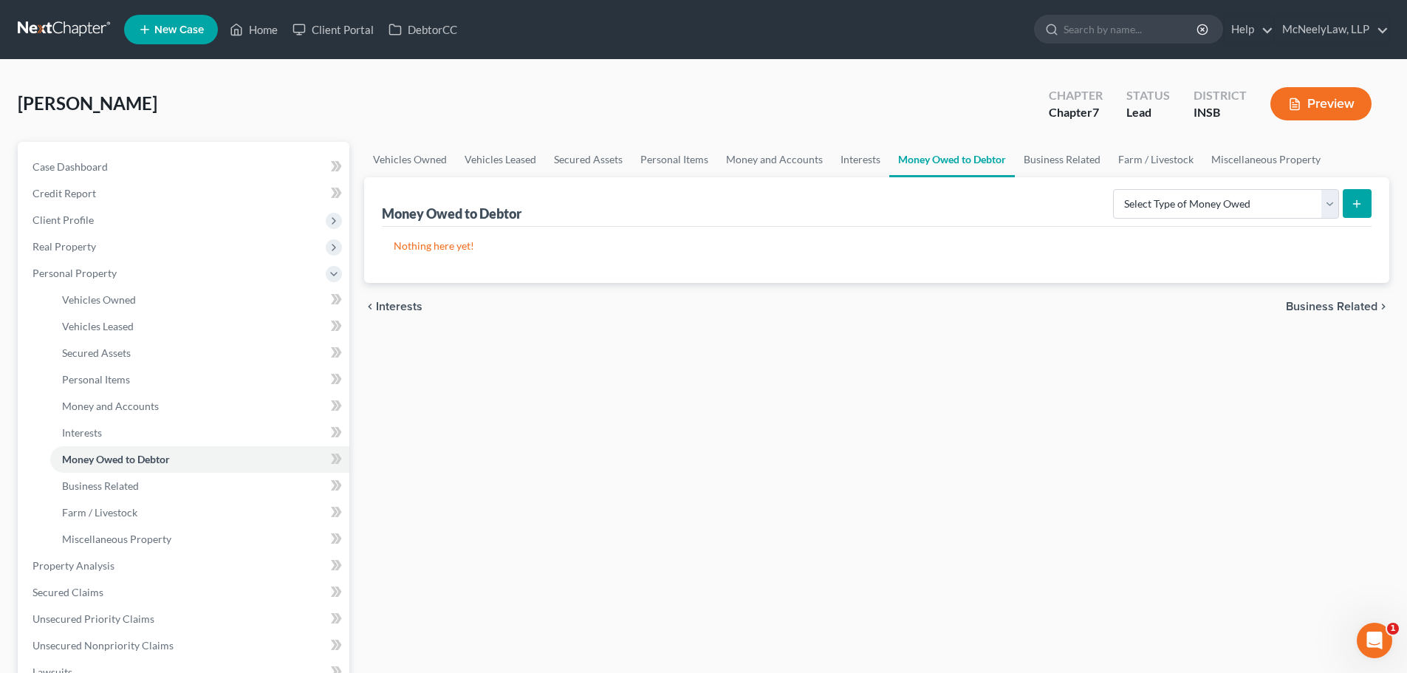
click at [1317, 312] on span "Business Related" at bounding box center [1332, 307] width 92 height 12
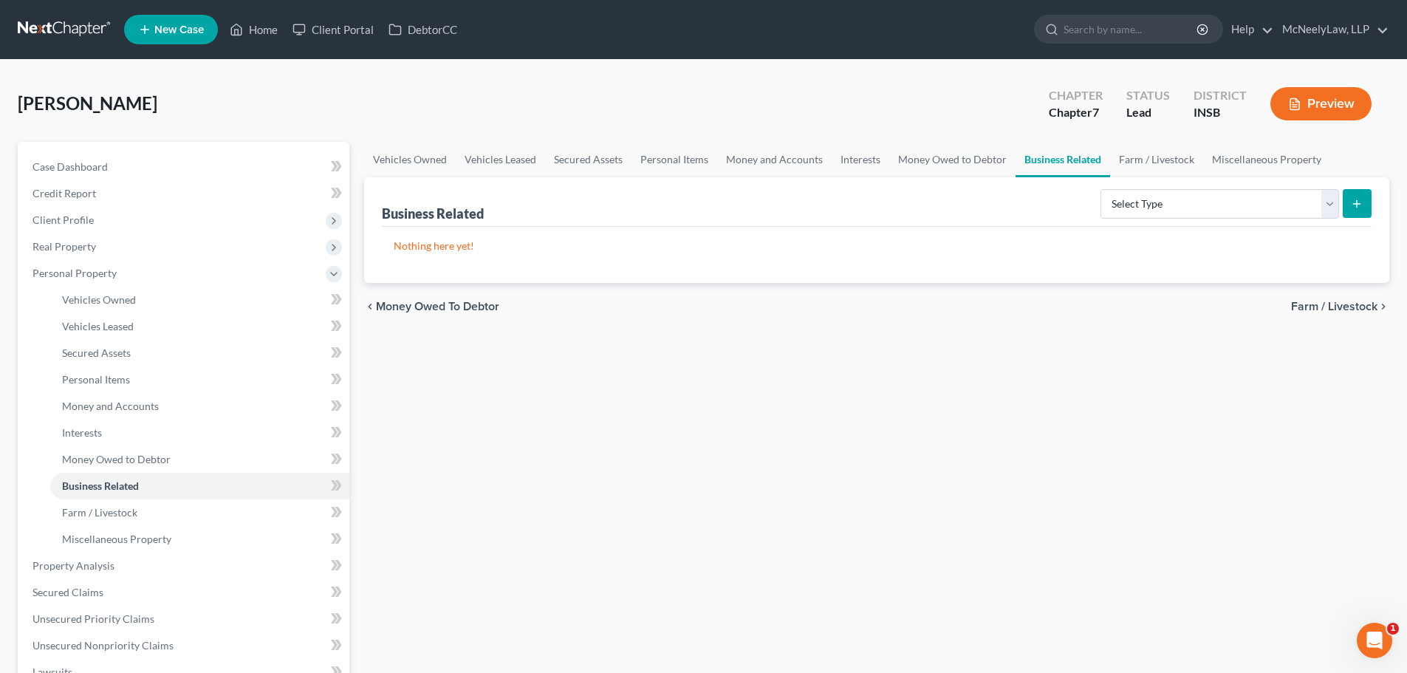
click at [1333, 304] on span "Farm / Livestock" at bounding box center [1334, 307] width 86 height 12
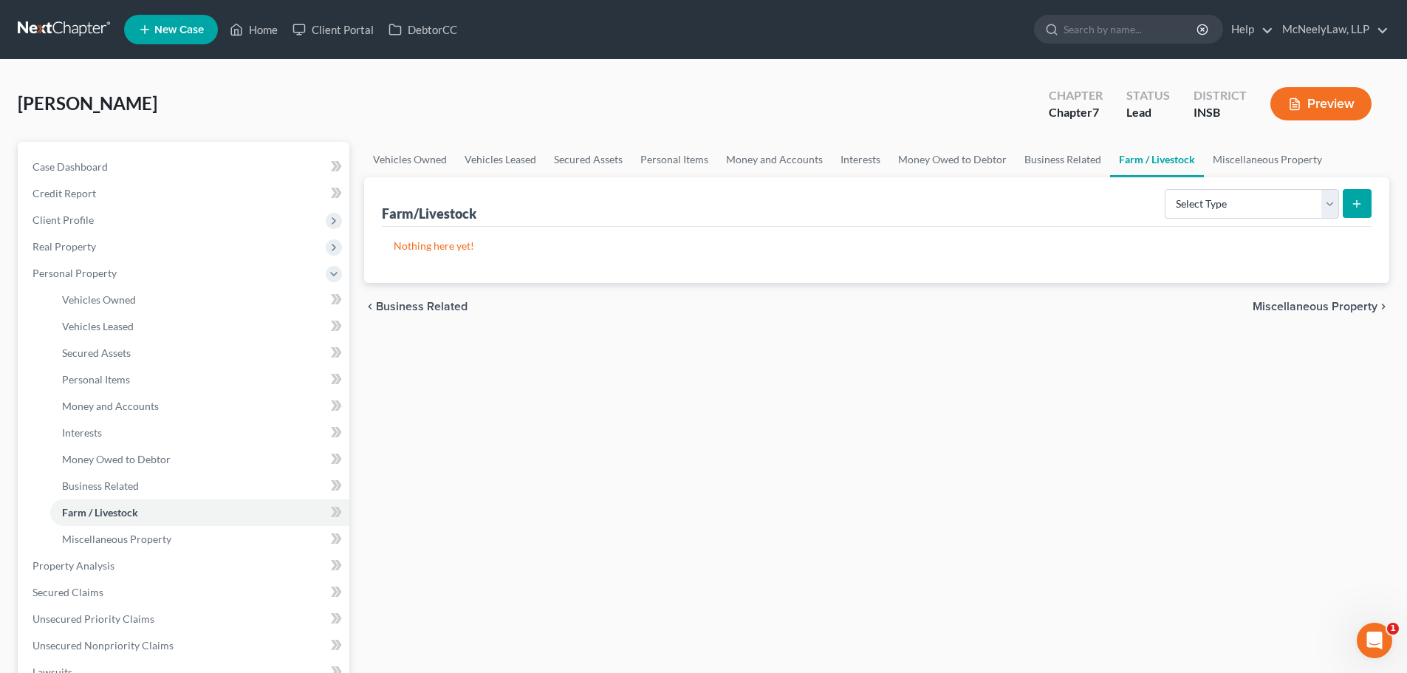
click at [1323, 311] on span "Miscellaneous Property" at bounding box center [1315, 307] width 125 height 12
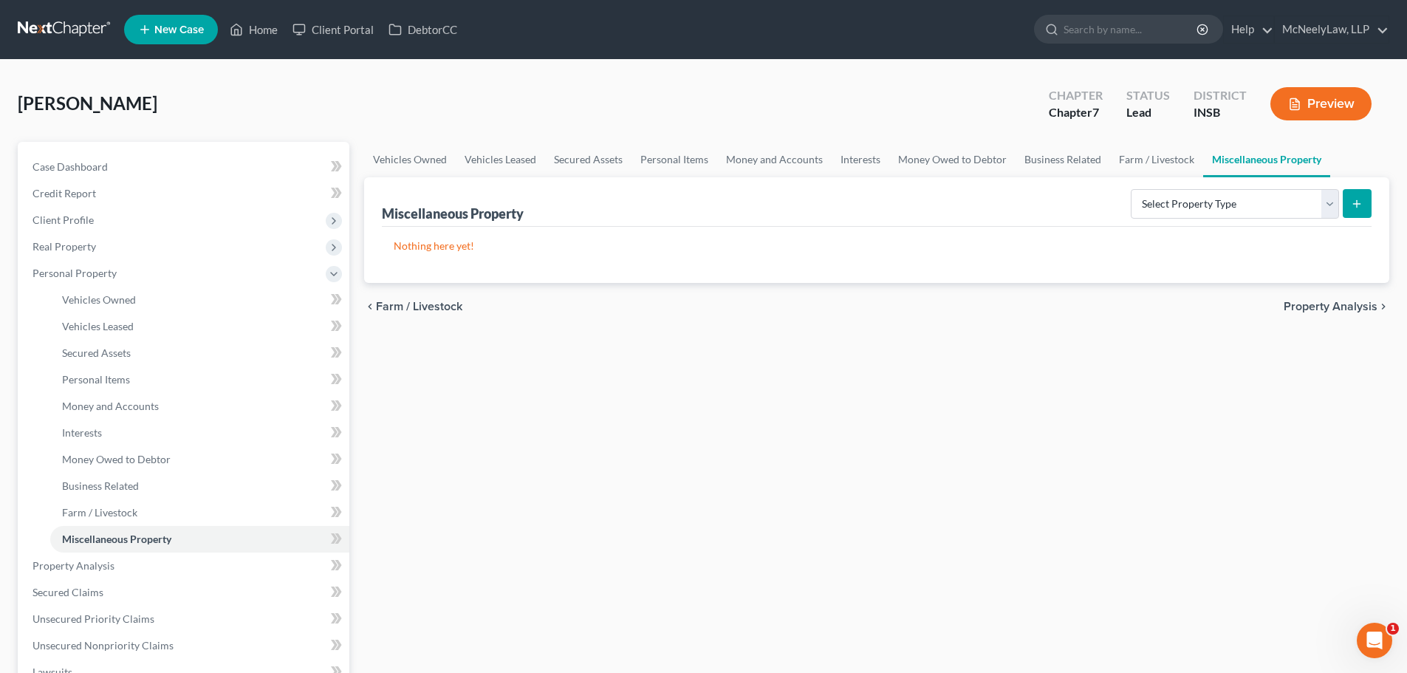
click at [1325, 308] on span "Property Analysis" at bounding box center [1331, 307] width 94 height 12
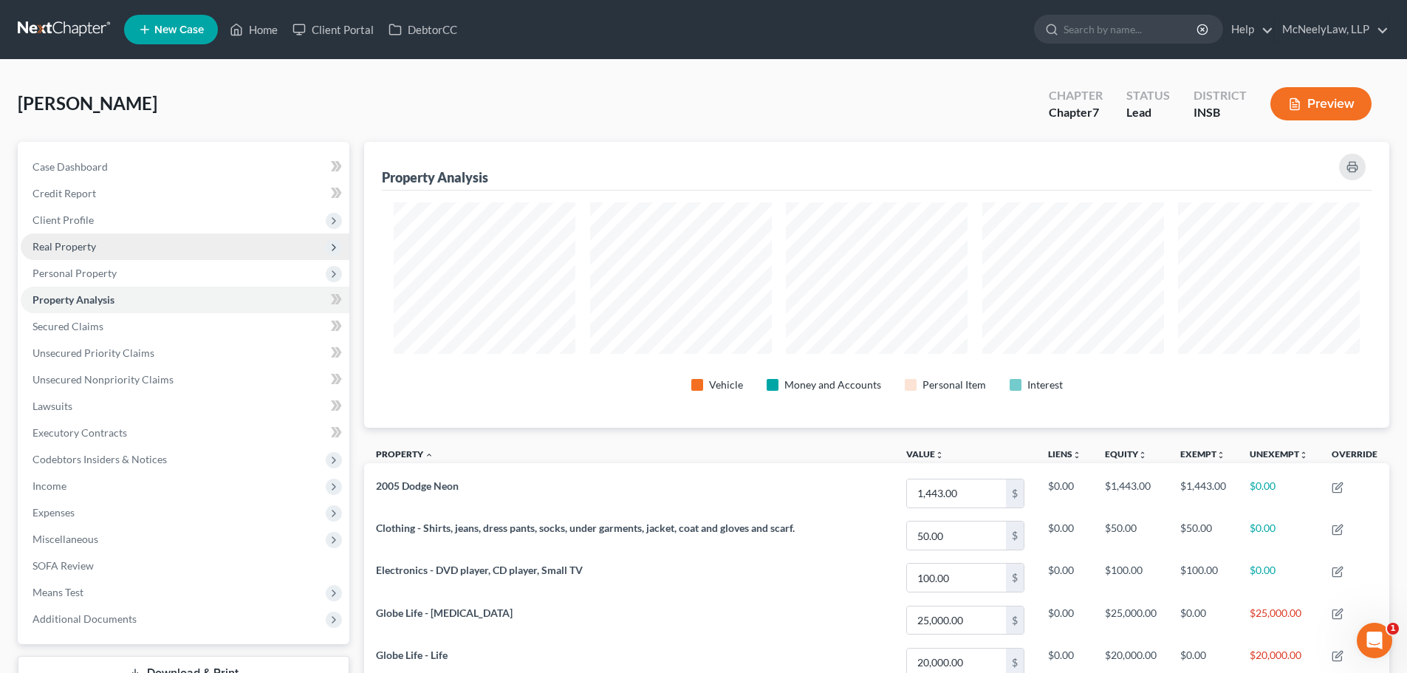
click at [108, 249] on span "Real Property" at bounding box center [185, 246] width 329 height 27
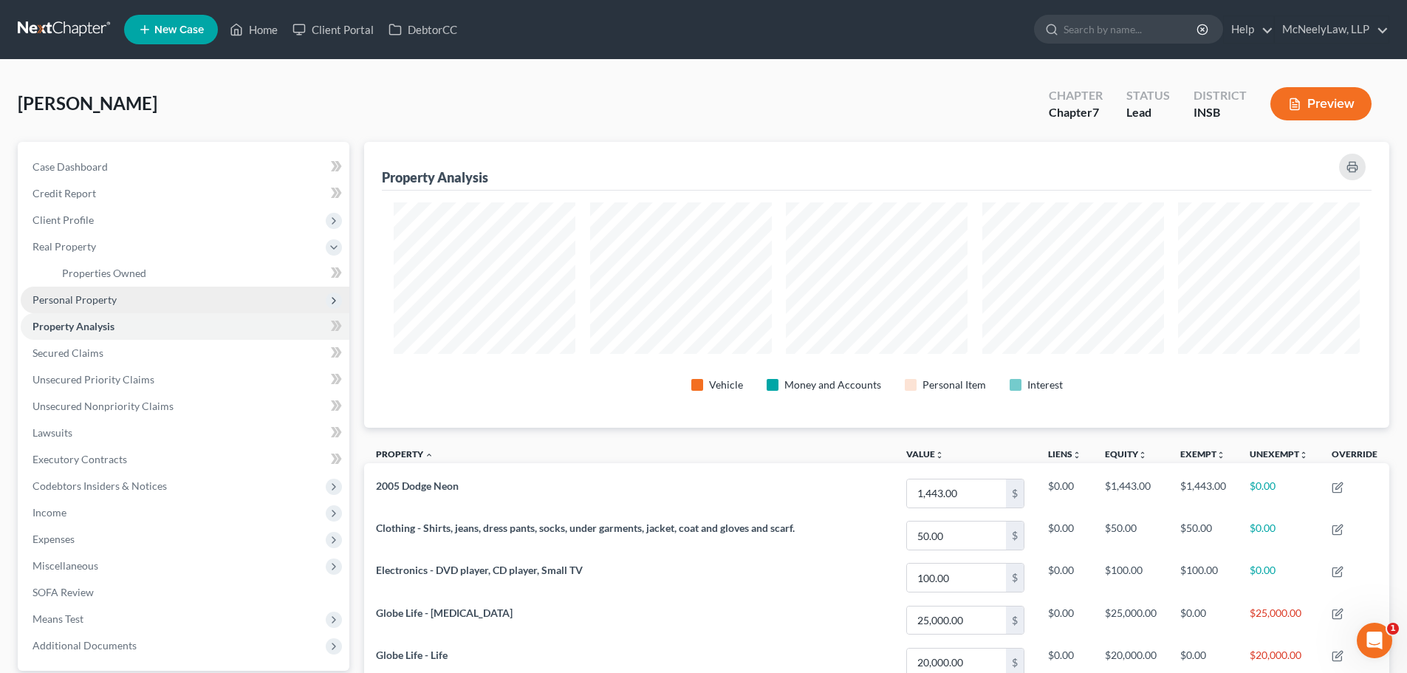
click at [83, 301] on span "Personal Property" at bounding box center [75, 299] width 84 height 13
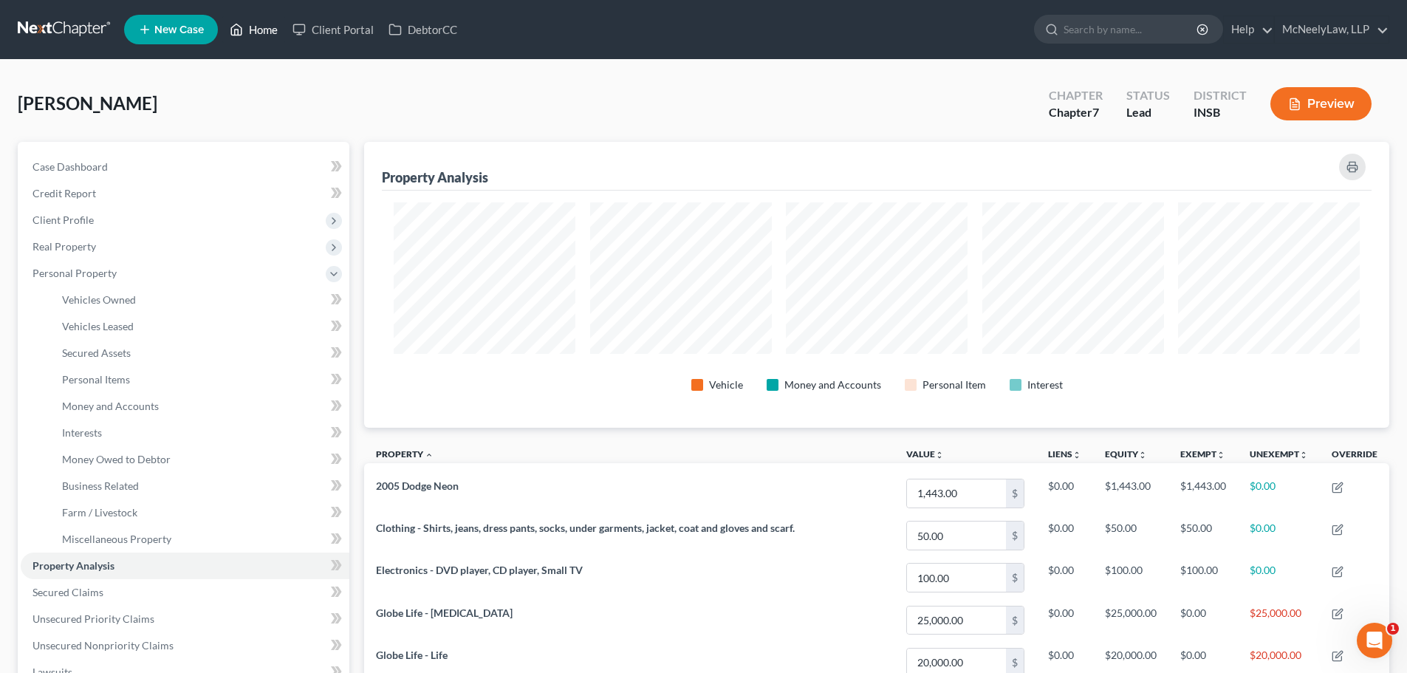
click at [245, 41] on link "Home" at bounding box center [253, 29] width 63 height 27
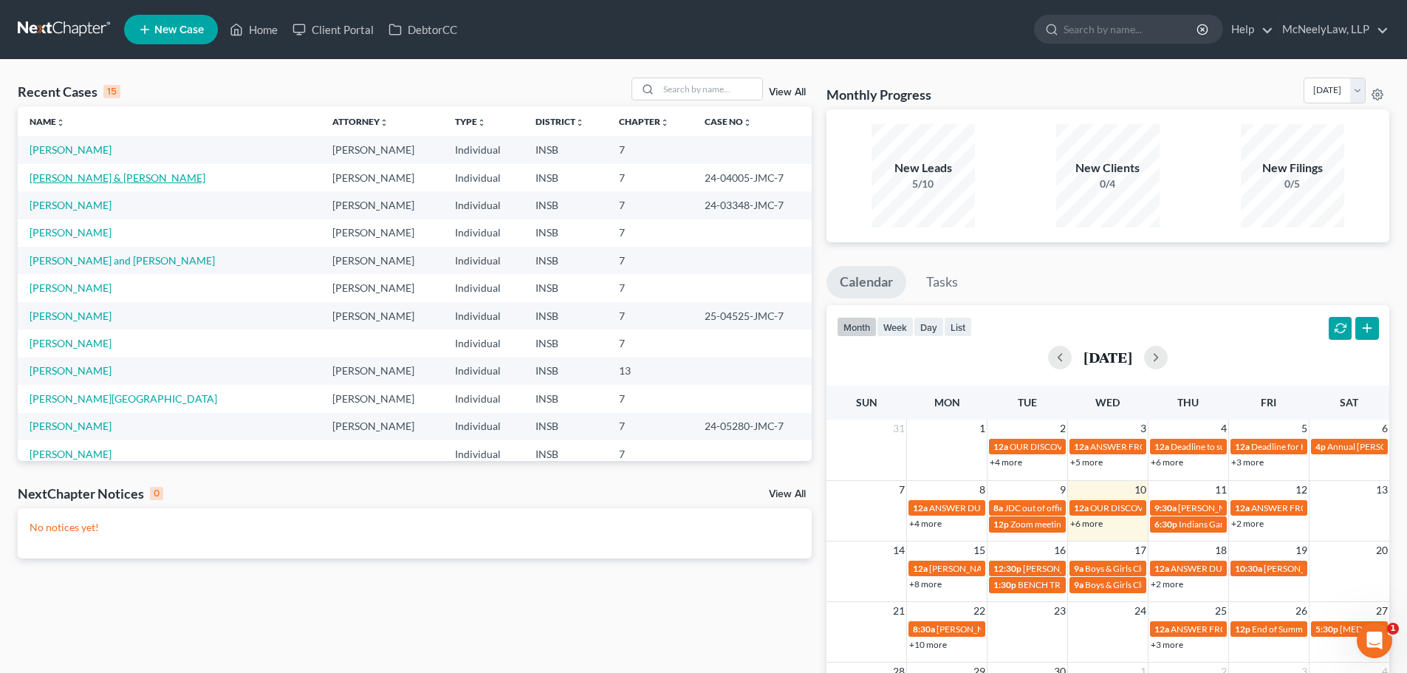
click at [78, 181] on link "[PERSON_NAME] & [PERSON_NAME]" at bounding box center [118, 177] width 176 height 13
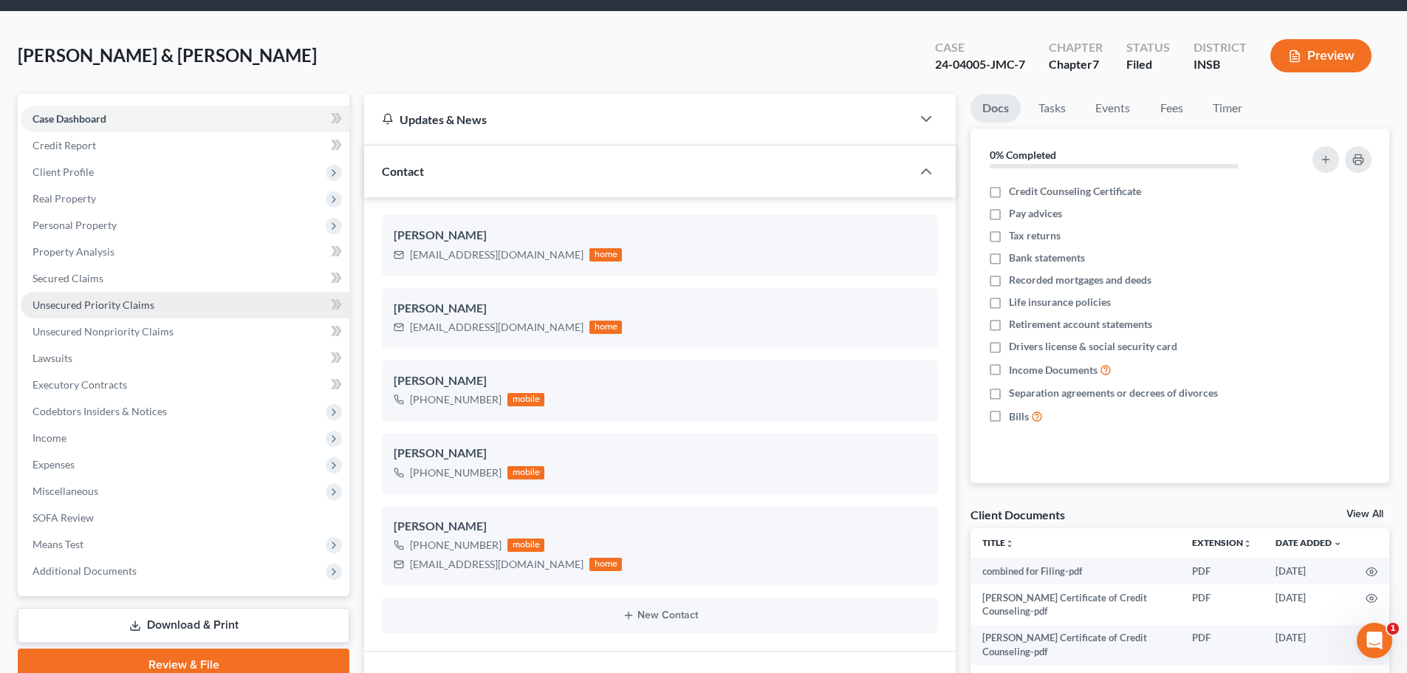
scroll to position [74, 0]
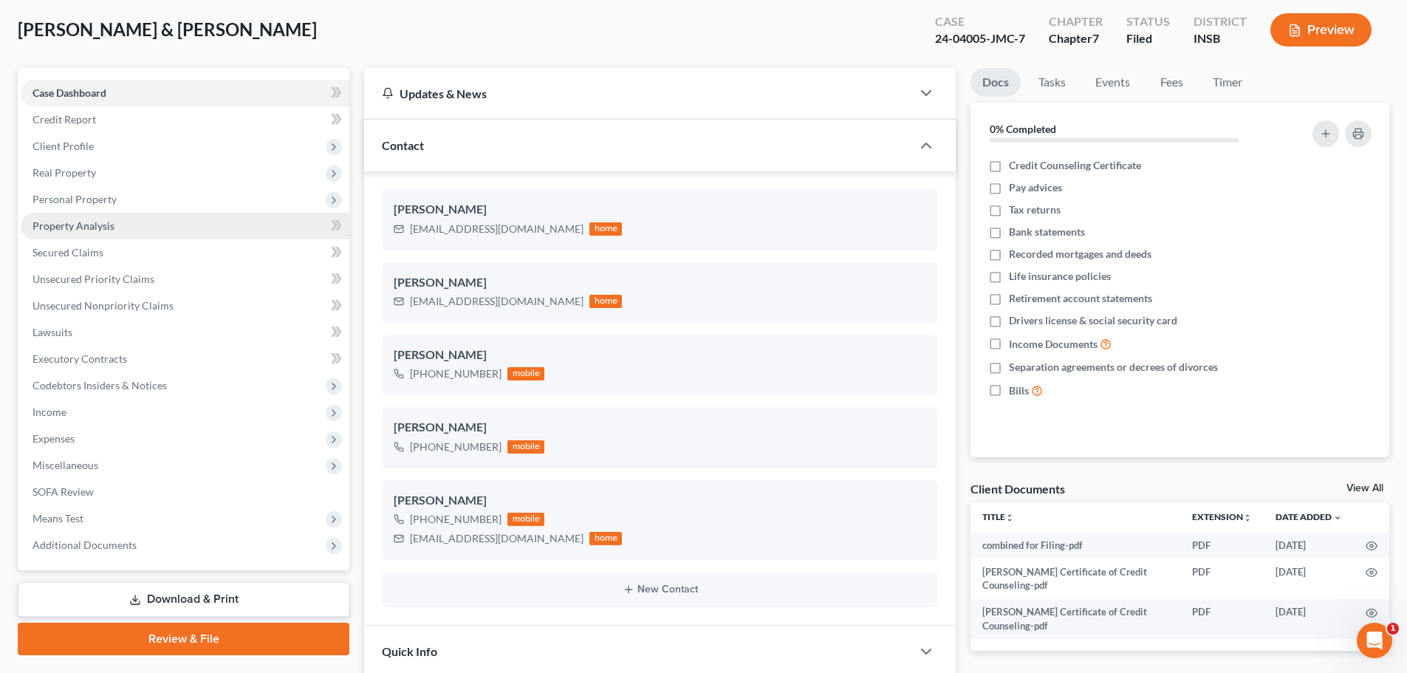
click at [114, 231] on link "Property Analysis" at bounding box center [185, 226] width 329 height 27
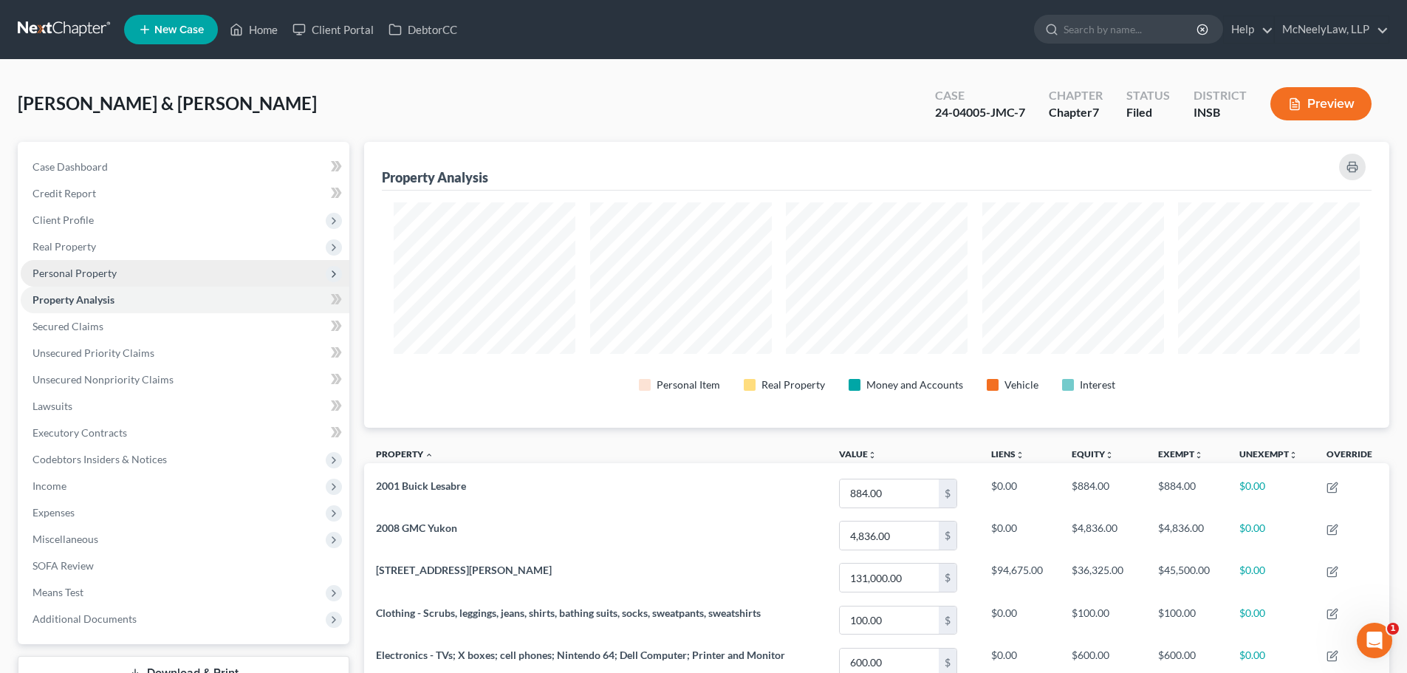
scroll to position [286, 1025]
click at [106, 264] on span "Personal Property" at bounding box center [185, 273] width 329 height 27
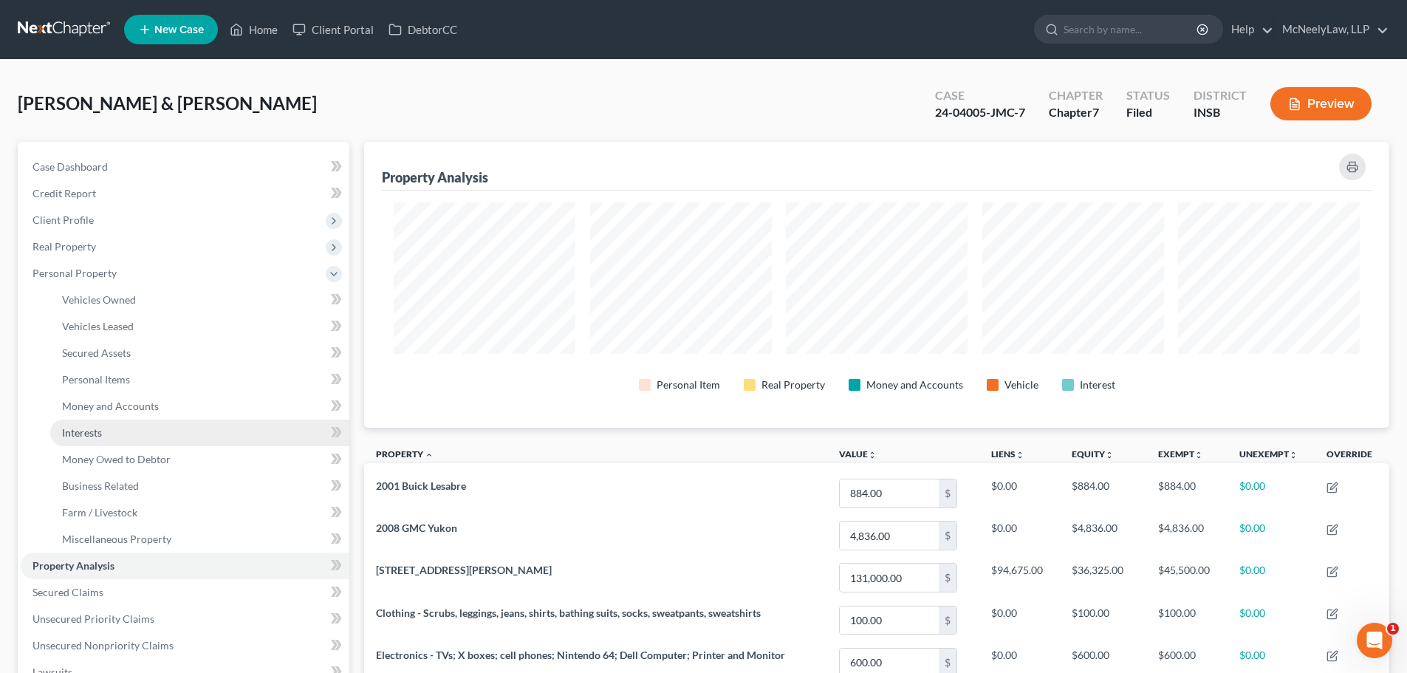
click at [100, 426] on span "Interests" at bounding box center [82, 432] width 40 height 13
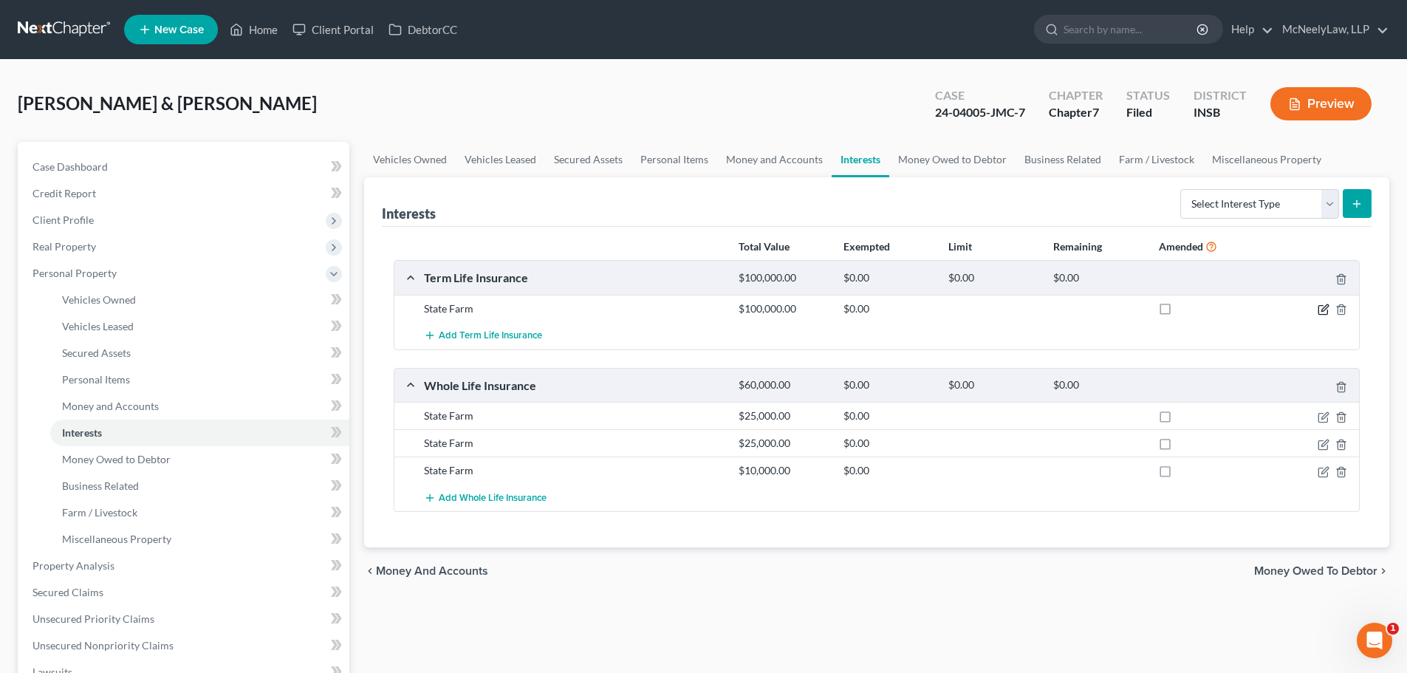
click at [1320, 315] on icon "button" at bounding box center [1323, 310] width 9 height 9
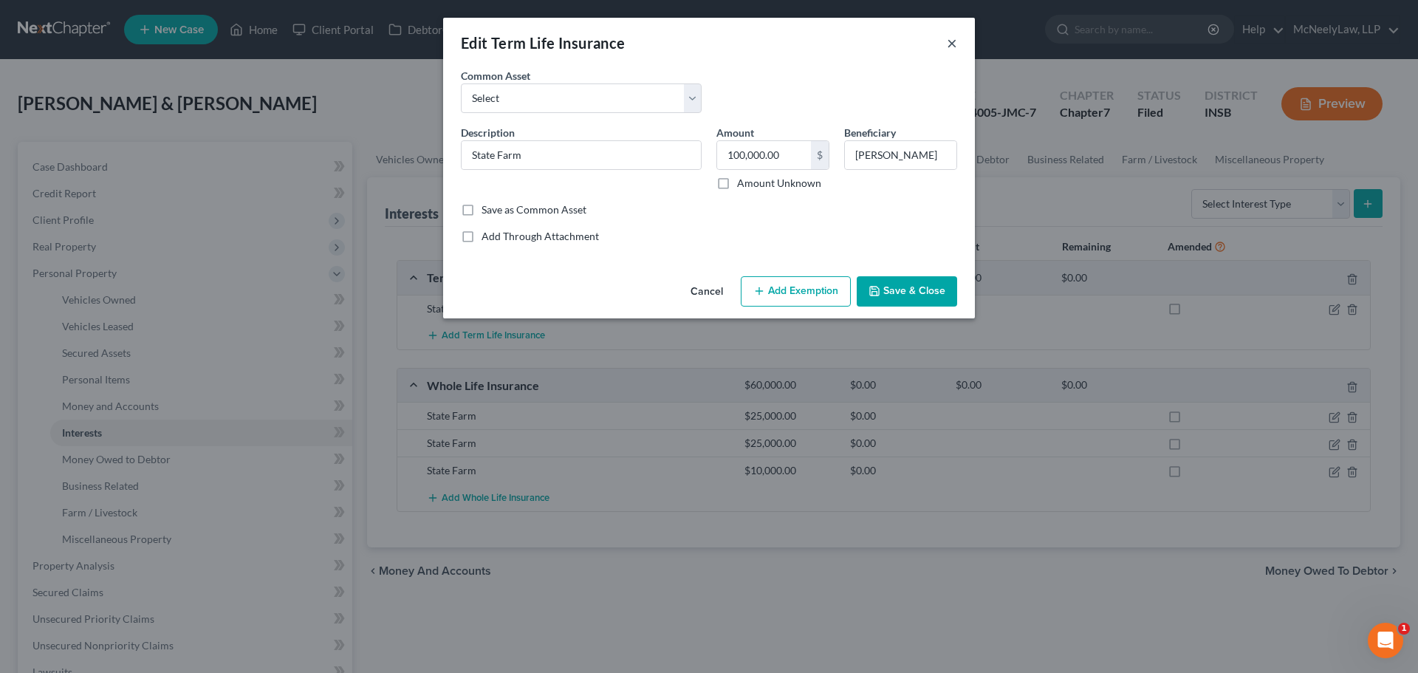
click at [954, 42] on button "×" at bounding box center [952, 43] width 10 height 18
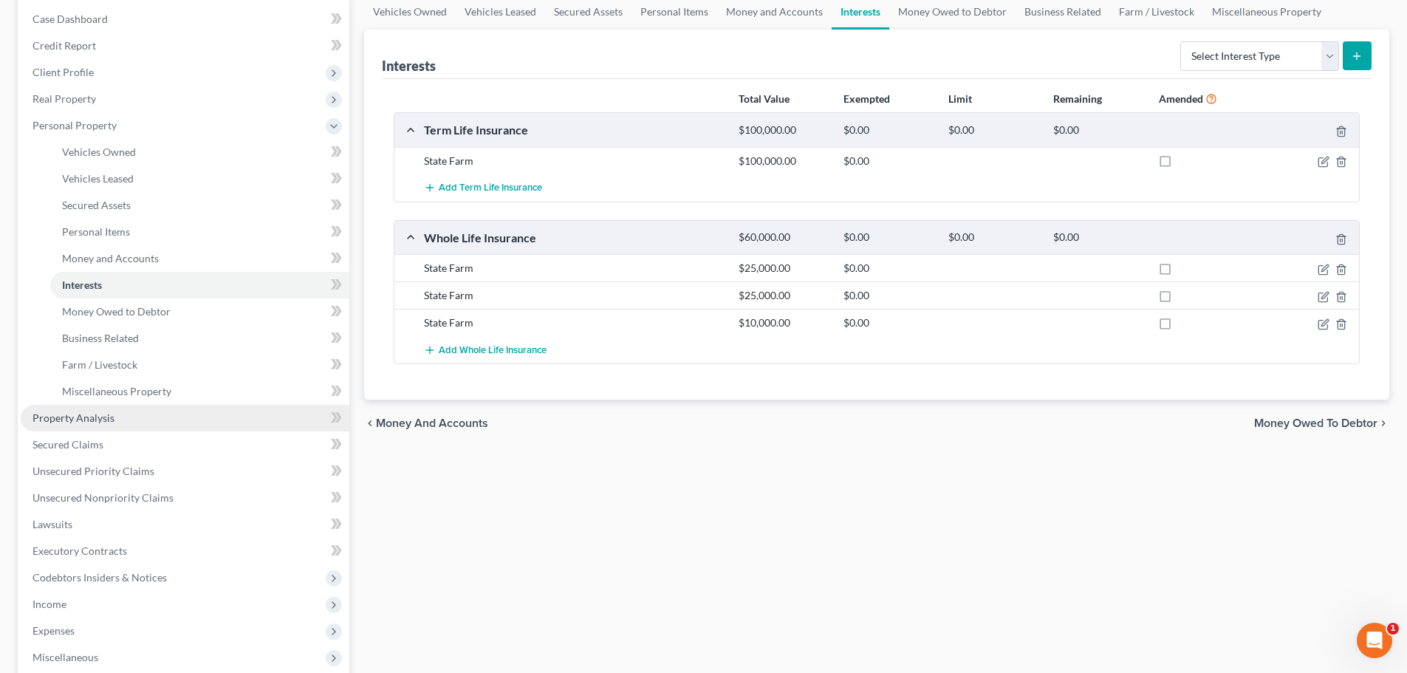
click at [108, 420] on span "Property Analysis" at bounding box center [74, 417] width 82 height 13
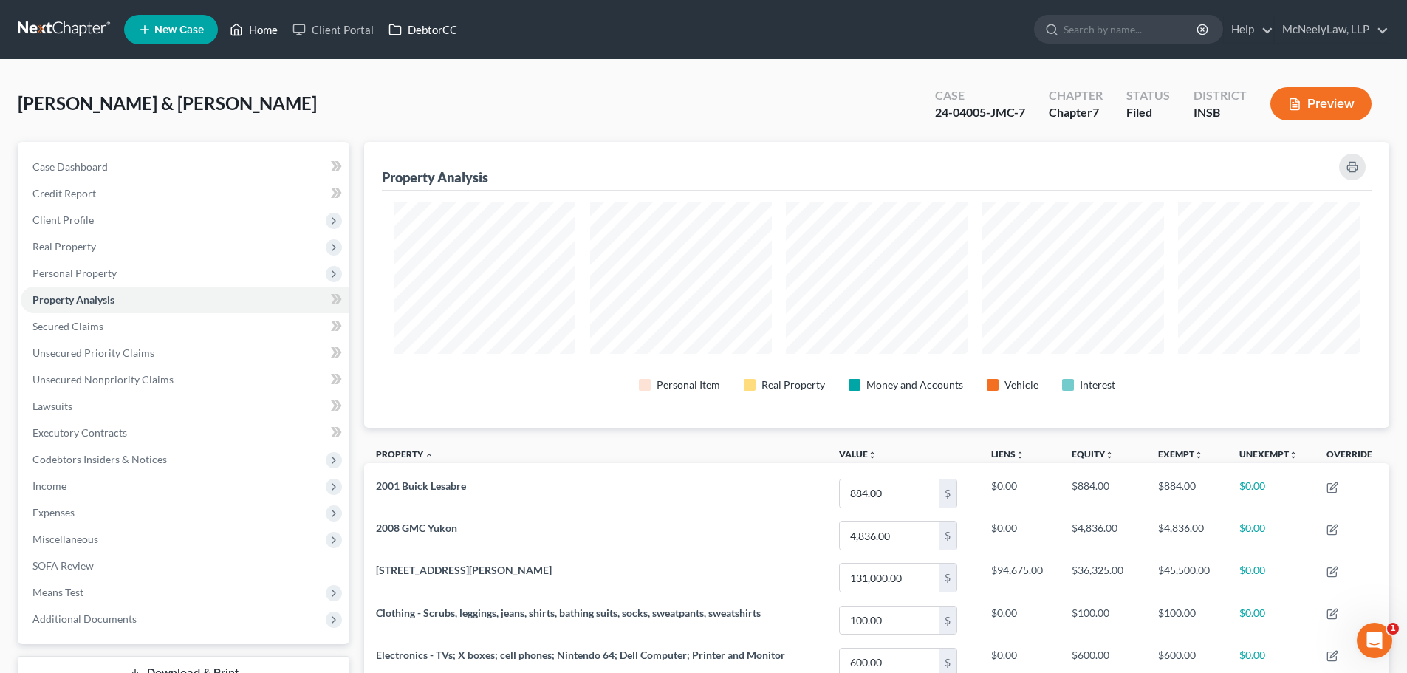
click at [275, 26] on link "Home" at bounding box center [253, 29] width 63 height 27
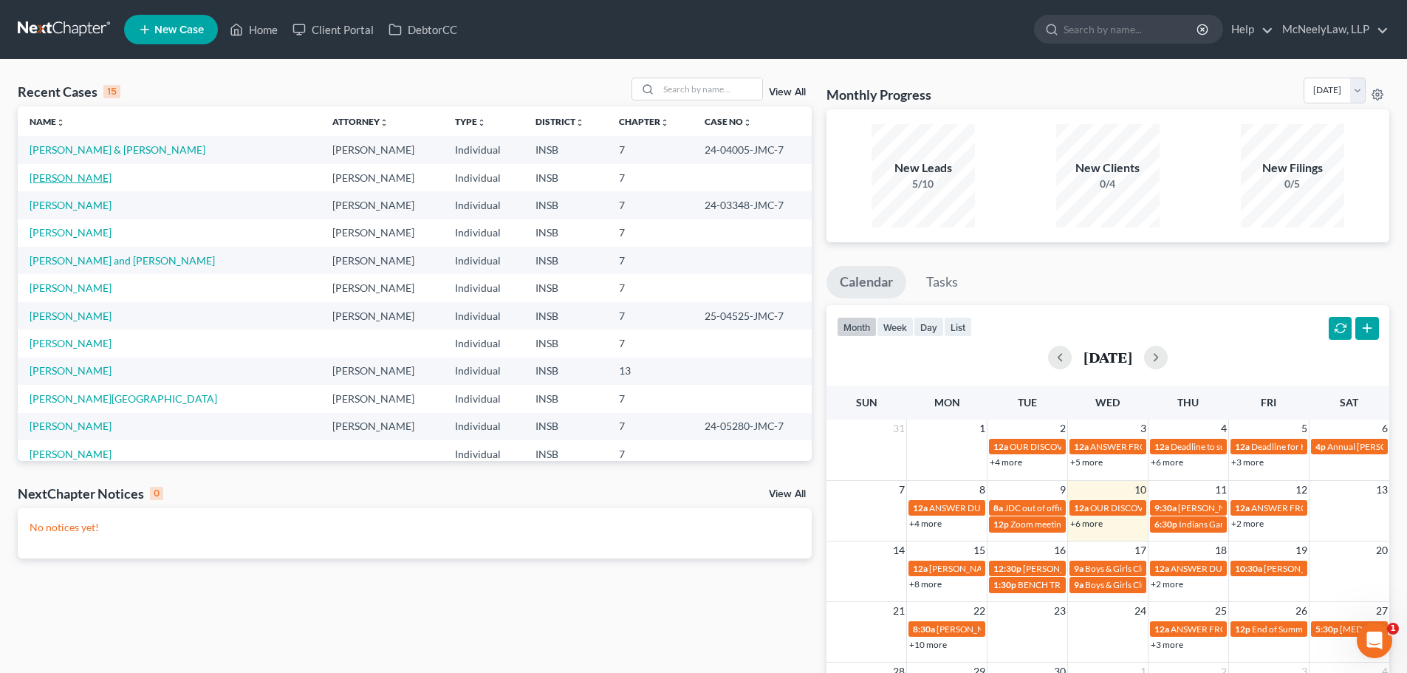
click at [60, 172] on link "[PERSON_NAME]" at bounding box center [71, 177] width 82 height 13
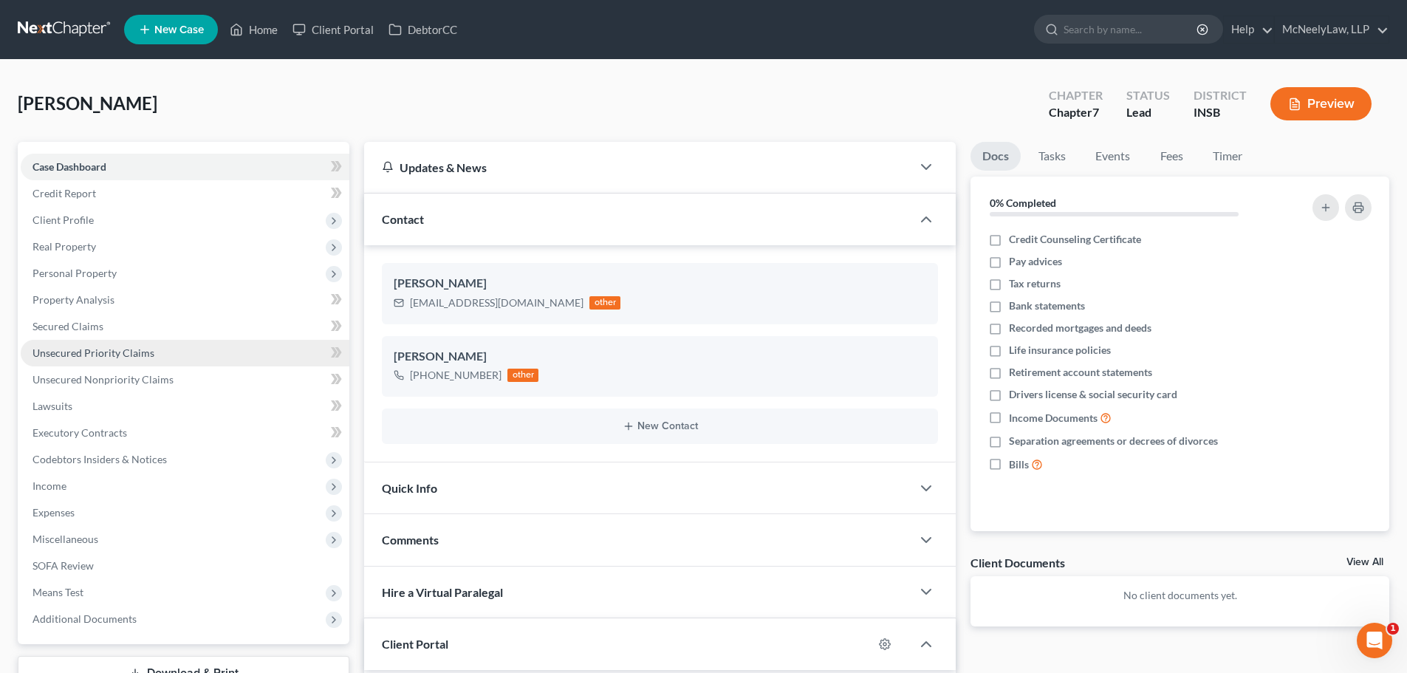
click at [127, 353] on span "Unsecured Priority Claims" at bounding box center [94, 352] width 122 height 13
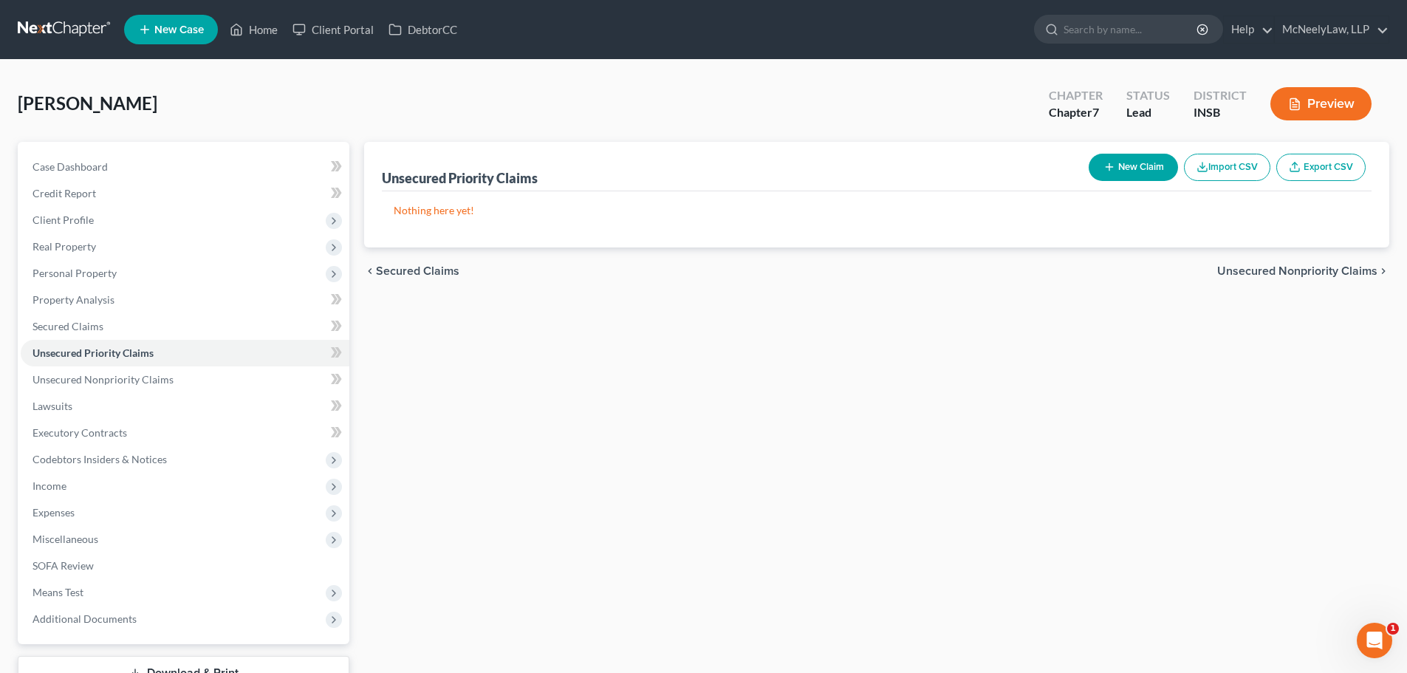
click at [1297, 270] on span "Unsecured Nonpriority Claims" at bounding box center [1297, 271] width 160 height 12
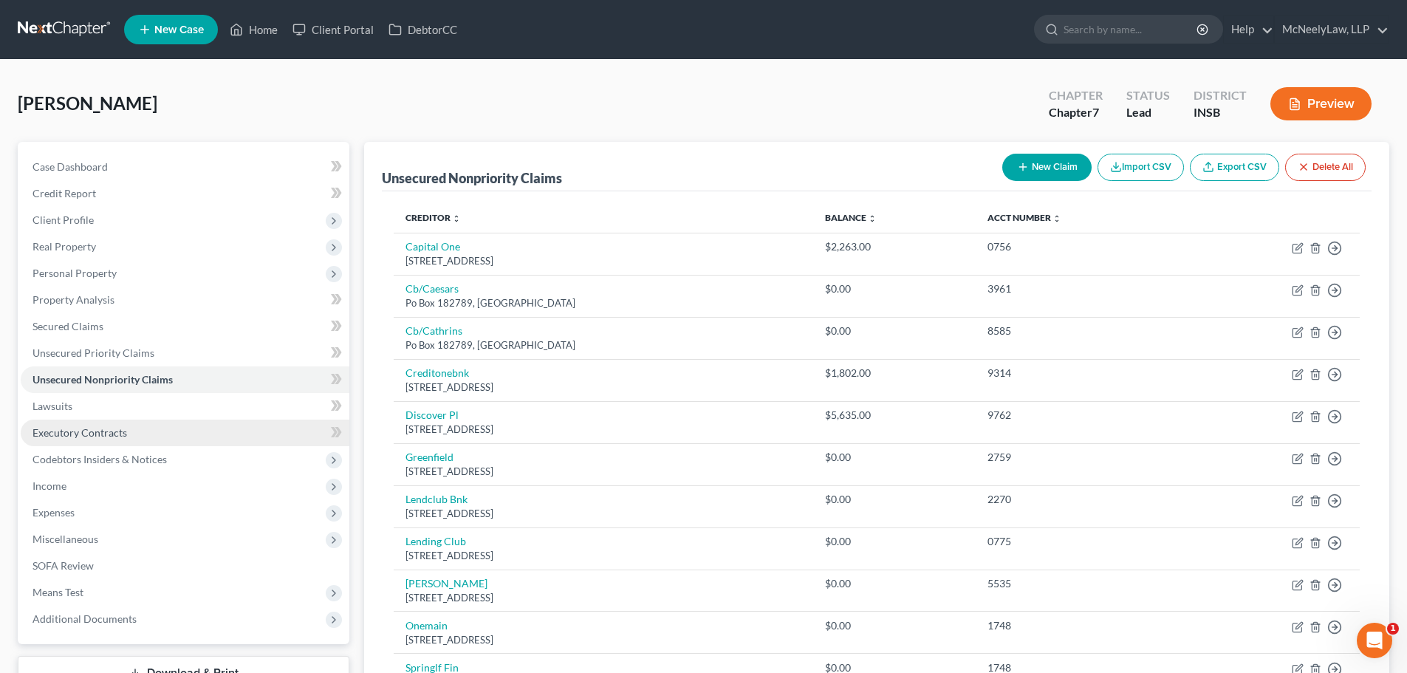
click at [140, 438] on link "Executory Contracts" at bounding box center [185, 433] width 329 height 27
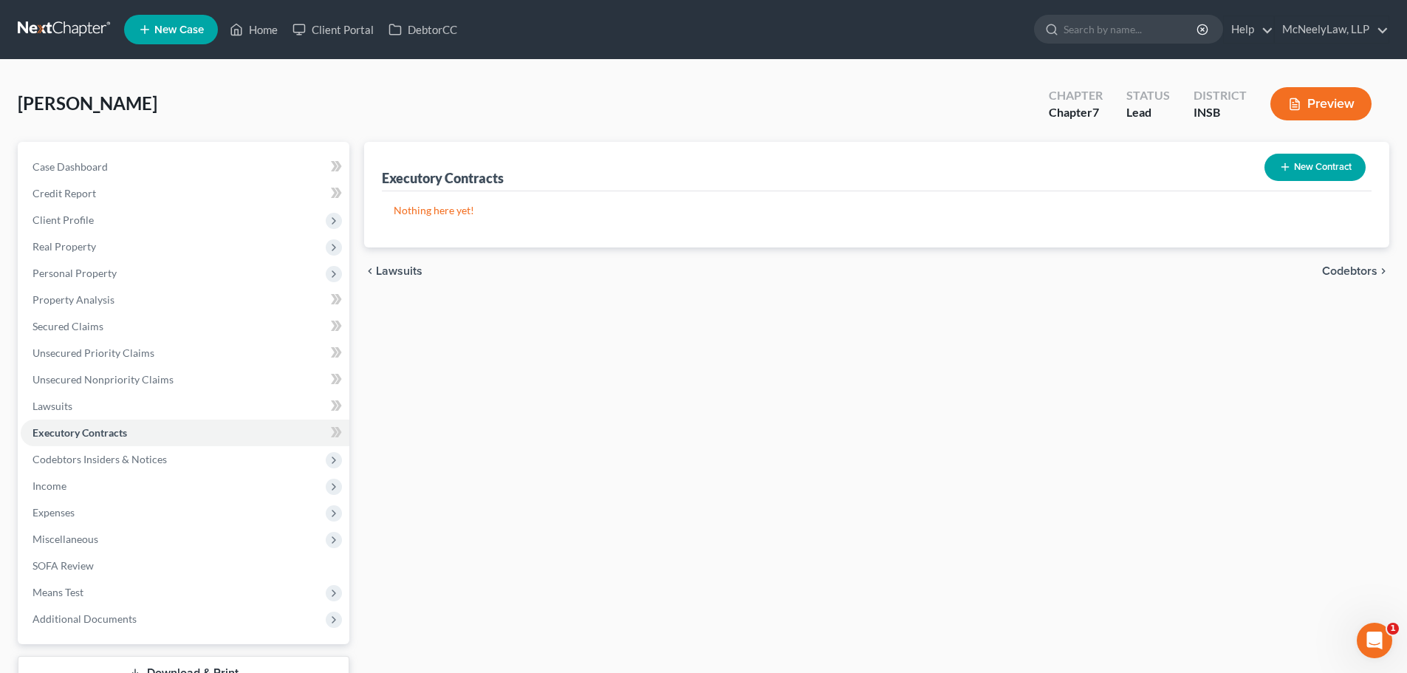
click at [1340, 272] on span "Codebtors" at bounding box center [1349, 271] width 55 height 12
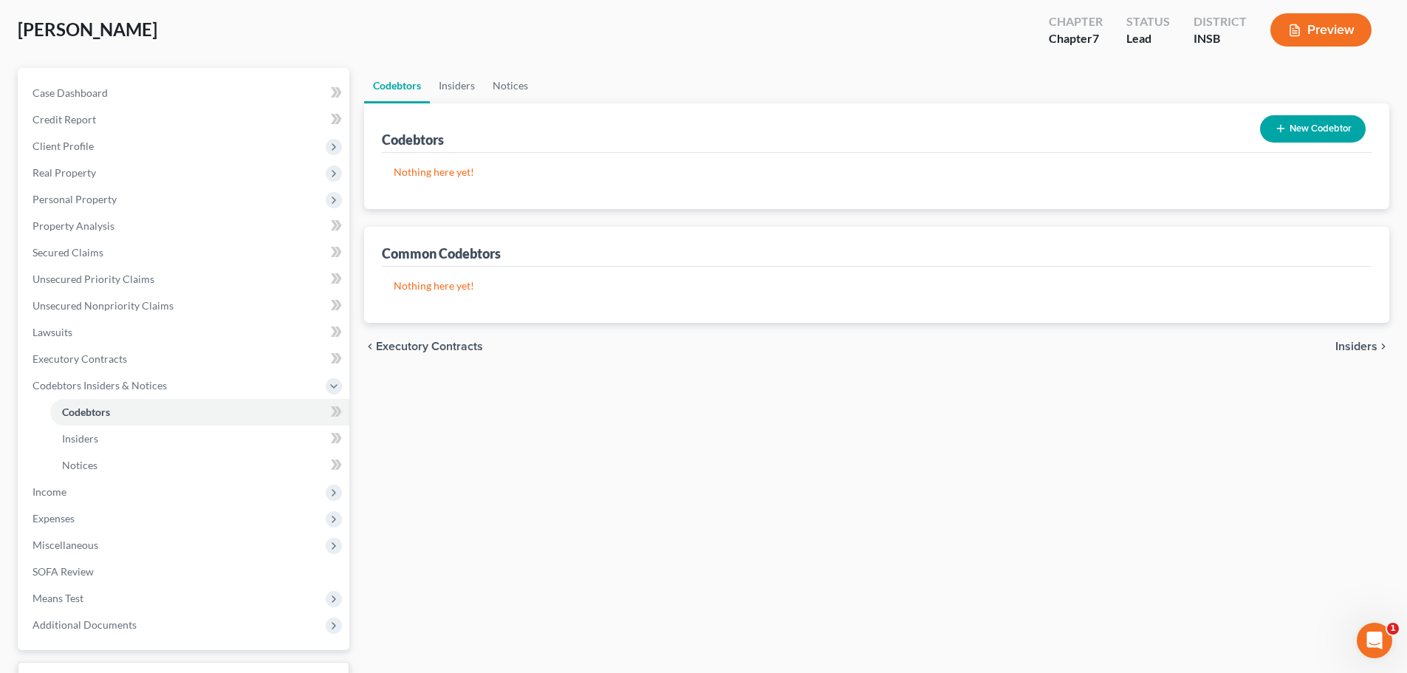
click at [1363, 350] on span "Insiders" at bounding box center [1357, 347] width 42 height 12
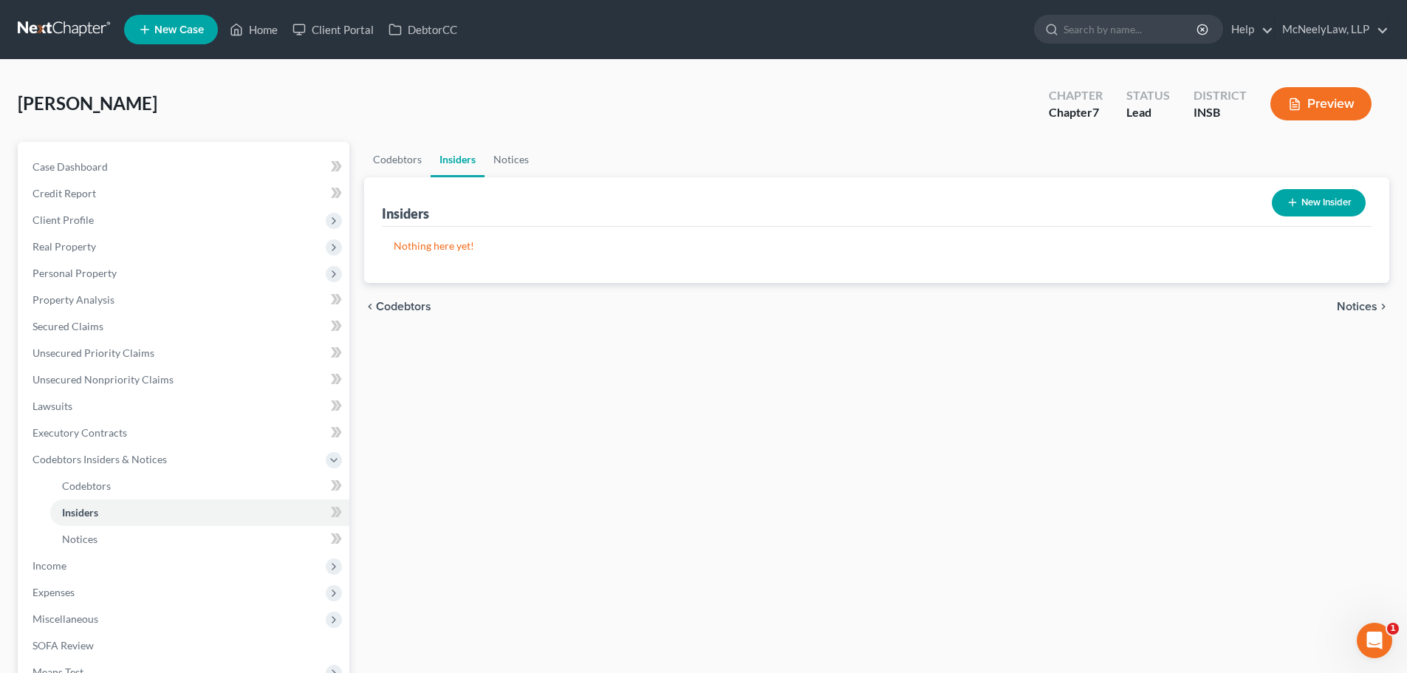
click at [1362, 311] on span "Notices" at bounding box center [1357, 307] width 41 height 12
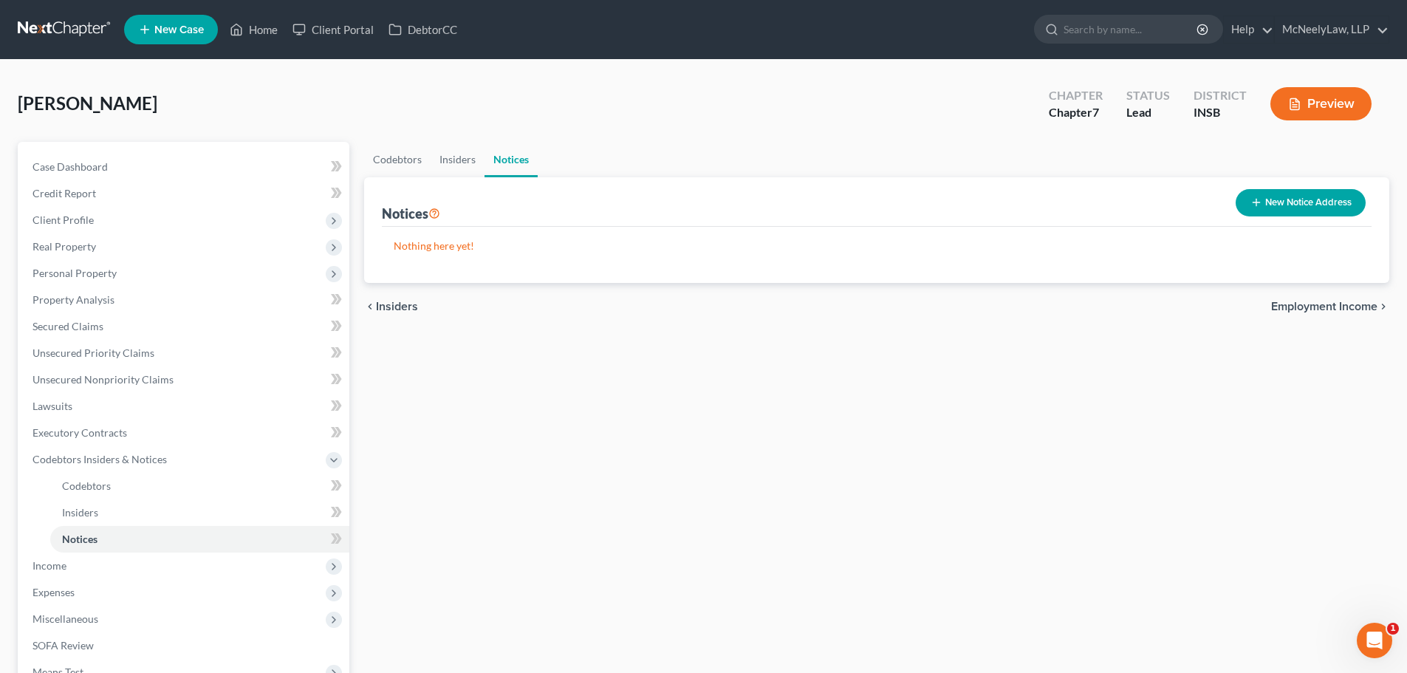
click at [1366, 304] on span "Employment Income" at bounding box center [1324, 307] width 106 height 12
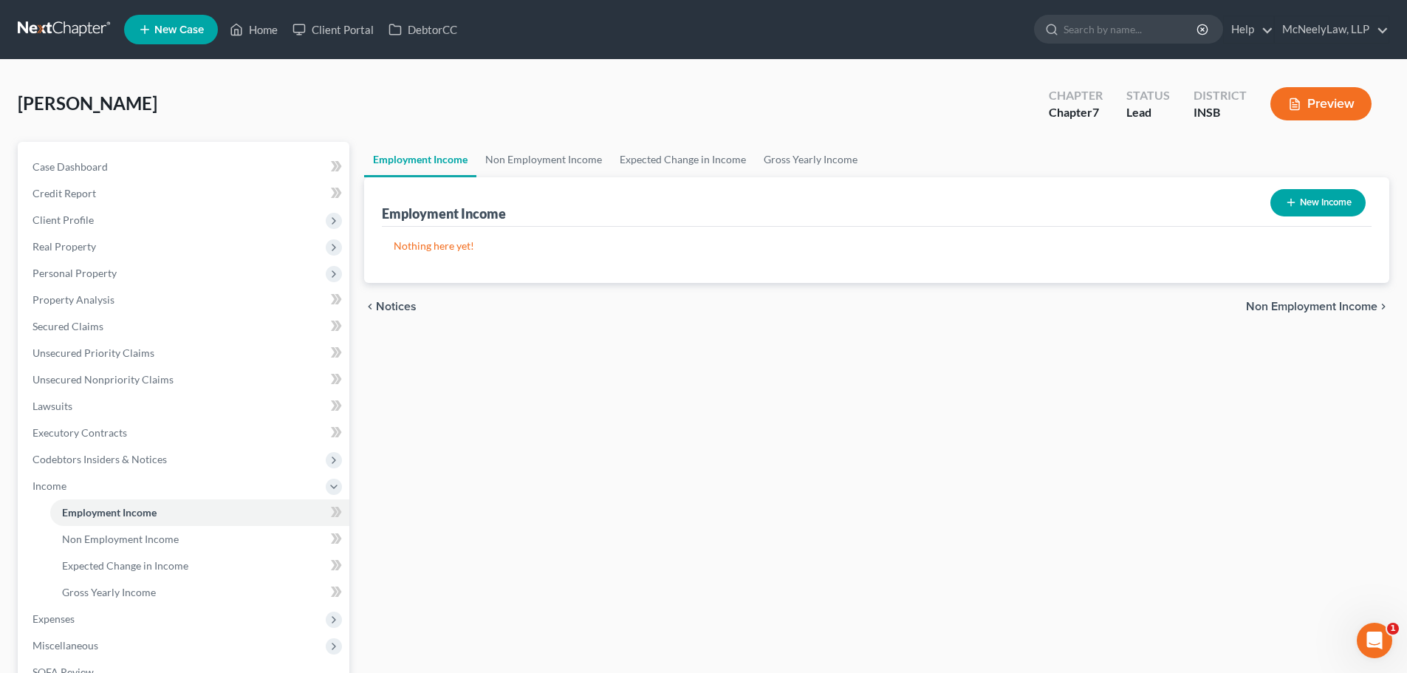
drag, startPoint x: 1344, startPoint y: 303, endPoint x: 1327, endPoint y: 315, distance: 20.7
click at [1345, 294] on div "chevron_left Notices Non Employment Income chevron_right" at bounding box center [876, 306] width 1025 height 47
click at [1336, 302] on span "Non Employment Income" at bounding box center [1311, 307] width 131 height 12
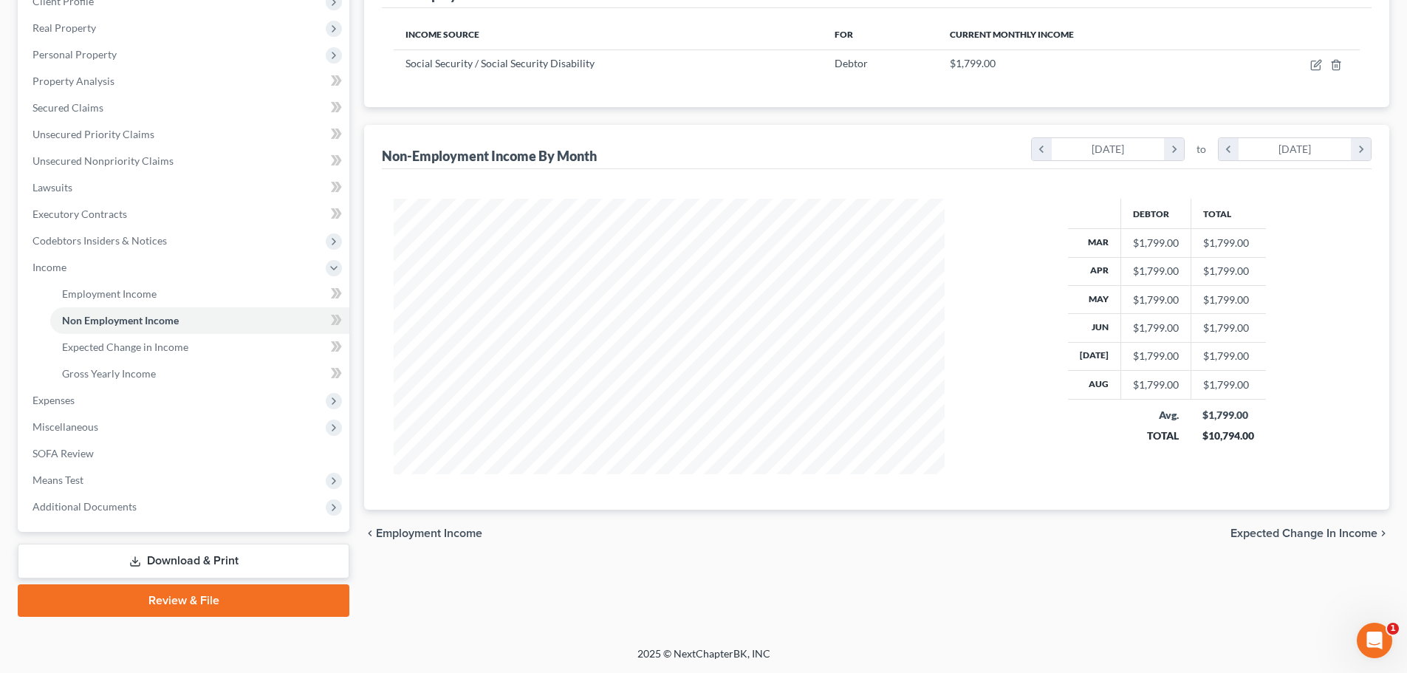
click at [1253, 523] on div "chevron_left Employment Income Expected Change in Income chevron_right" at bounding box center [876, 533] width 1025 height 47
click at [1257, 525] on div "chevron_left Employment Income Expected Change in Income chevron_right" at bounding box center [876, 533] width 1025 height 47
click at [1271, 525] on div "chevron_left Employment Income Expected Change in Income chevron_right" at bounding box center [876, 533] width 1025 height 47
click at [1274, 536] on span "Expected Change in Income" at bounding box center [1304, 533] width 147 height 12
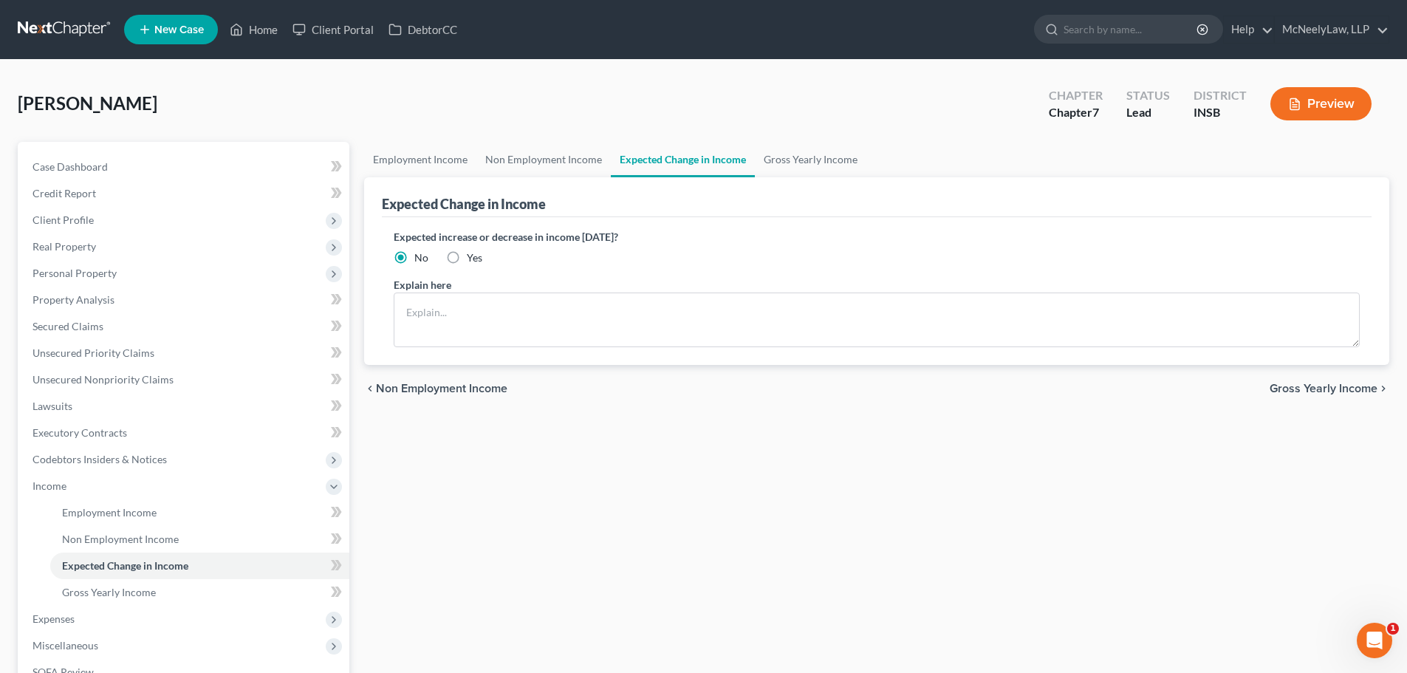
drag, startPoint x: 1305, startPoint y: 397, endPoint x: 1313, endPoint y: 389, distance: 11.5
click at [1309, 395] on div "chevron_left Non Employment Income Gross Yearly Income chevron_right" at bounding box center [876, 388] width 1025 height 47
click at [1313, 389] on span "Gross Yearly Income" at bounding box center [1324, 389] width 108 height 12
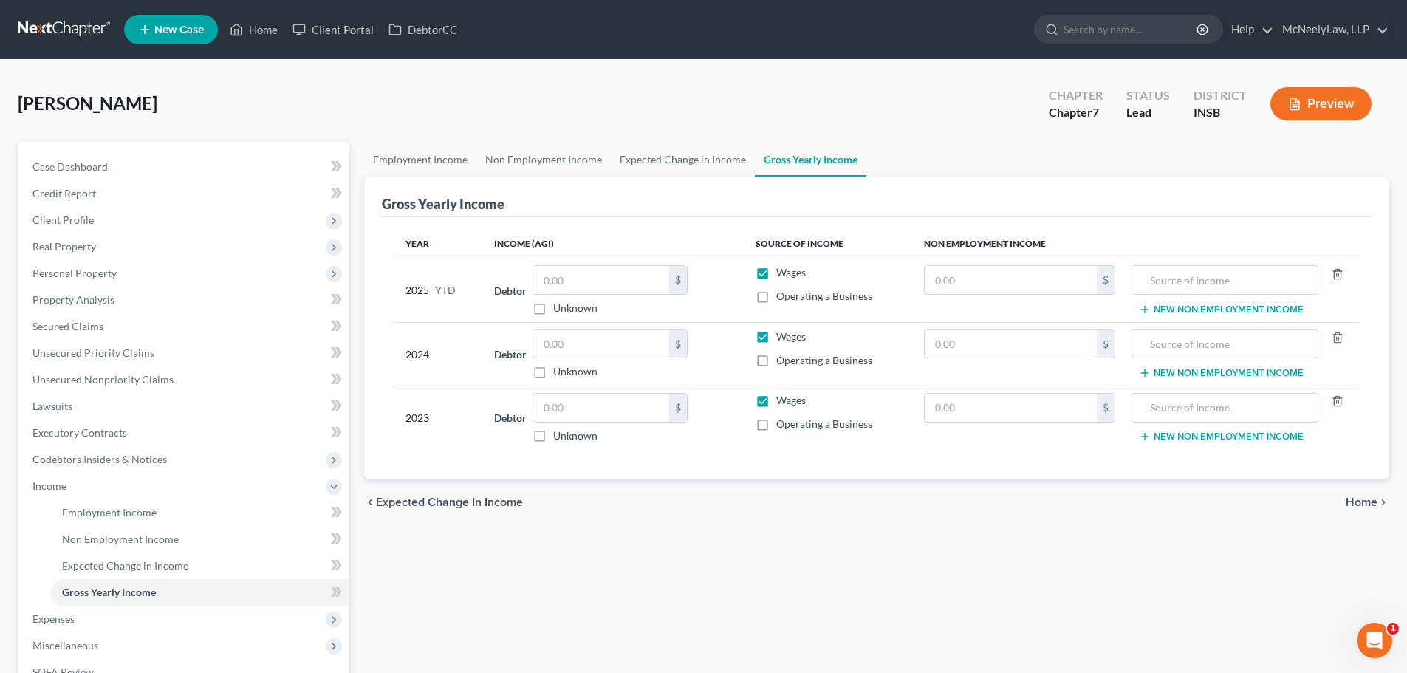
click at [1362, 504] on span "Home" at bounding box center [1362, 502] width 32 height 12
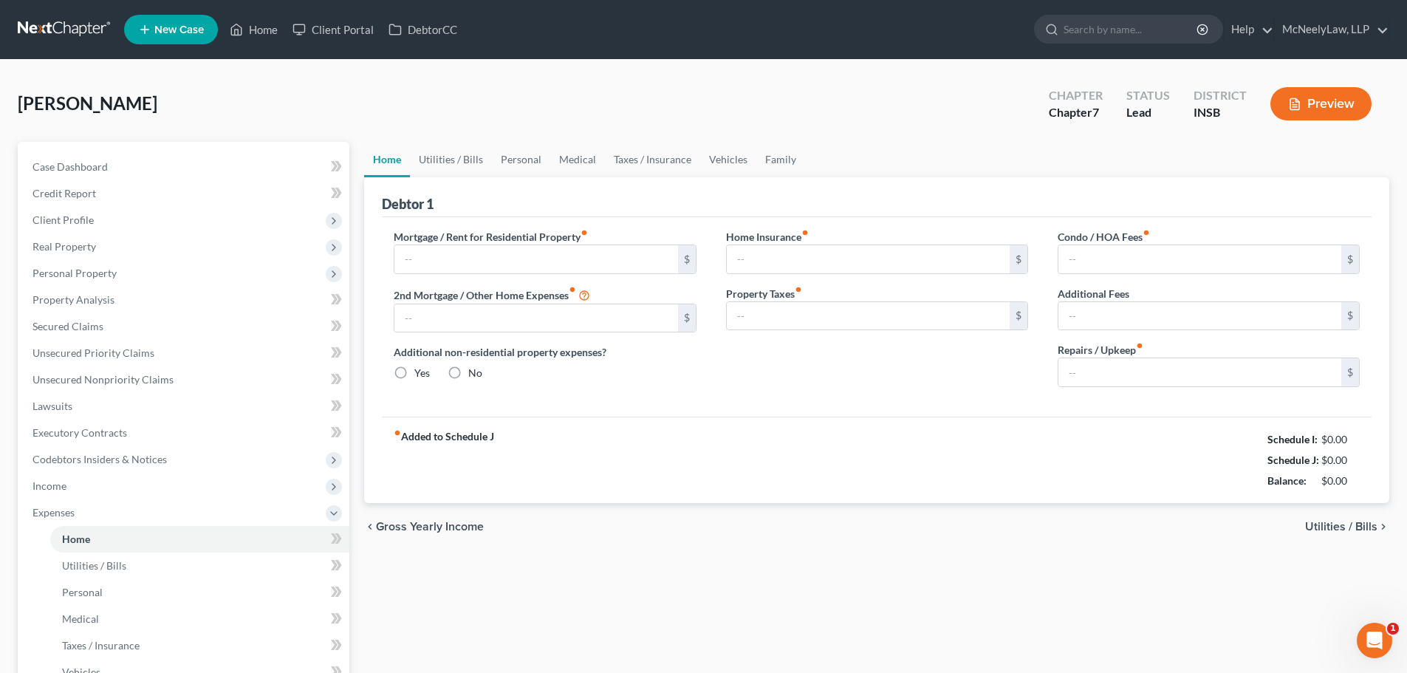
radio input "true"
click at [1312, 521] on span "Utilities / Bills" at bounding box center [1341, 527] width 72 height 12
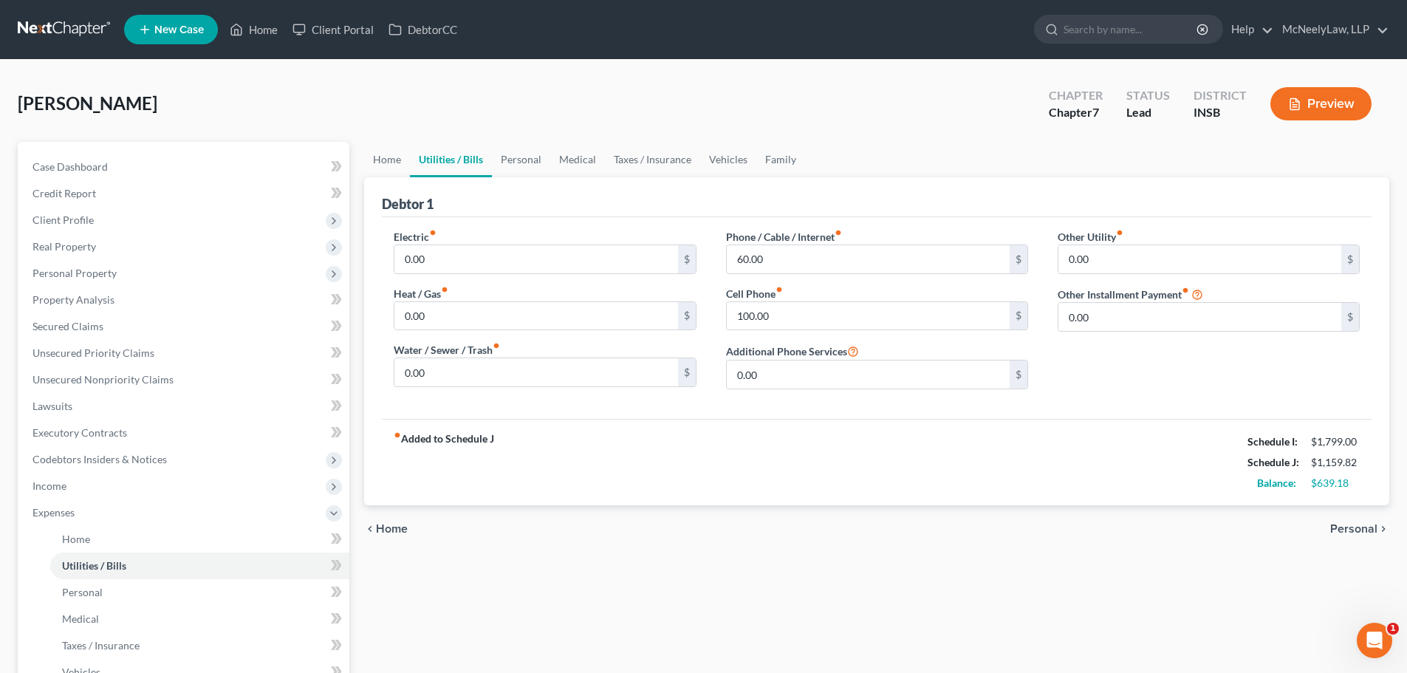
click at [1357, 529] on span "Personal" at bounding box center [1353, 529] width 47 height 12
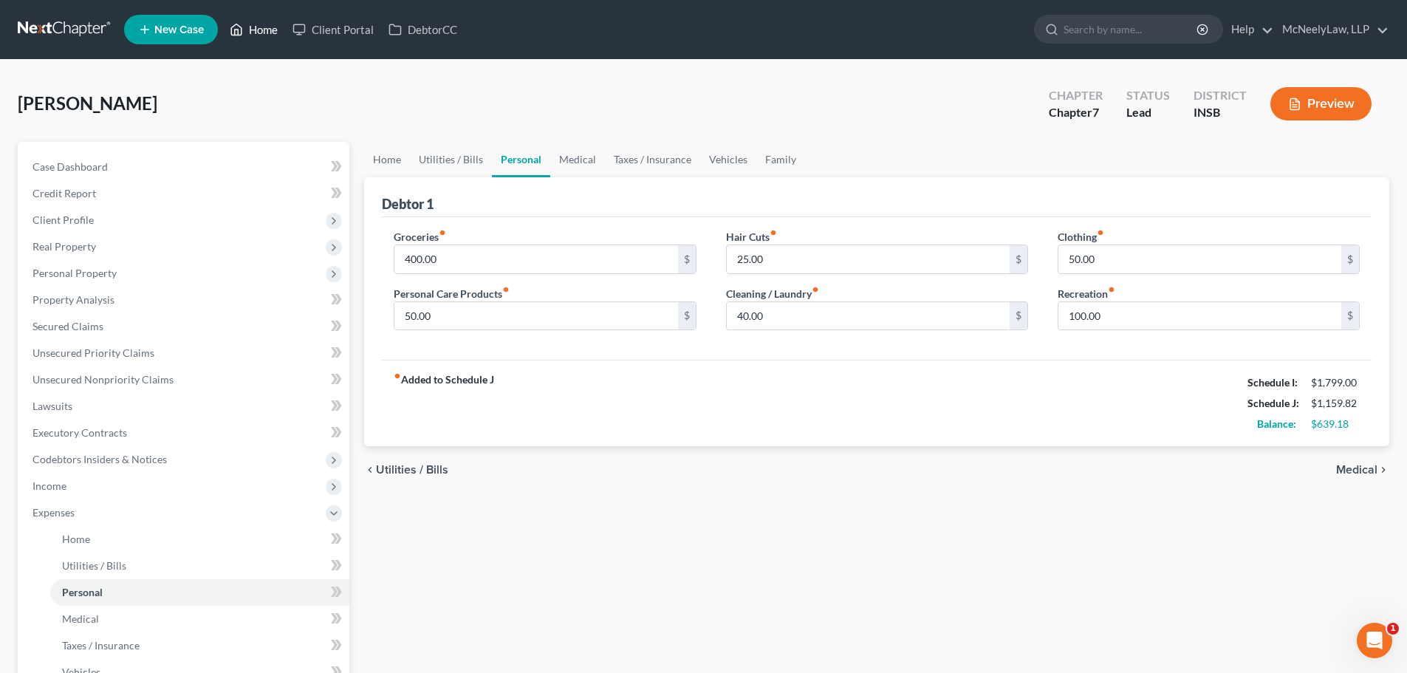
drag, startPoint x: 263, startPoint y: 27, endPoint x: 264, endPoint y: 1, distance: 25.1
click at [263, 27] on link "Home" at bounding box center [253, 29] width 63 height 27
